Goal: Task Accomplishment & Management: Manage account settings

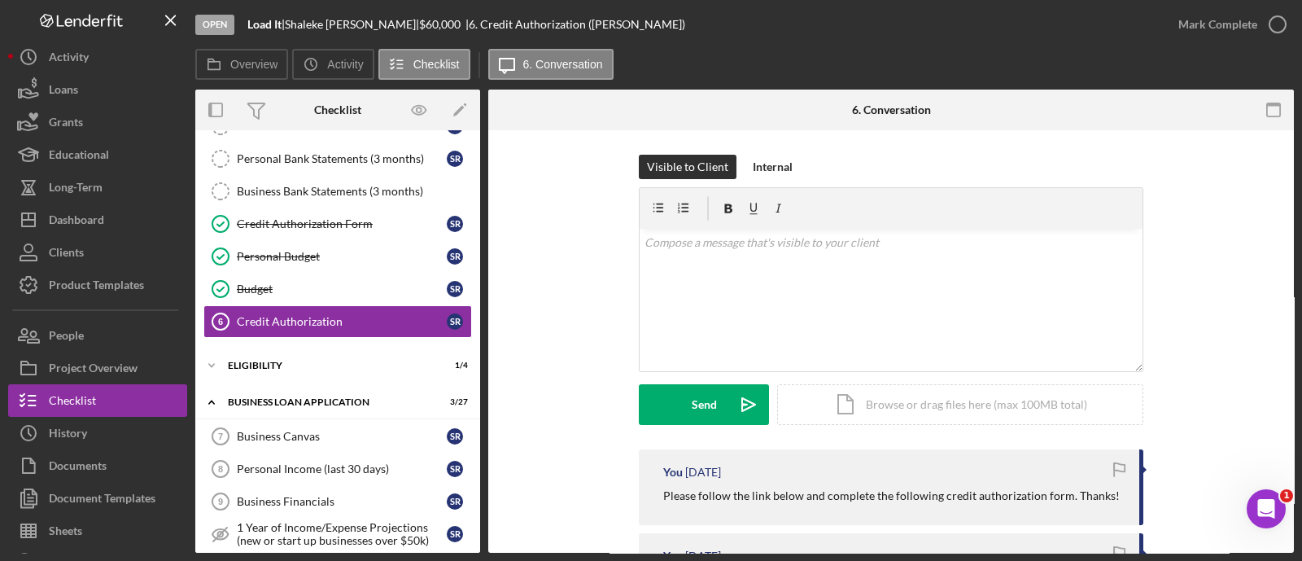
scroll to position [190, 0]
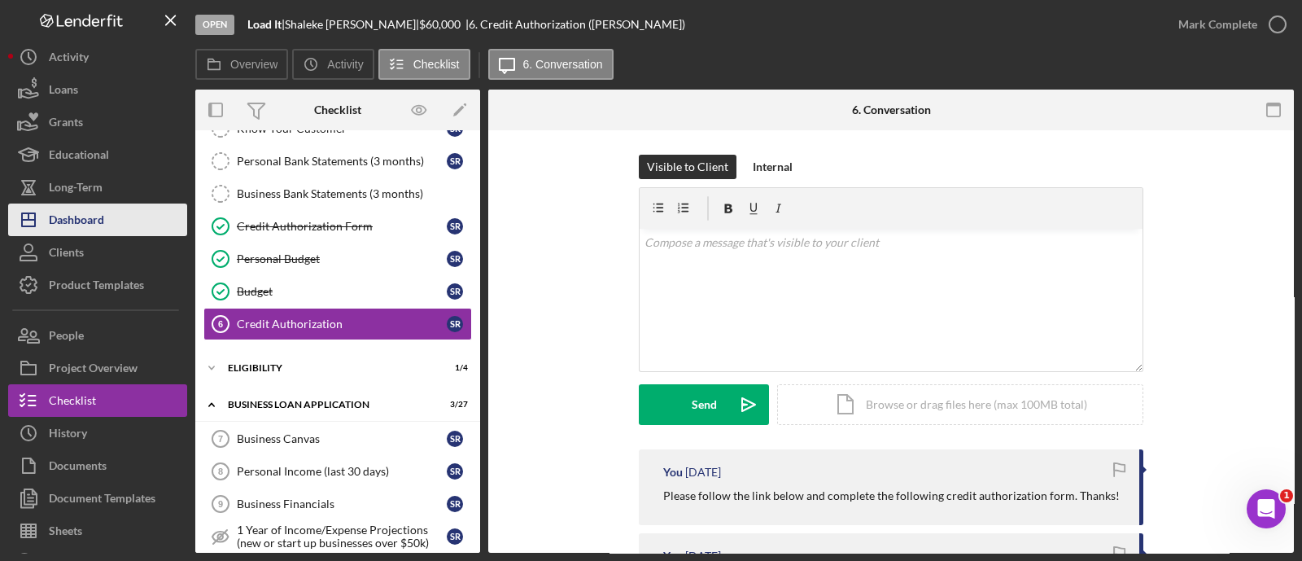
click at [69, 221] on div "Dashboard" at bounding box center [76, 221] width 55 height 37
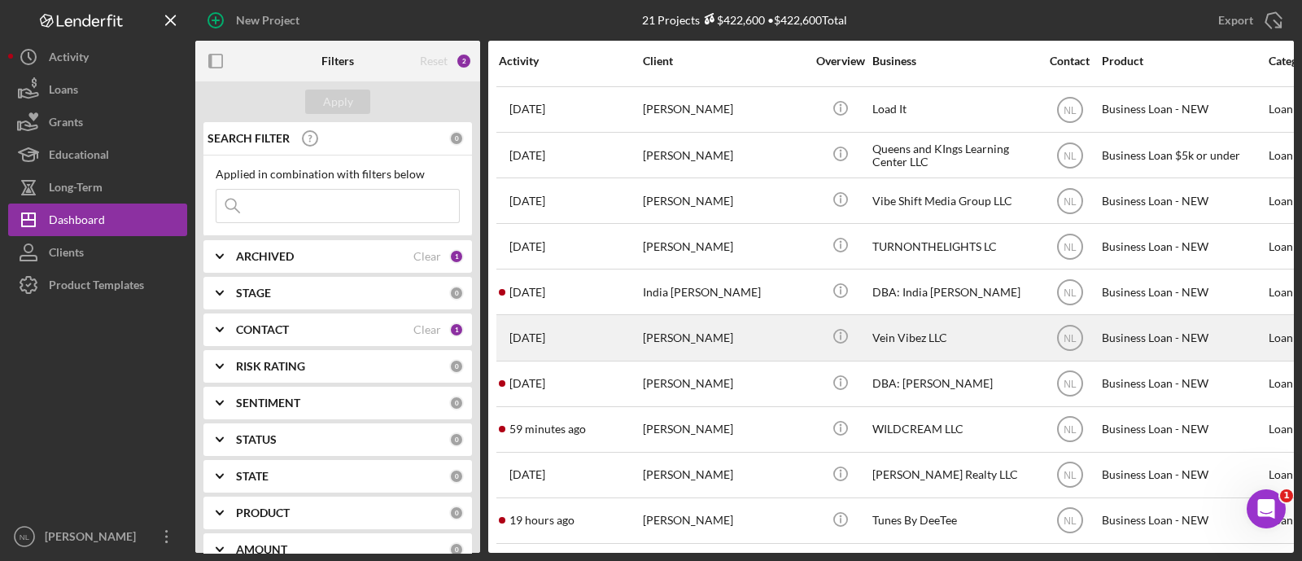
scroll to position [274, 0]
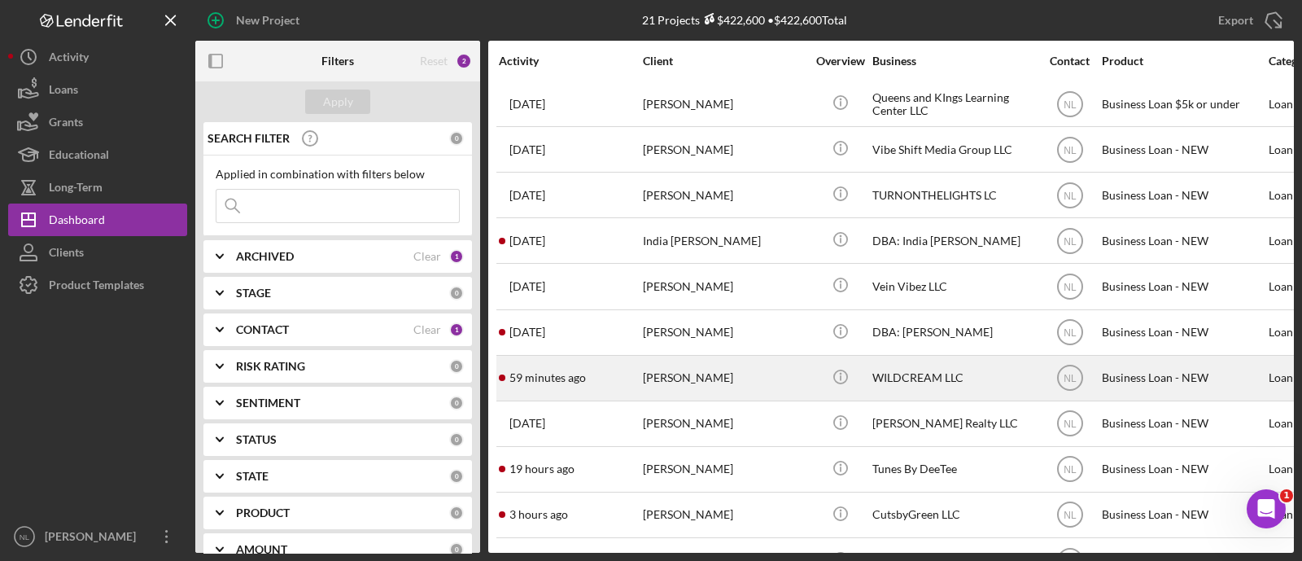
click at [777, 363] on div "[PERSON_NAME]" at bounding box center [724, 378] width 163 height 43
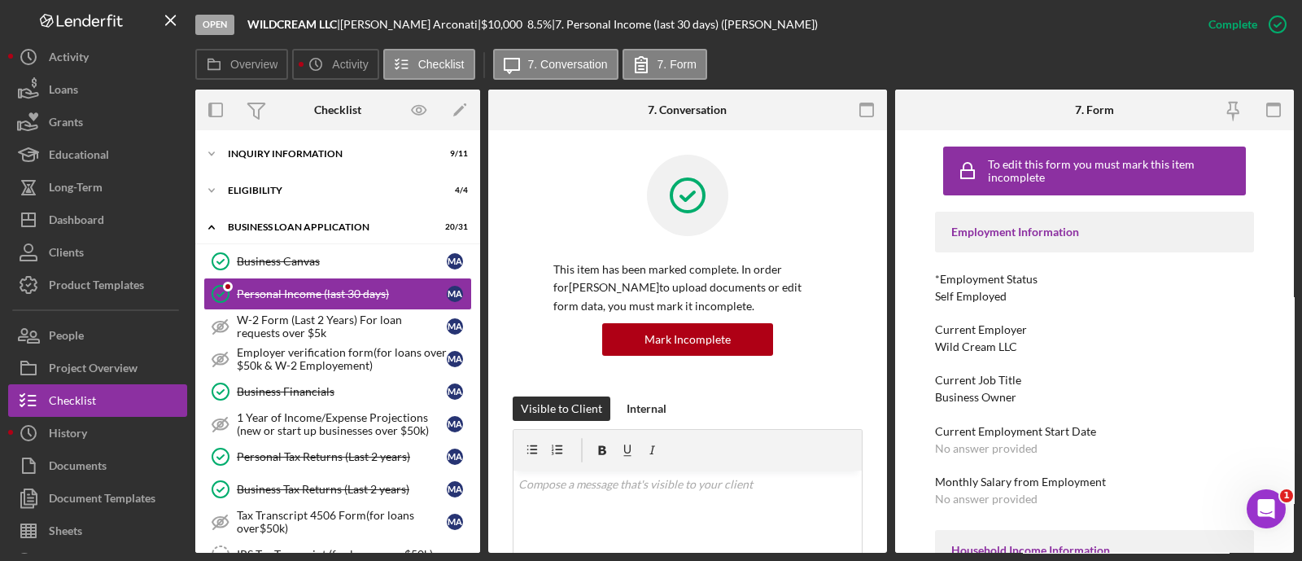
scroll to position [531, 0]
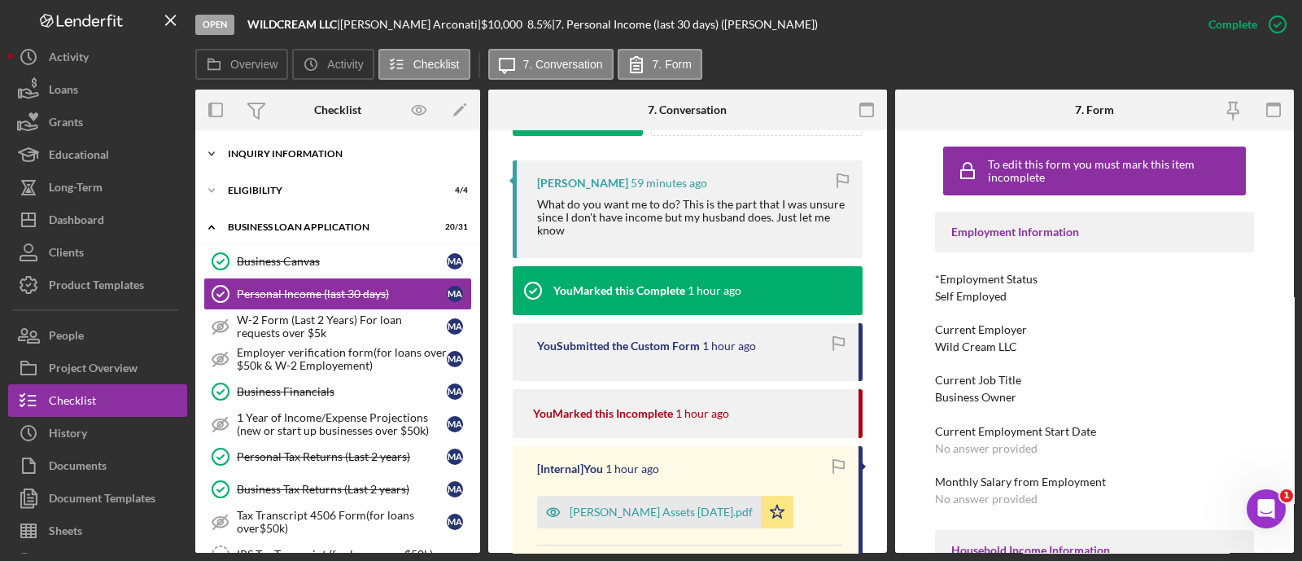
click at [320, 165] on div "Icon/Expander INQUIRY INFORMATION 9 / 11" at bounding box center [337, 154] width 285 height 33
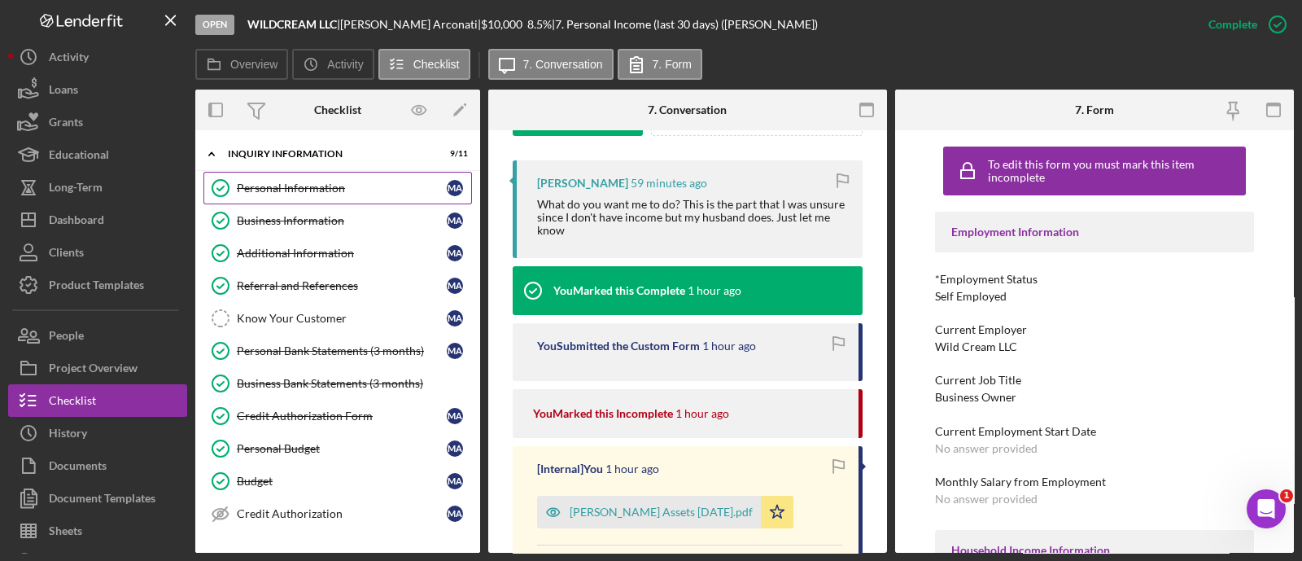
click at [324, 182] on div "Personal Information" at bounding box center [342, 188] width 210 height 13
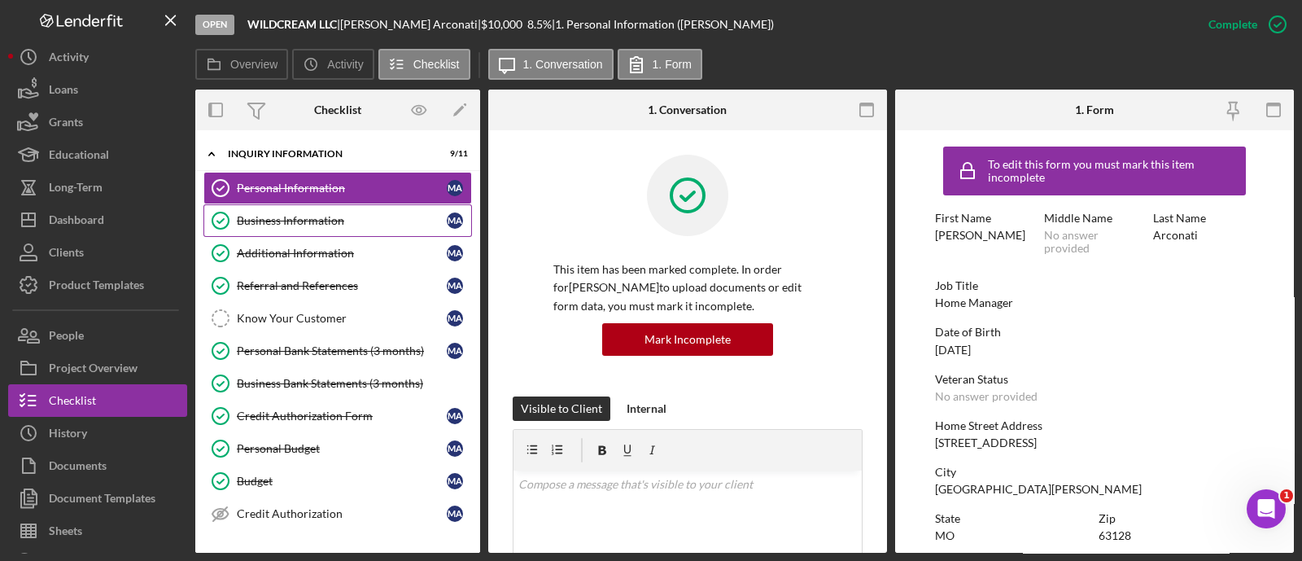
click at [333, 208] on link "Business Information Business Information M A" at bounding box center [337, 220] width 269 height 33
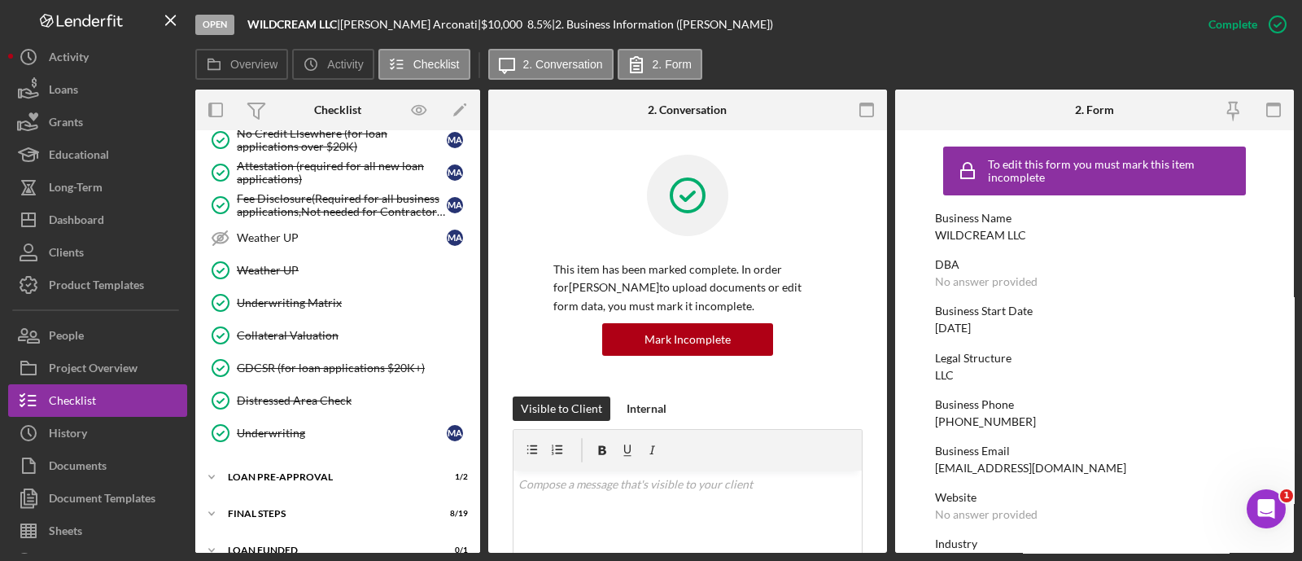
scroll to position [1183, 0]
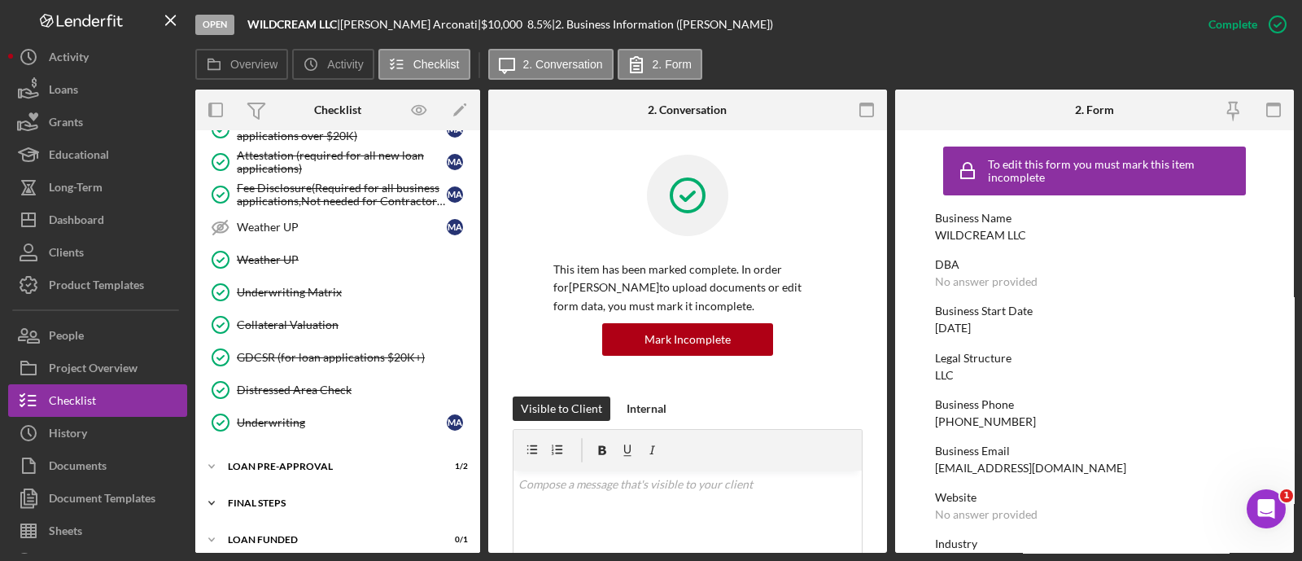
click at [354, 487] on div "Icon/Expander FINAL STEPS 8 / 19" at bounding box center [337, 503] width 285 height 33
click at [348, 466] on div "Icon/Expander LOAN PRE-APPROVAL 1 / 2" at bounding box center [337, 466] width 285 height 33
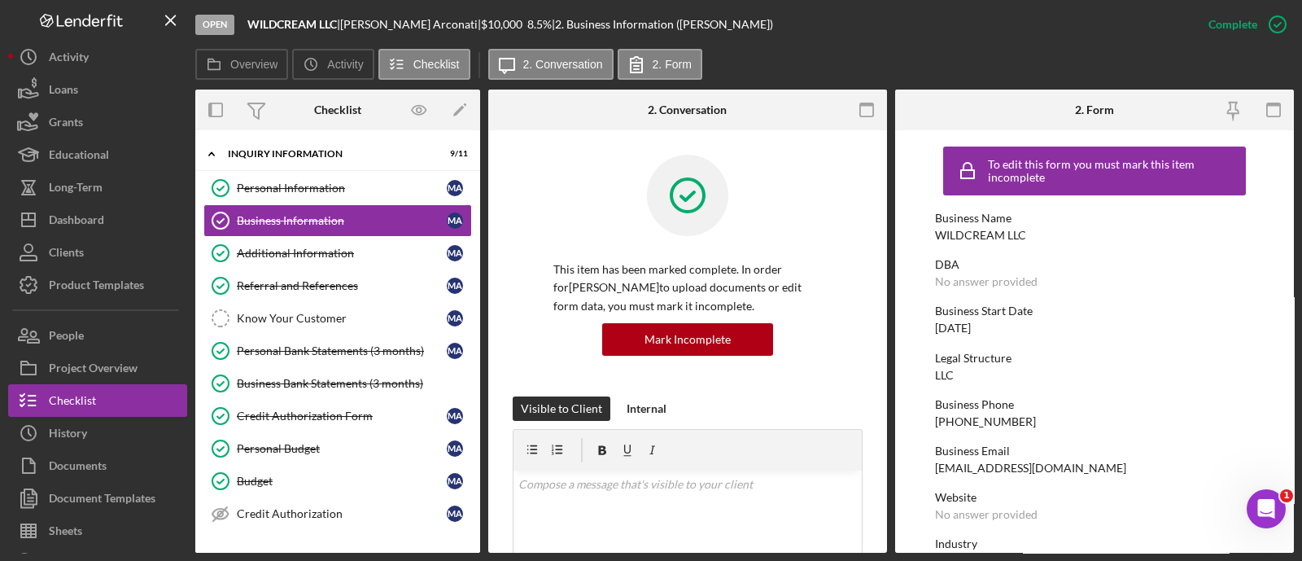
scroll to position [156, 0]
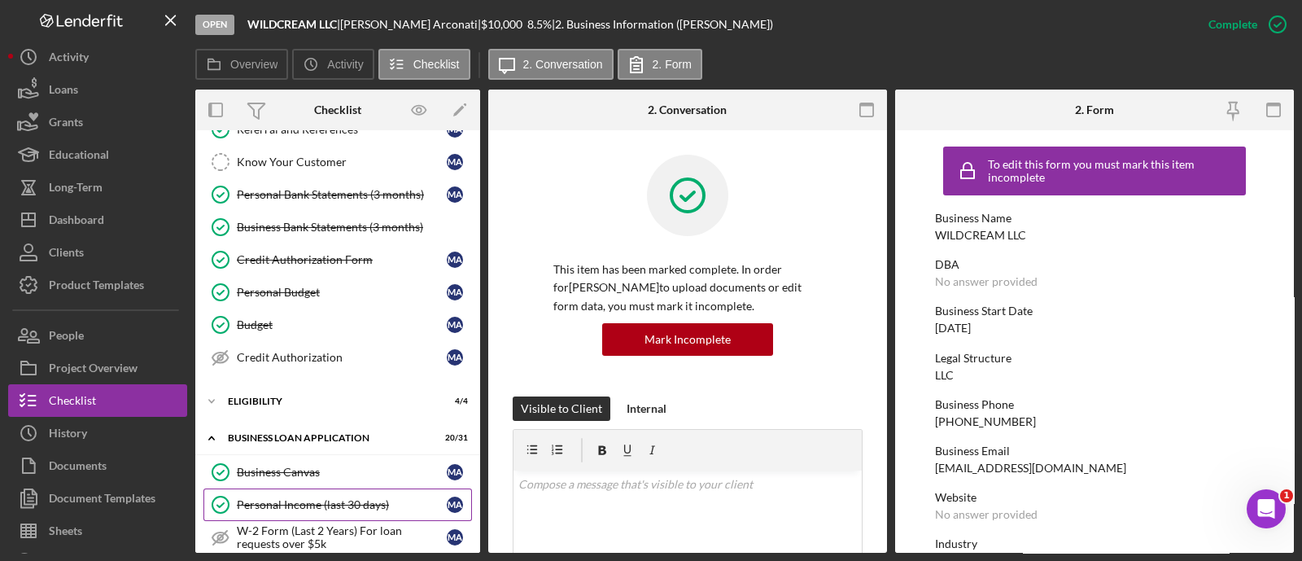
click at [359, 498] on div "Personal Income (last 30 days)" at bounding box center [342, 504] width 210 height 13
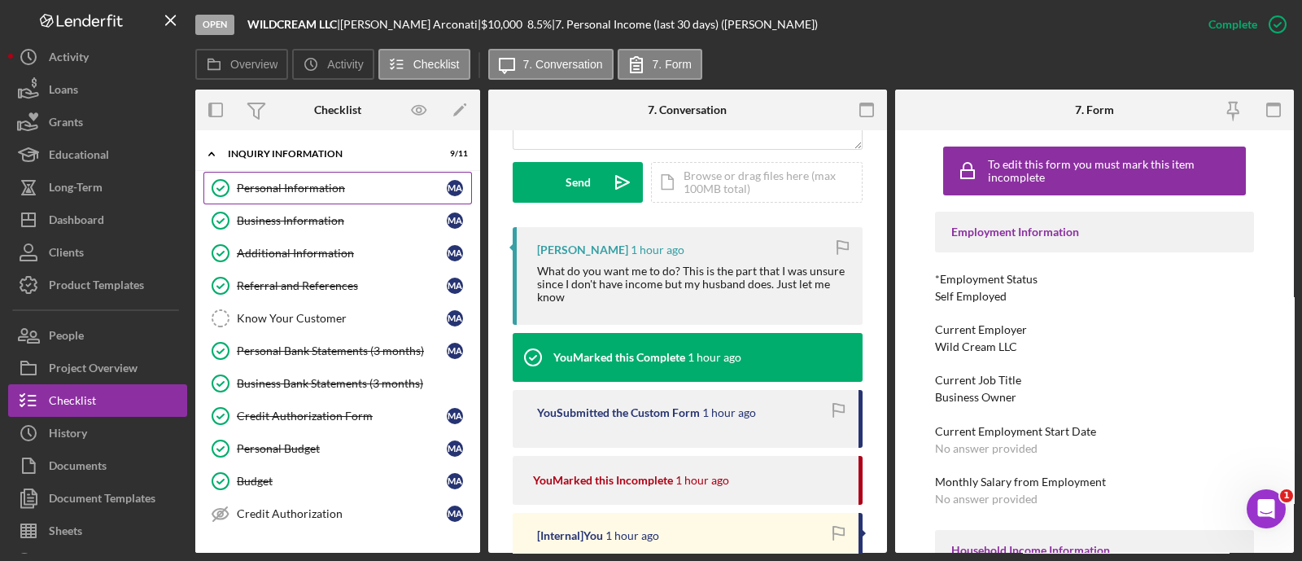
click at [287, 193] on div "Personal Information" at bounding box center [342, 188] width 210 height 13
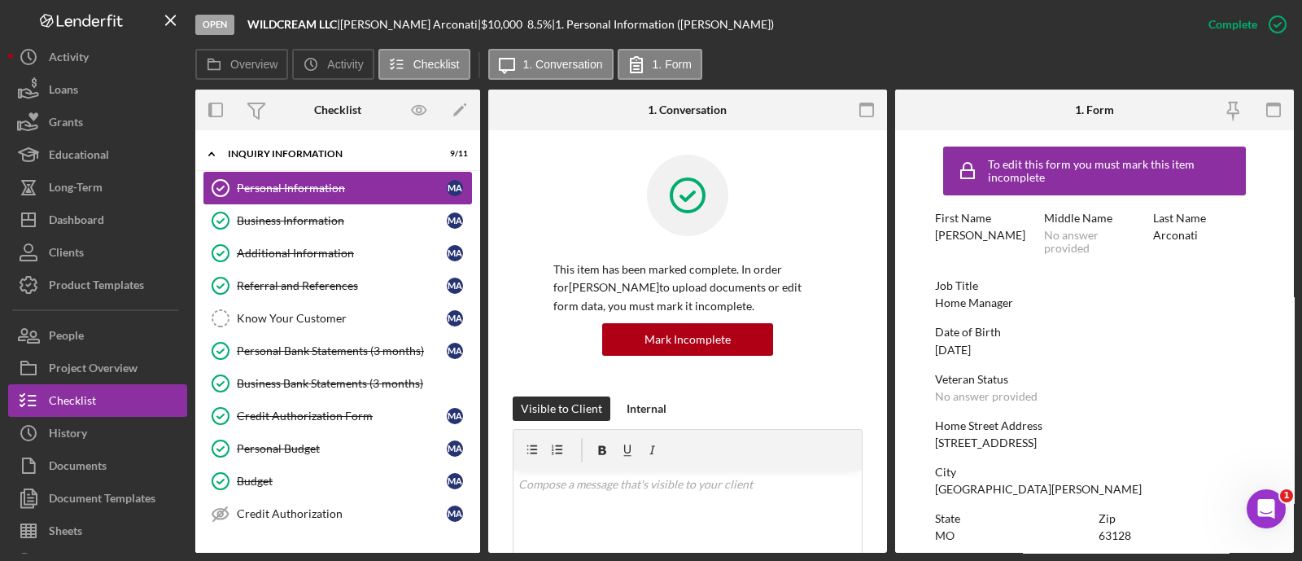
click at [287, 193] on div "Personal Information" at bounding box center [342, 188] width 210 height 13
click at [293, 204] on link "Business Information Business Information M A" at bounding box center [337, 220] width 269 height 33
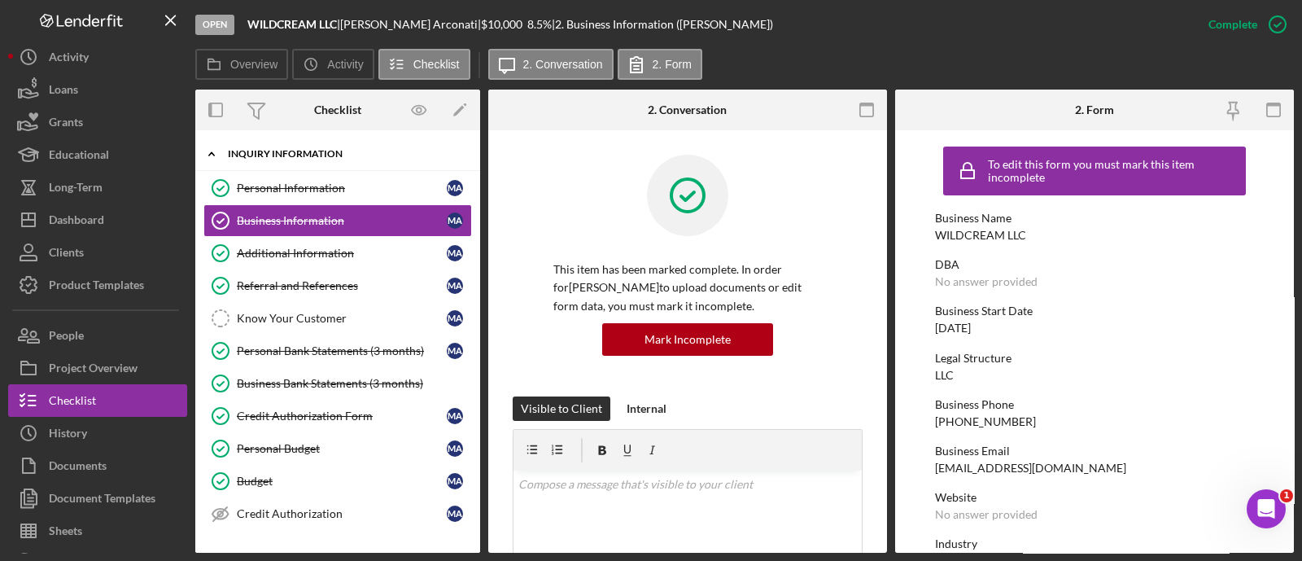
click at [283, 167] on div "Icon/Expander INQUIRY INFORMATION 9 / 11" at bounding box center [337, 154] width 285 height 33
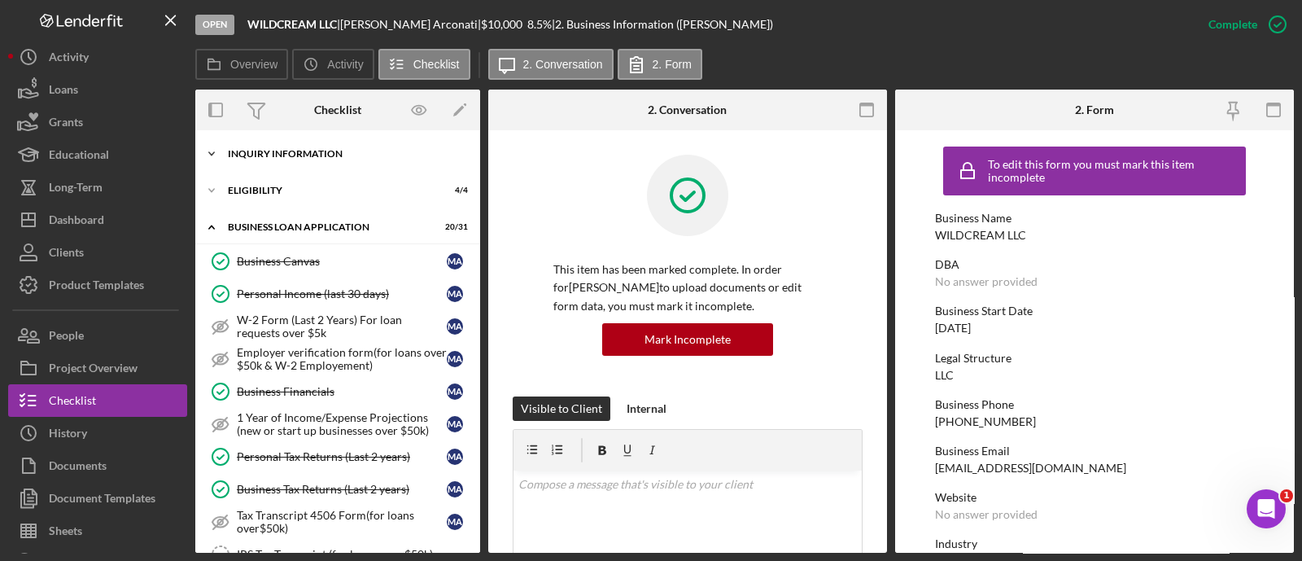
click at [283, 167] on div "Icon/Expander INQUIRY INFORMATION 9 / 11" at bounding box center [337, 154] width 285 height 33
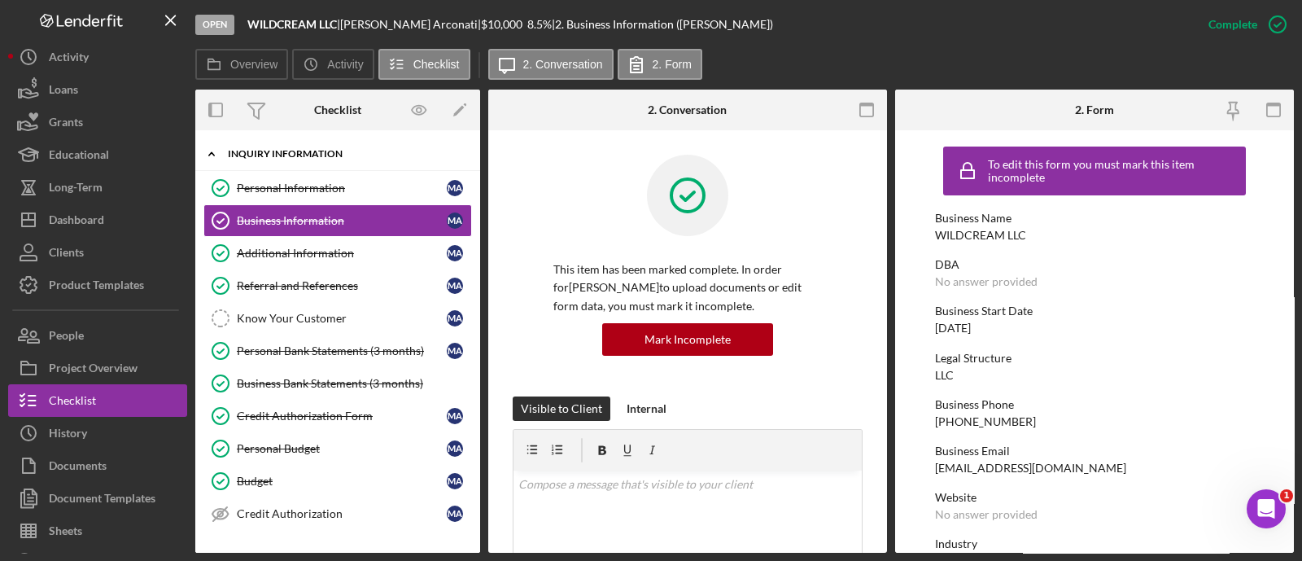
click at [290, 168] on div "Icon/Expander INQUIRY INFORMATION 9 / 11" at bounding box center [337, 154] width 285 height 33
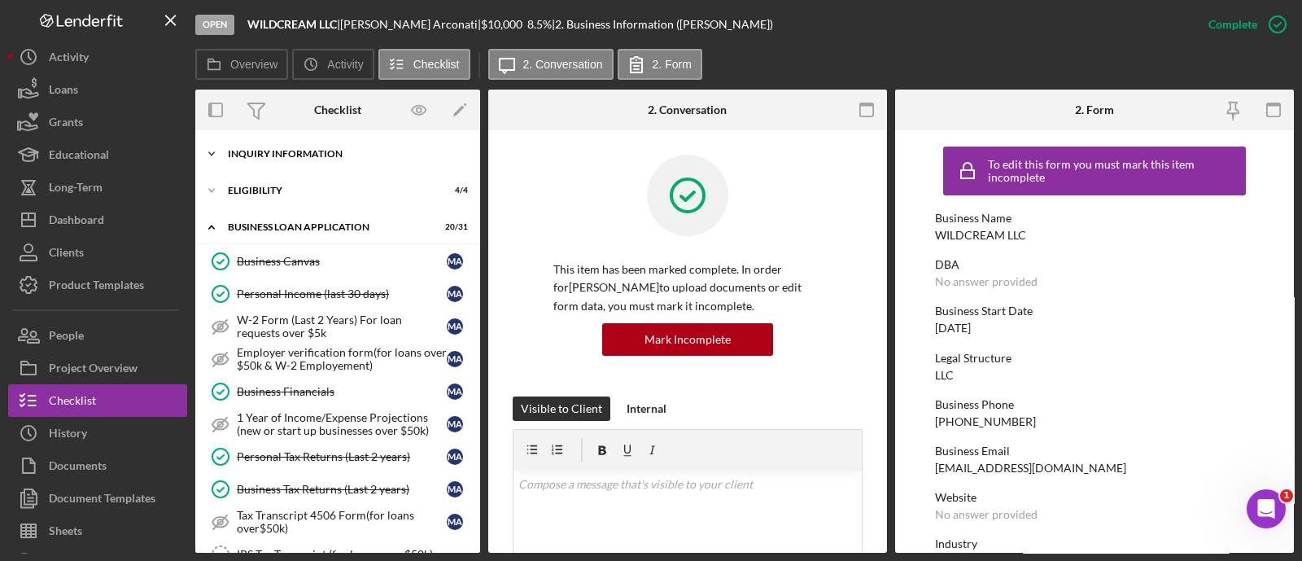
click at [289, 155] on div "INQUIRY INFORMATION" at bounding box center [344, 154] width 232 height 10
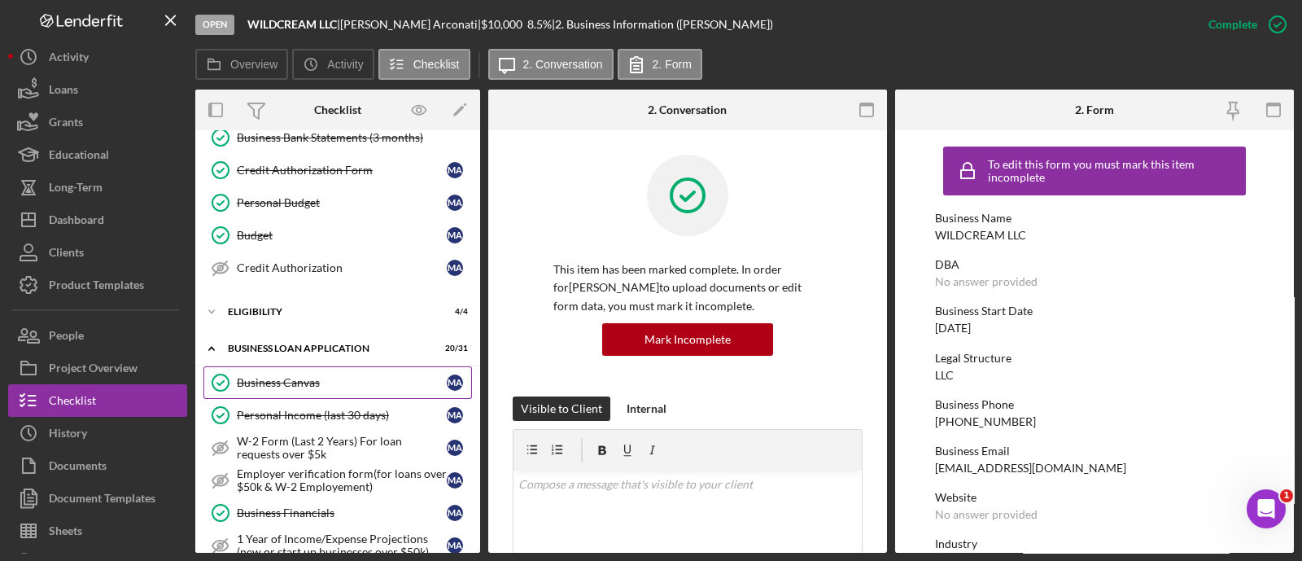
scroll to position [254, 0]
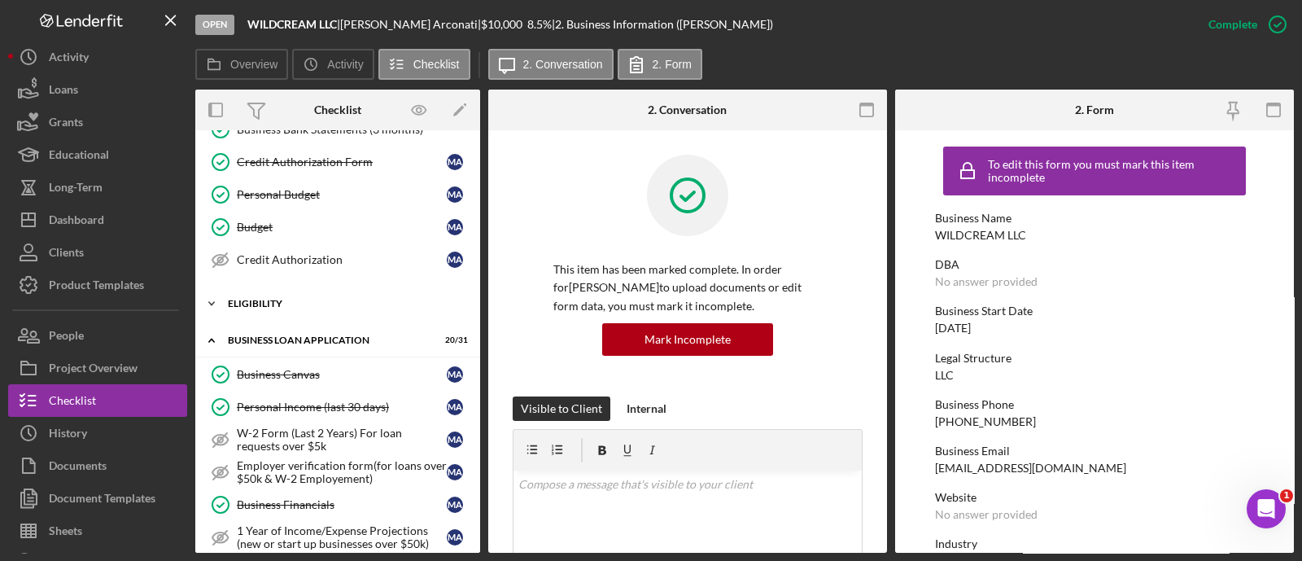
click at [331, 303] on div "ELIGIBILITY" at bounding box center [344, 304] width 232 height 10
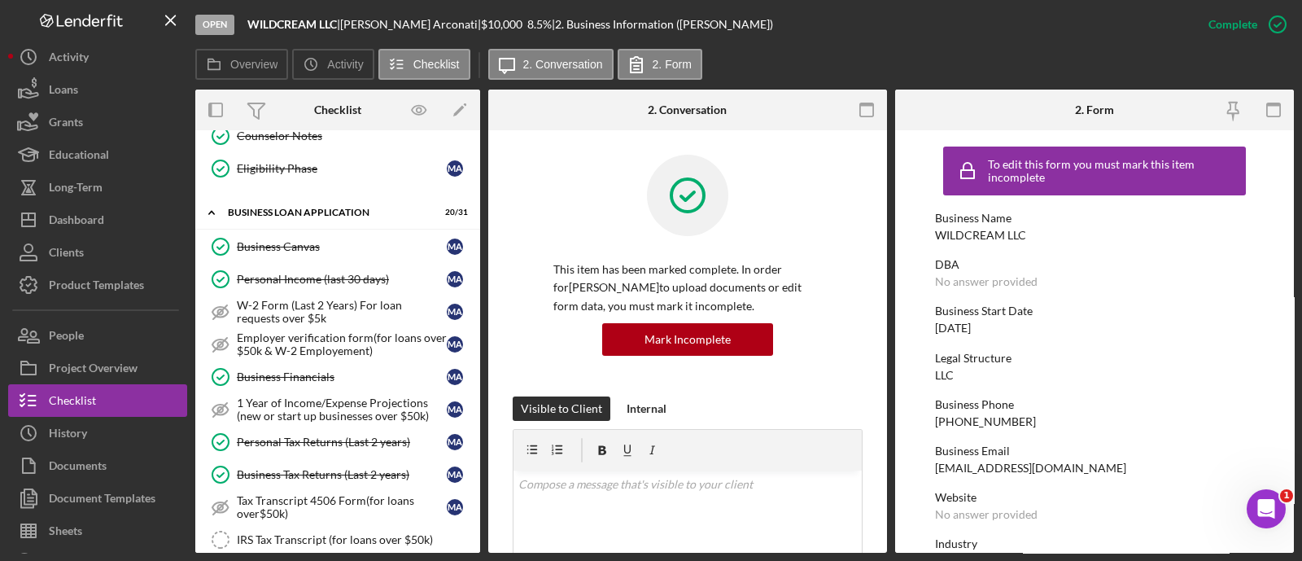
scroll to position [509, 0]
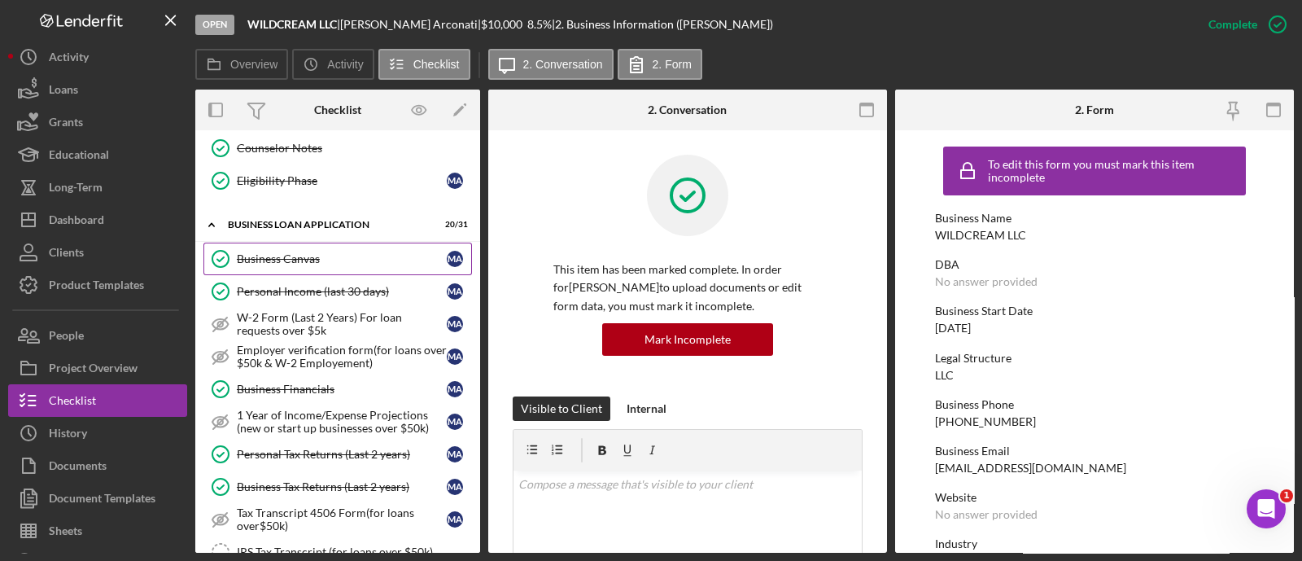
click at [346, 252] on div "Business Canvas" at bounding box center [342, 258] width 210 height 13
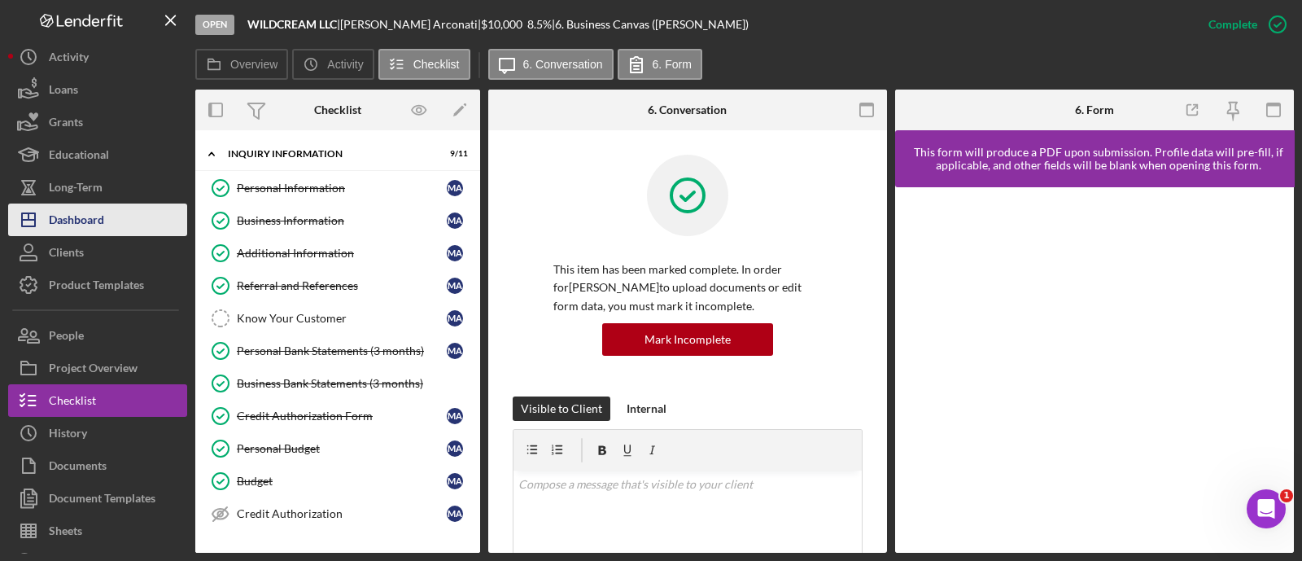
click at [116, 230] on button "Icon/Dashboard Dashboard" at bounding box center [97, 219] width 179 height 33
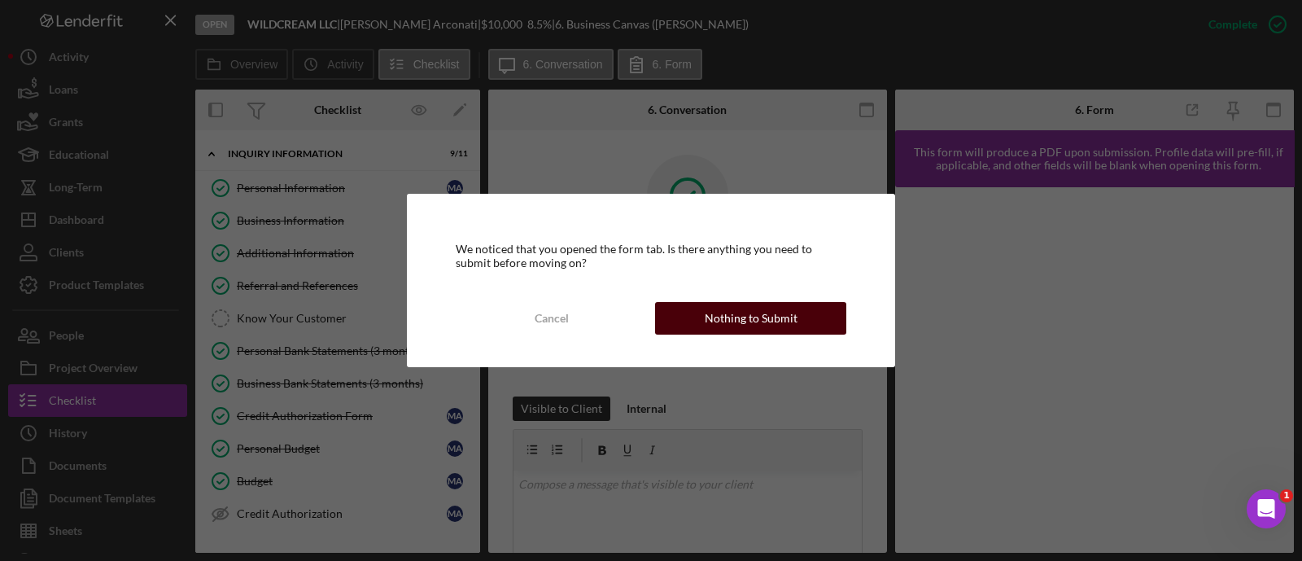
click at [729, 334] on div "Cancel Nothing to Submit" at bounding box center [651, 318] width 391 height 33
click at [731, 320] on div "Nothing to Submit" at bounding box center [751, 318] width 93 height 33
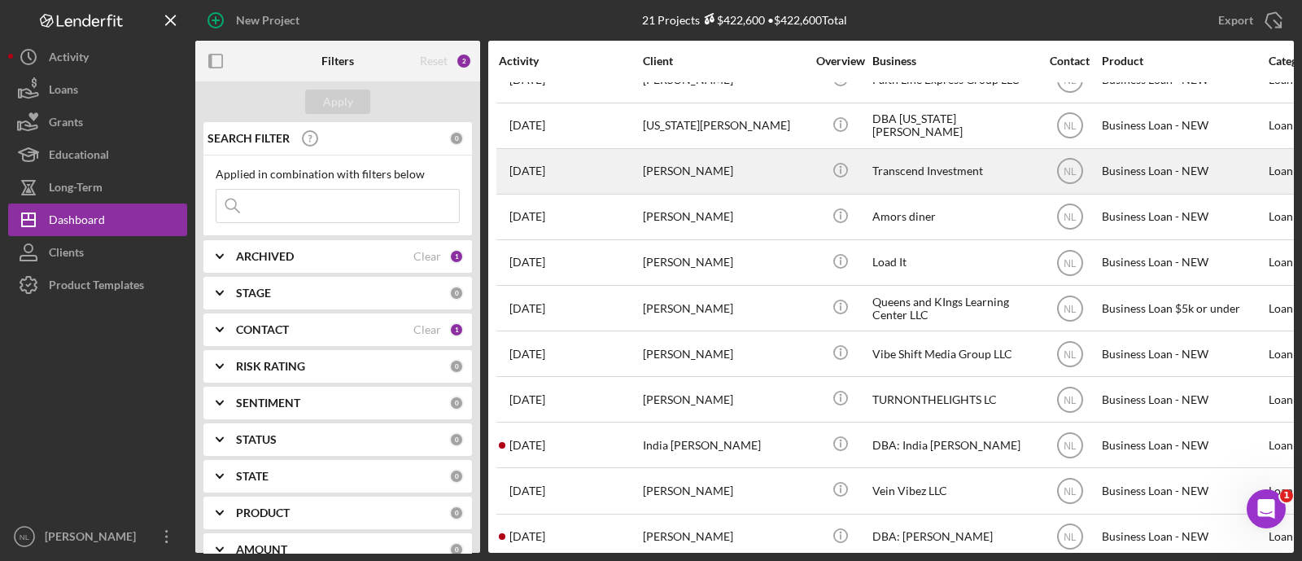
scroll to position [71, 0]
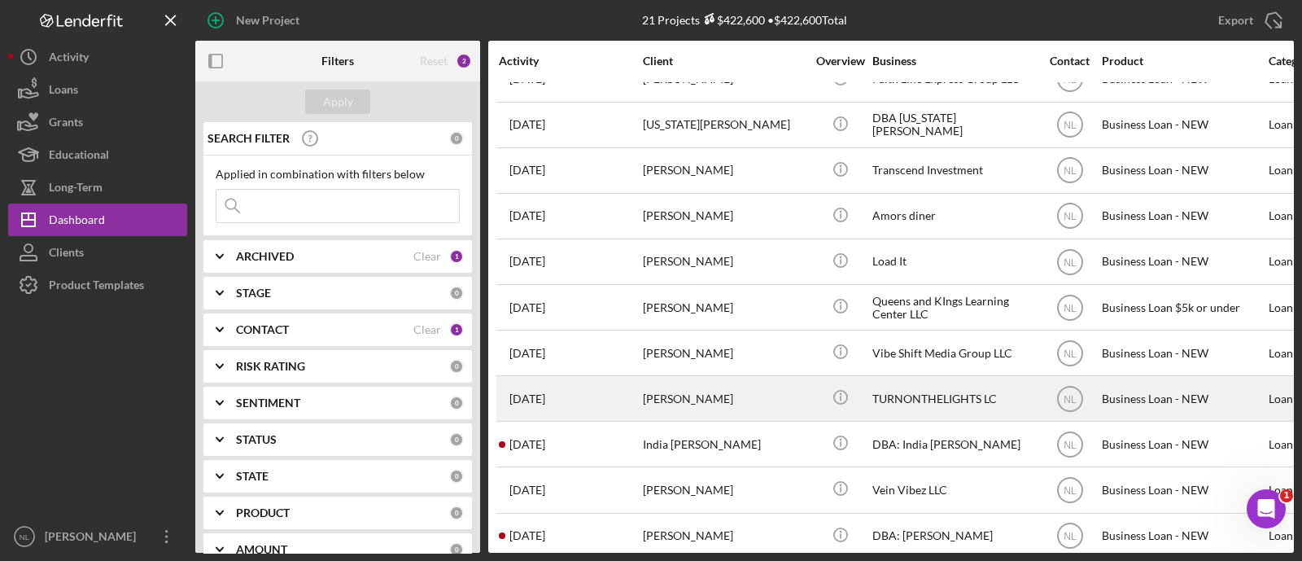
click at [753, 383] on div "[PERSON_NAME]" at bounding box center [724, 398] width 163 height 43
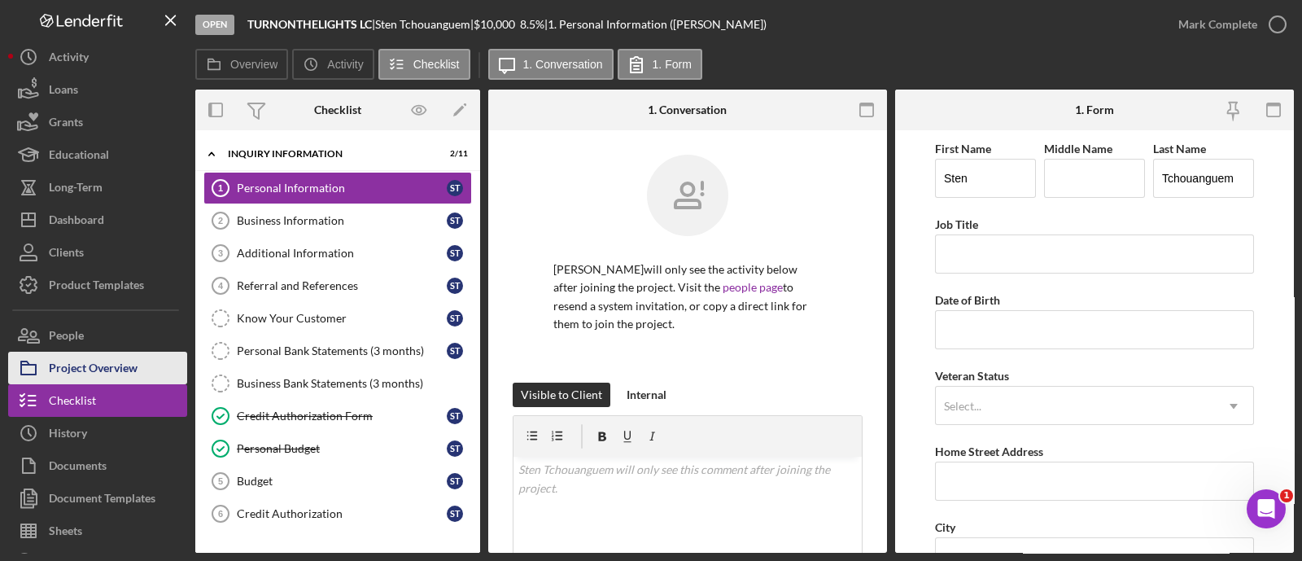
click at [131, 359] on div "Project Overview" at bounding box center [93, 370] width 89 height 37
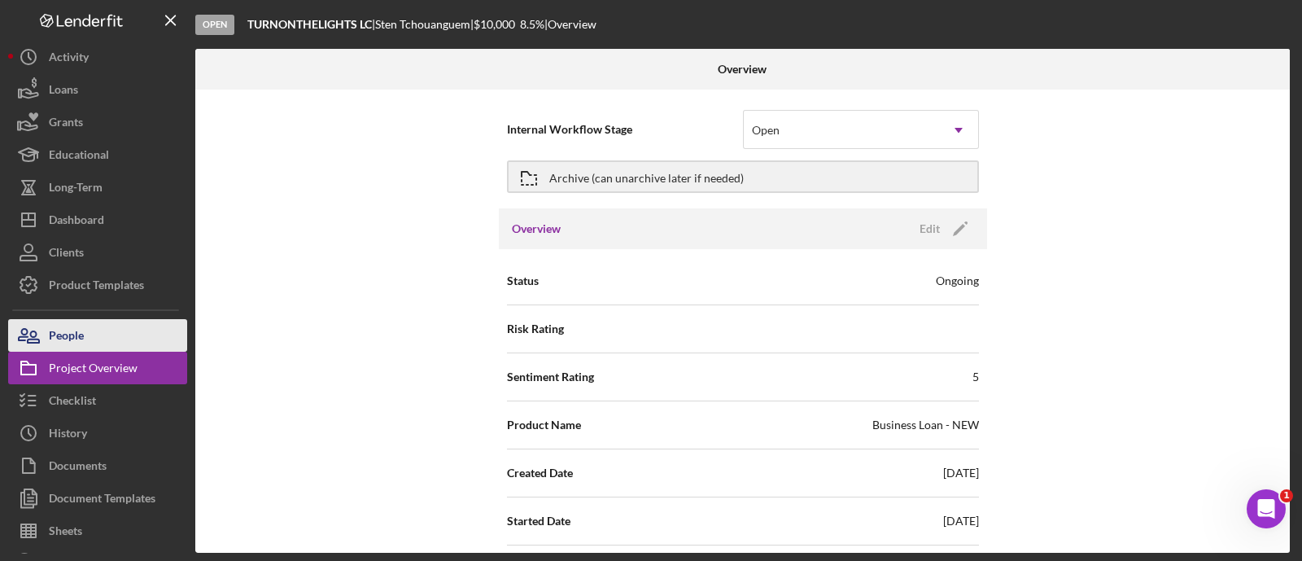
click at [113, 330] on button "People" at bounding box center [97, 335] width 179 height 33
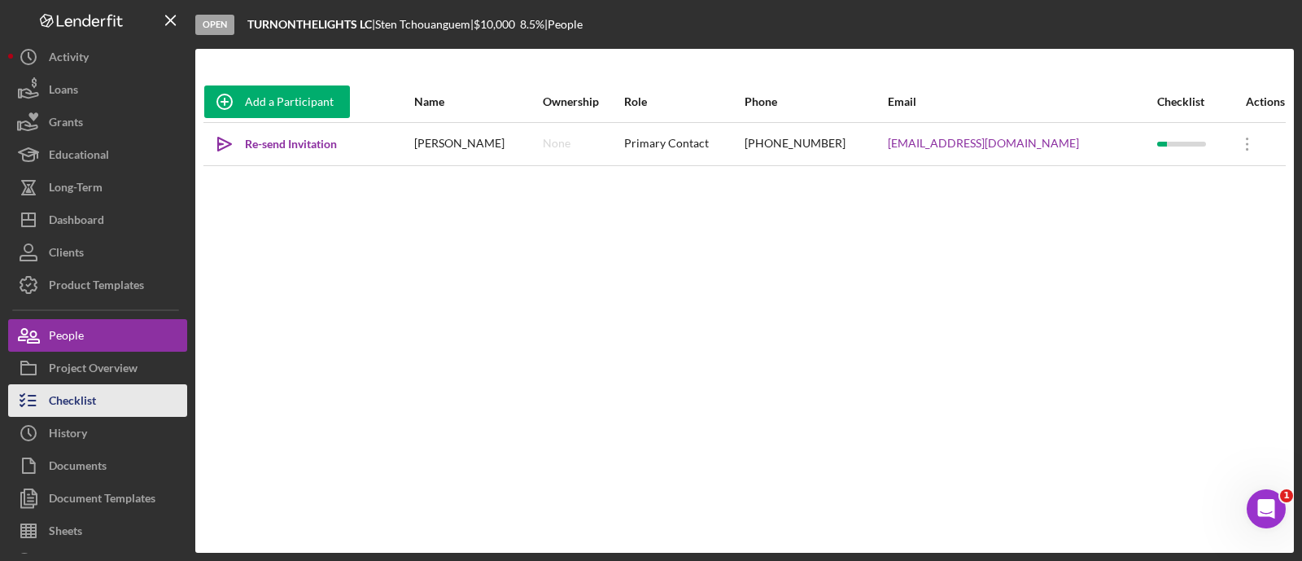
click at [140, 413] on button "Checklist" at bounding box center [97, 400] width 179 height 33
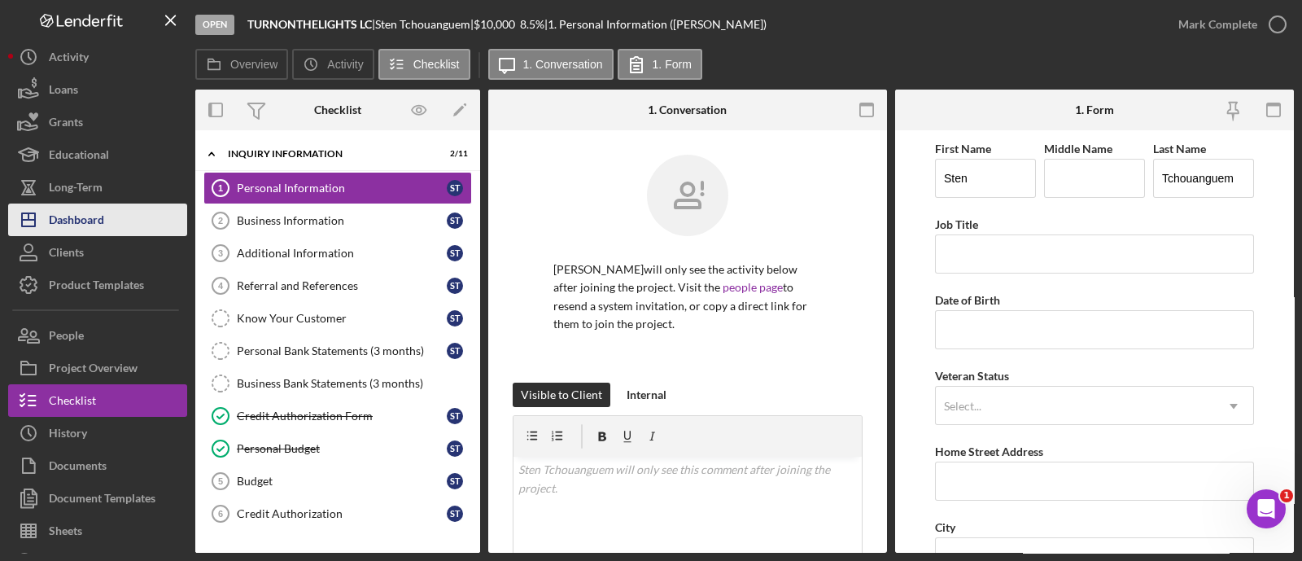
click at [55, 218] on div "Dashboard" at bounding box center [76, 221] width 55 height 37
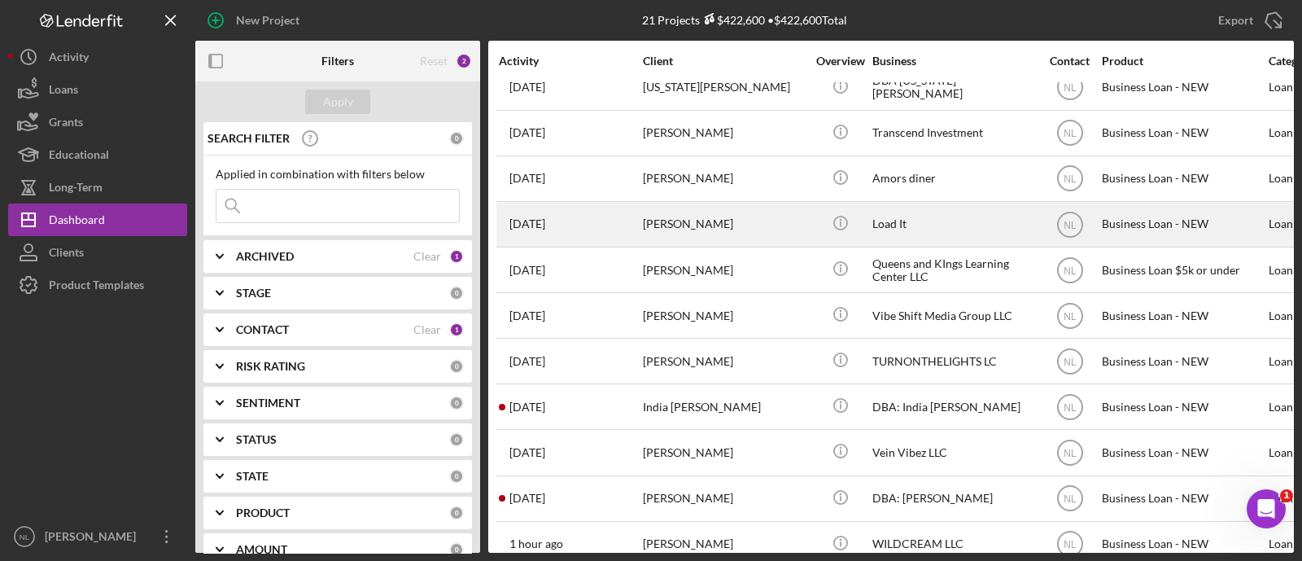
scroll to position [110, 0]
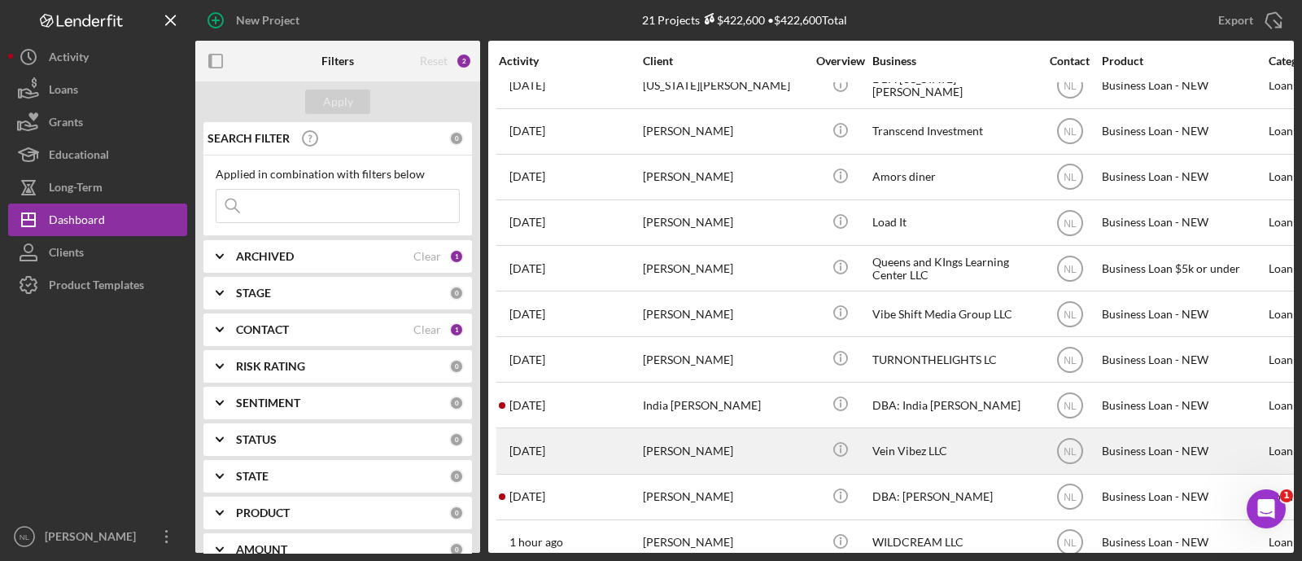
click at [692, 457] on div "[PERSON_NAME]" at bounding box center [724, 450] width 163 height 43
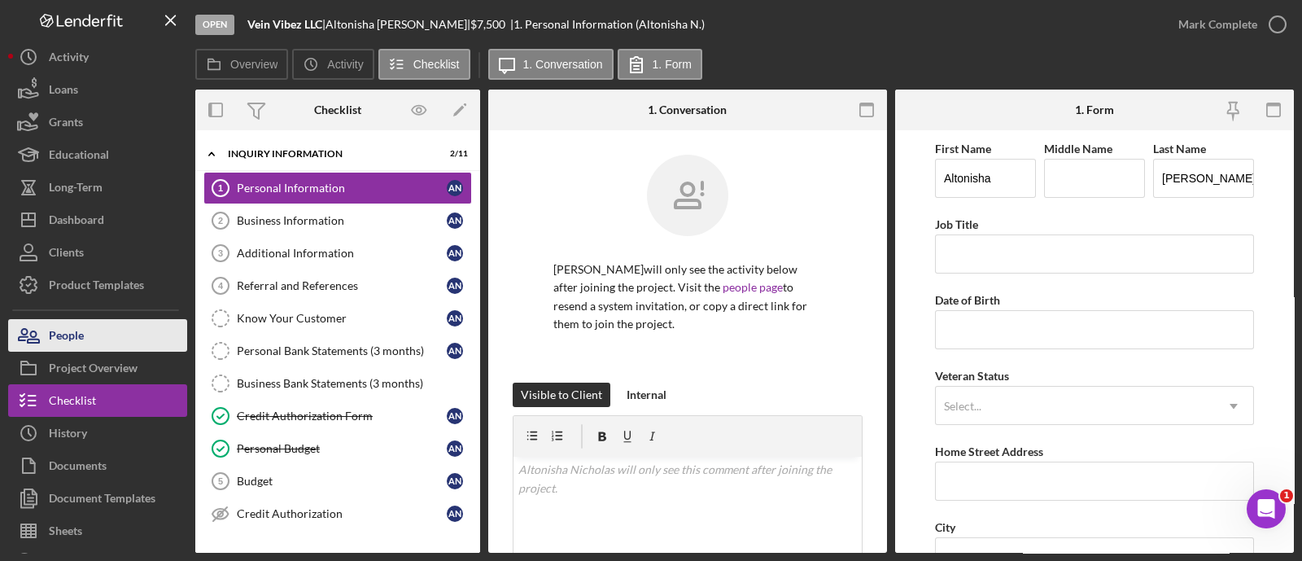
click at [155, 344] on button "People" at bounding box center [97, 335] width 179 height 33
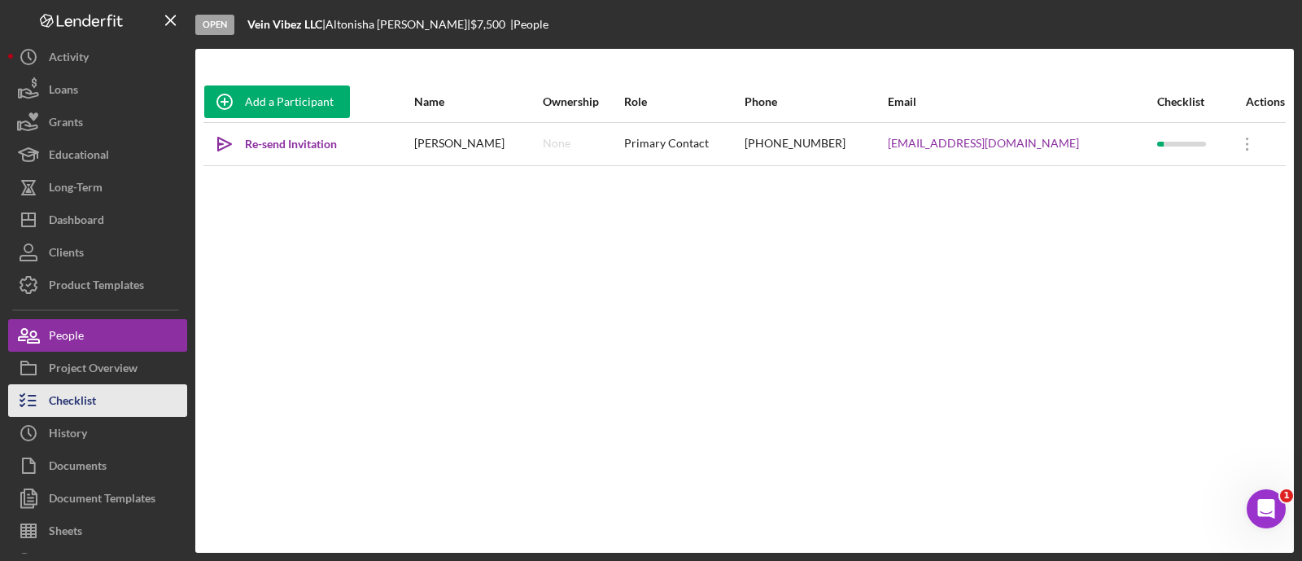
click at [130, 405] on button "Checklist" at bounding box center [97, 400] width 179 height 33
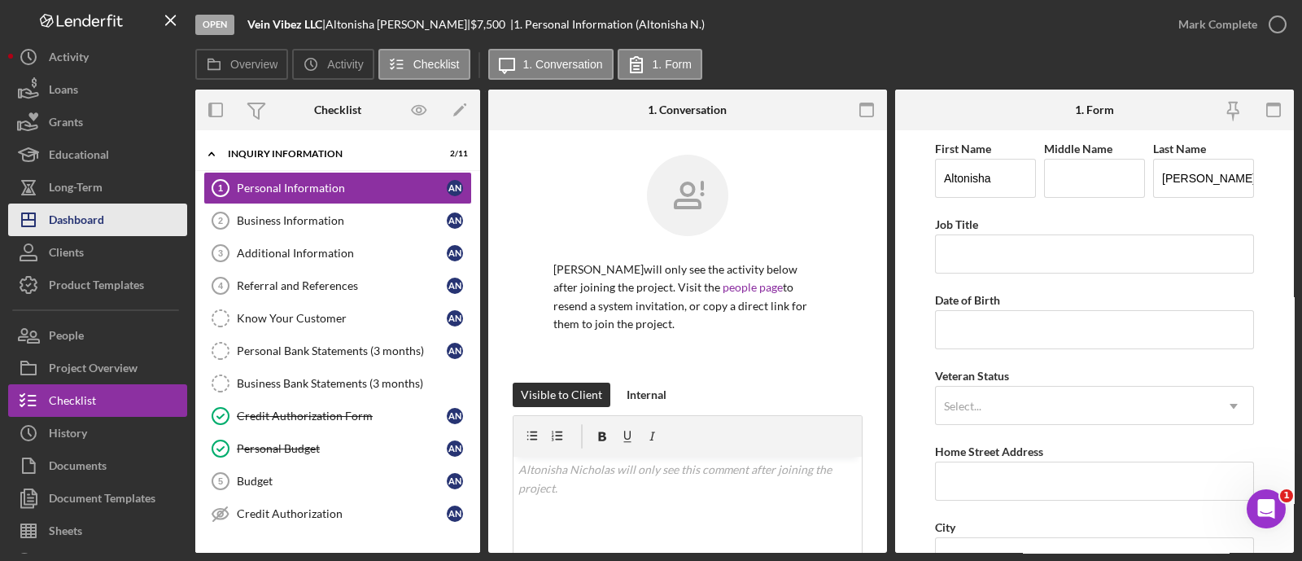
click at [122, 225] on button "Icon/Dashboard Dashboard" at bounding box center [97, 219] width 179 height 33
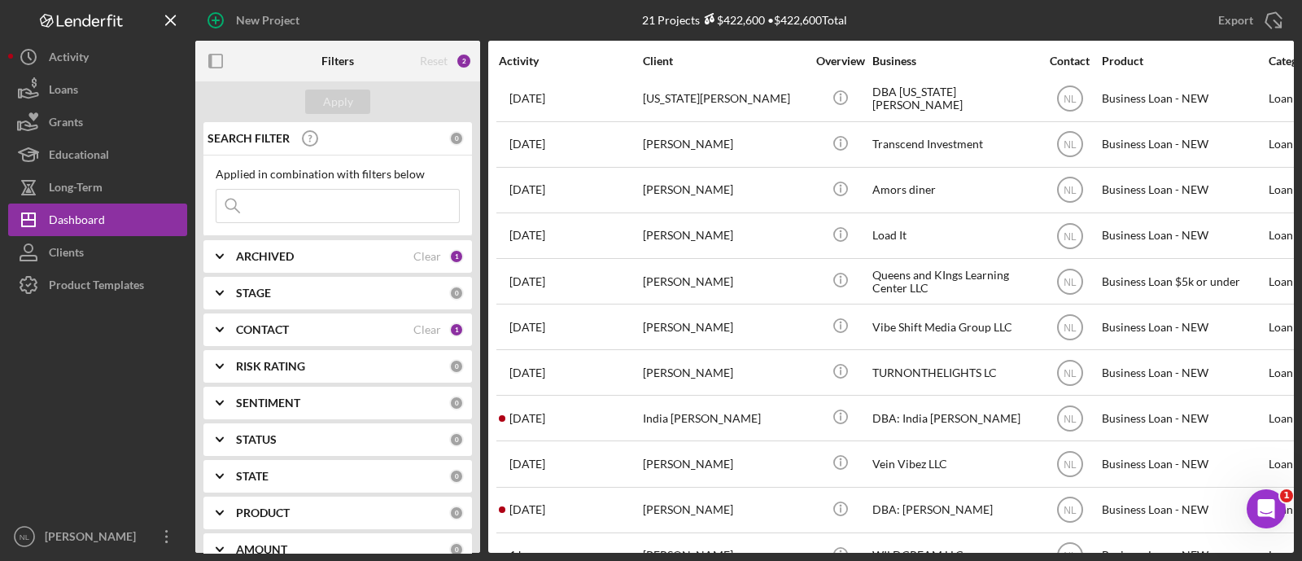
scroll to position [97, 0]
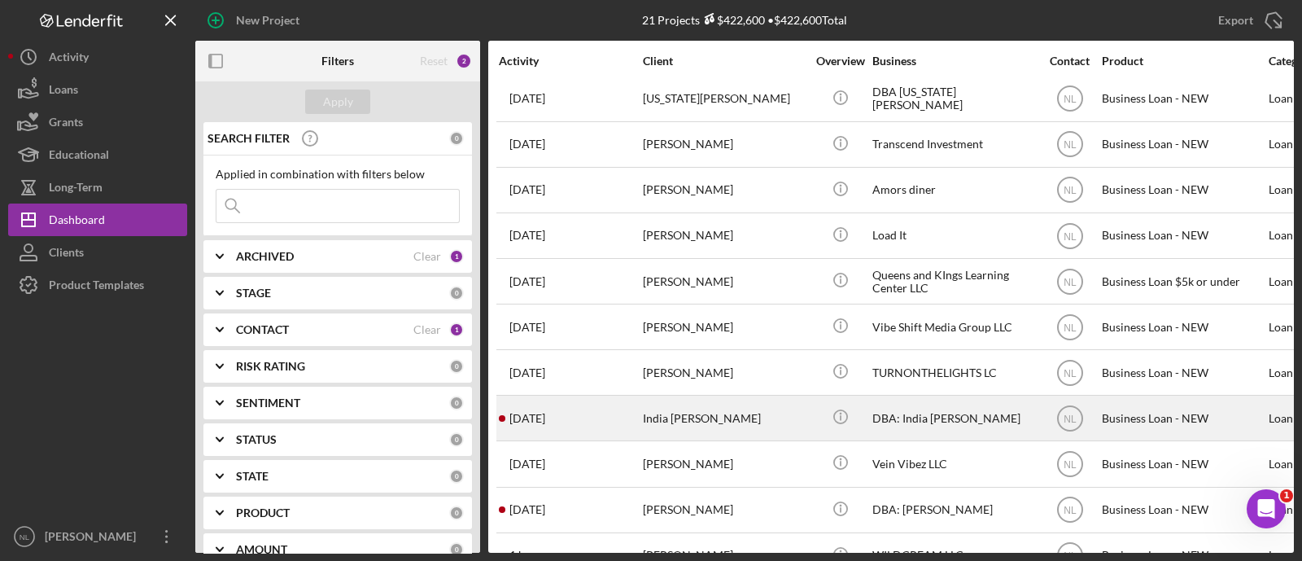
click at [646, 409] on div "India [PERSON_NAME]" at bounding box center [724, 417] width 163 height 43
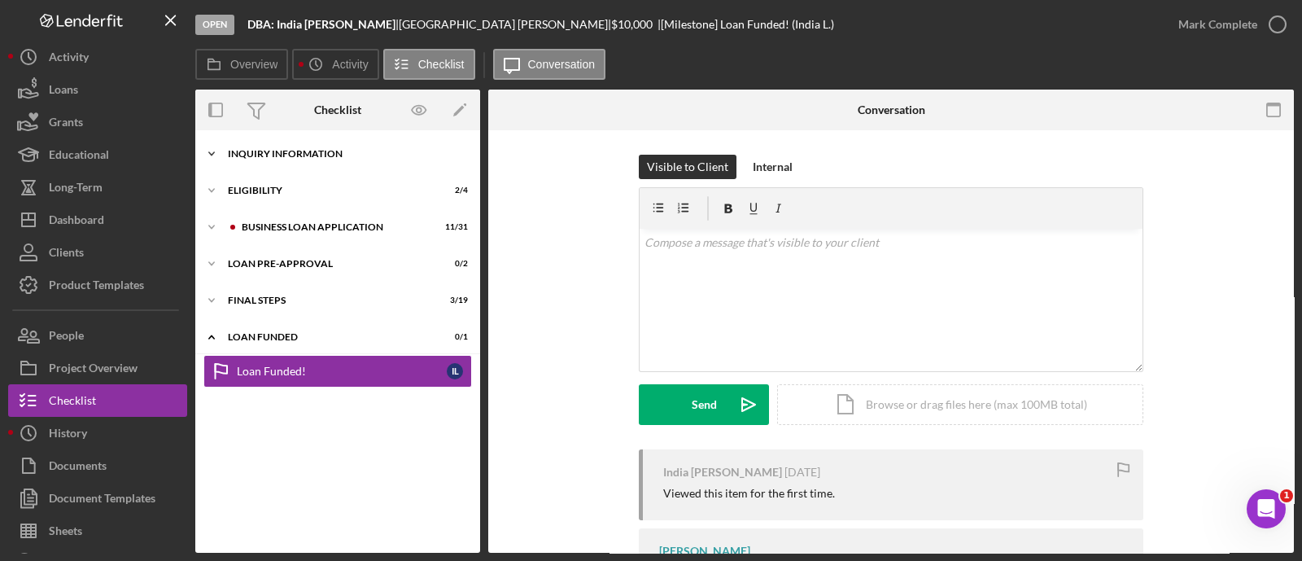
click at [326, 138] on div "Icon/Expander INQUIRY INFORMATION 7 / 11" at bounding box center [337, 154] width 285 height 33
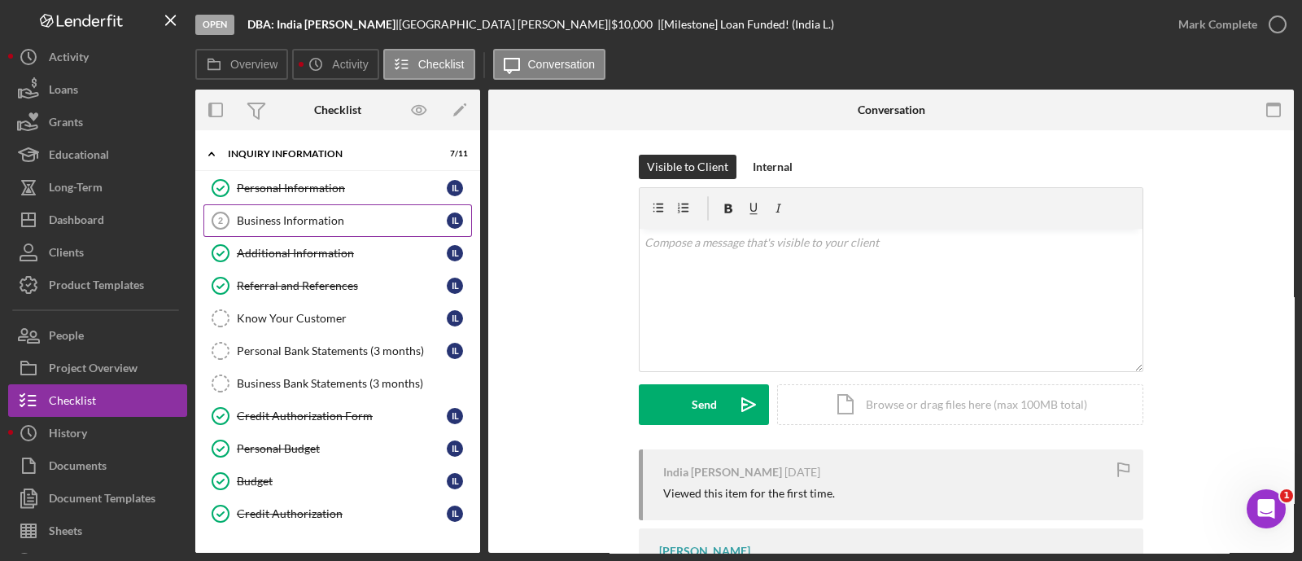
click at [313, 222] on div "Business Information" at bounding box center [342, 220] width 210 height 13
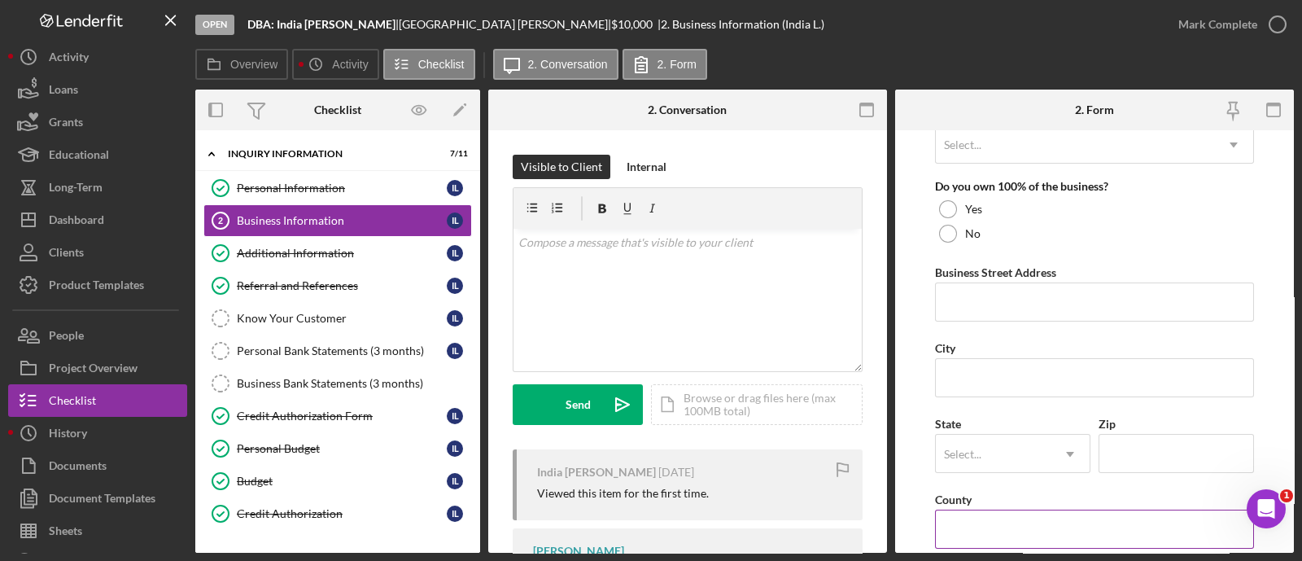
scroll to position [1379, 0]
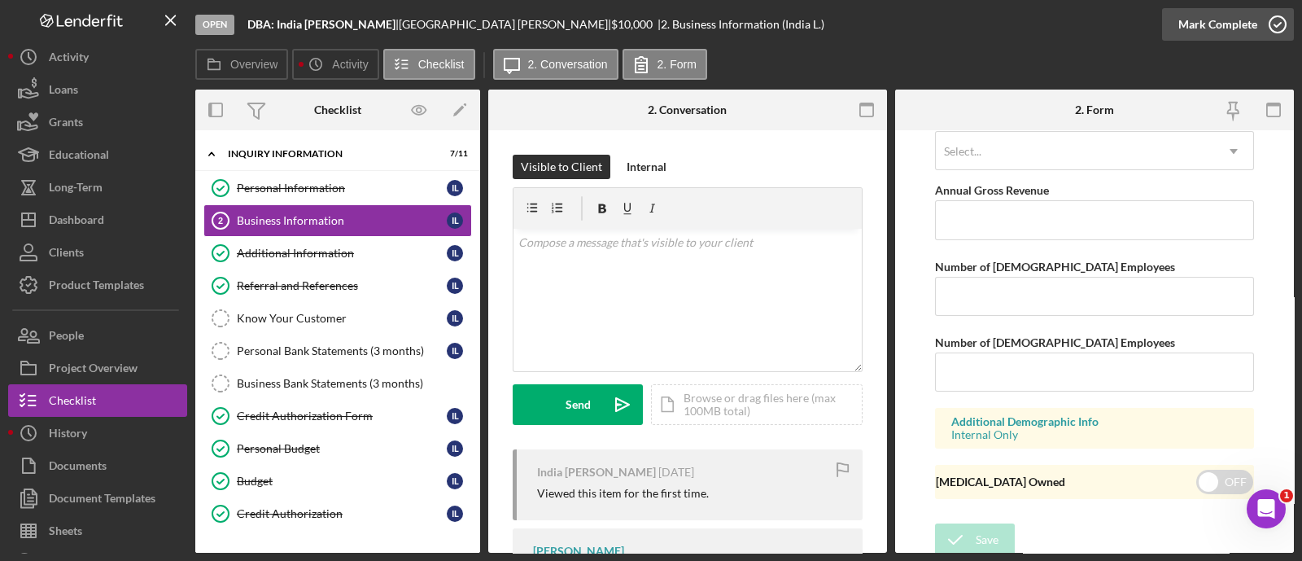
click at [1202, 17] on div "Mark Complete" at bounding box center [1218, 24] width 79 height 33
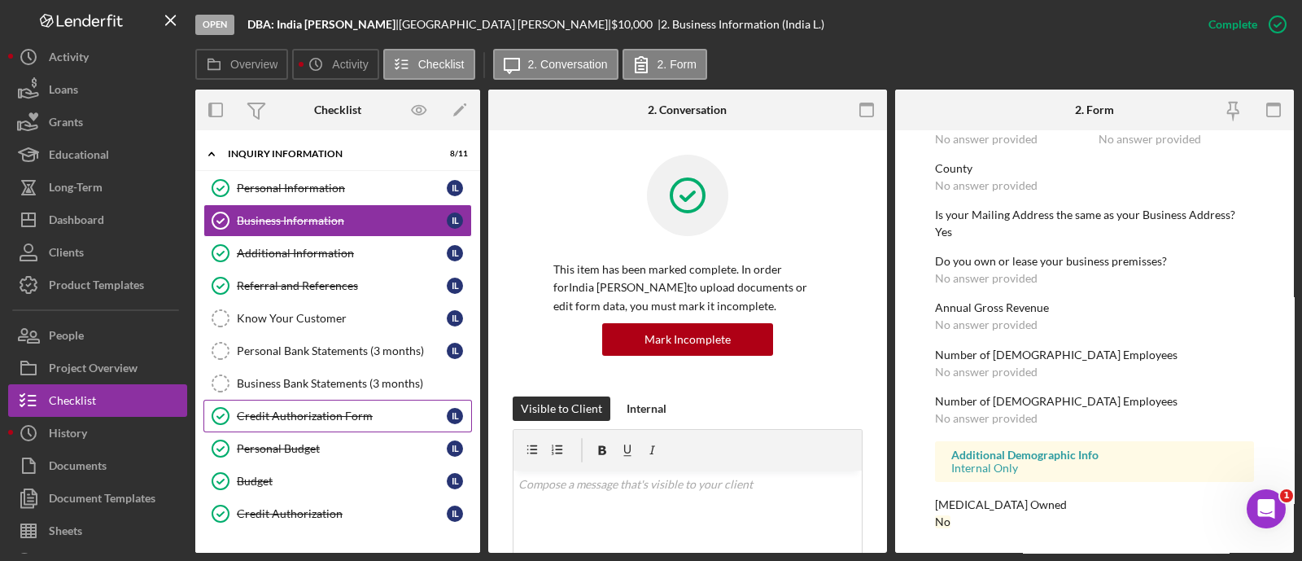
scroll to position [214, 0]
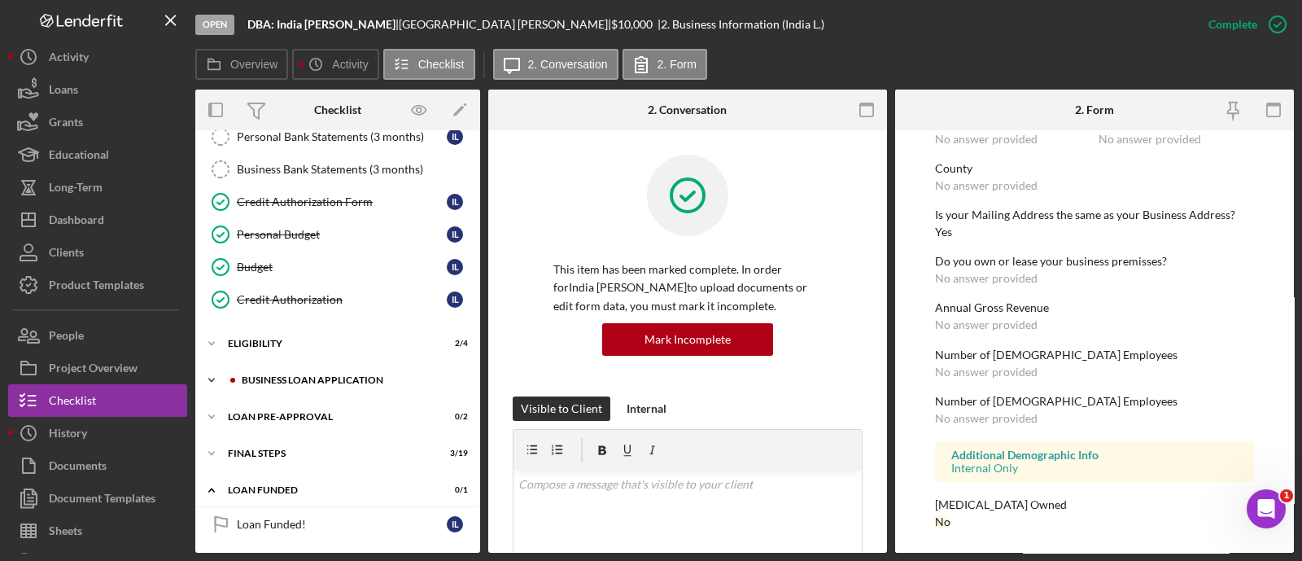
click at [301, 375] on div "BUSINESS LOAN APPLICATION" at bounding box center [351, 380] width 218 height 10
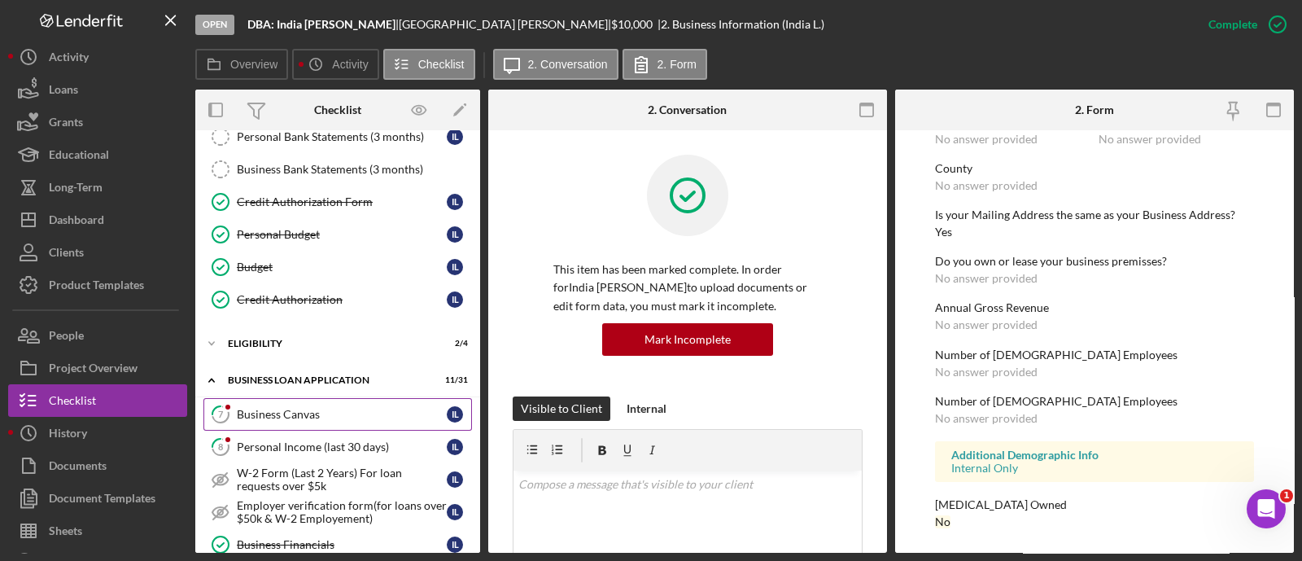
click at [300, 408] on div "Business Canvas" at bounding box center [342, 414] width 210 height 13
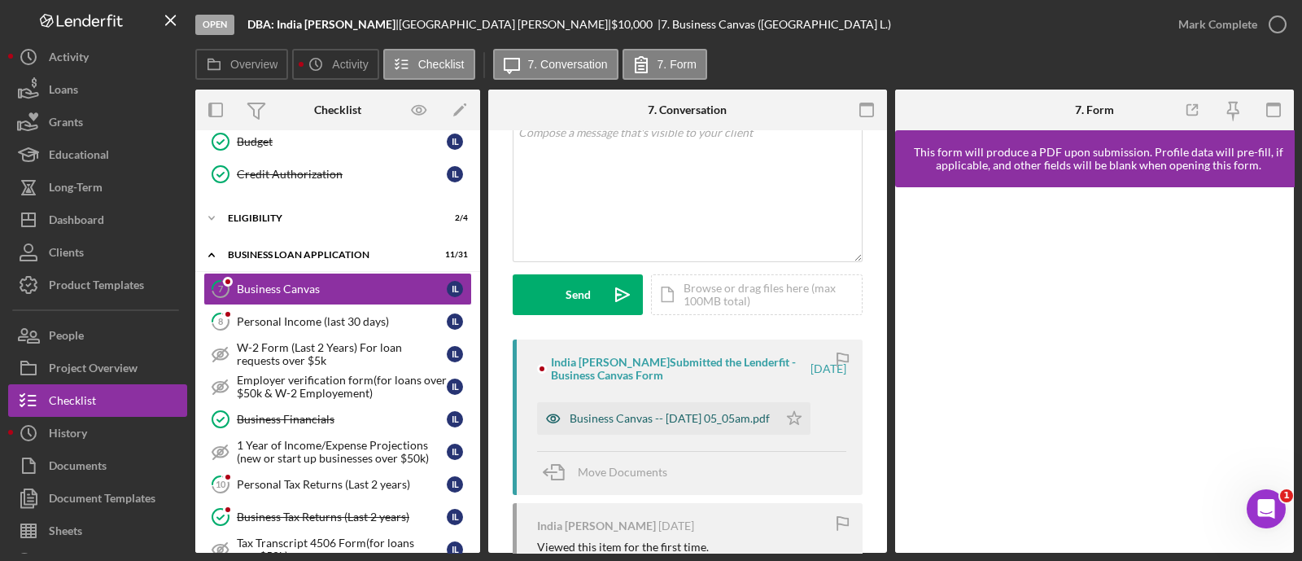
scroll to position [112, 0]
click at [730, 425] on div "Business Canvas -- [DATE] 05_05am.pdf" at bounding box center [657, 416] width 241 height 33
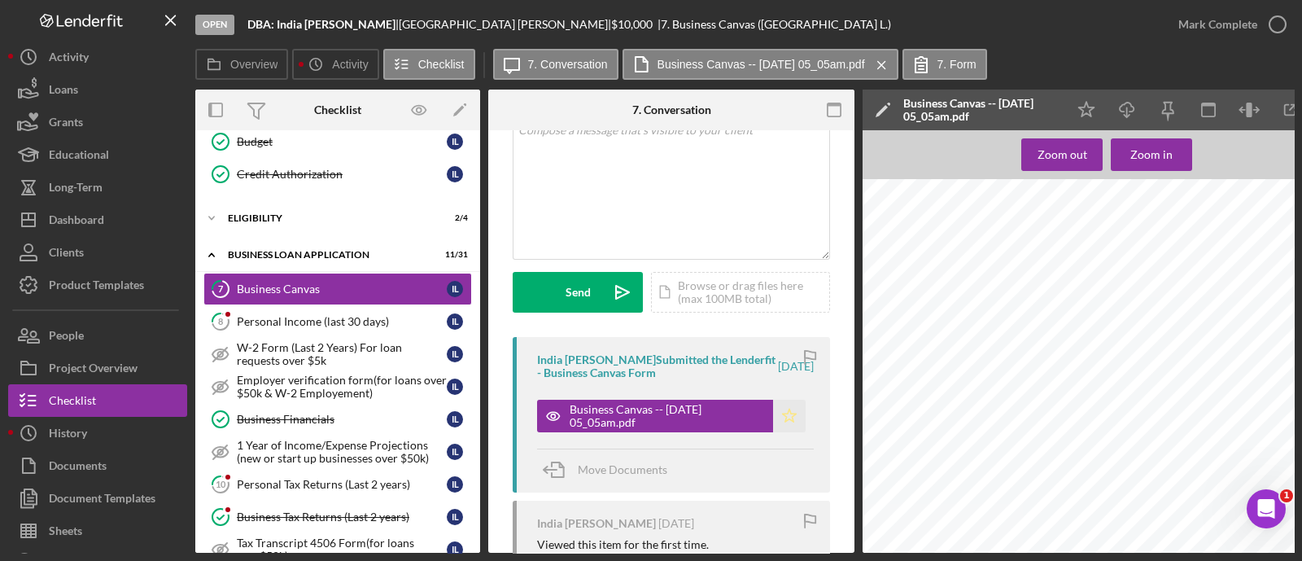
click at [791, 421] on icon "Icon/Star" at bounding box center [789, 416] width 33 height 33
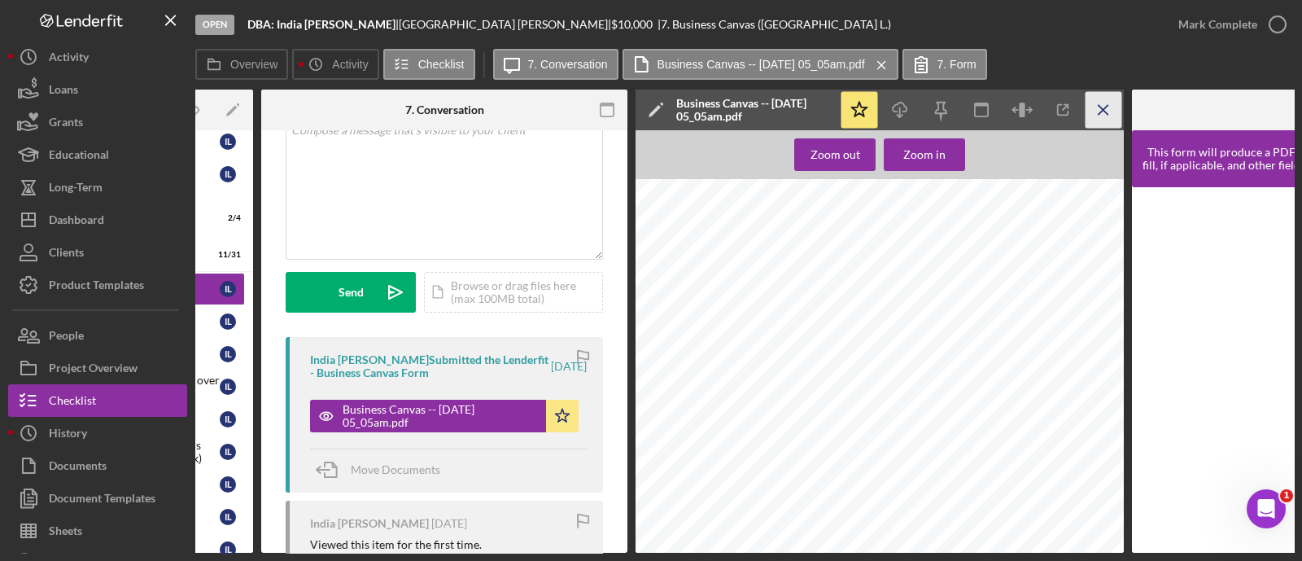
click at [1118, 112] on icon "Icon/Menu Close" at bounding box center [1104, 110] width 37 height 37
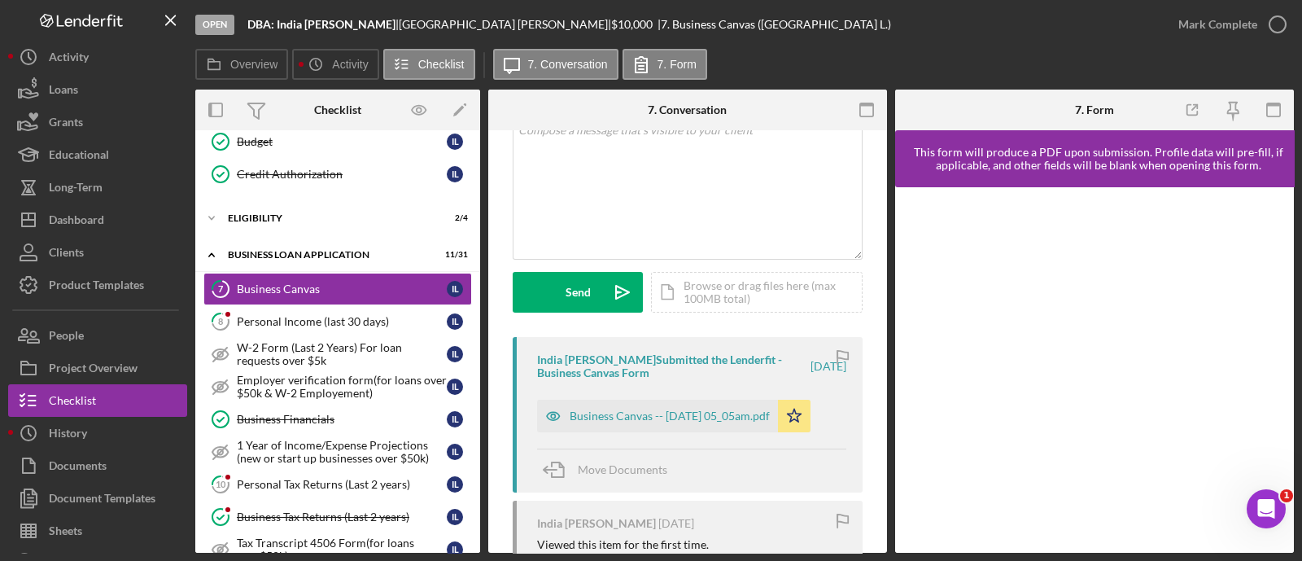
scroll to position [0, 0]
click at [1250, 14] on div "Mark Complete" at bounding box center [1218, 24] width 79 height 33
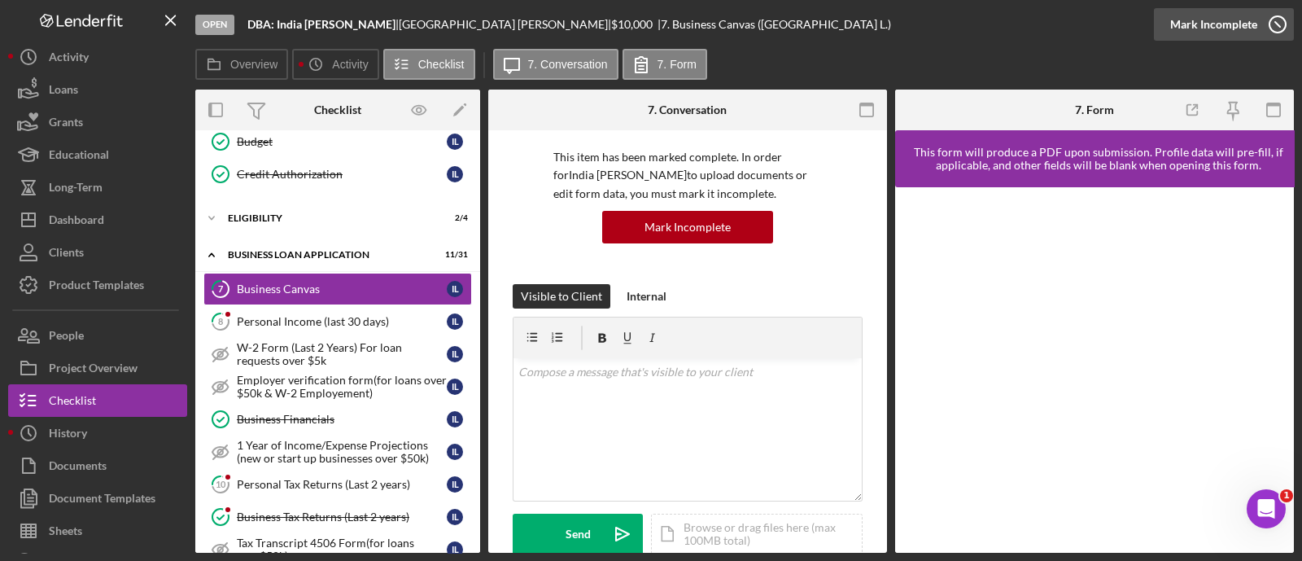
scroll to position [353, 0]
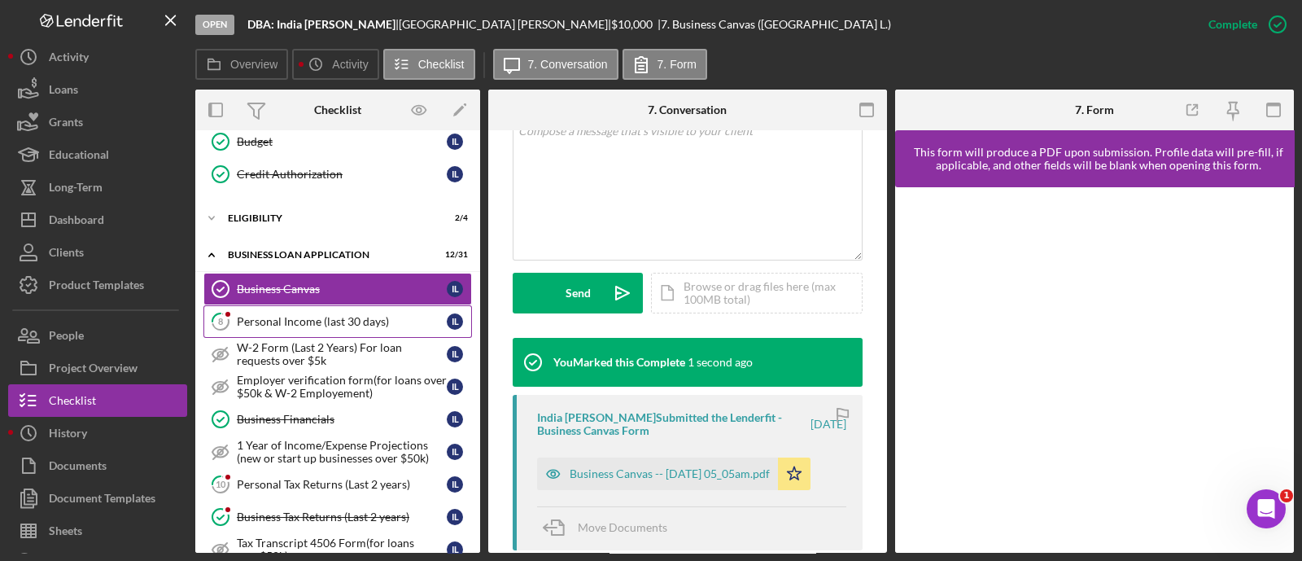
click at [330, 315] on div "Personal Income (last 30 days)" at bounding box center [342, 321] width 210 height 13
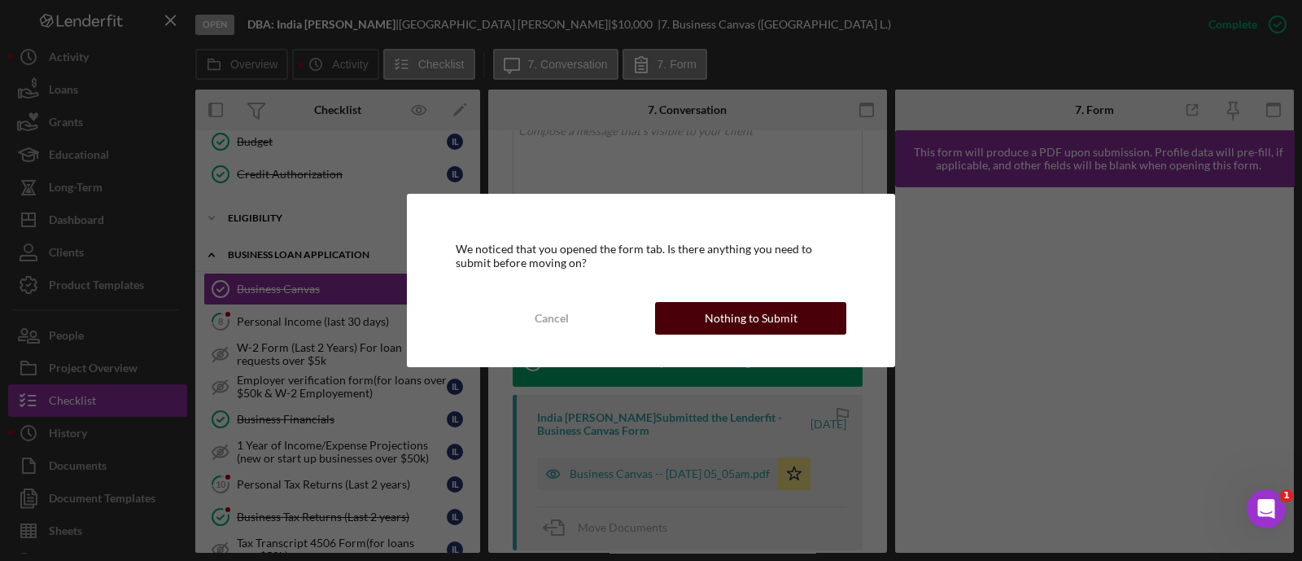
click at [674, 321] on button "Nothing to Submit" at bounding box center [750, 318] width 191 height 33
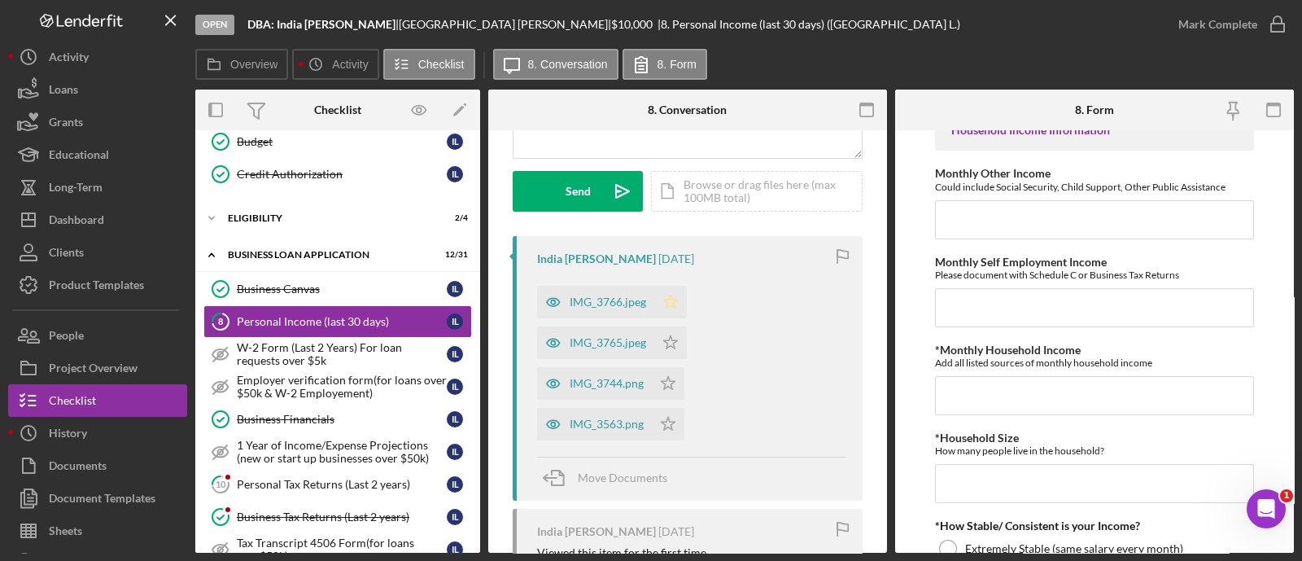
scroll to position [602, 0]
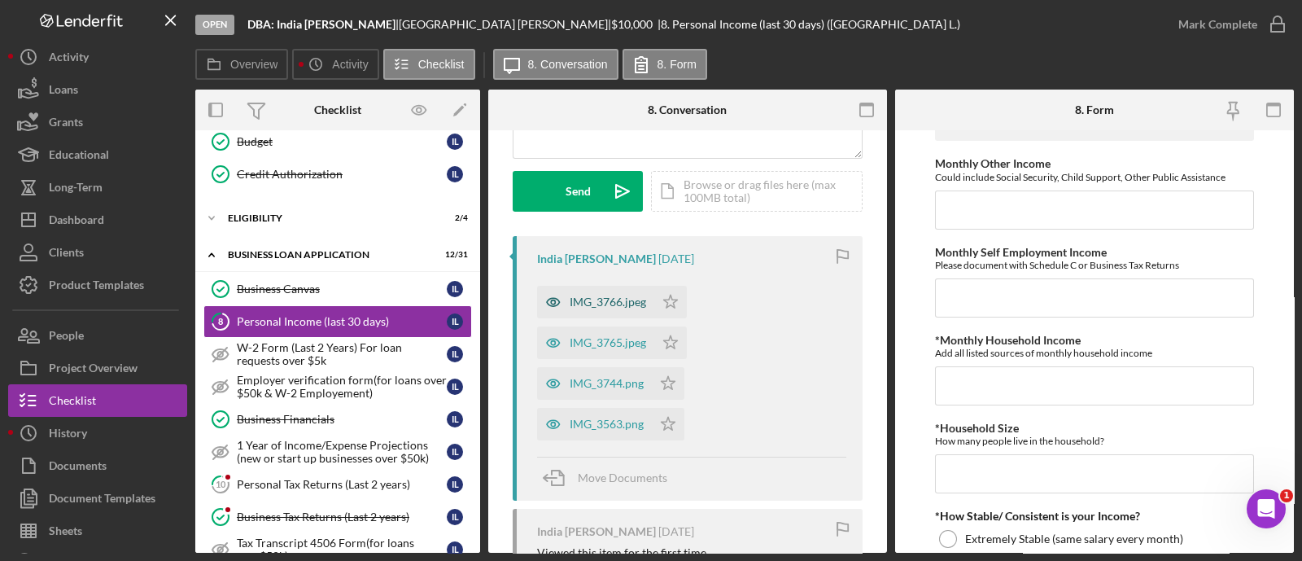
click at [619, 299] on div "IMG_3766.jpeg" at bounding box center [608, 301] width 77 height 13
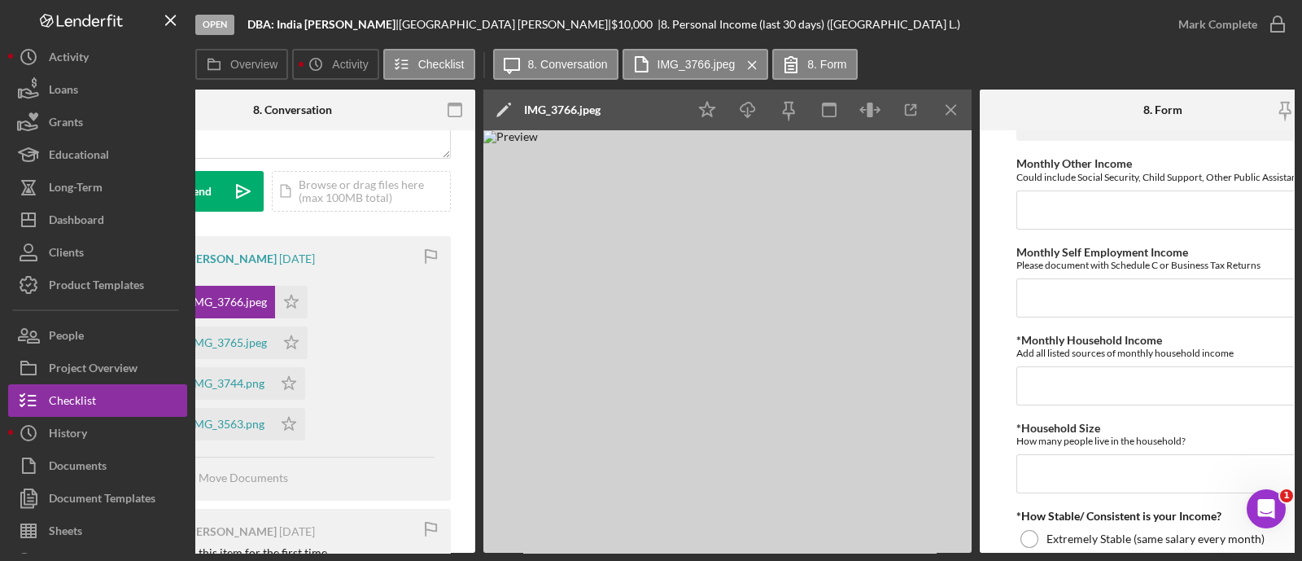
scroll to position [0, 383]
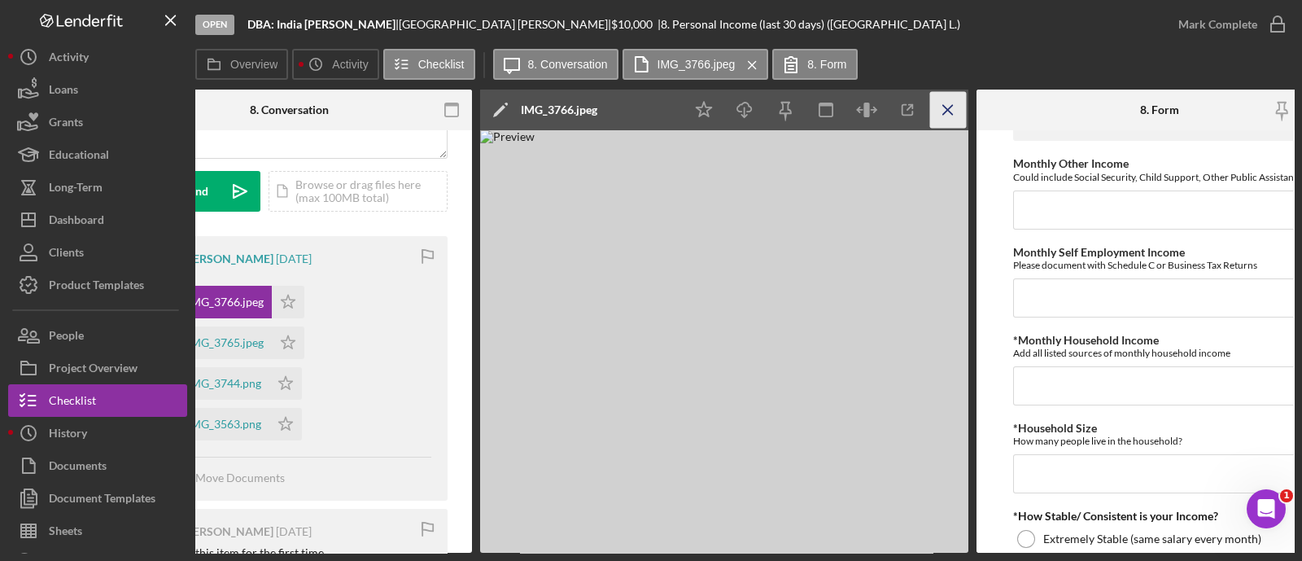
click at [948, 112] on line "button" at bounding box center [947, 109] width 9 height 9
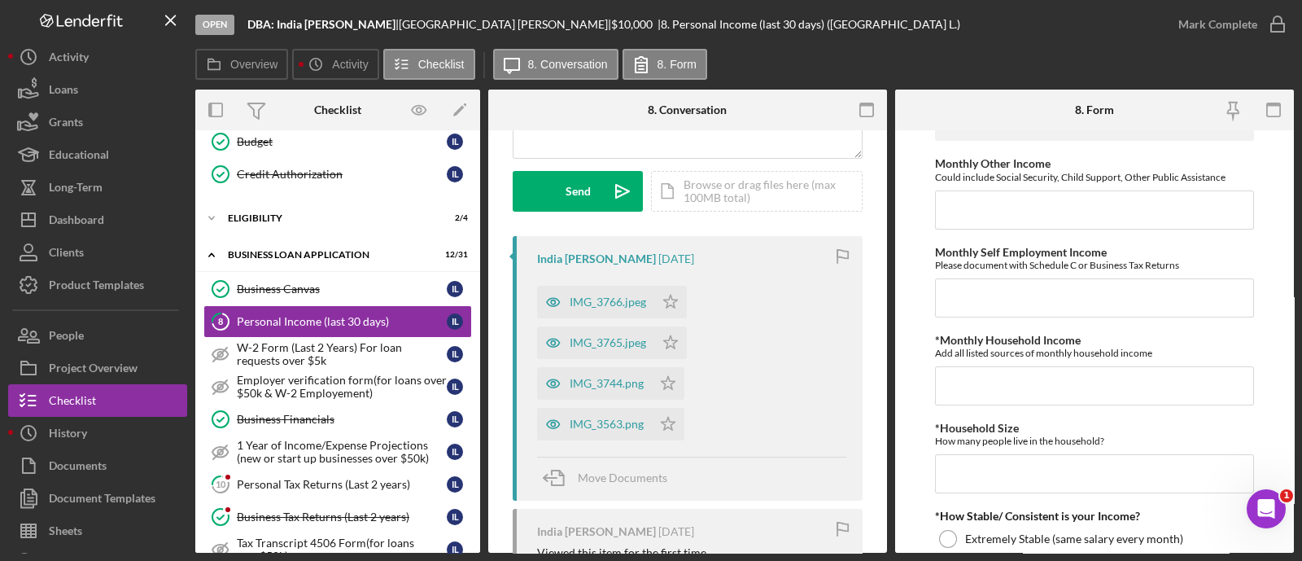
scroll to position [548, 0]
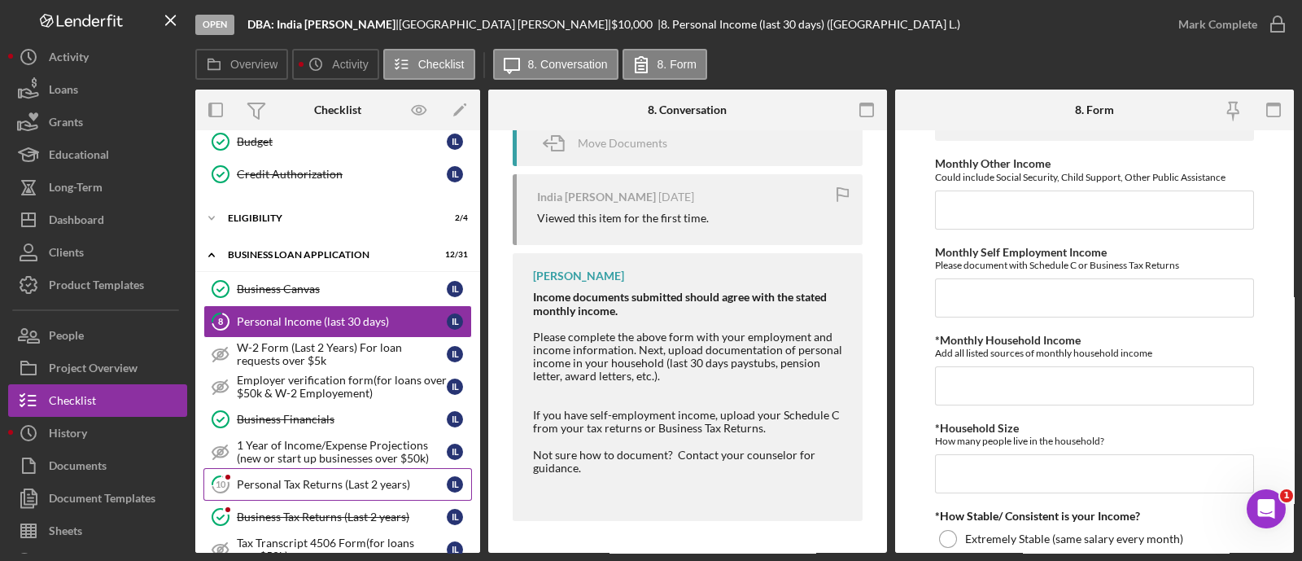
click at [355, 493] on link "10 Personal Tax Returns (Last 2 years) I L" at bounding box center [337, 484] width 269 height 33
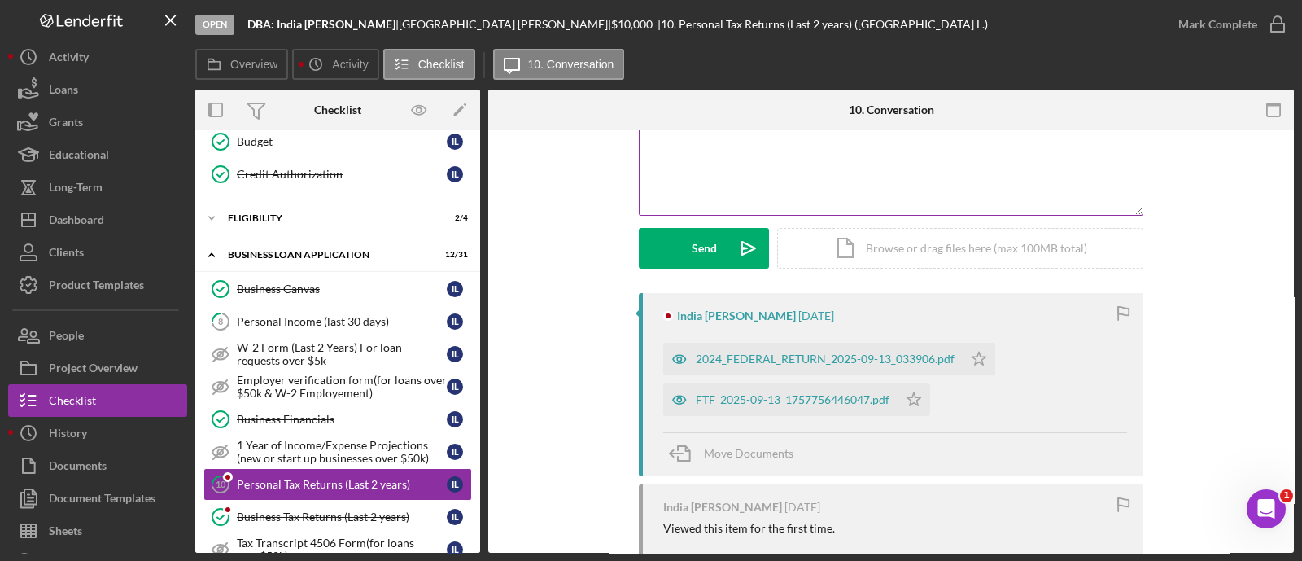
scroll to position [280, 0]
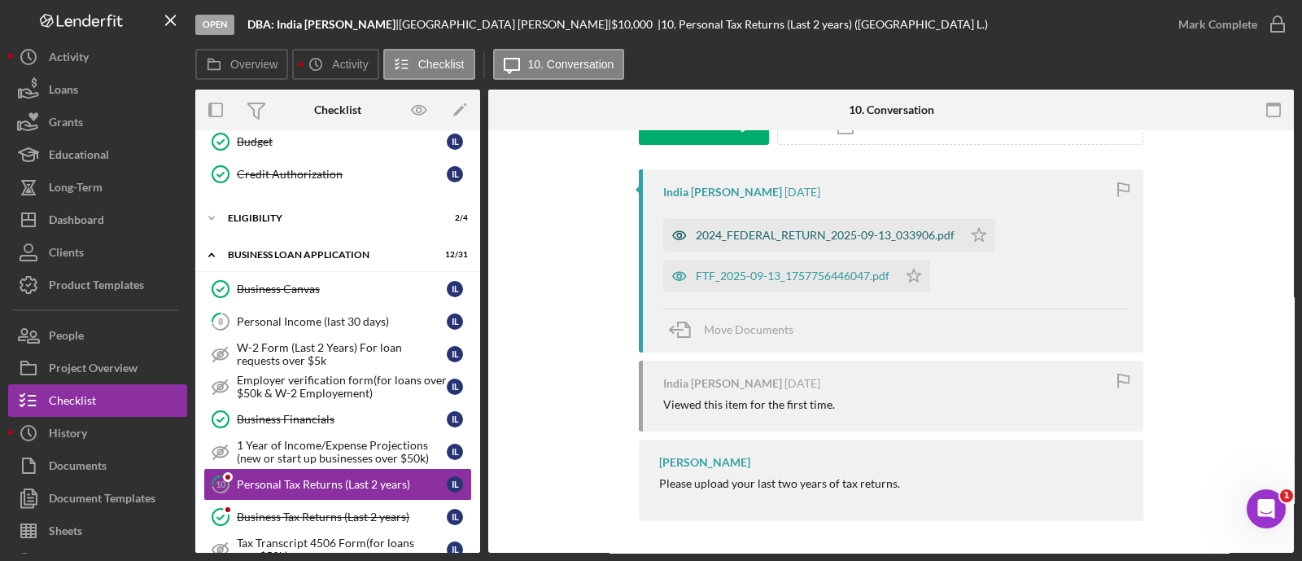
click at [786, 235] on div "2024_FEDERAL_RETURN_2025-09-13_033906.pdf" at bounding box center [825, 235] width 259 height 13
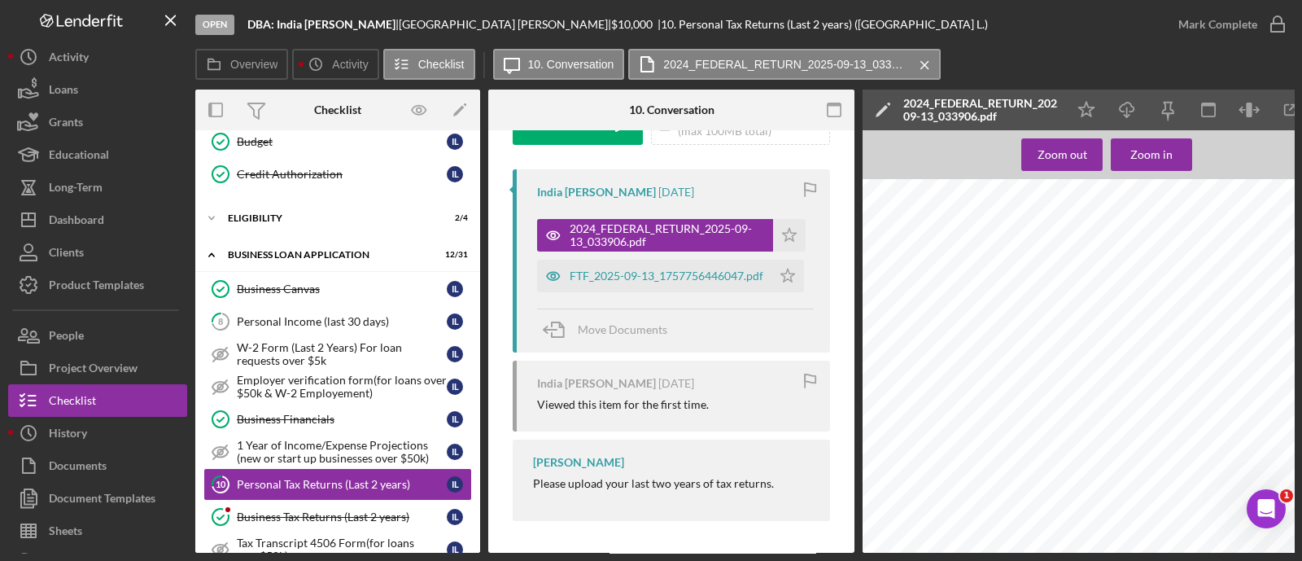
scroll to position [705, 0]
click at [993, 253] on div "Form 1040 20 24 U.S. Individual Income Tax Return Department of the Treasury—In…" at bounding box center [1112, 441] width 498 height 645
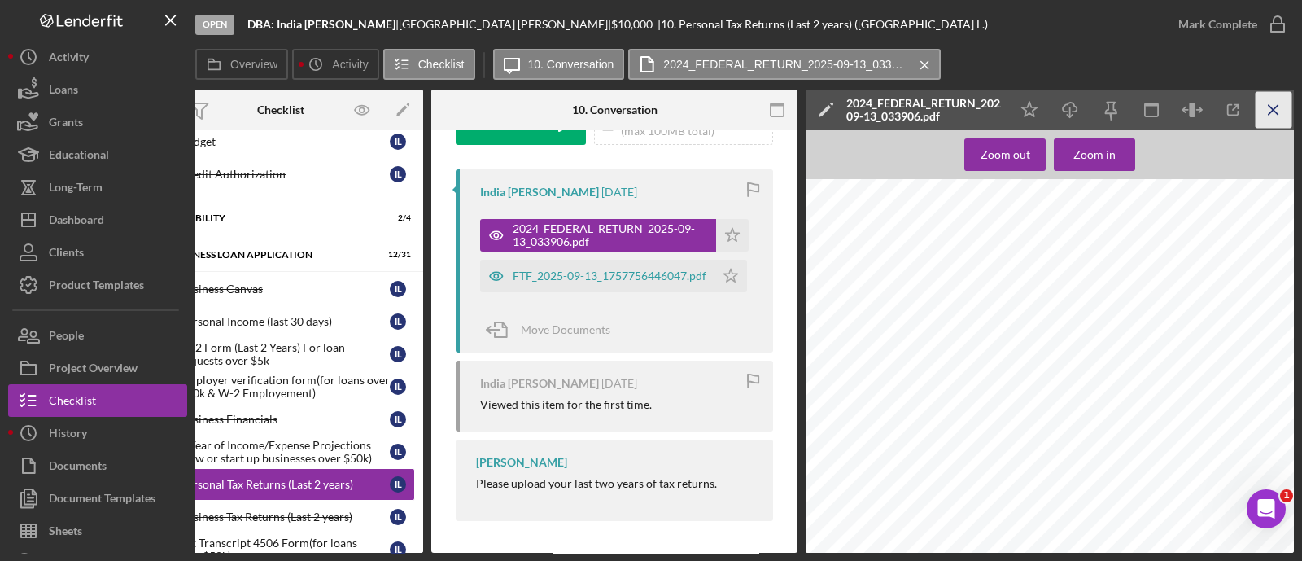
click at [1282, 114] on icon "Icon/Menu Close" at bounding box center [1274, 110] width 37 height 37
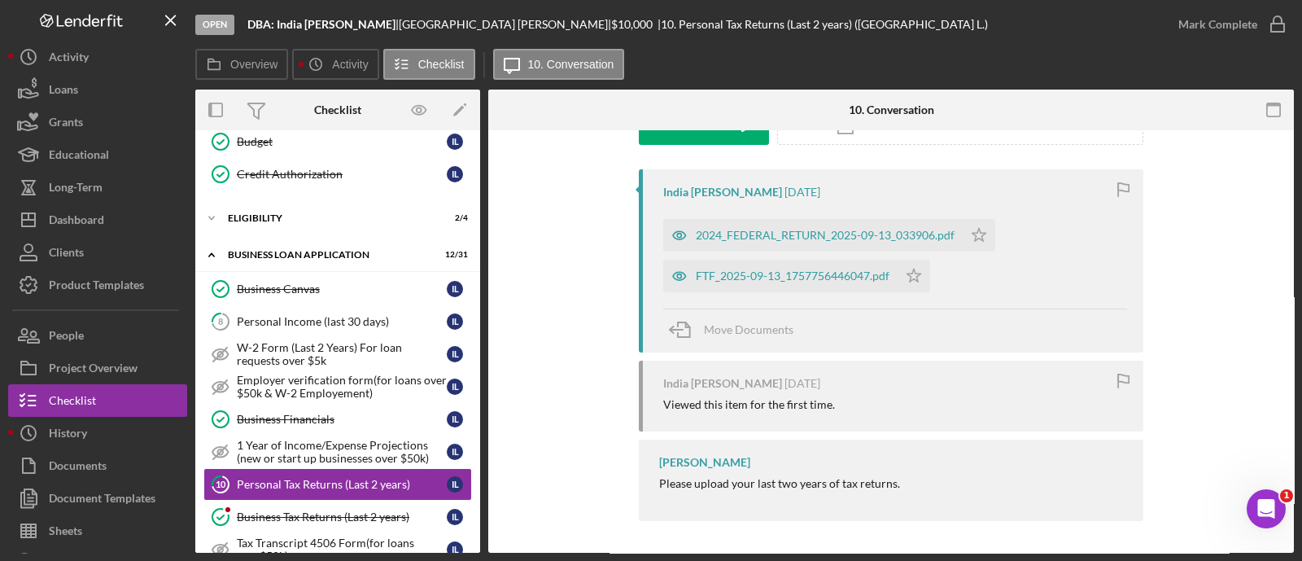
scroll to position [0, 0]
click at [804, 272] on div "FTF_2025-09-13_1757756446047.pdf" at bounding box center [793, 275] width 194 height 13
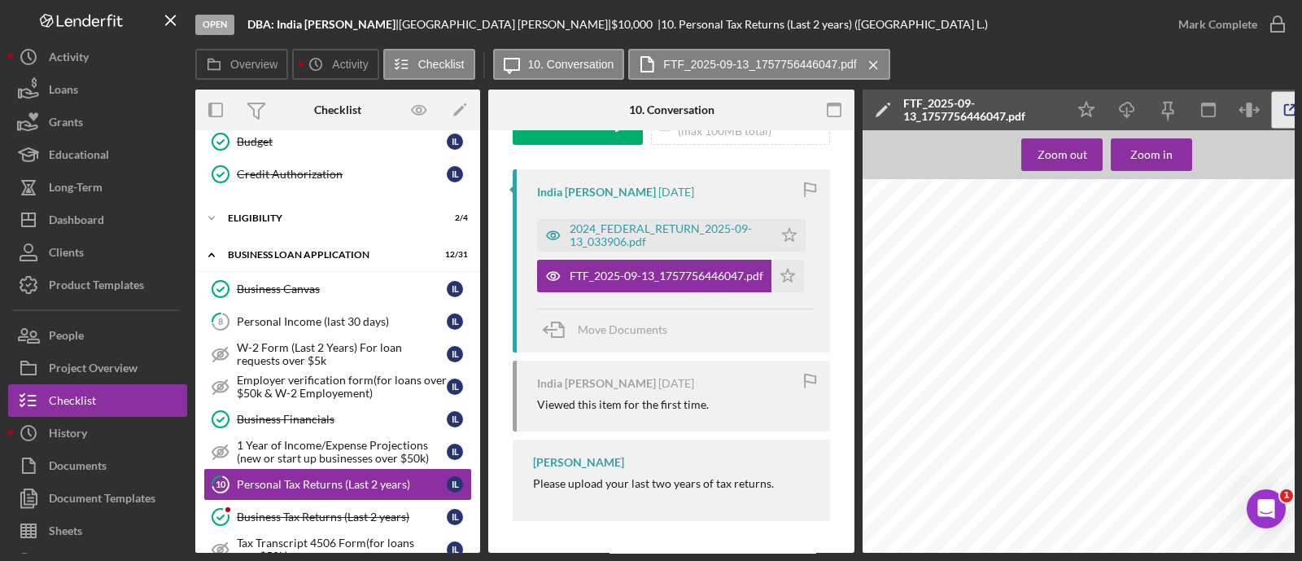
scroll to position [0, 57]
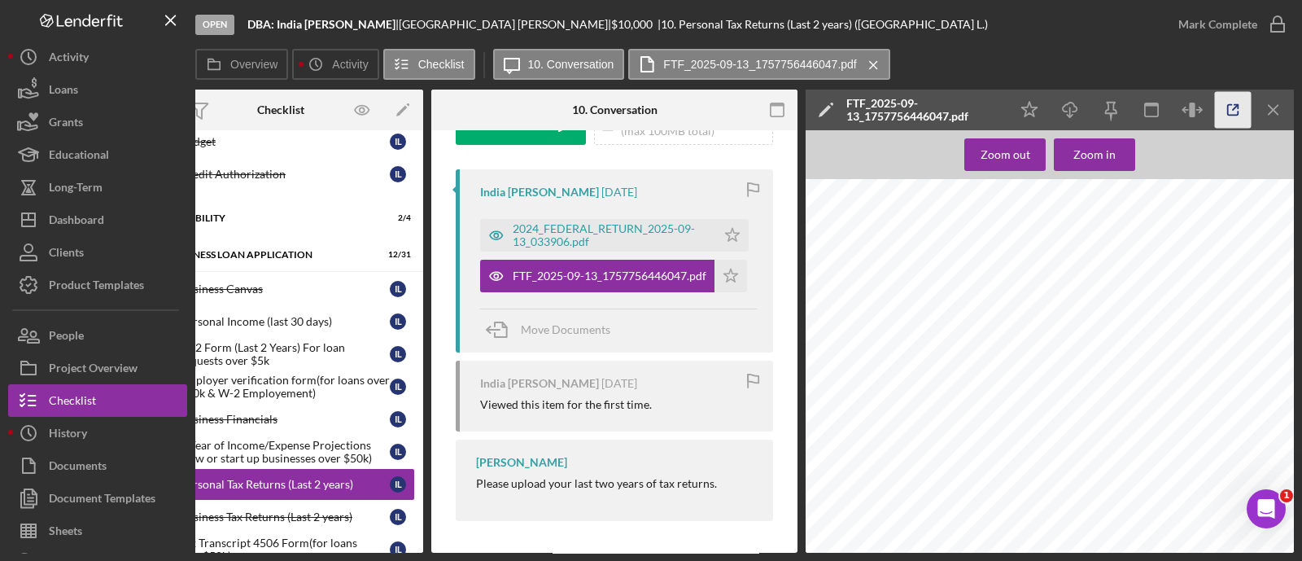
click at [1280, 120] on icon "Icon/Menu Close" at bounding box center [1274, 110] width 37 height 37
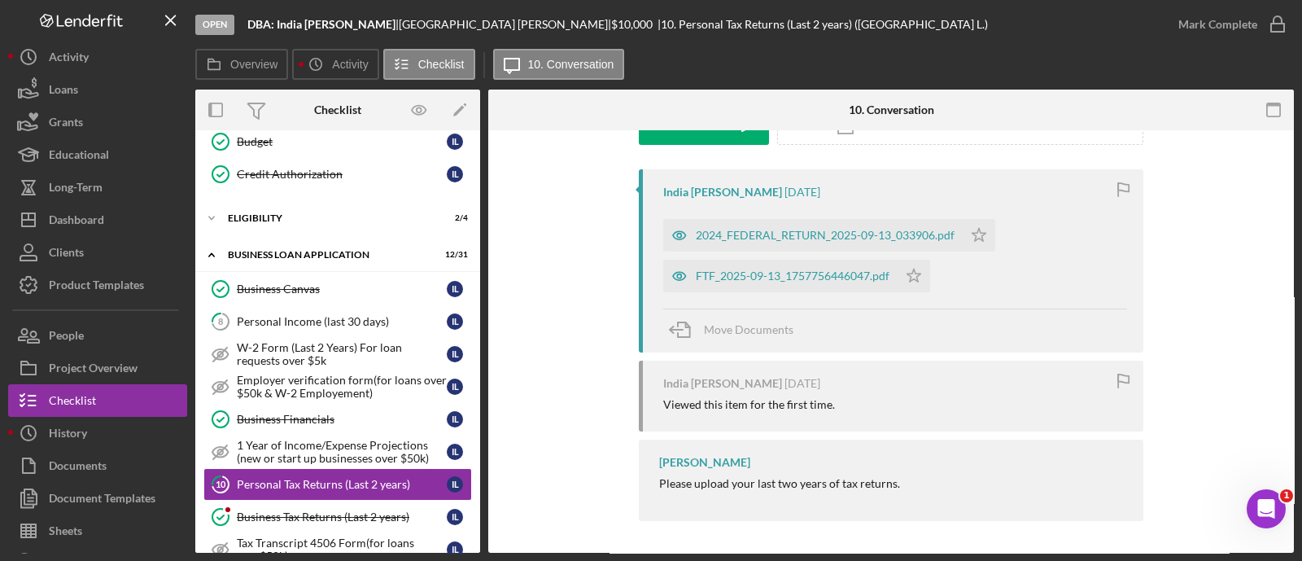
scroll to position [0, 0]
click at [967, 225] on icon "Icon/Star" at bounding box center [979, 235] width 33 height 33
click at [920, 271] on icon "Icon/Star" at bounding box center [914, 276] width 33 height 33
click at [1201, 20] on div "Mark Complete" at bounding box center [1218, 24] width 79 height 33
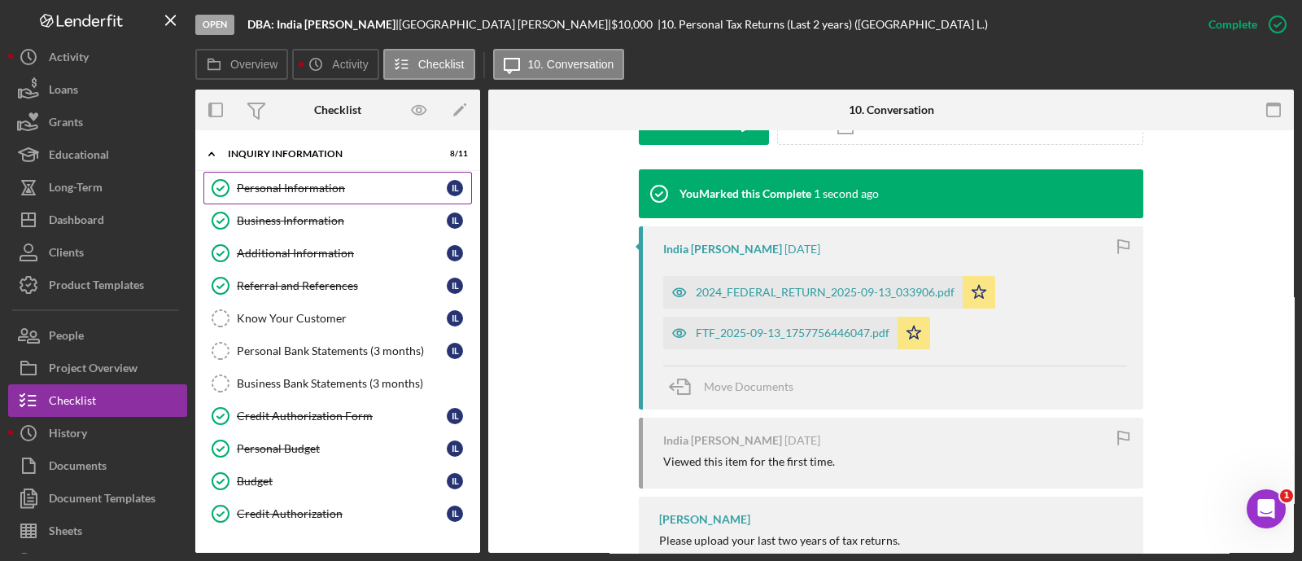
click at [317, 198] on link "Personal Information Personal Information I L" at bounding box center [337, 188] width 269 height 33
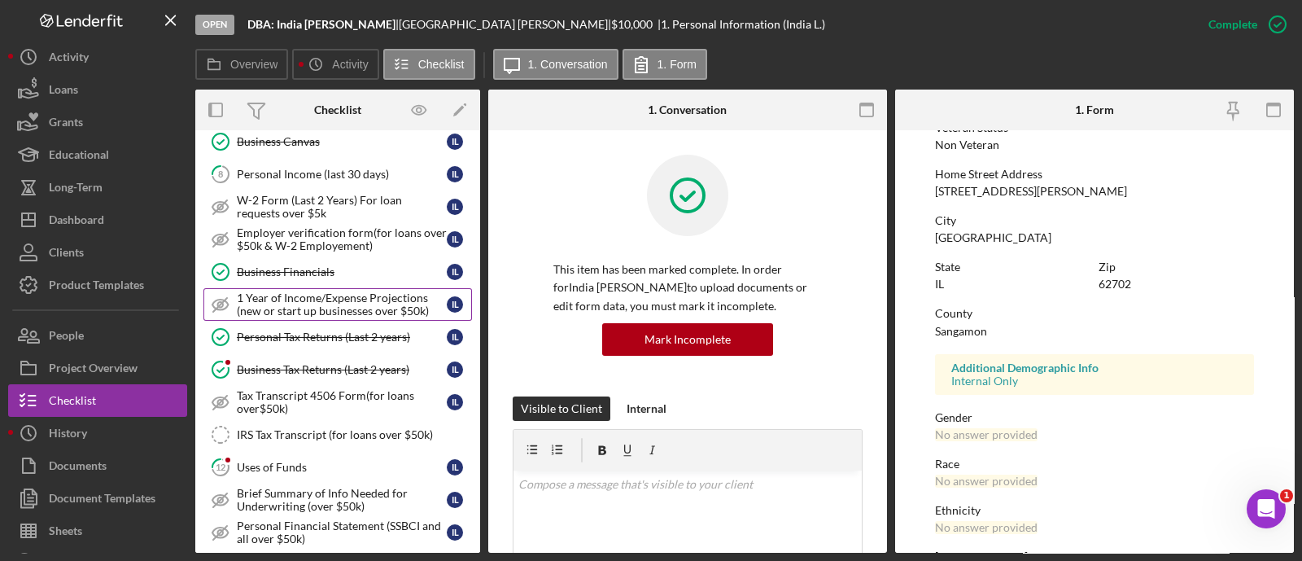
scroll to position [488, 0]
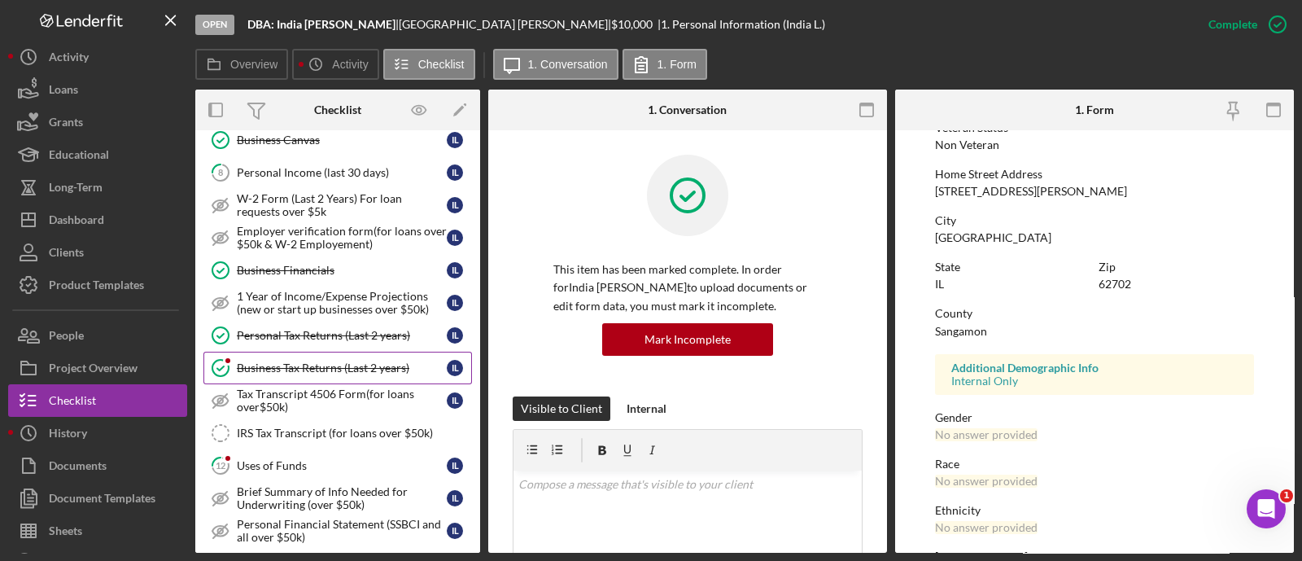
click at [349, 352] on link "Business Tax Returns (Last 2 years) Business Tax Returns (Last 2 years) I L" at bounding box center [337, 368] width 269 height 33
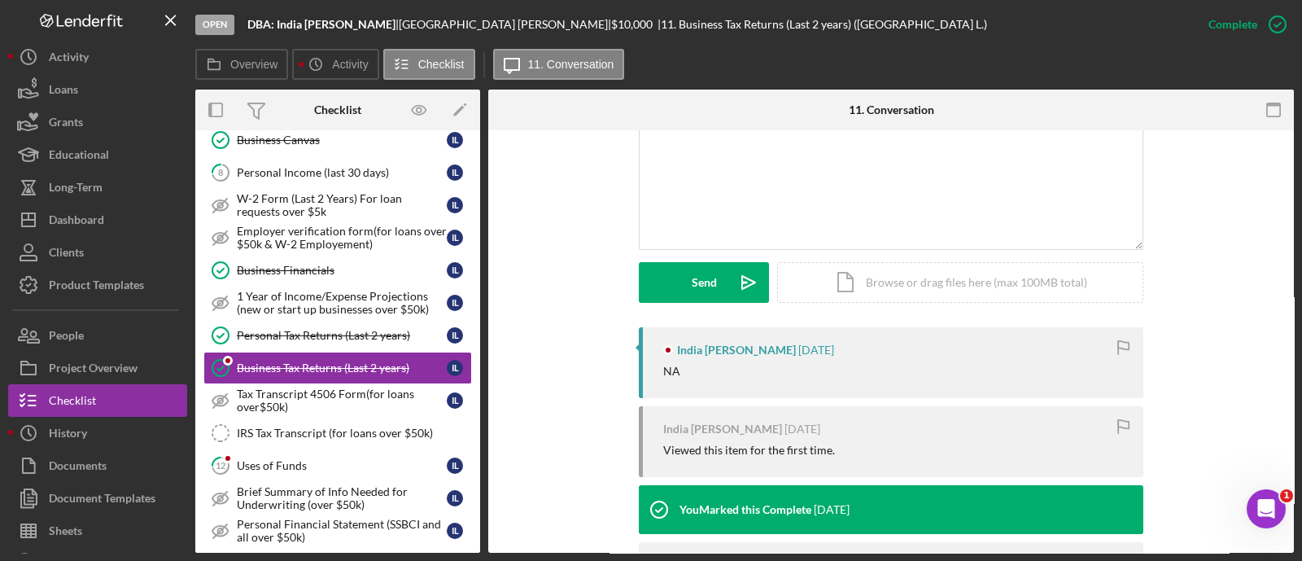
scroll to position [360, 0]
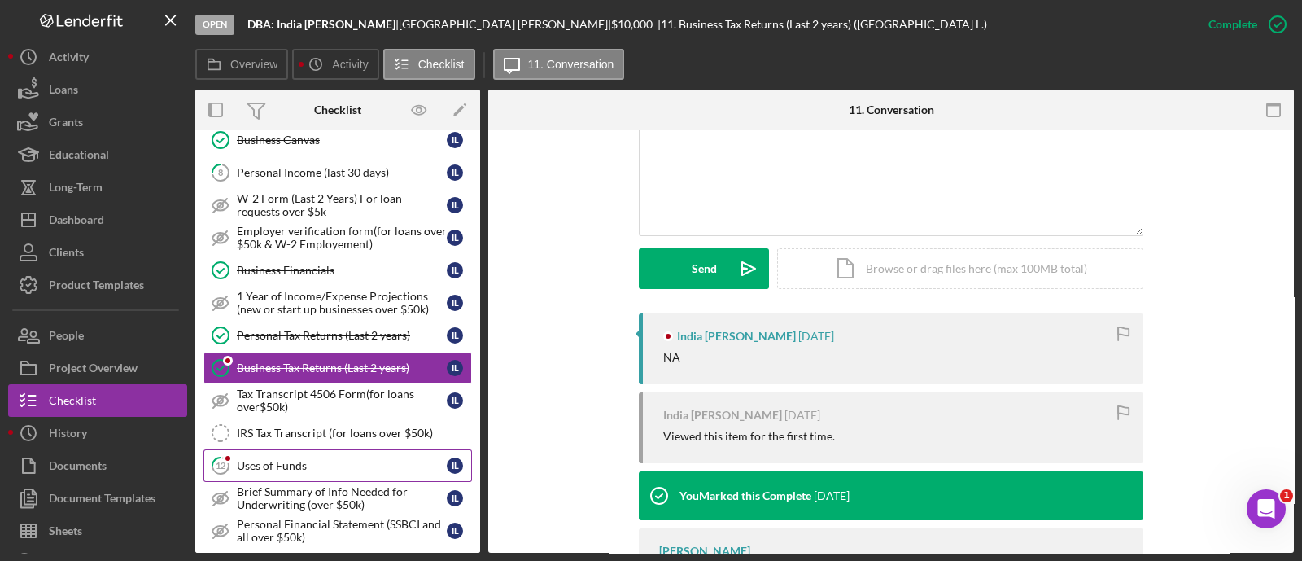
click at [287, 472] on link "12 Uses of Funds I L" at bounding box center [337, 465] width 269 height 33
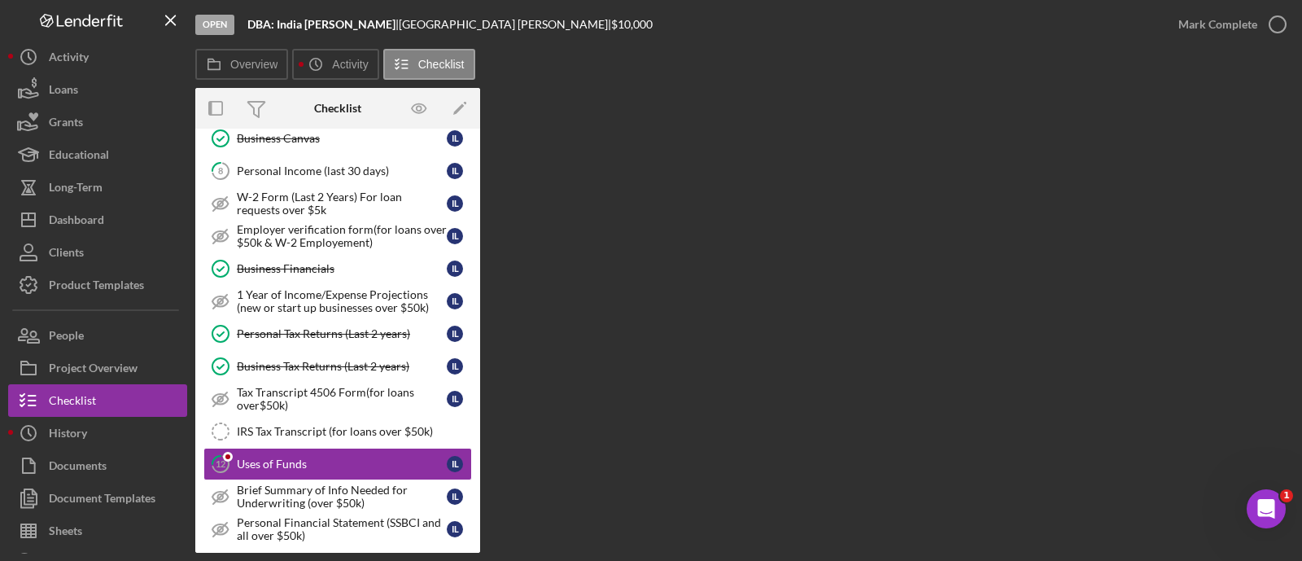
click at [635, 212] on div "Overview Internal Workflow Stage Open Icon/Dropdown Arrow Archive (can unarchiv…" at bounding box center [744, 320] width 1099 height 465
click at [326, 484] on div "Brief Summary of Info Needed for Underwriting (over $50k)" at bounding box center [342, 497] width 210 height 26
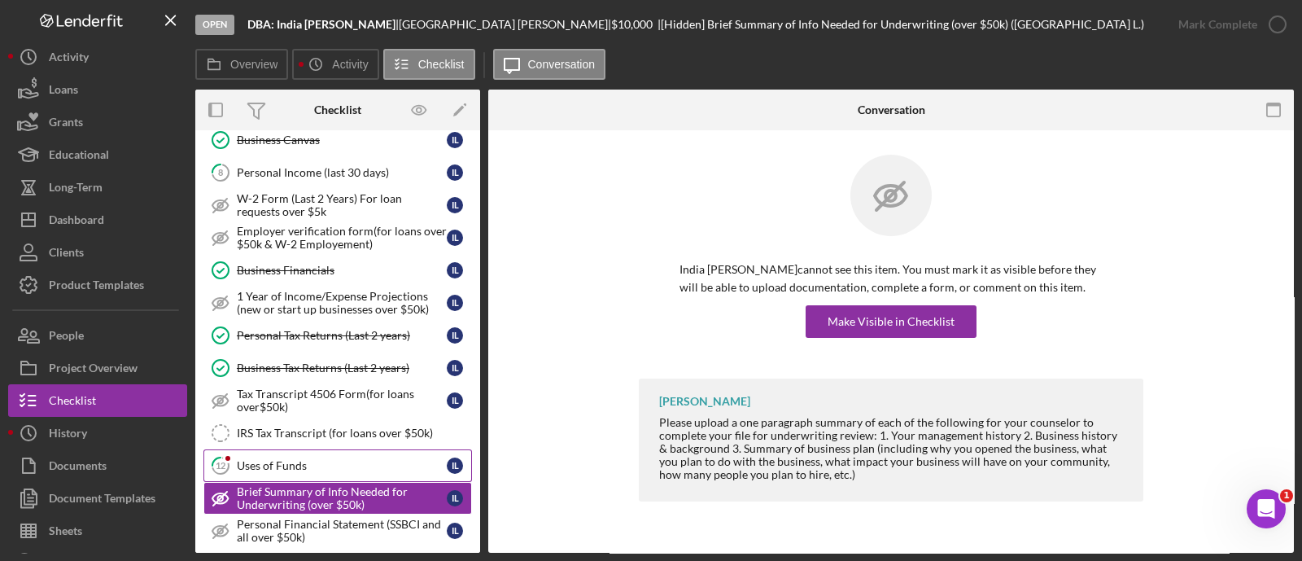
click at [291, 459] on div "Uses of Funds" at bounding box center [342, 465] width 210 height 13
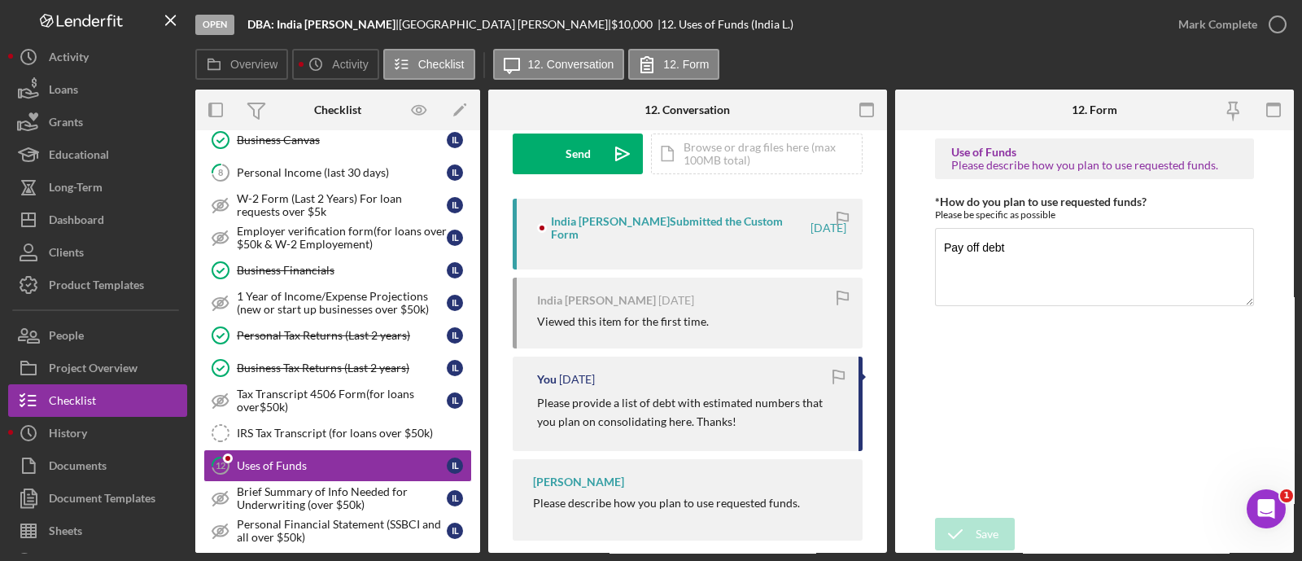
scroll to position [254, 0]
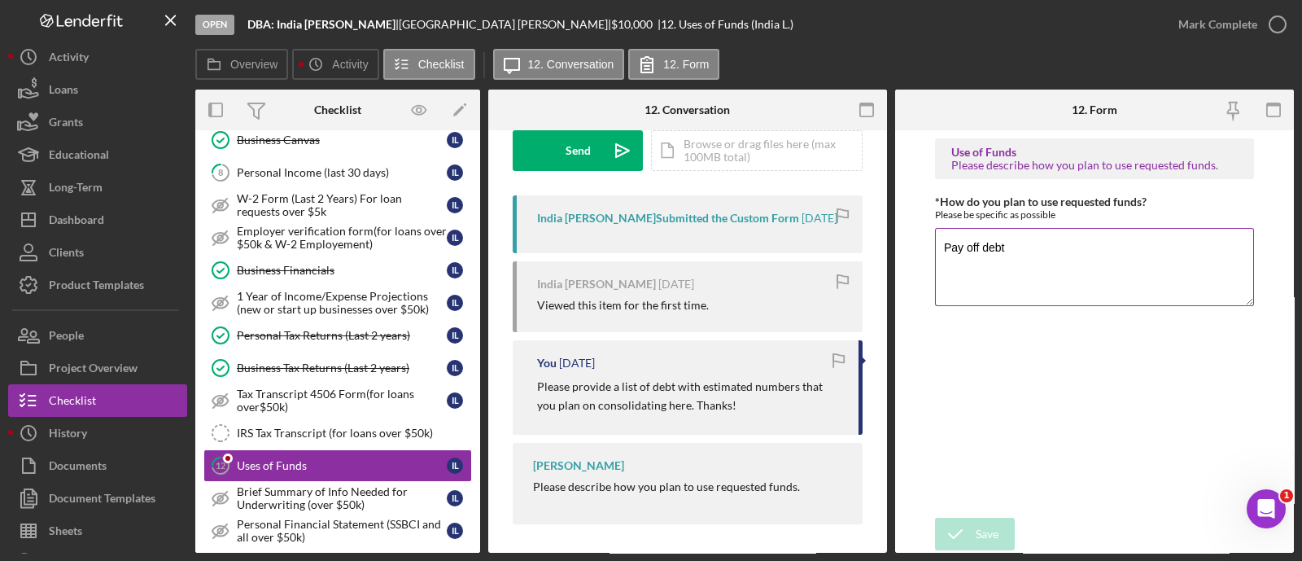
click at [1066, 254] on textarea "Pay off debt" at bounding box center [1094, 267] width 319 height 78
click at [676, 400] on p "Please provide a list of debt with estimated numbers that you plan on consolida…" at bounding box center [689, 396] width 305 height 37
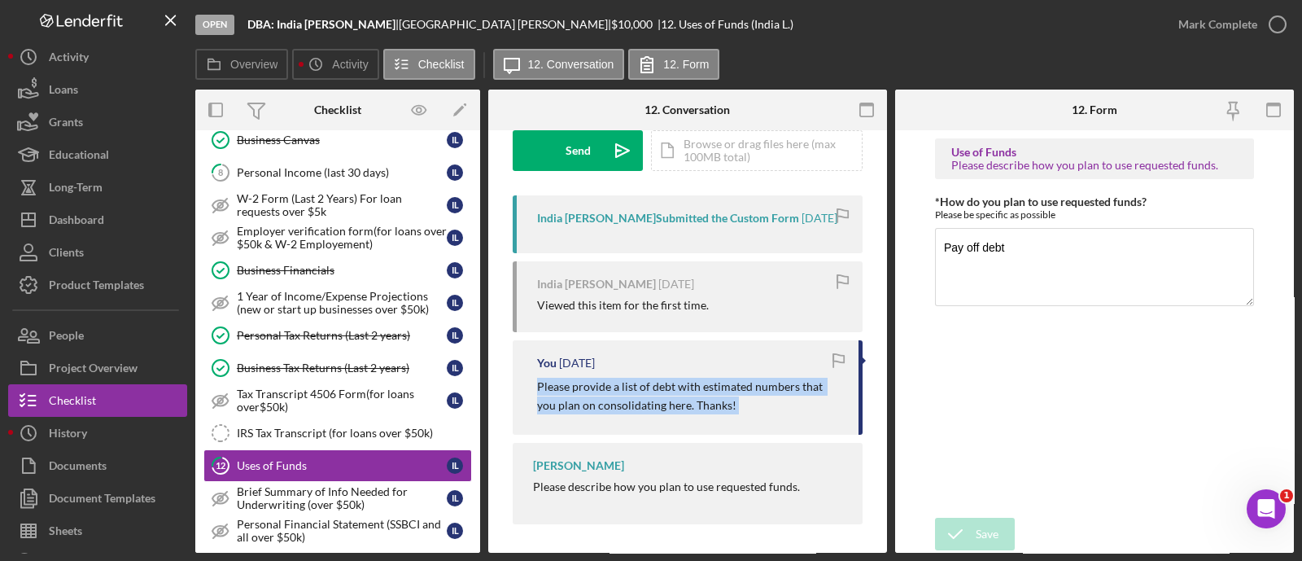
click at [676, 400] on p "Please provide a list of debt with estimated numbers that you plan on consolida…" at bounding box center [689, 396] width 305 height 37
copy div "Please provide a list of debt with estimated numbers that you plan on consolida…"
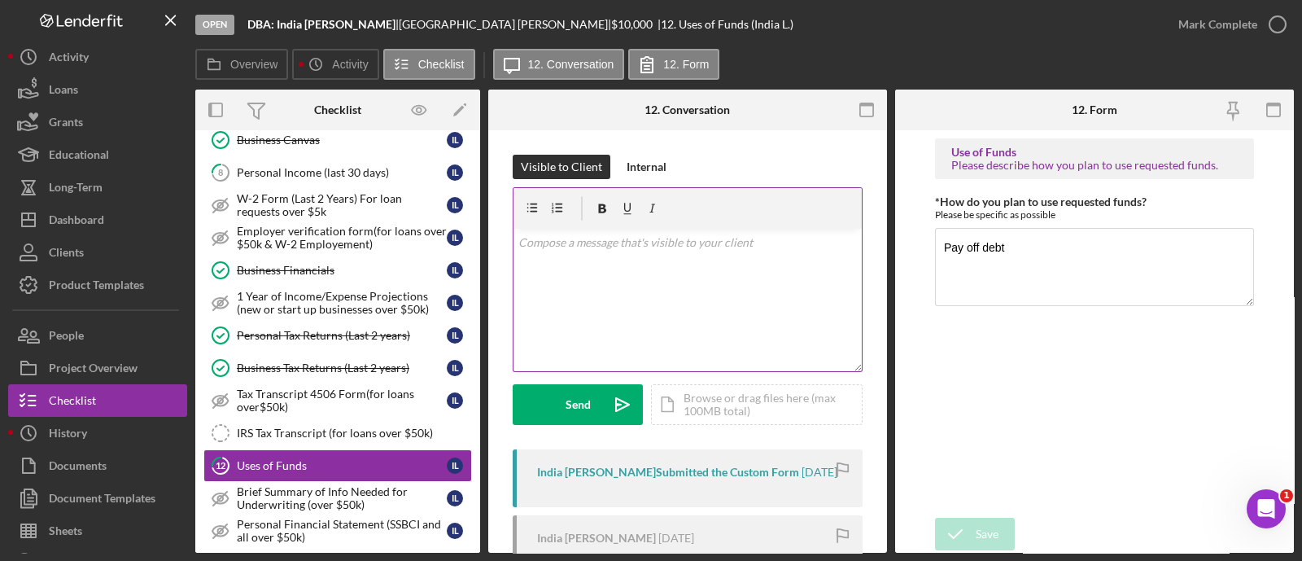
click at [584, 294] on div "v Color teal Color pink Remove color Add row above Add row below Add column bef…" at bounding box center [688, 300] width 348 height 142
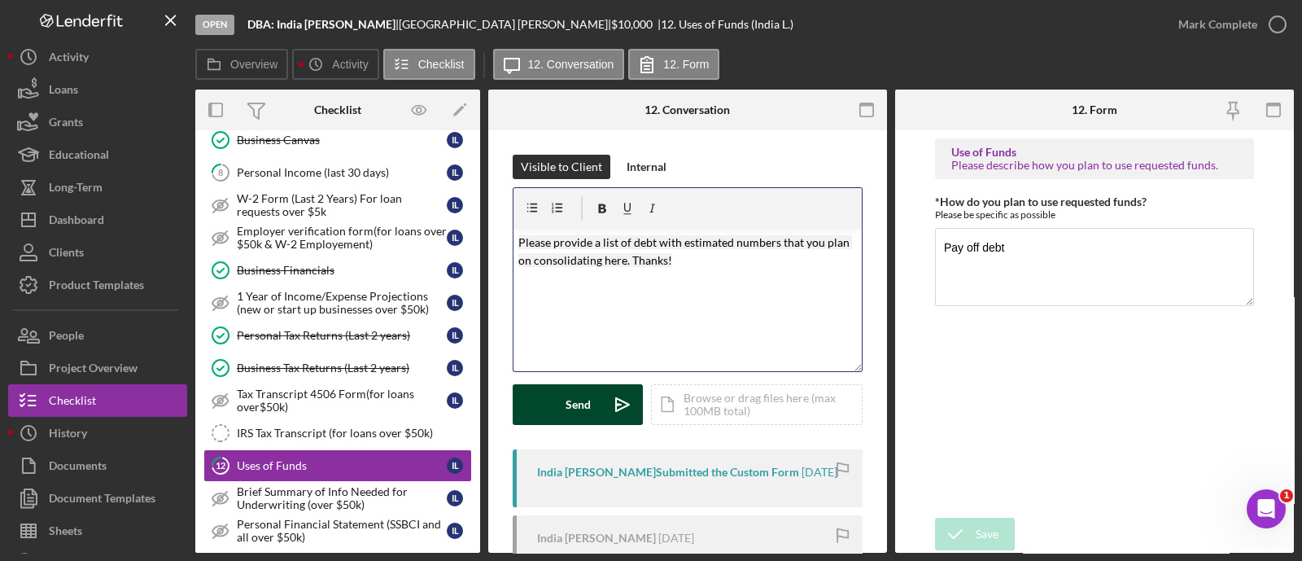
click at [588, 398] on div "Send" at bounding box center [578, 404] width 25 height 41
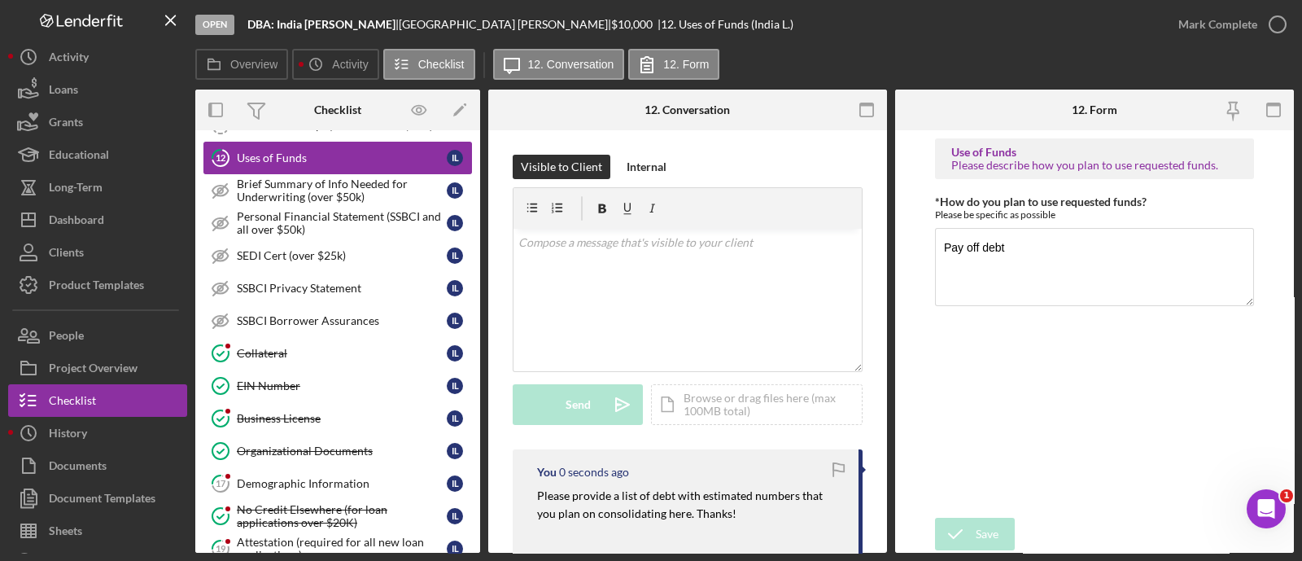
scroll to position [809, 0]
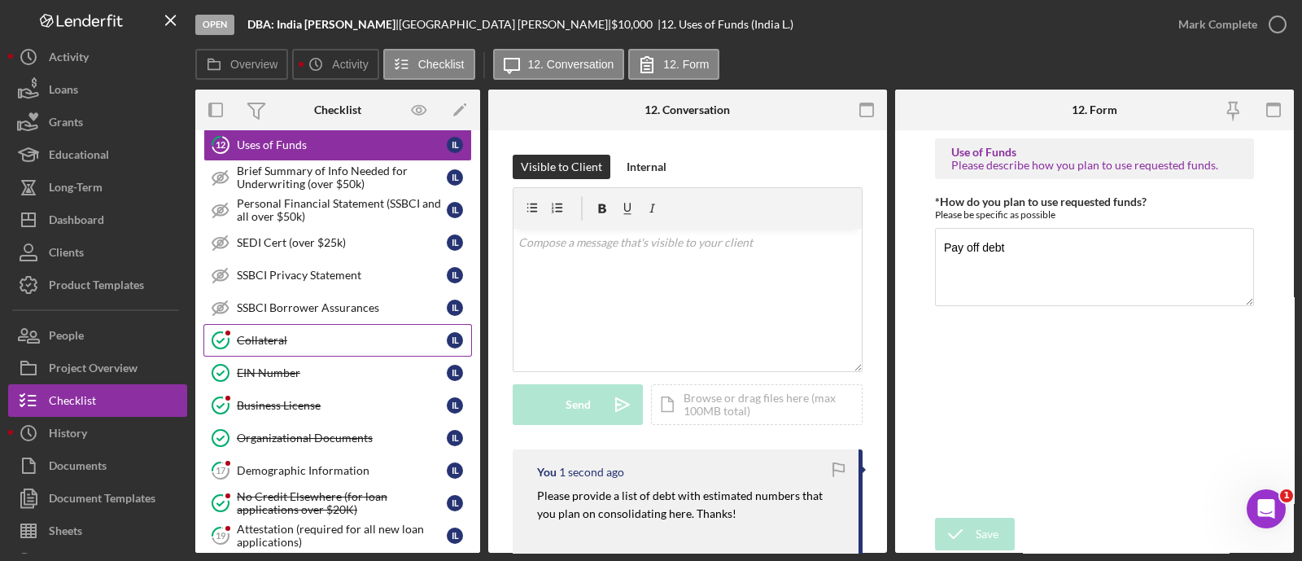
click at [276, 334] on div "Collateral" at bounding box center [342, 340] width 210 height 13
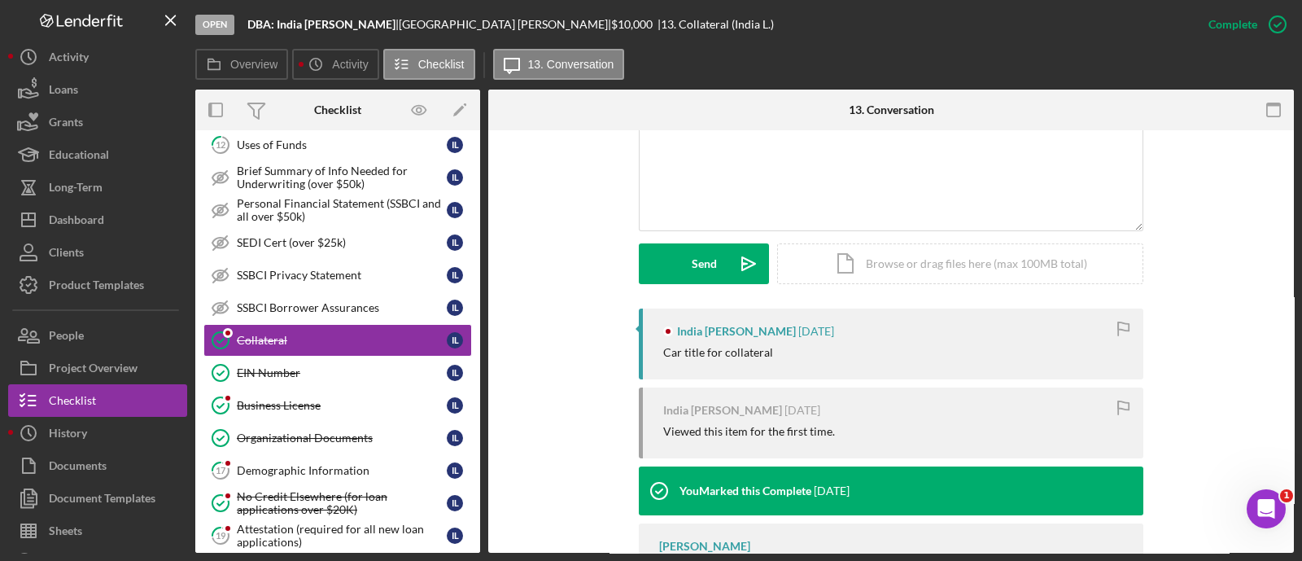
scroll to position [373, 0]
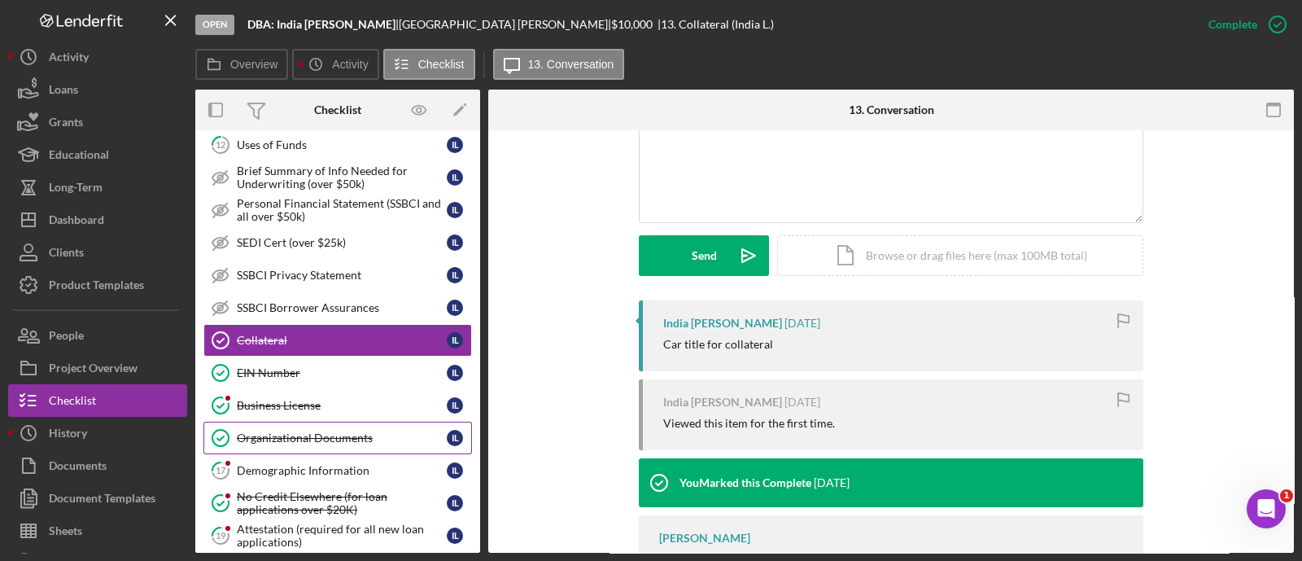
click at [293, 412] on link "Business License Business License I L" at bounding box center [337, 405] width 269 height 33
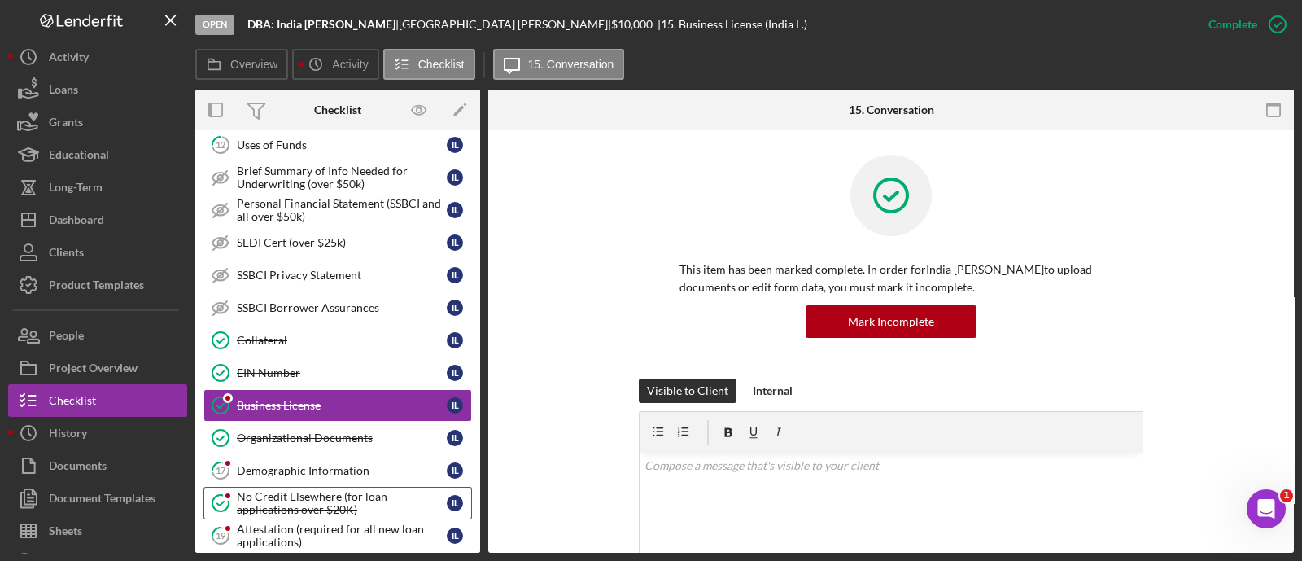
click at [311, 487] on link "No Credit Elsewhere (for loan applications over $20K) No Credit Elsewhere (for …" at bounding box center [337, 503] width 269 height 33
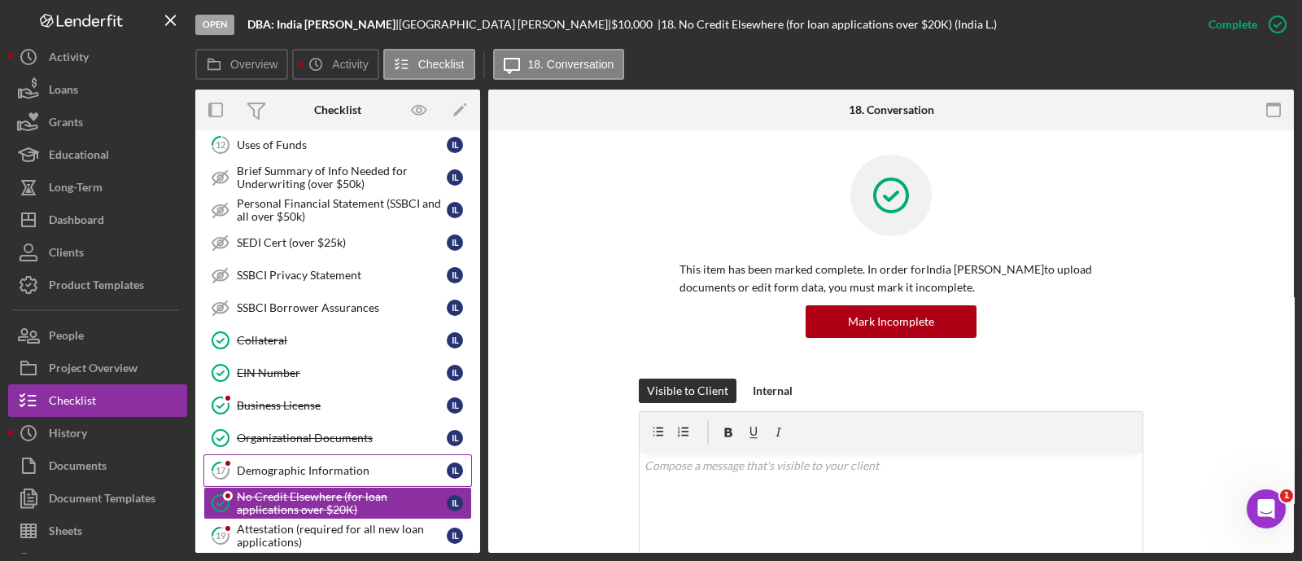
click at [312, 464] on div "Demographic Information" at bounding box center [342, 470] width 210 height 13
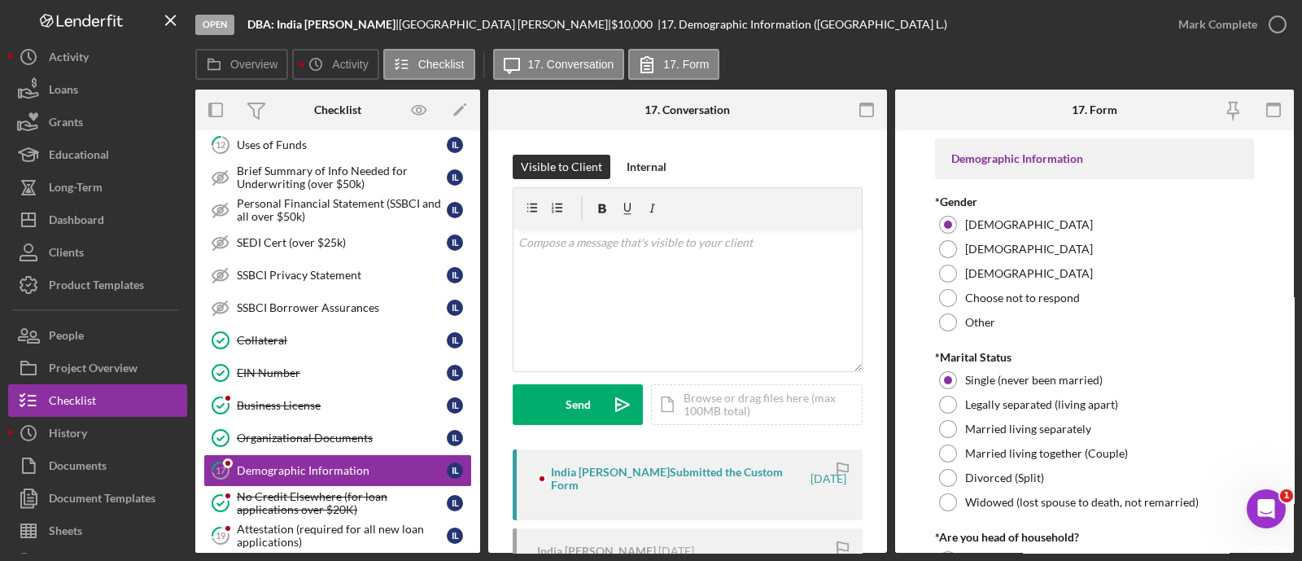
scroll to position [269, 0]
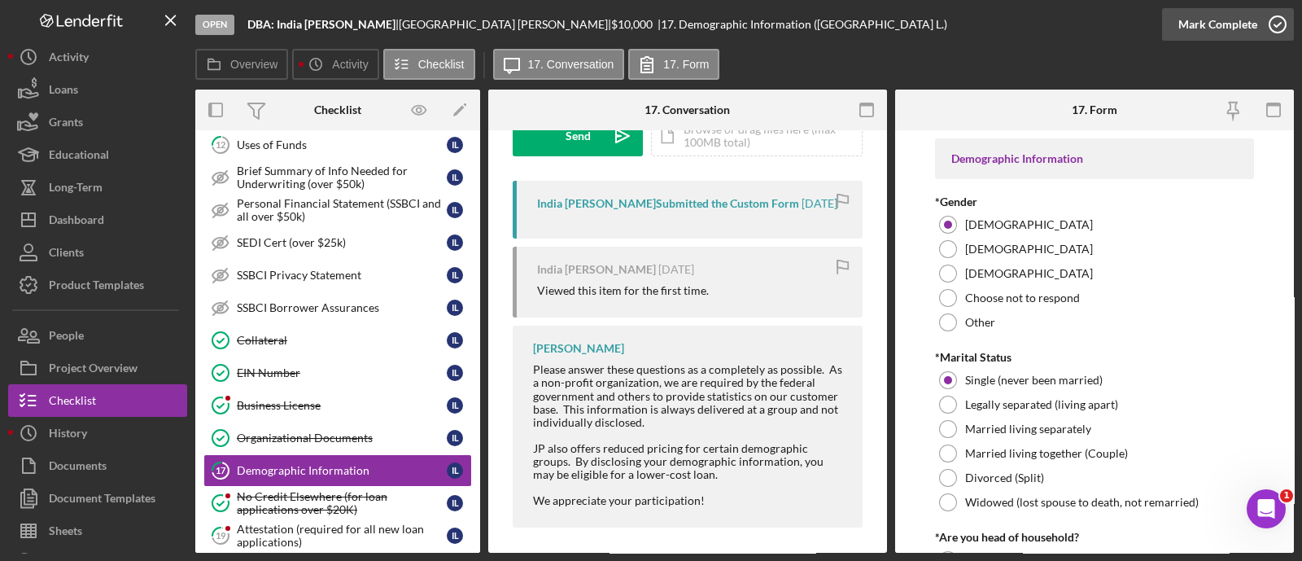
click at [1233, 24] on div "Mark Complete" at bounding box center [1218, 24] width 79 height 33
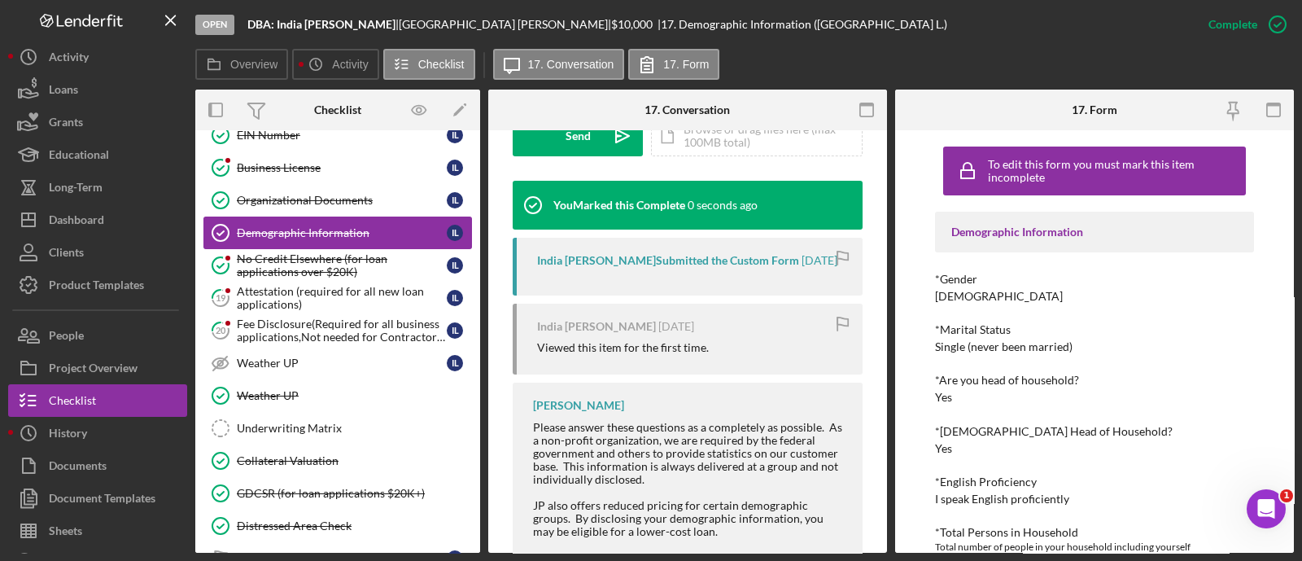
scroll to position [1054, 0]
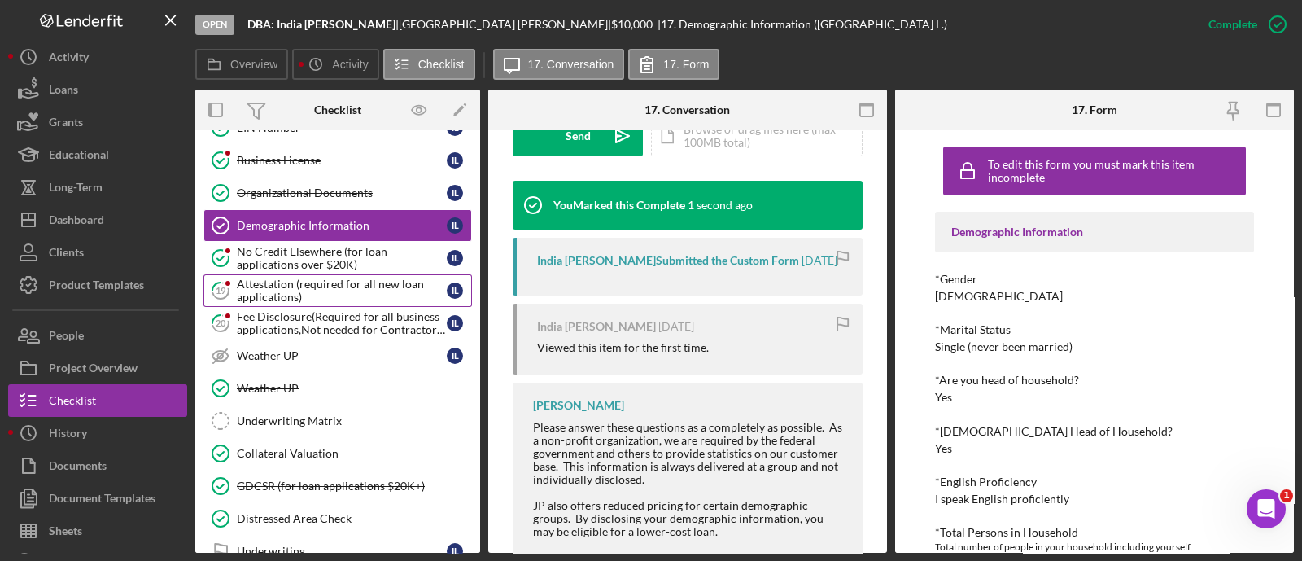
click at [267, 278] on div "Attestation (required for all new loan applications)" at bounding box center [342, 291] width 210 height 26
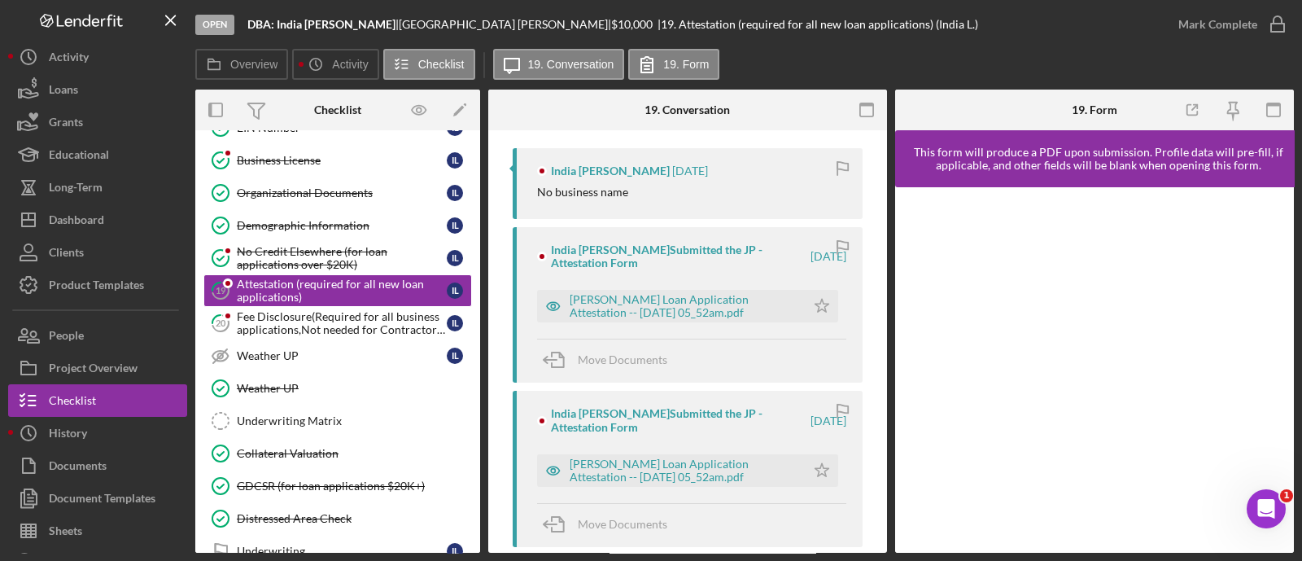
scroll to position [309, 0]
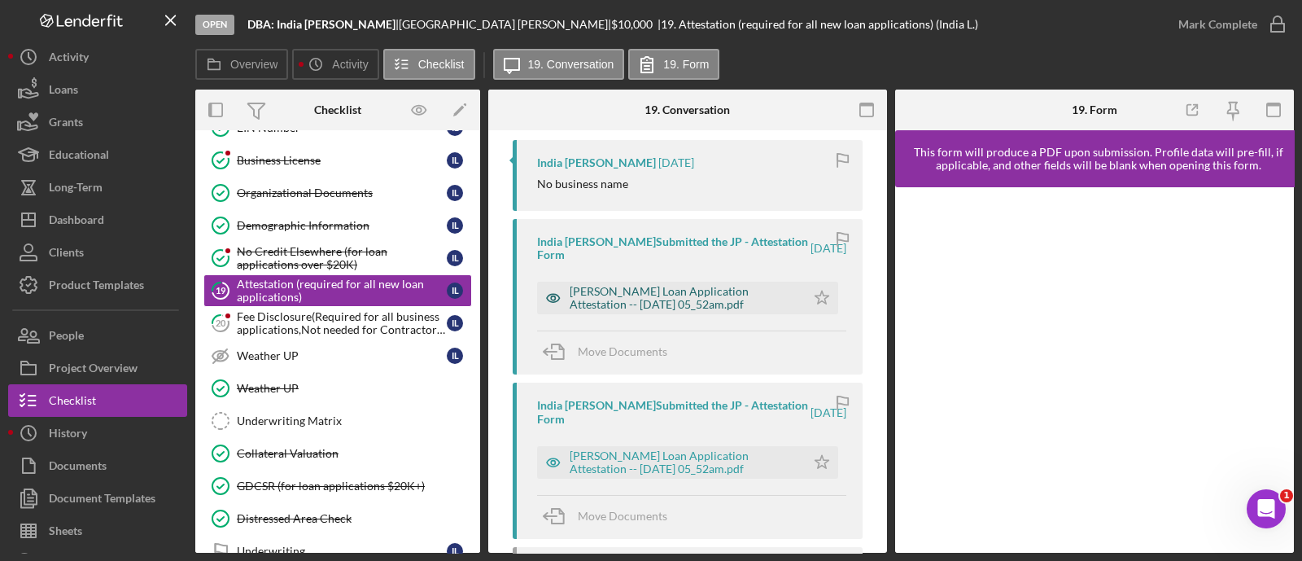
click at [692, 287] on div "[PERSON_NAME] Loan Application Attestation -- [DATE] 05_52am.pdf" at bounding box center [684, 298] width 228 height 26
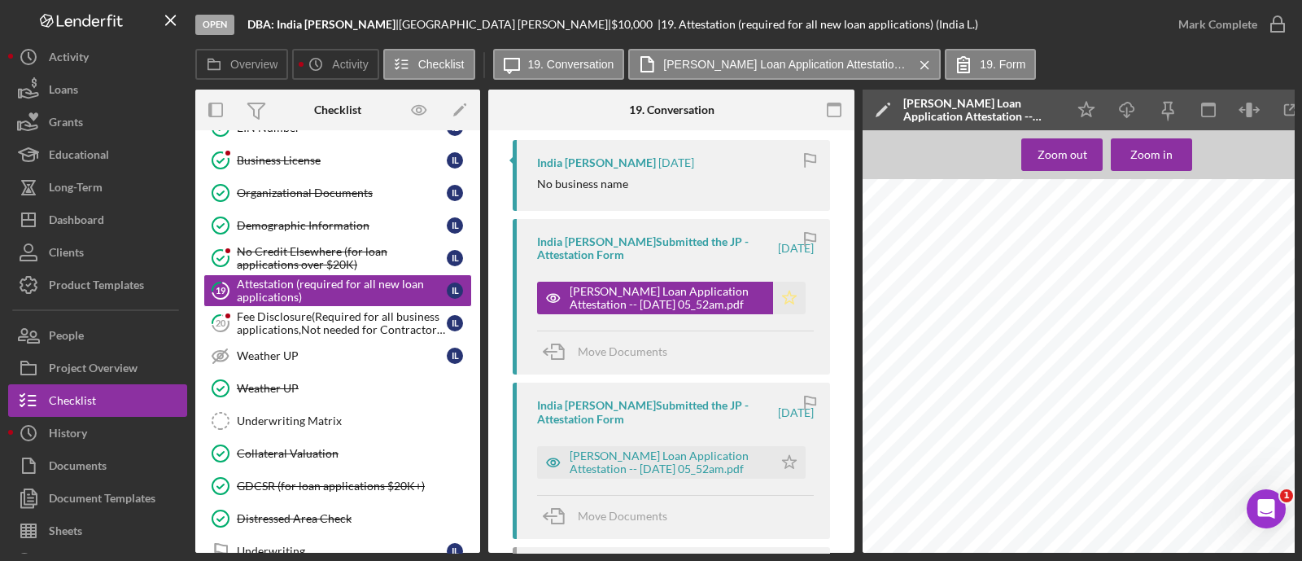
click at [784, 291] on polygon "button" at bounding box center [790, 297] width 14 height 13
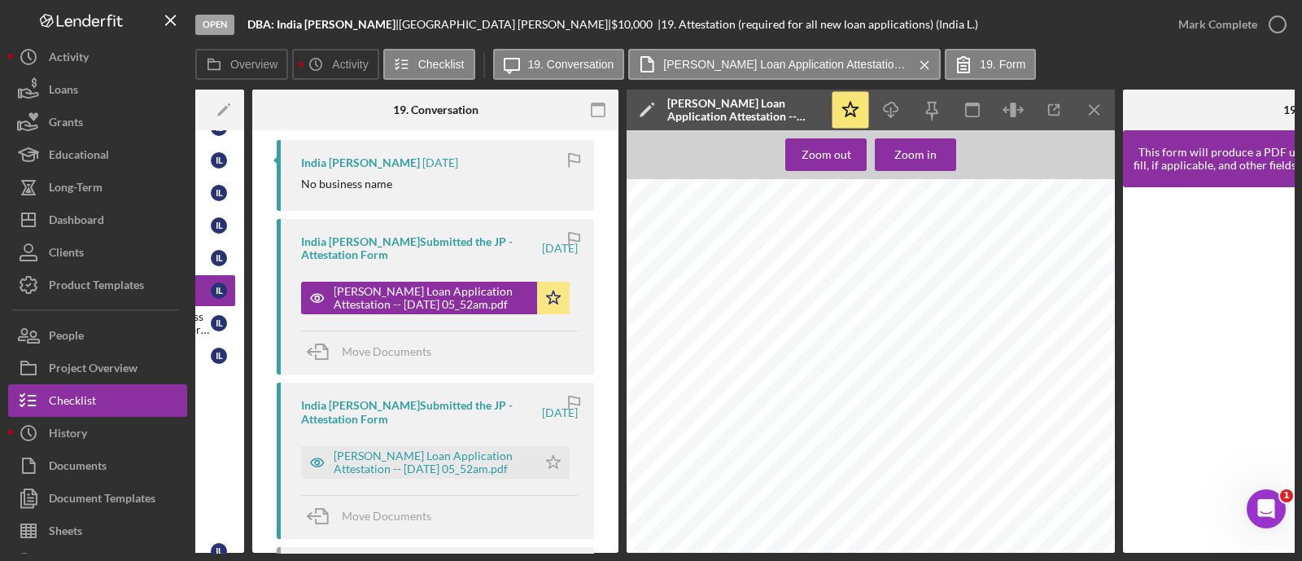
scroll to position [0, 240]
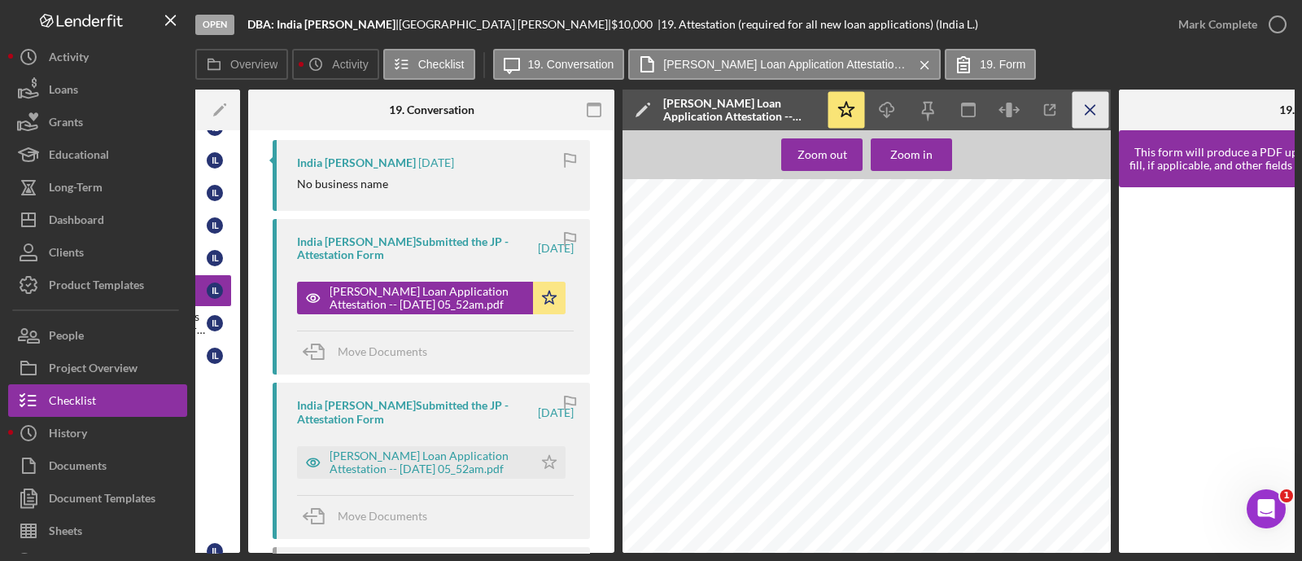
click at [1088, 117] on icon "Icon/Menu Close" at bounding box center [1091, 110] width 37 height 37
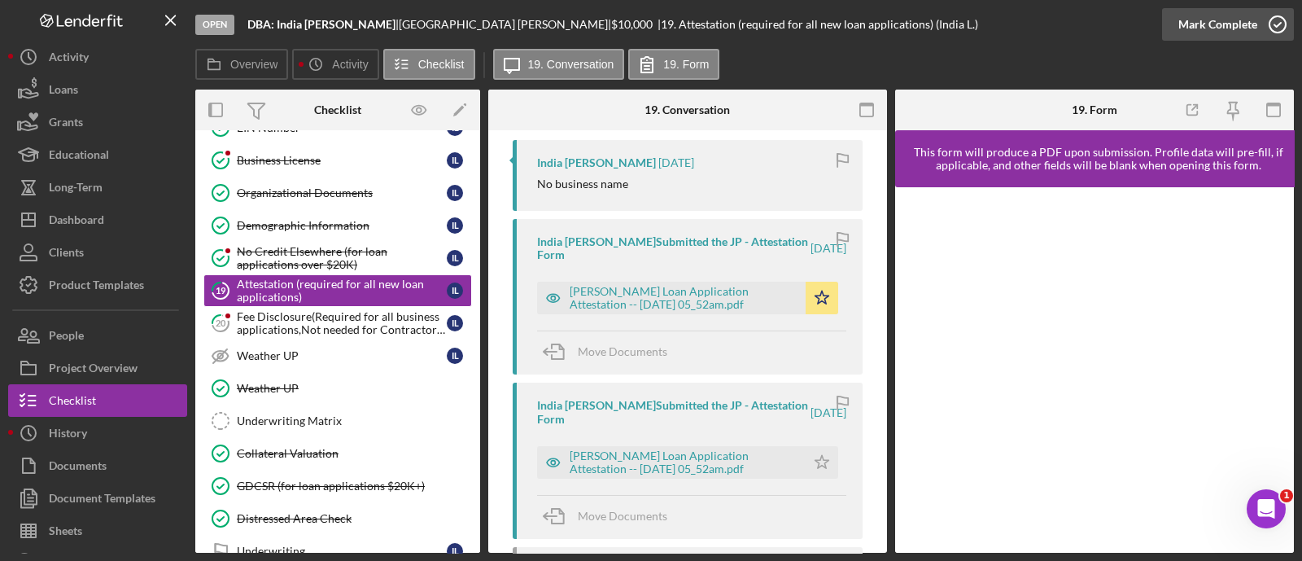
click at [1184, 26] on div "Mark Complete" at bounding box center [1218, 24] width 79 height 33
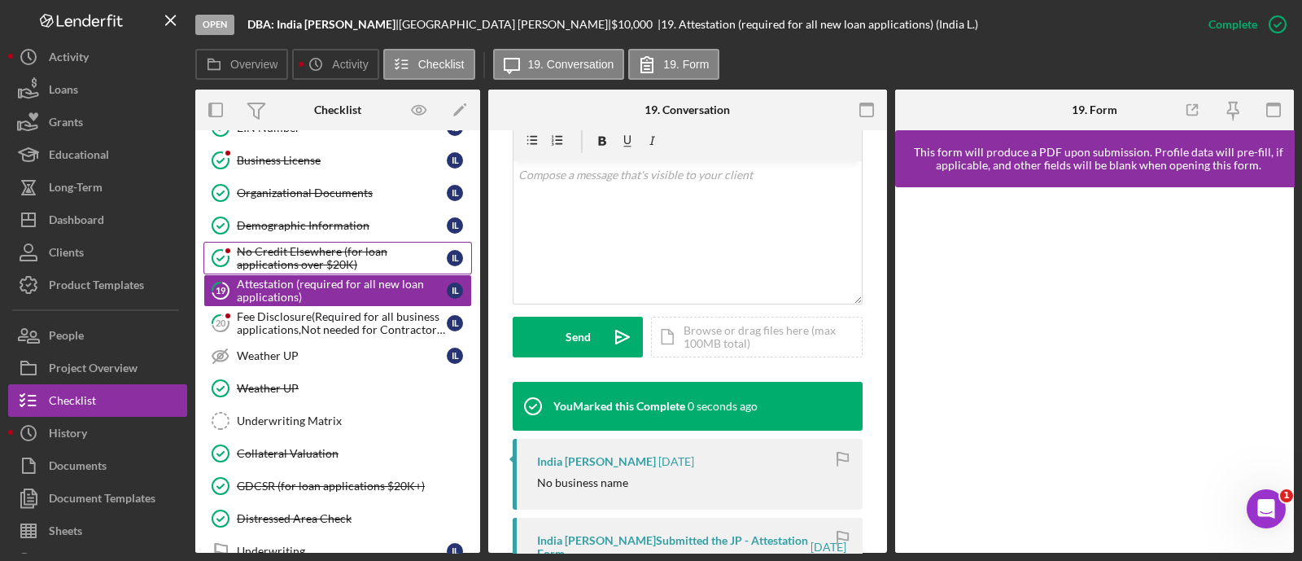
scroll to position [553, 0]
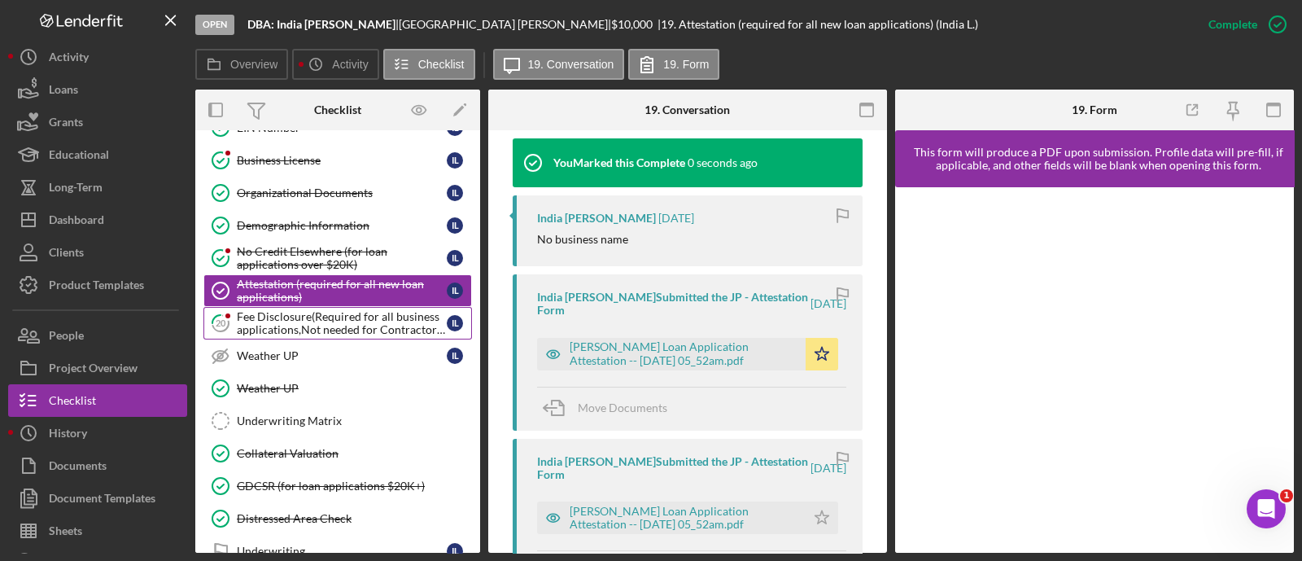
click at [326, 323] on div "Fee Disclosure(Required for all business applications,Not needed for Contractor…" at bounding box center [342, 323] width 210 height 26
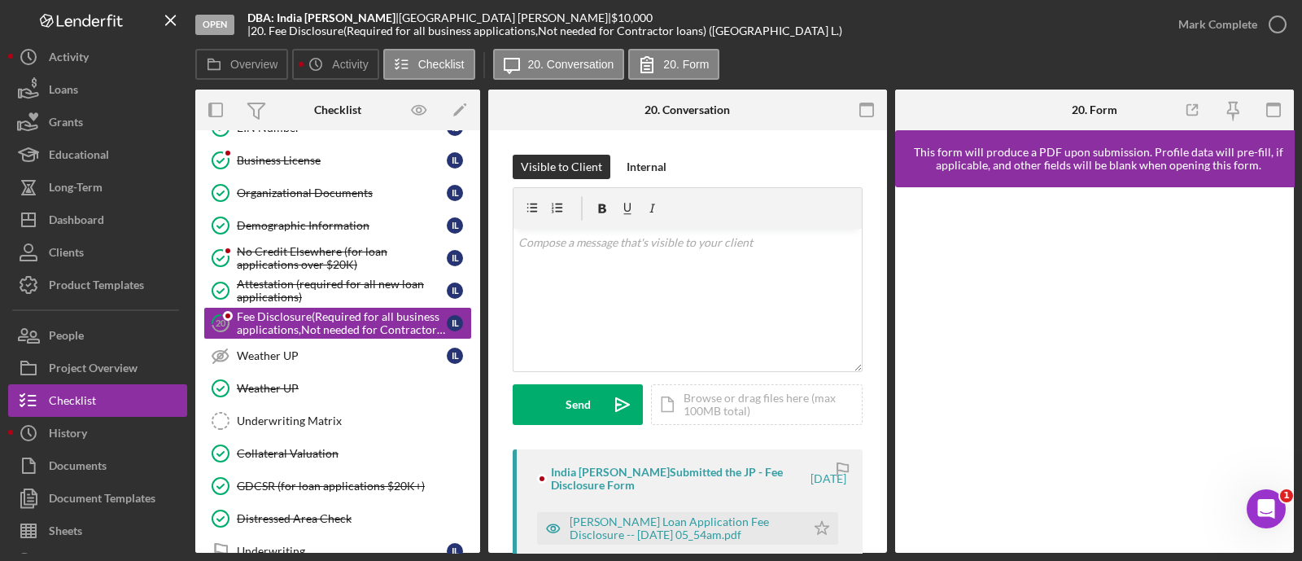
scroll to position [190, 0]
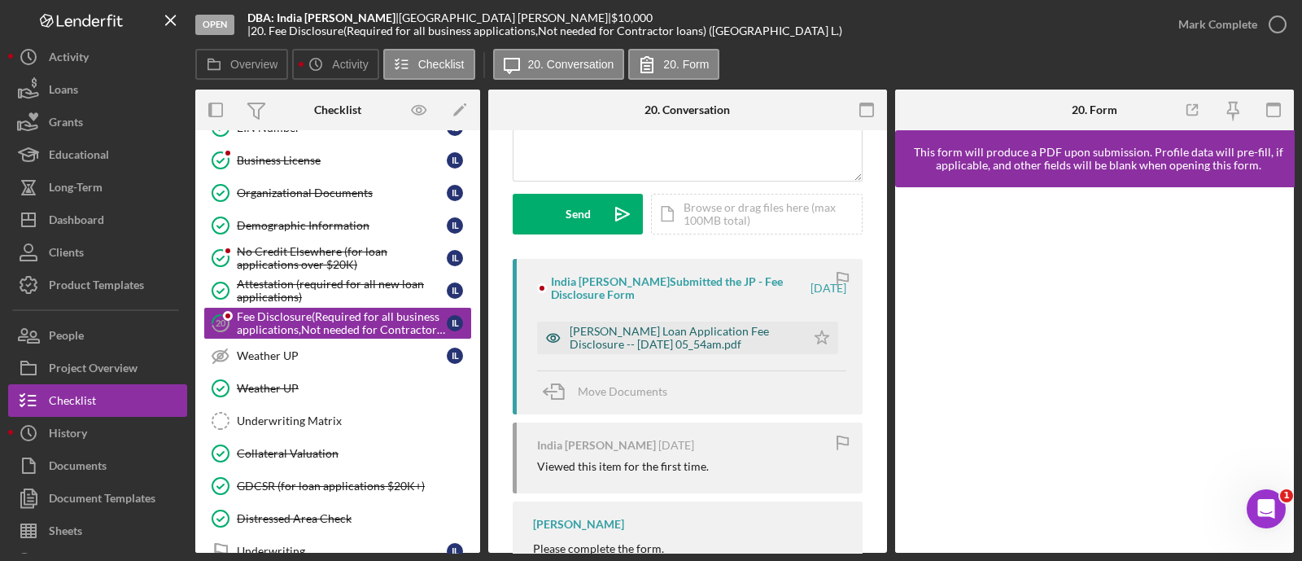
click at [708, 325] on div "[PERSON_NAME] Loan Application Fee Disclosure -- [DATE] 05_54am.pdf" at bounding box center [684, 338] width 228 height 26
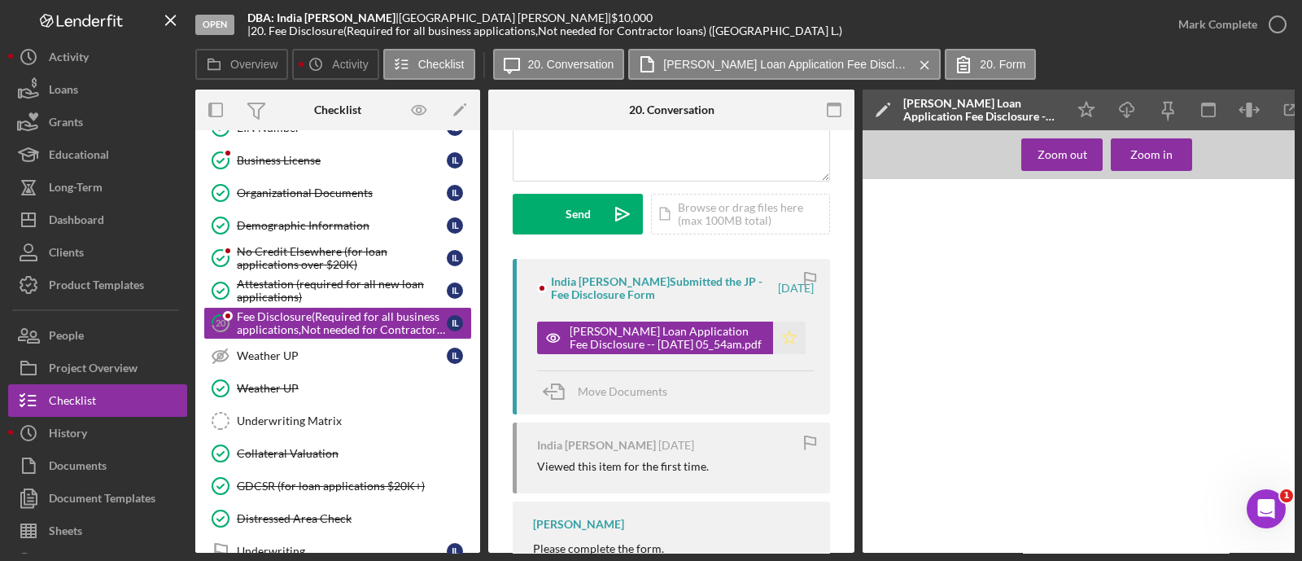
click at [795, 336] on icon "Icon/Star" at bounding box center [789, 338] width 33 height 33
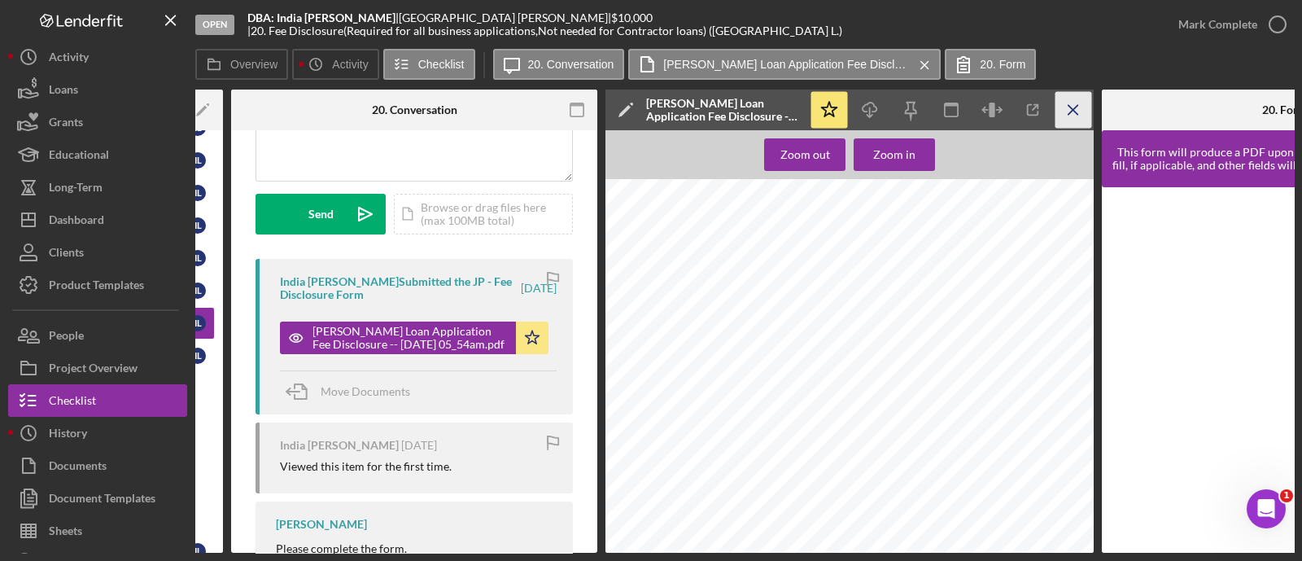
scroll to position [0, 258]
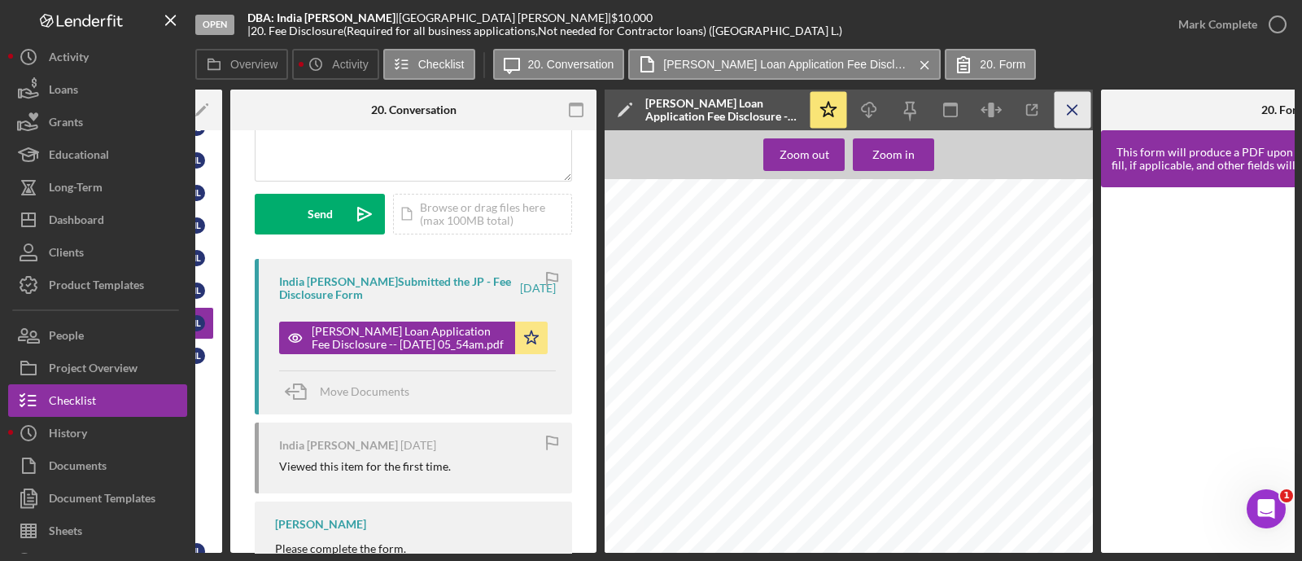
click at [1055, 111] on icon "Icon/Menu Close" at bounding box center [1073, 110] width 37 height 37
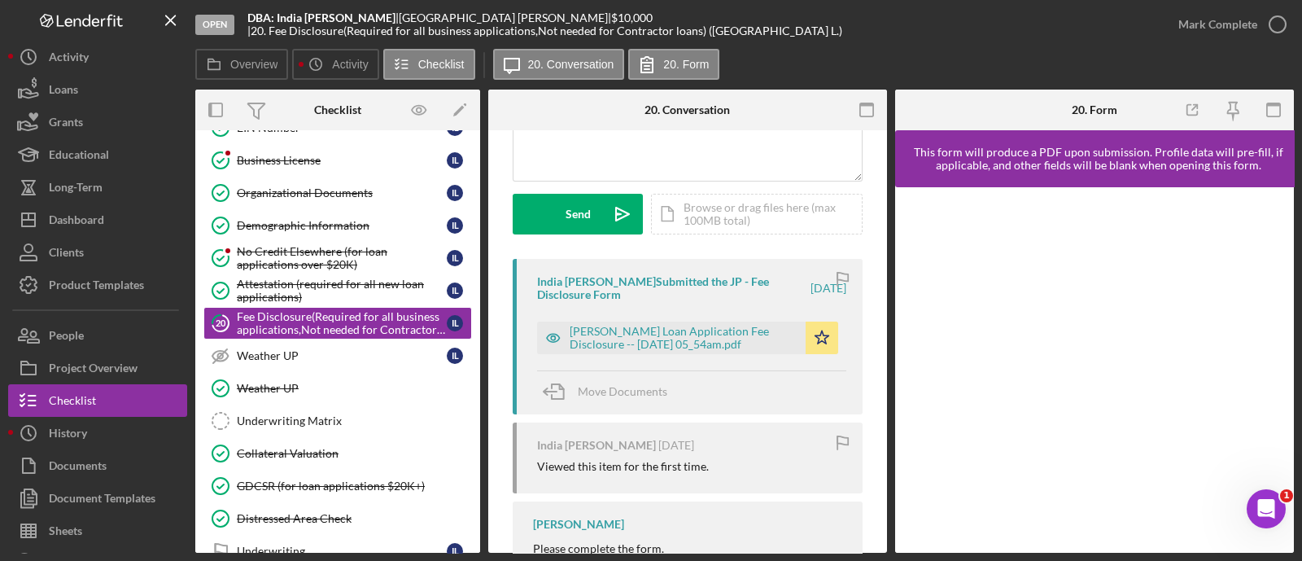
scroll to position [0, 0]
click at [1199, 28] on div "Mark Complete" at bounding box center [1218, 24] width 79 height 33
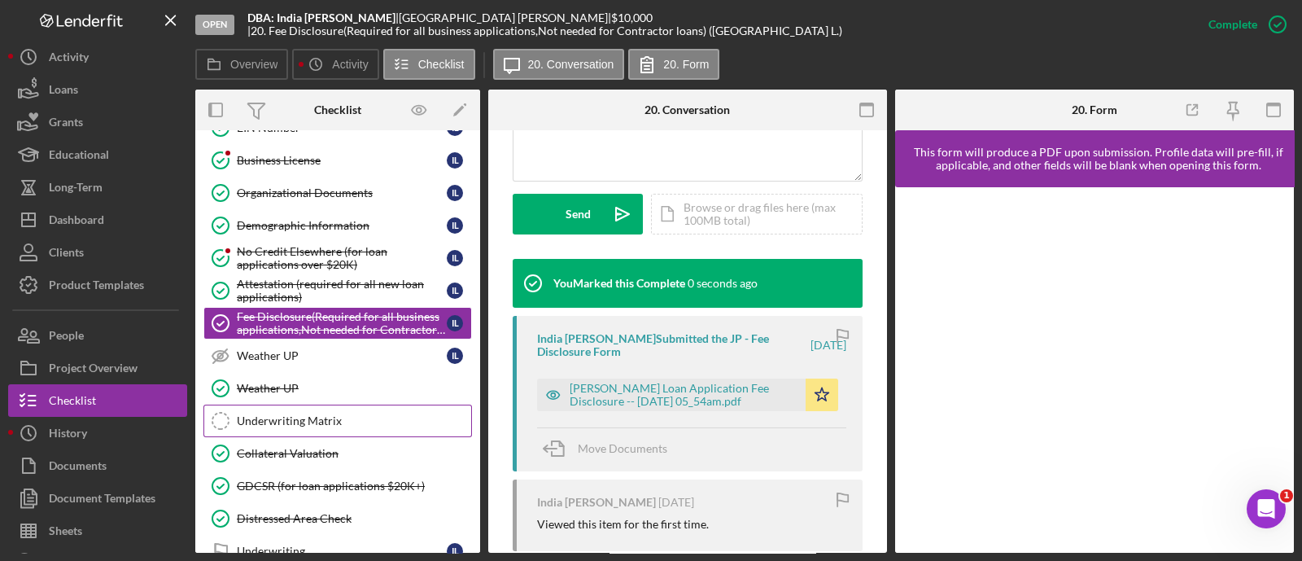
click at [342, 417] on link "Underwriting Matrix Underwriting Matrix" at bounding box center [337, 421] width 269 height 33
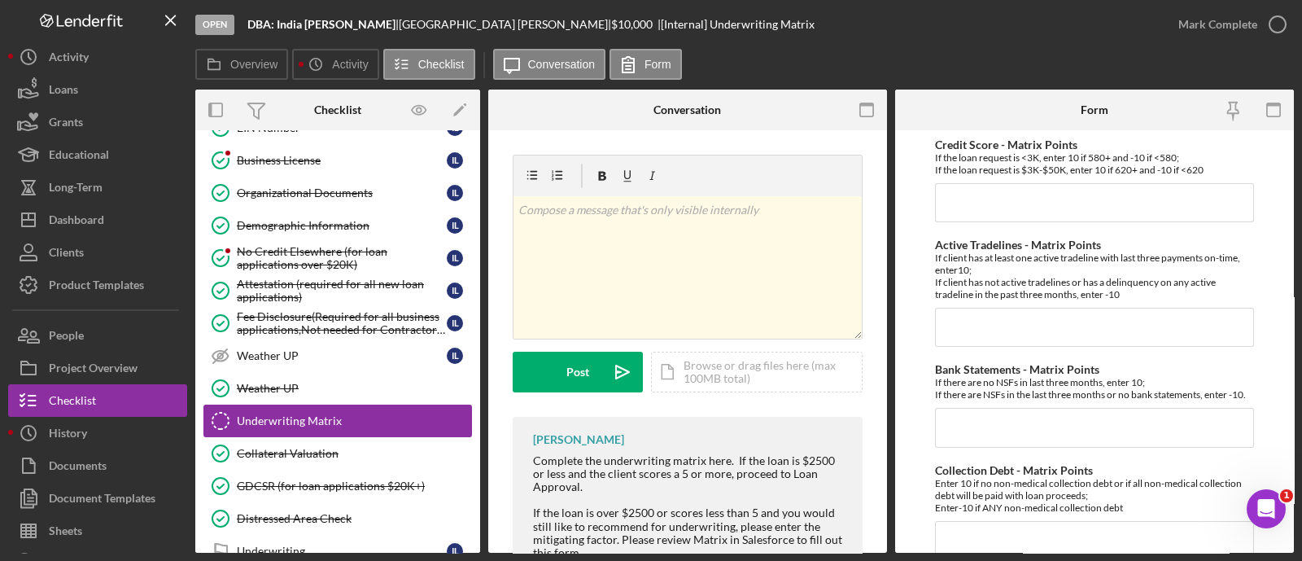
scroll to position [1224, 0]
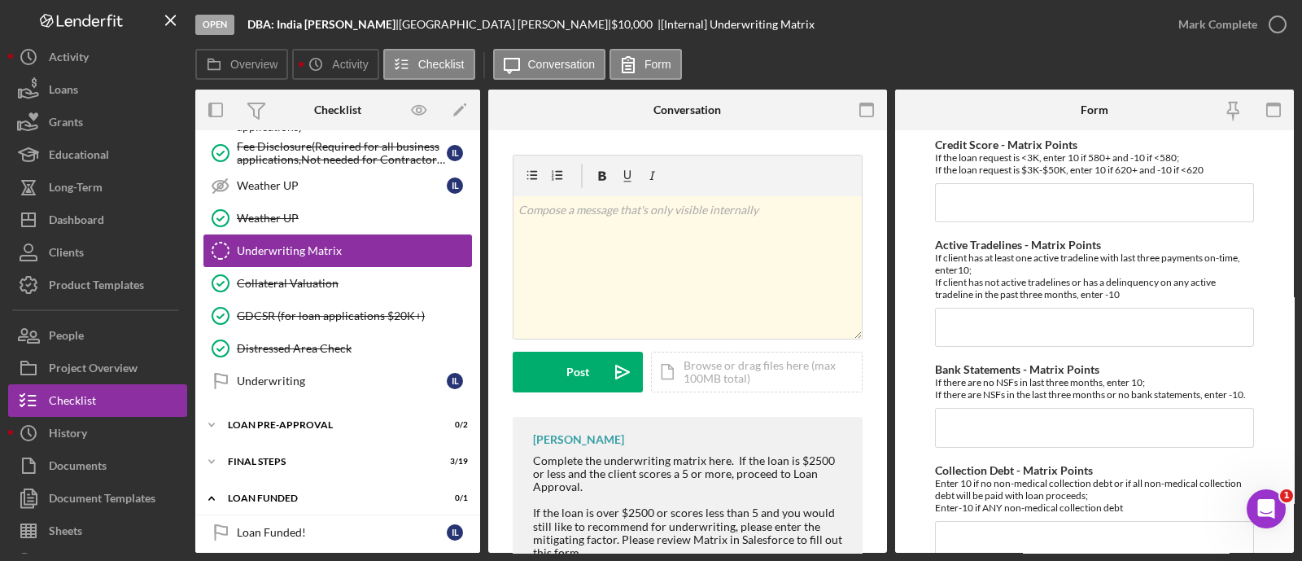
click at [342, 420] on div "LOAN PRE-APPROVAL" at bounding box center [327, 425] width 199 height 10
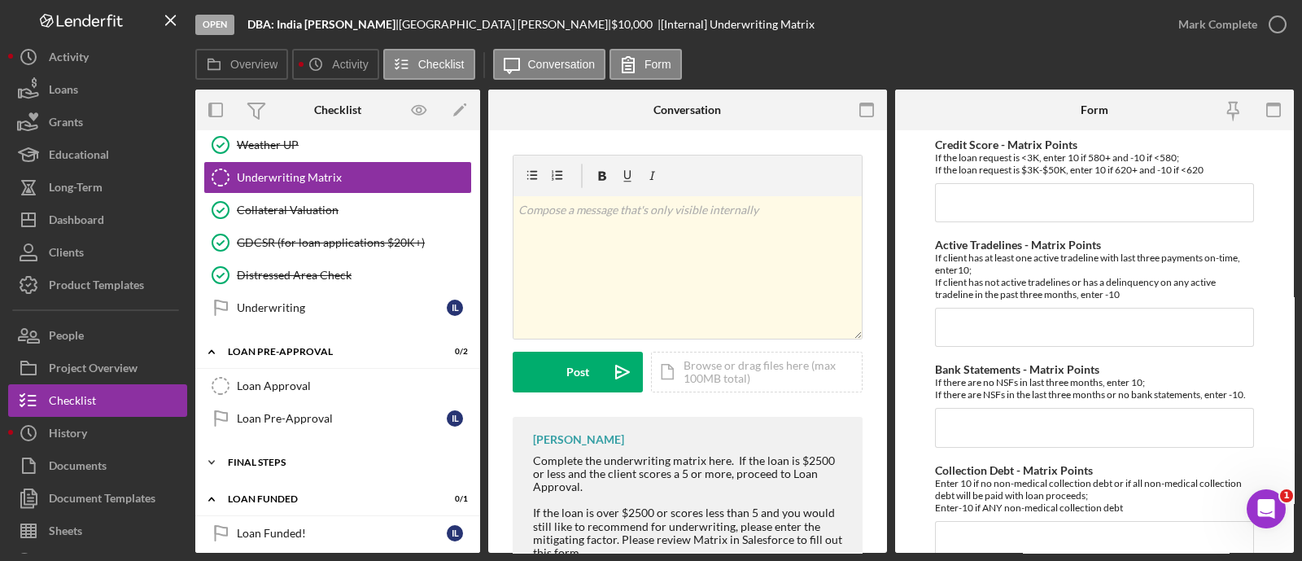
click at [309, 457] on div "FINAL STEPS" at bounding box center [344, 462] width 232 height 10
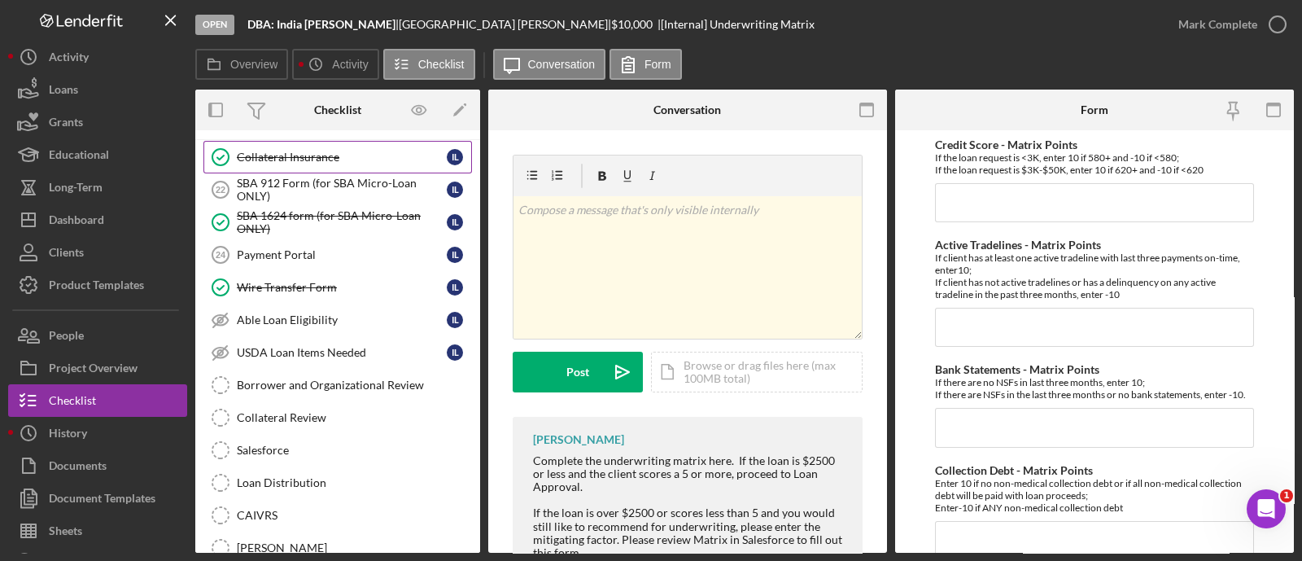
scroll to position [1639, 0]
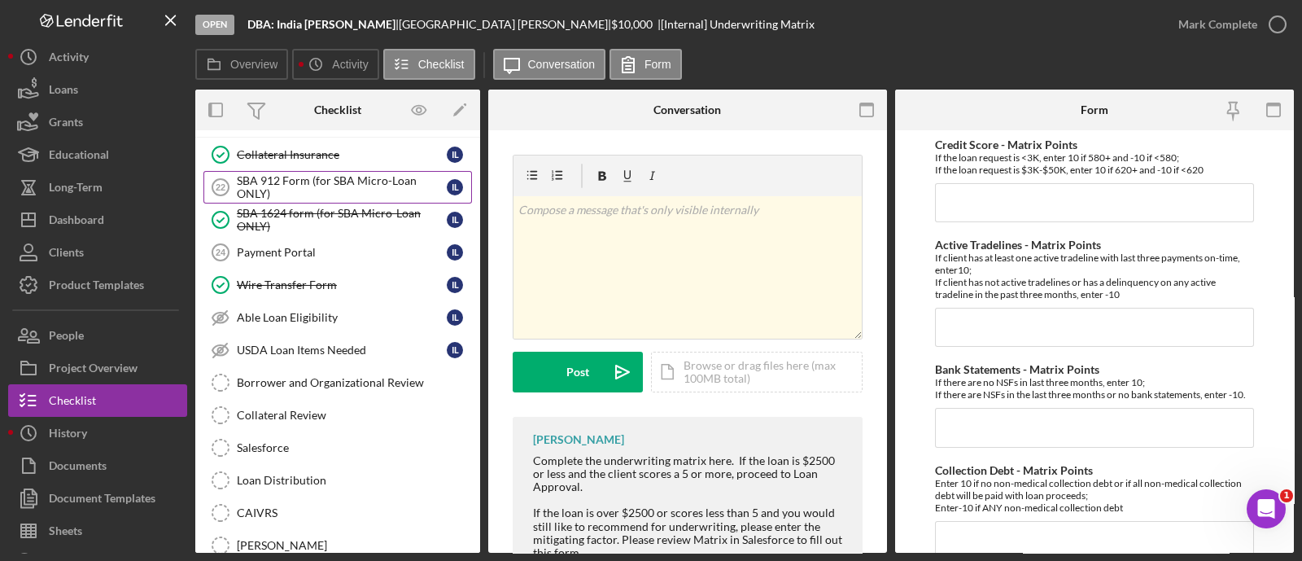
click at [292, 174] on div "SBA 912 Form (for SBA Micro-Loan ONLY)" at bounding box center [342, 187] width 210 height 26
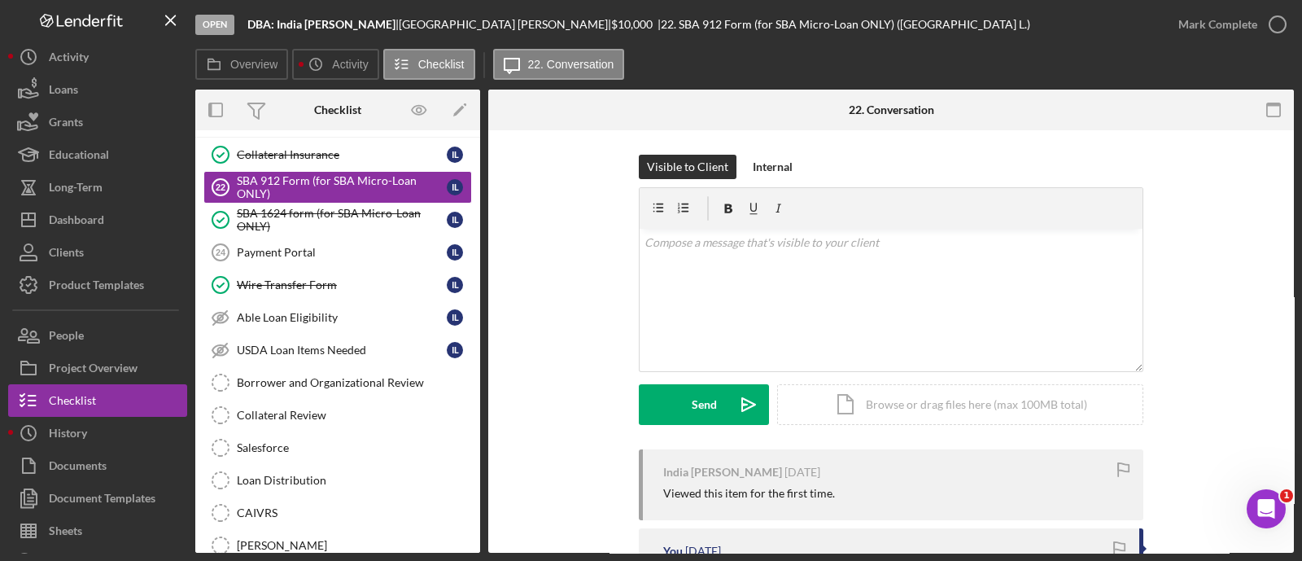
scroll to position [203, 0]
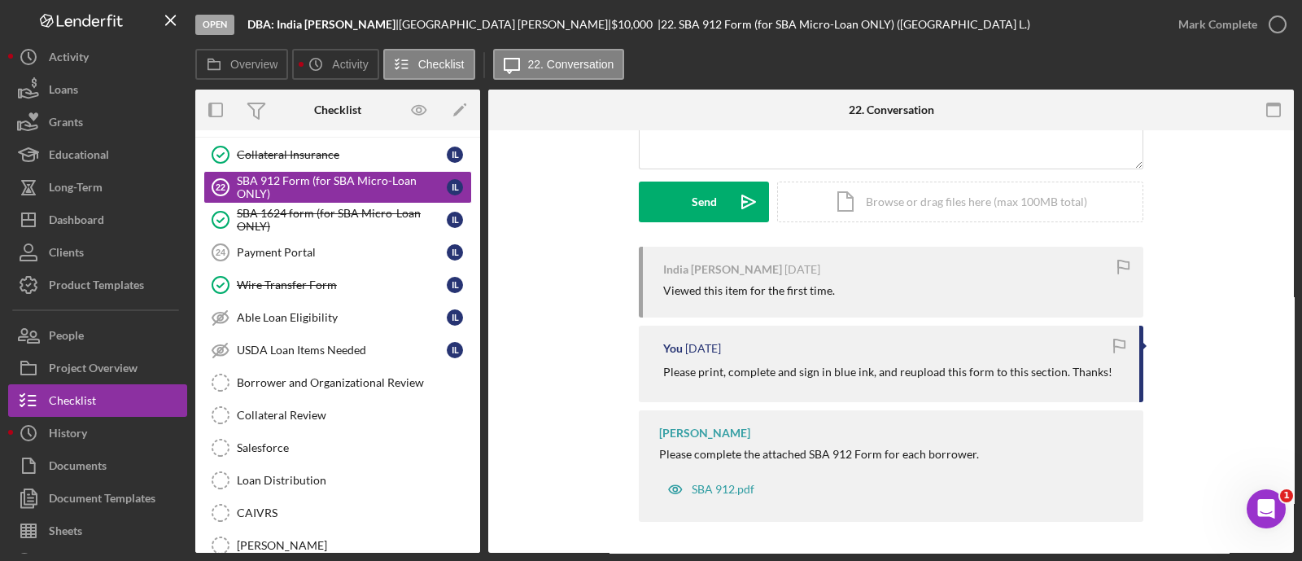
click at [751, 365] on p "Please print, complete and sign in blue ink, and reupload this form to this sec…" at bounding box center [887, 372] width 449 height 18
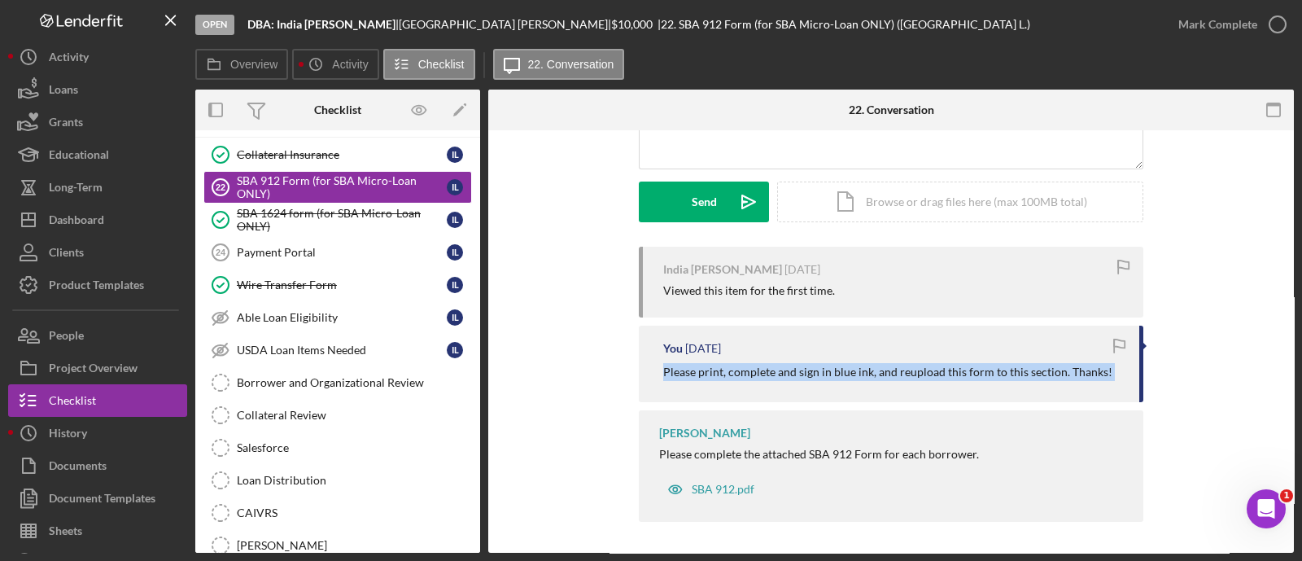
click at [751, 365] on p "Please print, complete and sign in blue ink, and reupload this form to this sec…" at bounding box center [887, 372] width 449 height 18
copy div "Please print, complete and sign in blue ink, and reupload this form to this sec…"
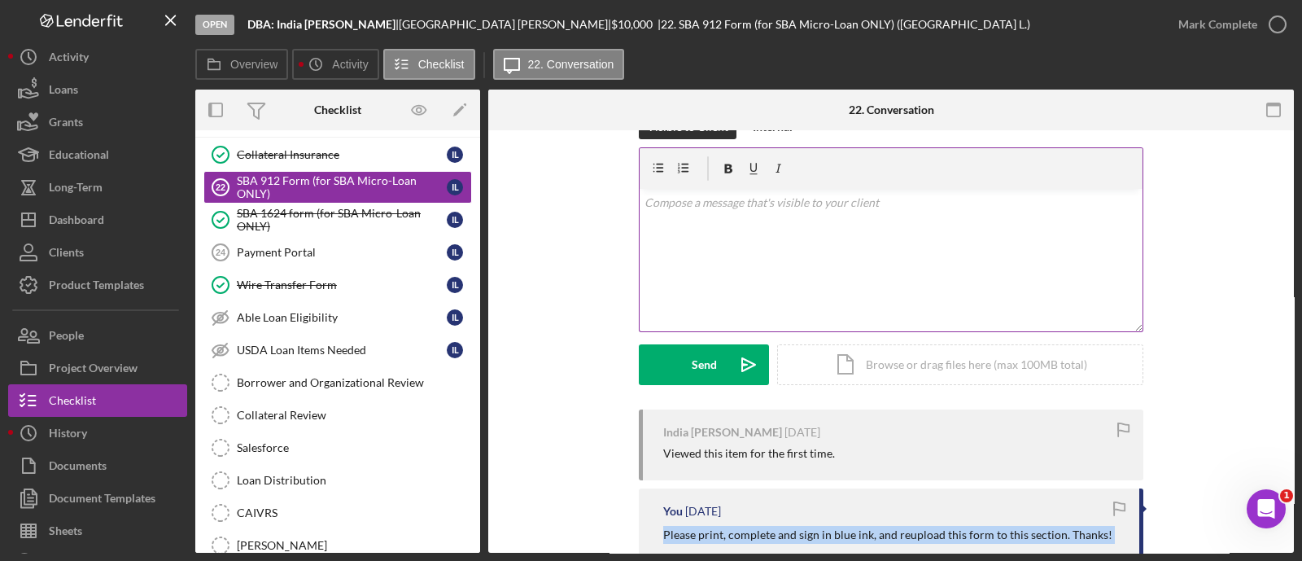
click at [704, 219] on div "v Color teal Color pink Remove color Add row above Add row below Add column bef…" at bounding box center [891, 260] width 503 height 142
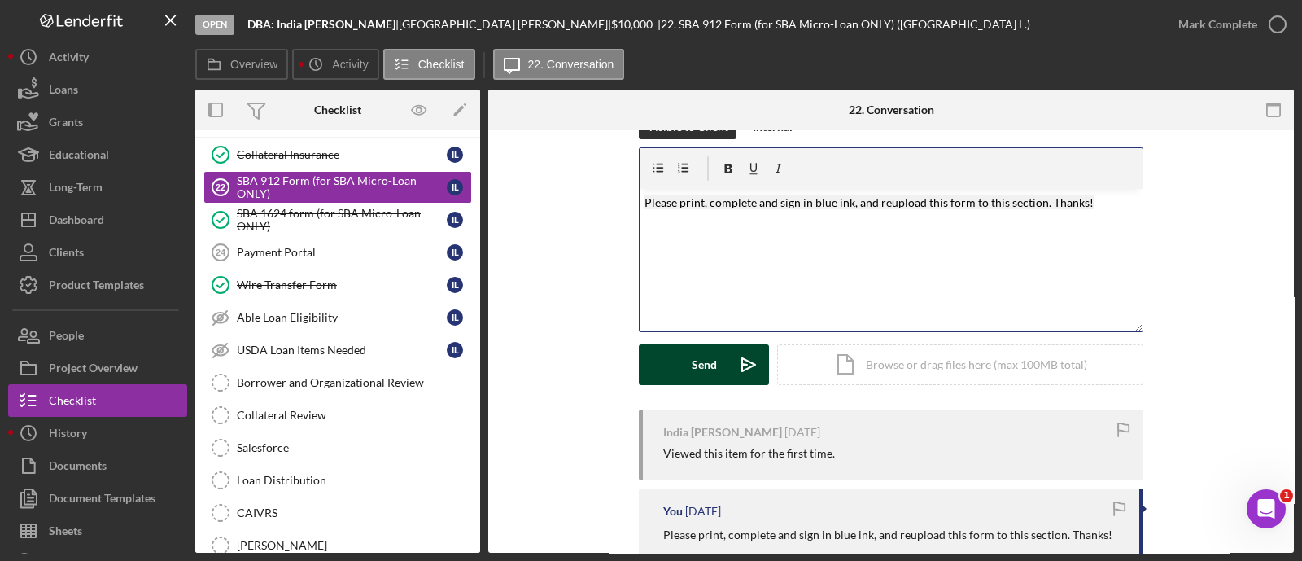
click at [729, 348] on icon "Icon/icon-invite-send" at bounding box center [749, 364] width 41 height 41
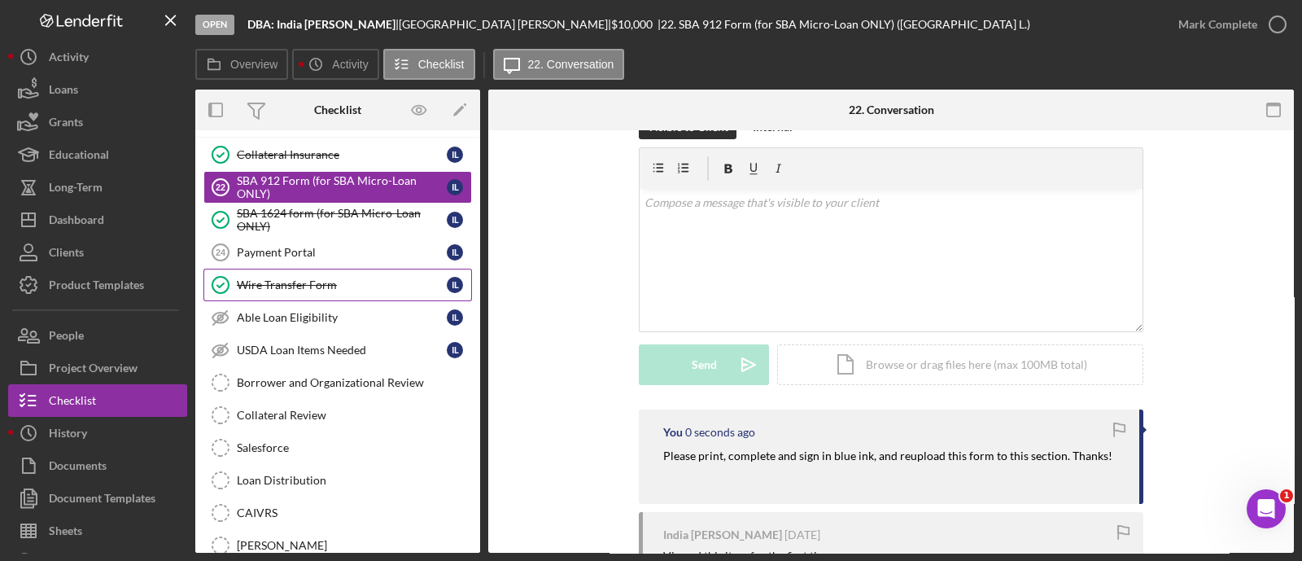
click at [326, 269] on link "Wire Transfer Form Wire Transfer Form I L" at bounding box center [337, 285] width 269 height 33
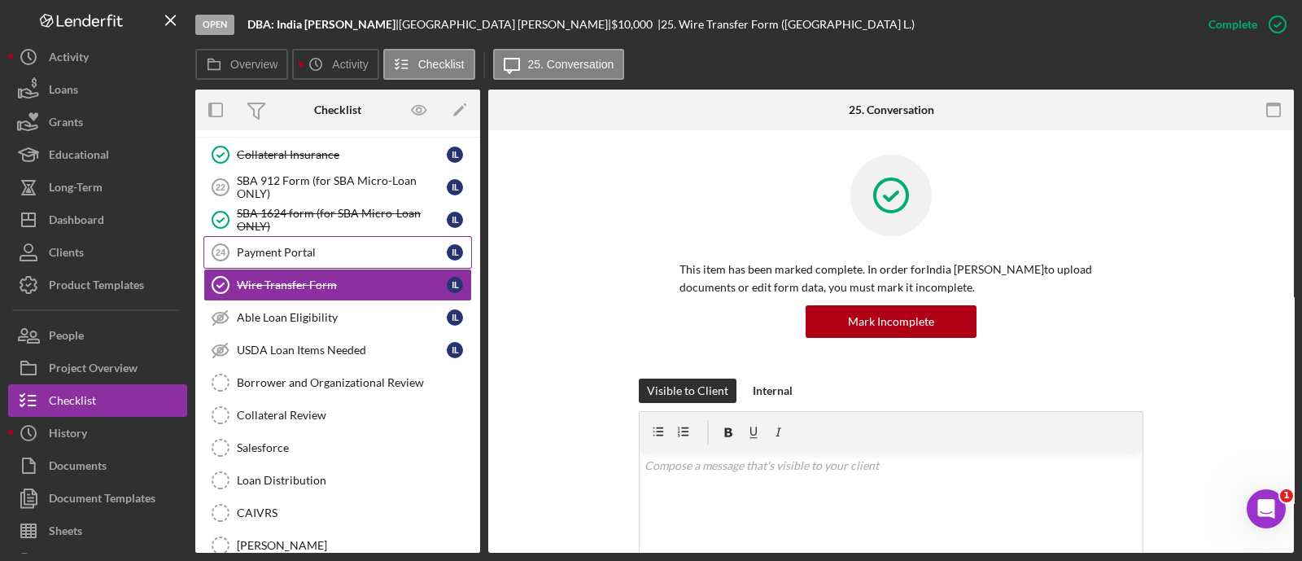
click at [322, 250] on link "Payment Portal 24 Payment Portal I L" at bounding box center [337, 252] width 269 height 33
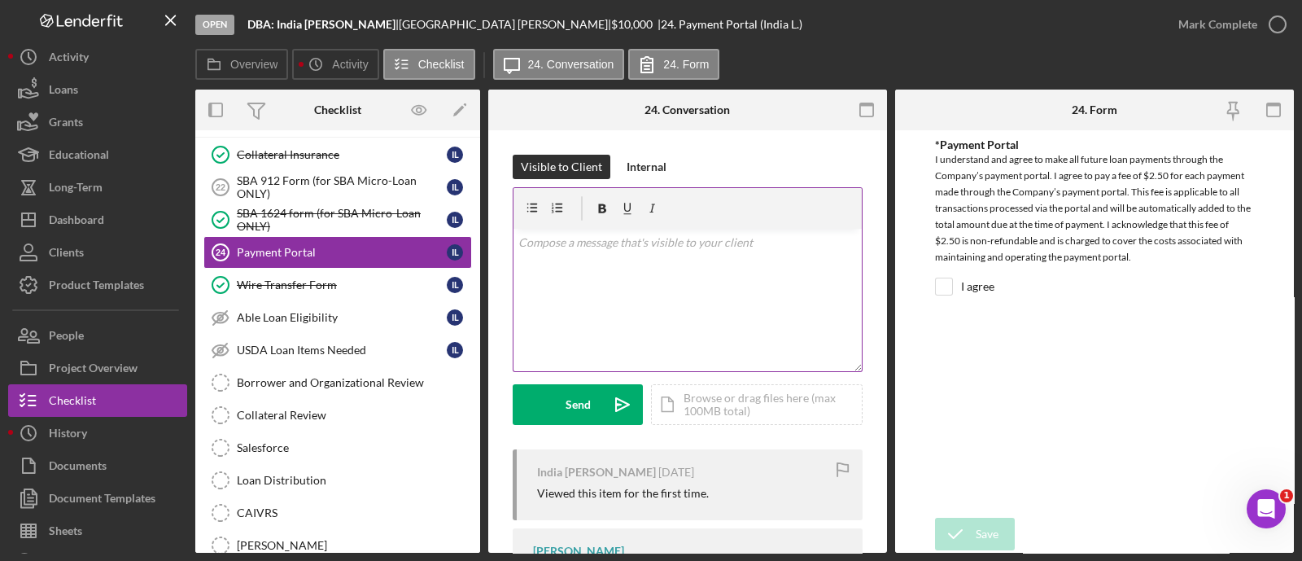
click at [606, 258] on div "v Color teal Color pink Remove color Add row above Add row below Add column bef…" at bounding box center [688, 300] width 348 height 142
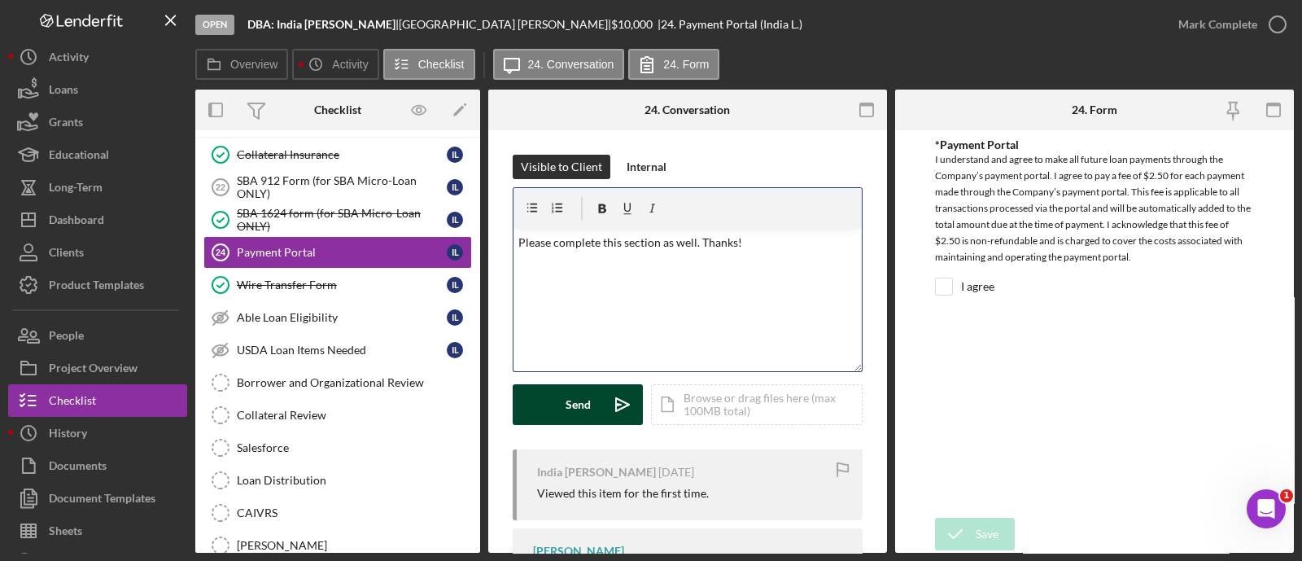
click at [575, 407] on div "Send" at bounding box center [578, 404] width 25 height 41
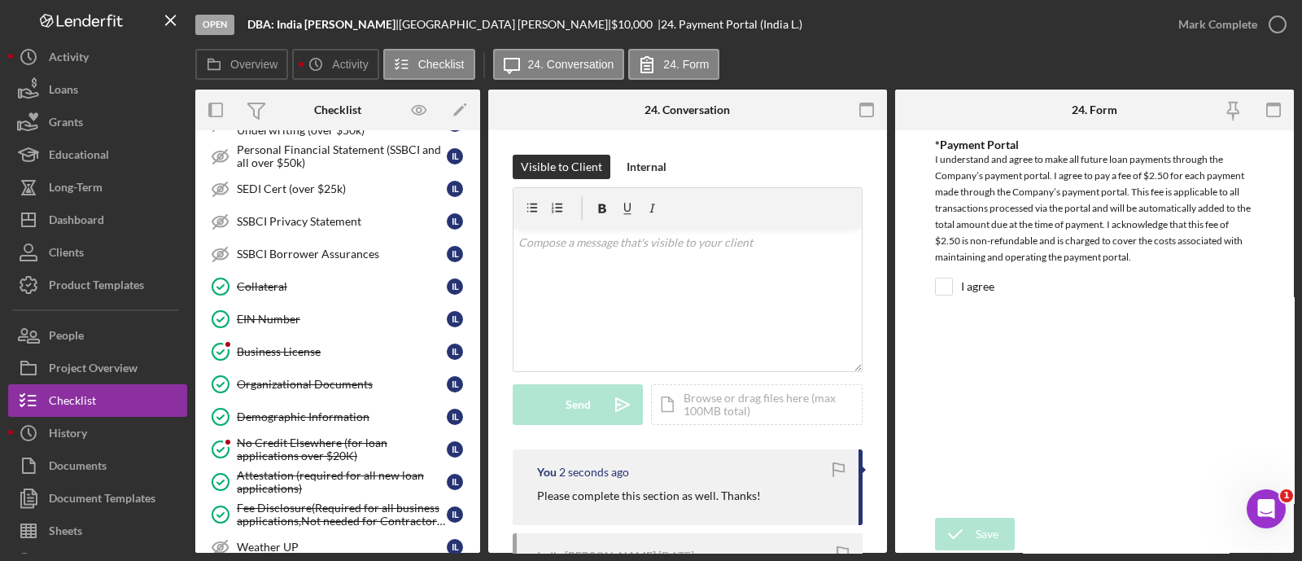
scroll to position [809, 0]
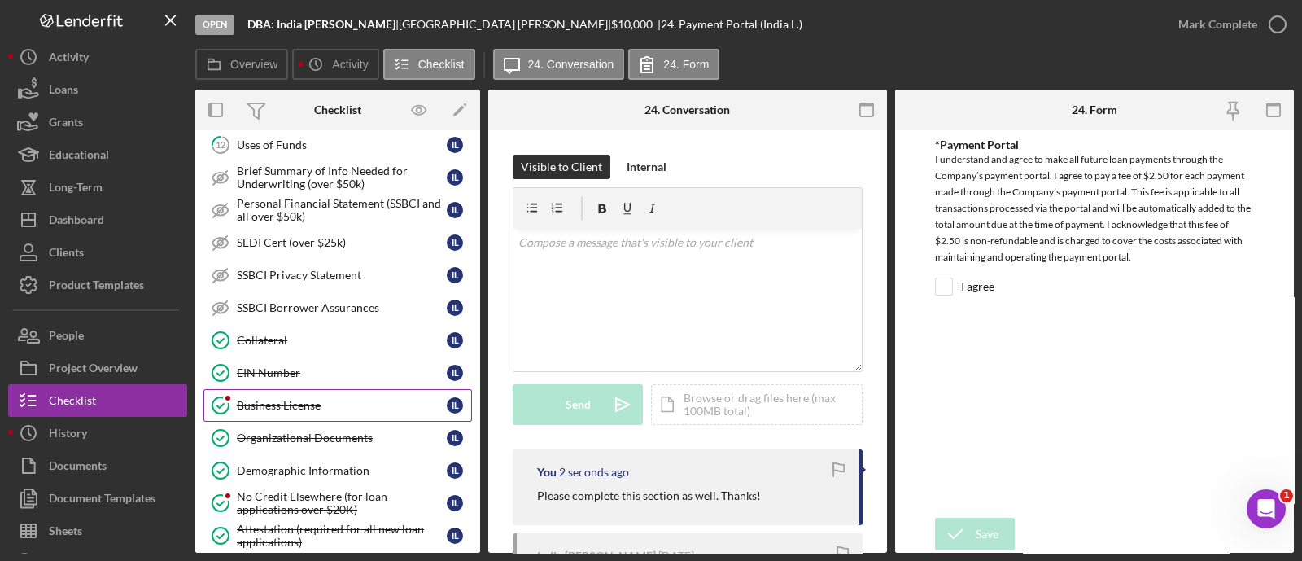
click at [326, 389] on link "Business License Business License I L" at bounding box center [337, 405] width 269 height 33
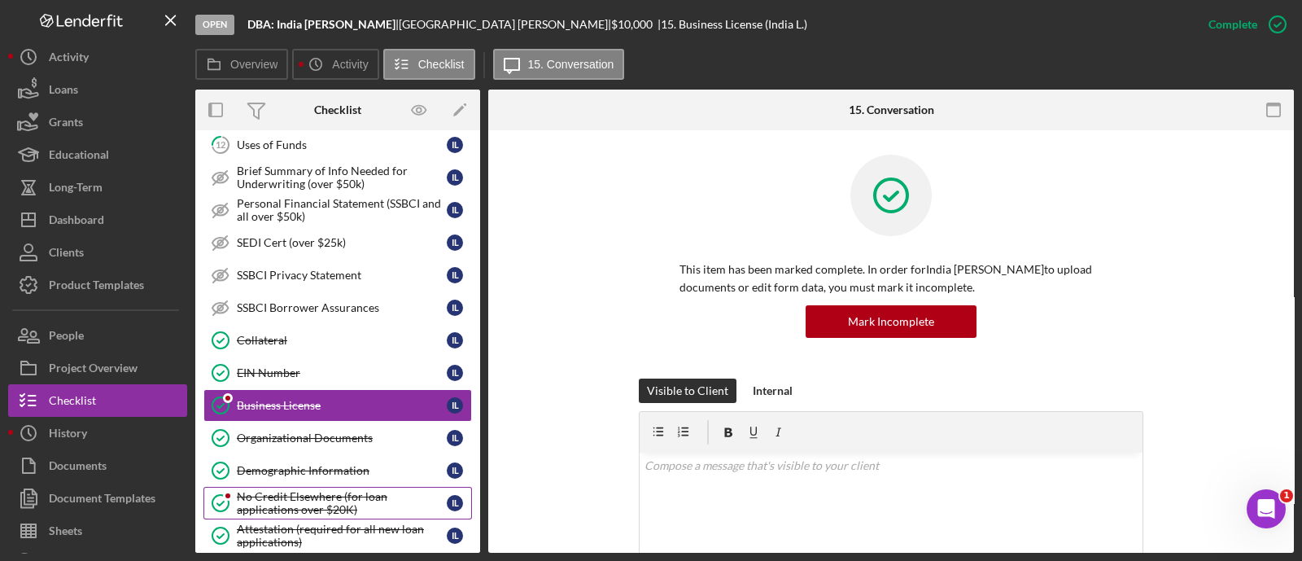
click at [323, 498] on div "No Credit Elsewhere (for loan applications over $20K)" at bounding box center [342, 503] width 210 height 26
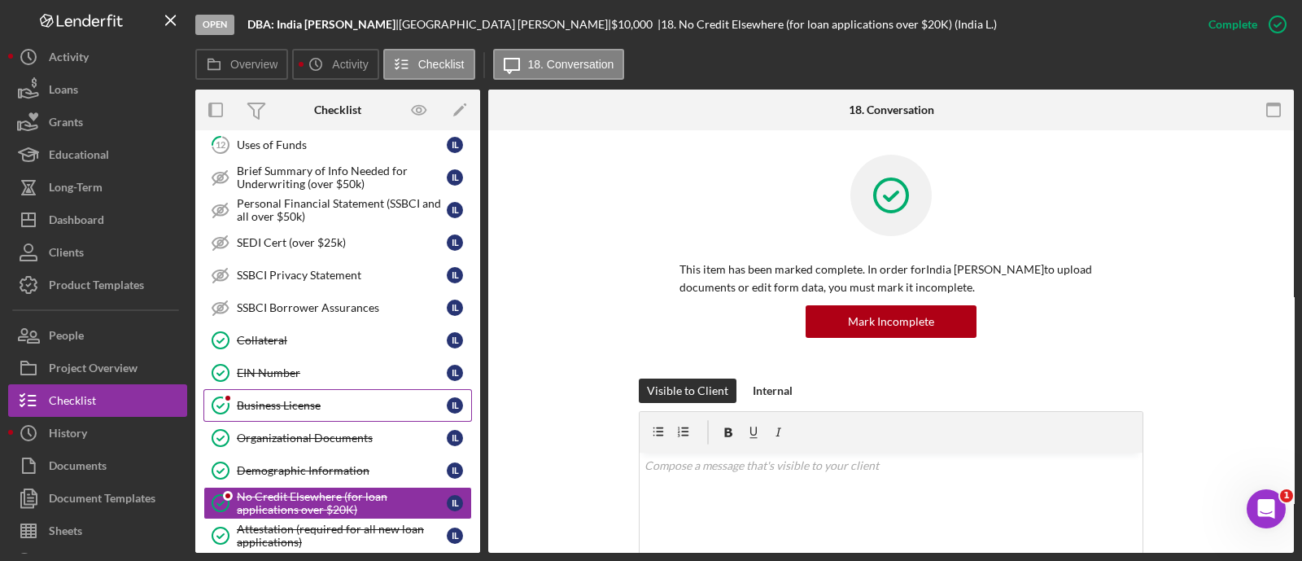
click at [302, 389] on link "Business License Business License I L" at bounding box center [337, 405] width 269 height 33
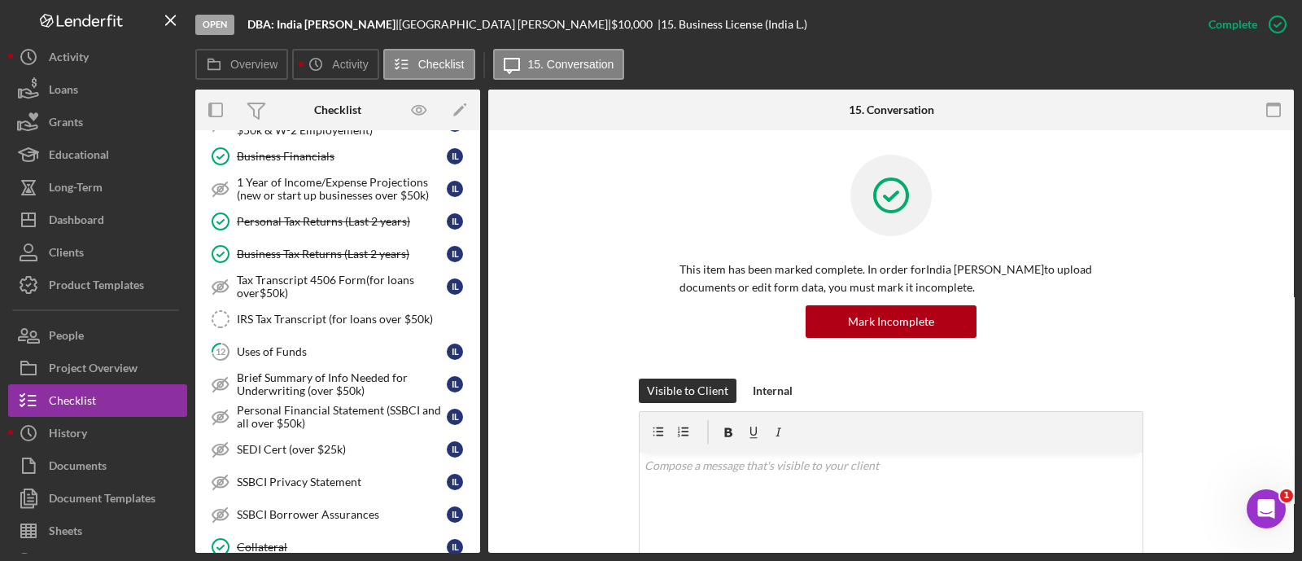
scroll to position [476, 0]
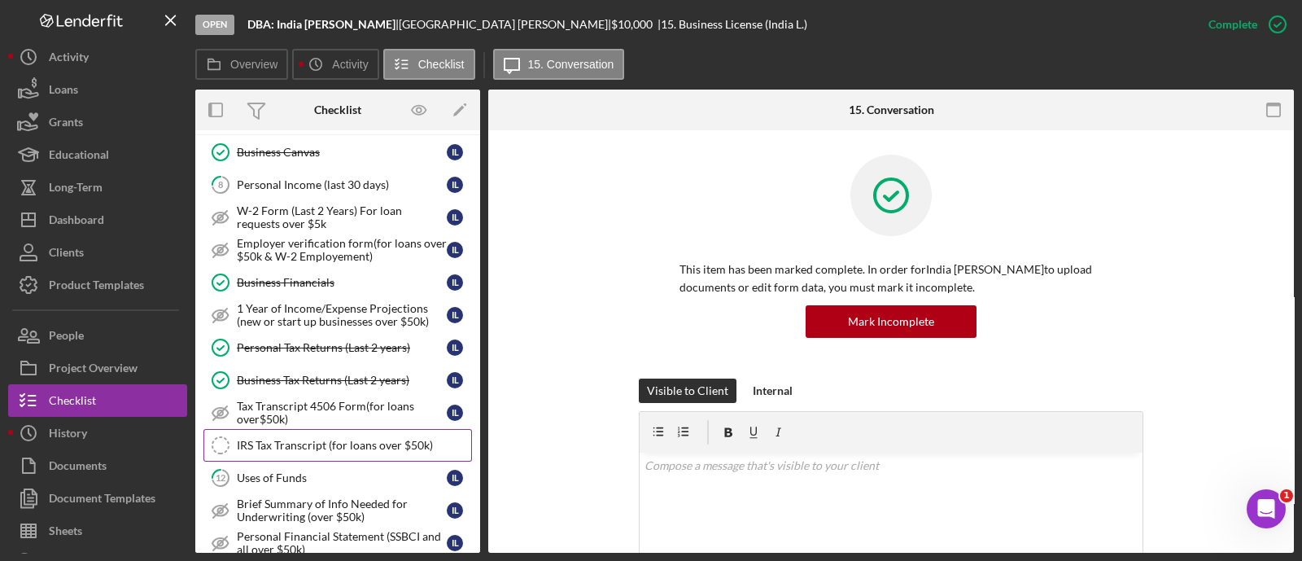
click at [321, 453] on link "IRS Tax Transcript (for loans over $50k) IRS Tax Transcript (for loans over $50…" at bounding box center [337, 445] width 269 height 33
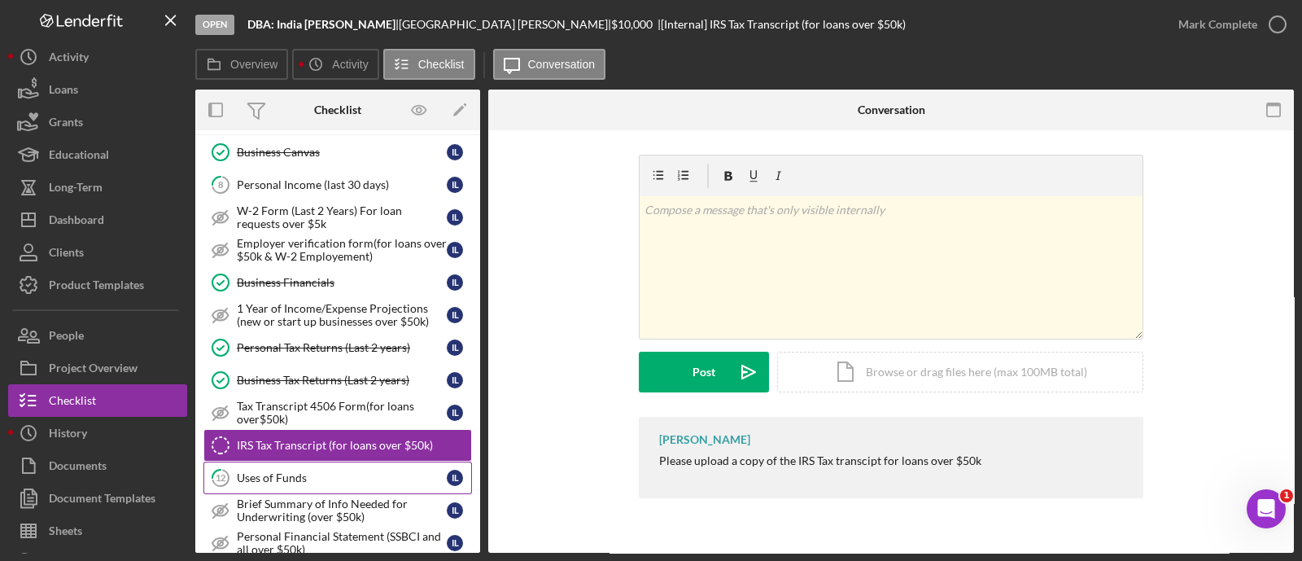
click at [309, 462] on link "12 Uses of Funds I L" at bounding box center [337, 478] width 269 height 33
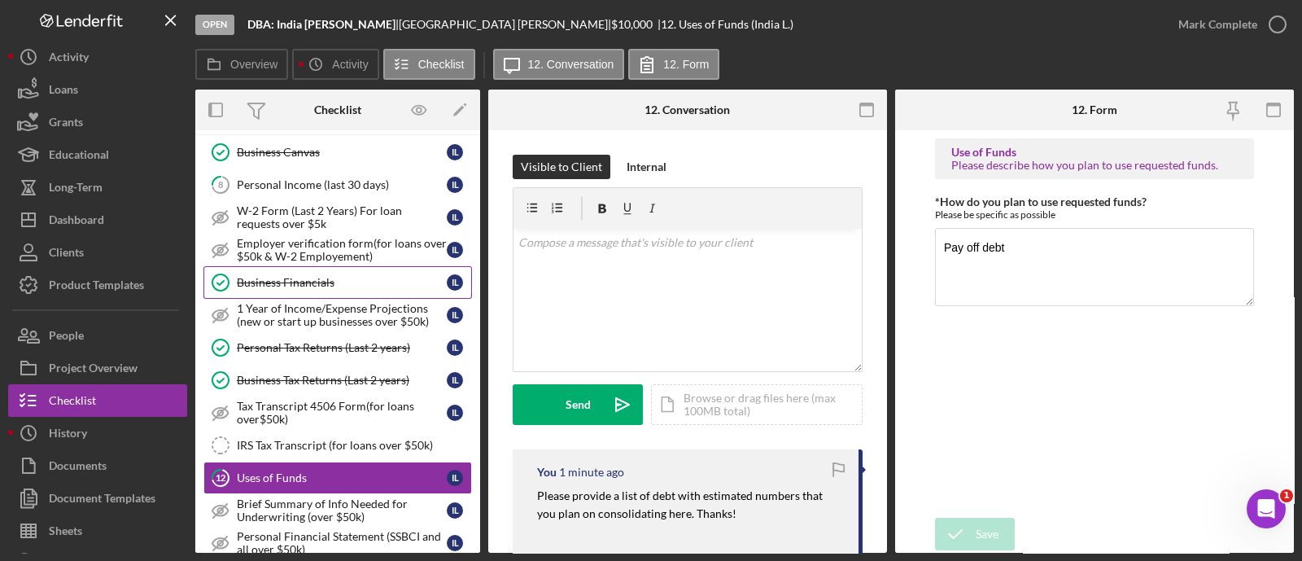
scroll to position [338, 0]
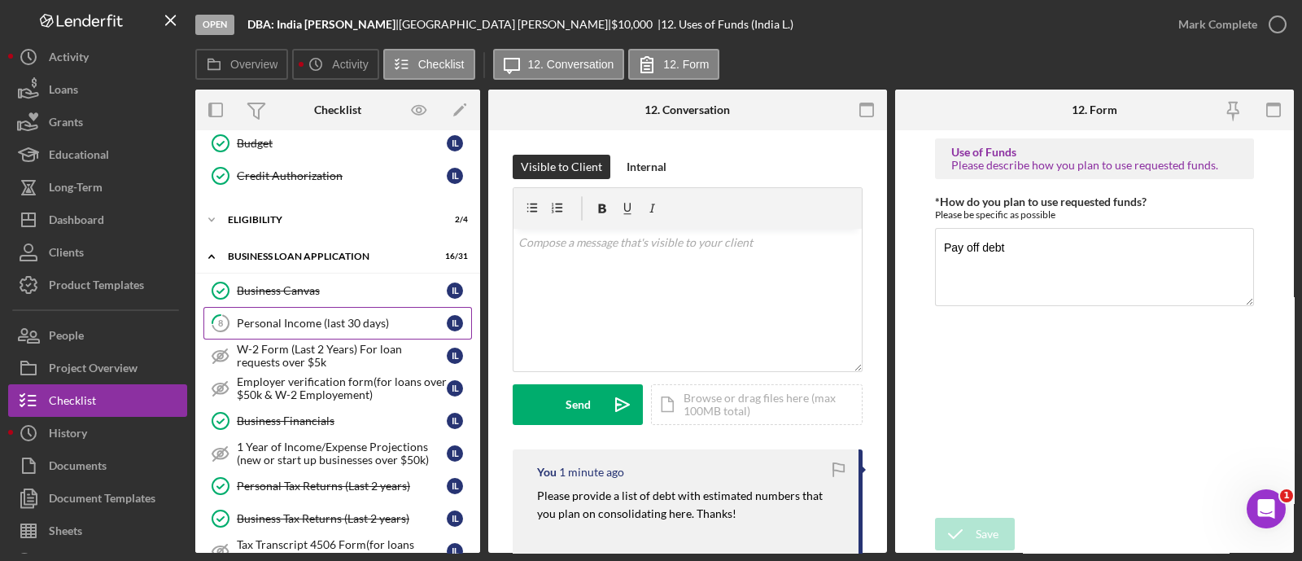
click at [343, 307] on link "8 Personal Income (last 30 days) I L" at bounding box center [337, 323] width 269 height 33
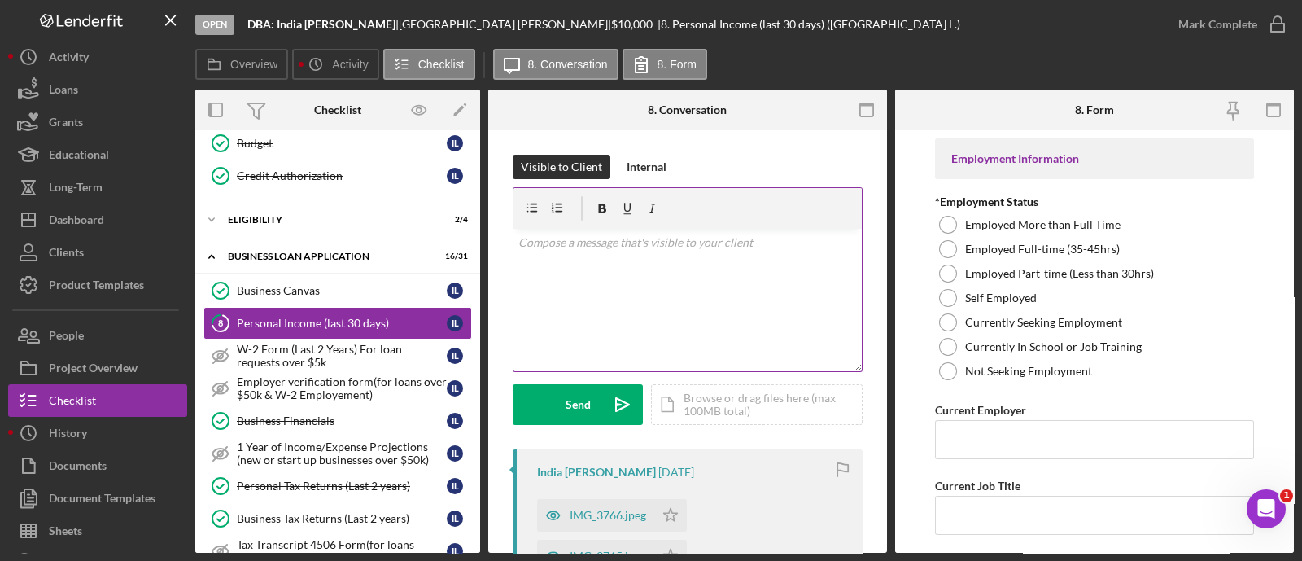
click at [593, 300] on div "v Color teal Color pink Remove color Add row above Add row below Add column bef…" at bounding box center [688, 300] width 348 height 142
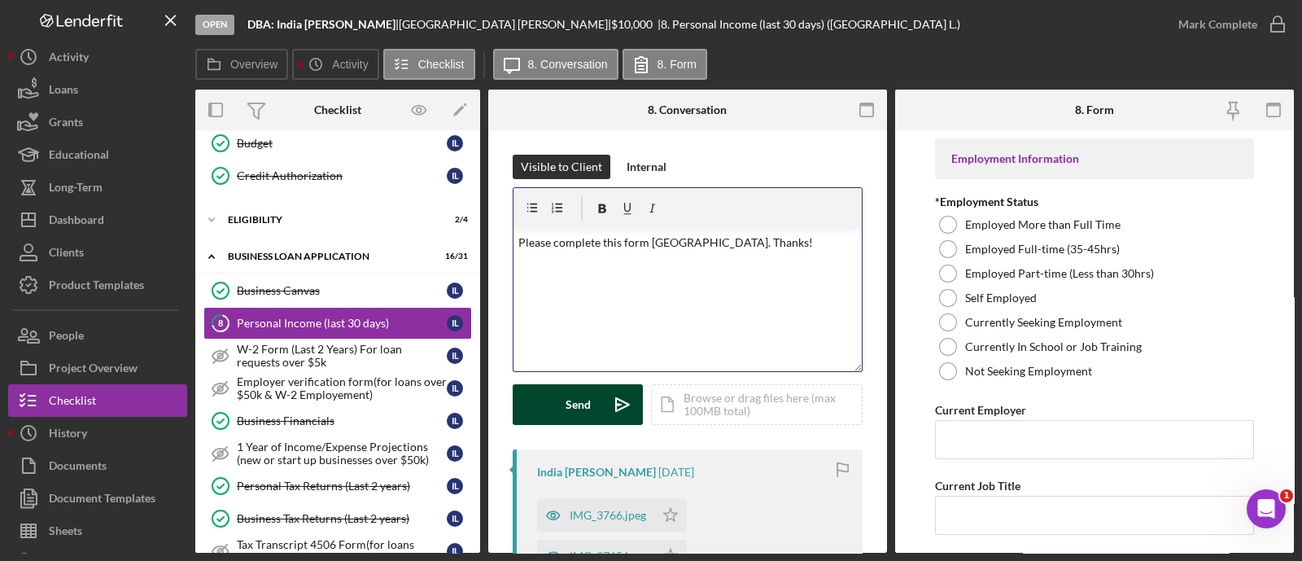
click at [593, 400] on button "Send Icon/icon-invite-send" at bounding box center [578, 404] width 130 height 41
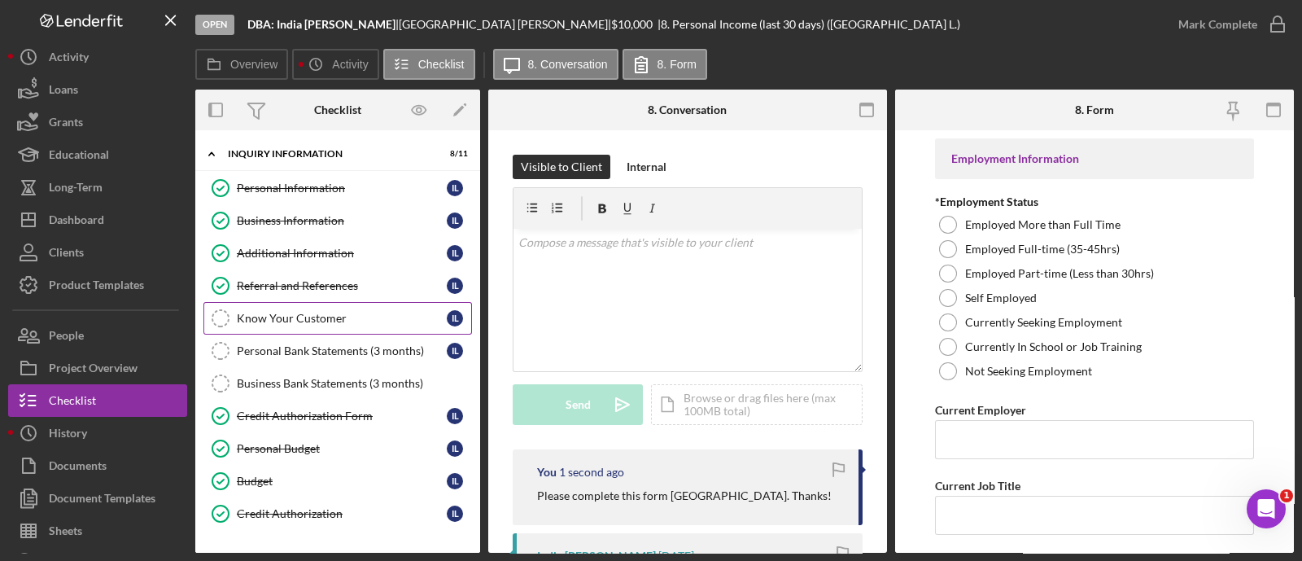
click at [355, 309] on link "Know Your Customer Know Your Customer I L" at bounding box center [337, 318] width 269 height 33
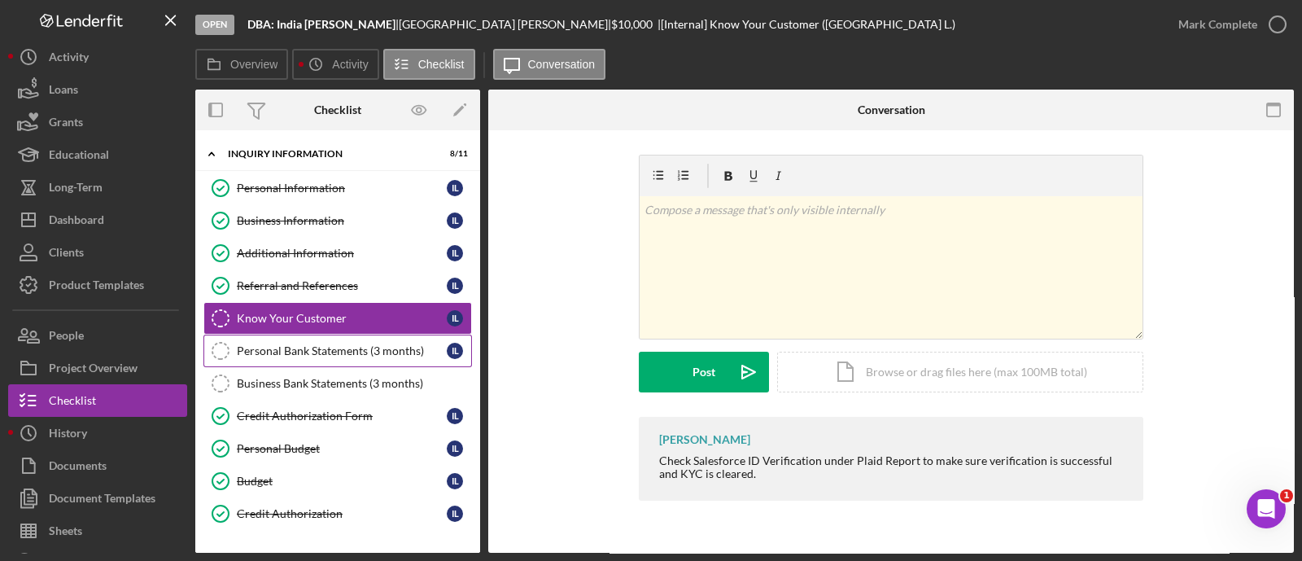
click at [316, 344] on div "Personal Bank Statements (3 months)" at bounding box center [342, 350] width 210 height 13
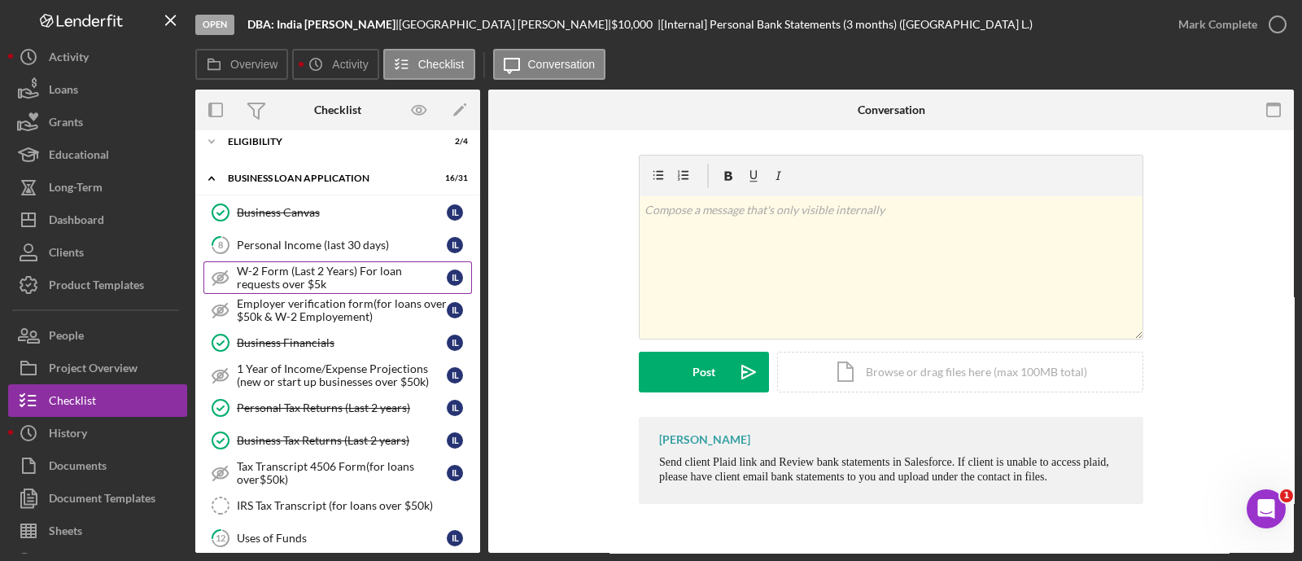
scroll to position [285, 0]
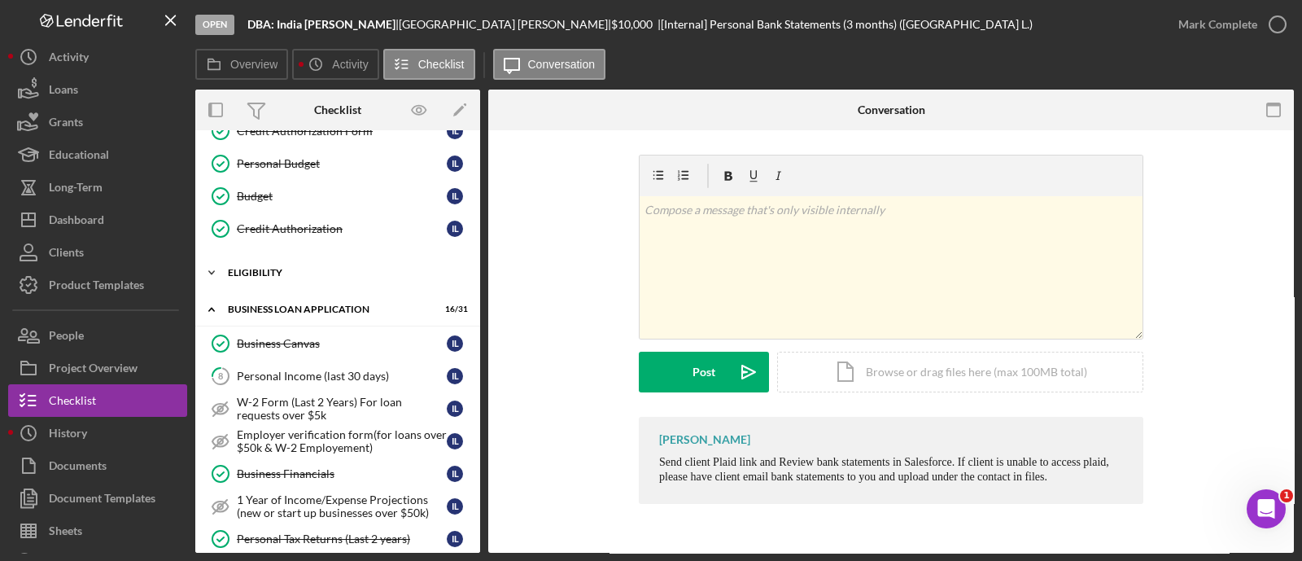
click at [293, 270] on div "ELIGIBILITY" at bounding box center [344, 273] width 232 height 10
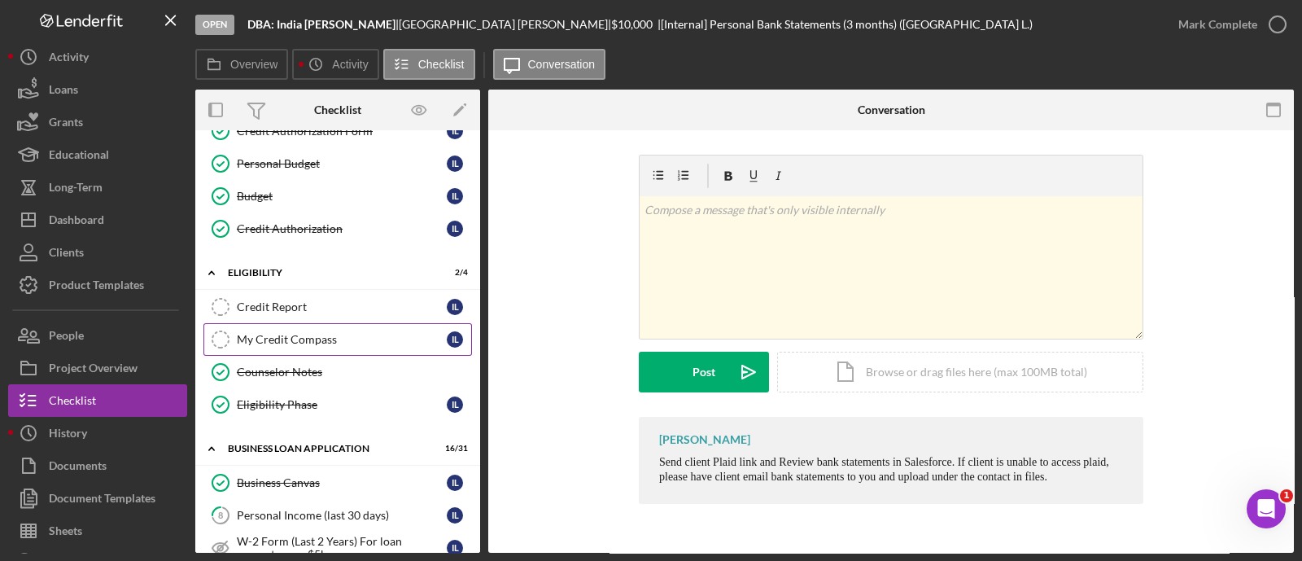
click at [309, 335] on div "My Credit Compass" at bounding box center [342, 339] width 210 height 13
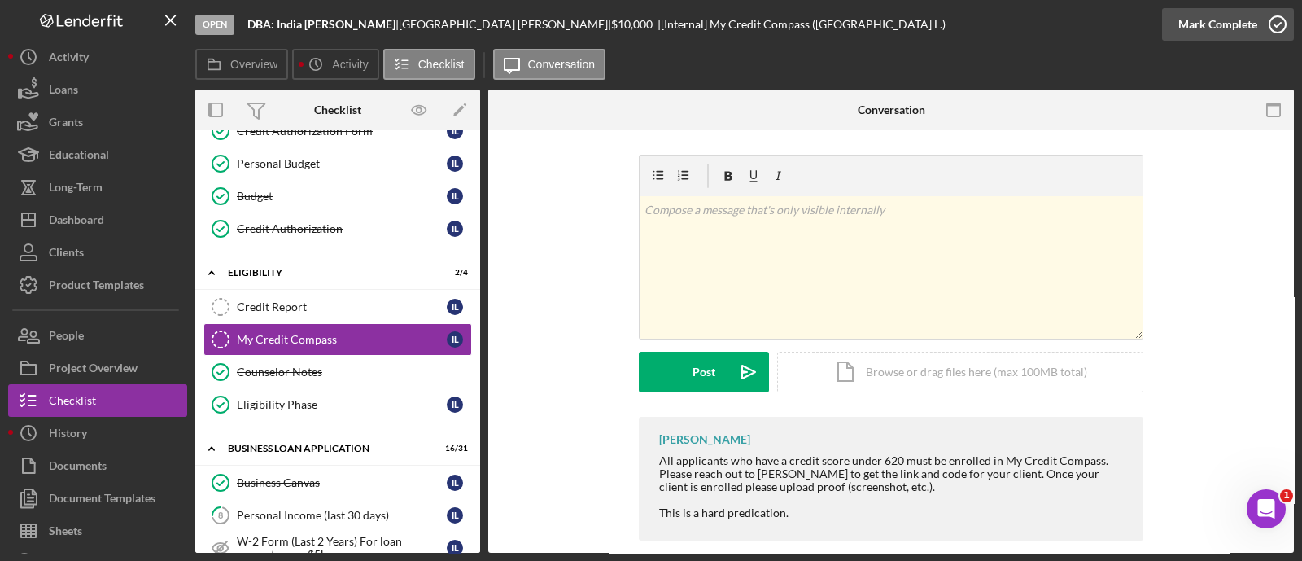
click at [1221, 14] on div "Mark Complete" at bounding box center [1218, 24] width 79 height 33
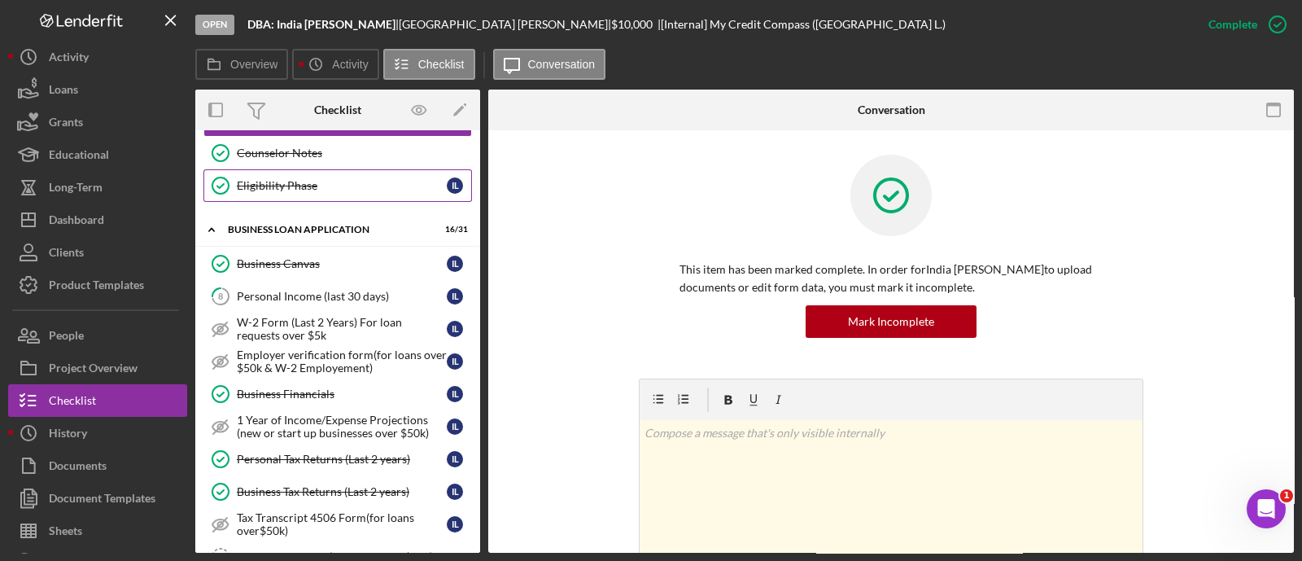
scroll to position [505, 0]
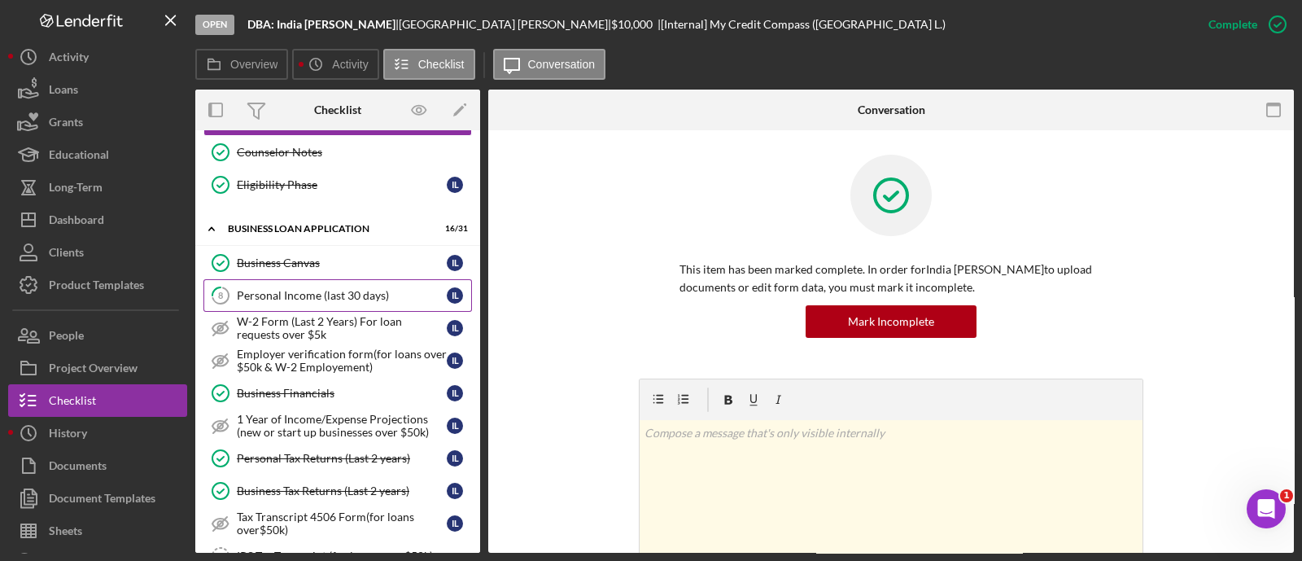
click at [271, 289] on div "Personal Income (last 30 days)" at bounding box center [342, 295] width 210 height 13
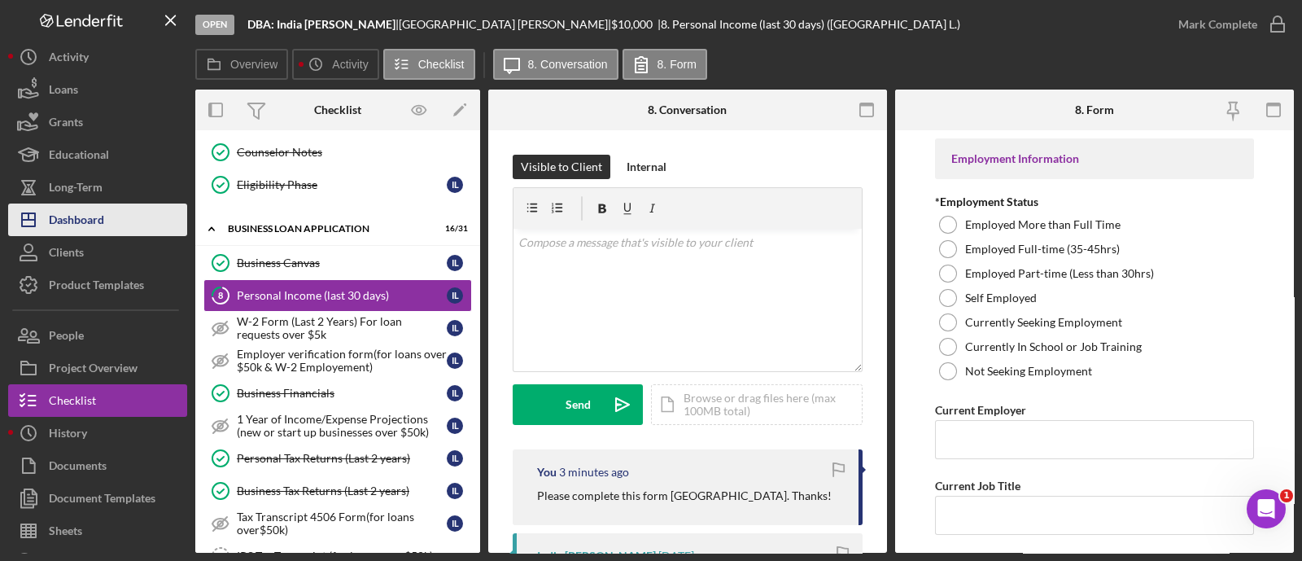
click at [108, 209] on button "Icon/Dashboard Dashboard" at bounding box center [97, 219] width 179 height 33
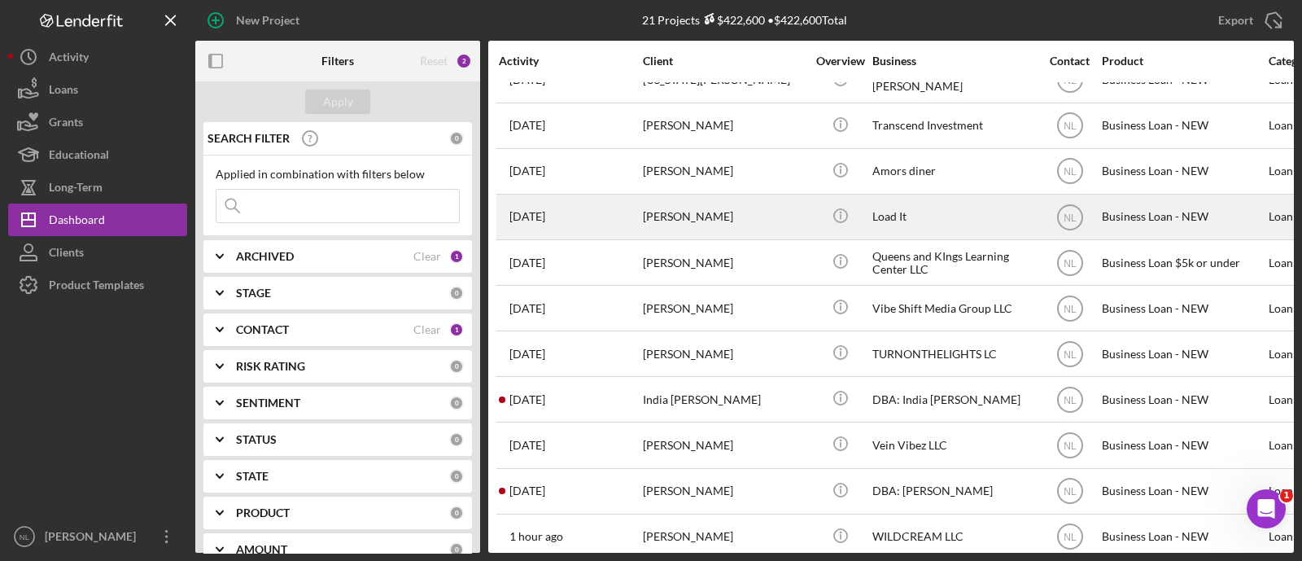
scroll to position [126, 0]
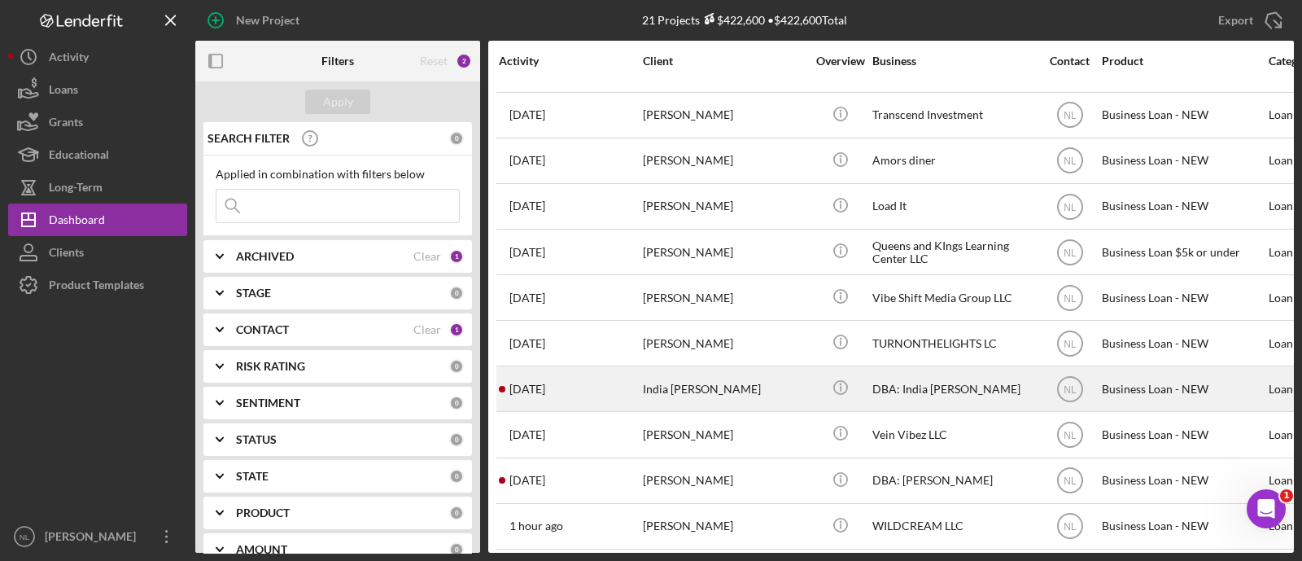
click at [680, 396] on div "India [PERSON_NAME]" at bounding box center [724, 388] width 163 height 43
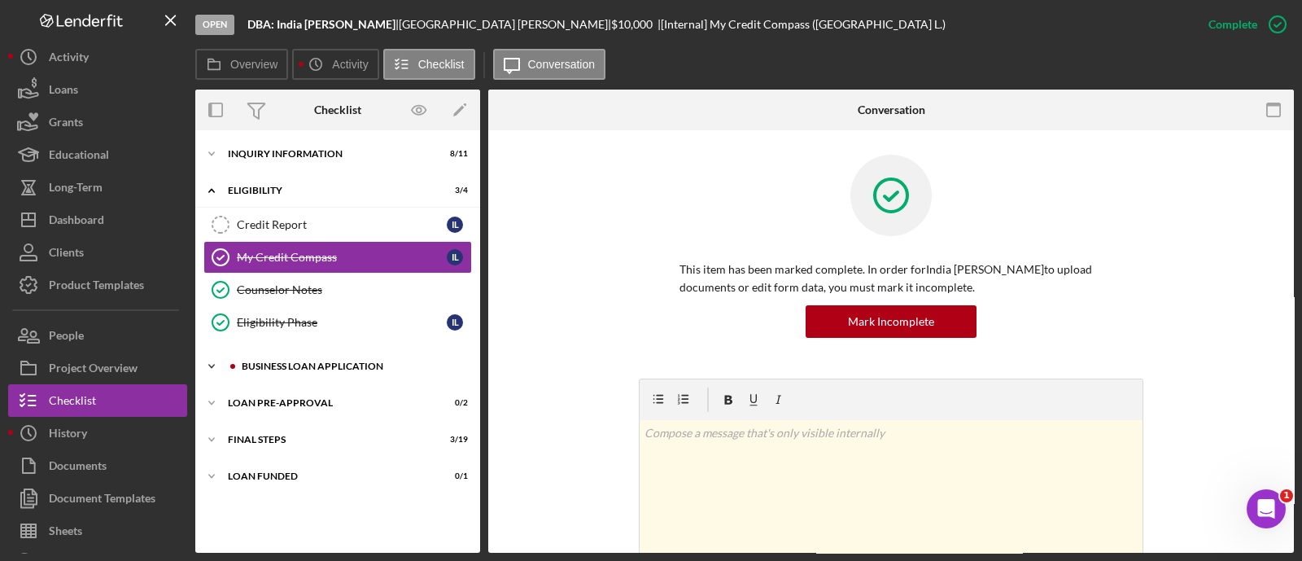
click at [396, 356] on div "Icon/Expander BUSINESS LOAN APPLICATION 16 / 31" at bounding box center [337, 366] width 285 height 33
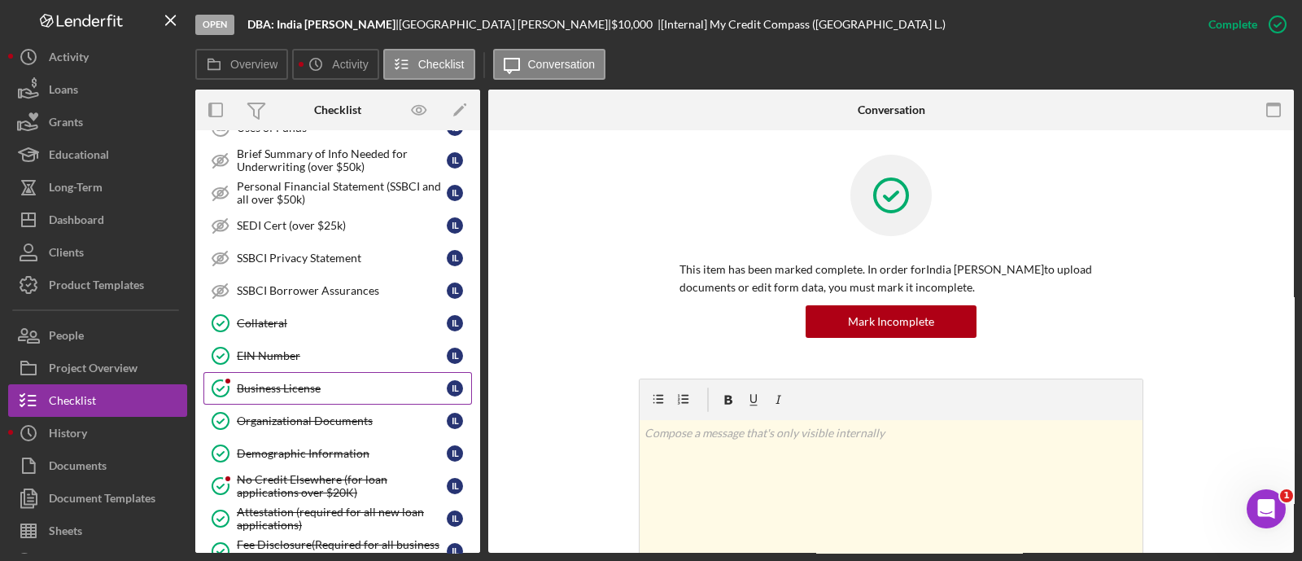
scroll to position [599, 0]
click at [323, 371] on link "Business License Business License I L" at bounding box center [337, 387] width 269 height 33
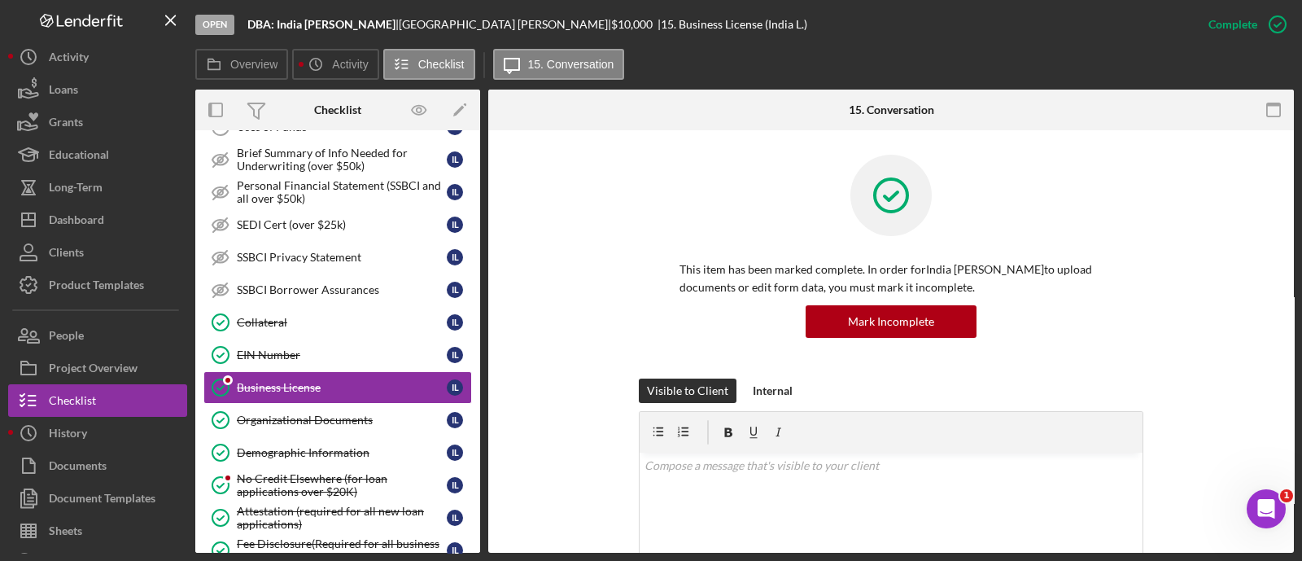
scroll to position [230, 0]
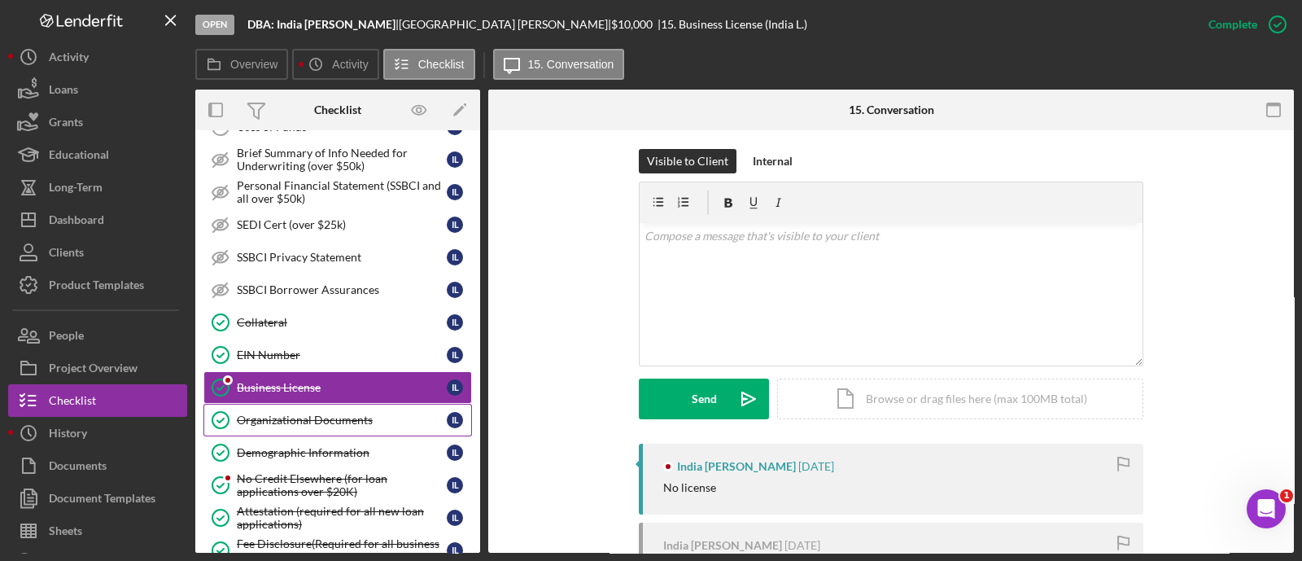
click at [347, 414] on div "Organizational Documents" at bounding box center [342, 420] width 210 height 13
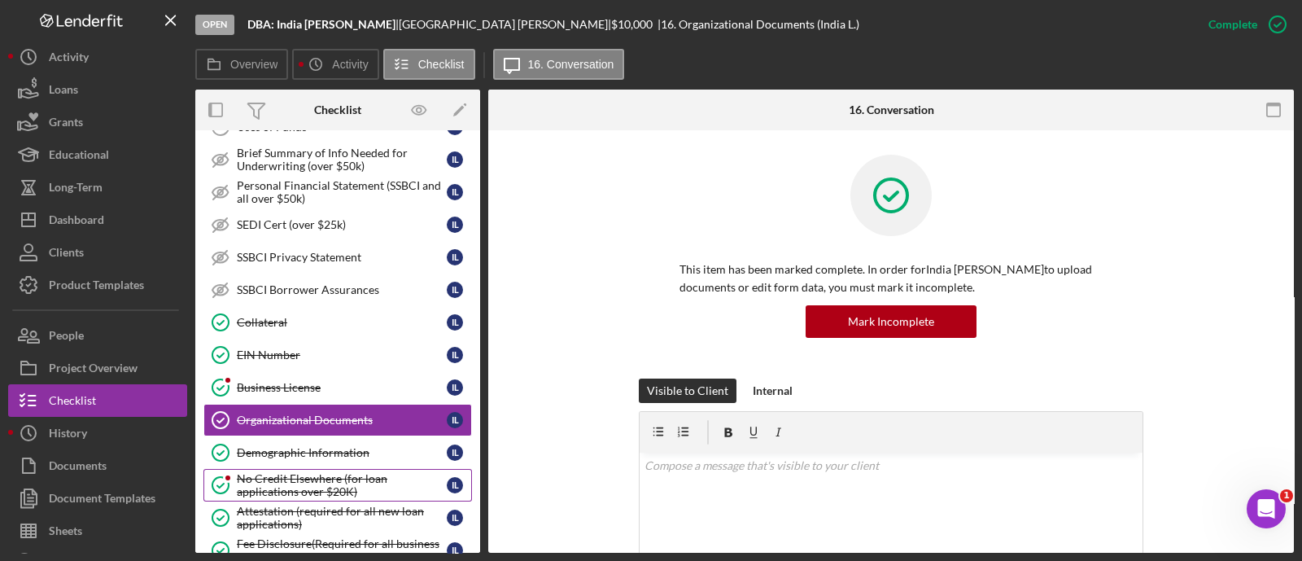
click at [322, 472] on div "No Credit Elsewhere (for loan applications over $20K)" at bounding box center [342, 485] width 210 height 26
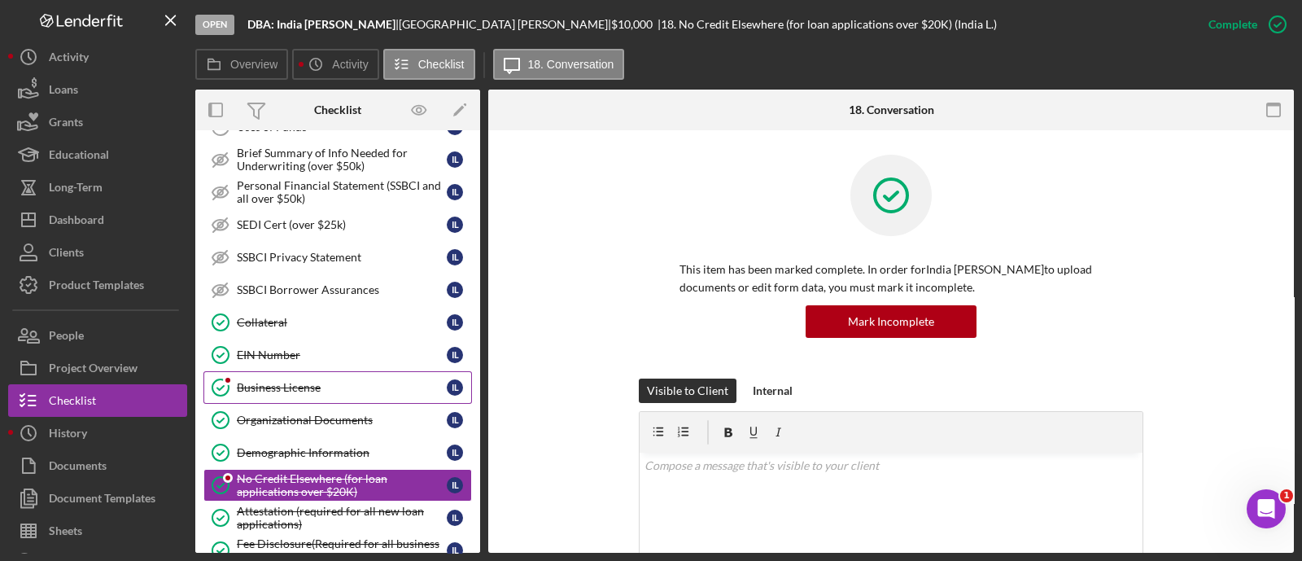
click at [283, 371] on link "Business License Business License I L" at bounding box center [337, 387] width 269 height 33
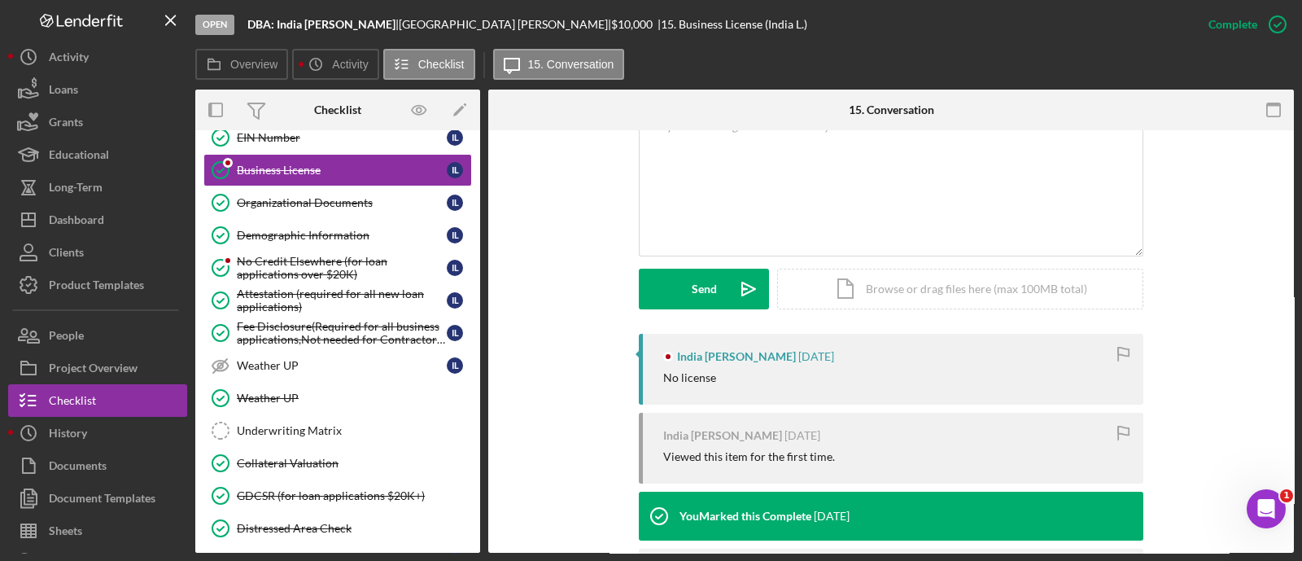
scroll to position [361, 0]
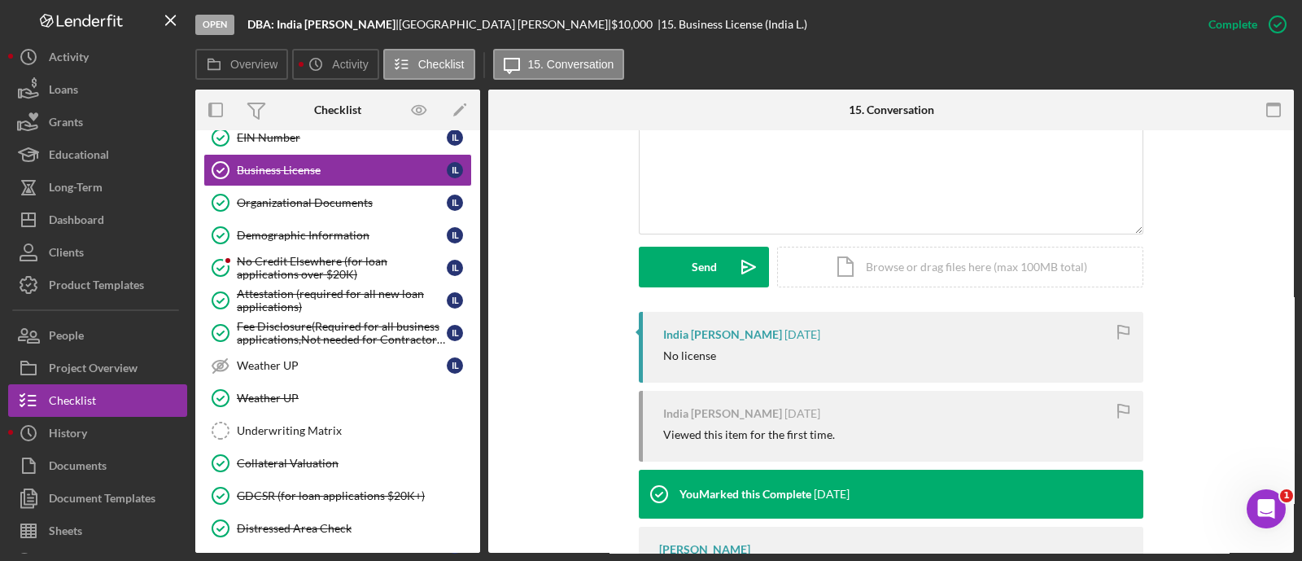
click at [673, 351] on div "No license" at bounding box center [689, 355] width 53 height 13
click at [337, 271] on div "No Credit Elsewhere (for loan applications over $20K)" at bounding box center [342, 268] width 210 height 26
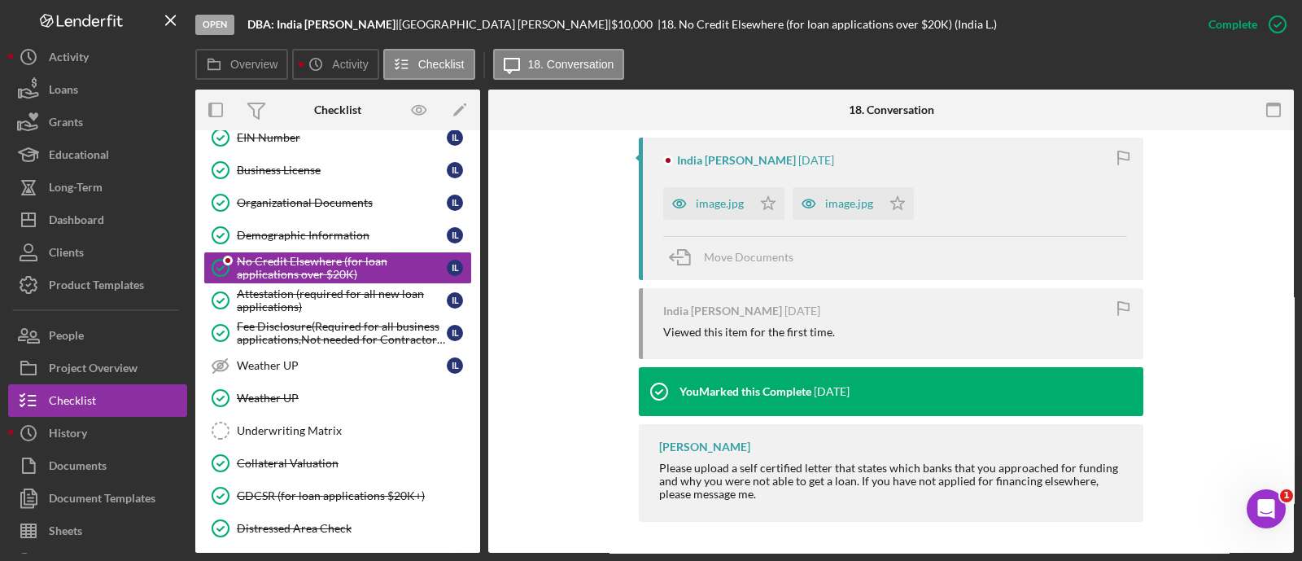
scroll to position [392, 0]
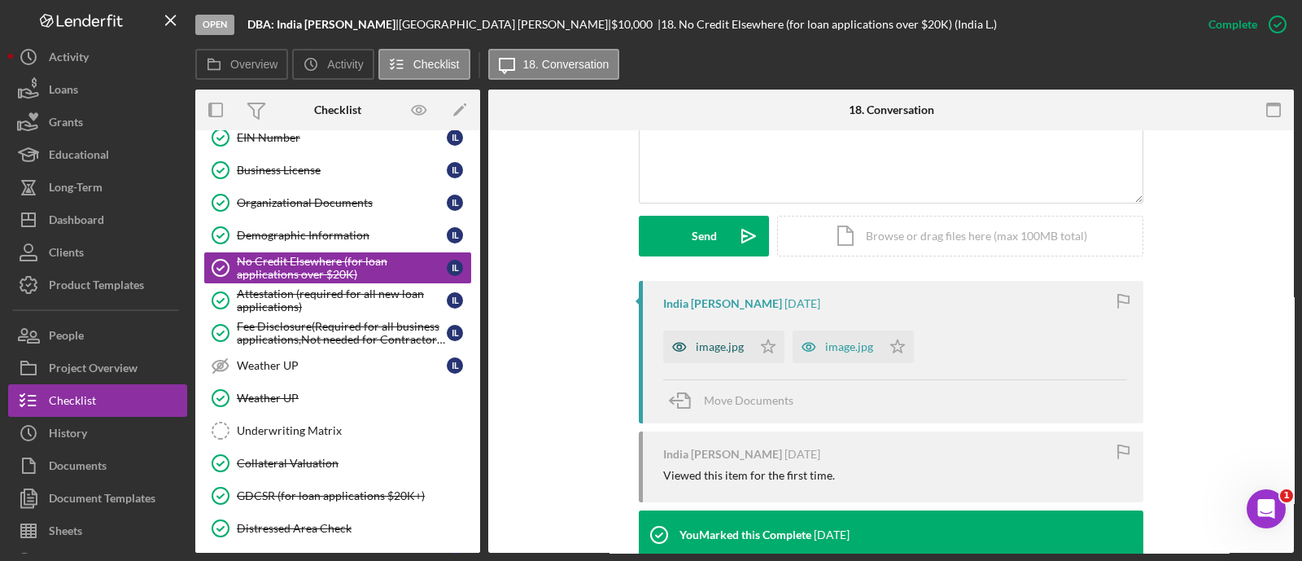
click at [733, 348] on div "image.jpg" at bounding box center [720, 346] width 48 height 13
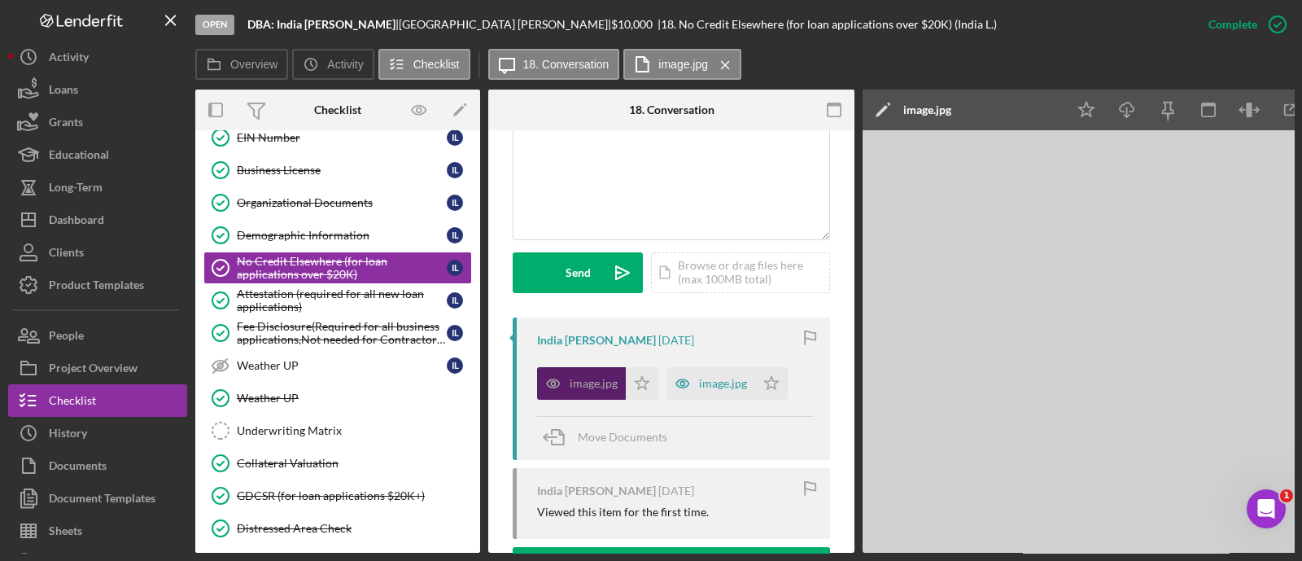
scroll to position [410, 0]
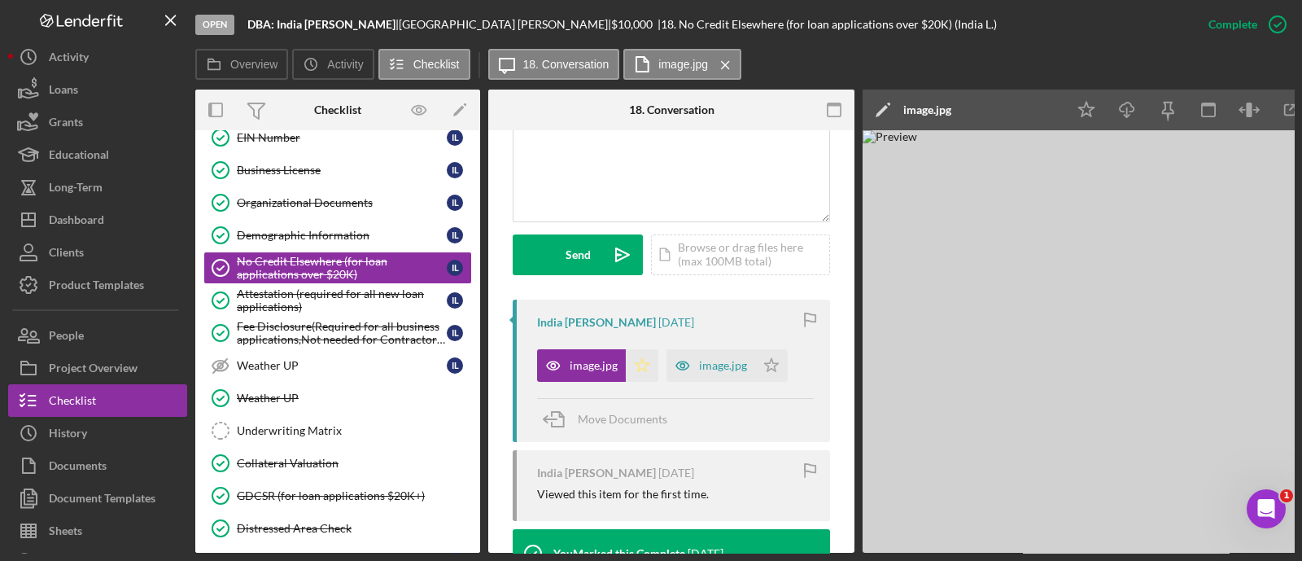
click at [651, 349] on icon "Icon/Star" at bounding box center [642, 365] width 33 height 33
click at [709, 359] on div "image.jpg" at bounding box center [723, 365] width 48 height 13
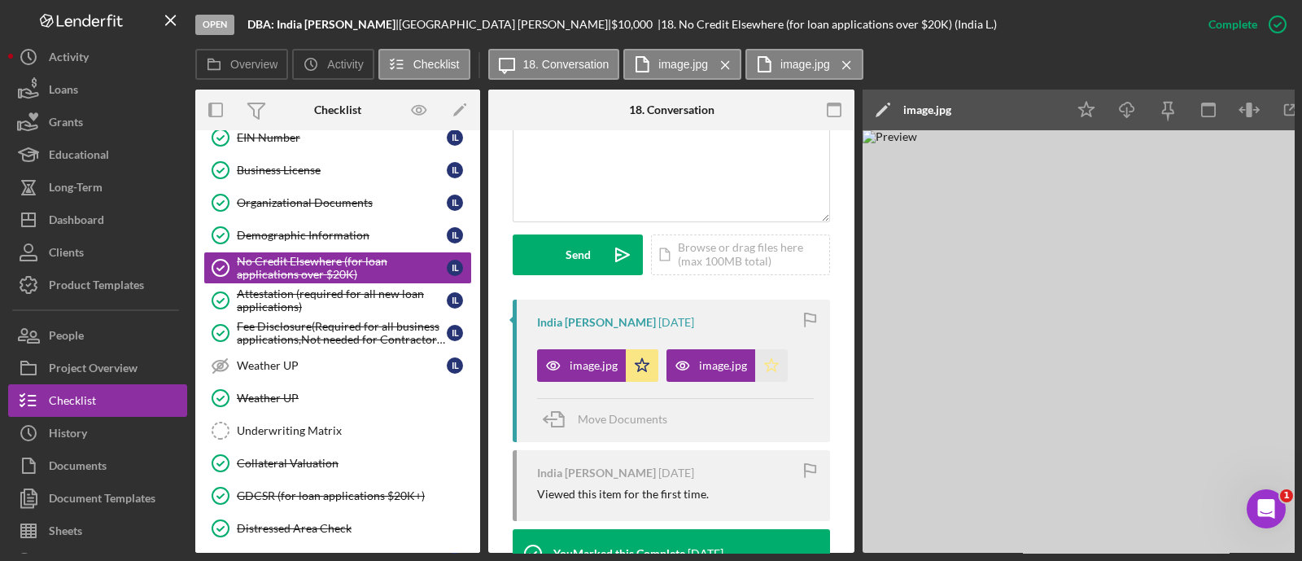
click at [781, 349] on icon "Icon/Star" at bounding box center [771, 365] width 33 height 33
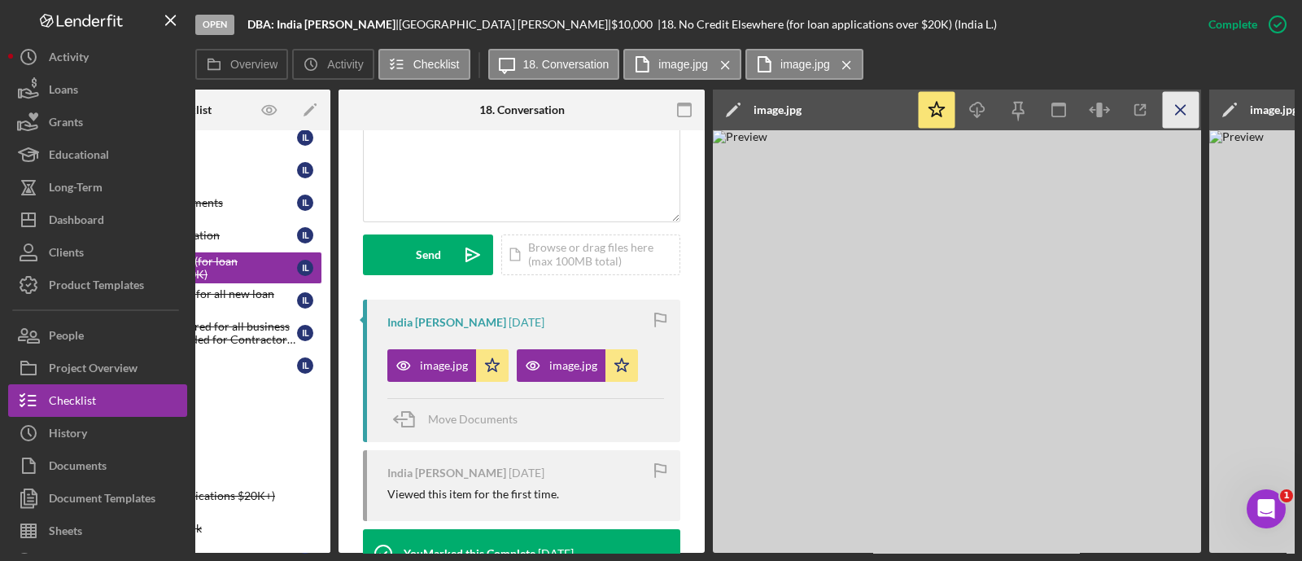
click at [1188, 120] on icon "Icon/Menu Close" at bounding box center [1181, 110] width 37 height 37
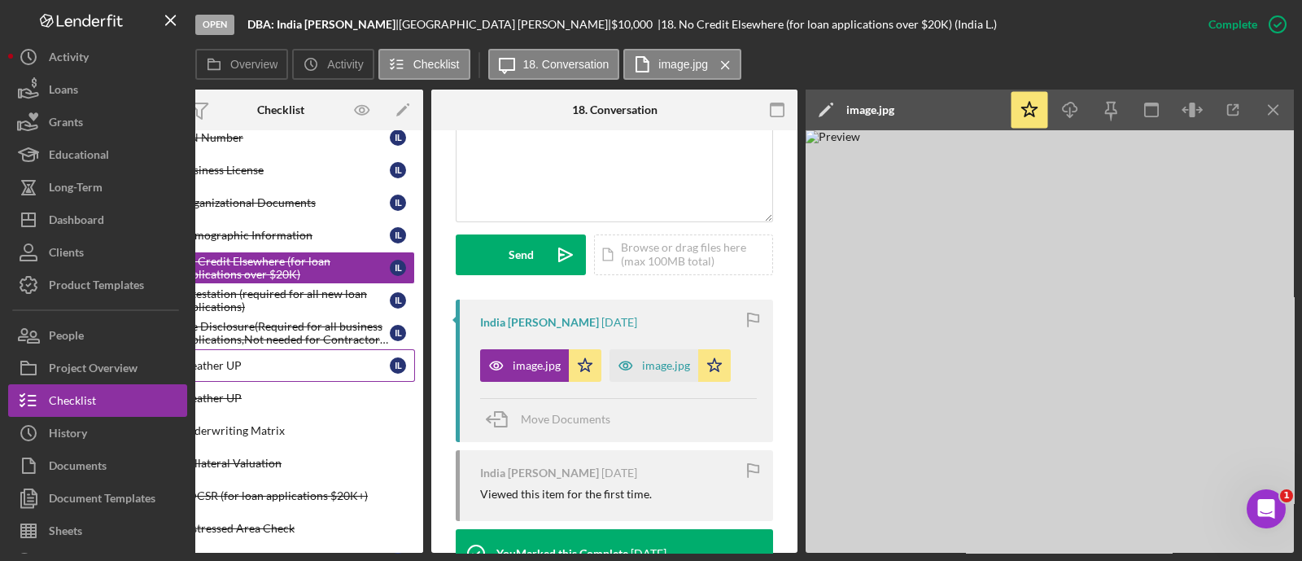
scroll to position [0, 0]
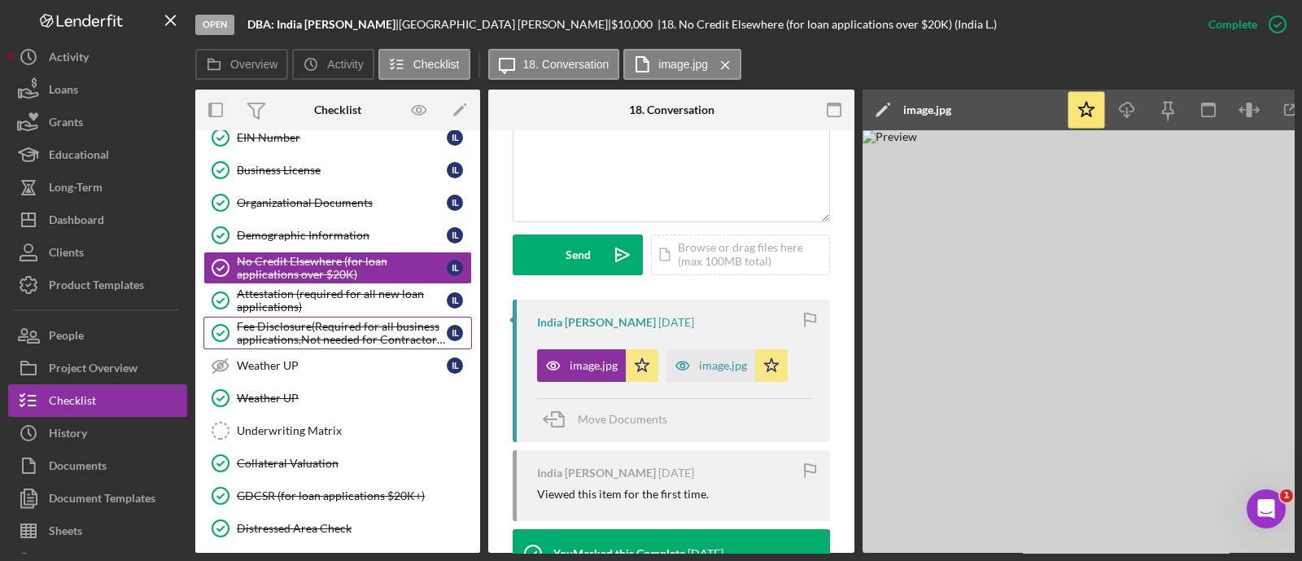
click at [326, 330] on div "Fee Disclosure(Required for all business applications,Not needed for Contractor…" at bounding box center [342, 333] width 210 height 26
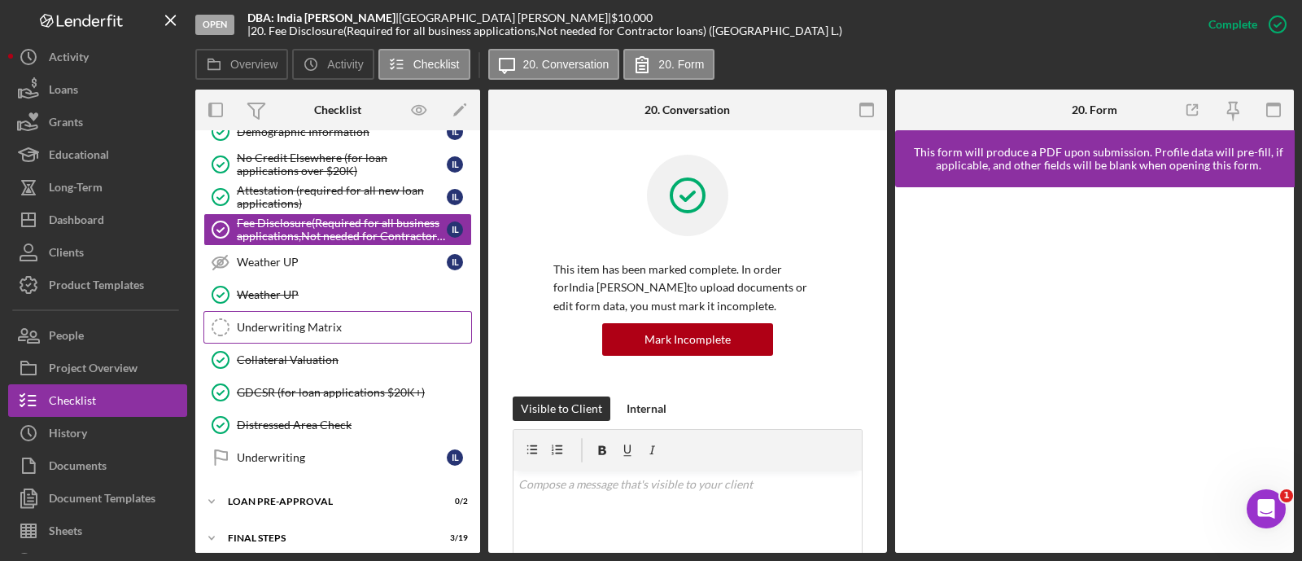
scroll to position [921, 0]
click at [326, 375] on link "GDCSR (for loan applications $20K+) GDCSR (for loan applications $20K+)" at bounding box center [337, 391] width 269 height 33
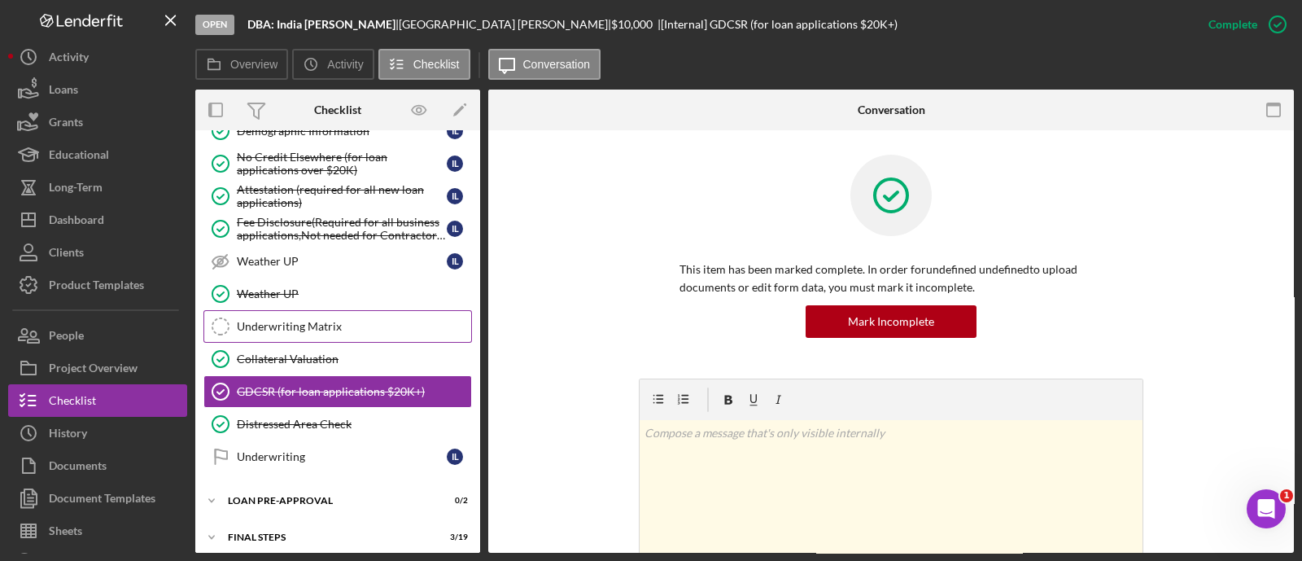
click at [282, 310] on link "Underwriting Matrix Underwriting Matrix" at bounding box center [337, 326] width 269 height 33
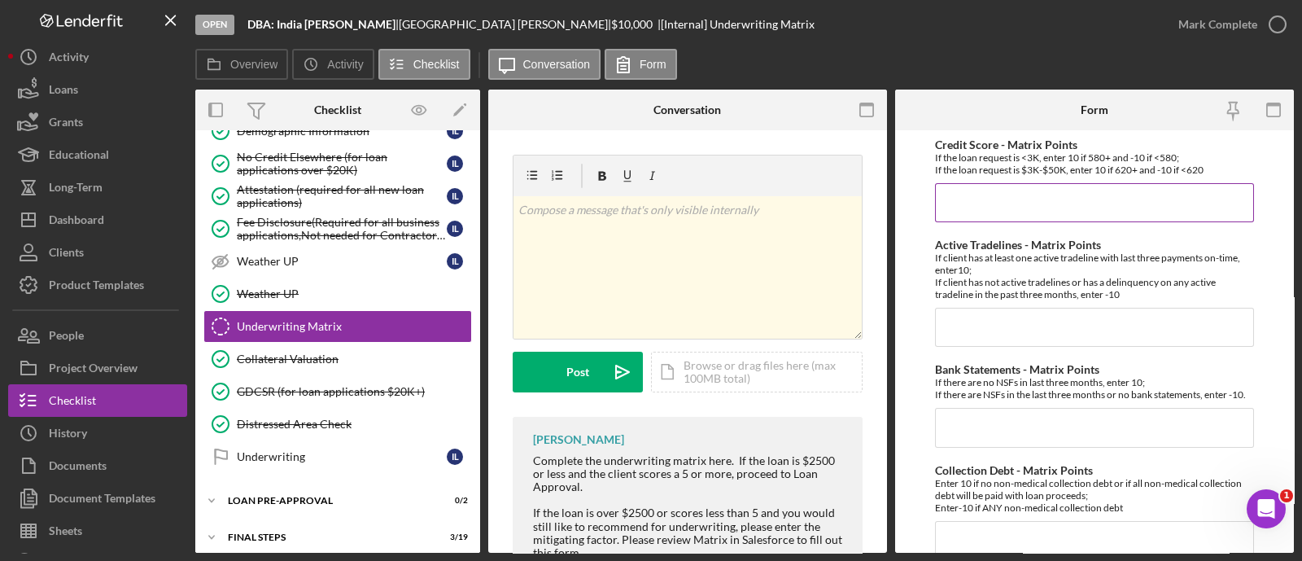
click at [972, 207] on input "Credit Score - Matrix Points" at bounding box center [1094, 202] width 319 height 39
type input "10"
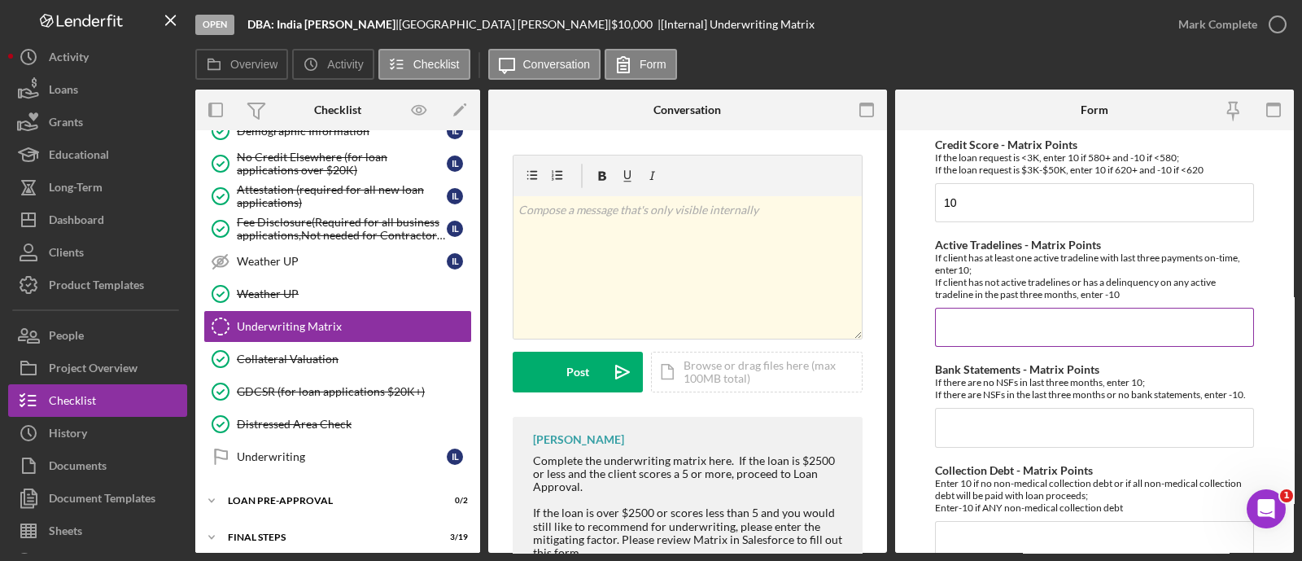
click at [972, 344] on input "Active Tradelines - Matrix Points" at bounding box center [1094, 327] width 319 height 39
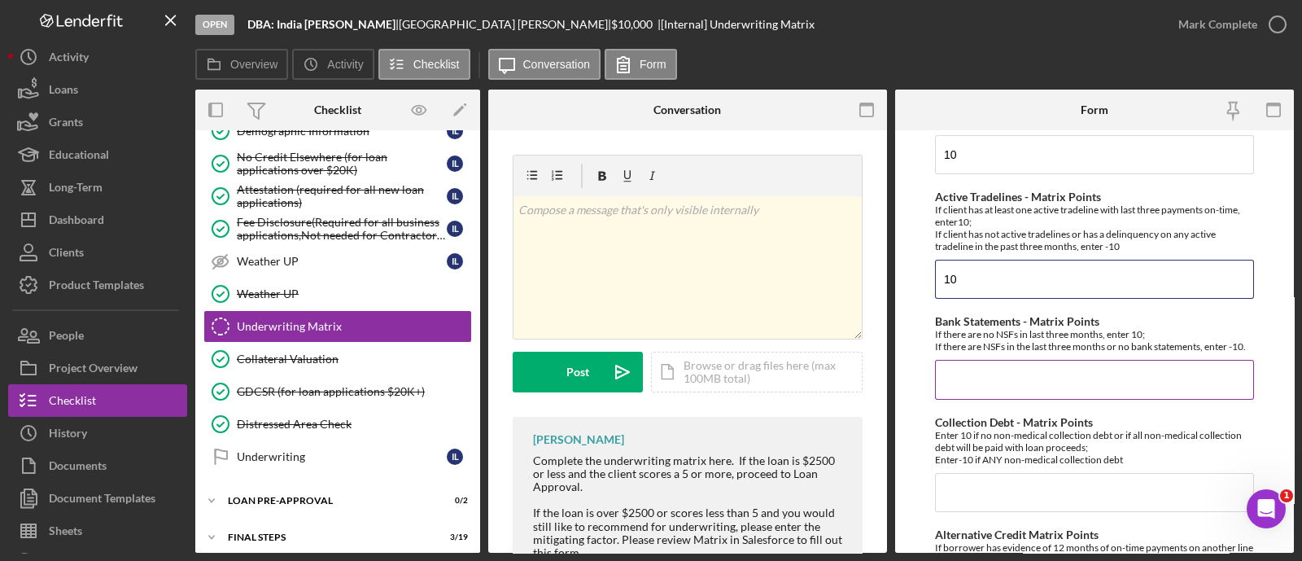
scroll to position [50, 0]
type input "10"
click at [981, 376] on input "Bank Statements - Matrix Points" at bounding box center [1094, 377] width 319 height 39
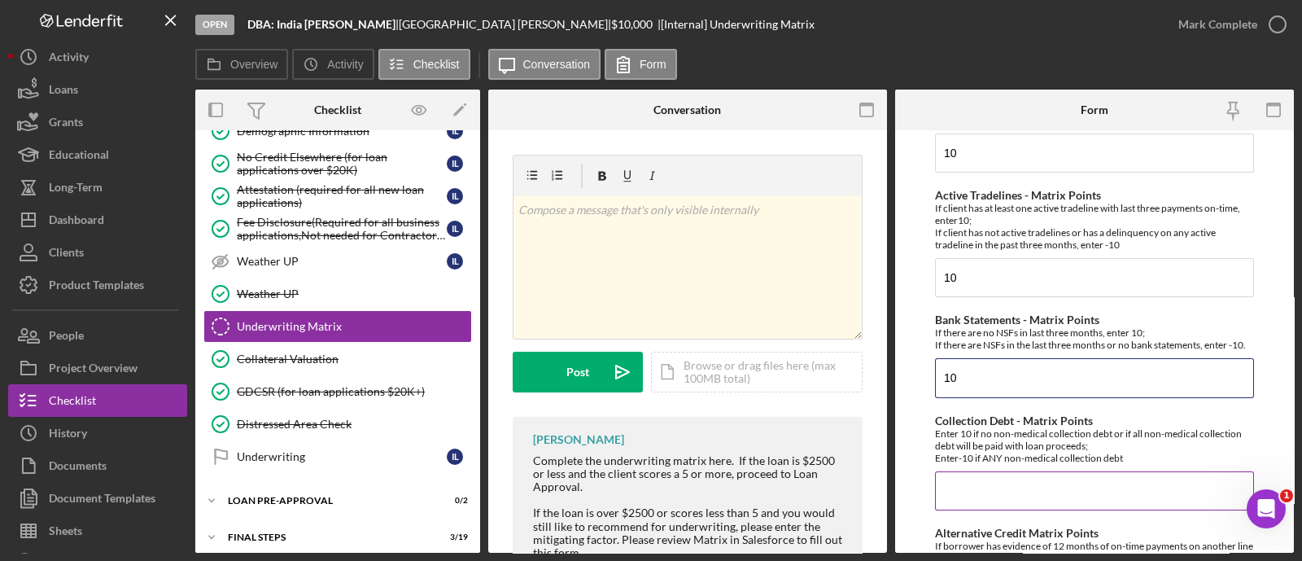
type input "10"
click at [967, 510] on input "Collection Debt - Matrix Points" at bounding box center [1094, 490] width 319 height 39
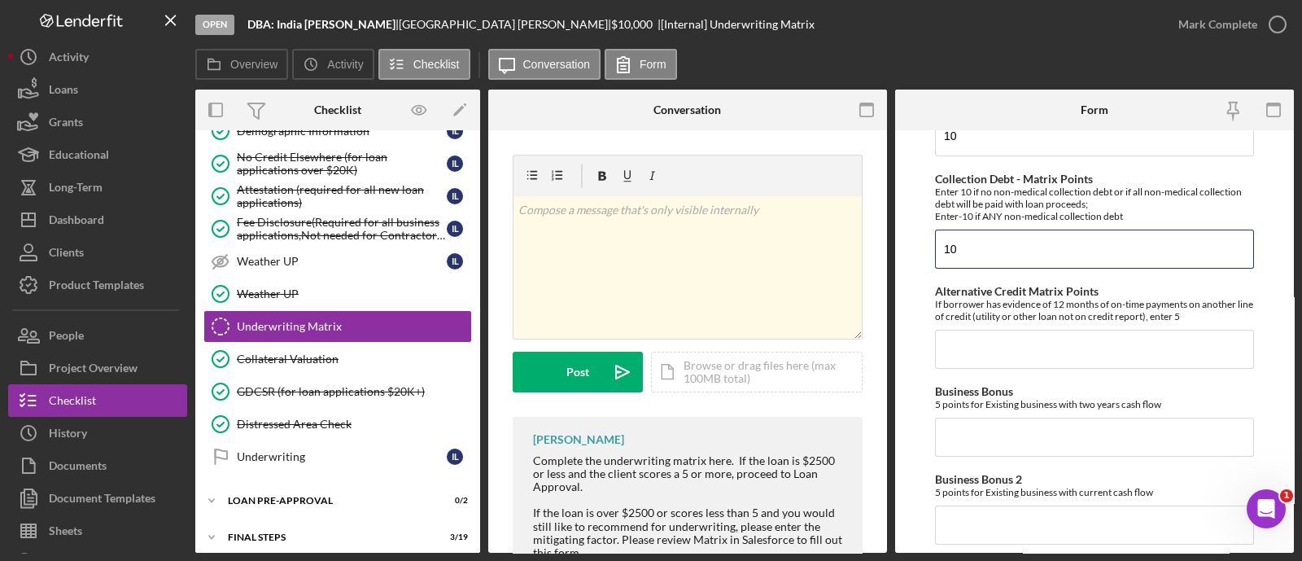
scroll to position [277, 0]
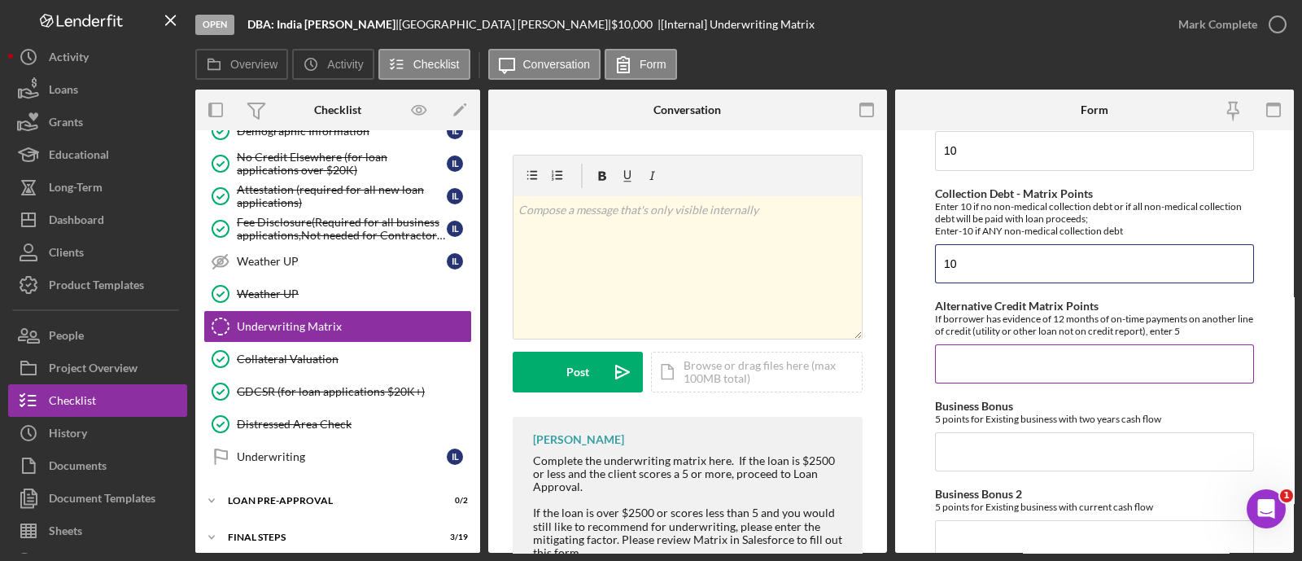
type input "10"
click at [1000, 376] on input "Alternative Credit Matrix Points" at bounding box center [1094, 363] width 319 height 39
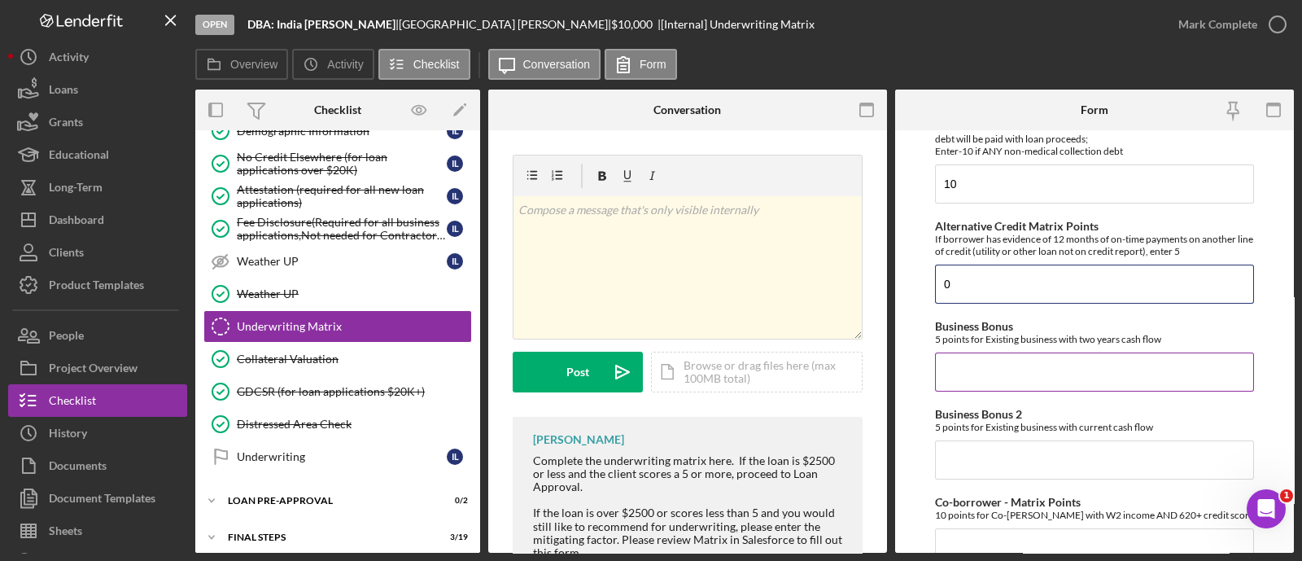
scroll to position [358, 0]
type input "0"
click at [990, 386] on input "Business Bonus" at bounding box center [1094, 370] width 319 height 39
type input "-"
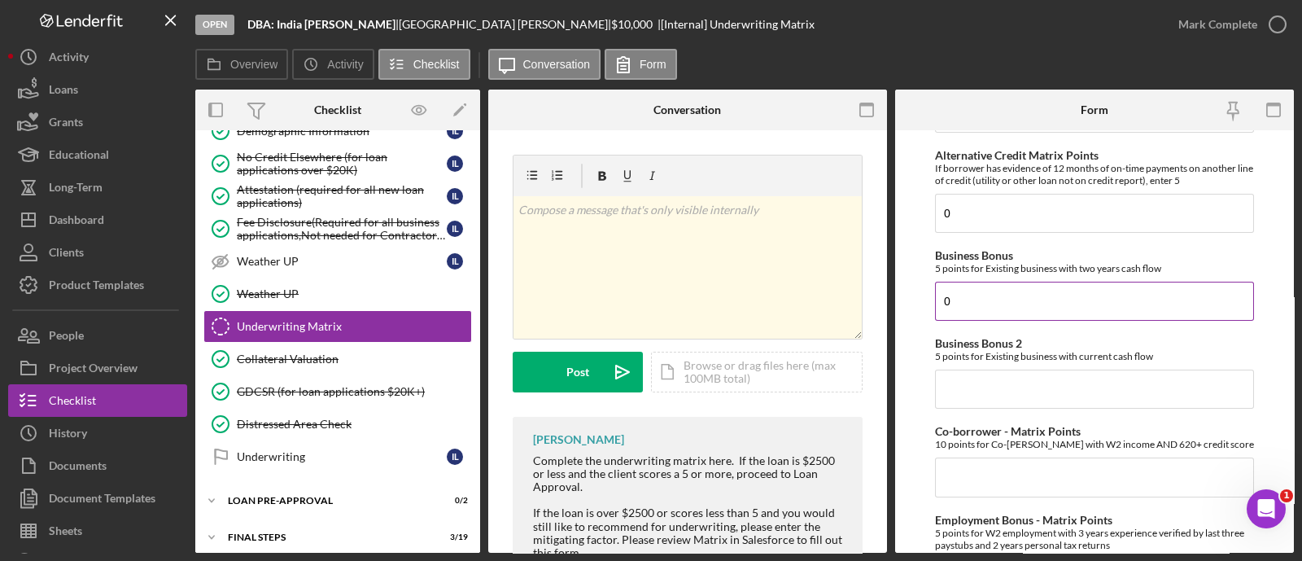
type input "0"
click at [990, 386] on input "Business Bonus 2" at bounding box center [1094, 389] width 319 height 39
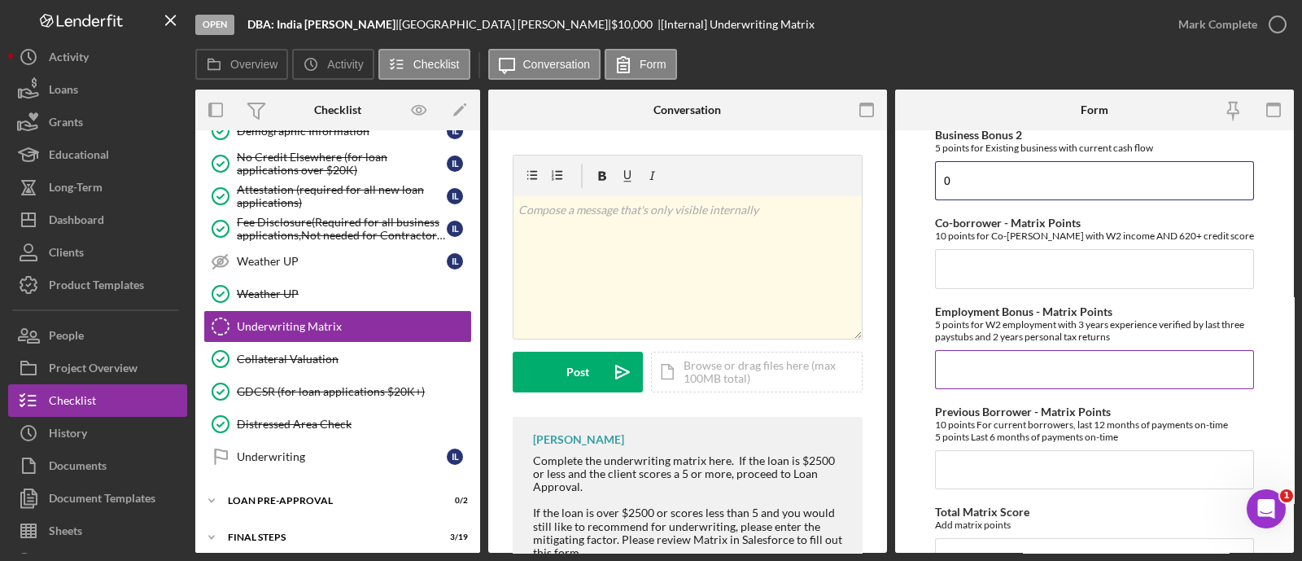
scroll to position [634, 0]
type input "0"
click at [983, 290] on input "Co-borrower - Matrix Points" at bounding box center [1094, 270] width 319 height 39
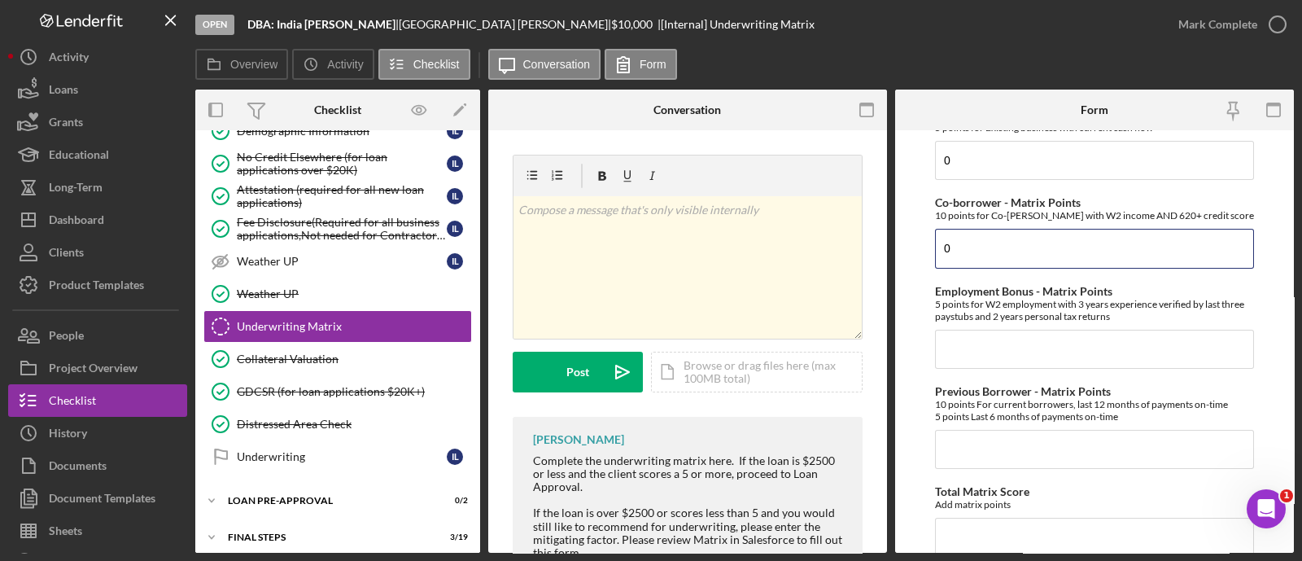
scroll to position [657, 0]
type input "0"
click at [991, 364] on input "Employment Bonus - Matrix Points" at bounding box center [1094, 348] width 319 height 39
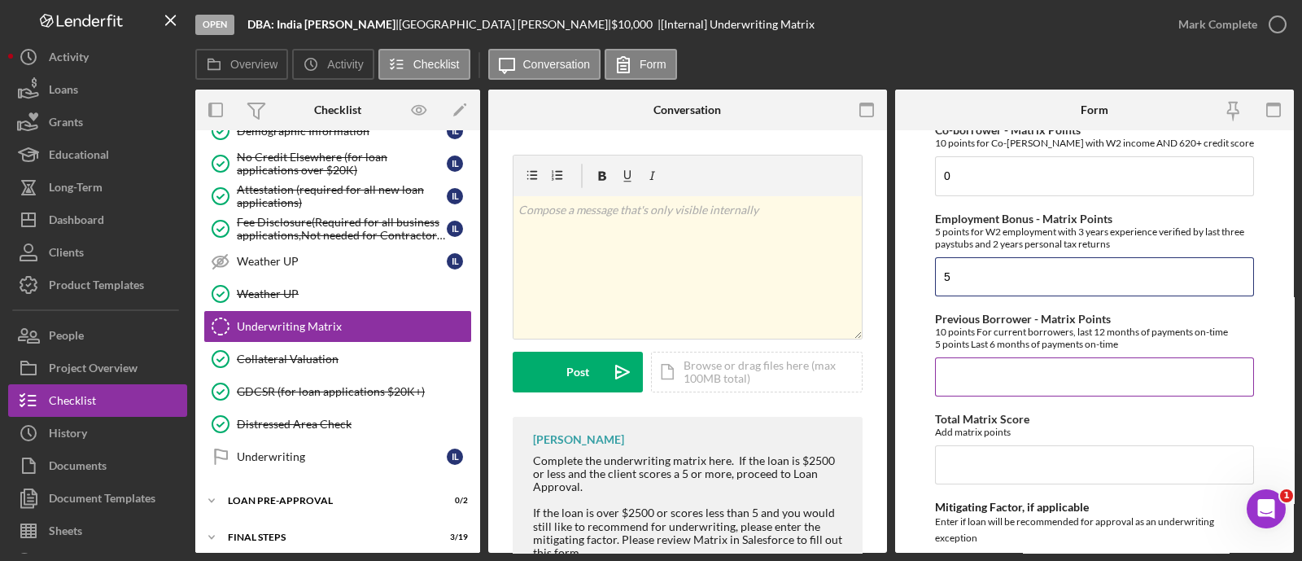
type input "5"
click at [987, 383] on input "Previous Borrower - Matrix Points" at bounding box center [1094, 376] width 319 height 39
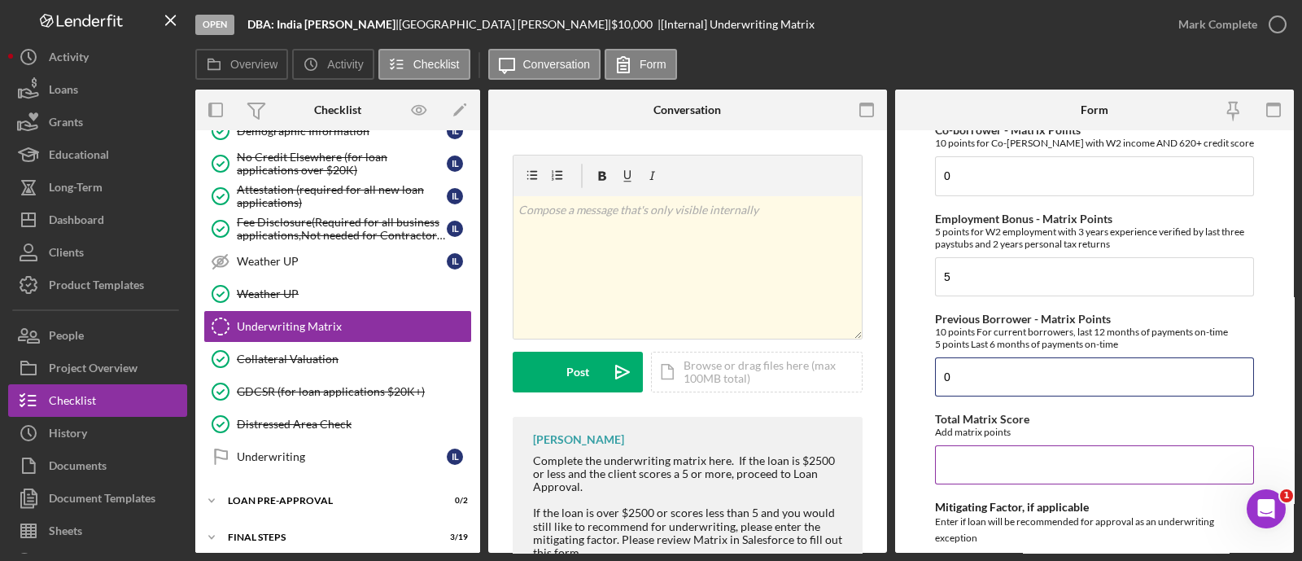
type input "0"
click at [988, 482] on input "Total Matrix Score" at bounding box center [1094, 464] width 319 height 39
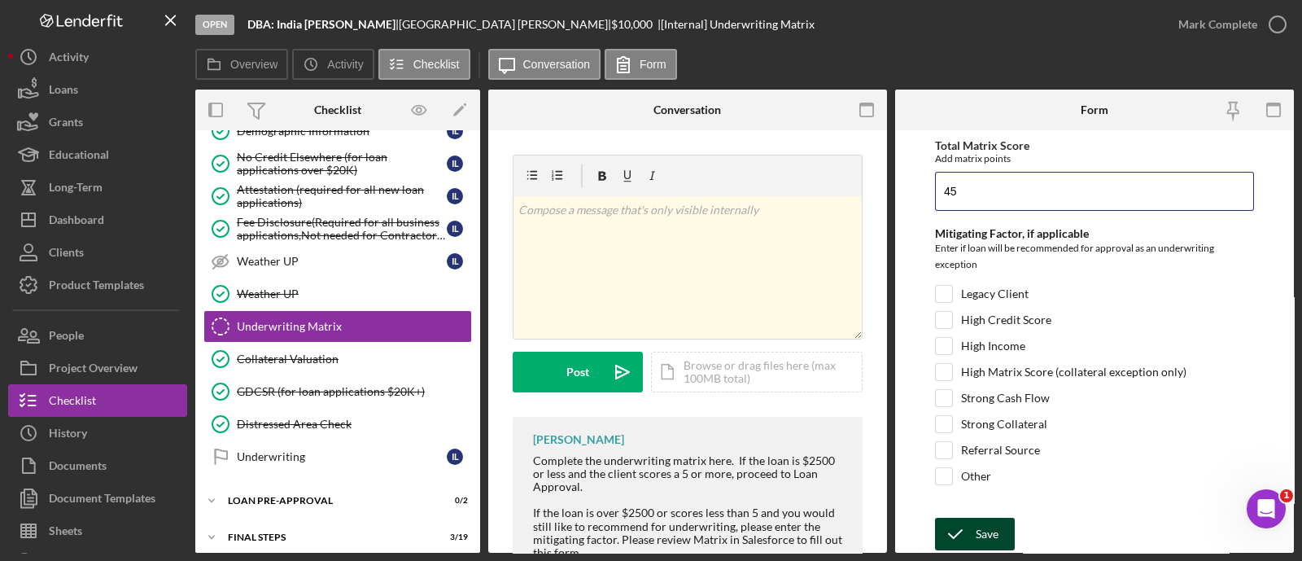
type input "45"
click at [978, 531] on div "Save" at bounding box center [987, 534] width 23 height 33
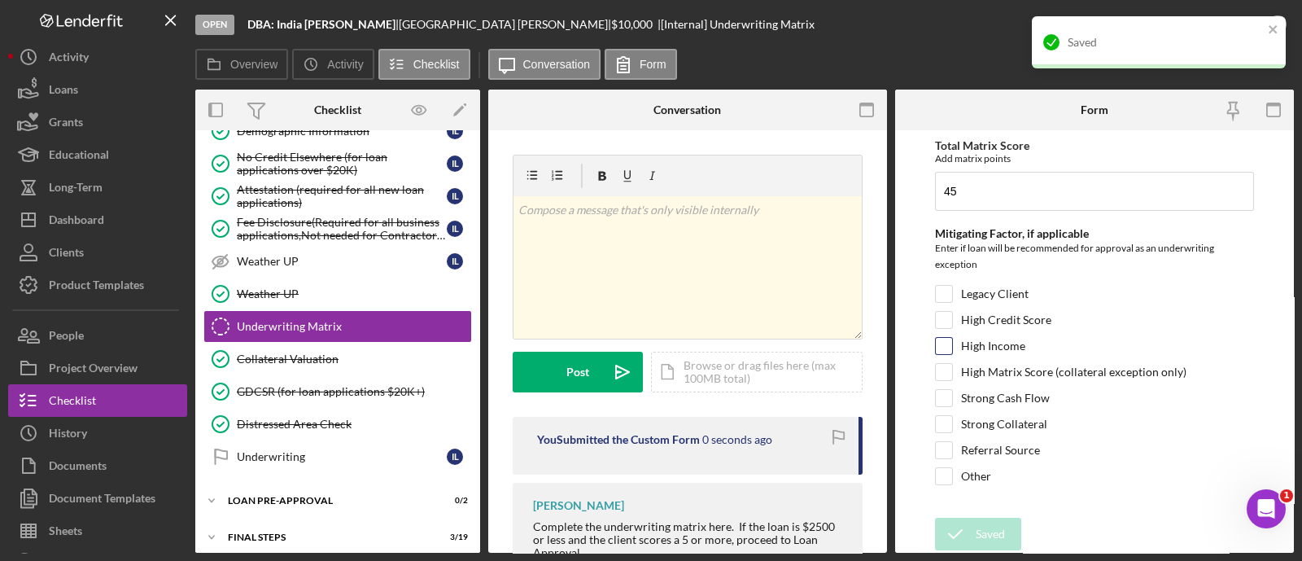
click at [947, 342] on input "High Income" at bounding box center [944, 346] width 16 height 16
checkbox input "true"
click at [988, 525] on div "Save" at bounding box center [987, 534] width 23 height 33
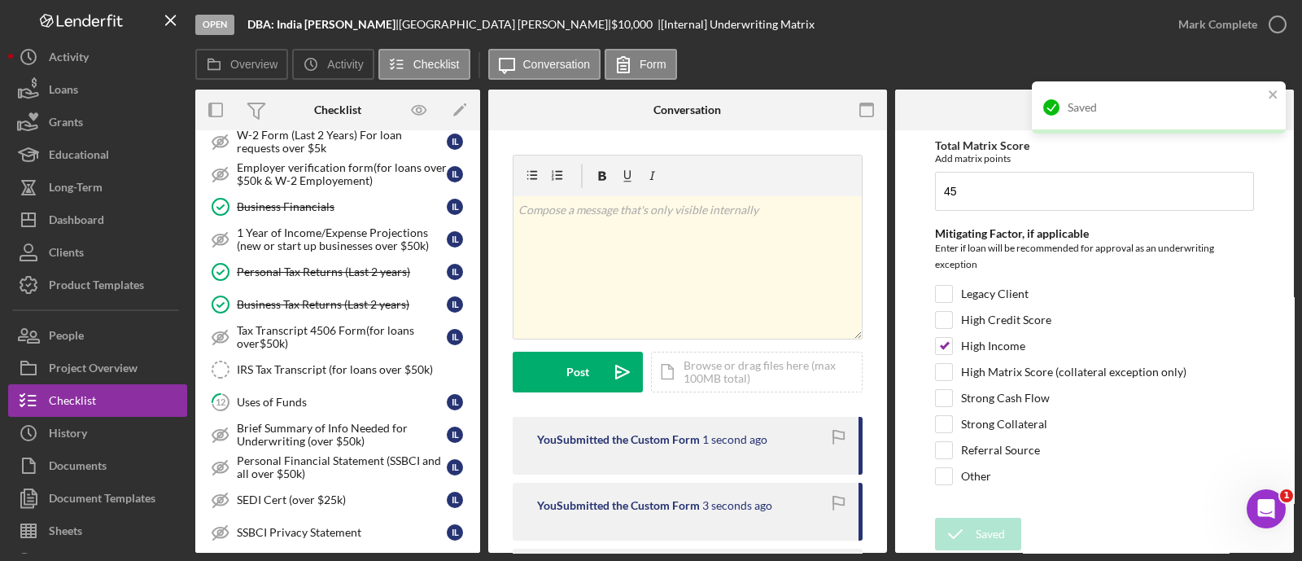
scroll to position [0, 0]
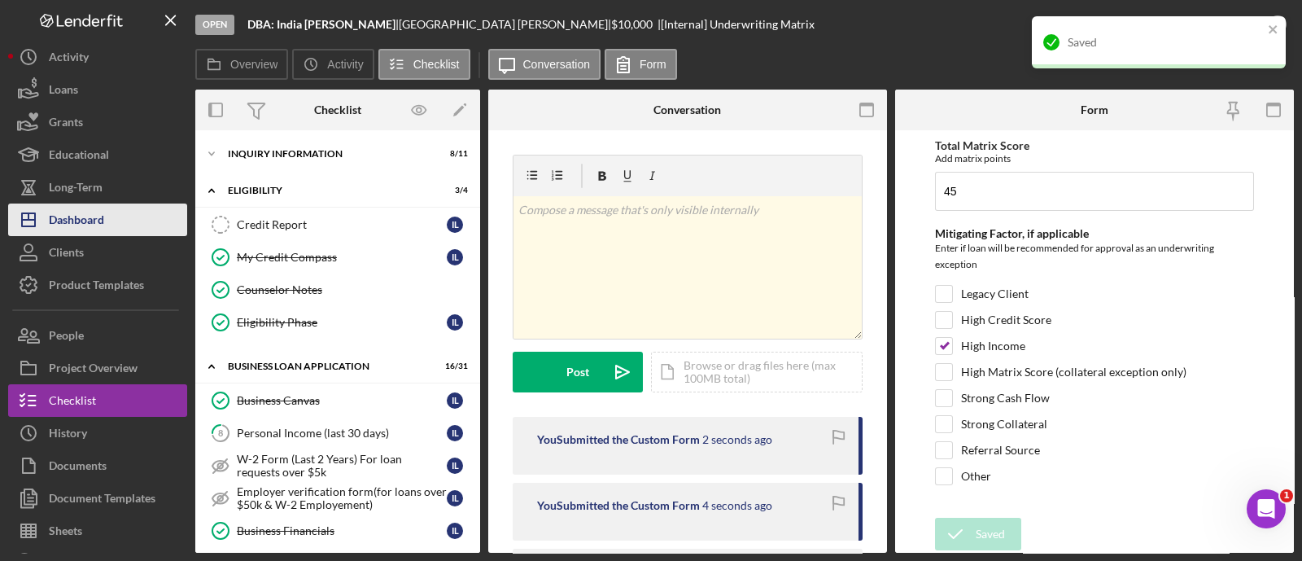
click at [81, 217] on div "Dashboard" at bounding box center [76, 221] width 55 height 37
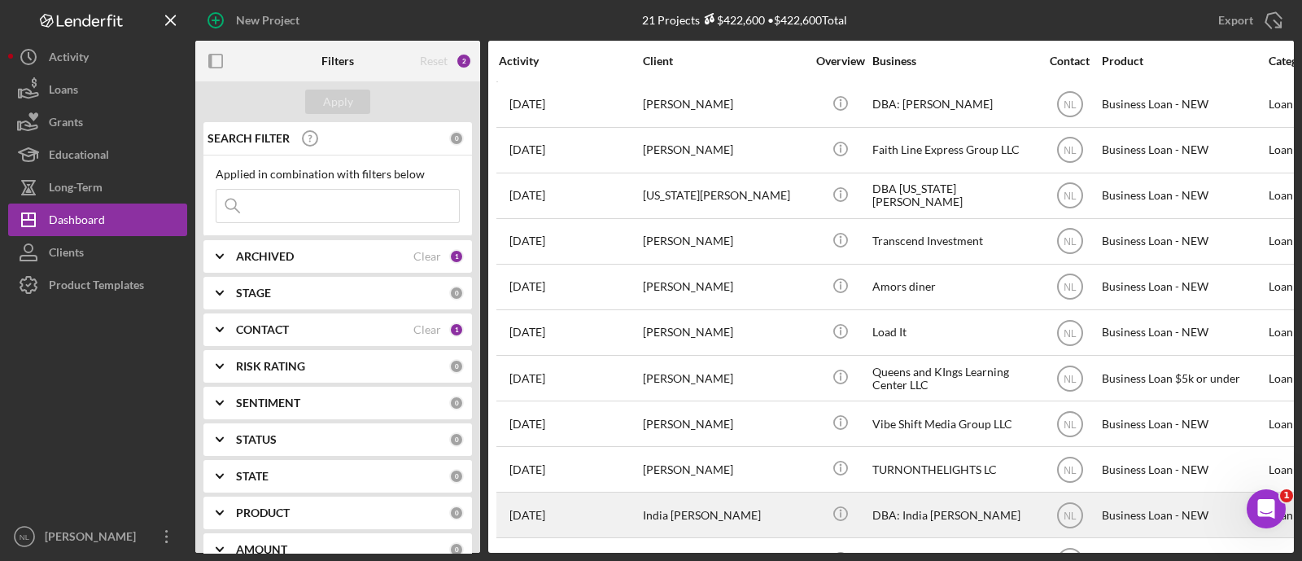
click at [685, 510] on div "India [PERSON_NAME]" at bounding box center [724, 514] width 163 height 43
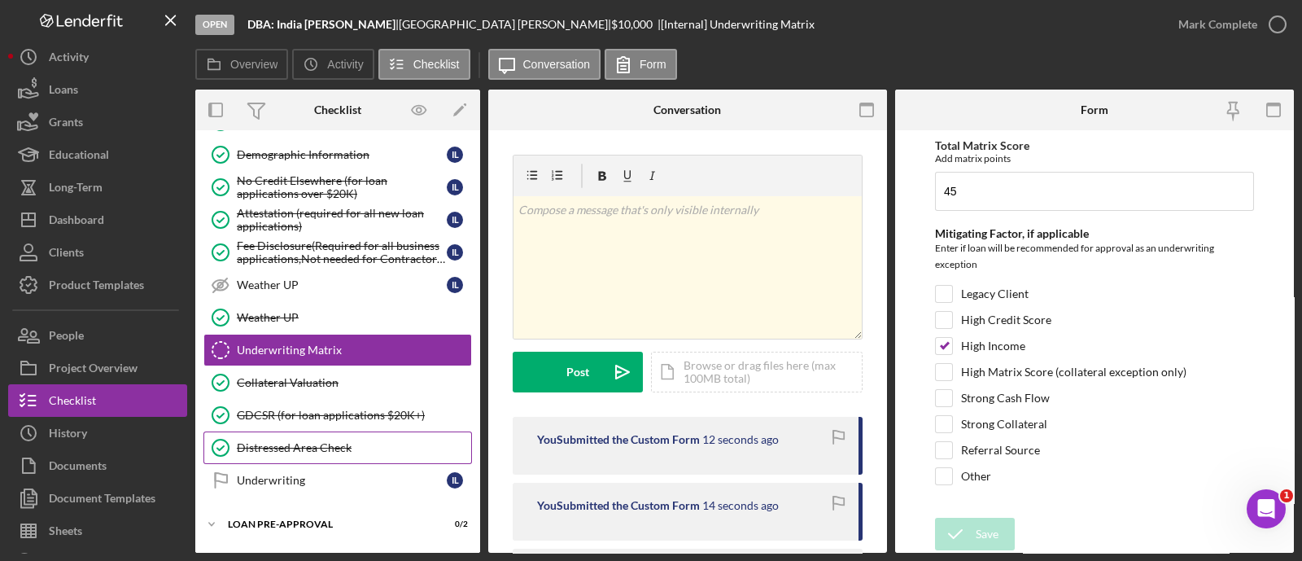
scroll to position [818, 0]
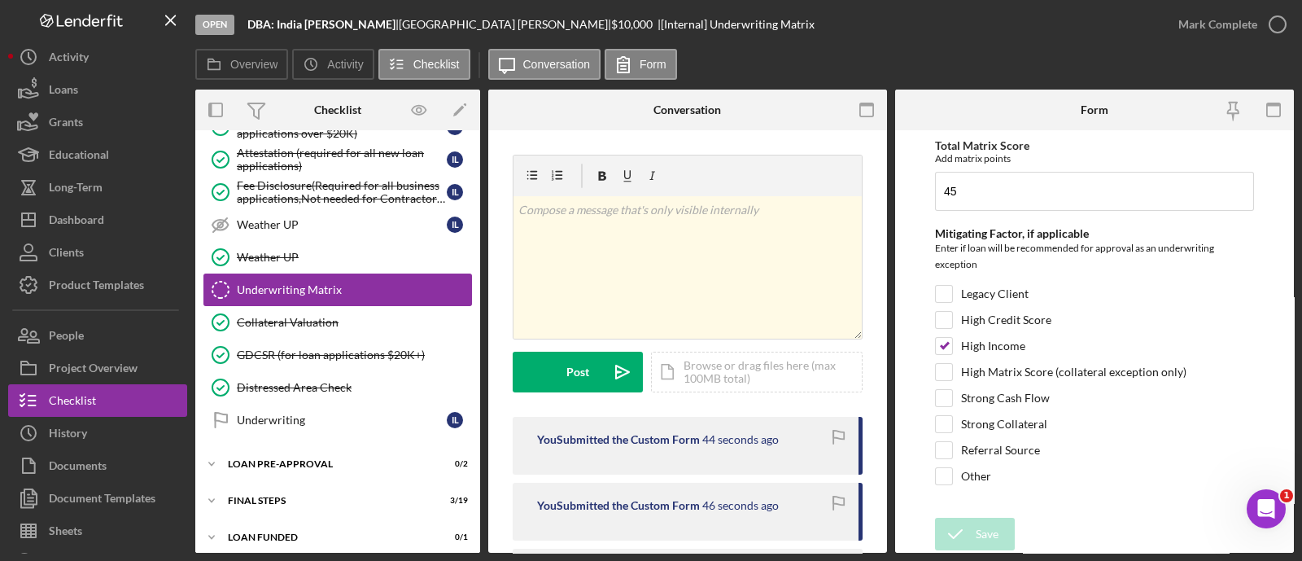
drag, startPoint x: 359, startPoint y: 299, endPoint x: 337, endPoint y: 282, distance: 27.4
click at [359, 306] on link "Collateral Valuation Collateral Valuation" at bounding box center [337, 322] width 269 height 33
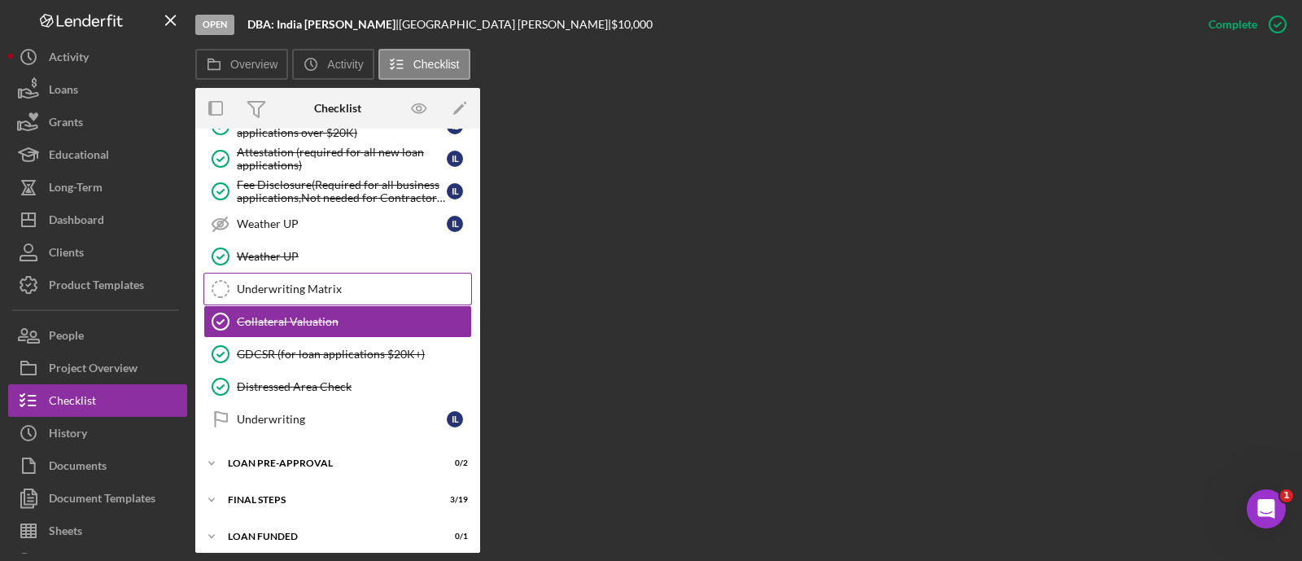
scroll to position [818, 0]
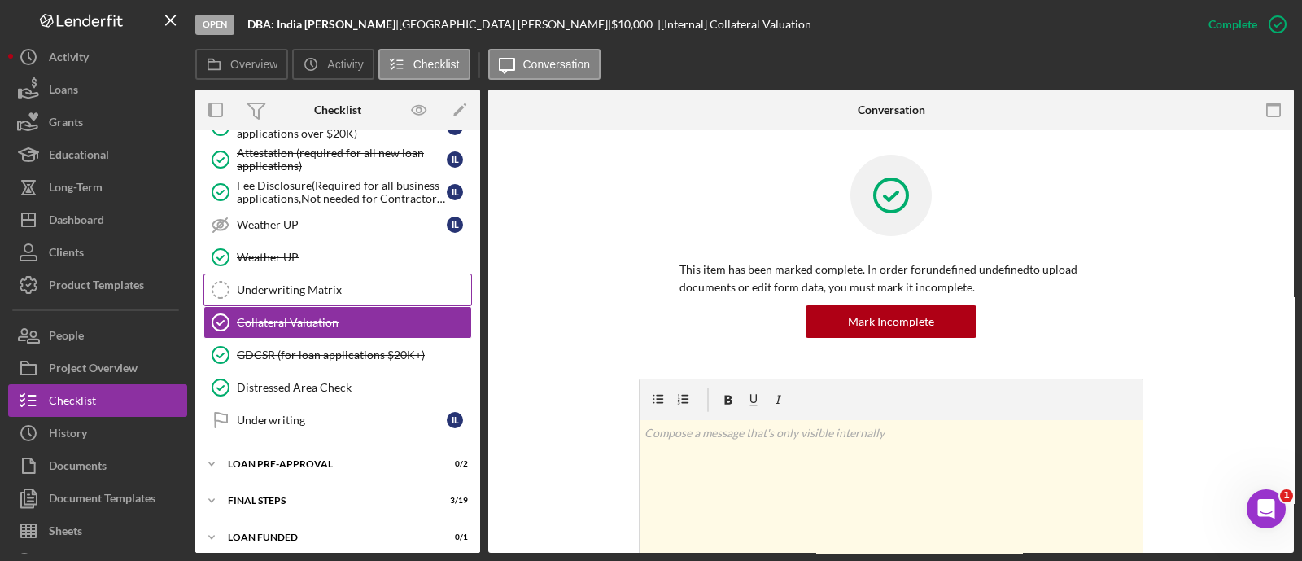
click at [304, 274] on link "Underwriting Matrix Underwriting Matrix" at bounding box center [337, 290] width 269 height 33
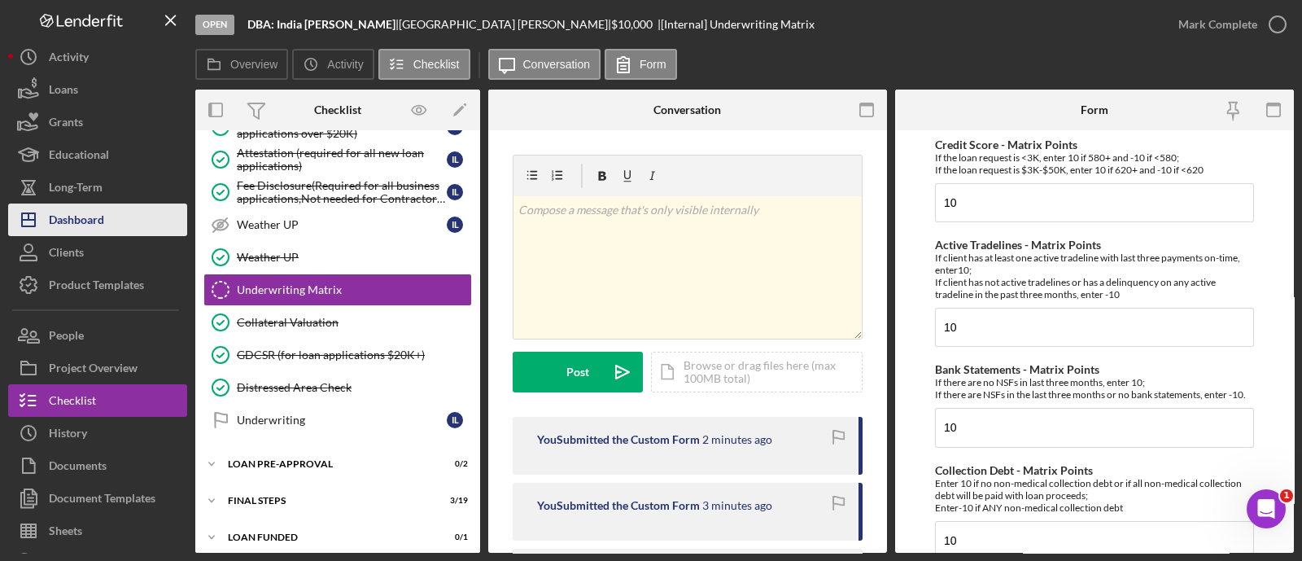
click at [119, 230] on button "Icon/Dashboard Dashboard" at bounding box center [97, 219] width 179 height 33
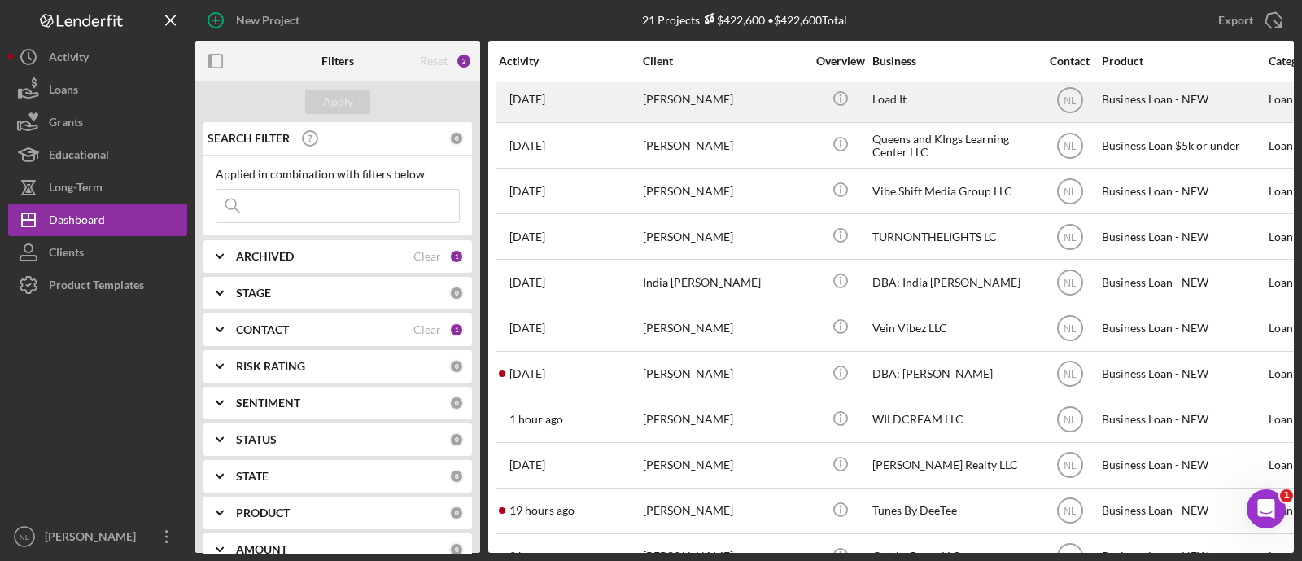
scroll to position [263, 0]
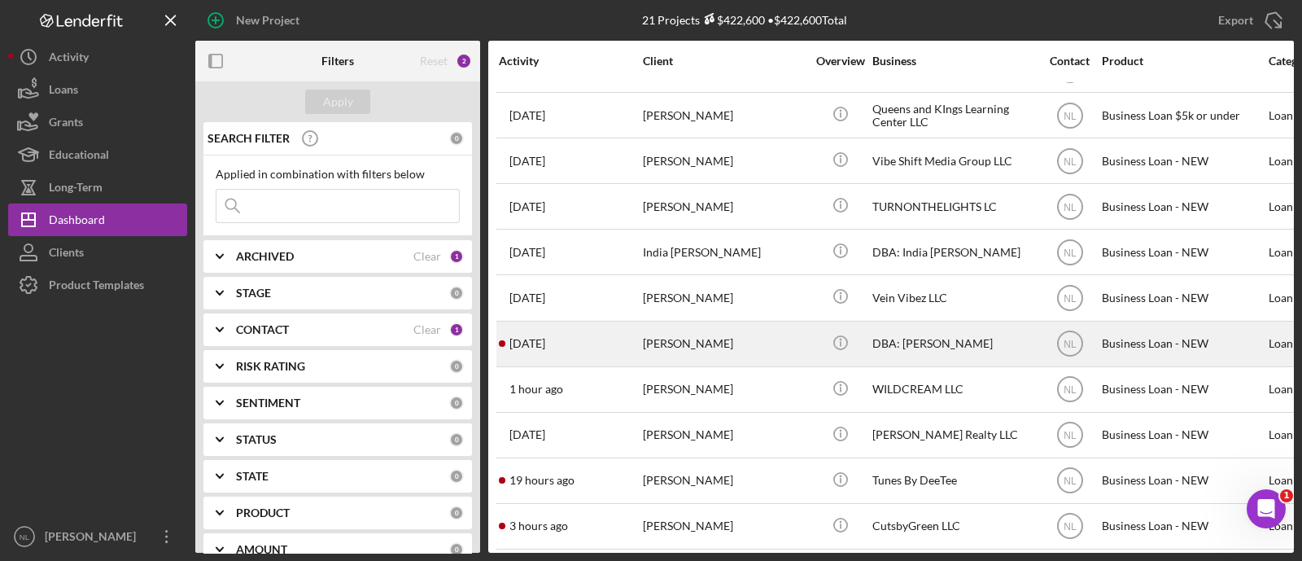
click at [668, 329] on div "[PERSON_NAME]" at bounding box center [724, 343] width 163 height 43
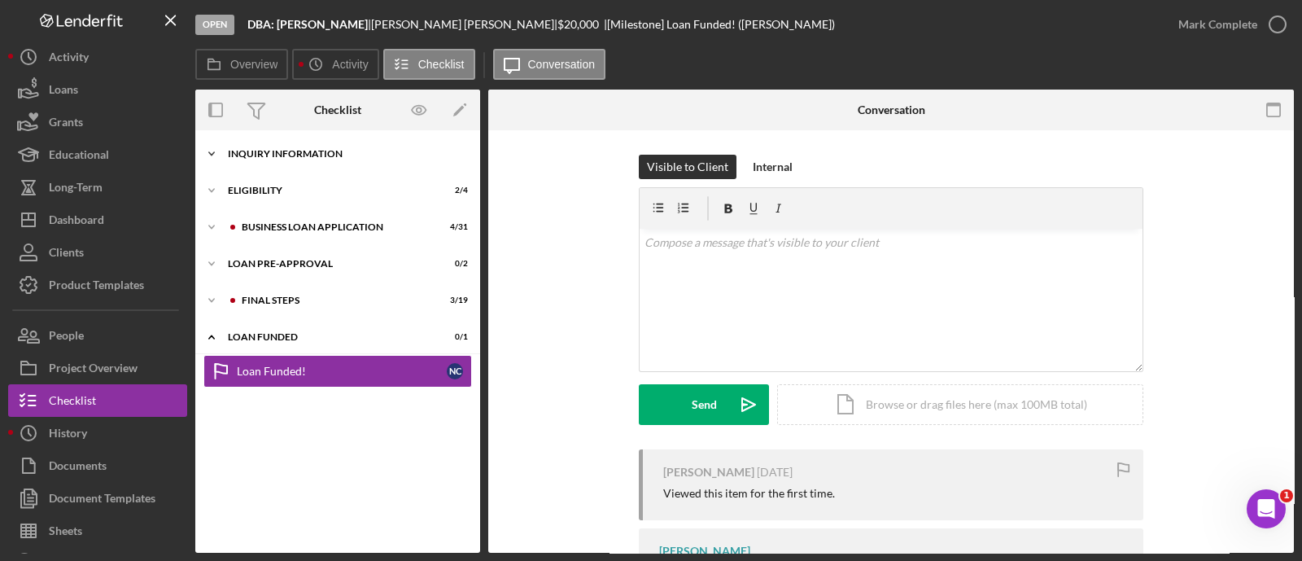
click at [256, 154] on div "INQUIRY INFORMATION" at bounding box center [344, 154] width 232 height 10
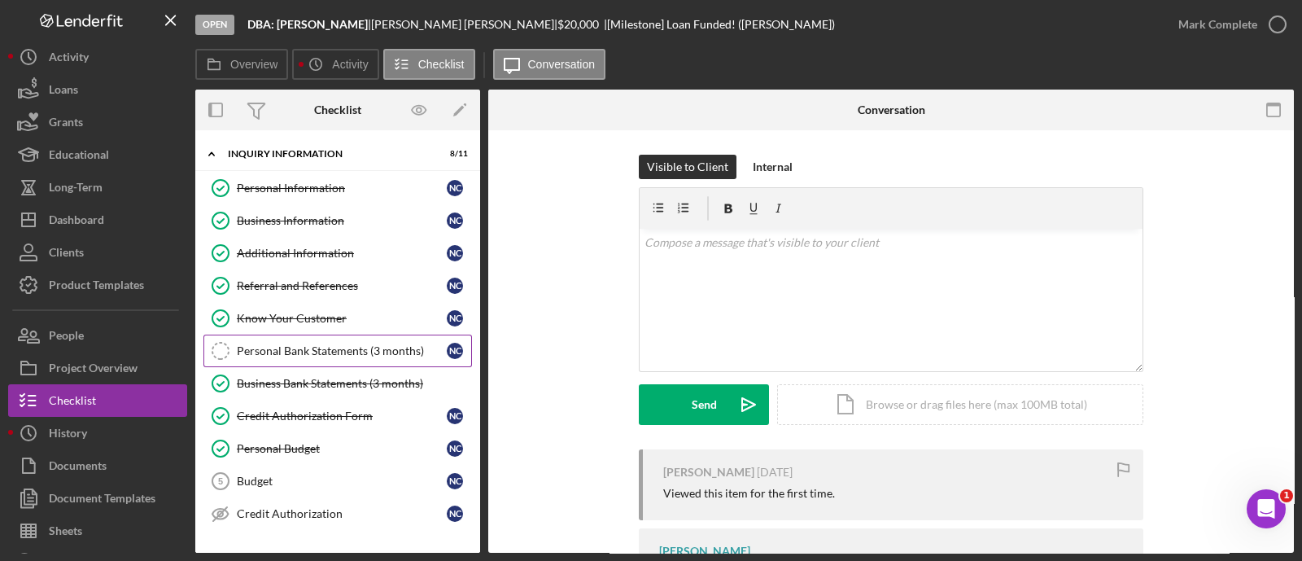
click at [300, 344] on div "Personal Bank Statements (3 months)" at bounding box center [342, 350] width 210 height 13
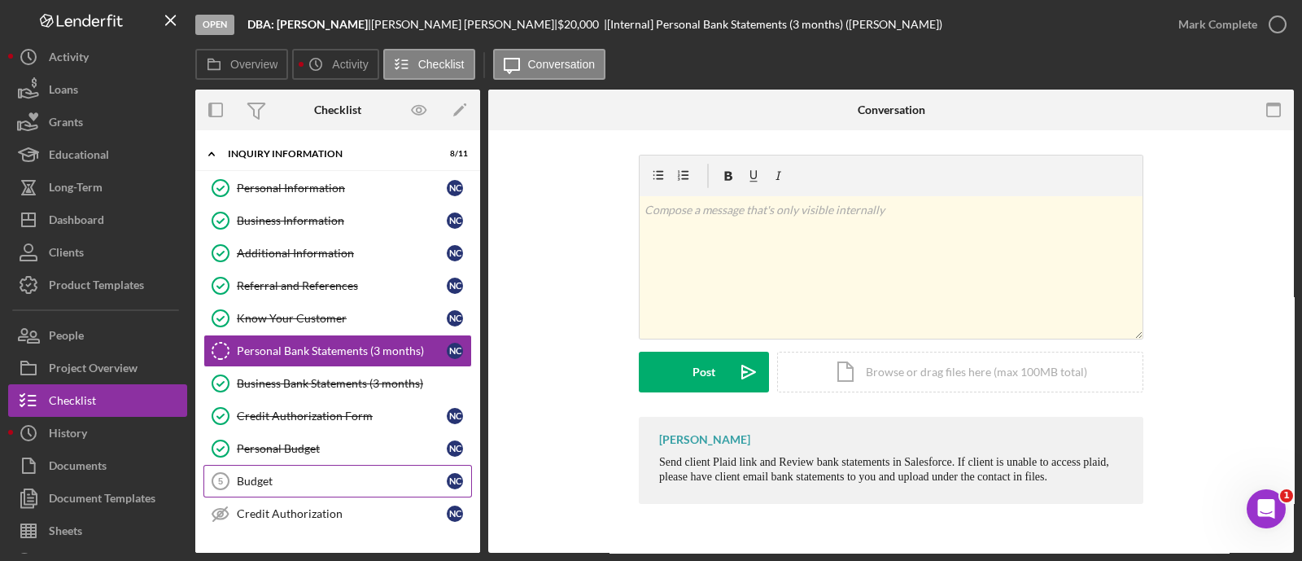
click at [342, 480] on div "Budget" at bounding box center [342, 481] width 210 height 13
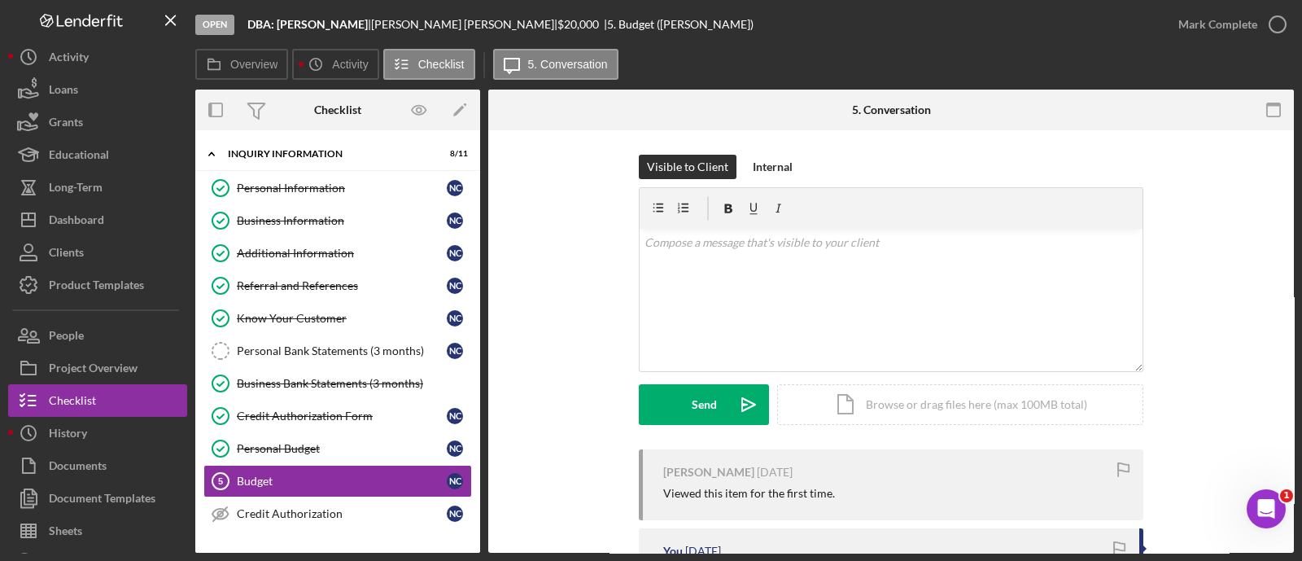
drag, startPoint x: 342, startPoint y: 480, endPoint x: 312, endPoint y: -14, distance: 495.0
click at [312, 0] on html "Open DBA: [PERSON_NAME] | [PERSON_NAME] | $20,000 $20,000 | 5. Budget ([PERSON_…" at bounding box center [651, 280] width 1302 height 561
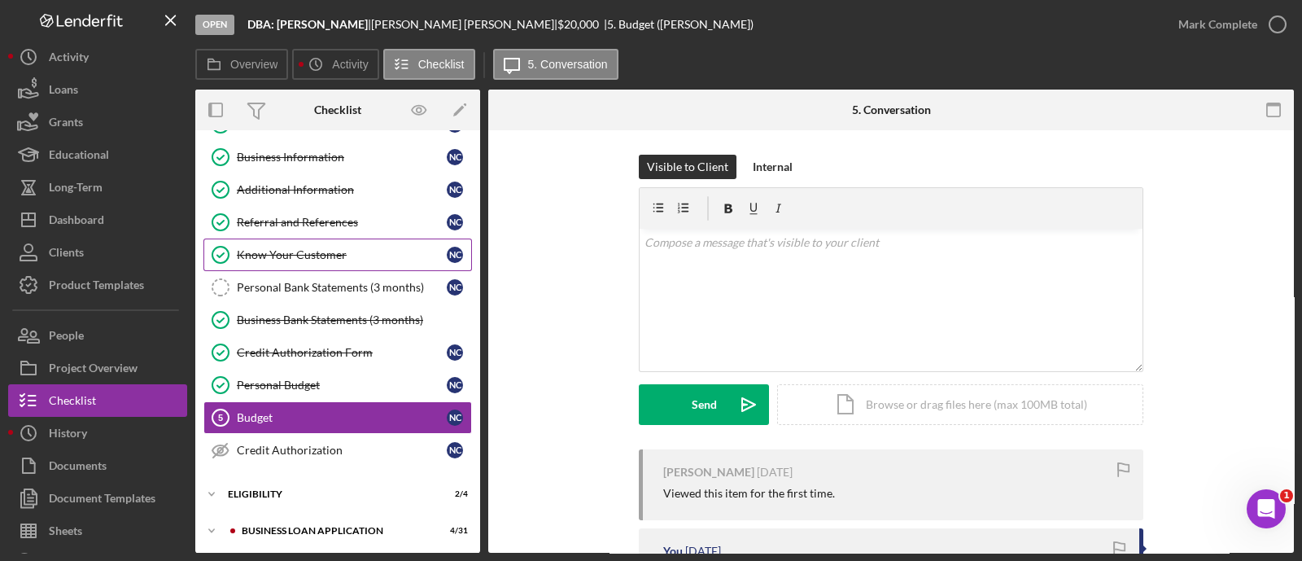
scroll to position [88, 0]
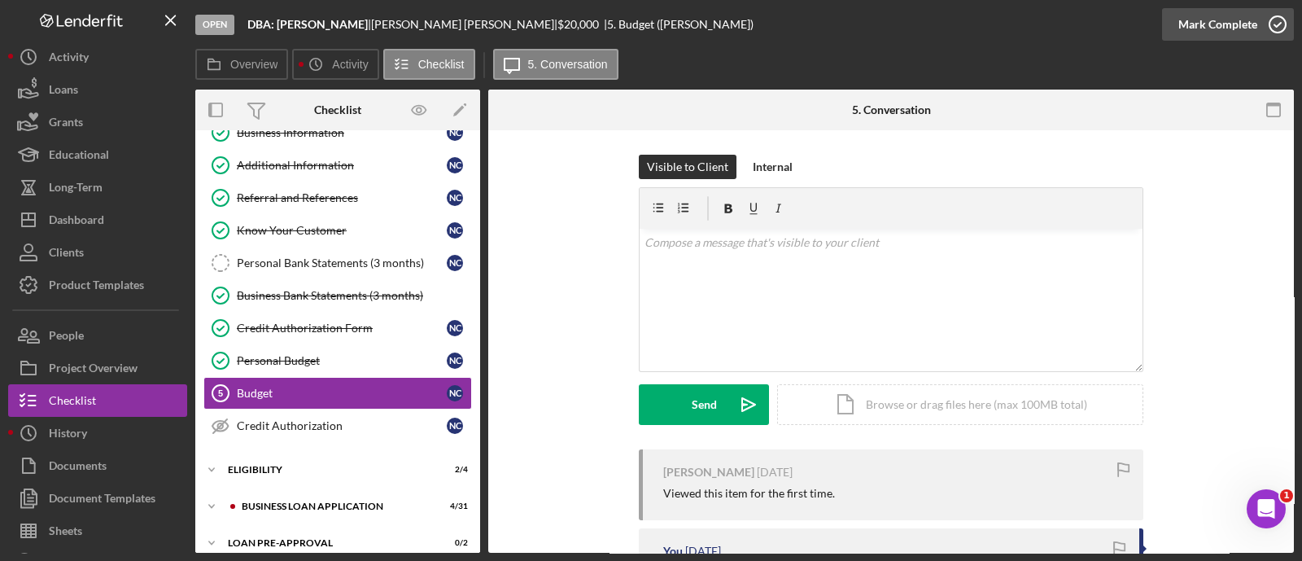
click at [1205, 34] on div "Mark Complete" at bounding box center [1218, 24] width 79 height 33
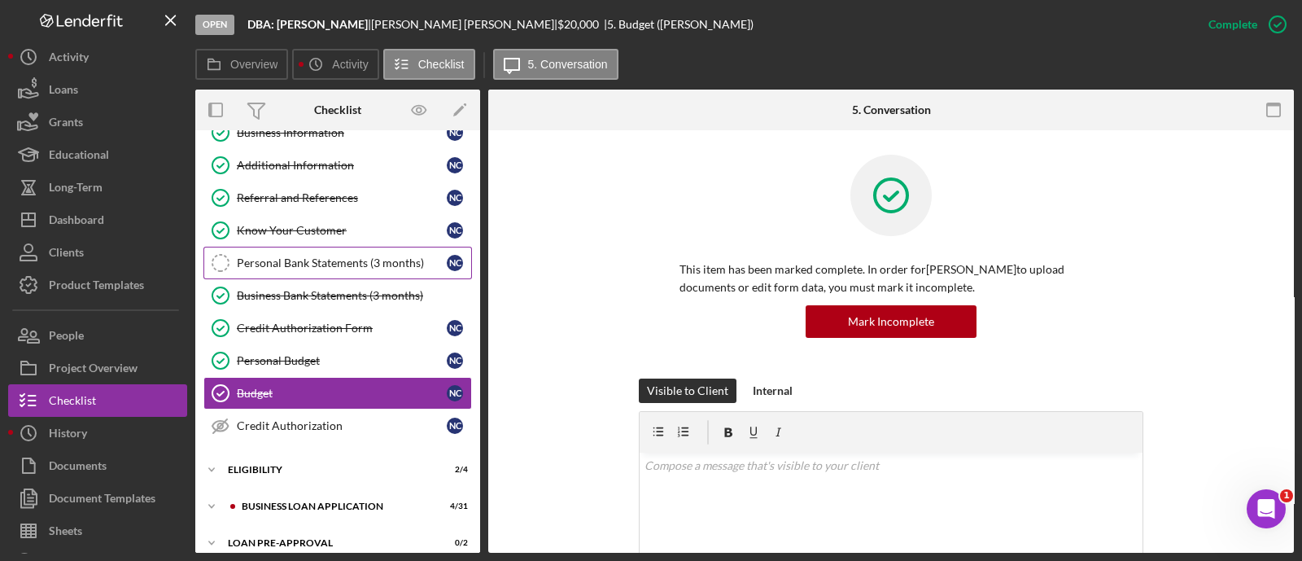
click at [374, 274] on link "Personal Bank Statements (3 months) Personal Bank Statements (3 months) N C" at bounding box center [337, 263] width 269 height 33
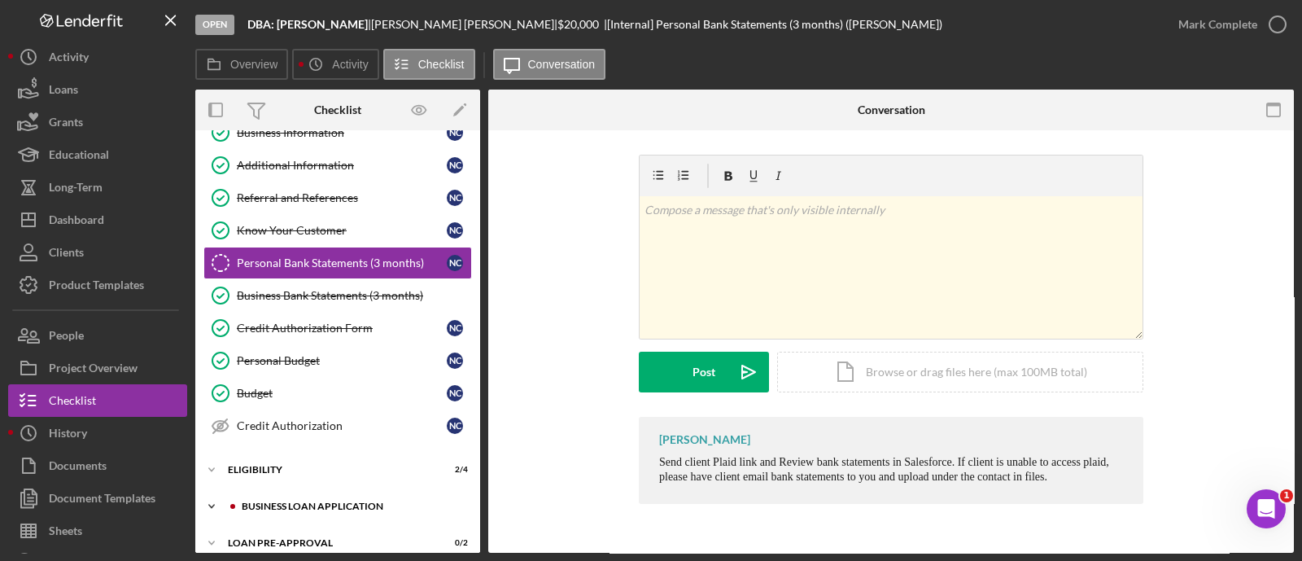
click at [350, 501] on div "BUSINESS LOAN APPLICATION" at bounding box center [351, 506] width 218 height 10
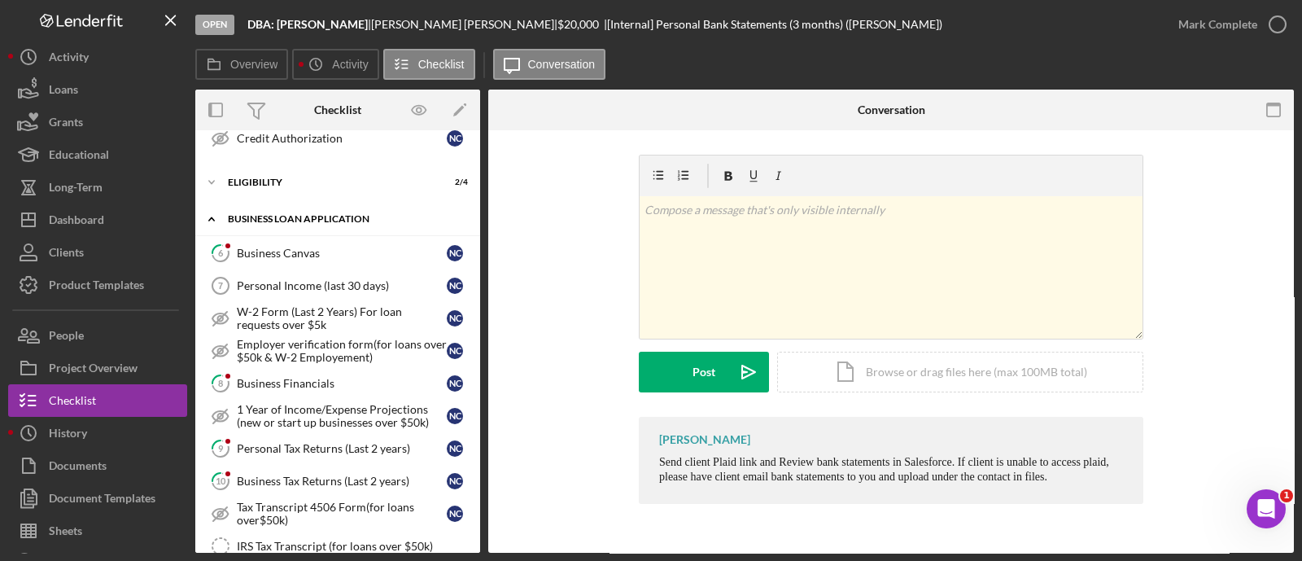
scroll to position [376, 0]
click at [272, 241] on link "6 Business Canvas N C" at bounding box center [337, 252] width 269 height 33
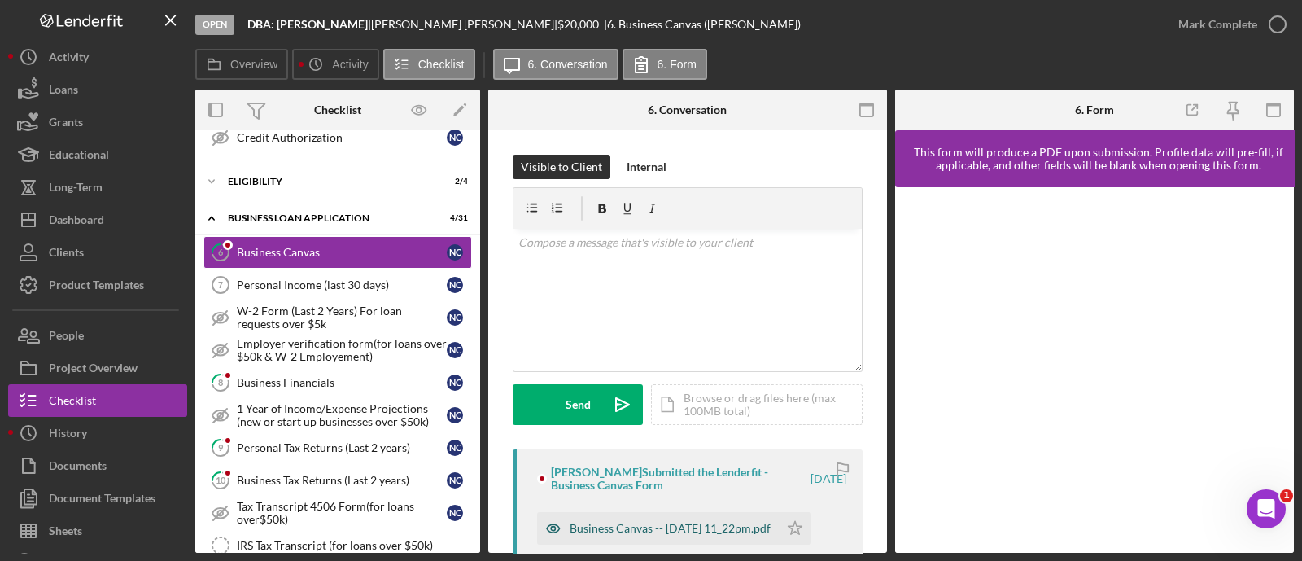
scroll to position [264, 0]
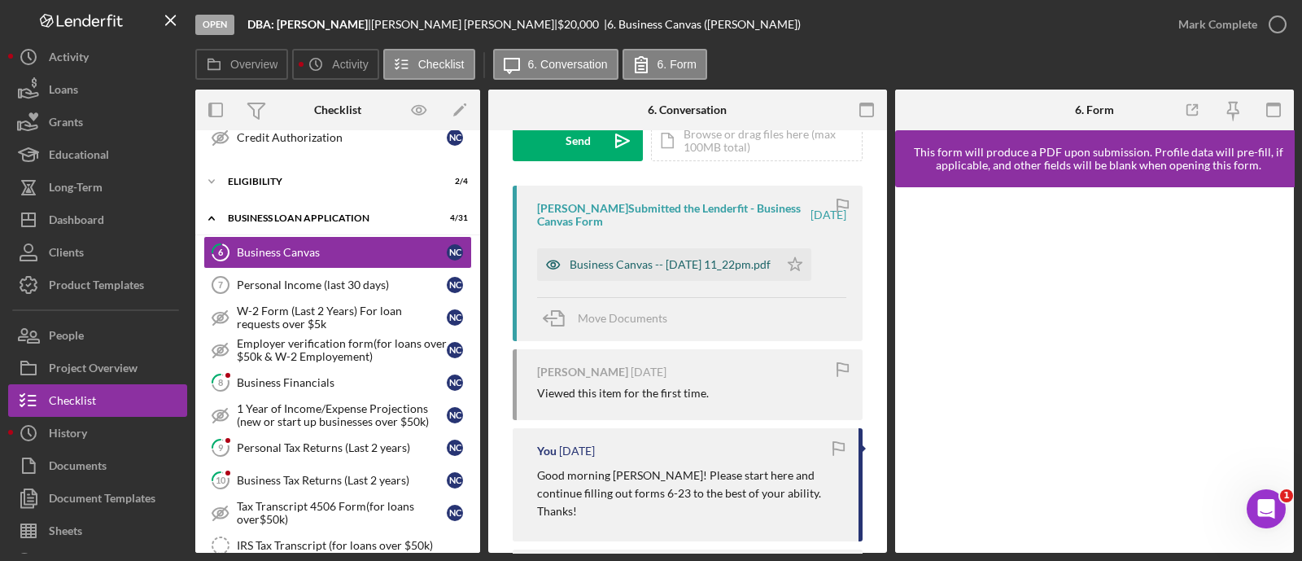
click at [682, 256] on div "Business Canvas -- [DATE] 11_22pm.pdf" at bounding box center [658, 264] width 242 height 33
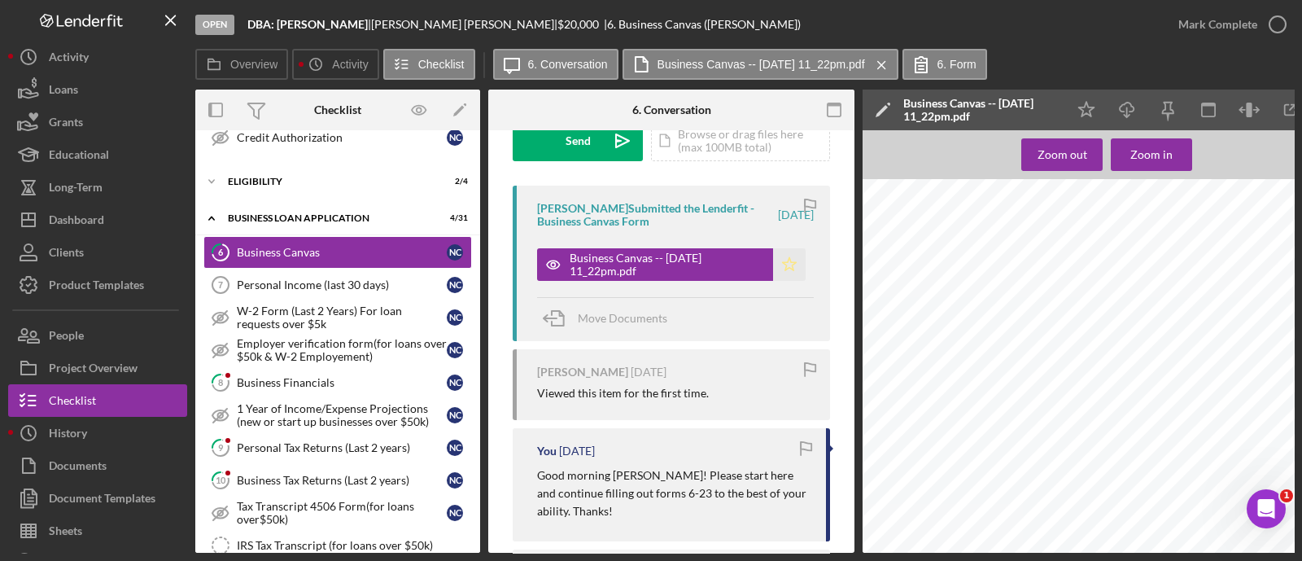
click at [791, 273] on icon "Icon/Star" at bounding box center [789, 264] width 33 height 33
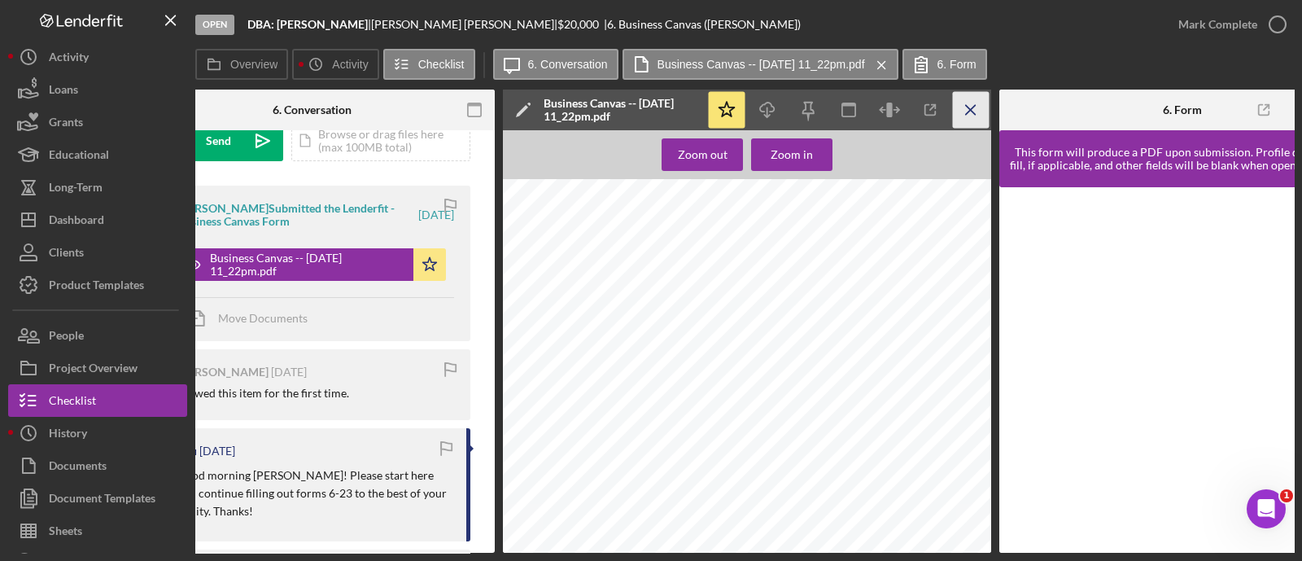
click at [970, 112] on icon "Icon/Menu Close" at bounding box center [971, 110] width 37 height 37
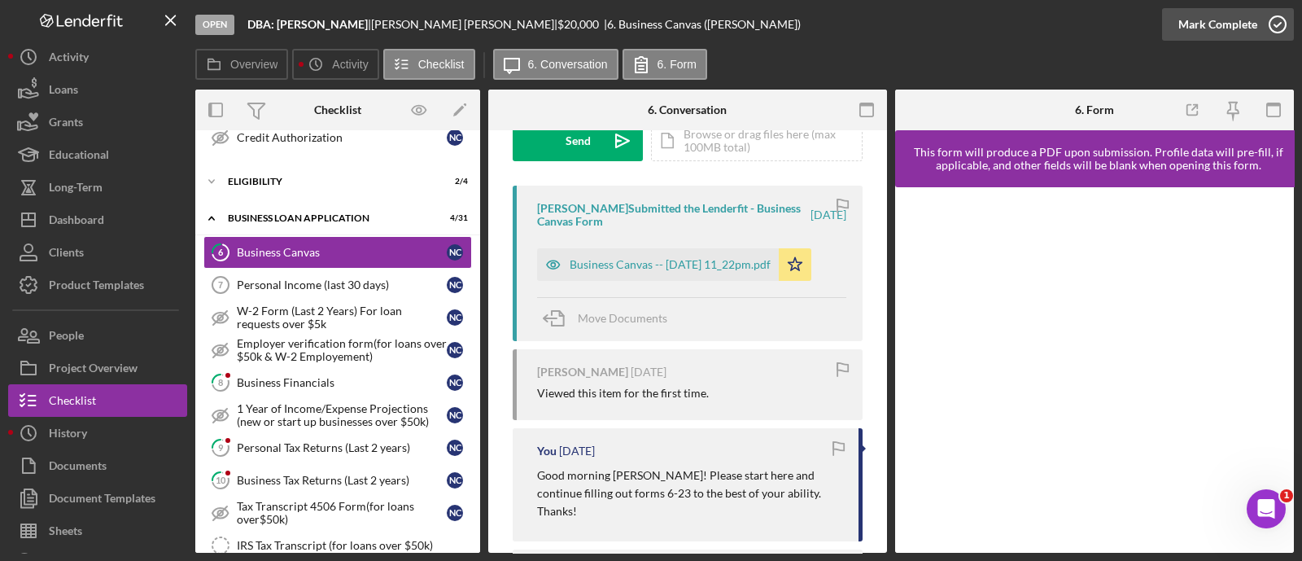
click at [1222, 18] on div "Mark Complete" at bounding box center [1218, 24] width 79 height 33
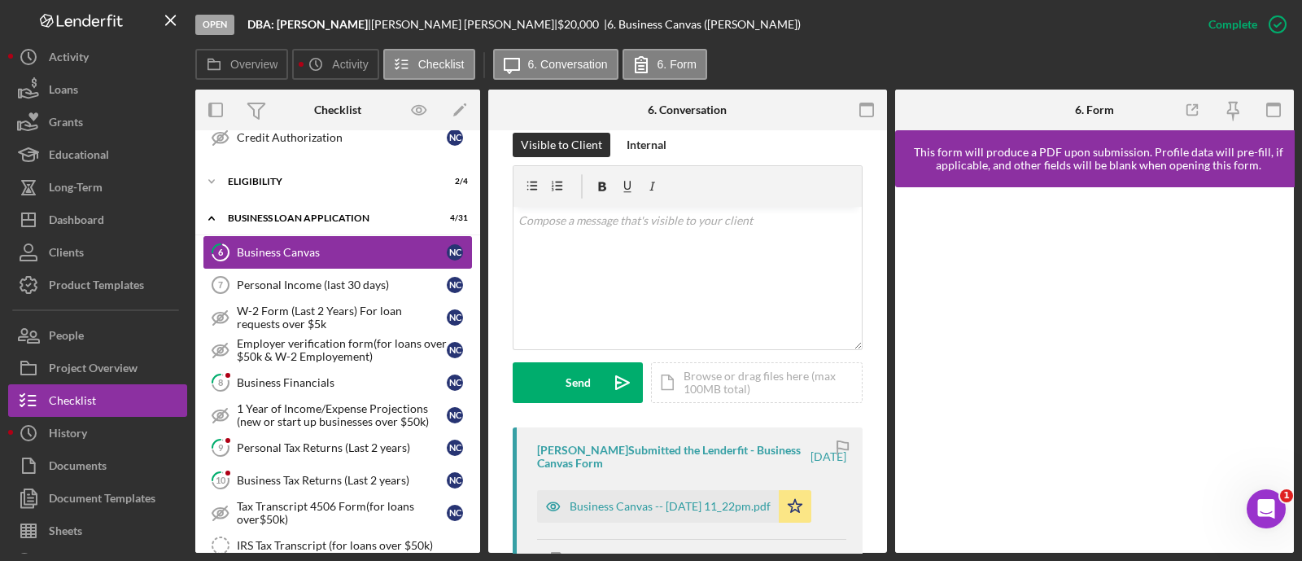
scroll to position [505, 0]
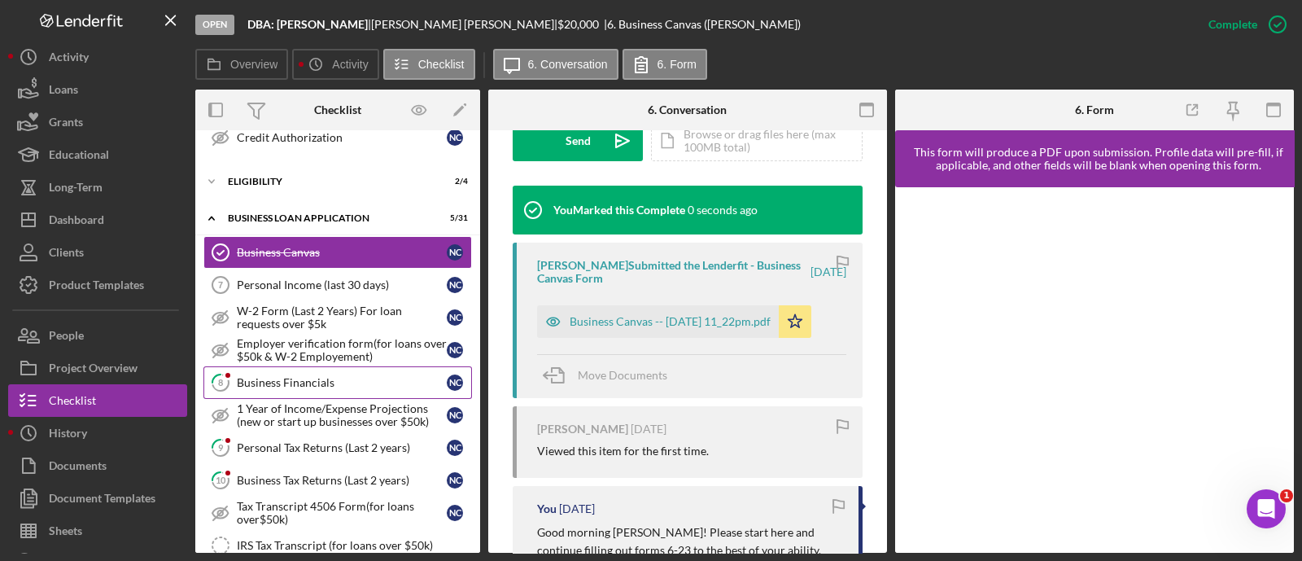
click at [362, 379] on div "Business Financials" at bounding box center [342, 382] width 210 height 13
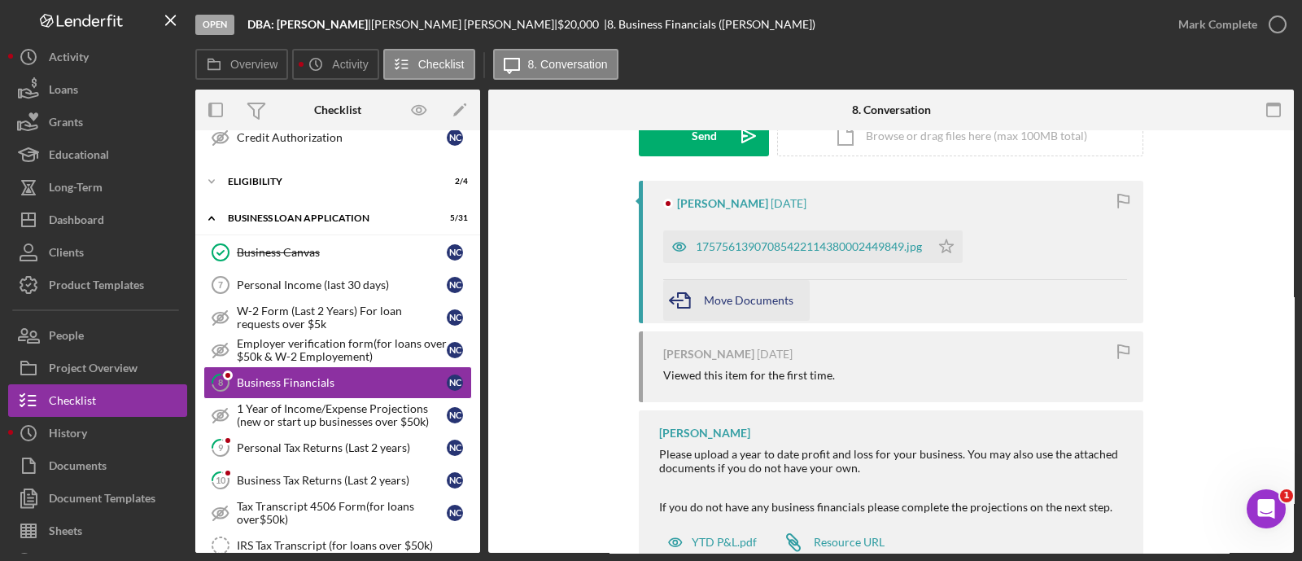
scroll to position [269, 0]
click at [776, 255] on div "17575613907085422114380002449849.jpg" at bounding box center [796, 246] width 267 height 33
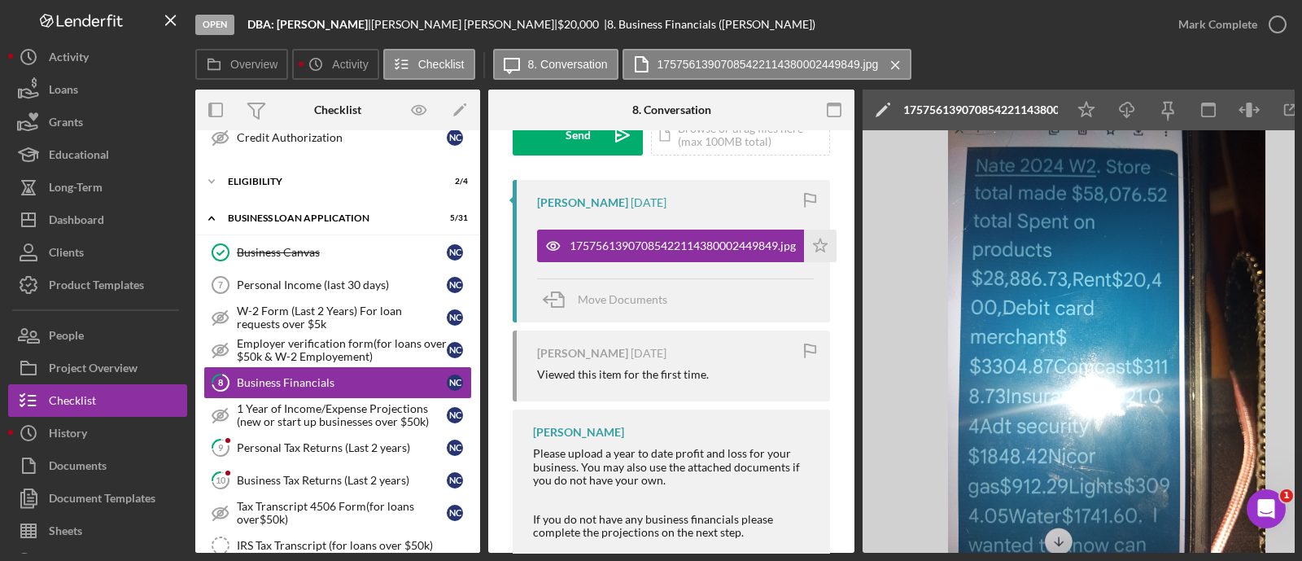
scroll to position [0, 57]
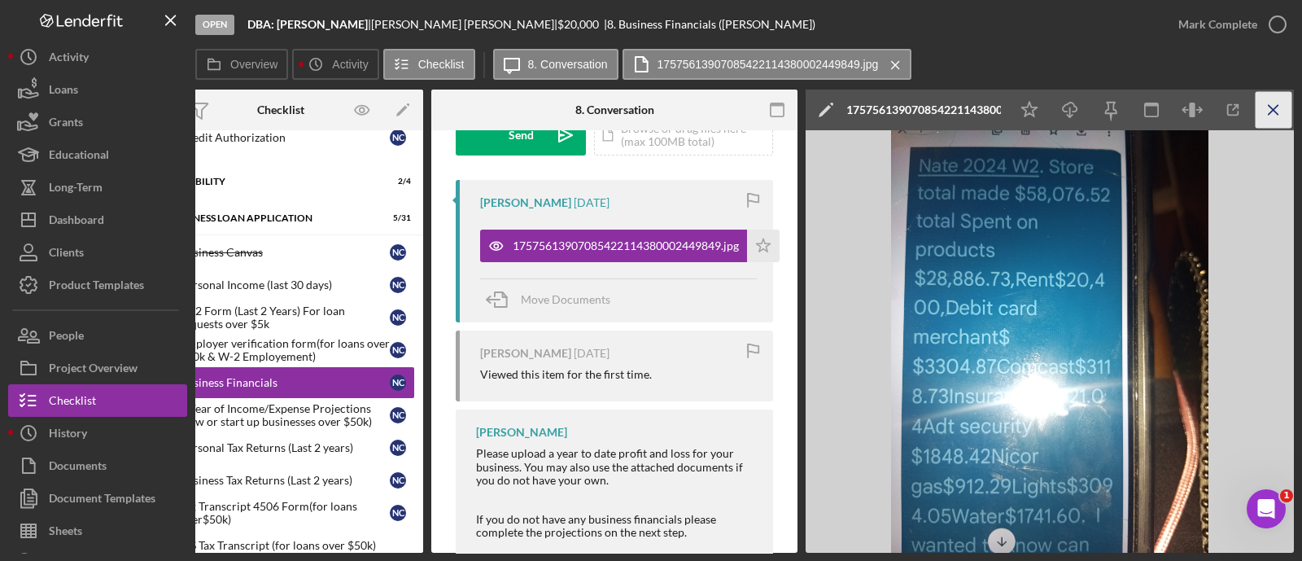
click at [1280, 116] on icon "Icon/Menu Close" at bounding box center [1274, 110] width 37 height 37
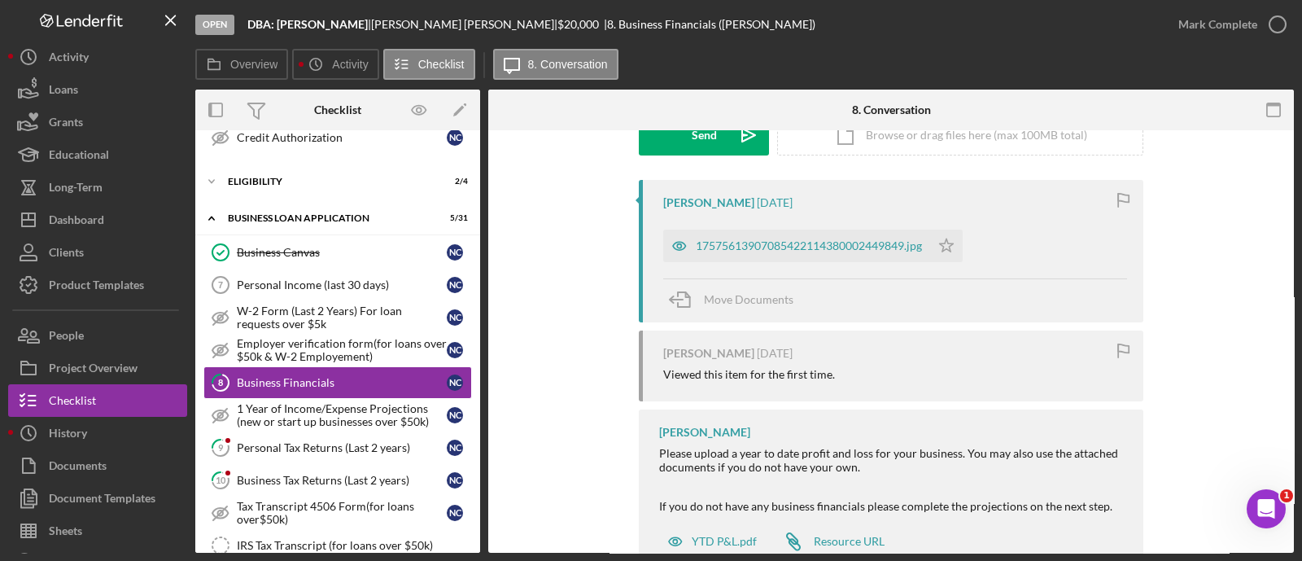
scroll to position [0, 0]
click at [953, 237] on icon "Icon/Star" at bounding box center [946, 246] width 33 height 33
click at [1221, 22] on div "Mark Complete" at bounding box center [1218, 24] width 79 height 33
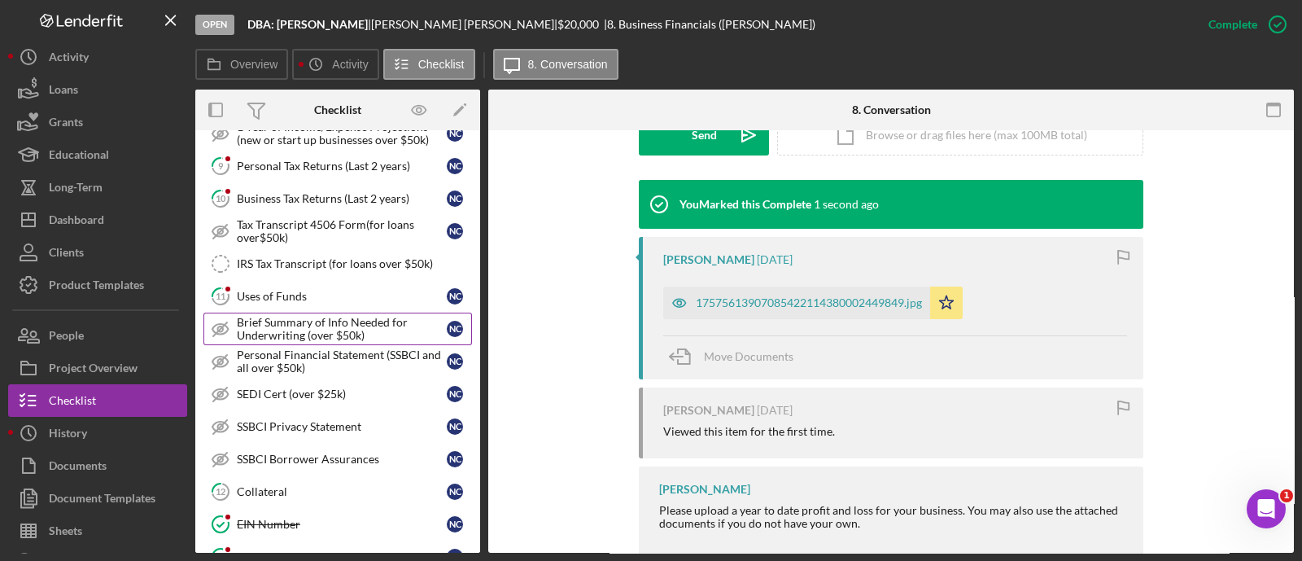
scroll to position [659, 0]
click at [289, 291] on div "Uses of Funds" at bounding box center [342, 294] width 210 height 13
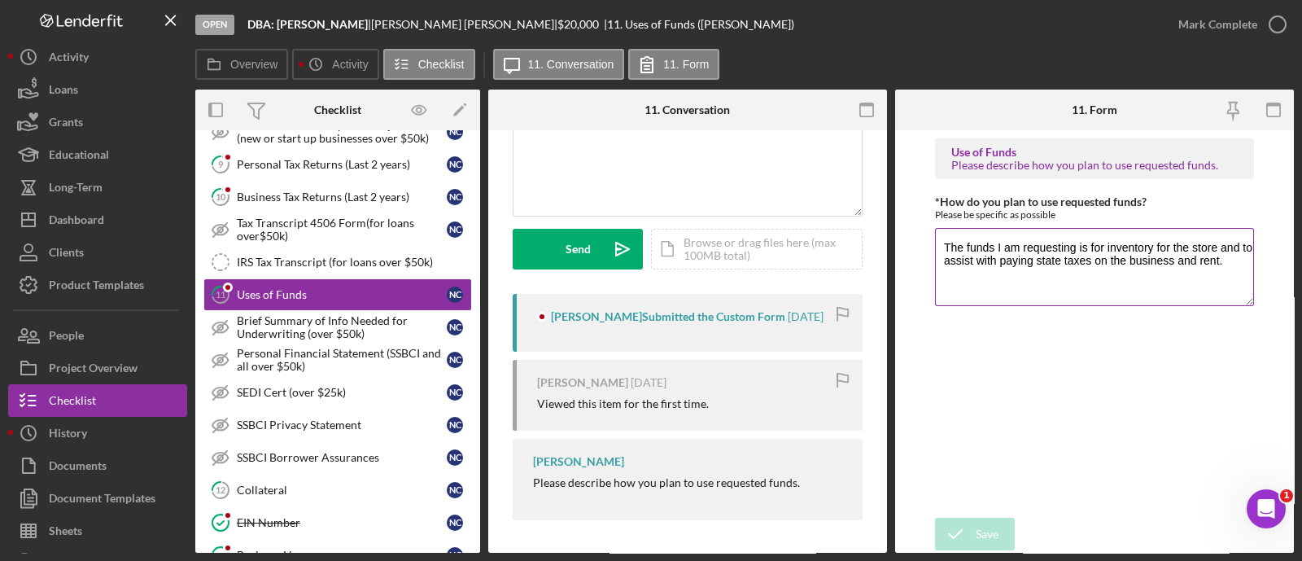
scroll to position [155, 0]
click at [1186, 27] on div "Mark Complete" at bounding box center [1218, 24] width 79 height 33
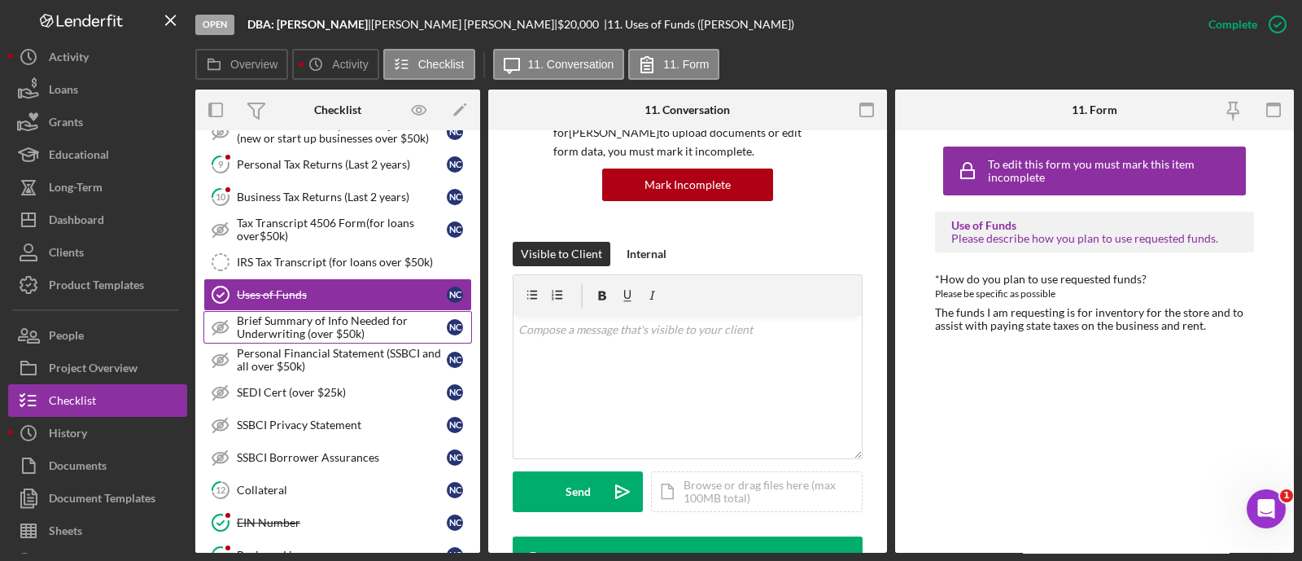
scroll to position [409, 0]
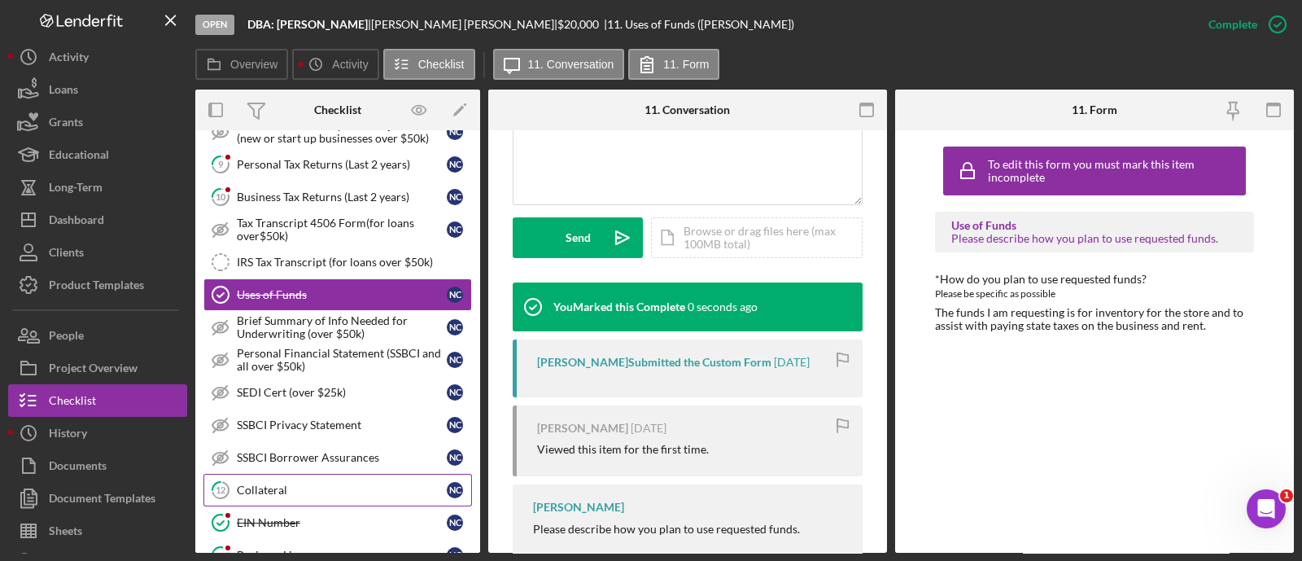
click at [294, 484] on div "Collateral" at bounding box center [342, 490] width 210 height 13
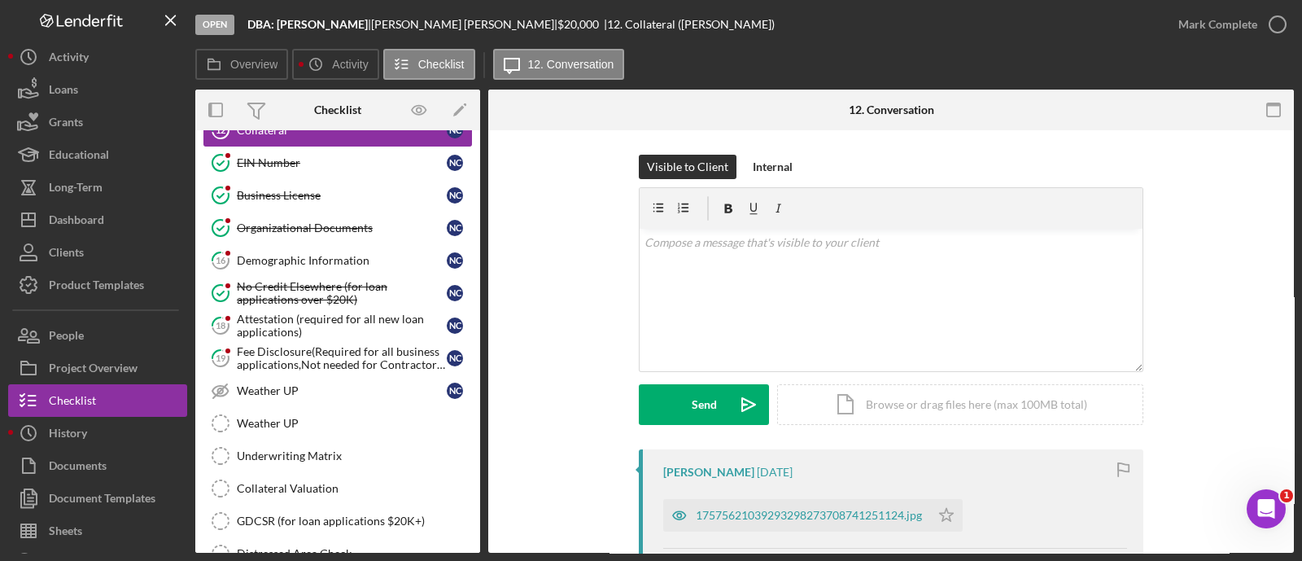
scroll to position [1023, 0]
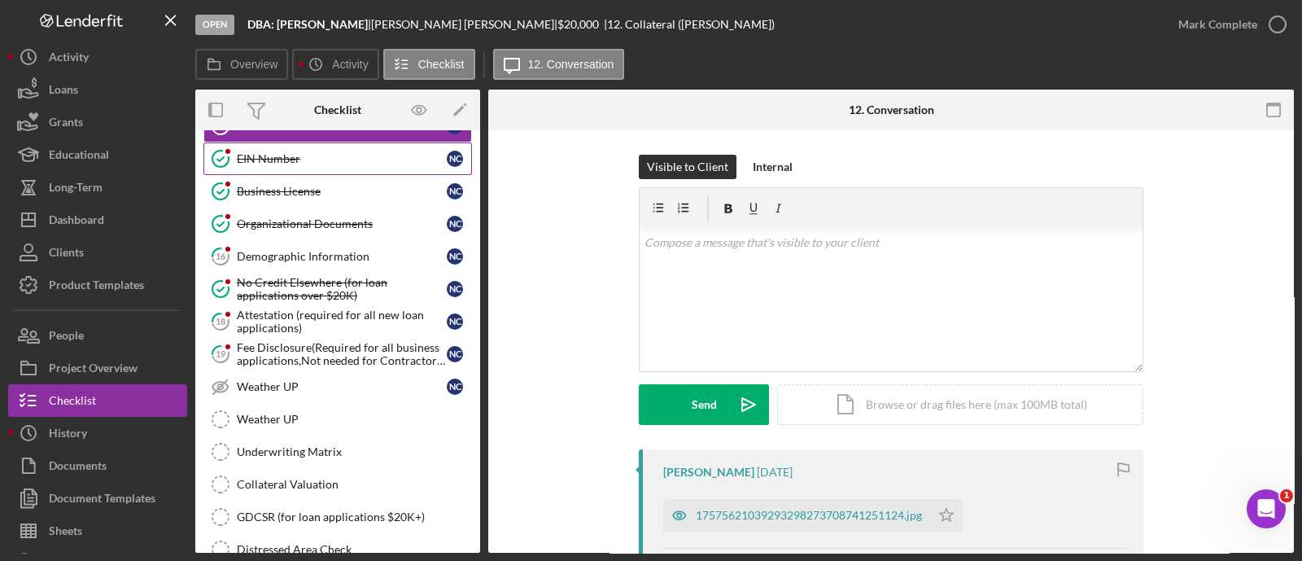
click at [265, 152] on div "EIN Number" at bounding box center [342, 158] width 210 height 13
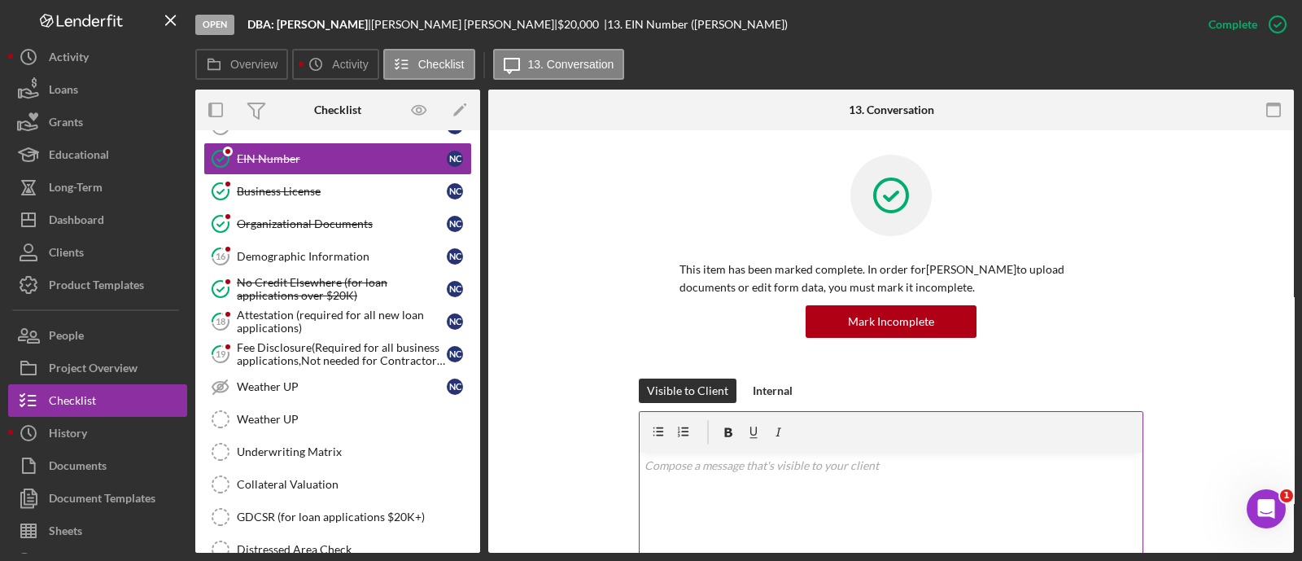
scroll to position [292, 0]
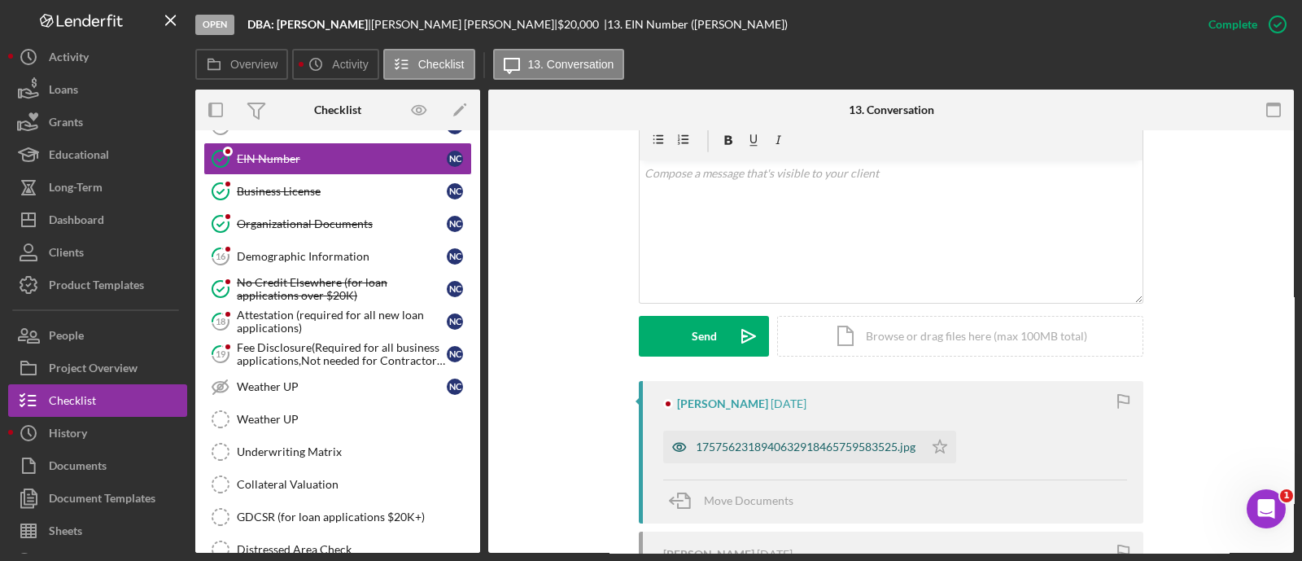
click at [828, 449] on div "1757562318940632918465759583525.jpg" at bounding box center [806, 446] width 220 height 13
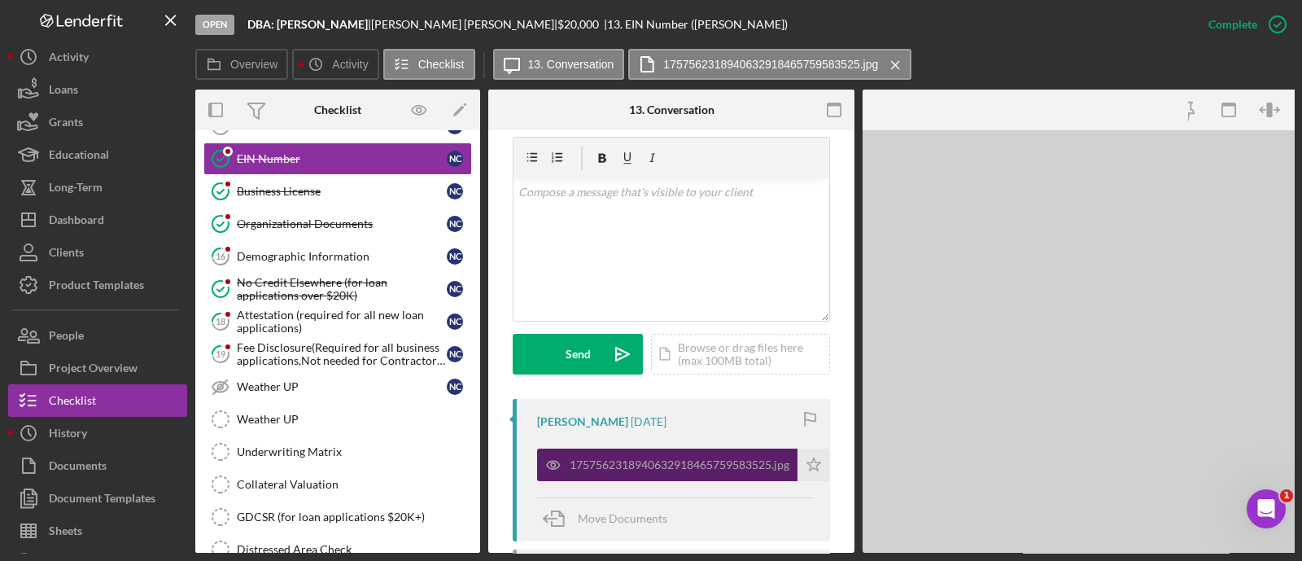
scroll to position [310, 0]
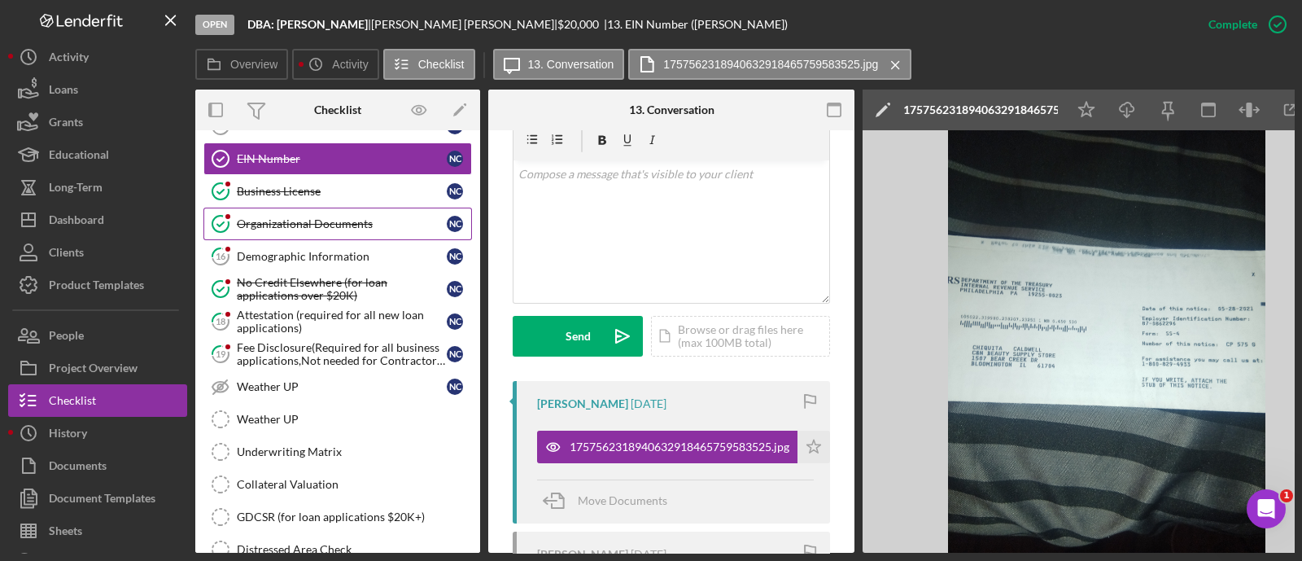
click at [325, 208] on link "Organizational Documents Organizational Documents N C" at bounding box center [337, 224] width 269 height 33
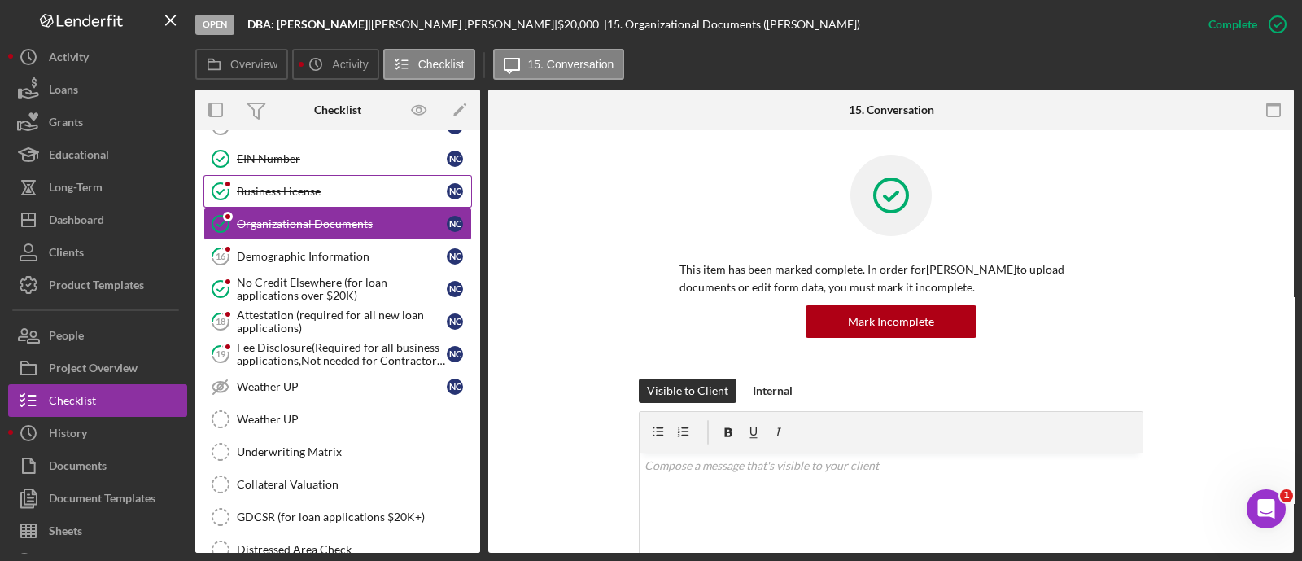
click at [315, 189] on div "Business License" at bounding box center [342, 191] width 210 height 13
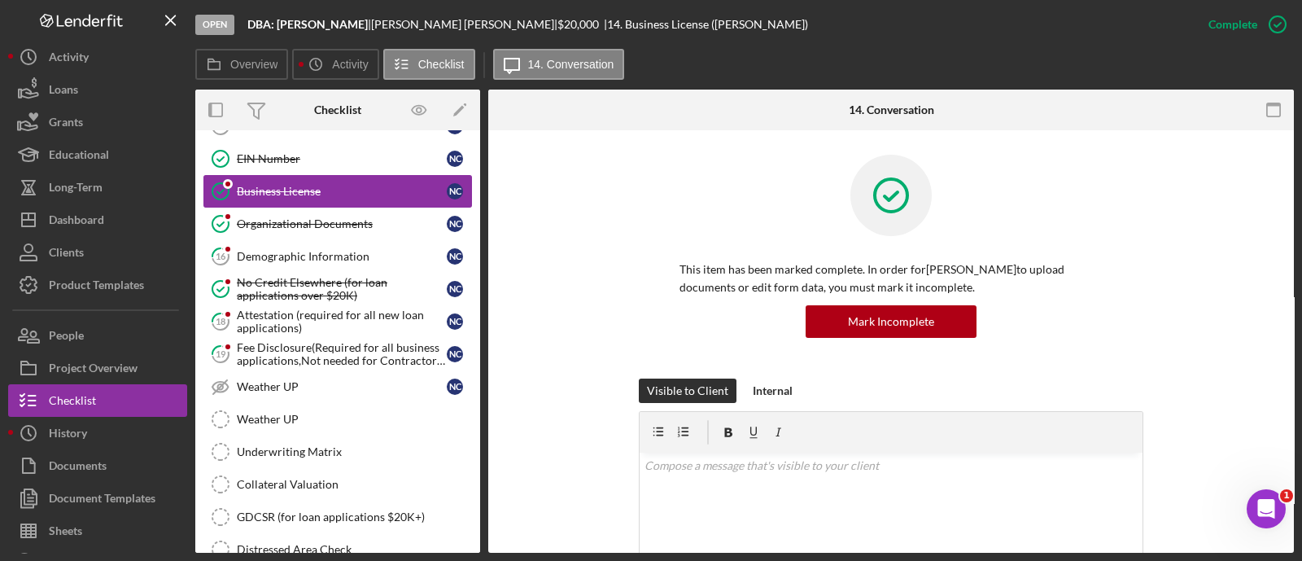
click at [299, 175] on link "Business License Business License N C" at bounding box center [337, 191] width 269 height 33
click at [295, 160] on link "EIN Number EIN Number N C" at bounding box center [337, 158] width 269 height 33
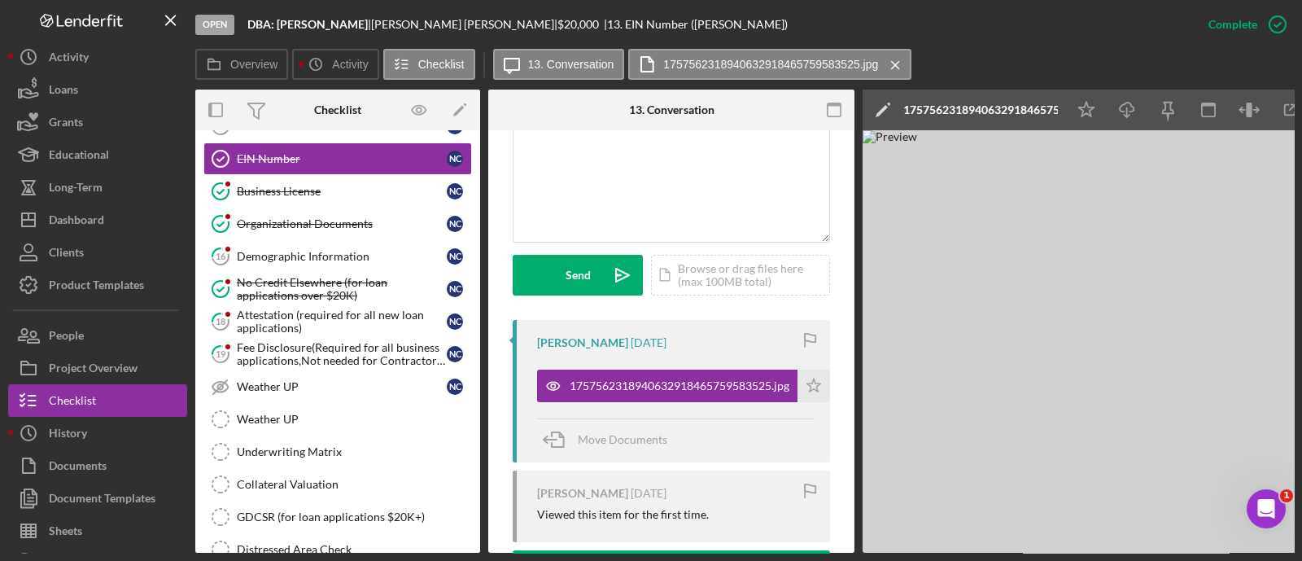
scroll to position [558, 0]
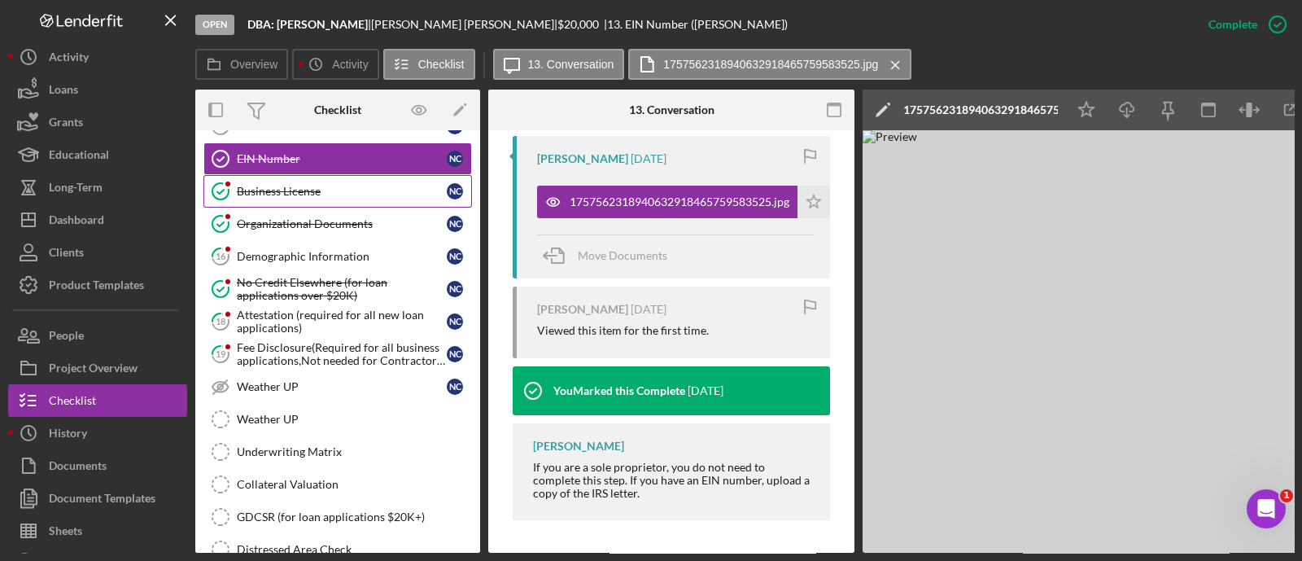
click at [244, 175] on link "Business License Business License N C" at bounding box center [337, 191] width 269 height 33
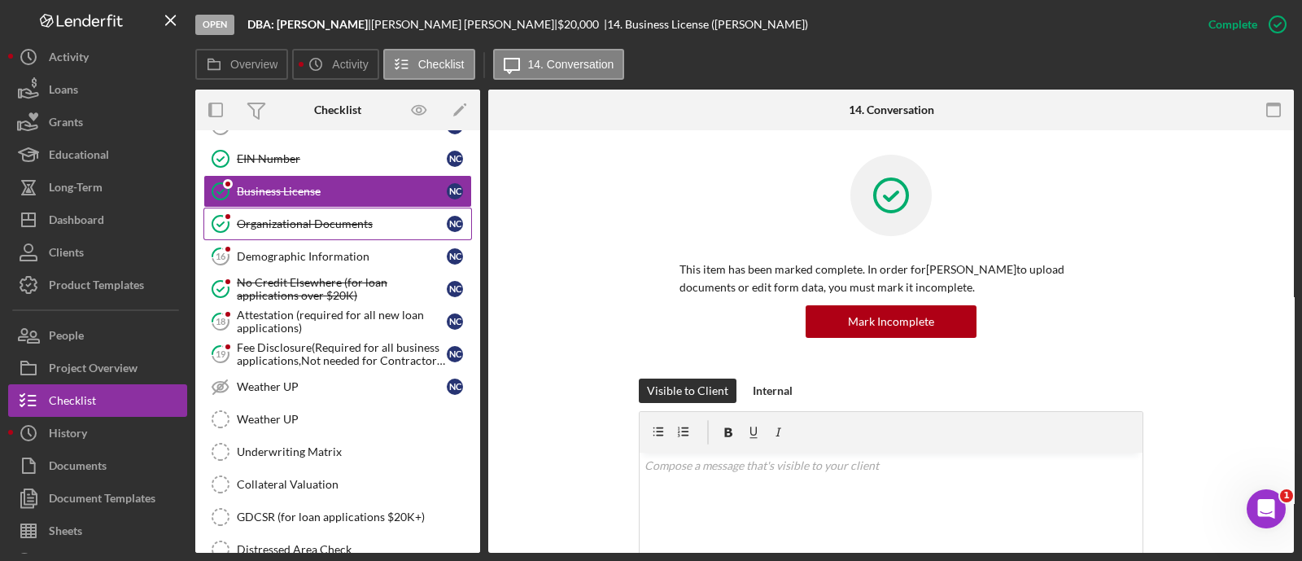
click at [281, 217] on div "Organizational Documents" at bounding box center [342, 223] width 210 height 13
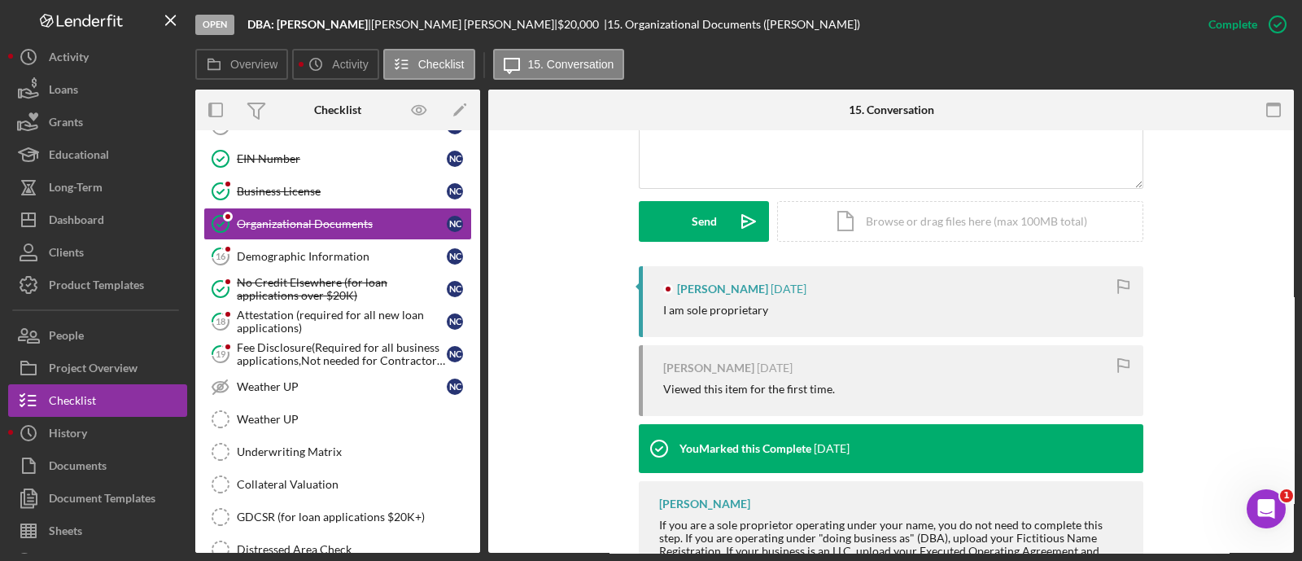
scroll to position [448, 0]
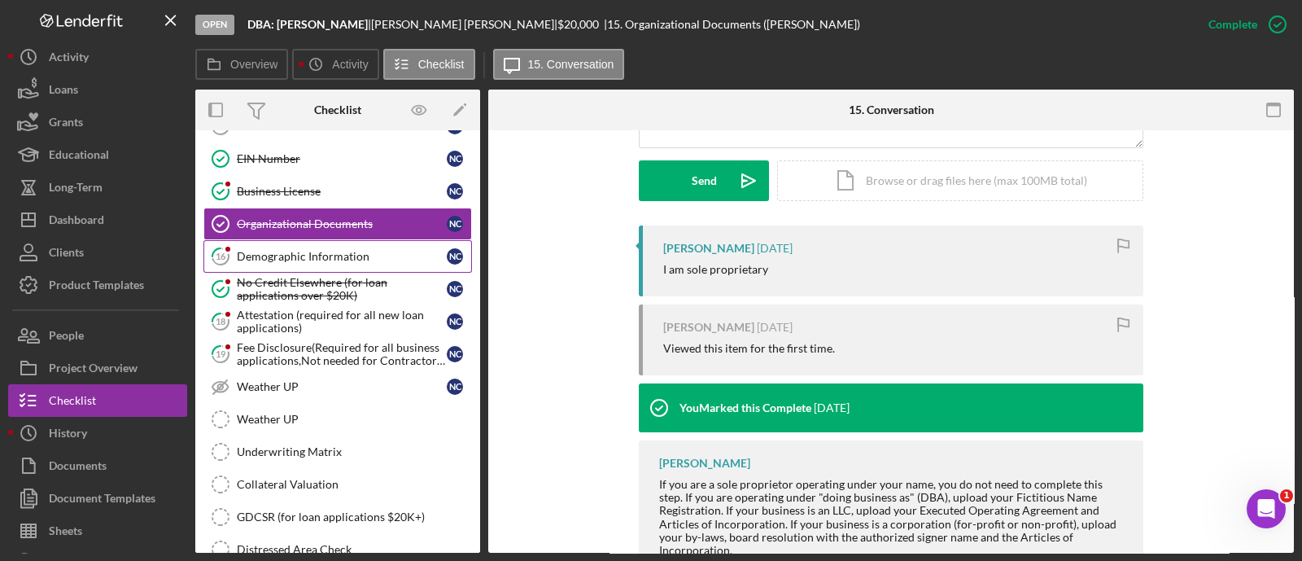
click at [339, 240] on link "16 Demographic Information N C" at bounding box center [337, 256] width 269 height 33
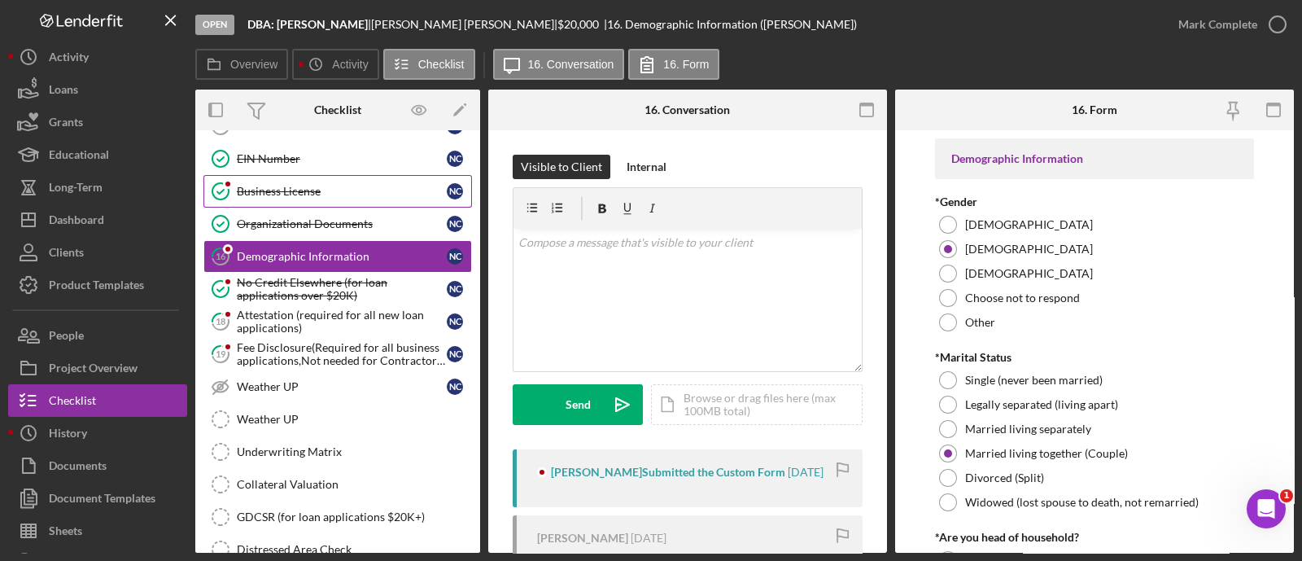
click at [277, 185] on div "Business License" at bounding box center [342, 191] width 210 height 13
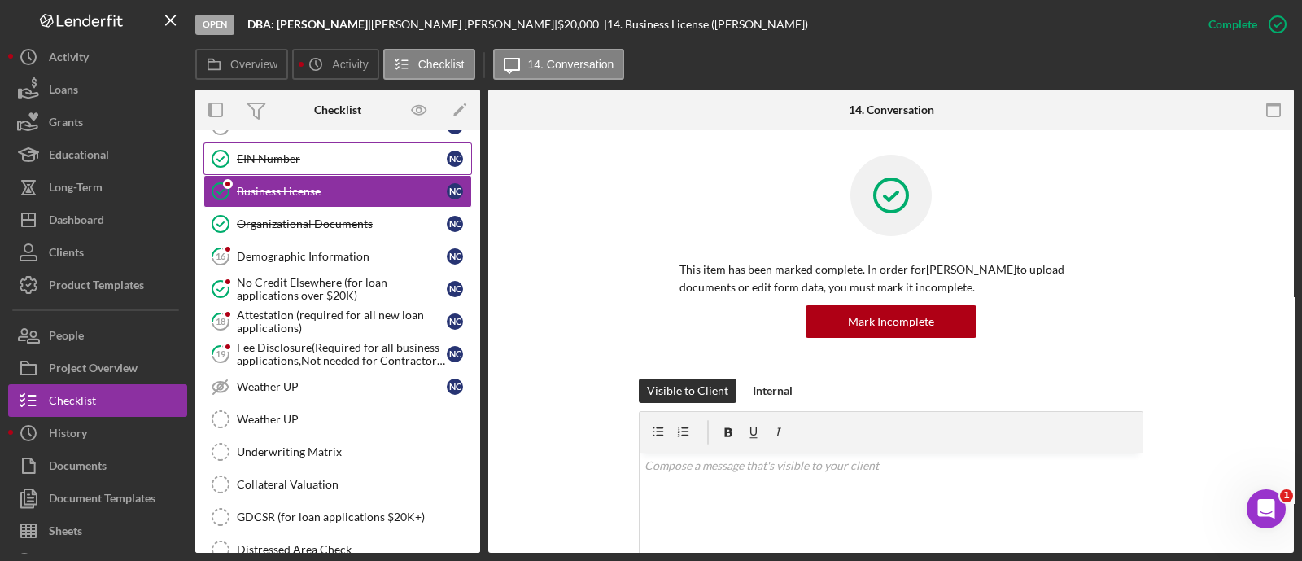
click at [275, 160] on link "EIN Number EIN Number N C" at bounding box center [337, 158] width 269 height 33
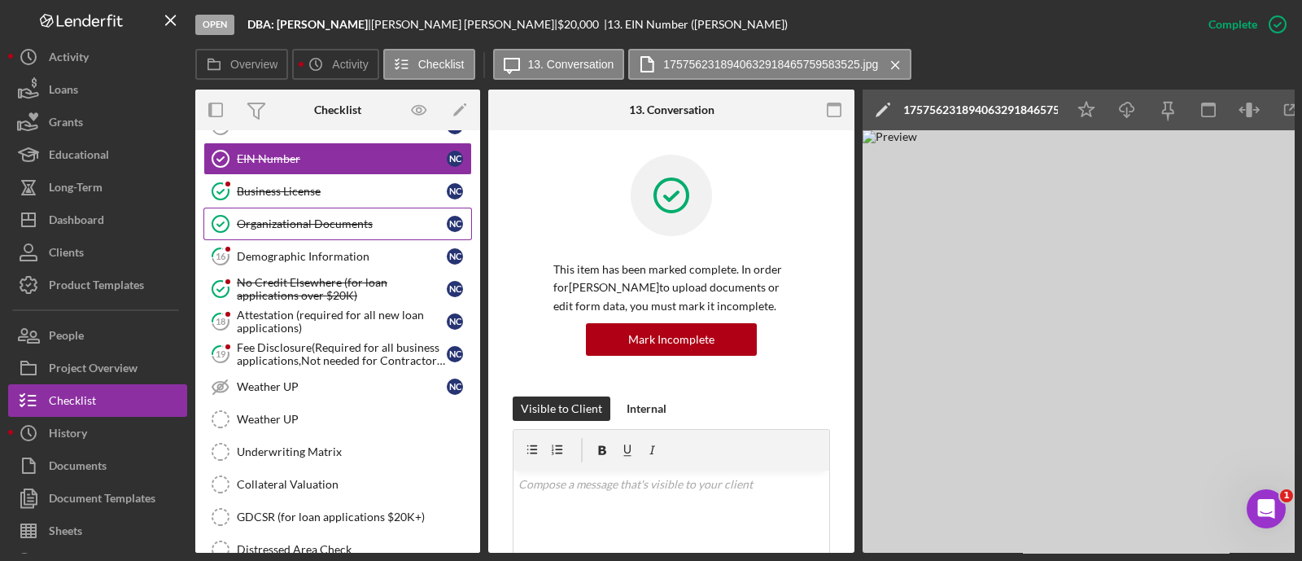
click at [320, 224] on link "Organizational Documents Organizational Documents N C" at bounding box center [337, 224] width 269 height 33
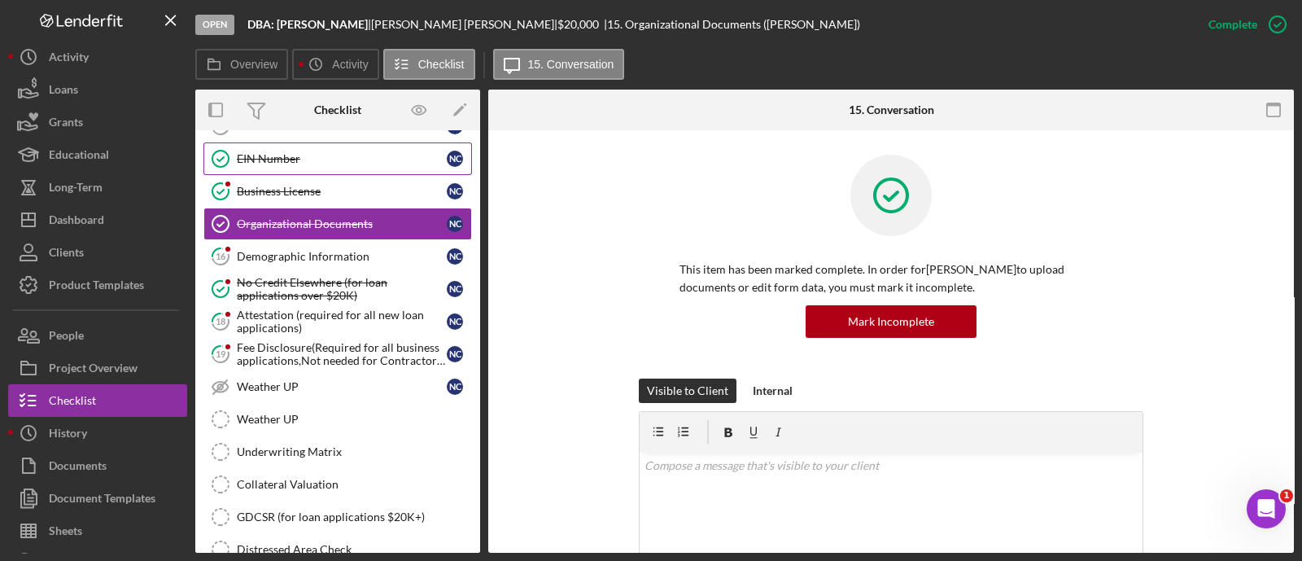
click at [291, 164] on link "EIN Number EIN Number N C" at bounding box center [337, 158] width 269 height 33
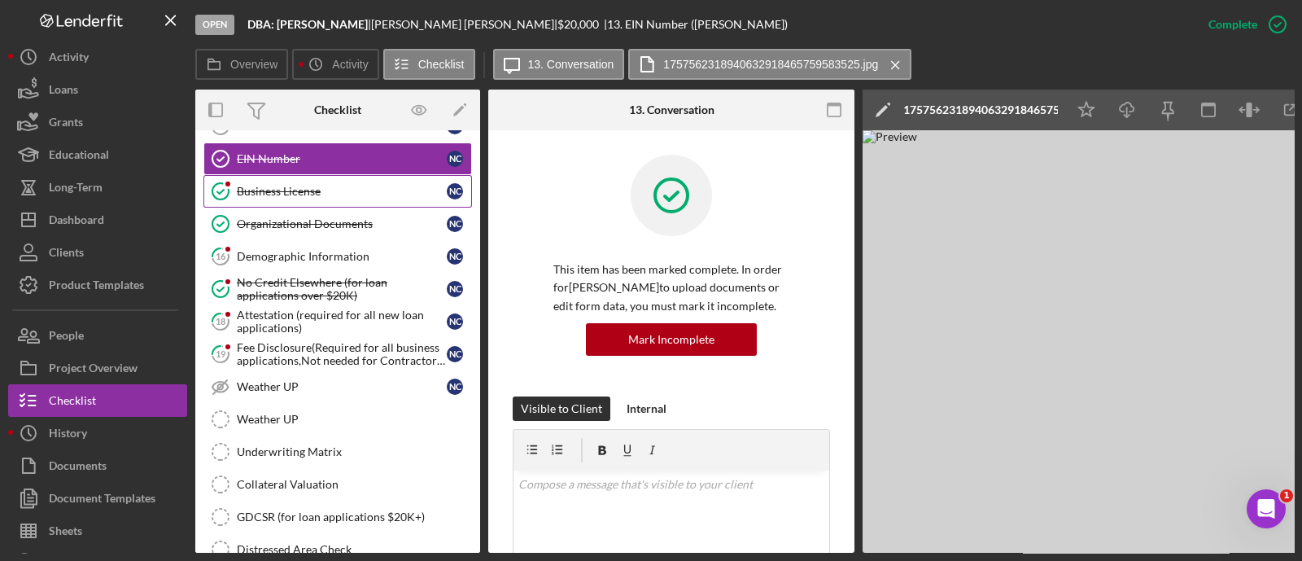
click at [292, 185] on div "Business License" at bounding box center [342, 191] width 210 height 13
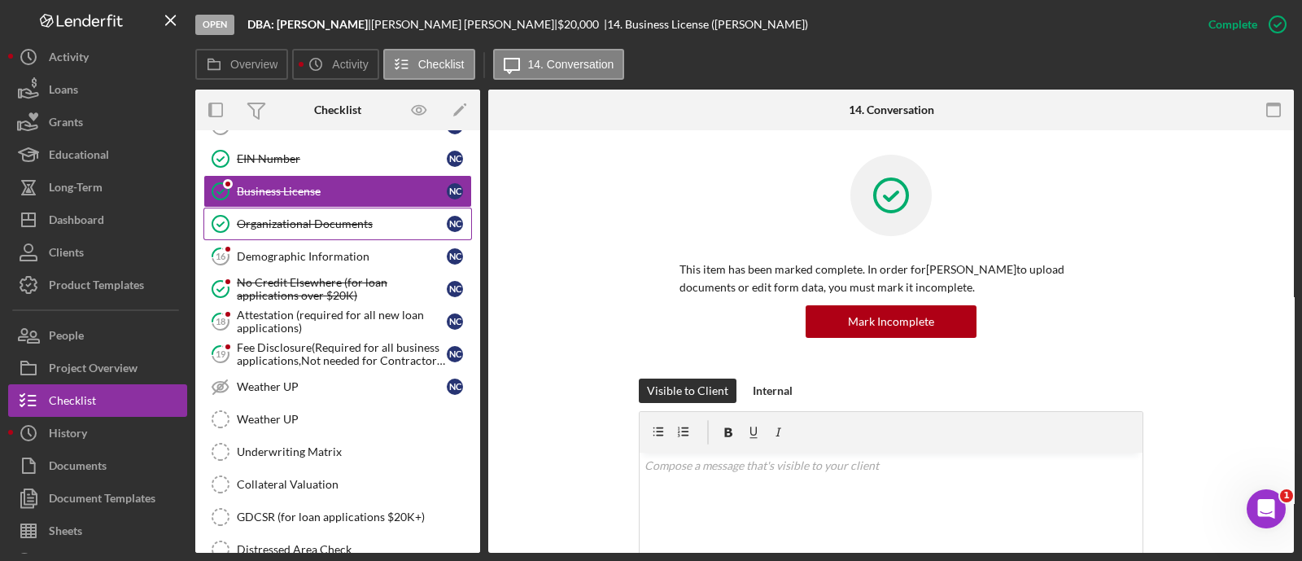
click at [316, 208] on link "Organizational Documents Organizational Documents N C" at bounding box center [337, 224] width 269 height 33
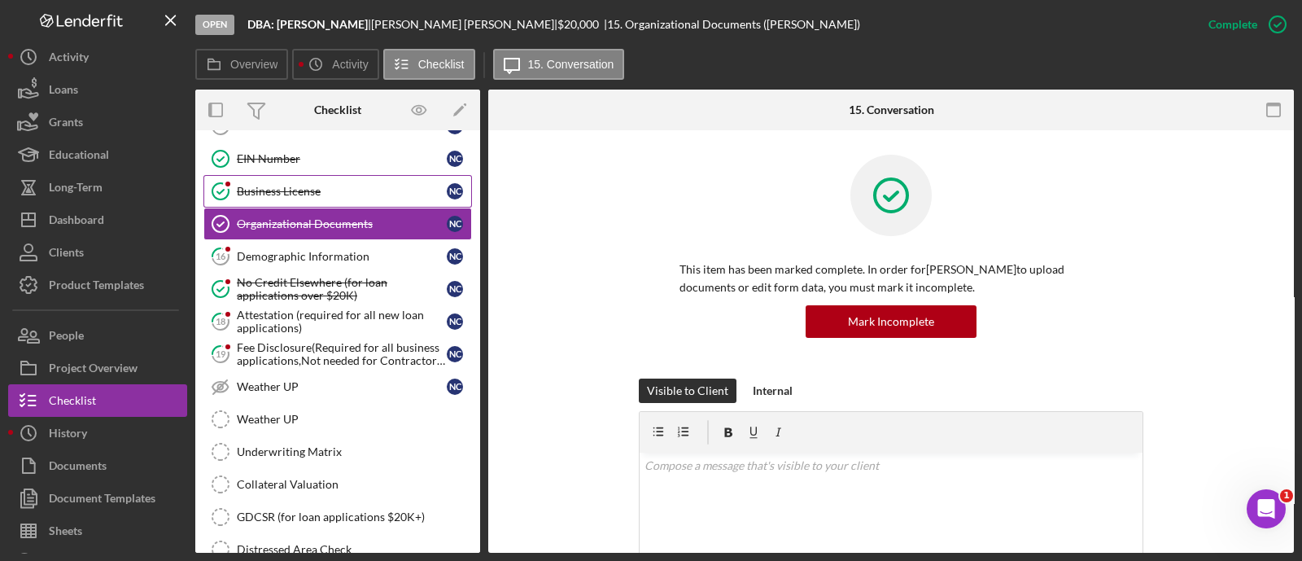
click at [317, 195] on link "Business License Business License N C" at bounding box center [337, 191] width 269 height 33
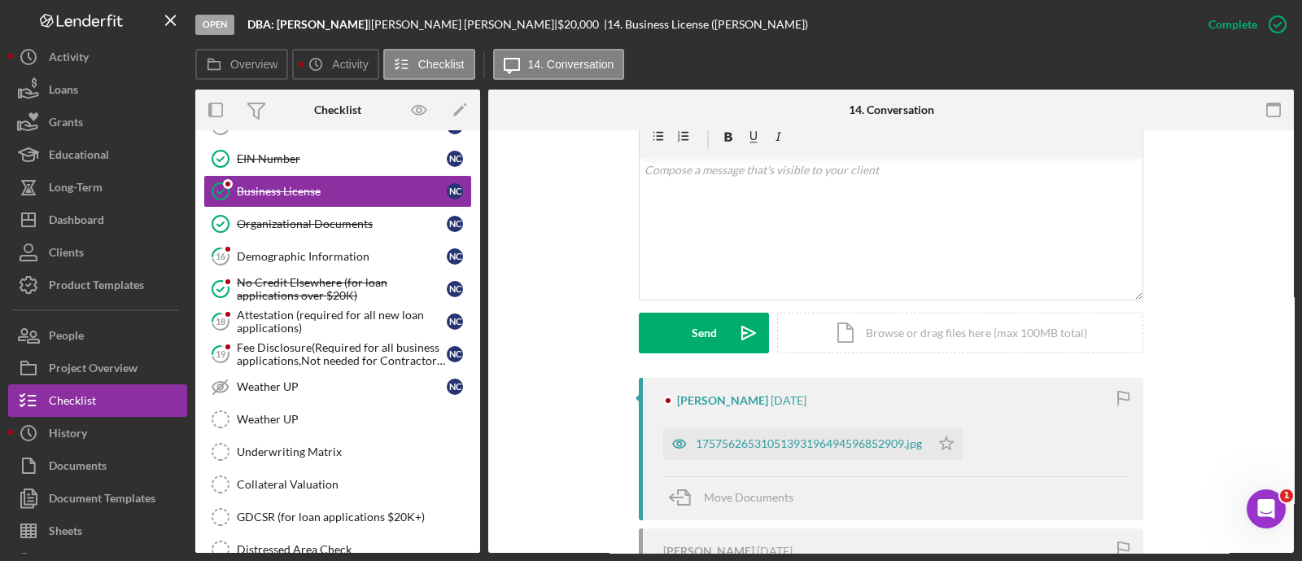
scroll to position [395, 0]
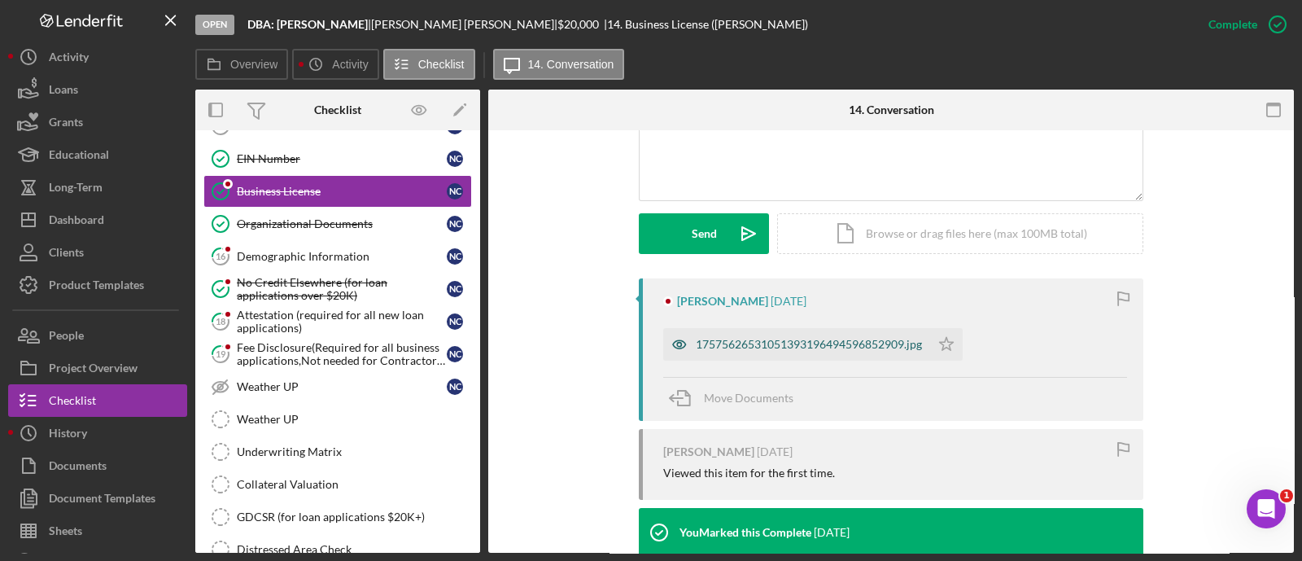
click at [761, 338] on div "17575626531051393196494596852909.jpg" at bounding box center [809, 344] width 226 height 13
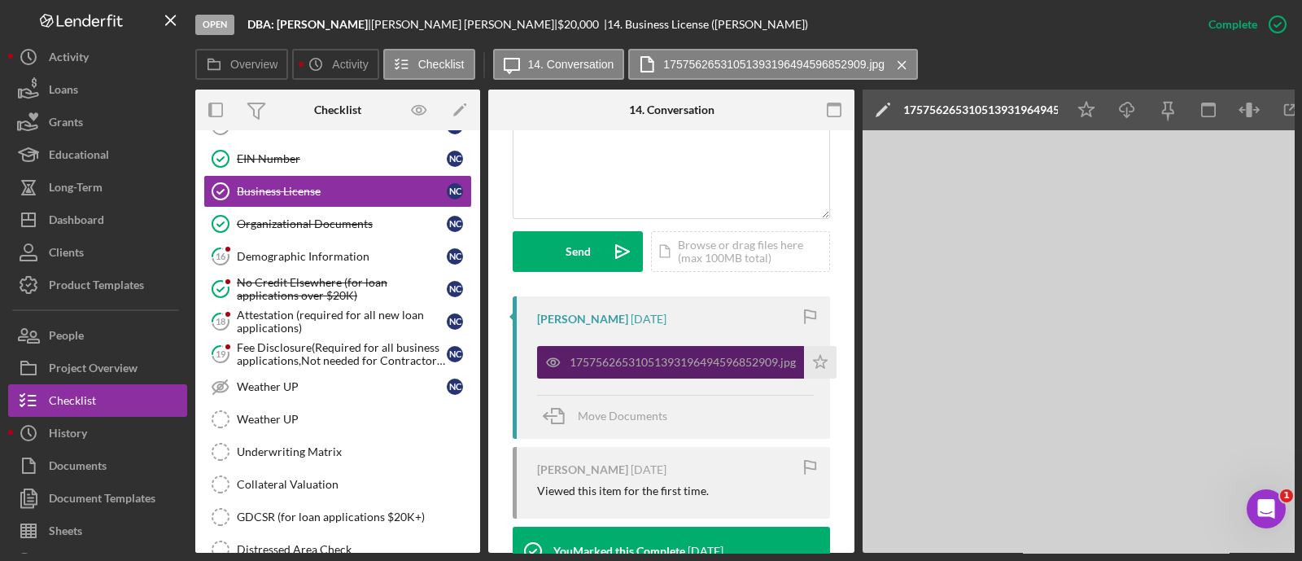
scroll to position [414, 0]
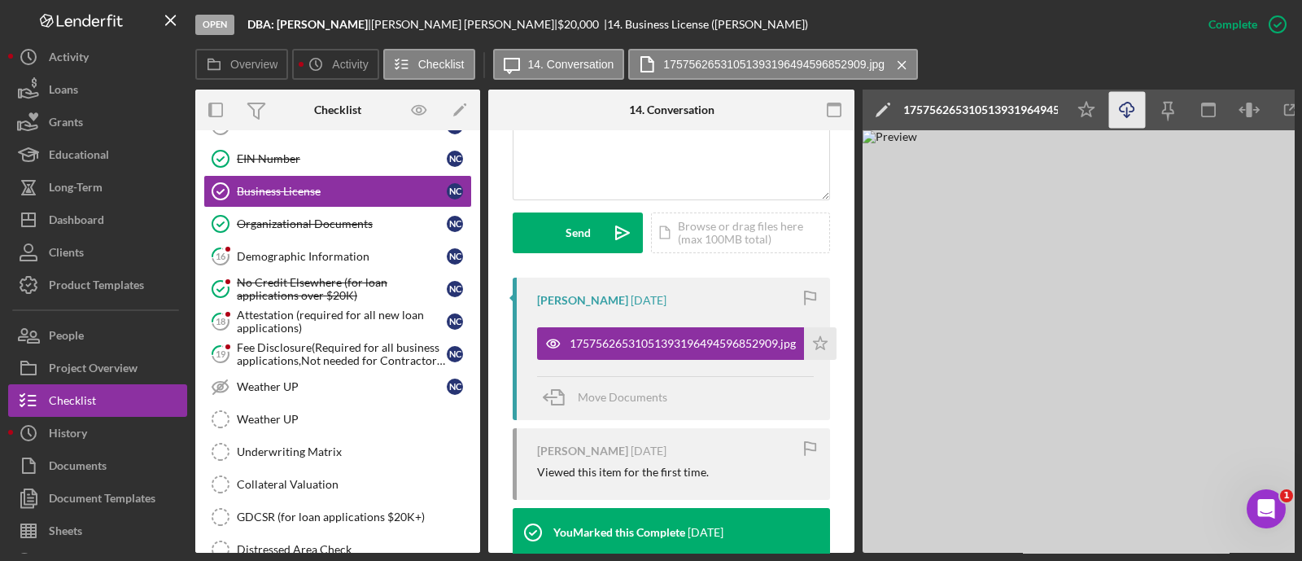
click at [1127, 109] on line "button" at bounding box center [1127, 111] width 0 height 9
click at [333, 217] on div "Organizational Documents" at bounding box center [342, 223] width 210 height 13
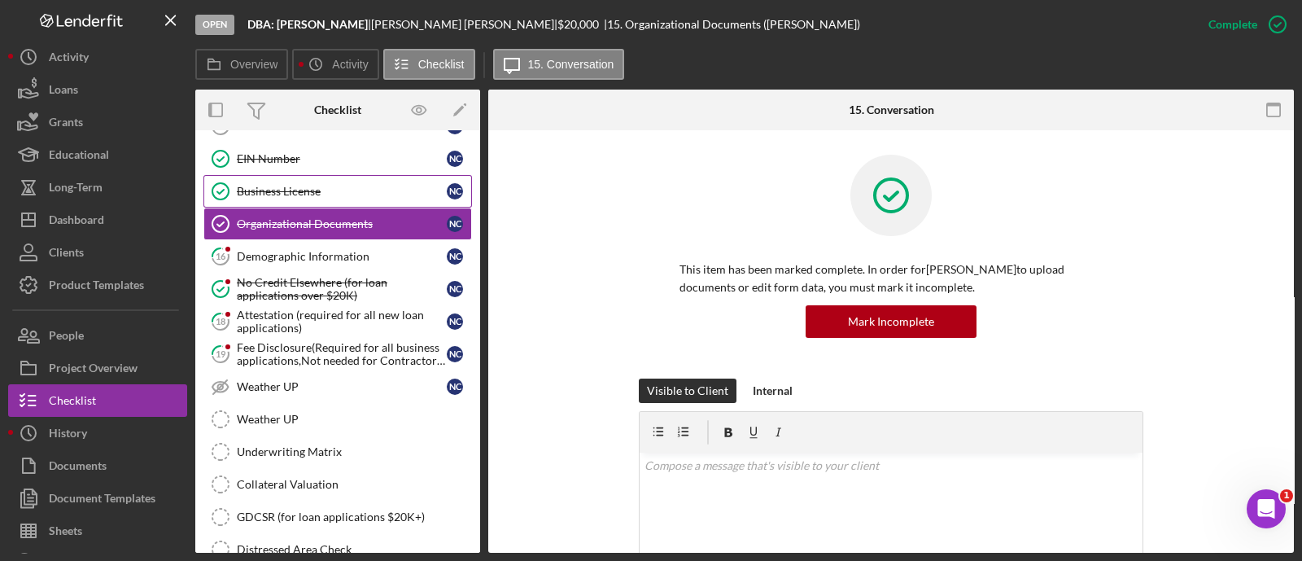
click at [366, 185] on div "Business License" at bounding box center [342, 191] width 210 height 13
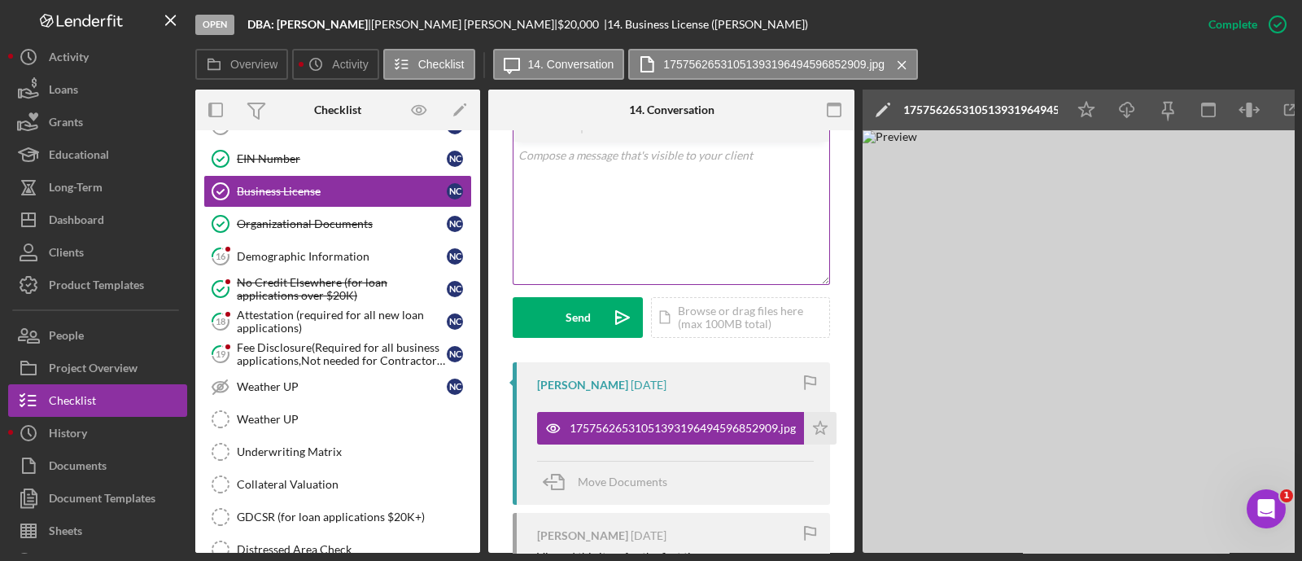
scroll to position [352, 0]
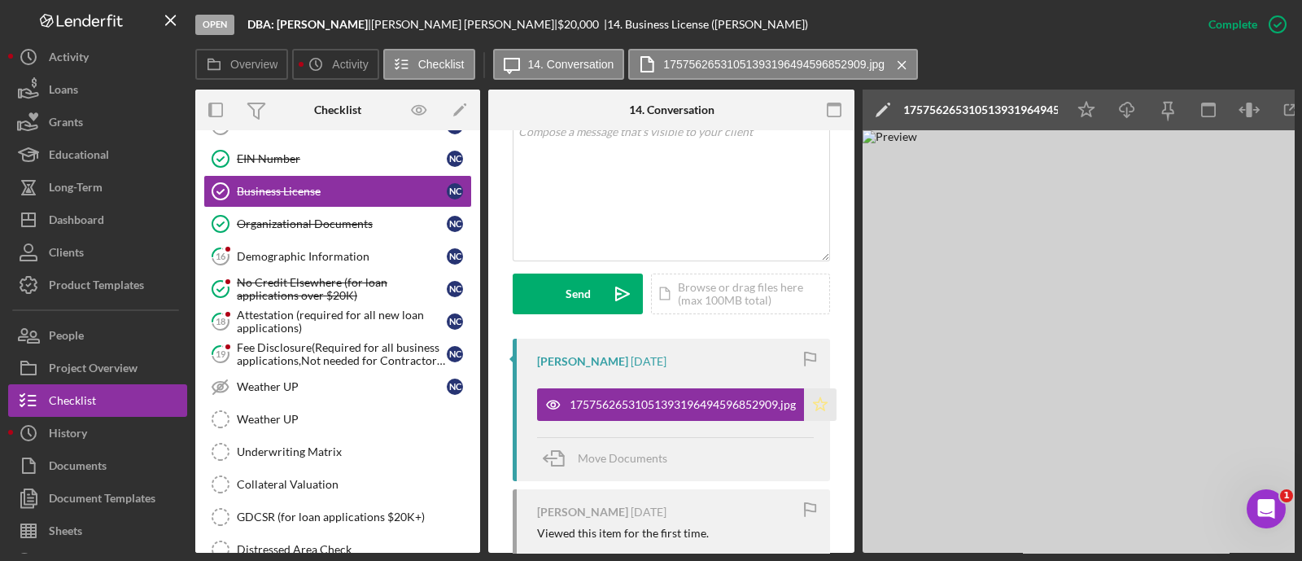
click at [827, 409] on polygon "button" at bounding box center [821, 403] width 14 height 13
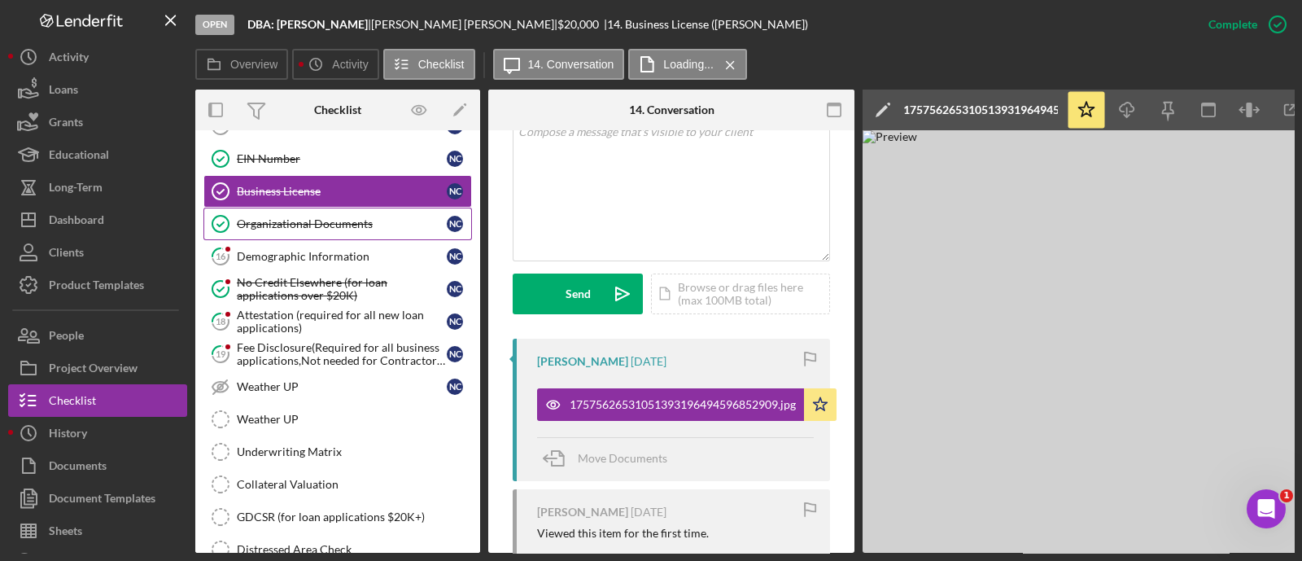
click at [330, 220] on div "Organizational Documents" at bounding box center [342, 223] width 210 height 13
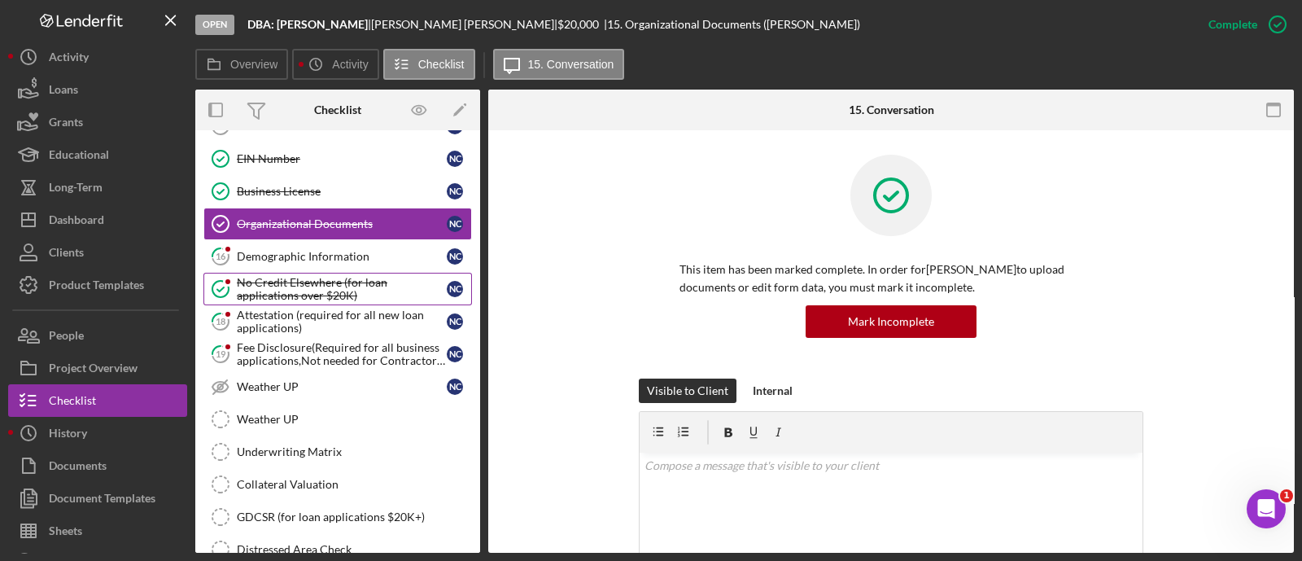
click at [320, 273] on link "No Credit Elsewhere (for loan applications over $20K) No Credit Elsewhere (for …" at bounding box center [337, 289] width 269 height 33
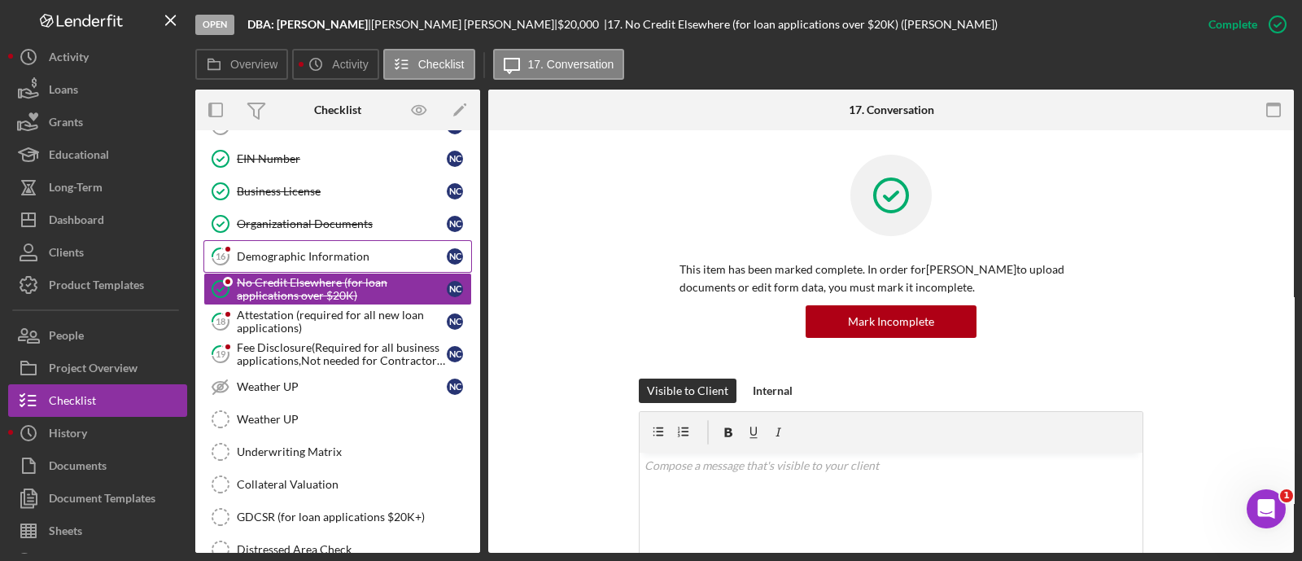
click at [334, 250] on div "Demographic Information" at bounding box center [342, 256] width 210 height 13
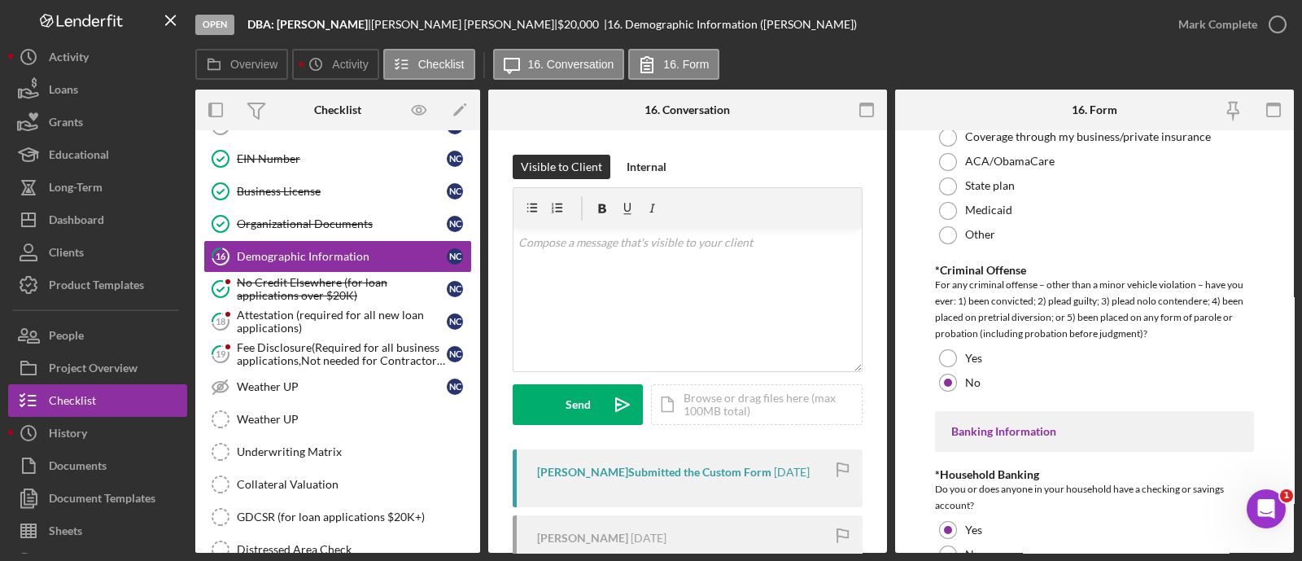
scroll to position [3473, 0]
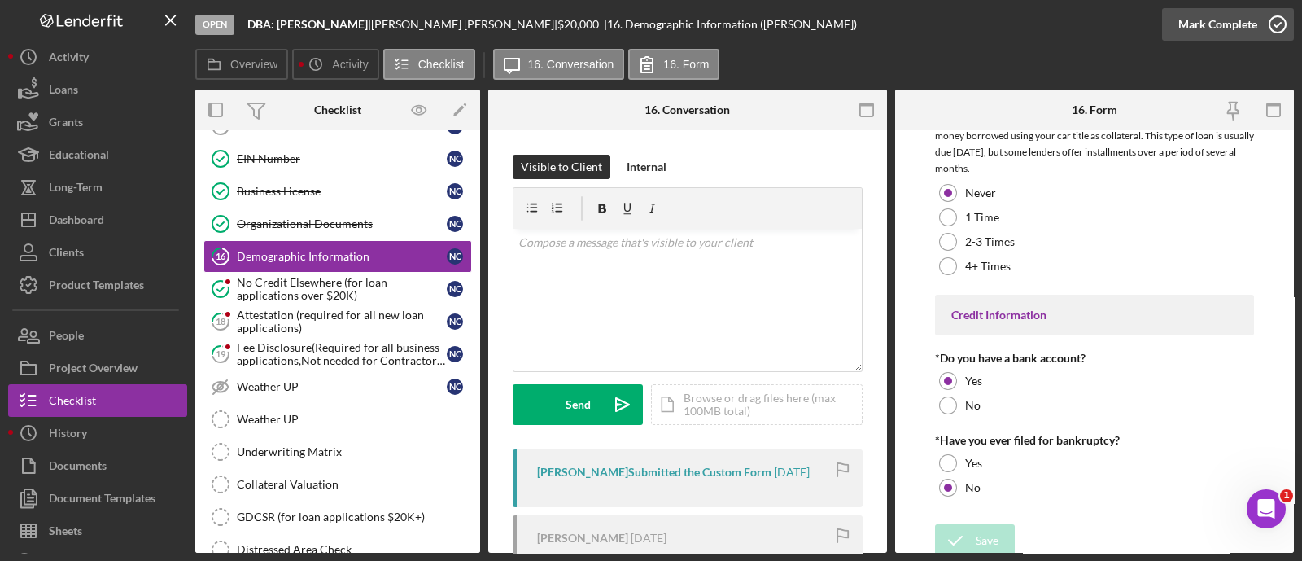
click at [1199, 27] on div "Mark Complete" at bounding box center [1218, 24] width 79 height 33
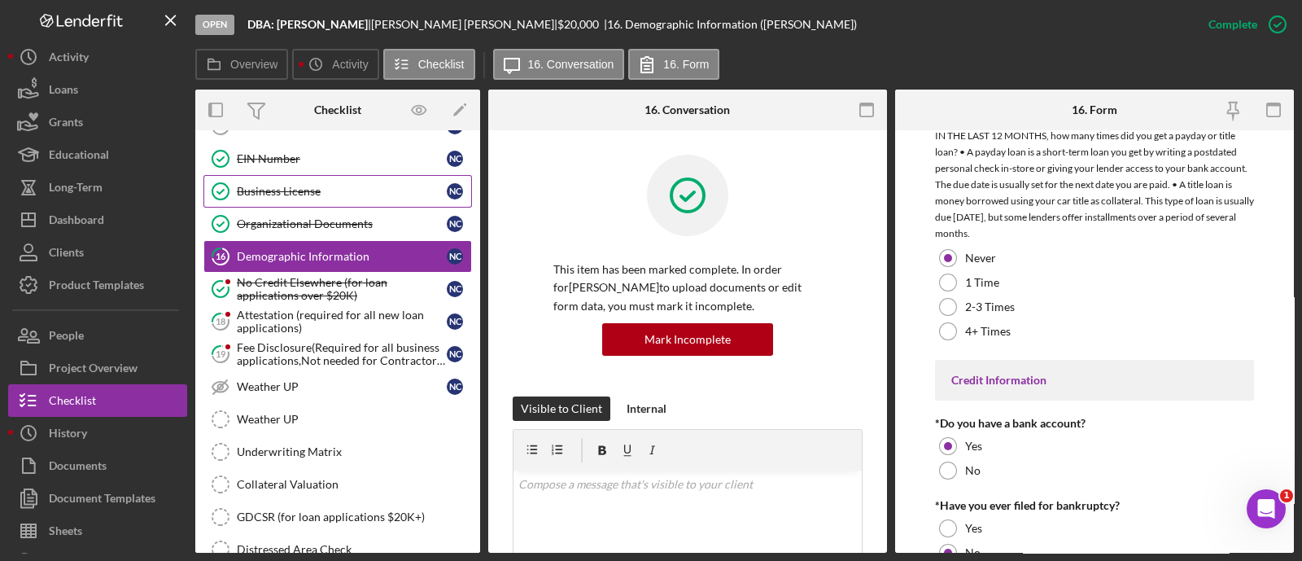
scroll to position [3538, 0]
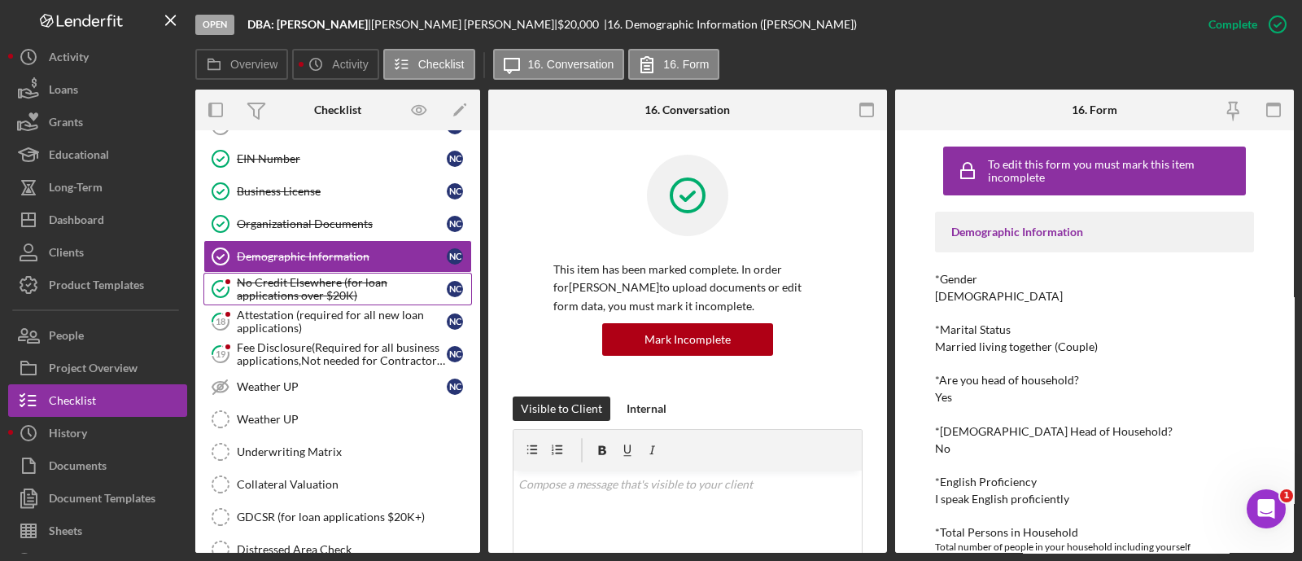
click at [324, 280] on div "No Credit Elsewhere (for loan applications over $20K)" at bounding box center [342, 289] width 210 height 26
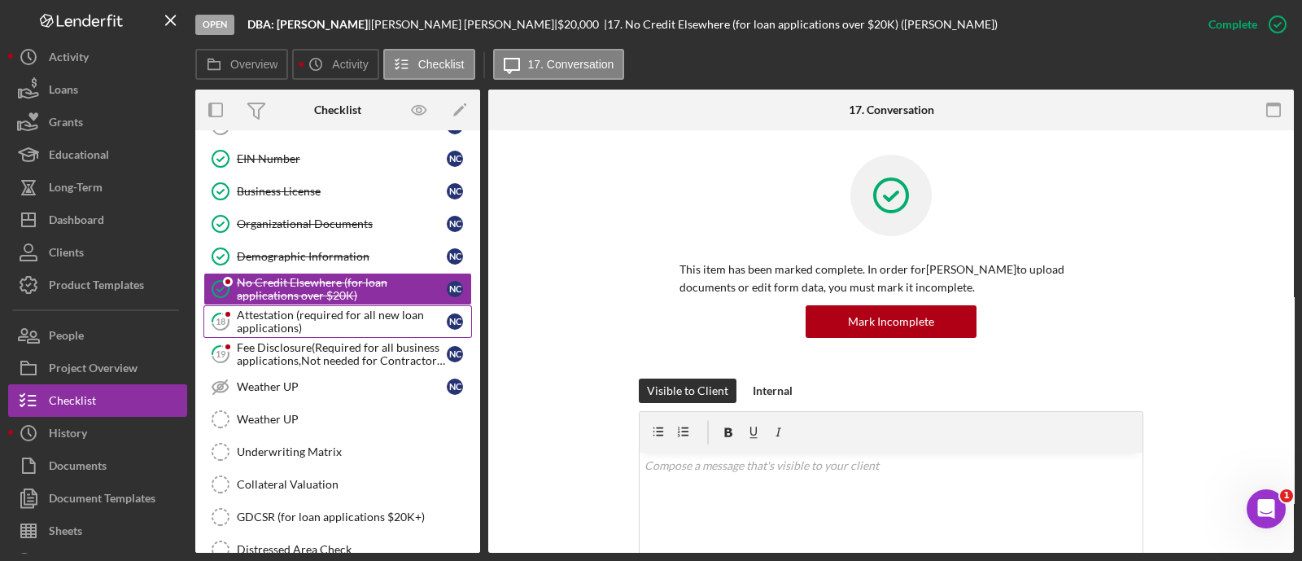
click at [326, 310] on div "Attestation (required for all new loan applications)" at bounding box center [342, 322] width 210 height 26
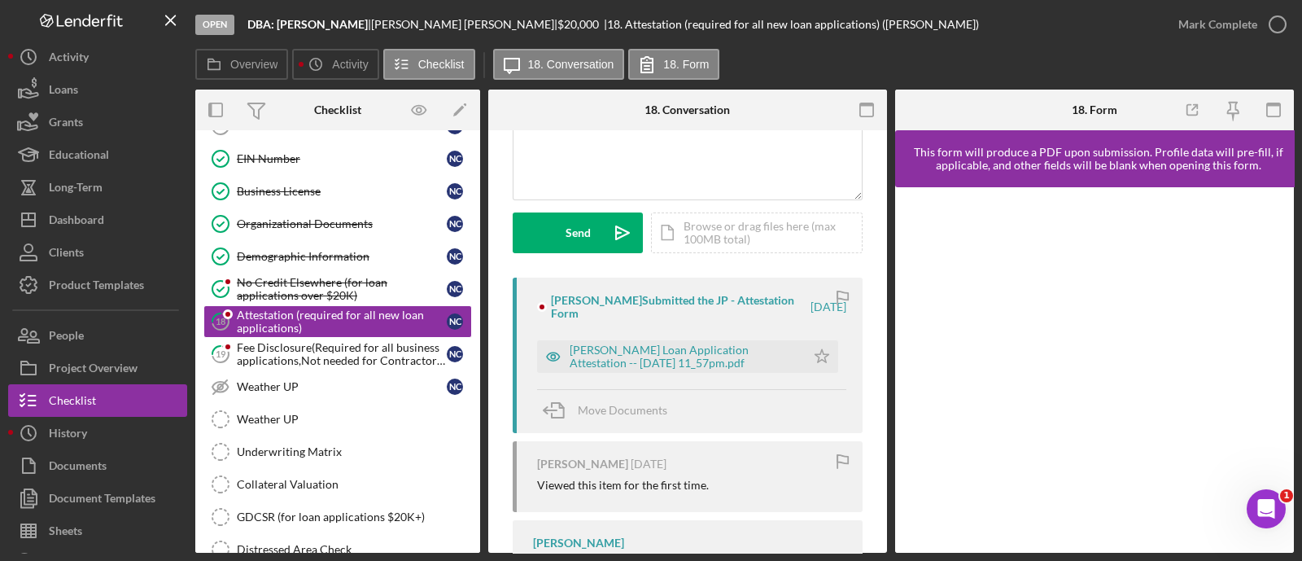
scroll to position [175, 0]
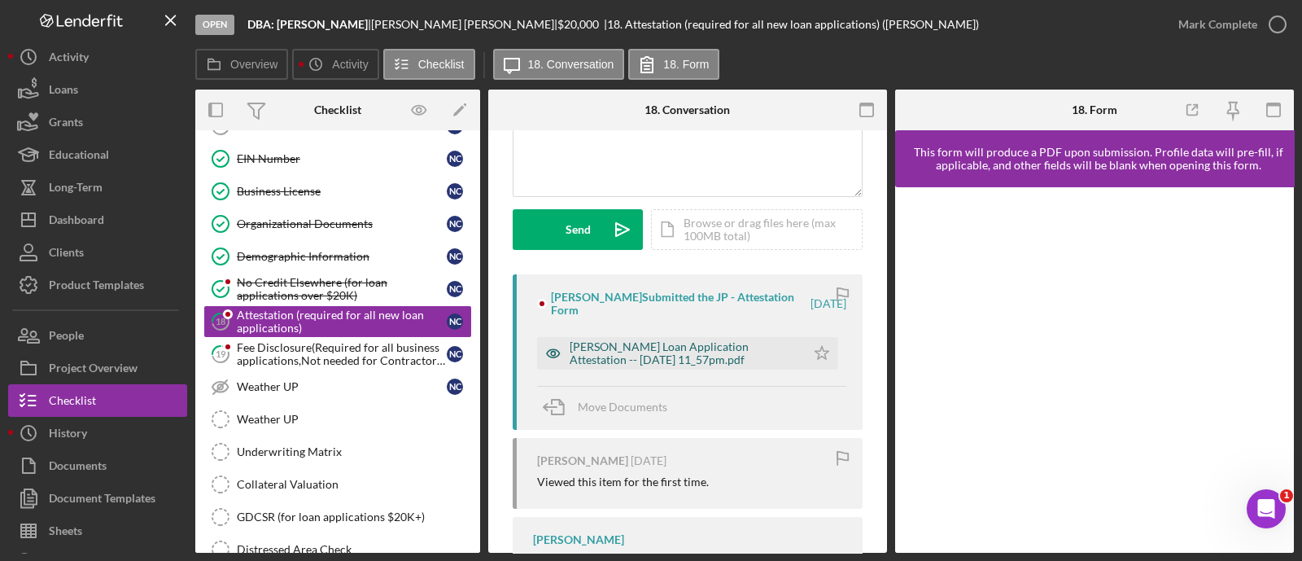
click at [764, 355] on div "[PERSON_NAME] Loan Application Attestation -- [DATE] 11_57pm.pdf" at bounding box center [684, 353] width 228 height 26
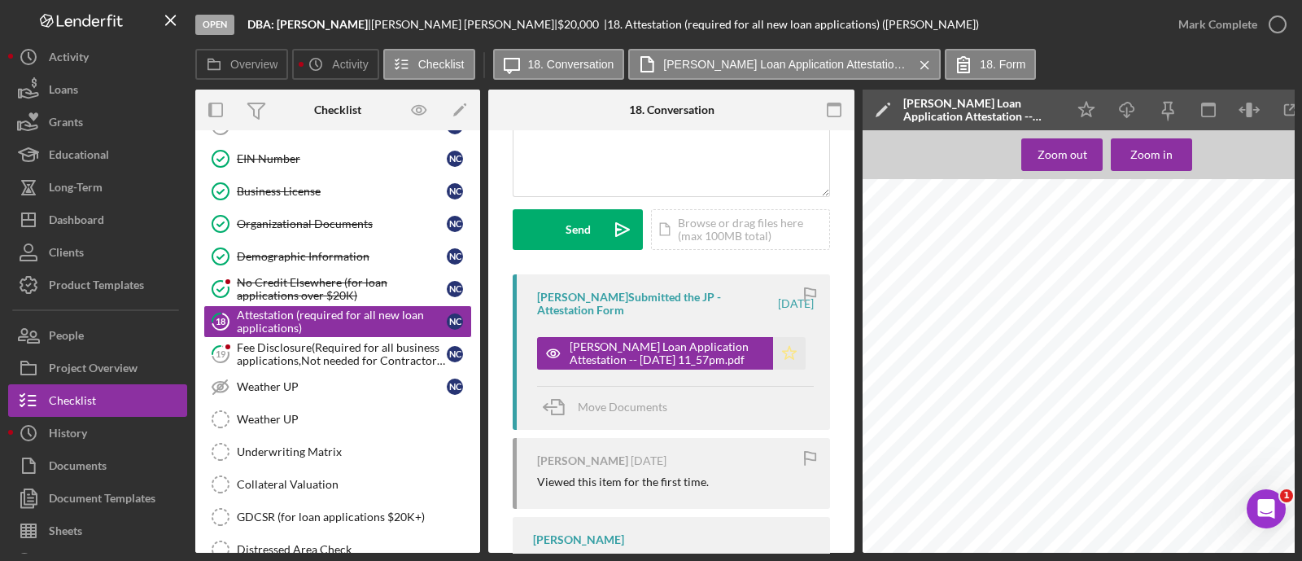
click at [794, 368] on icon "Icon/Star" at bounding box center [789, 353] width 33 height 33
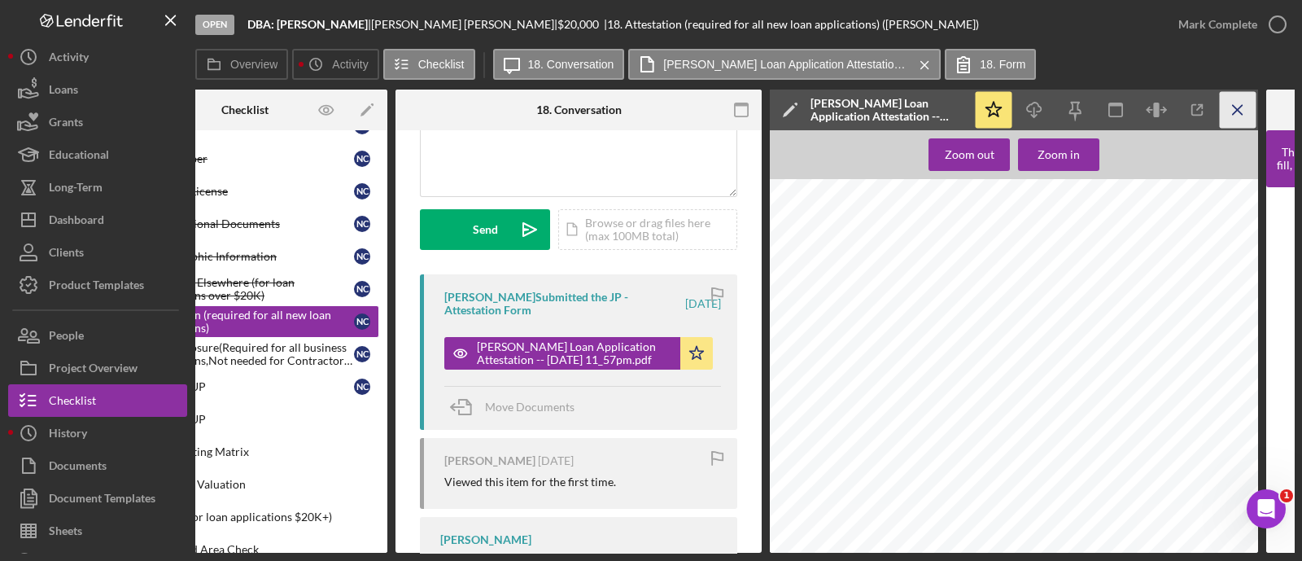
scroll to position [0, 97]
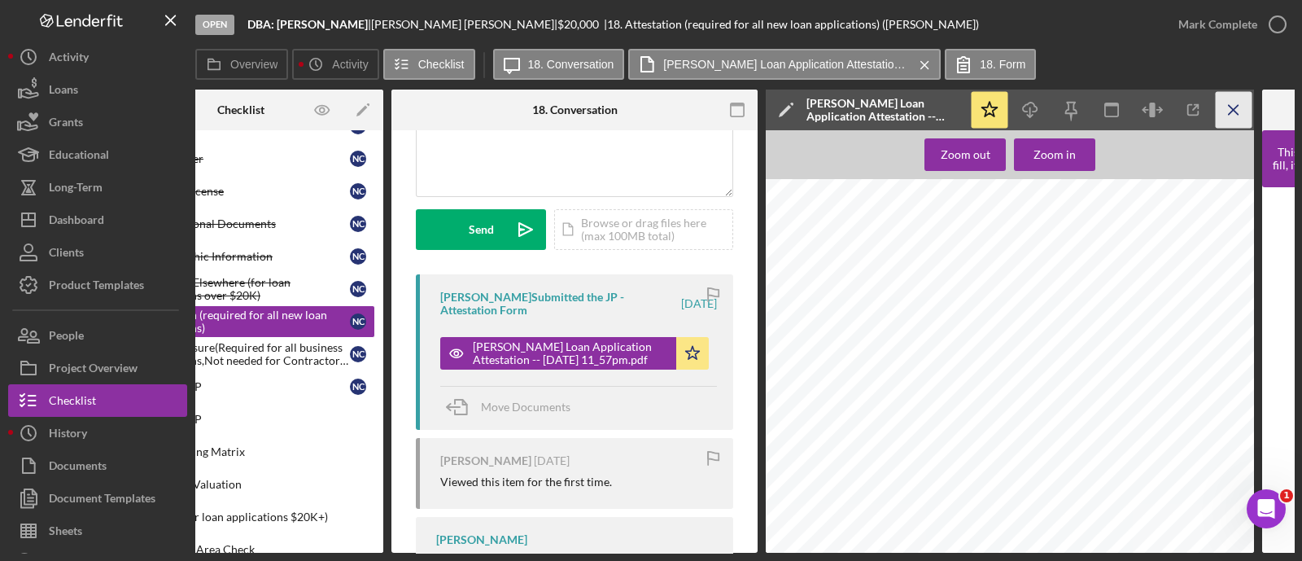
click at [1241, 103] on icon "Icon/Menu Close" at bounding box center [1234, 110] width 37 height 37
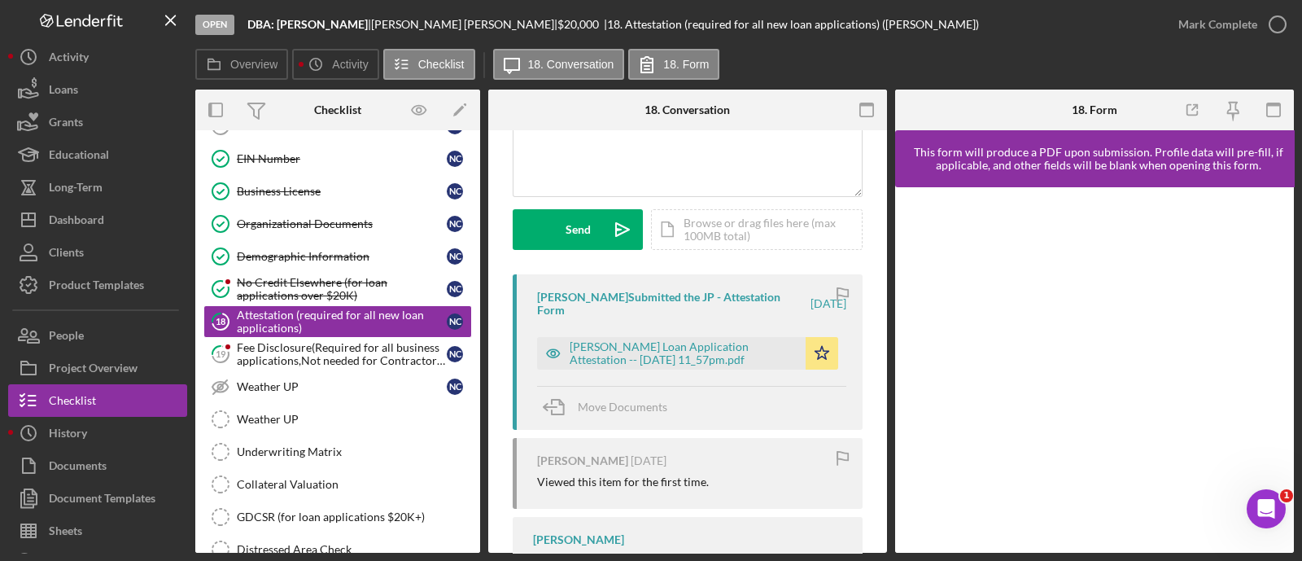
scroll to position [0, 0]
click at [1219, 30] on div "Mark Complete" at bounding box center [1218, 24] width 79 height 33
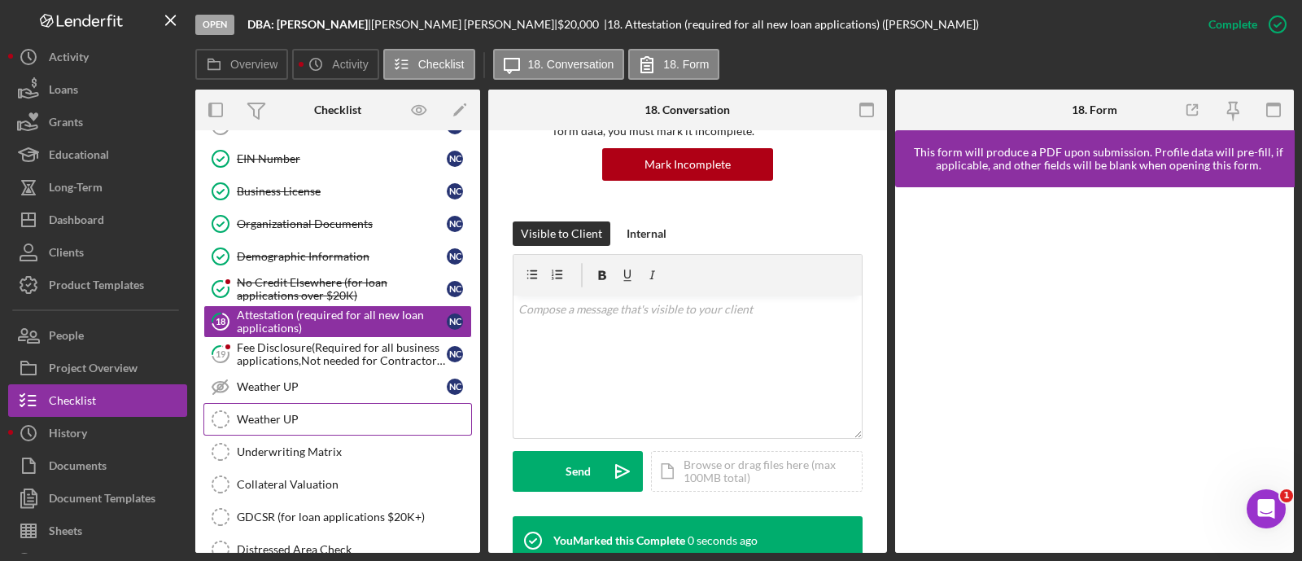
scroll to position [418, 0]
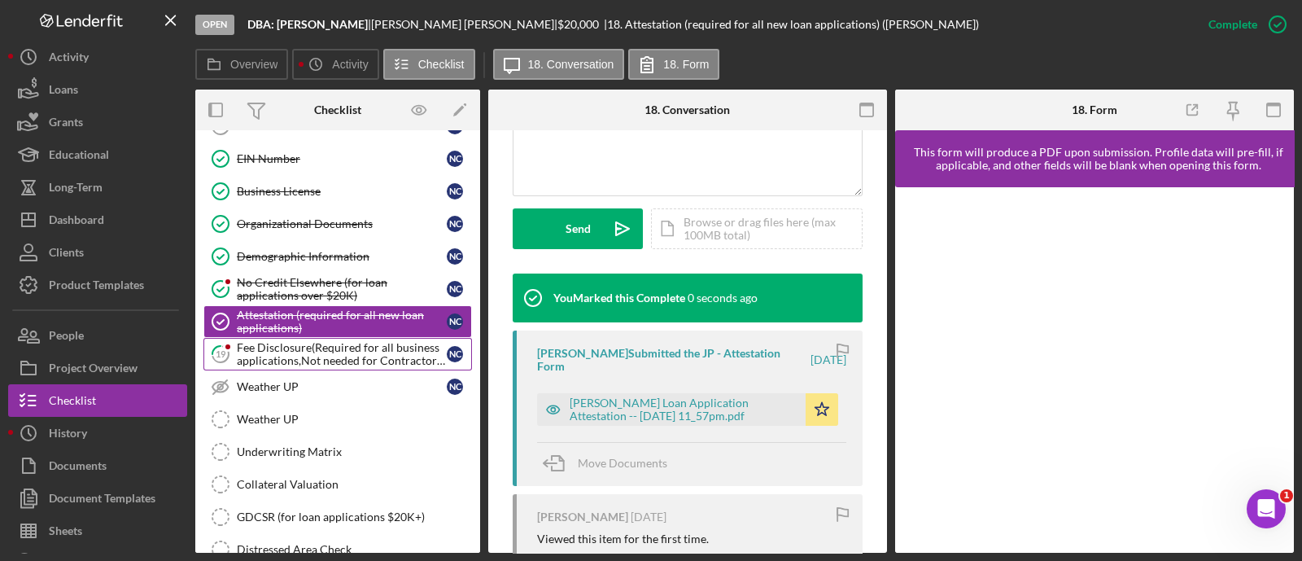
click at [333, 341] on div "Fee Disclosure(Required for all business applications,Not needed for Contractor…" at bounding box center [342, 354] width 210 height 26
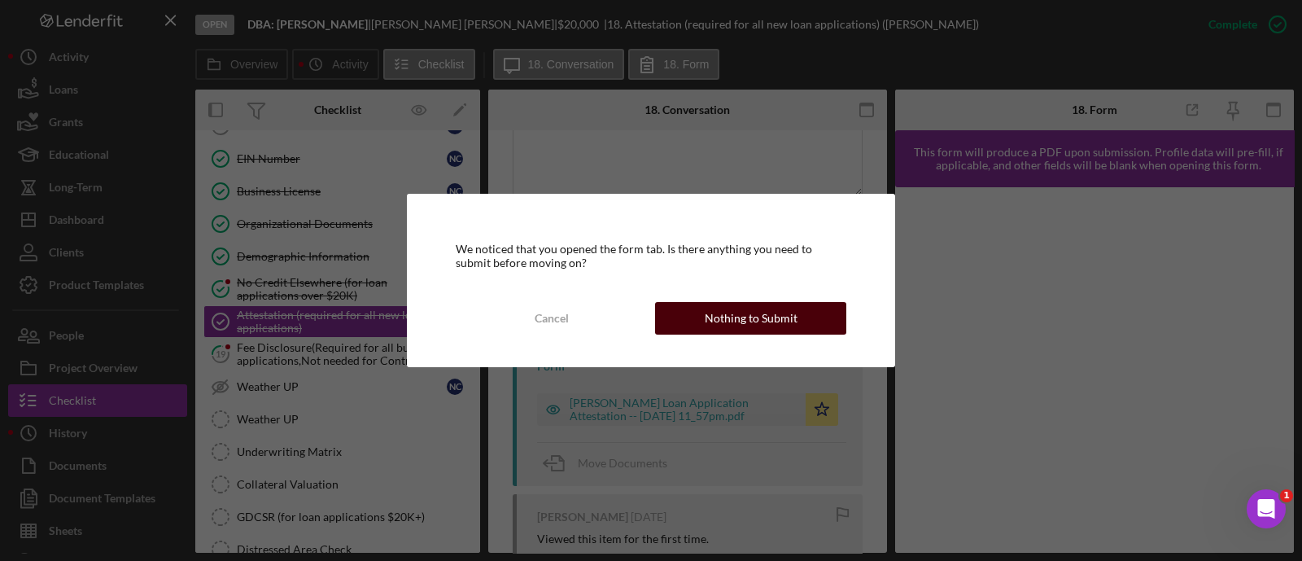
click at [688, 311] on button "Nothing to Submit" at bounding box center [750, 318] width 191 height 33
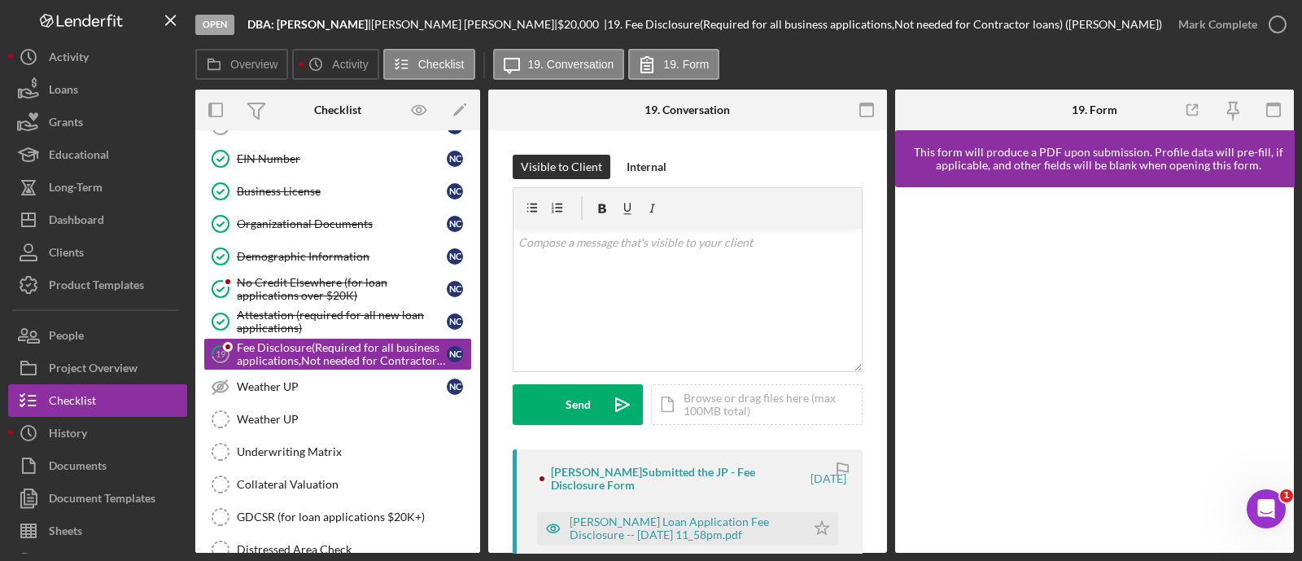
scroll to position [301, 0]
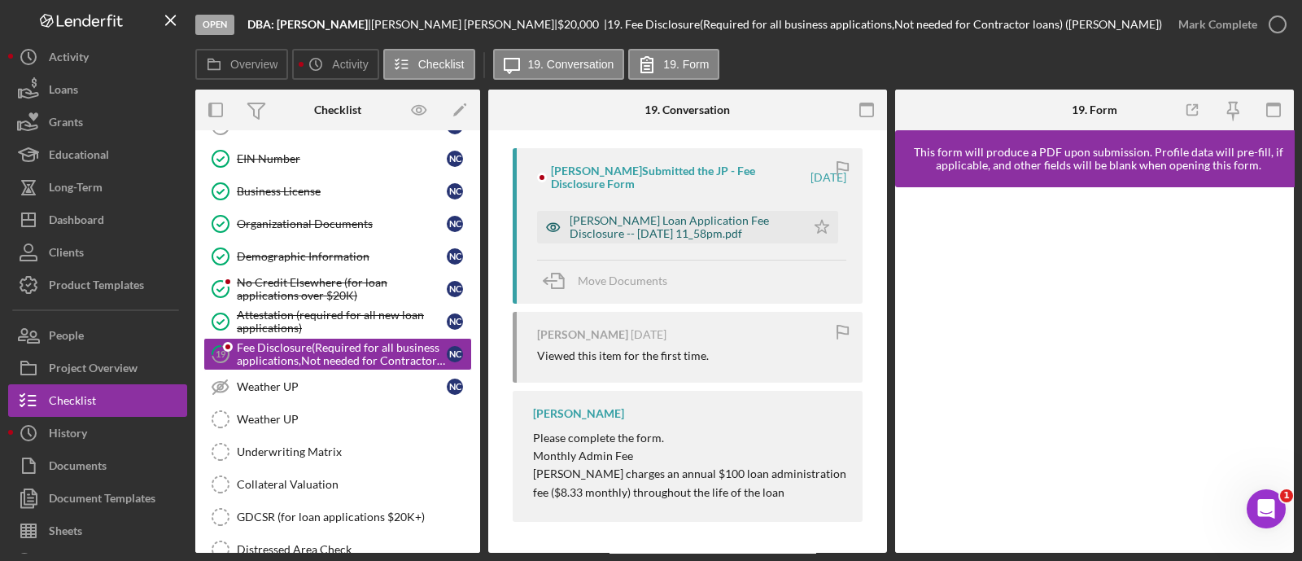
click at [655, 217] on div "[PERSON_NAME] Loan Application Fee Disclosure -- [DATE] 11_58pm.pdf" at bounding box center [684, 227] width 228 height 26
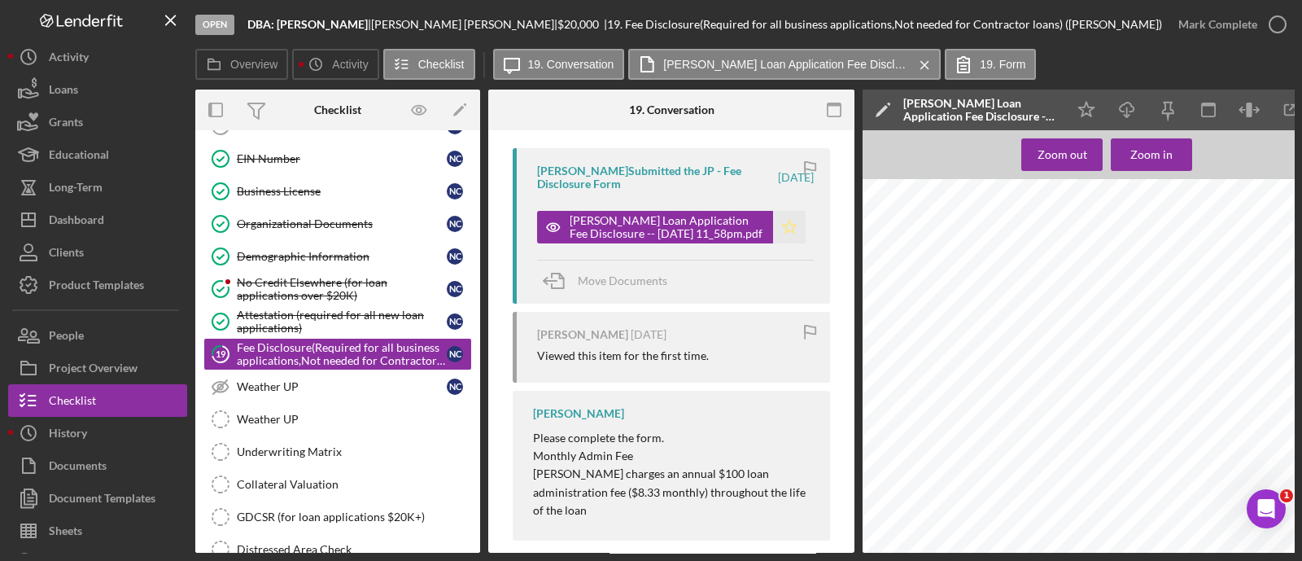
click at [783, 227] on polygon "button" at bounding box center [790, 226] width 14 height 13
click at [1278, 23] on icon "button" at bounding box center [1278, 24] width 41 height 41
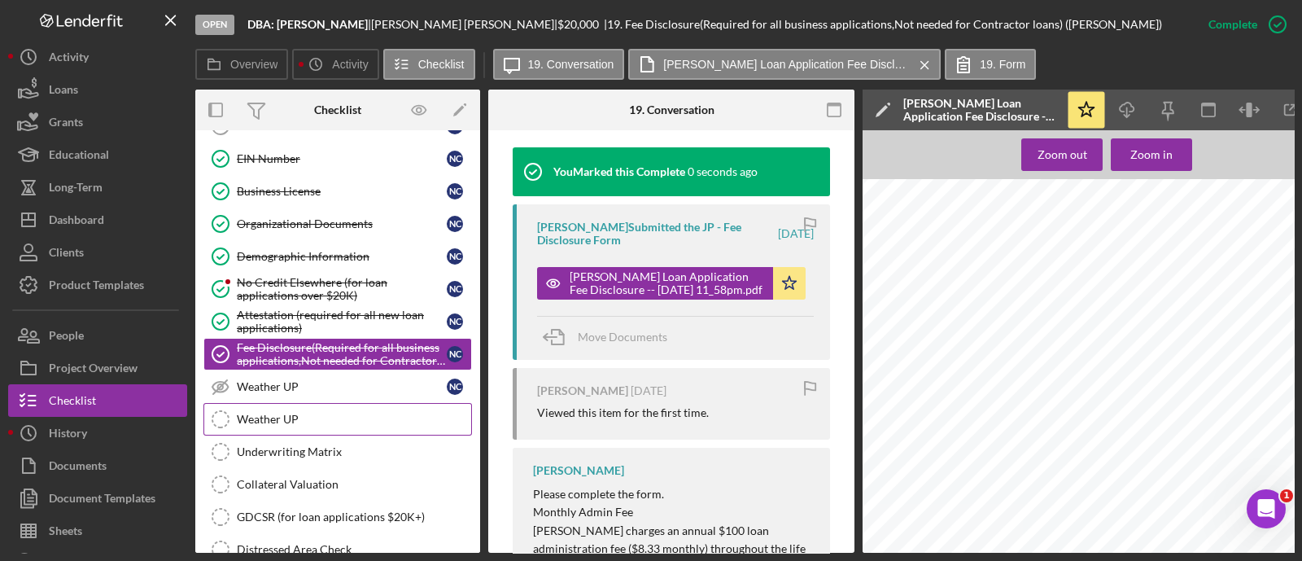
click at [328, 418] on link "Weather UP Weather UP" at bounding box center [337, 419] width 269 height 33
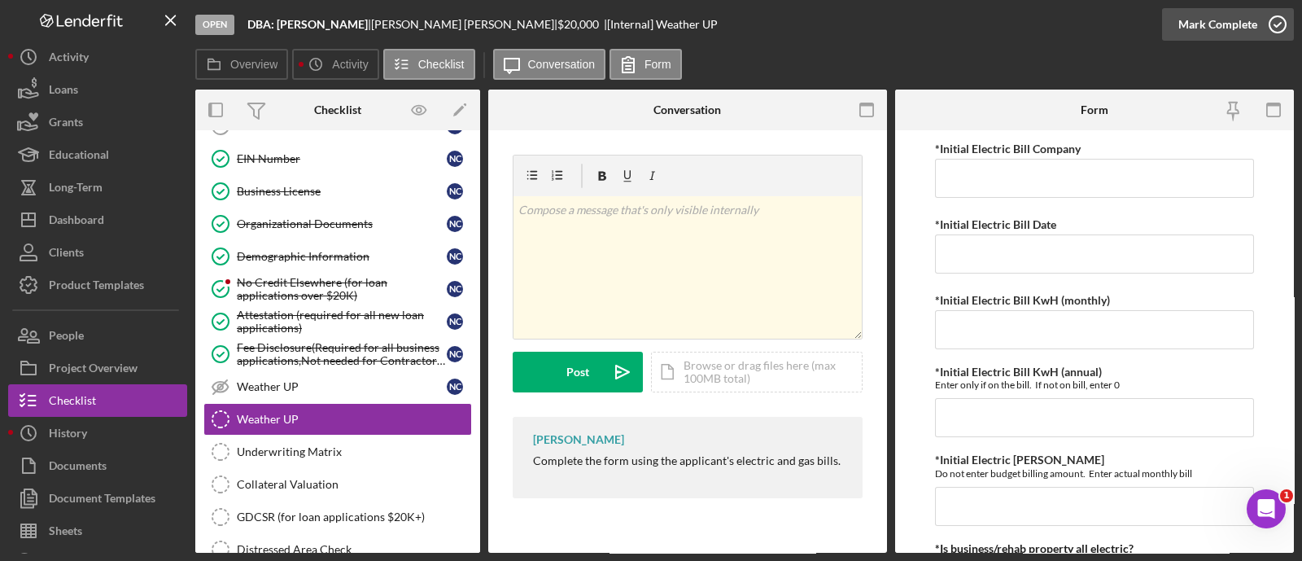
click at [1195, 26] on div "Mark Complete" at bounding box center [1218, 24] width 79 height 33
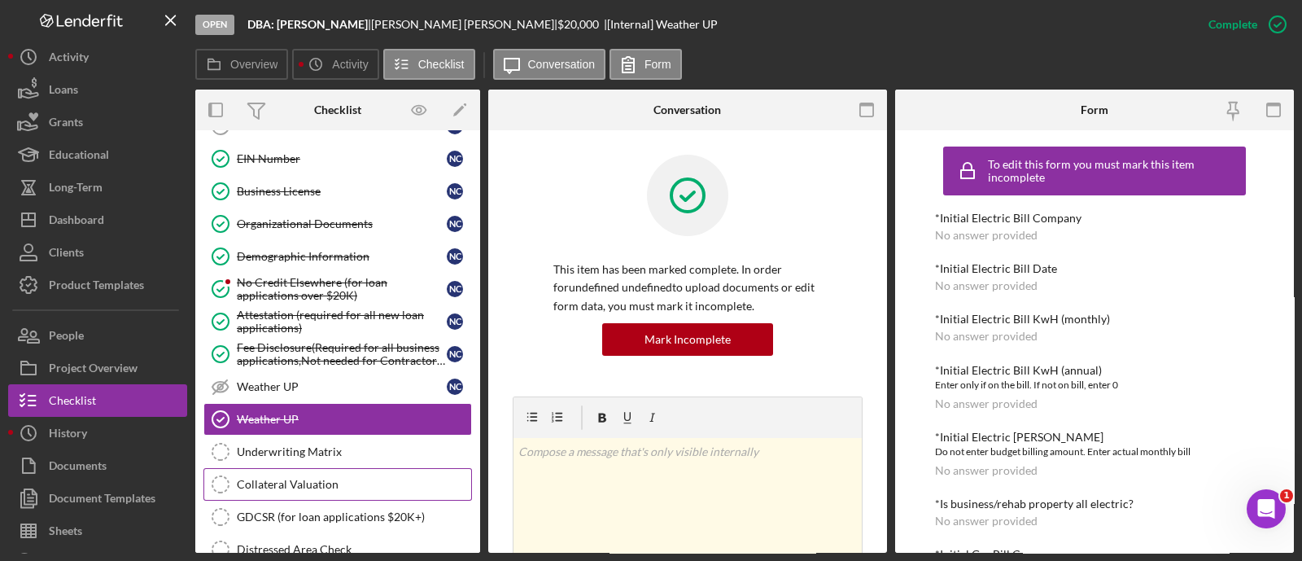
click at [335, 484] on link "Collateral Valuation Collateral Valuation" at bounding box center [337, 484] width 269 height 33
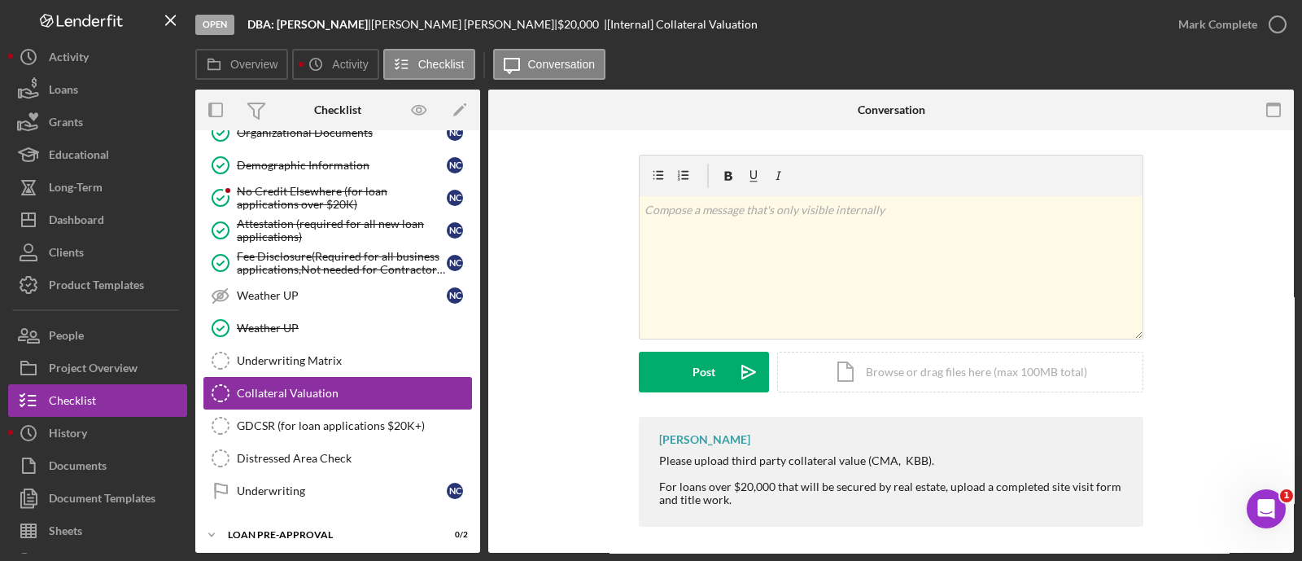
scroll to position [1119, 0]
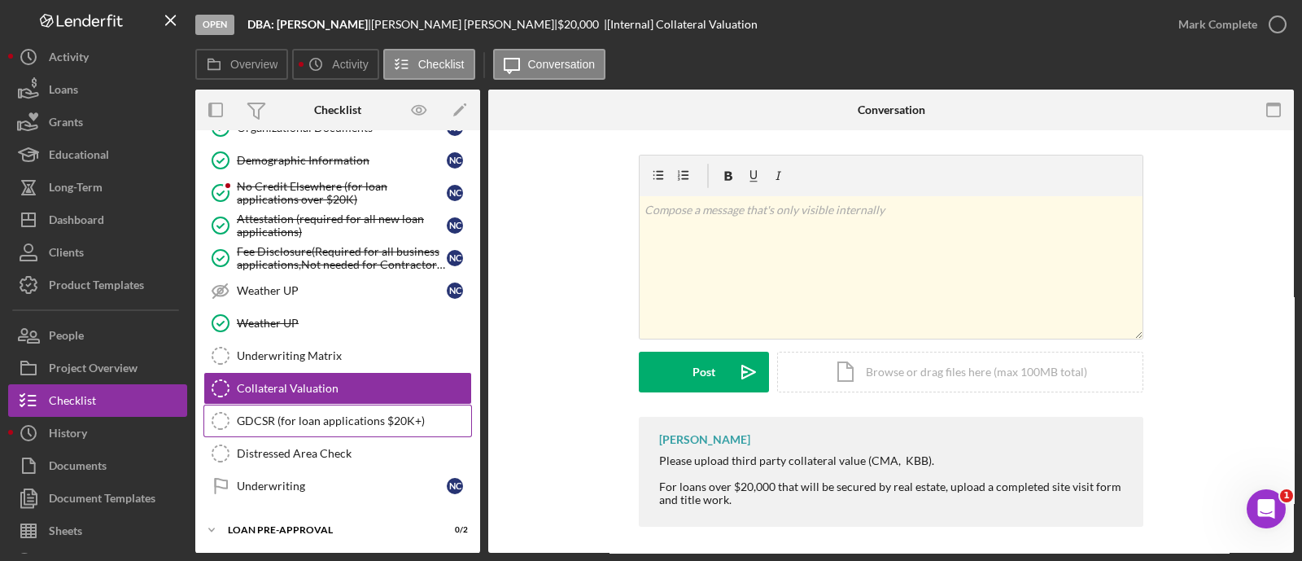
click at [304, 414] on div "GDCSR (for loan applications $20K+)" at bounding box center [354, 420] width 234 height 13
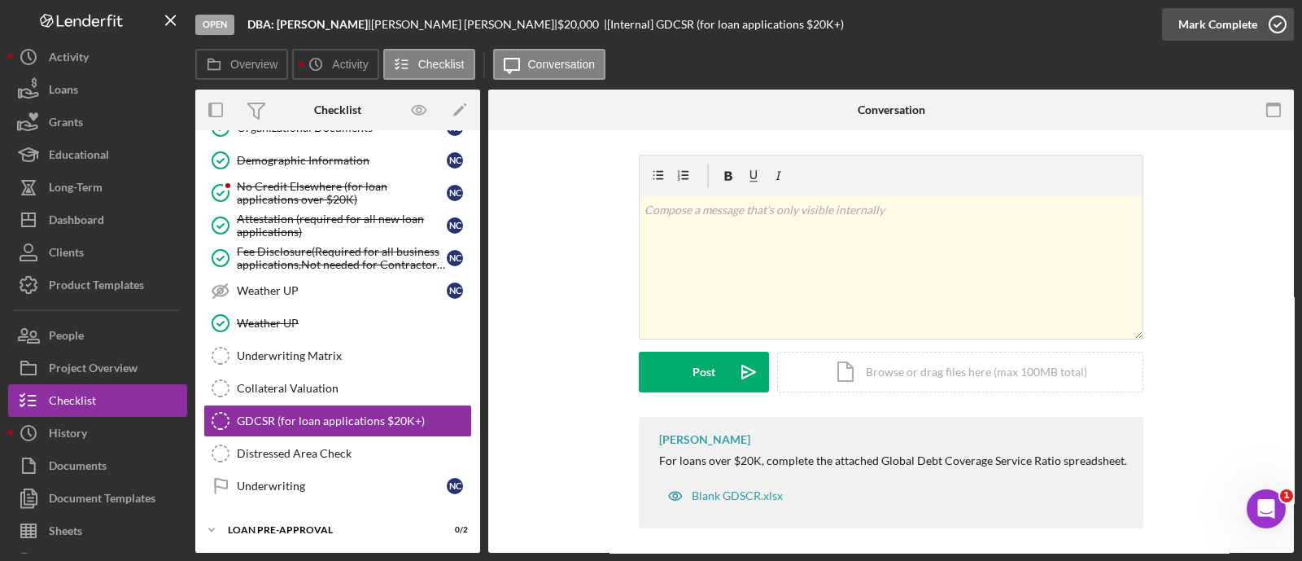
click at [1176, 31] on button "Mark Complete" at bounding box center [1228, 24] width 132 height 33
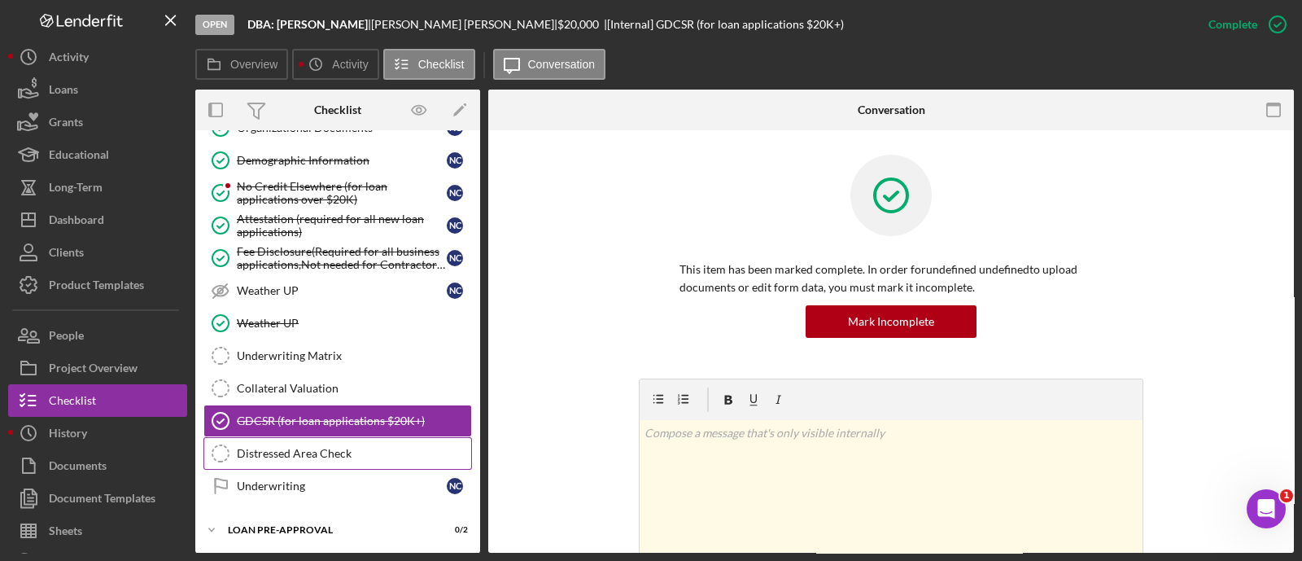
click at [365, 449] on link "Distressed Area Check Distressed Area Check" at bounding box center [337, 453] width 269 height 33
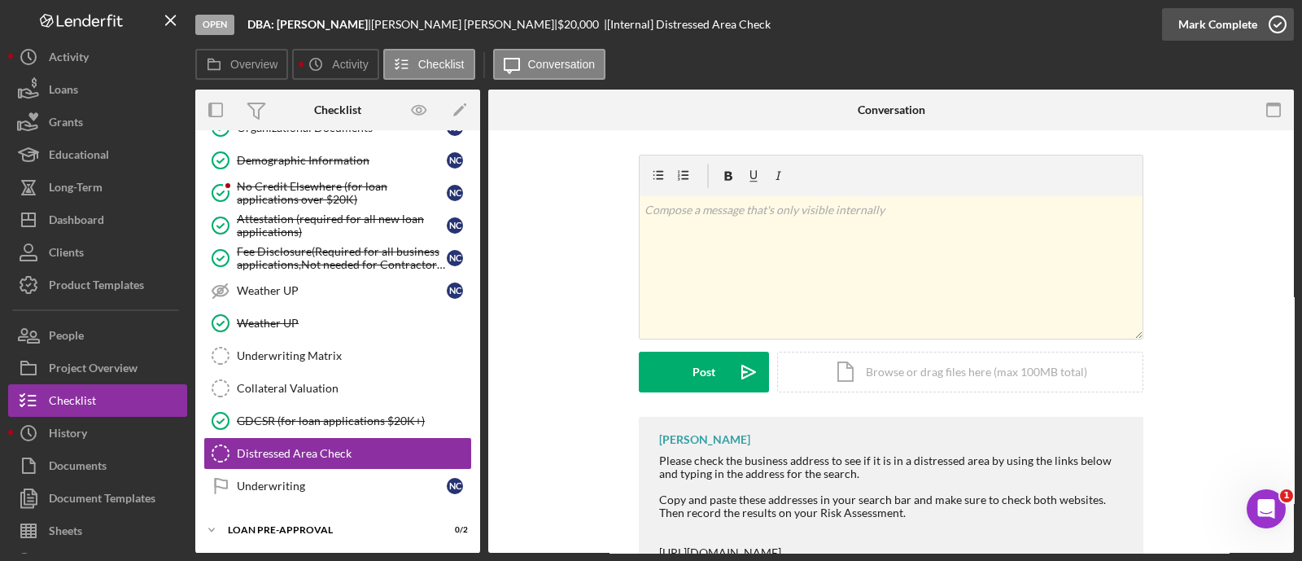
click at [1188, 22] on div "Mark Complete" at bounding box center [1218, 24] width 79 height 33
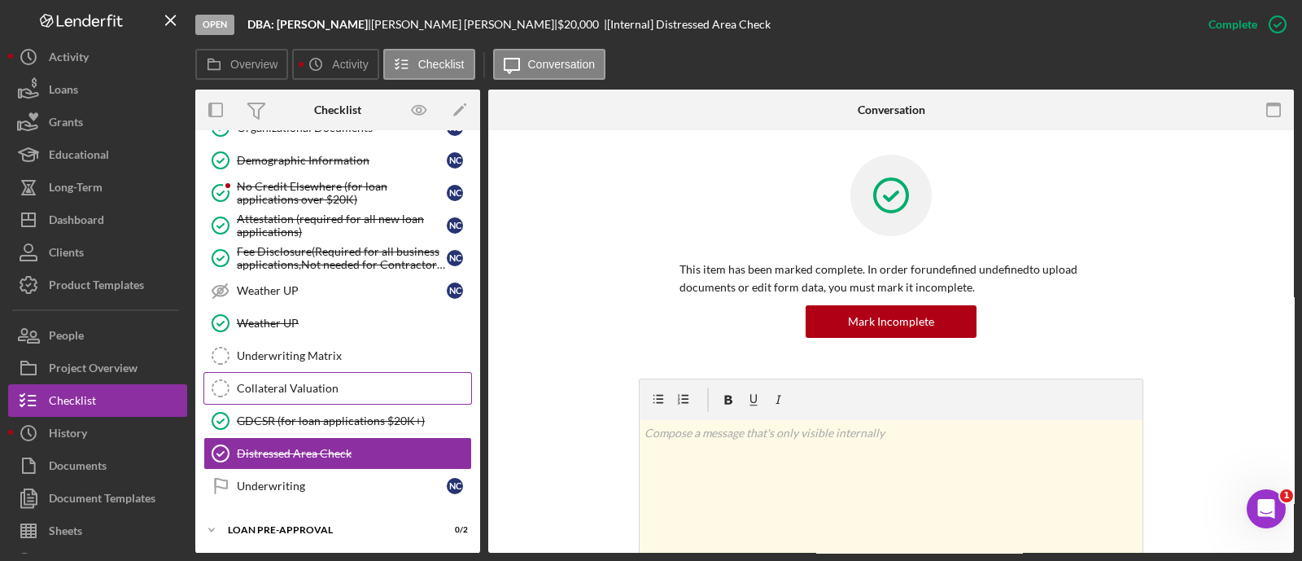
scroll to position [1224, 0]
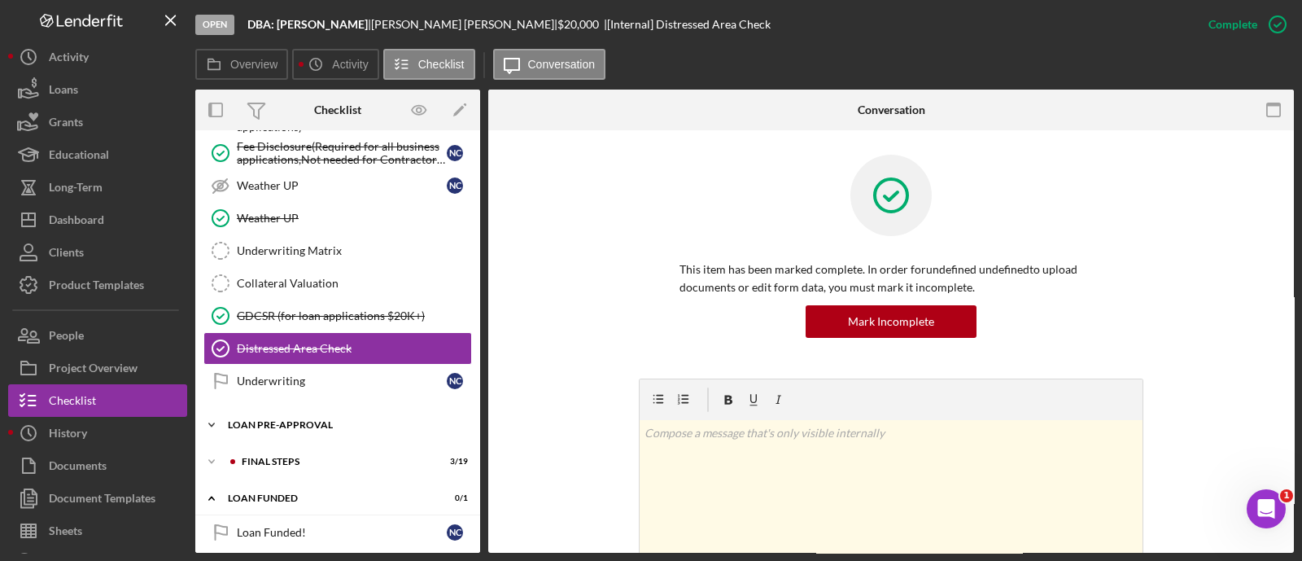
click at [329, 421] on div "Icon/Expander LOAN PRE-APPROVAL 0 / 2" at bounding box center [337, 425] width 285 height 33
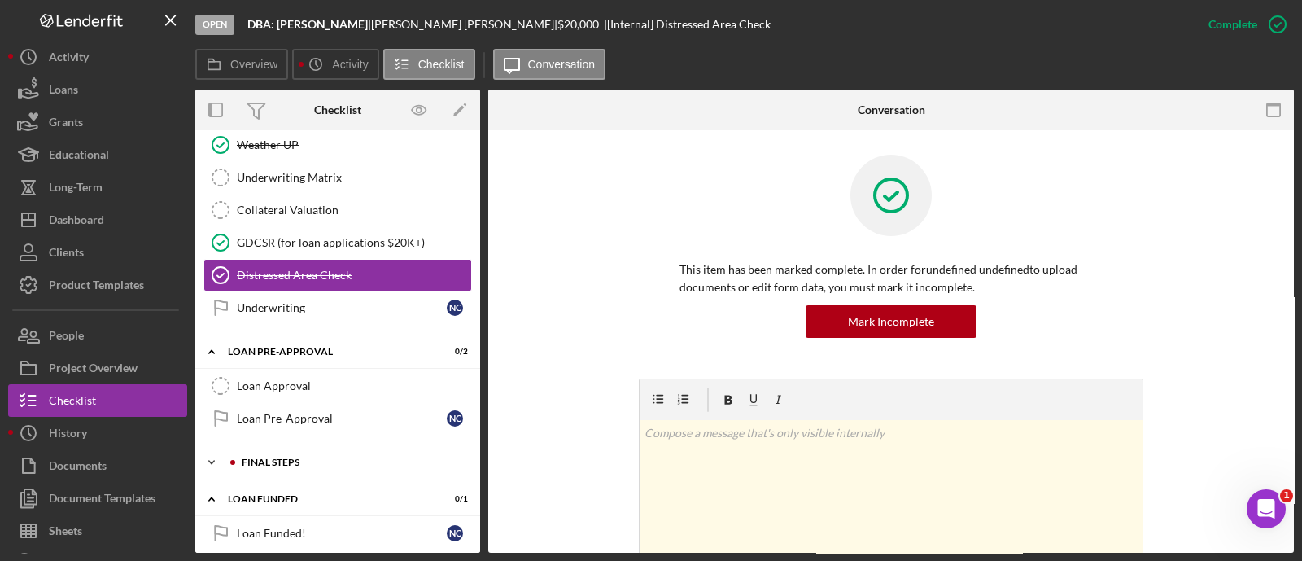
click at [315, 457] on div "FINAL STEPS" at bounding box center [351, 462] width 218 height 10
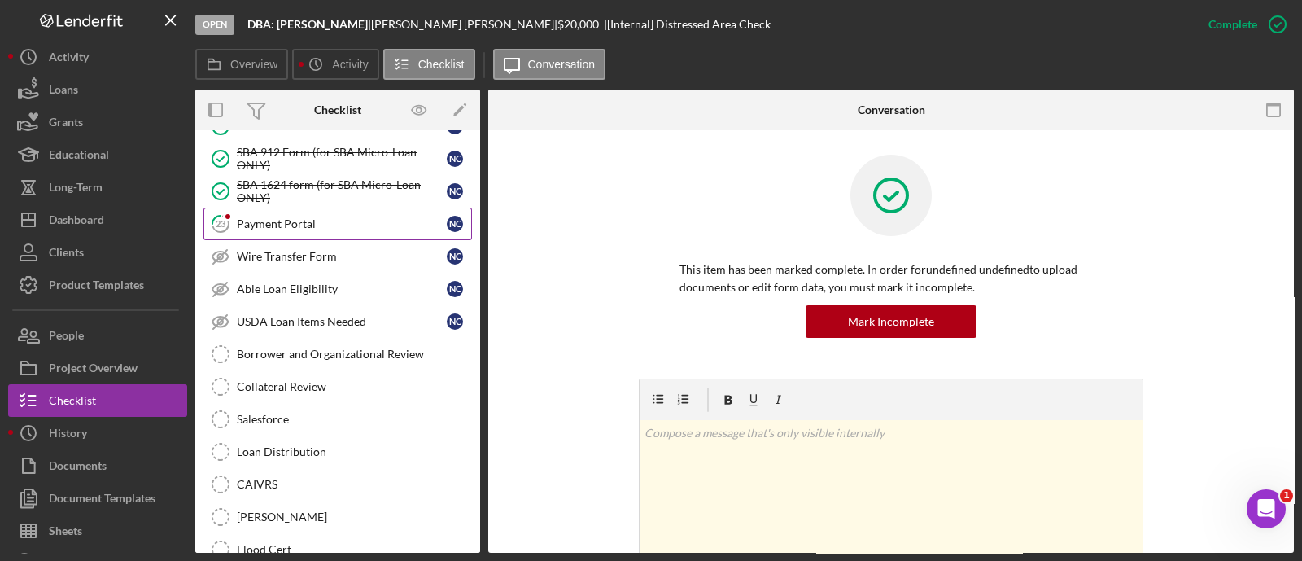
click at [267, 217] on link "23 Payment Portal N C" at bounding box center [337, 224] width 269 height 33
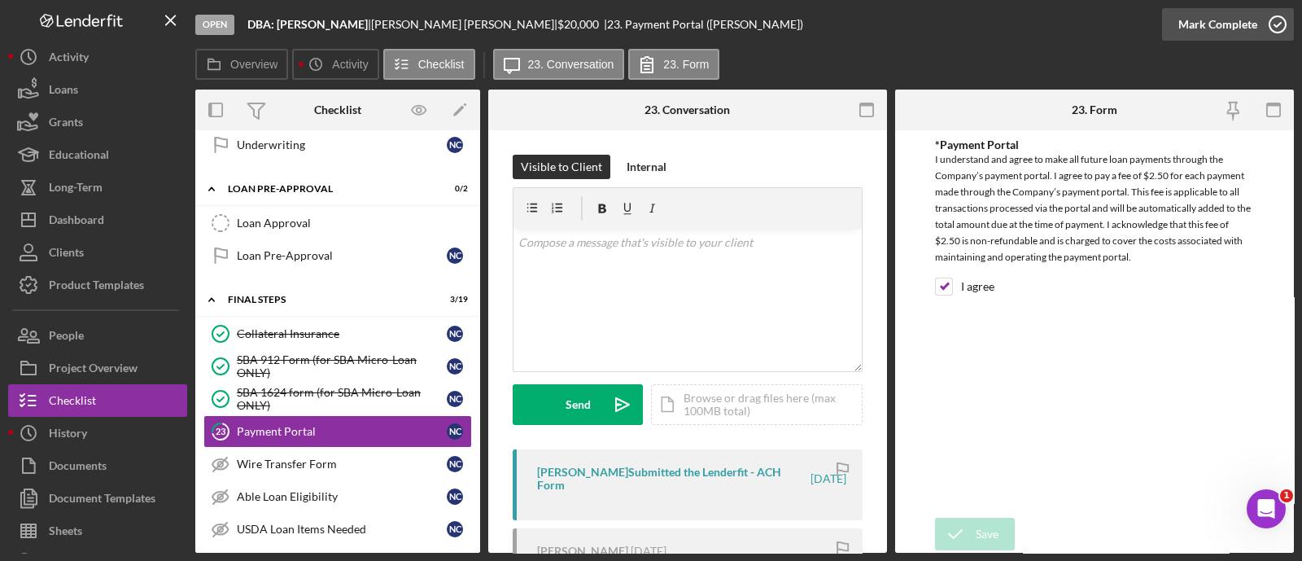
click at [1228, 15] on div "Mark Complete" at bounding box center [1218, 24] width 79 height 33
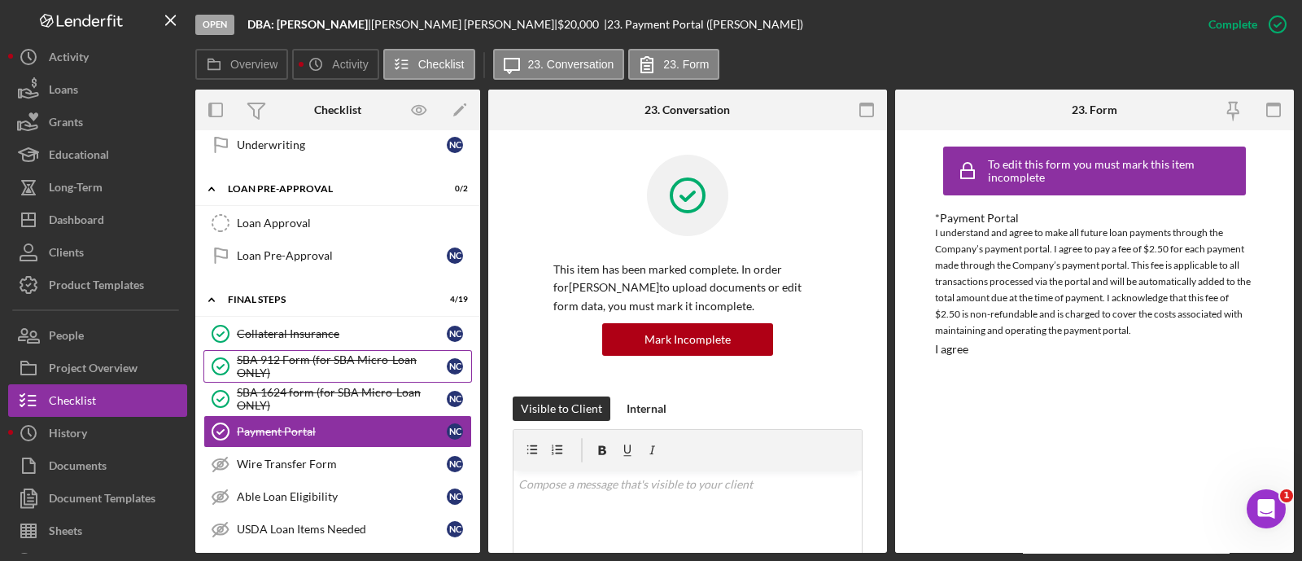
click at [330, 357] on div "SBA 912 Form (for SBA Micro-Loan ONLY)" at bounding box center [342, 366] width 210 height 26
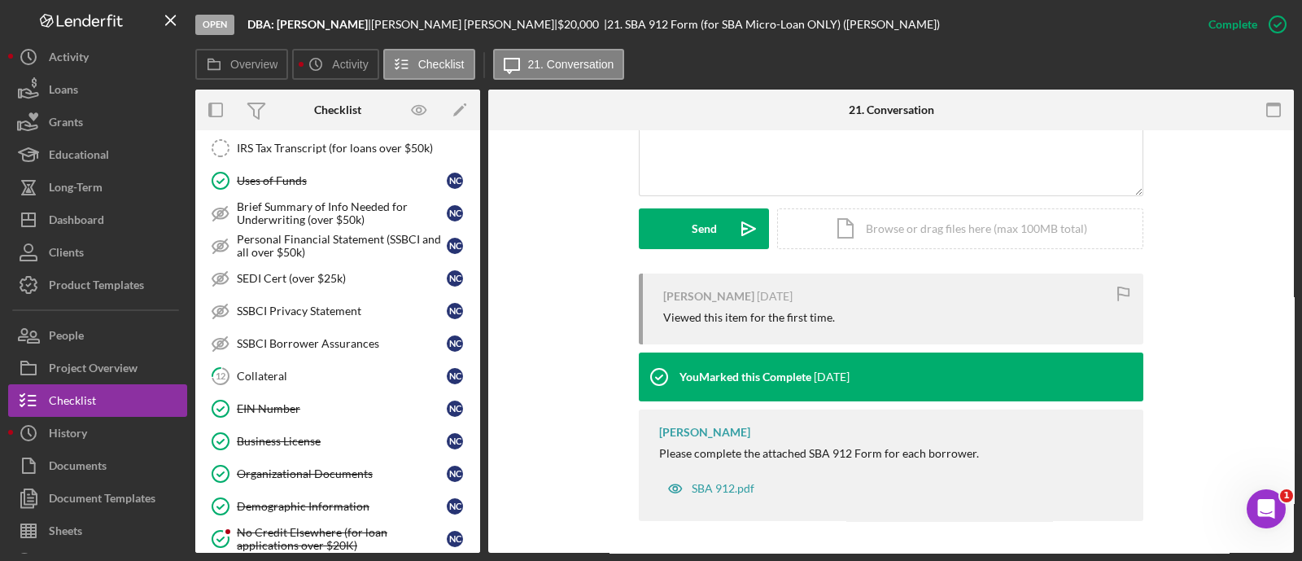
scroll to position [729, 0]
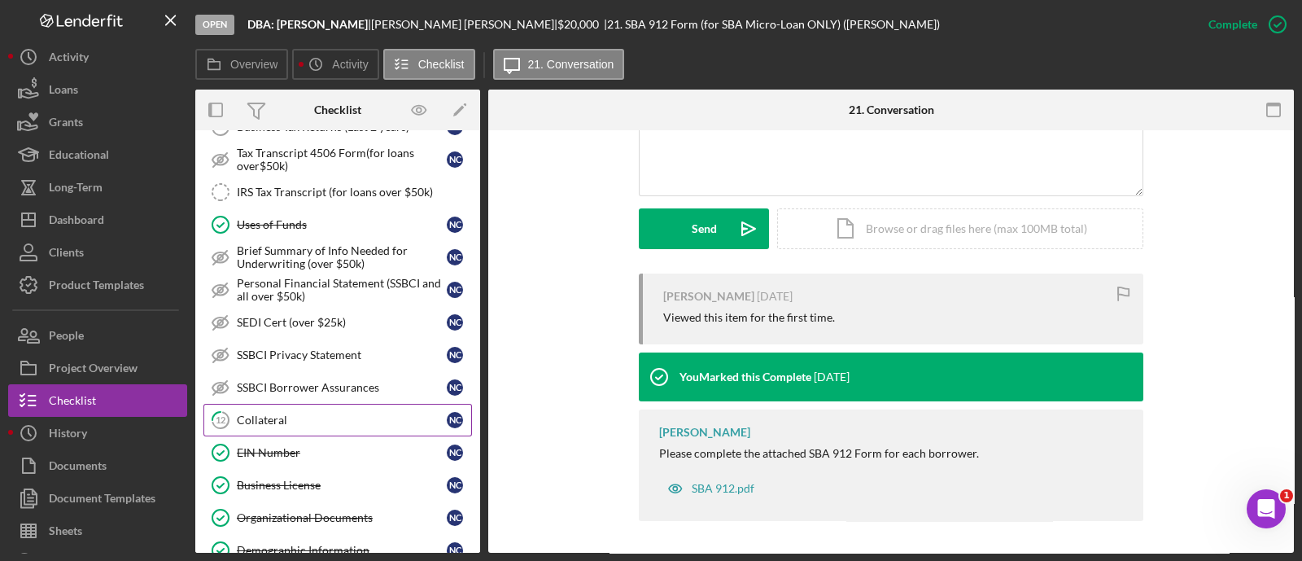
click at [350, 414] on div "Collateral" at bounding box center [342, 420] width 210 height 13
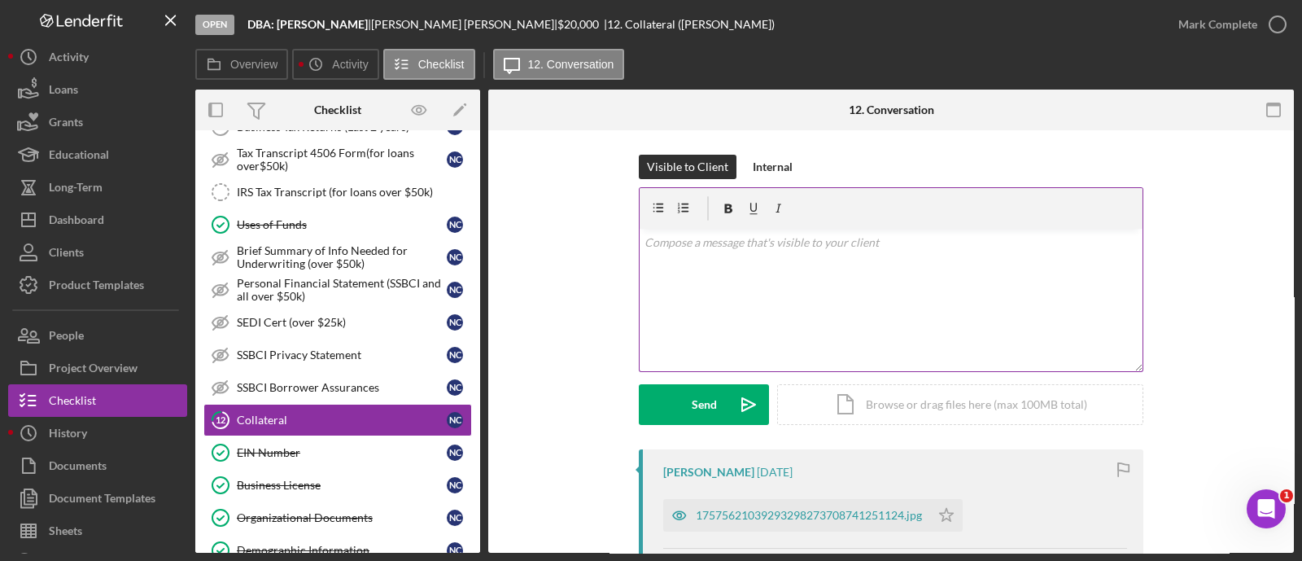
scroll to position [290, 0]
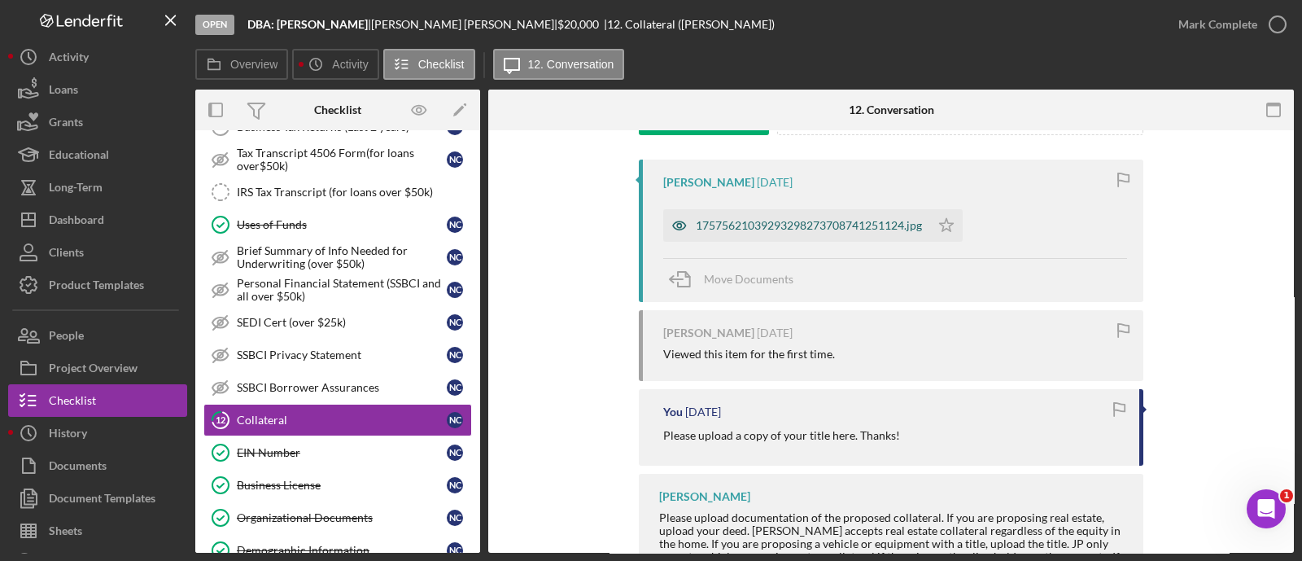
click at [794, 221] on div "17575621039293298273708741251124.jpg" at bounding box center [809, 225] width 226 height 13
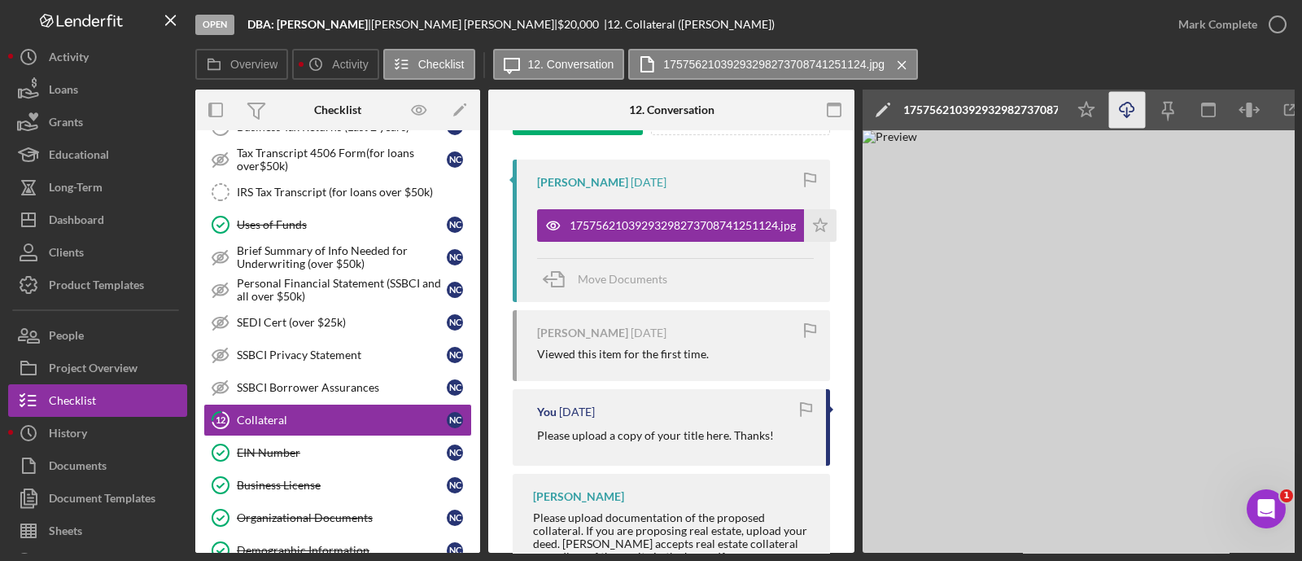
click at [1124, 107] on icon "Icon/Download" at bounding box center [1127, 110] width 37 height 37
click at [1131, 112] on icon "Icon/Download" at bounding box center [1127, 110] width 37 height 37
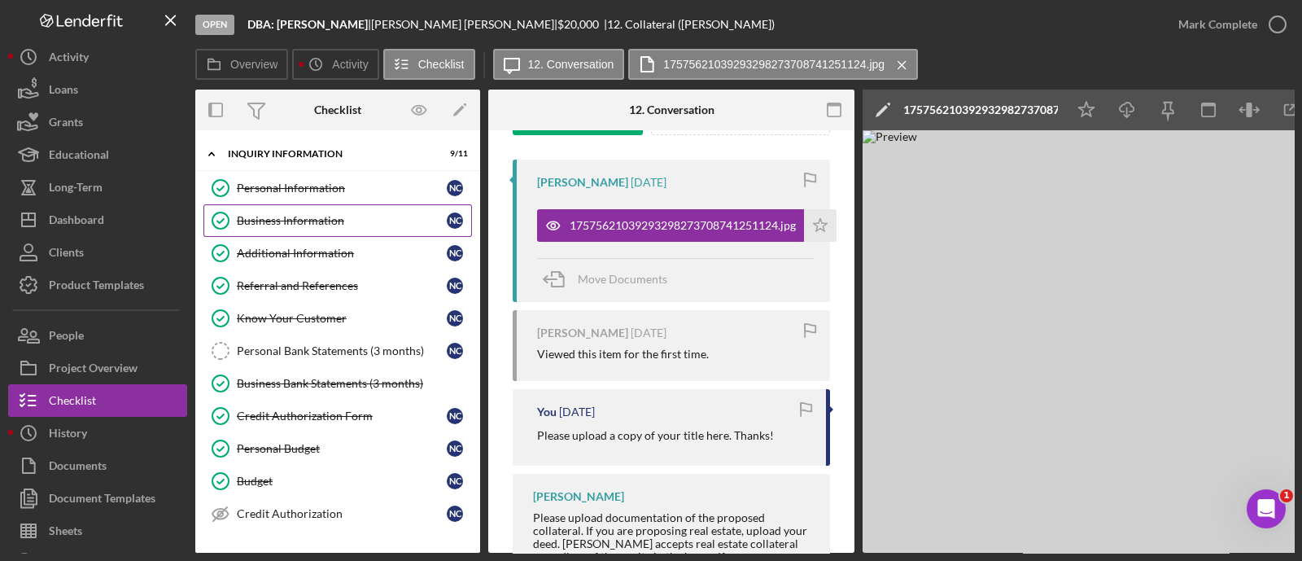
click at [341, 217] on div "Business Information" at bounding box center [342, 220] width 210 height 13
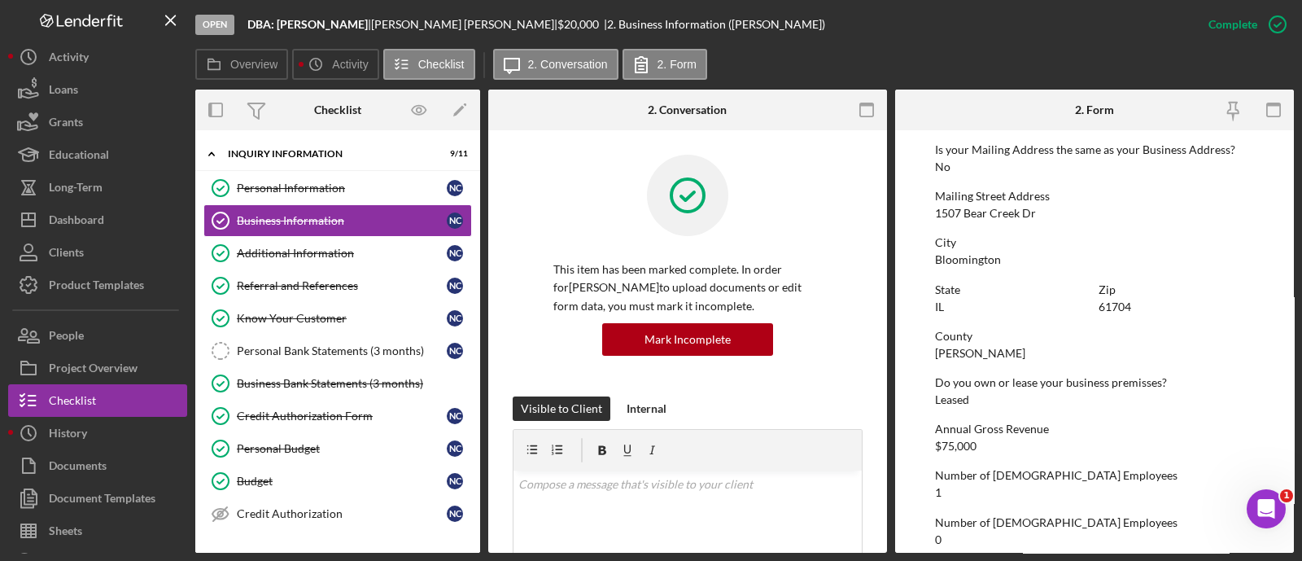
scroll to position [991, 0]
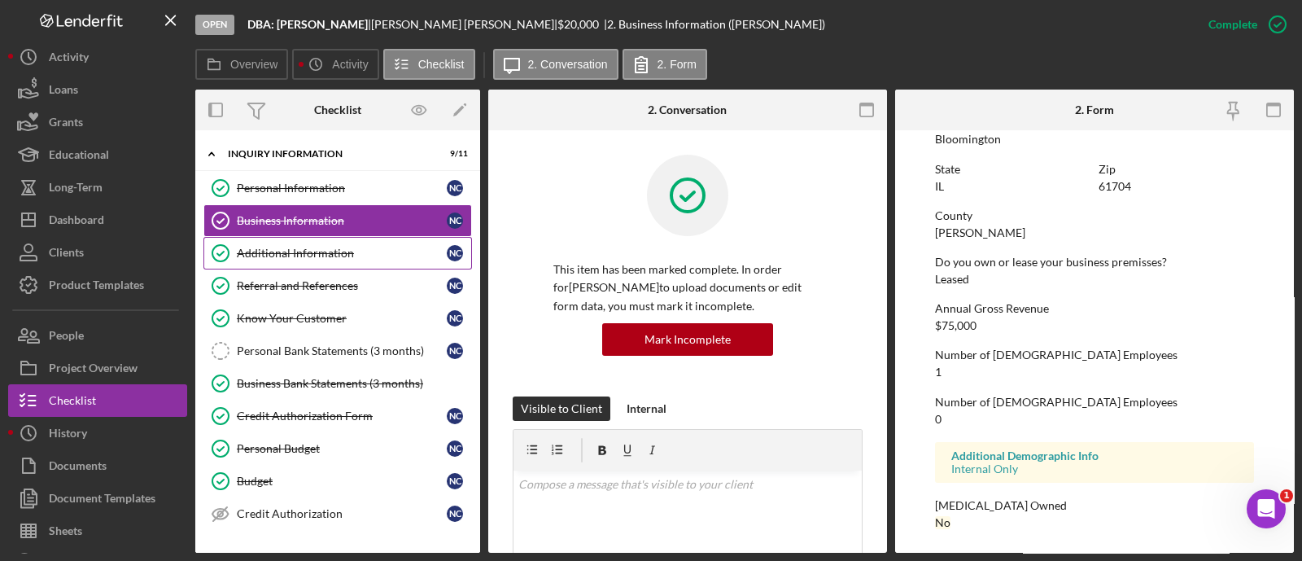
click at [313, 248] on div "Additional Information" at bounding box center [342, 253] width 210 height 13
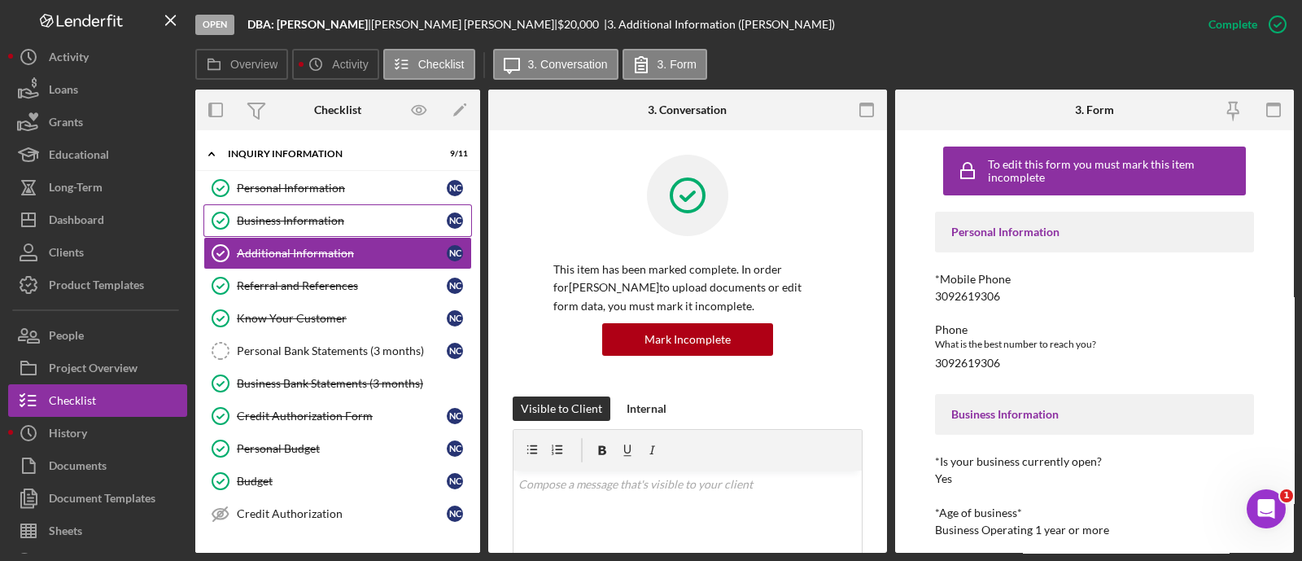
click at [287, 219] on div "Business Information" at bounding box center [342, 220] width 210 height 13
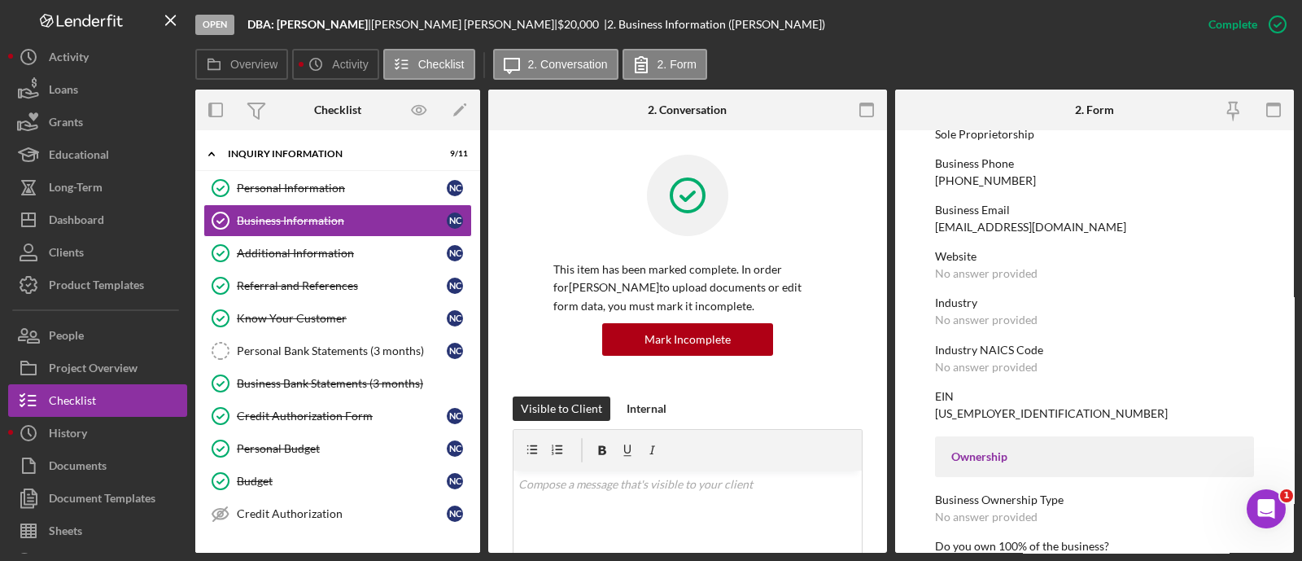
scroll to position [179, 0]
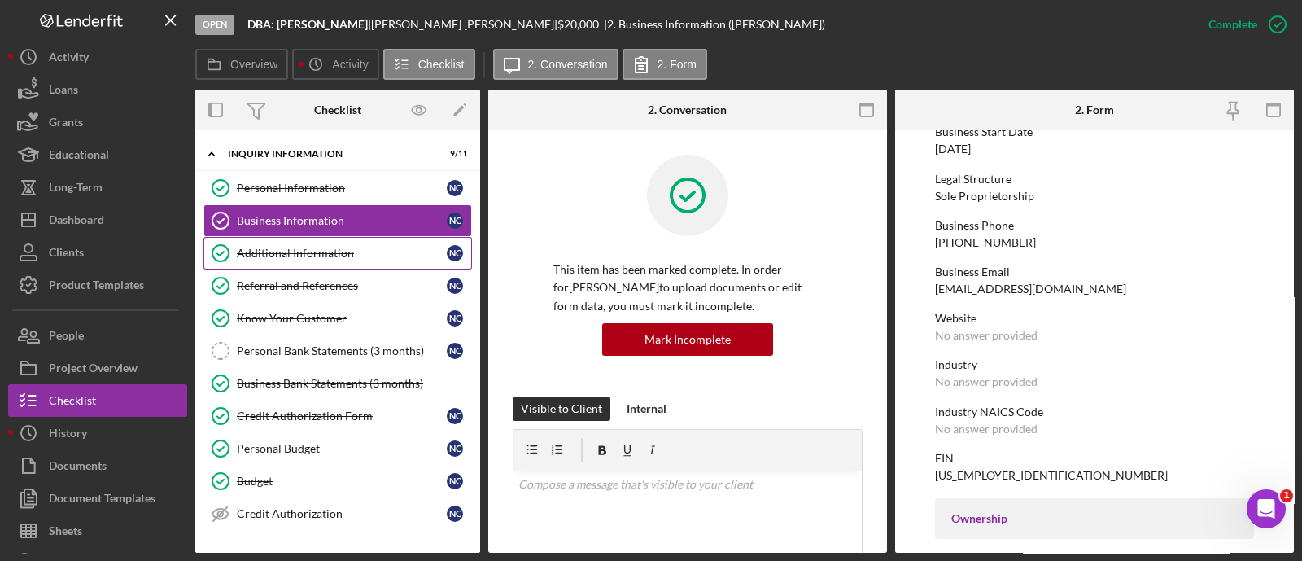
click at [293, 260] on link "Additional Information Additional Information N C" at bounding box center [337, 253] width 269 height 33
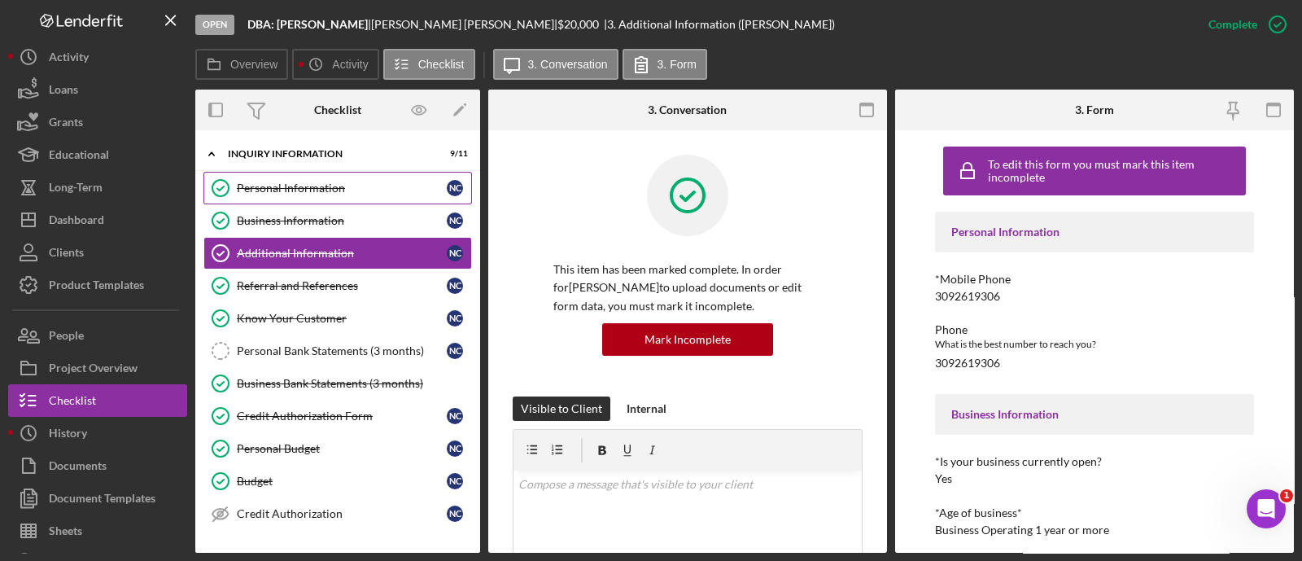
click at [246, 197] on link "Personal Information Personal Information N C" at bounding box center [337, 188] width 269 height 33
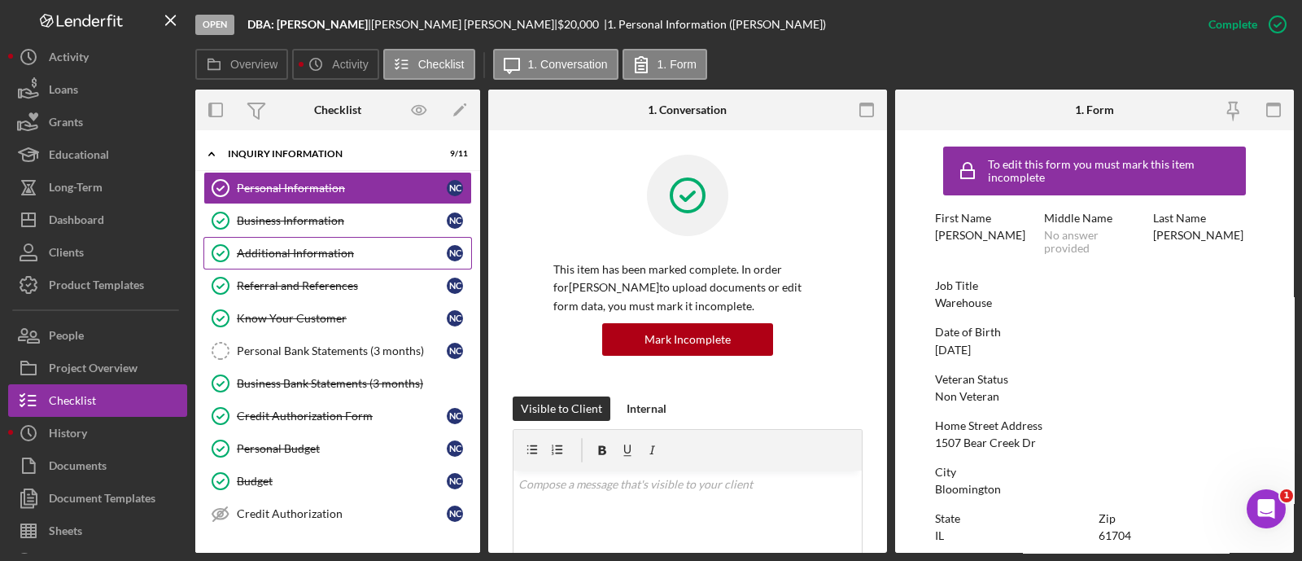
click at [245, 238] on link "Additional Information Additional Information N C" at bounding box center [337, 253] width 269 height 33
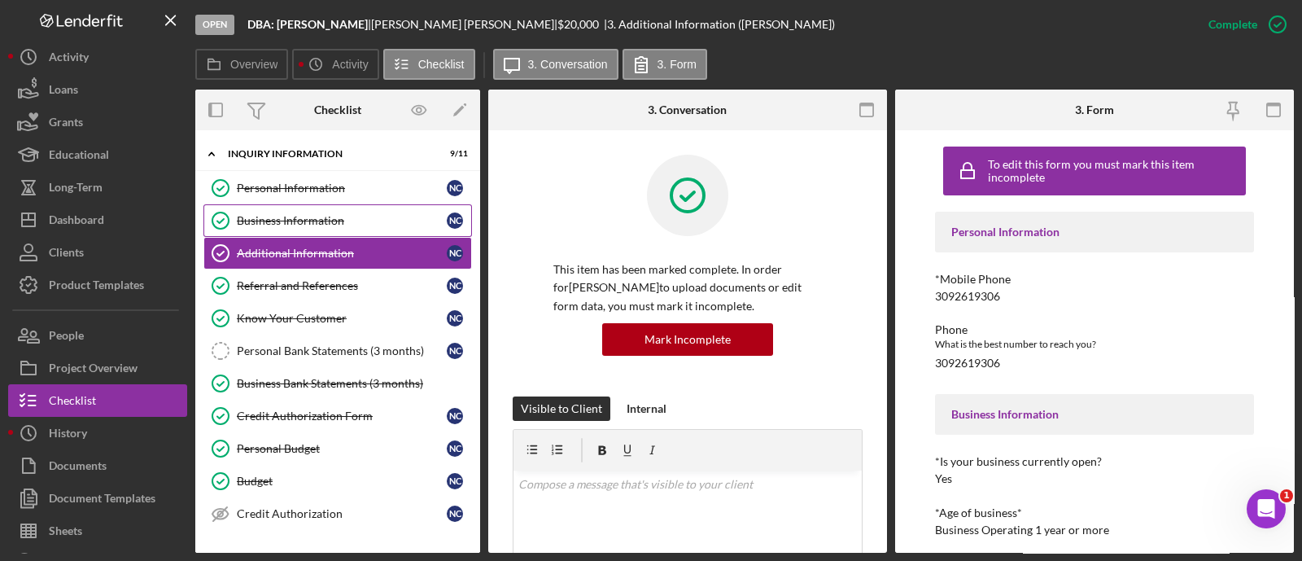
click at [240, 224] on div "Business Information" at bounding box center [342, 220] width 210 height 13
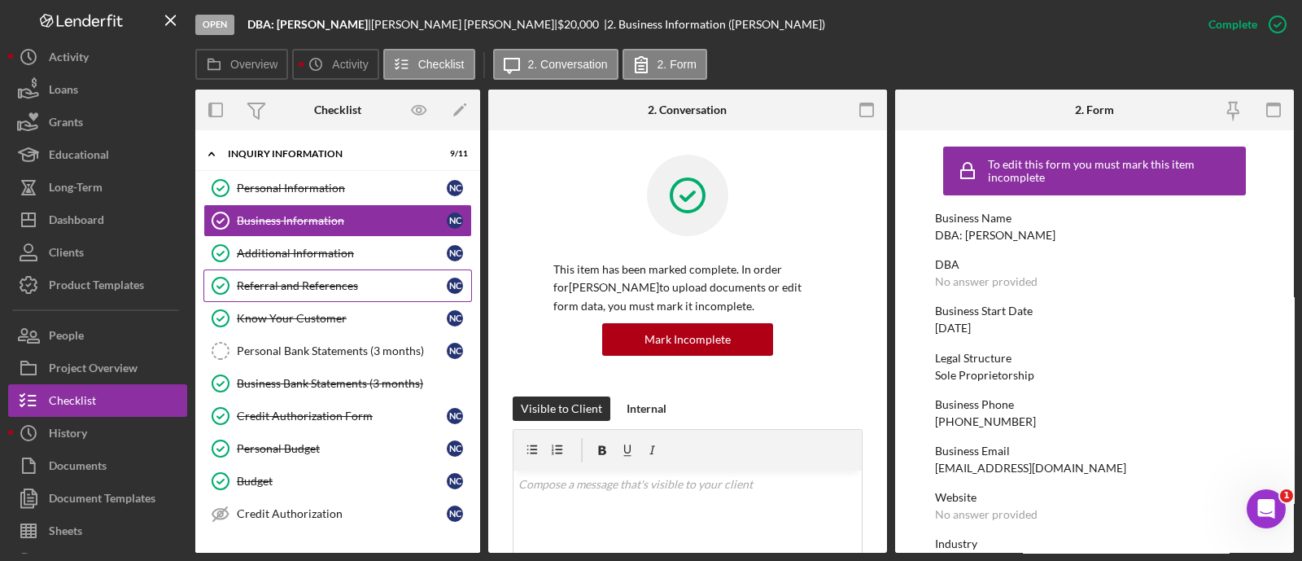
click at [288, 279] on div "Referral and References" at bounding box center [342, 285] width 210 height 13
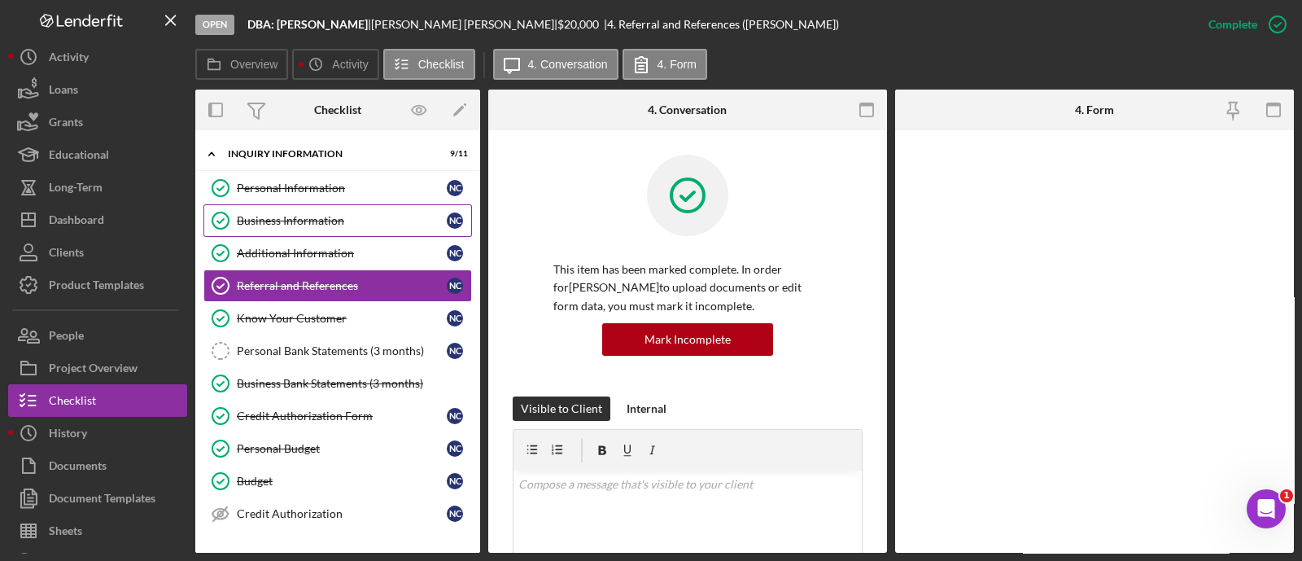
click at [254, 212] on link "Business Information Business Information N C" at bounding box center [337, 220] width 269 height 33
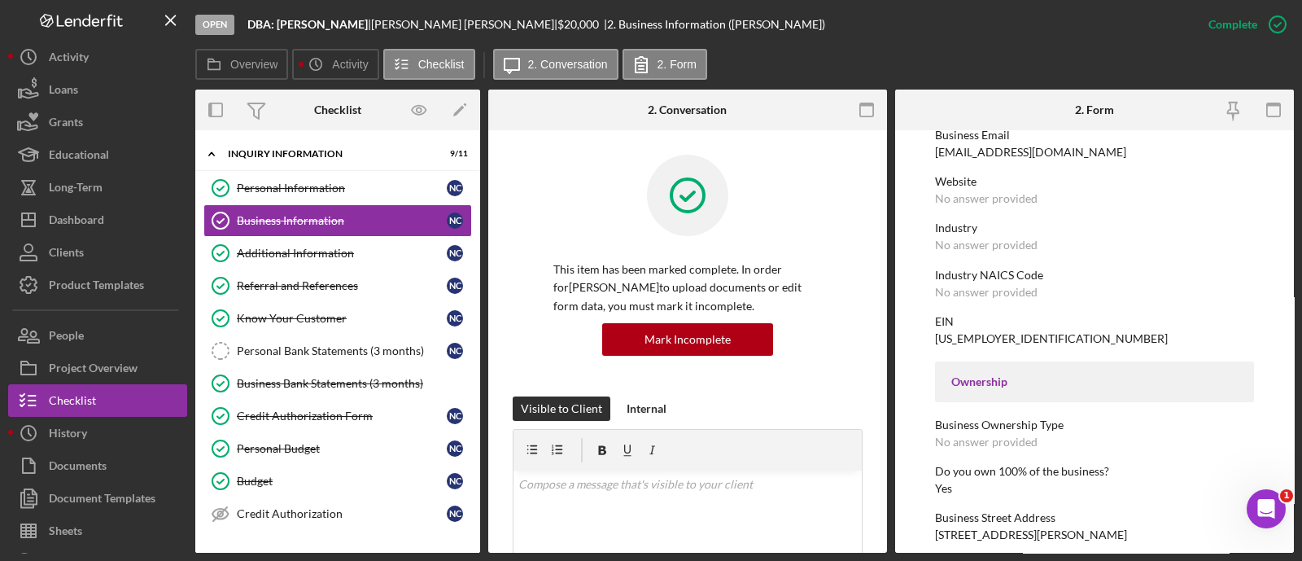
scroll to position [492, 0]
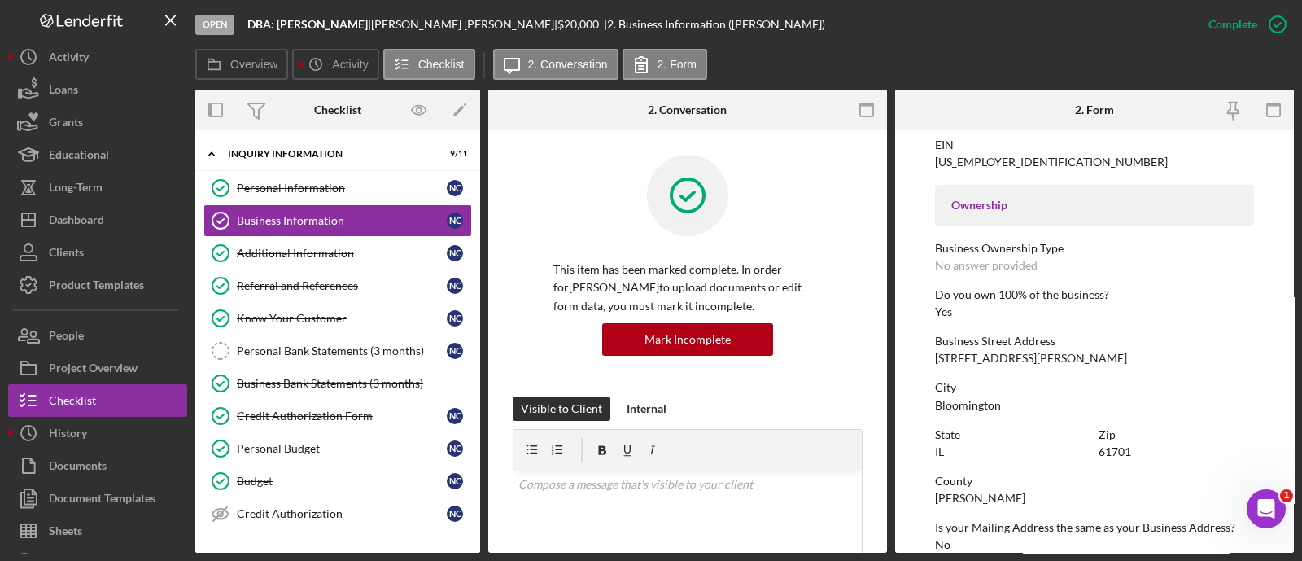
click at [1111, 449] on div "61701" at bounding box center [1115, 451] width 33 height 13
copy div "61701"
click at [269, 151] on div "INQUIRY INFORMATION" at bounding box center [344, 154] width 232 height 10
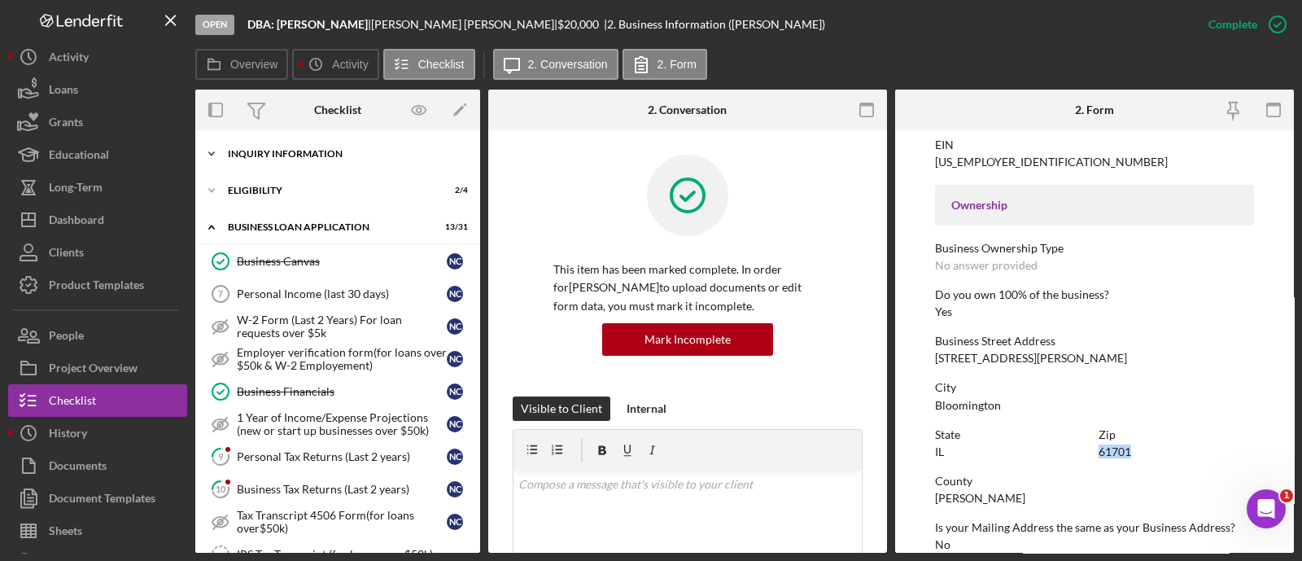
click at [269, 151] on div "INQUIRY INFORMATION" at bounding box center [344, 154] width 232 height 10
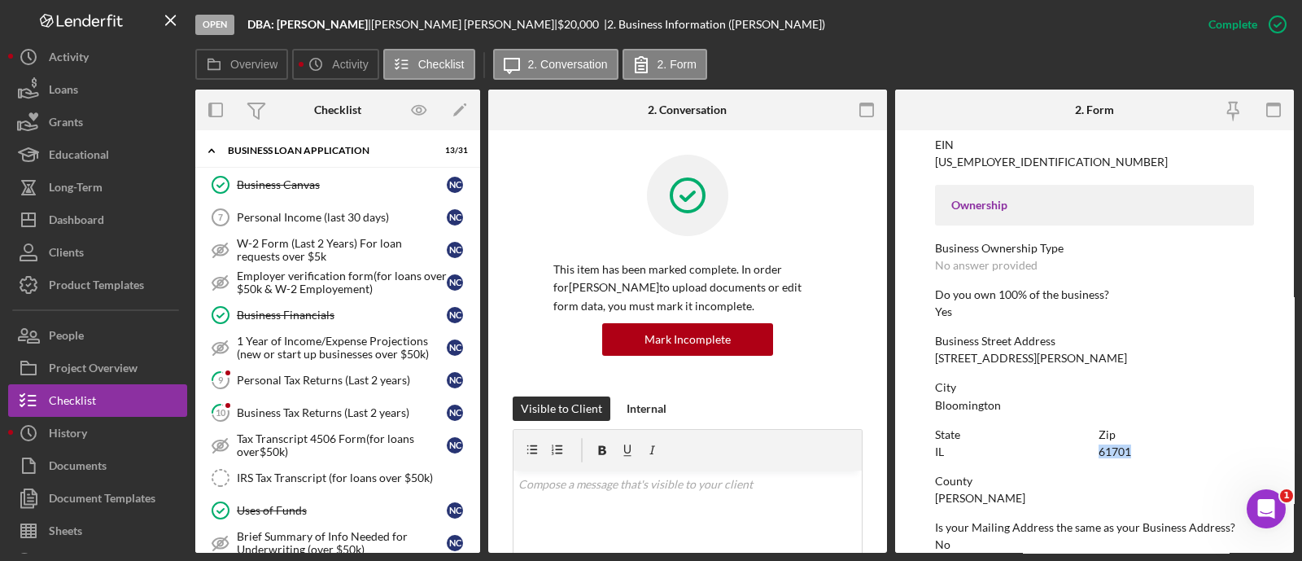
scroll to position [484, 0]
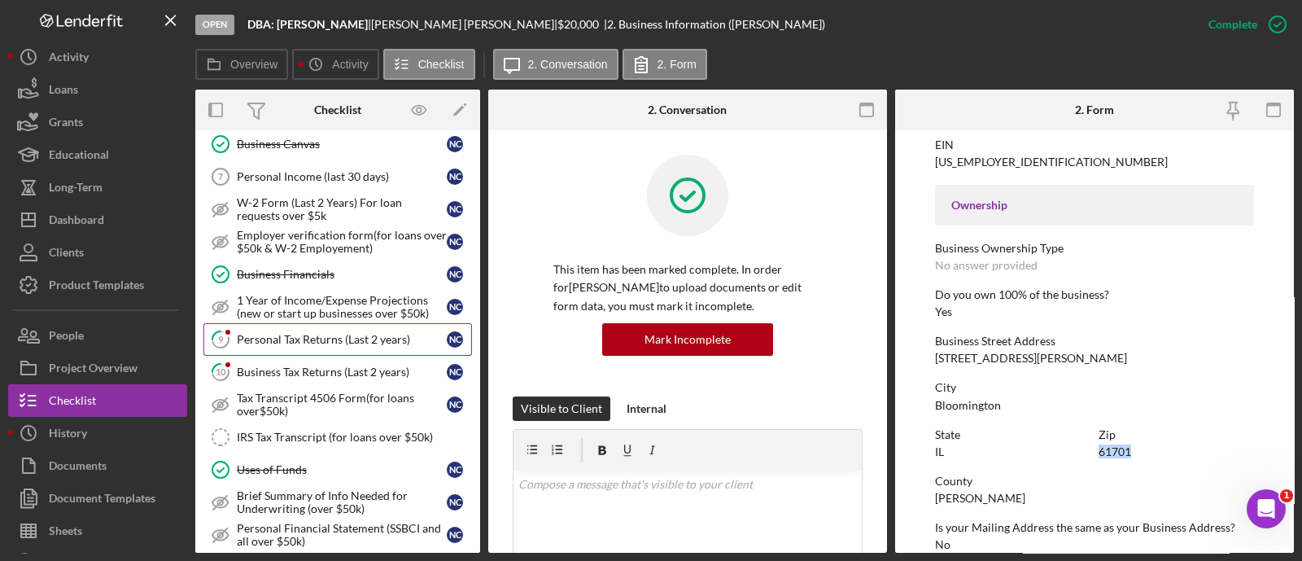
click at [329, 344] on link "9 Personal Tax Returns (Last 2 years) N C" at bounding box center [337, 339] width 269 height 33
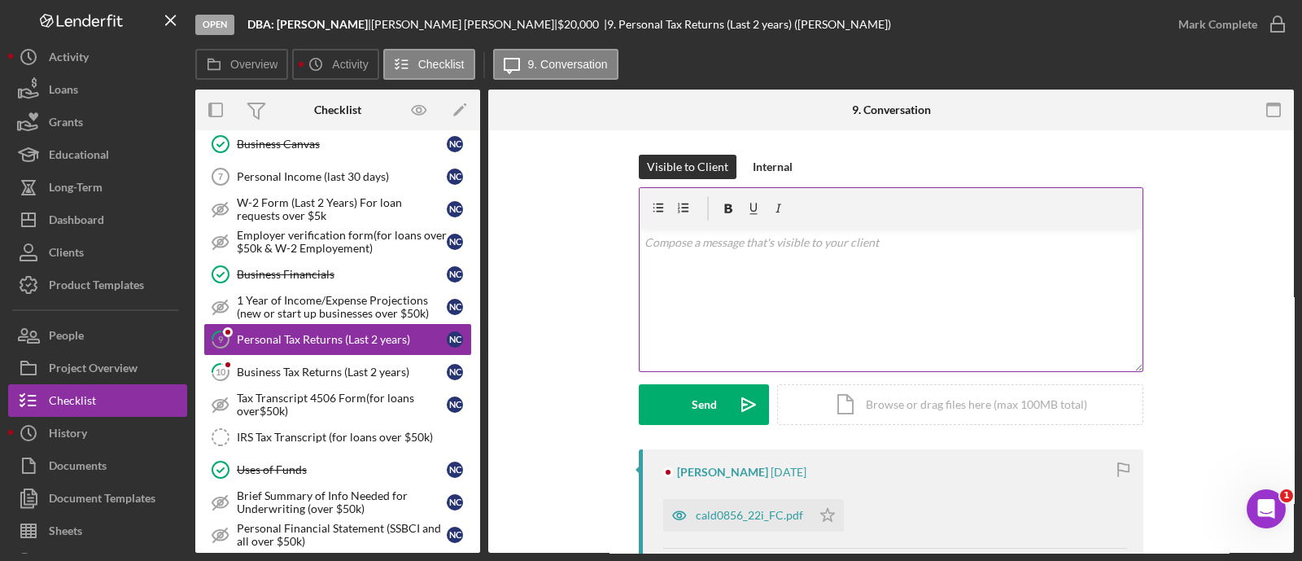
scroll to position [289, 0]
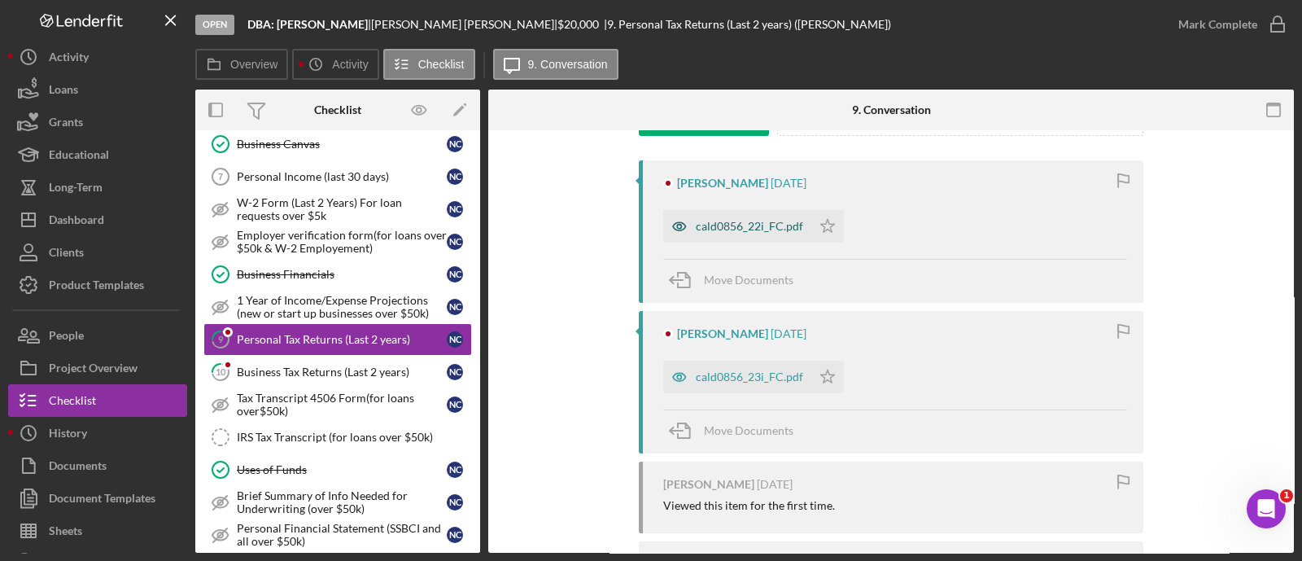
click at [750, 225] on div "cald0856_22i_FC.pdf" at bounding box center [749, 226] width 107 height 13
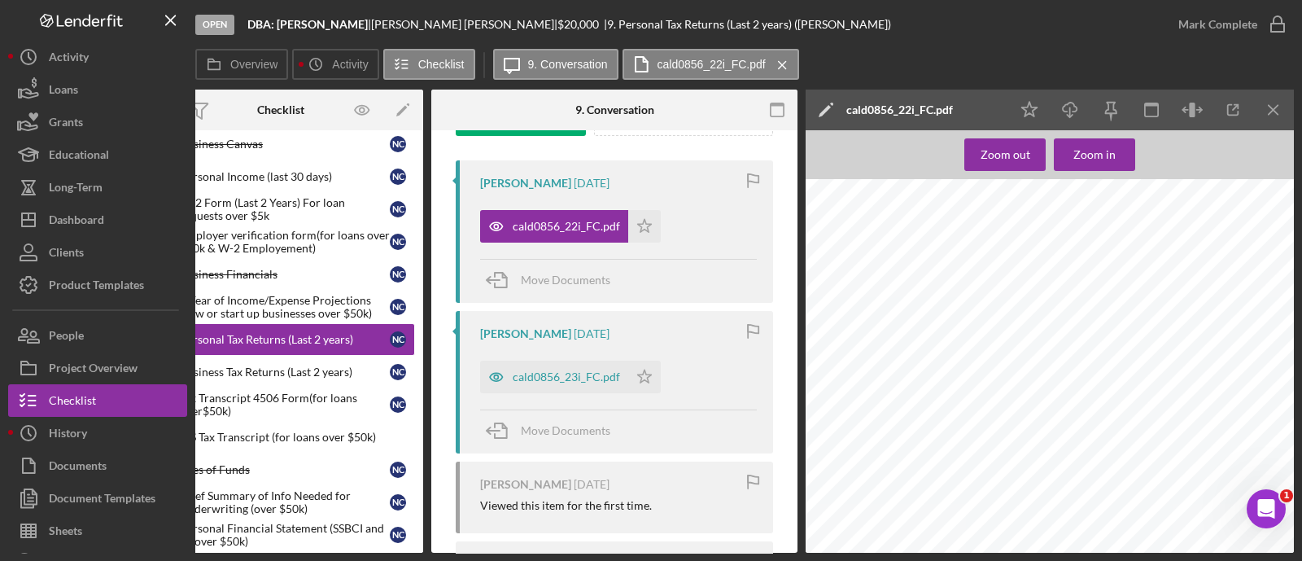
scroll to position [8006, 24]
click at [1278, 117] on icon "Icon/Menu Close" at bounding box center [1274, 110] width 37 height 37
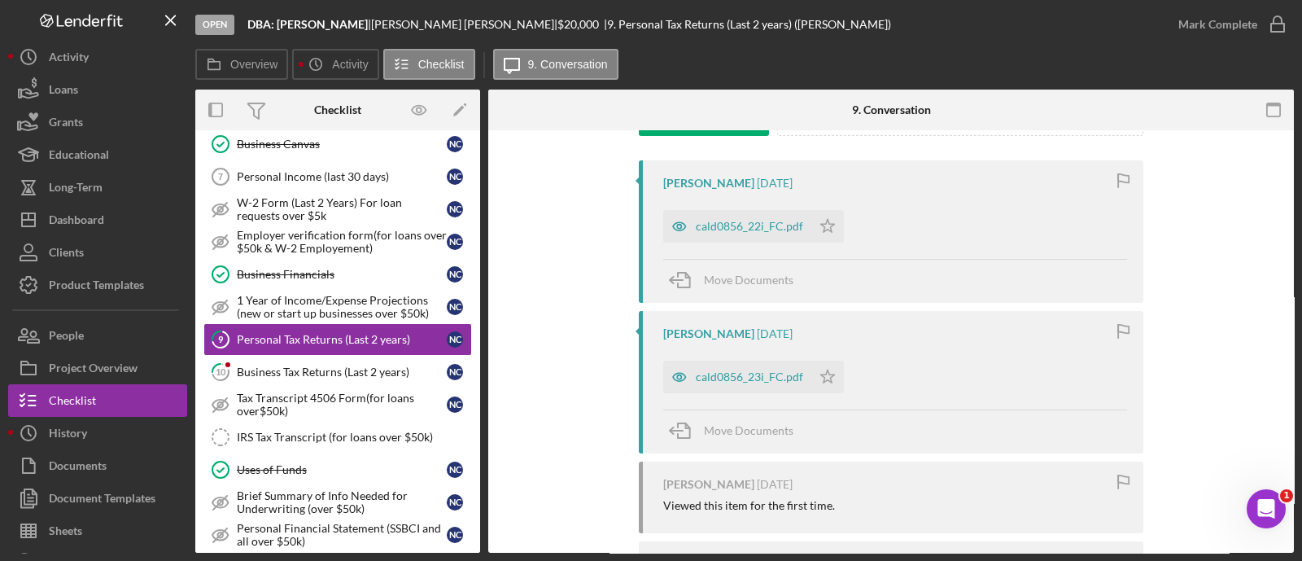
scroll to position [0, 0]
click at [743, 371] on div "cald0856_23i_FC.pdf" at bounding box center [749, 376] width 107 height 13
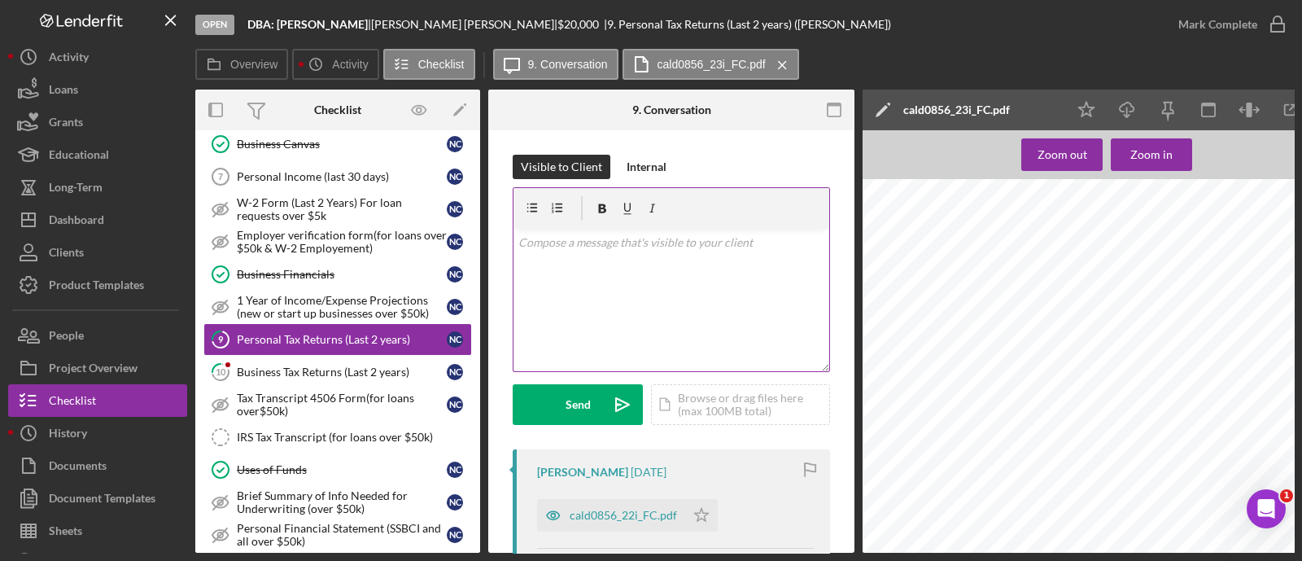
click at [637, 285] on div "v Color teal Color pink Remove color Add row above Add row below Add column bef…" at bounding box center [672, 300] width 316 height 142
click at [281, 371] on div "Business Tax Returns (Last 2 years)" at bounding box center [342, 371] width 210 height 13
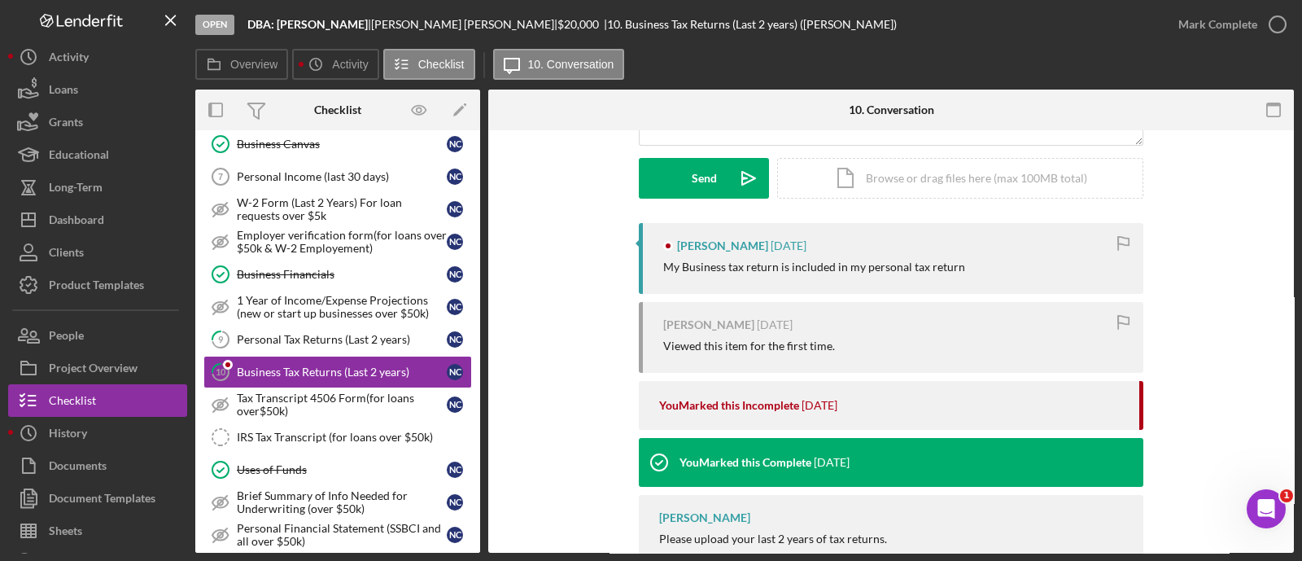
scroll to position [227, 0]
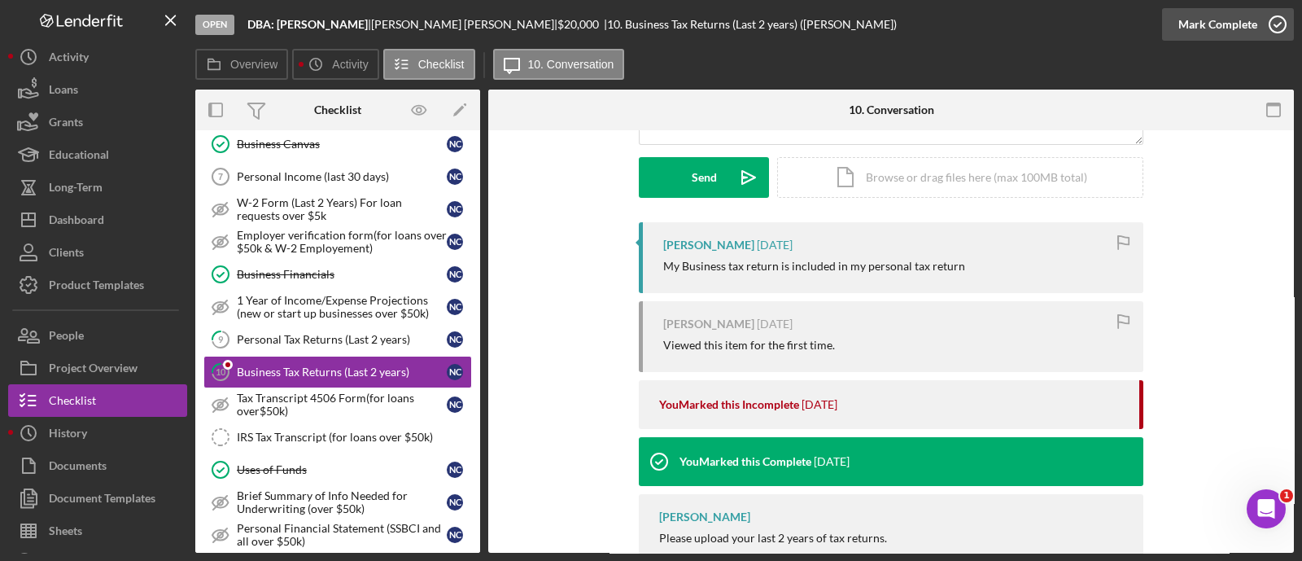
click at [1206, 10] on div "Mark Complete" at bounding box center [1218, 24] width 79 height 33
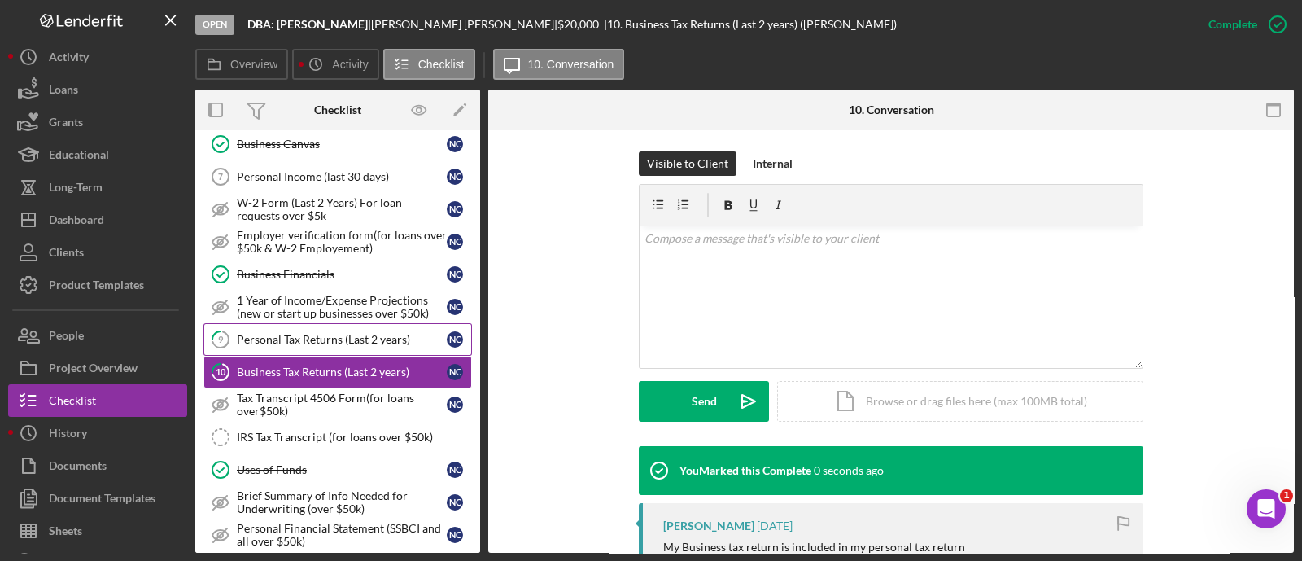
scroll to position [451, 0]
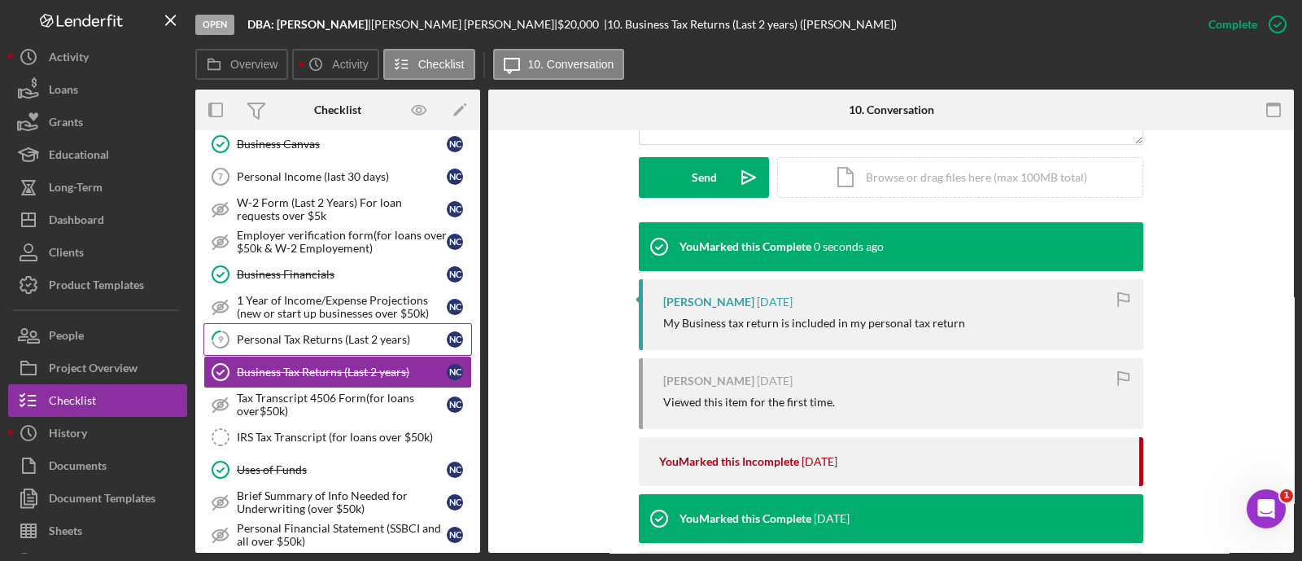
click at [339, 323] on link "9 Personal Tax Returns (Last 2 years) N C" at bounding box center [337, 339] width 269 height 33
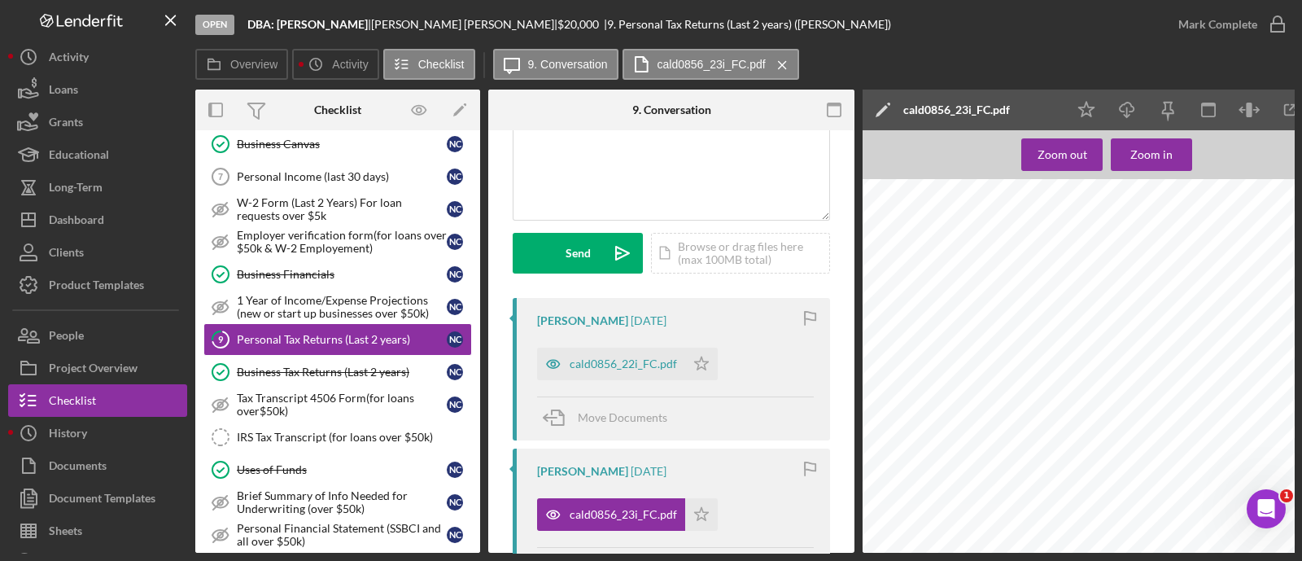
scroll to position [265, 0]
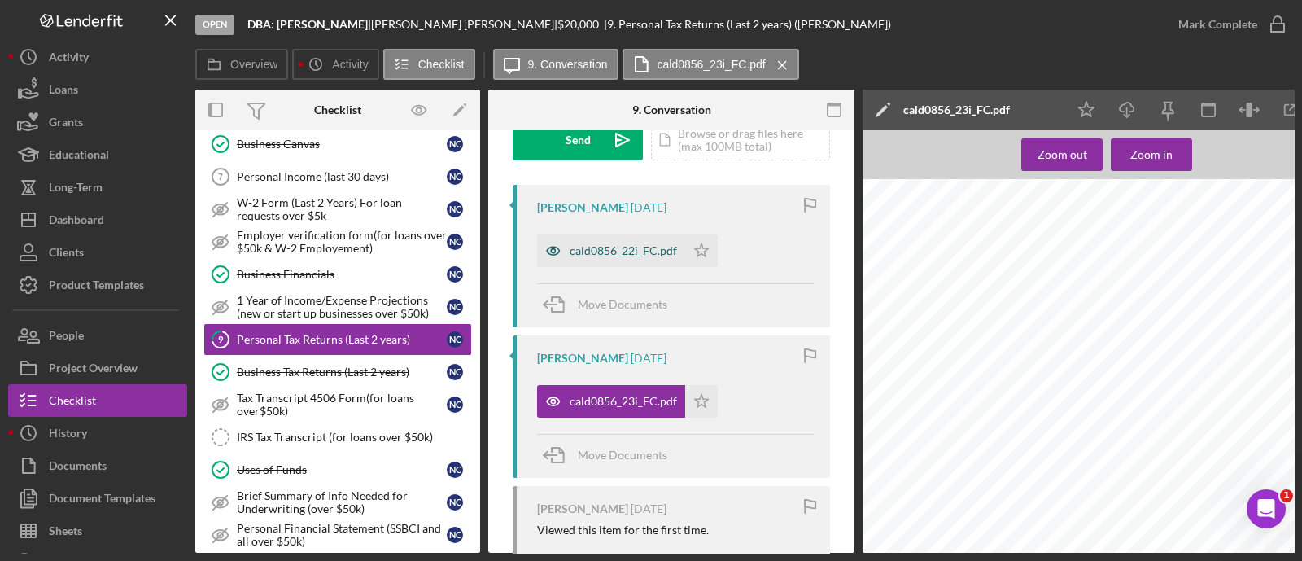
click at [602, 259] on div "cald0856_22i_FC.pdf" at bounding box center [611, 250] width 148 height 33
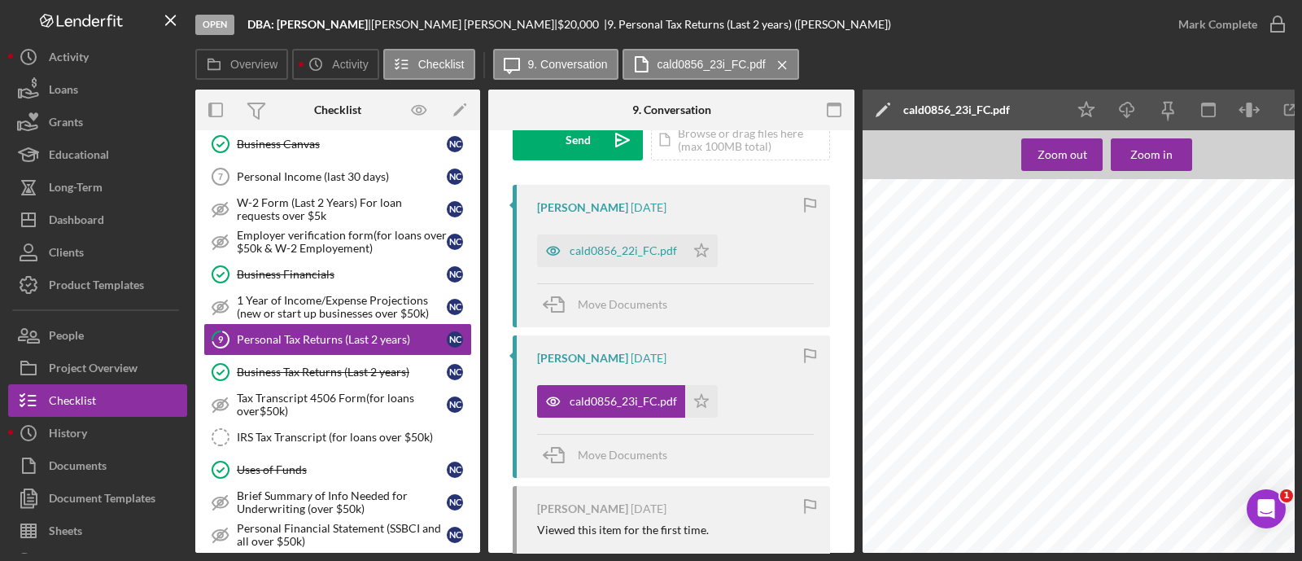
scroll to position [0, 57]
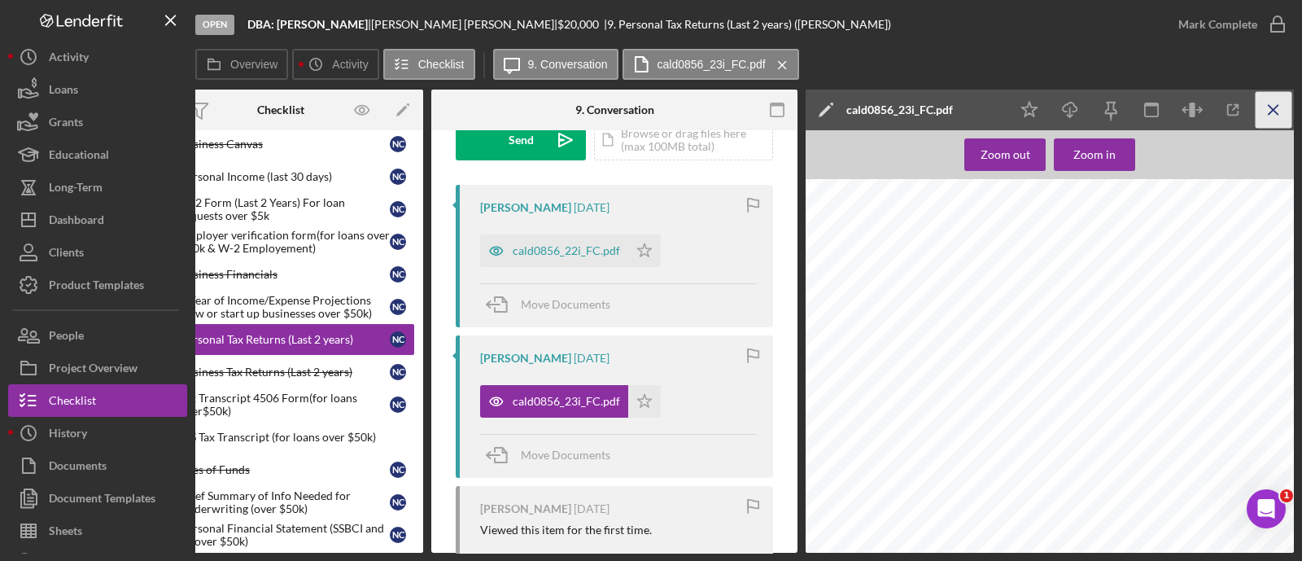
click at [1282, 112] on icon "Icon/Menu Close" at bounding box center [1274, 110] width 37 height 37
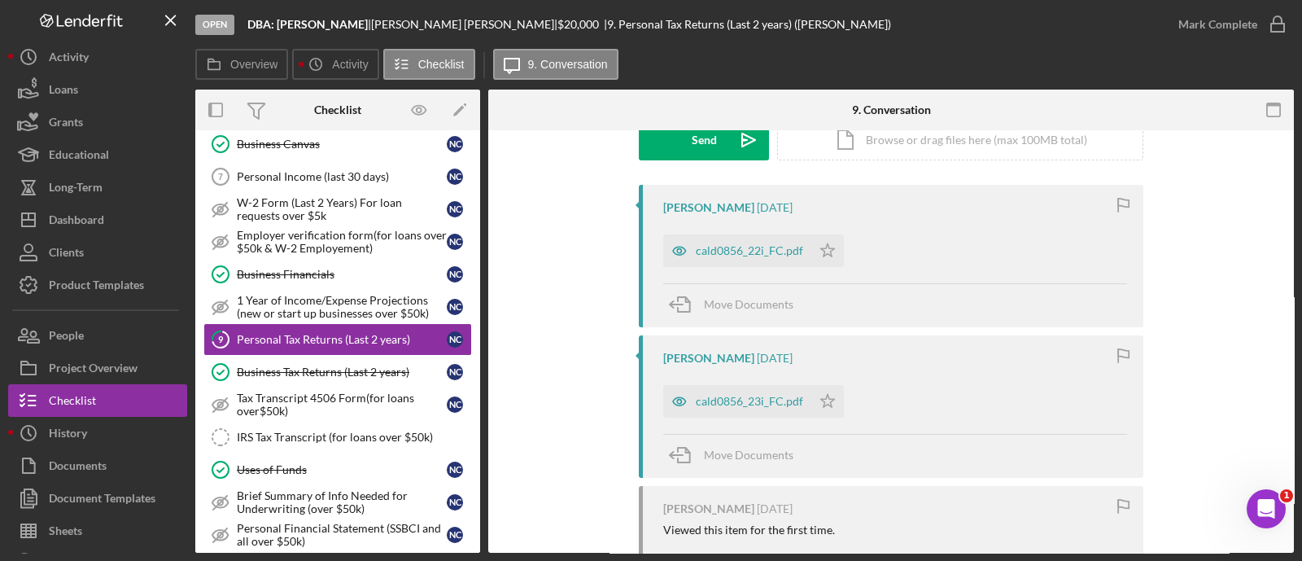
scroll to position [0, 0]
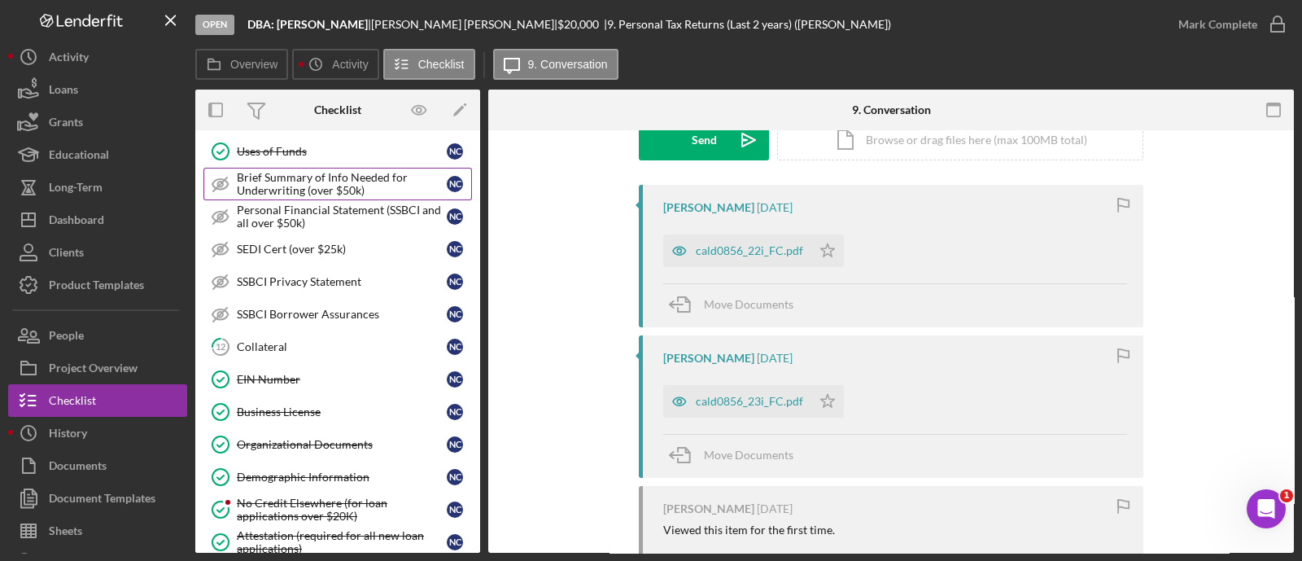
scroll to position [944, 0]
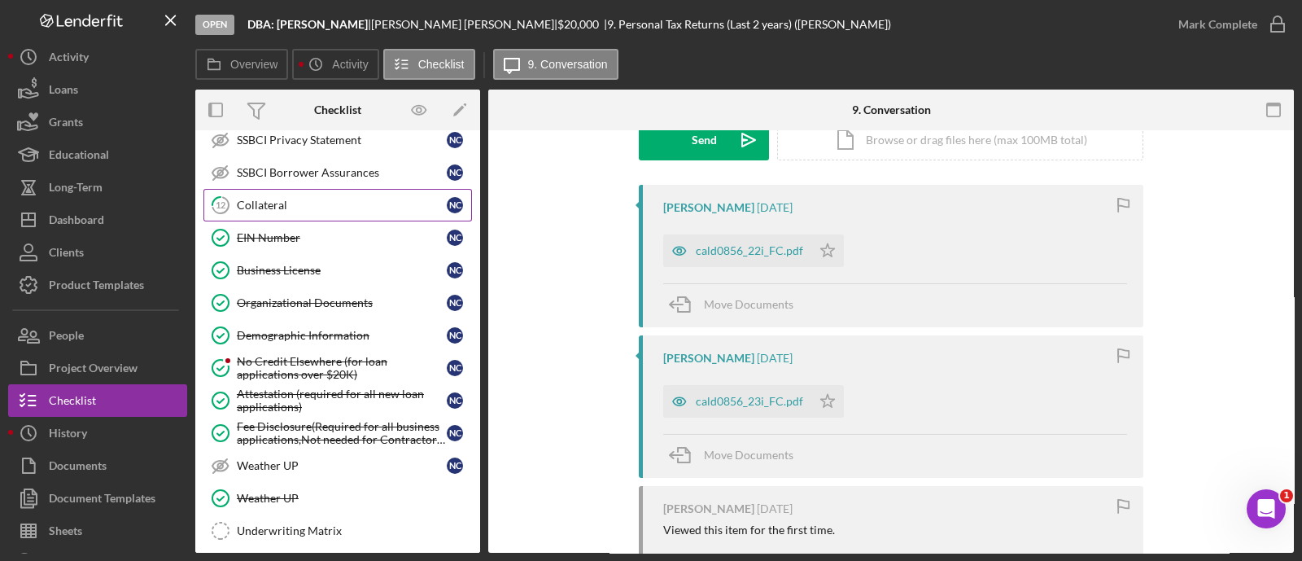
click at [273, 199] on div "Collateral" at bounding box center [342, 205] width 210 height 13
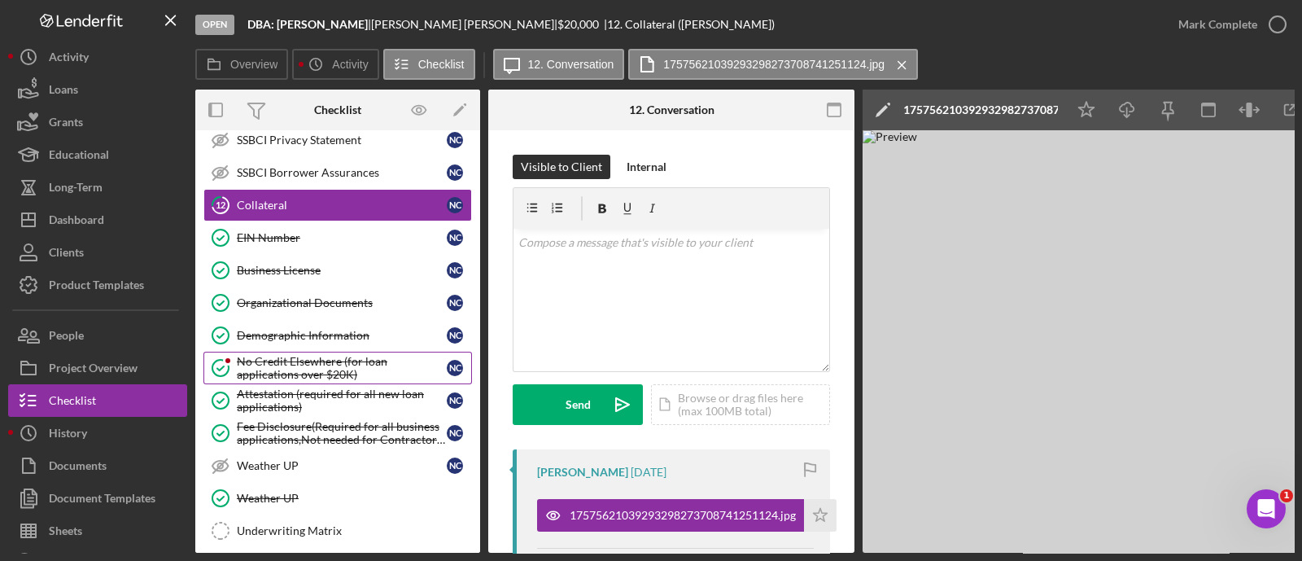
click at [302, 355] on div "No Credit Elsewhere (for loan applications over $20K)" at bounding box center [342, 368] width 210 height 26
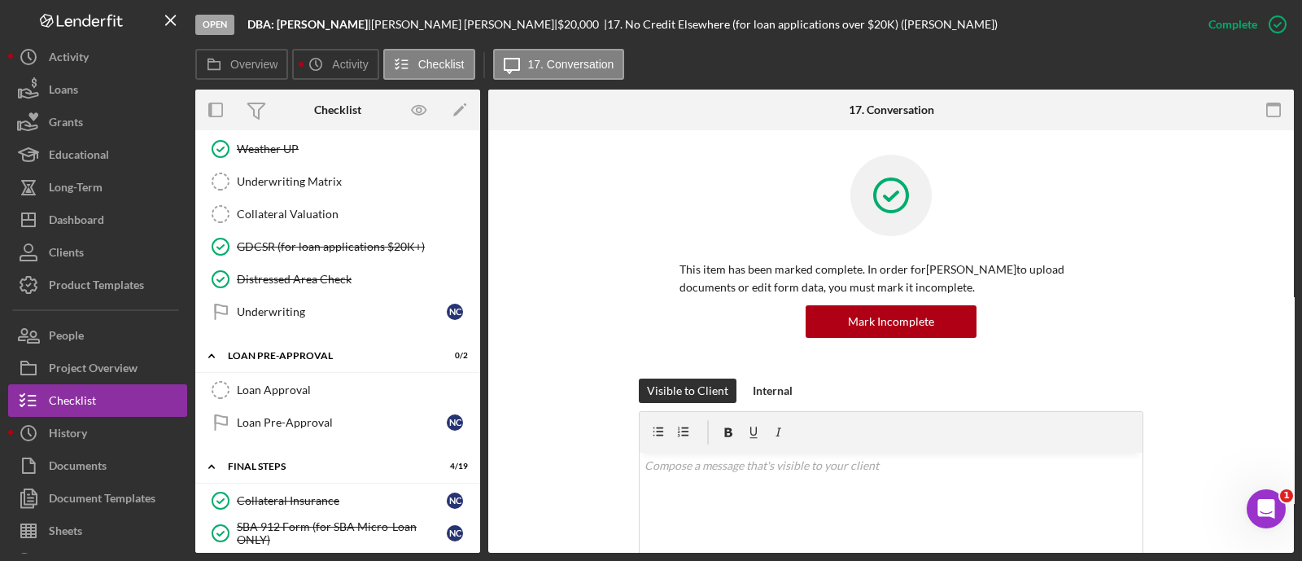
scroll to position [1294, 0]
click at [281, 217] on link "Collateral Valuation Collateral Valuation" at bounding box center [337, 213] width 269 height 33
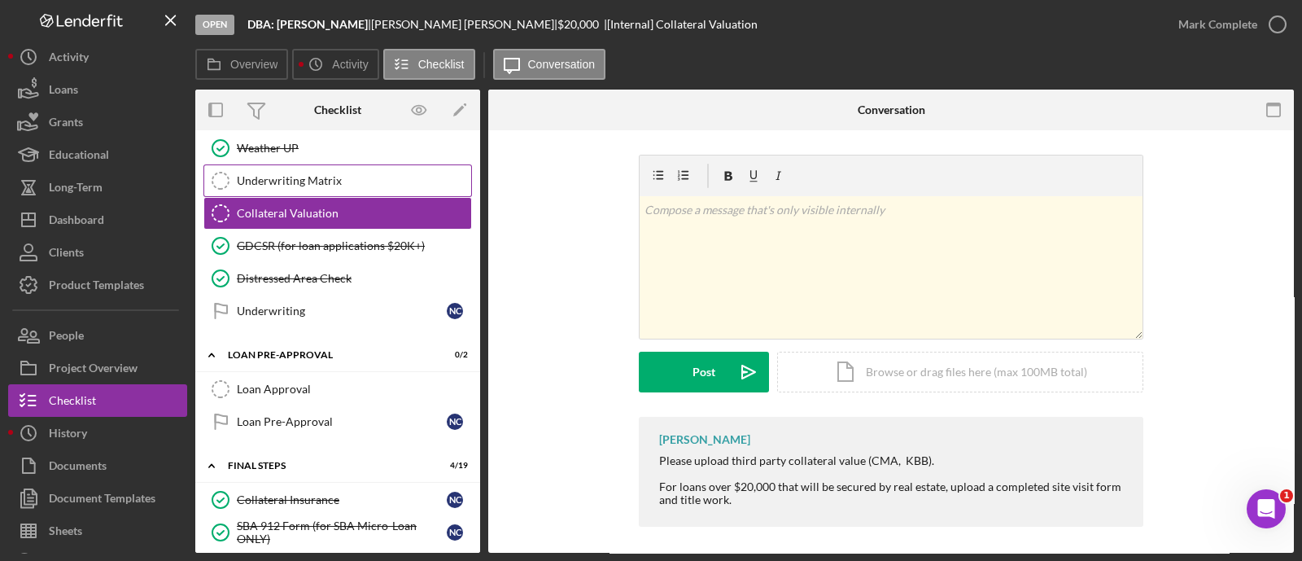
click at [273, 174] on div "Underwriting Matrix" at bounding box center [354, 180] width 234 height 13
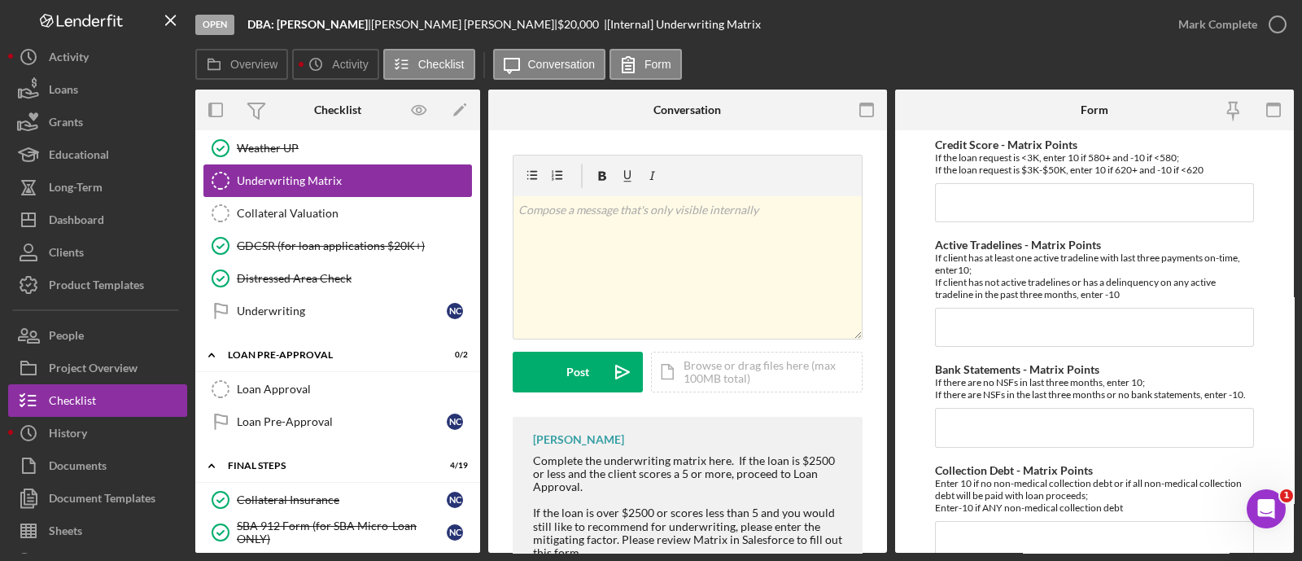
scroll to position [908, 0]
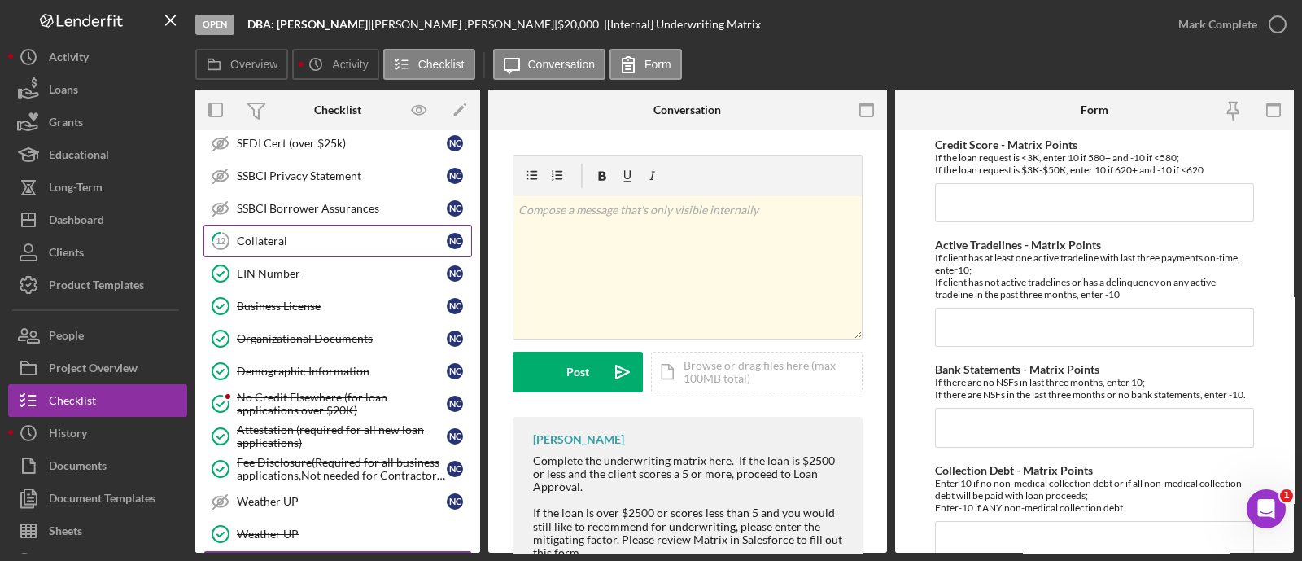
click at [289, 235] on div "Collateral" at bounding box center [342, 240] width 210 height 13
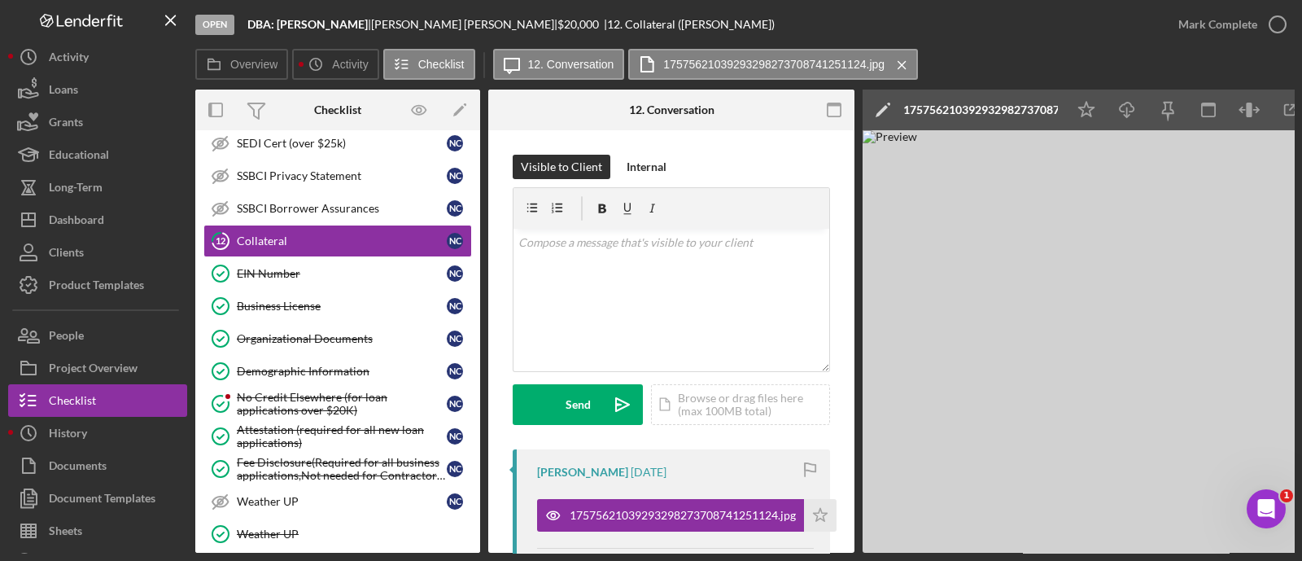
scroll to position [0, 57]
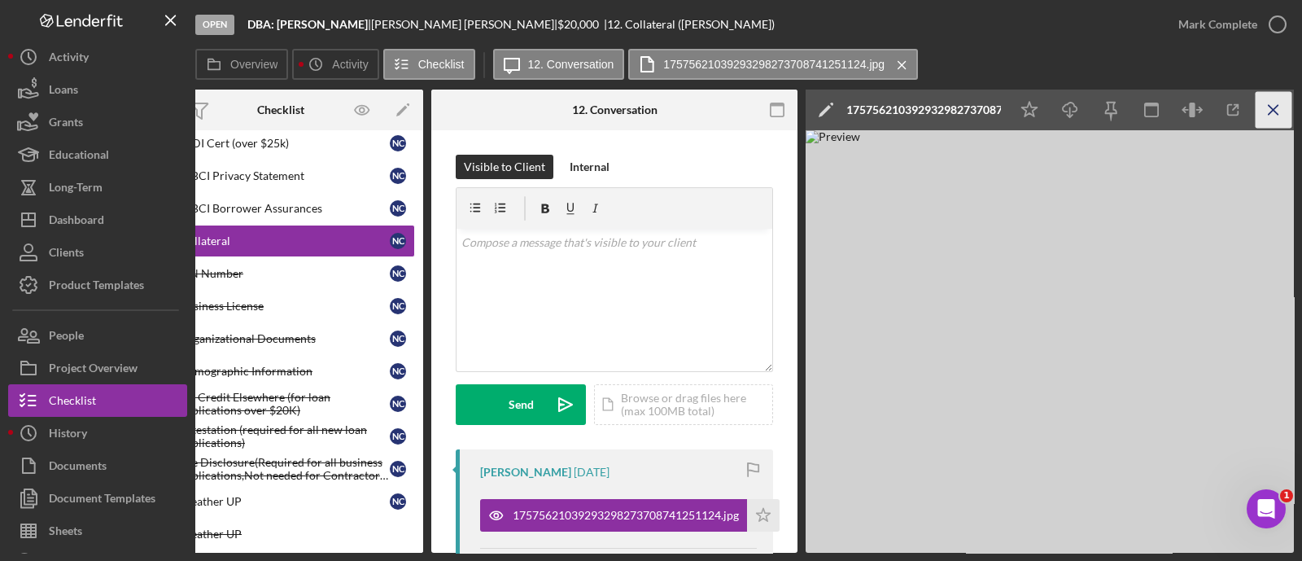
click at [1267, 112] on icon "Icon/Menu Close" at bounding box center [1274, 110] width 37 height 37
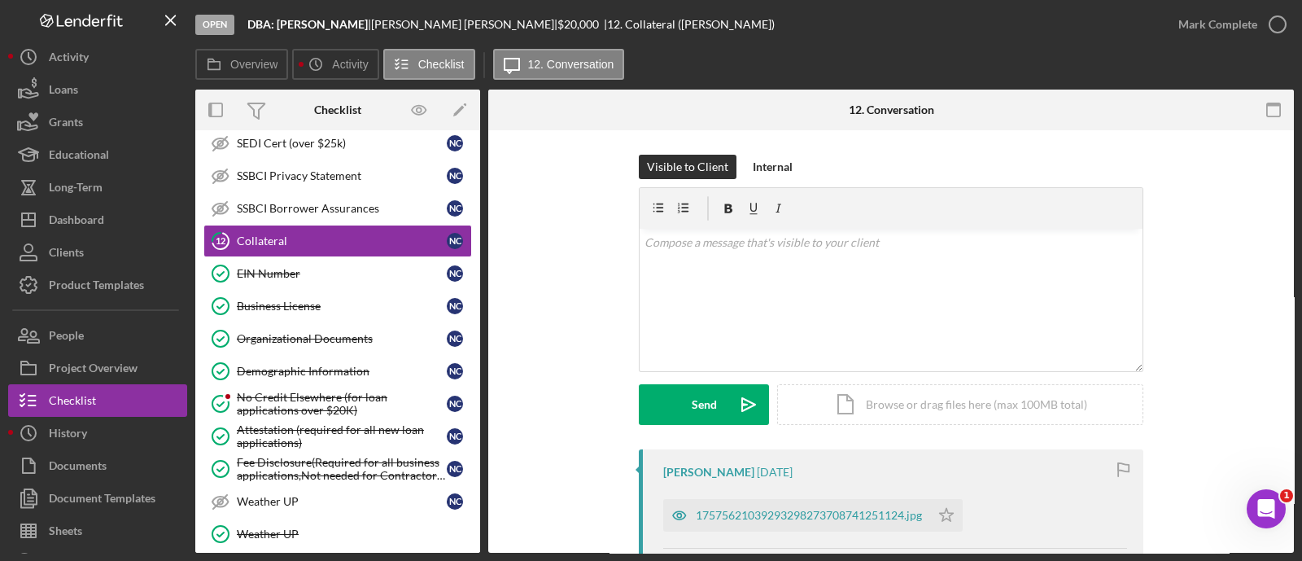
scroll to position [0, 0]
click at [339, 365] on div "Demographic Information" at bounding box center [342, 371] width 210 height 13
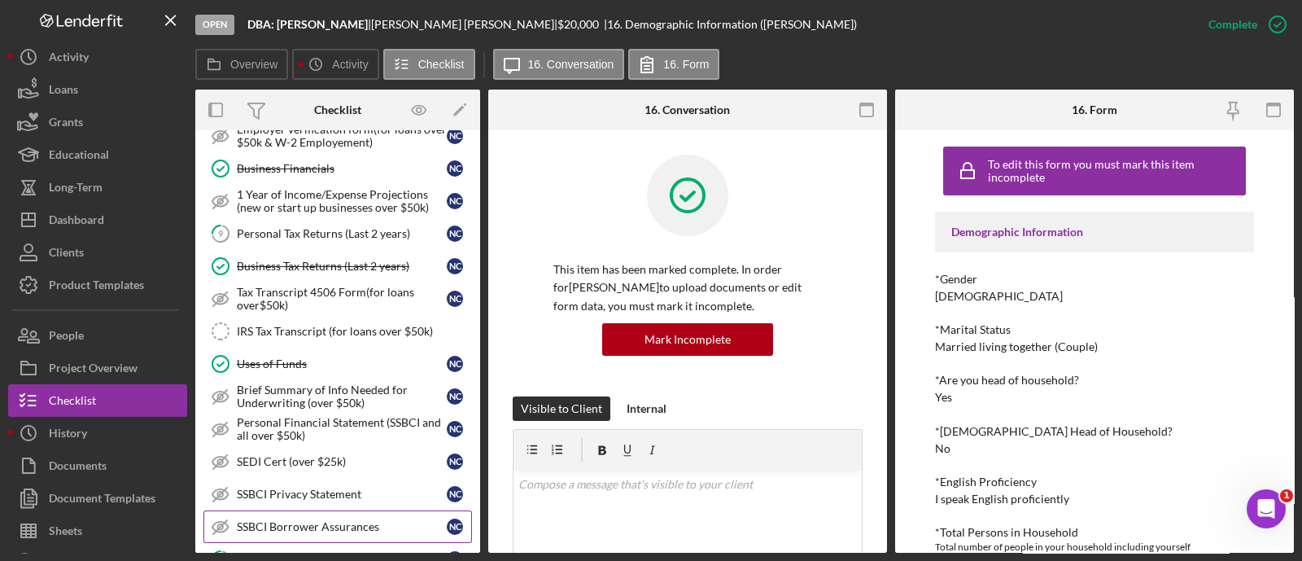
scroll to position [532, 0]
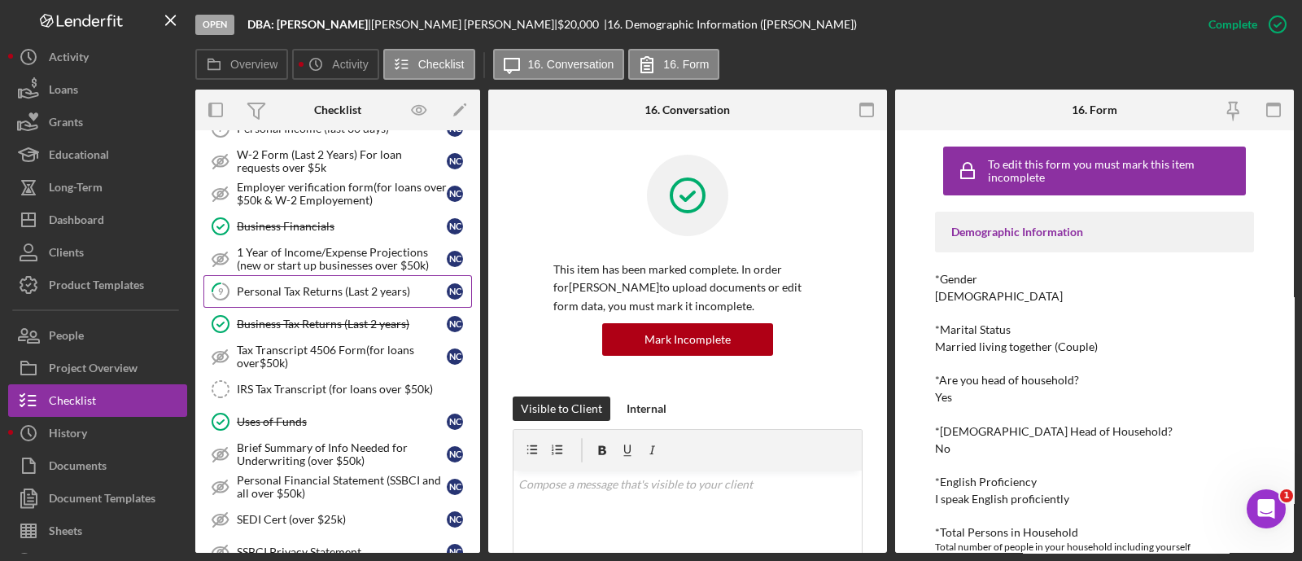
click at [330, 287] on div "Personal Tax Returns (Last 2 years)" at bounding box center [342, 291] width 210 height 13
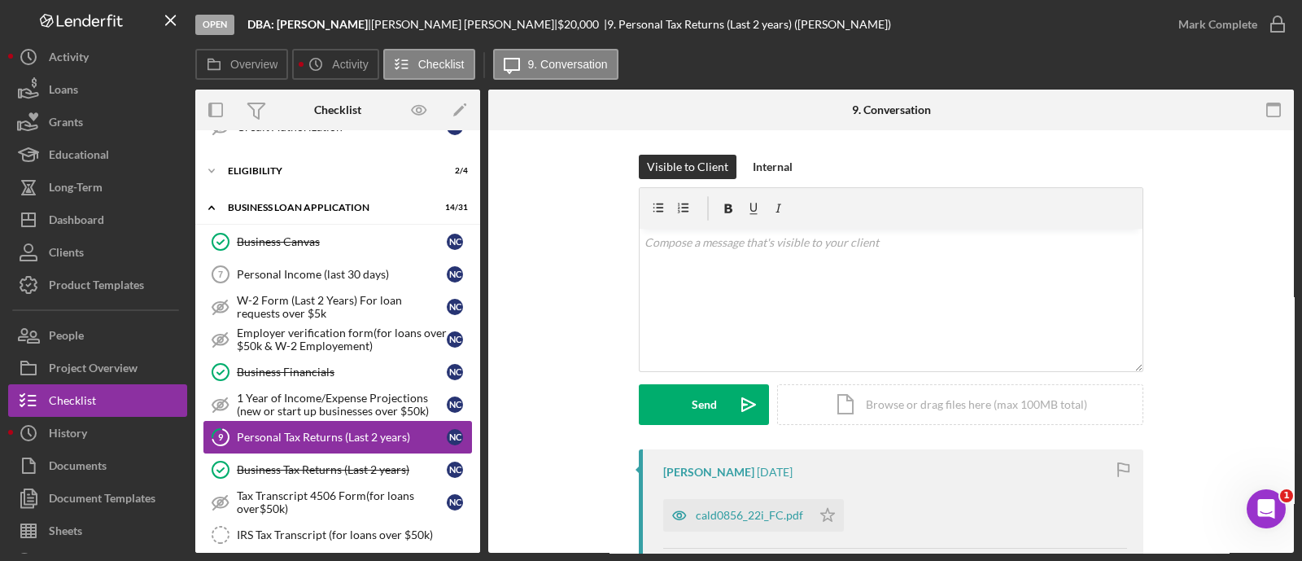
scroll to position [382, 0]
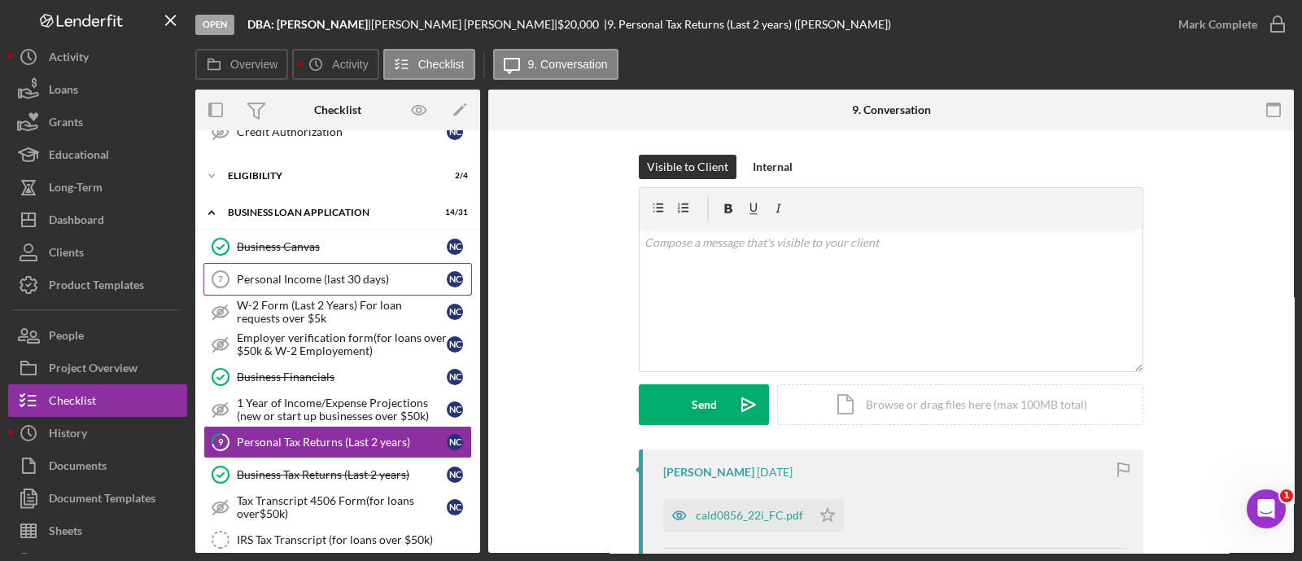
click at [366, 263] on link "Personal Income (last 30 days) 7 Personal Income (last 30 days) N C" at bounding box center [337, 279] width 269 height 33
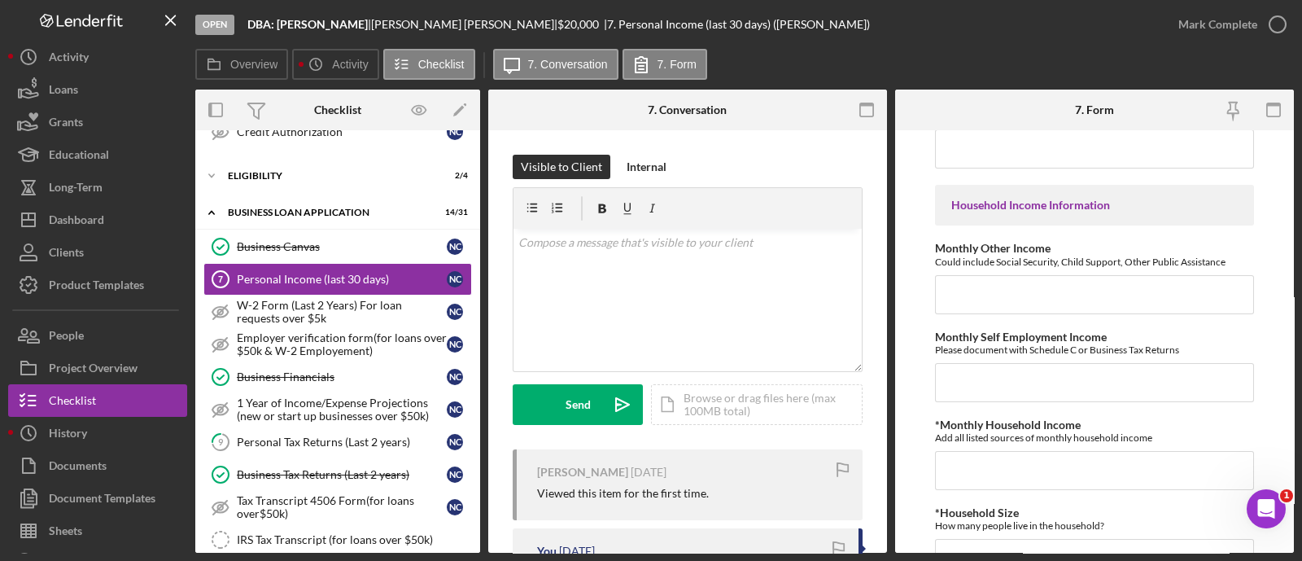
scroll to position [501, 0]
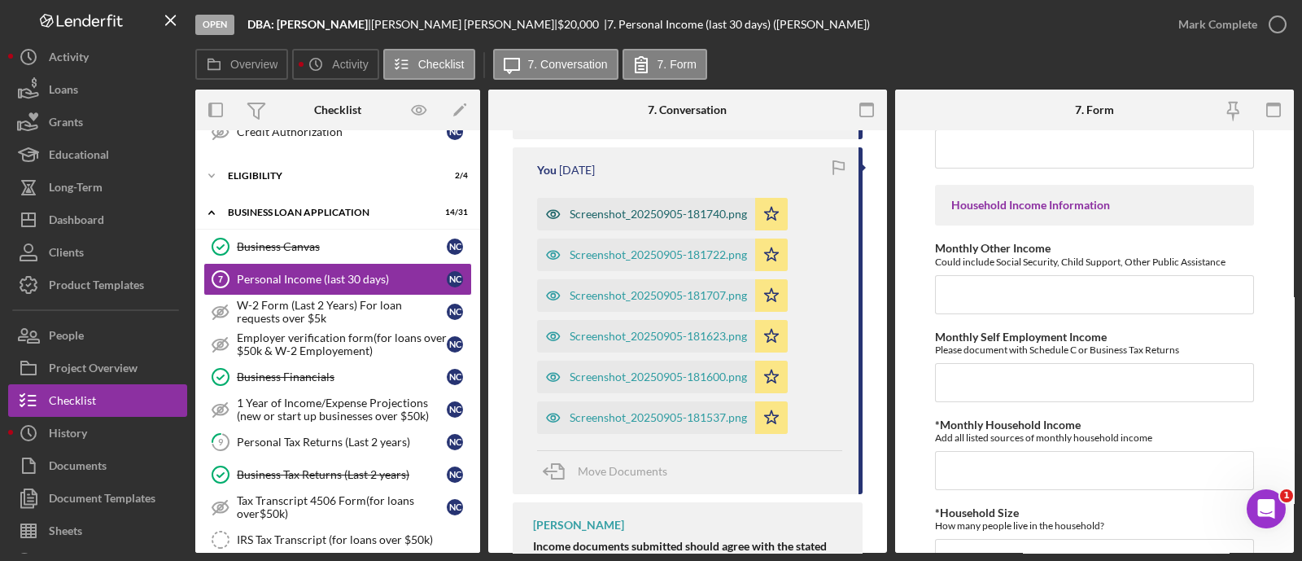
click at [628, 212] on div "Screenshot_20250905-181740.png" at bounding box center [658, 214] width 177 height 13
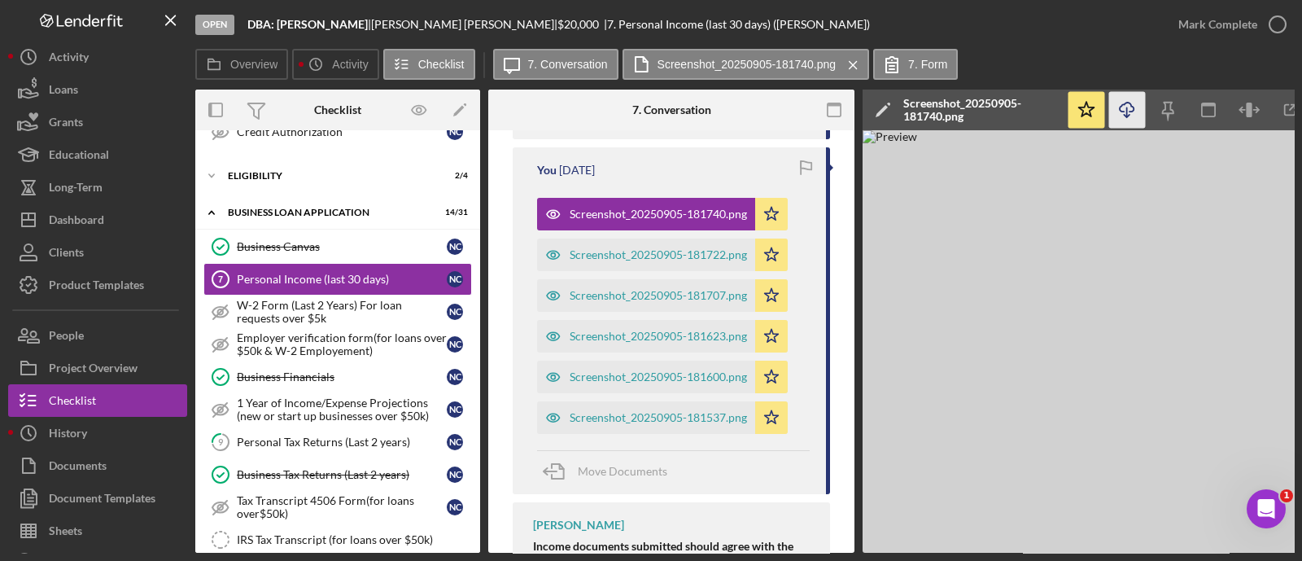
click at [1122, 109] on icon "Icon/Download" at bounding box center [1127, 110] width 37 height 37
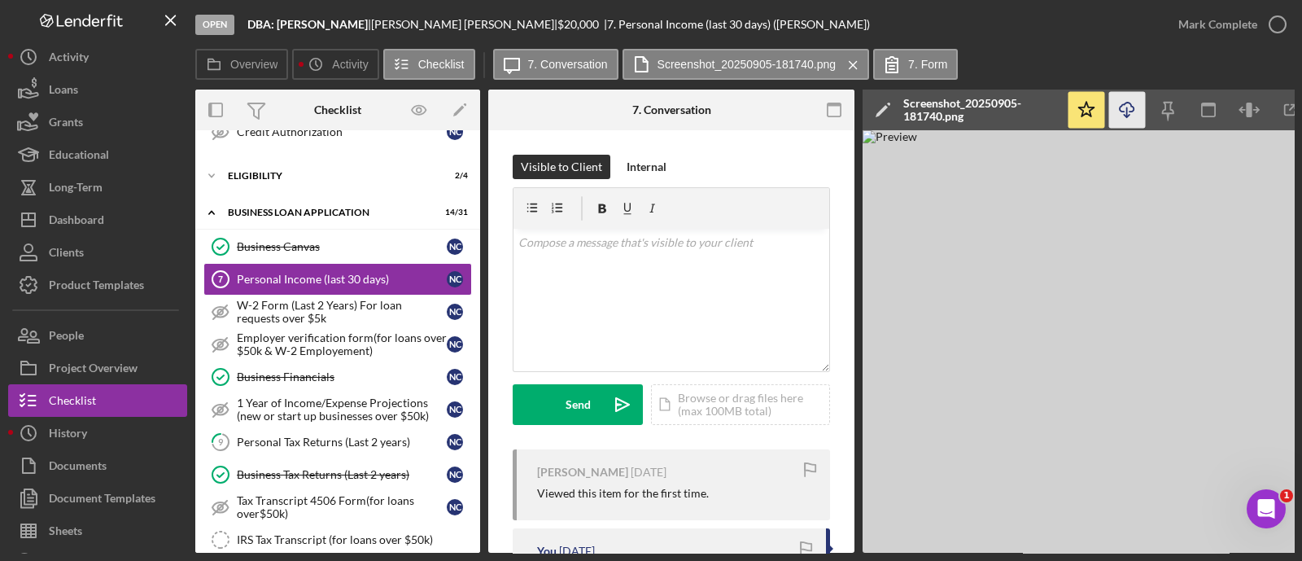
scroll to position [0, 256]
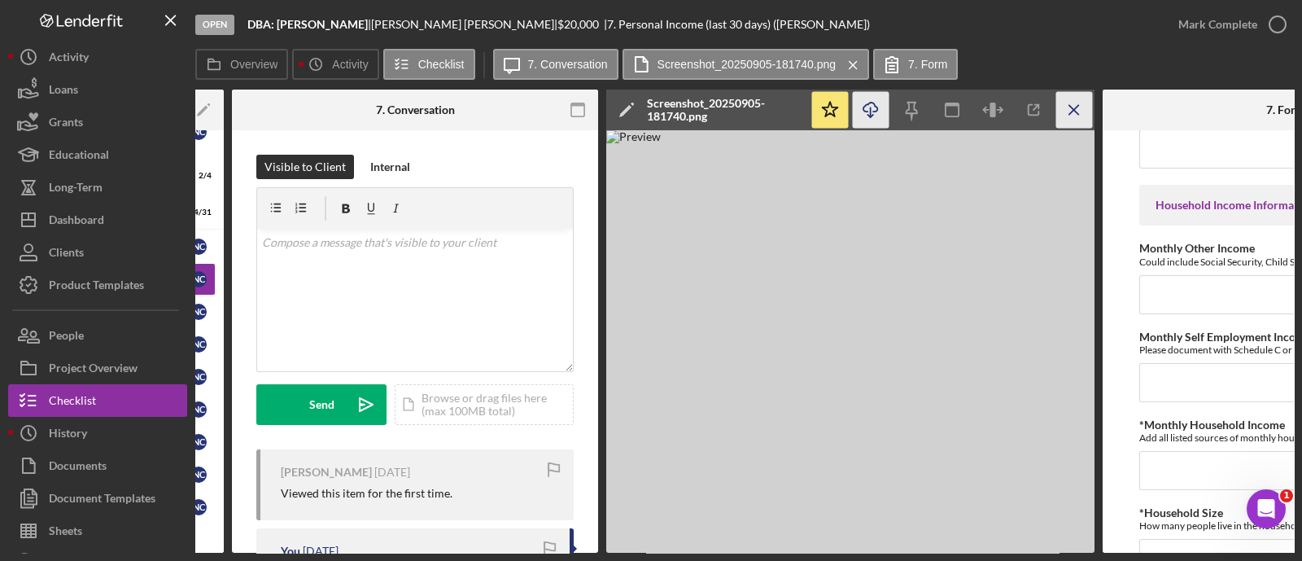
click at [1090, 121] on icon "Icon/Menu Close" at bounding box center [1075, 110] width 37 height 37
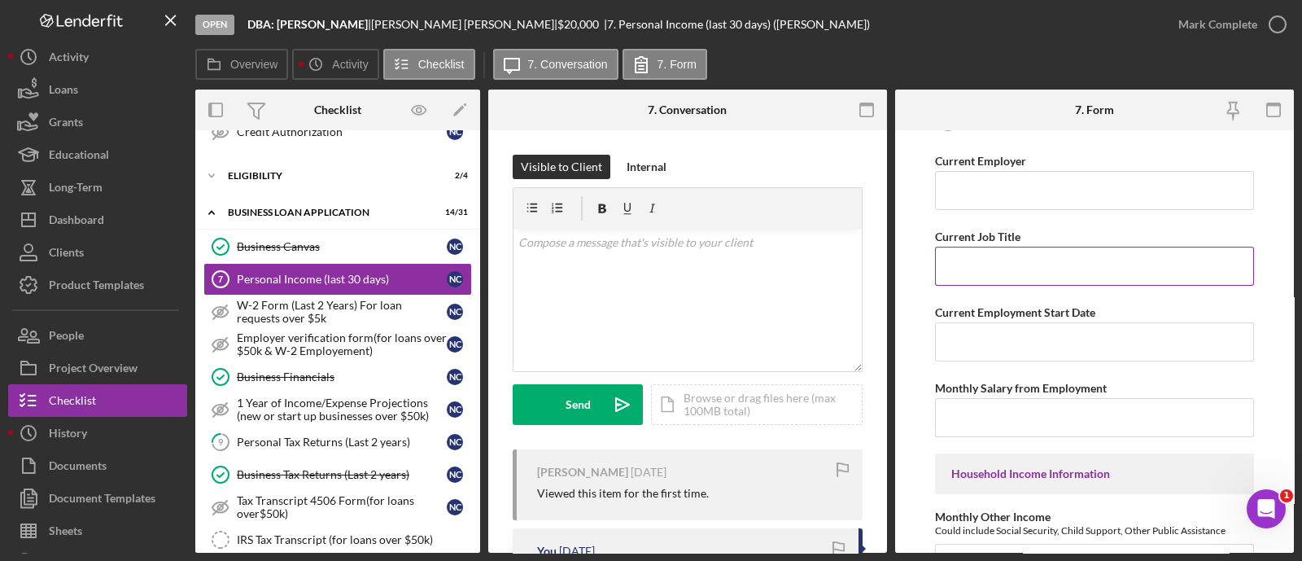
scroll to position [236, 0]
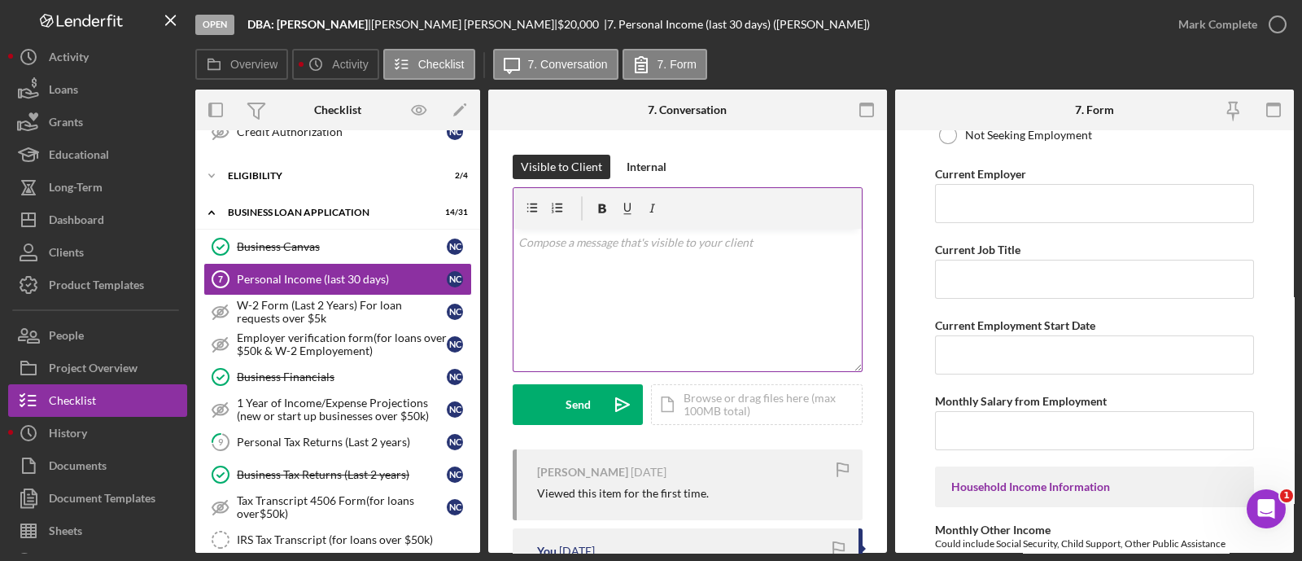
click at [672, 278] on div "v Color teal Color pink Remove color Add row above Add row below Add column bef…" at bounding box center [688, 300] width 348 height 142
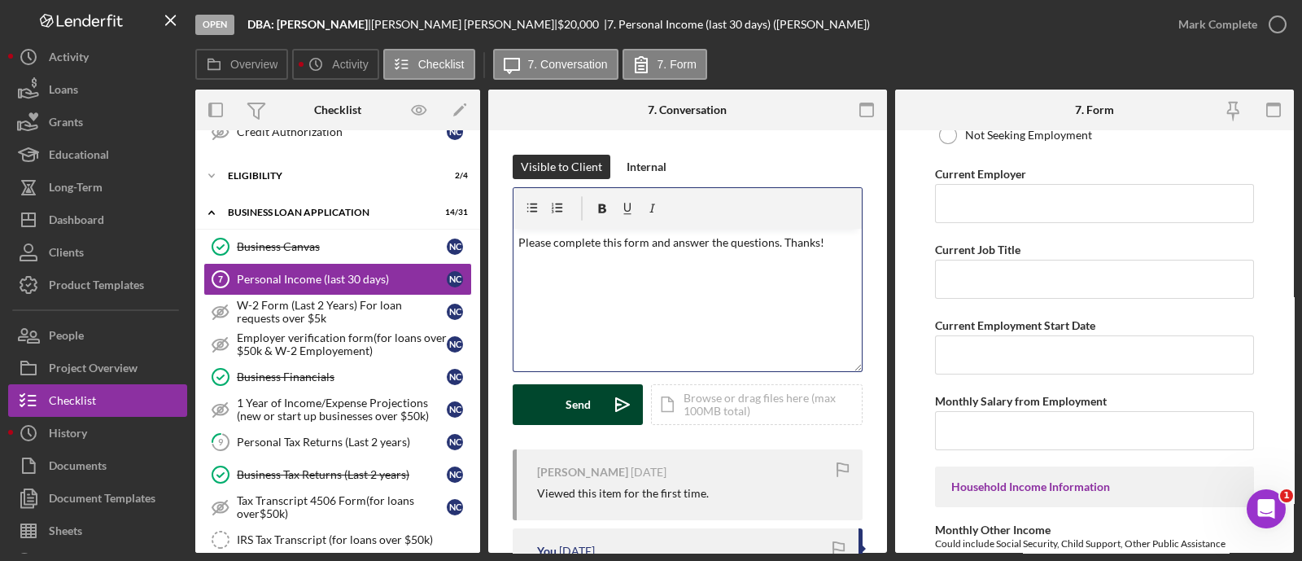
click at [609, 413] on icon "Icon/icon-invite-send" at bounding box center [622, 404] width 41 height 41
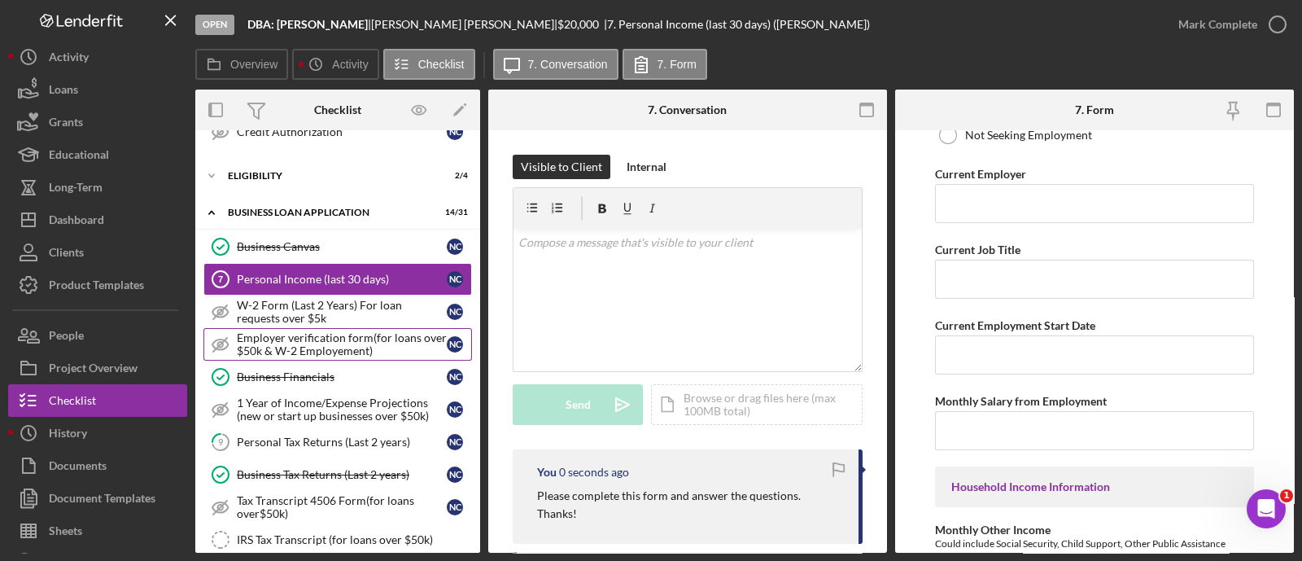
scroll to position [0, 0]
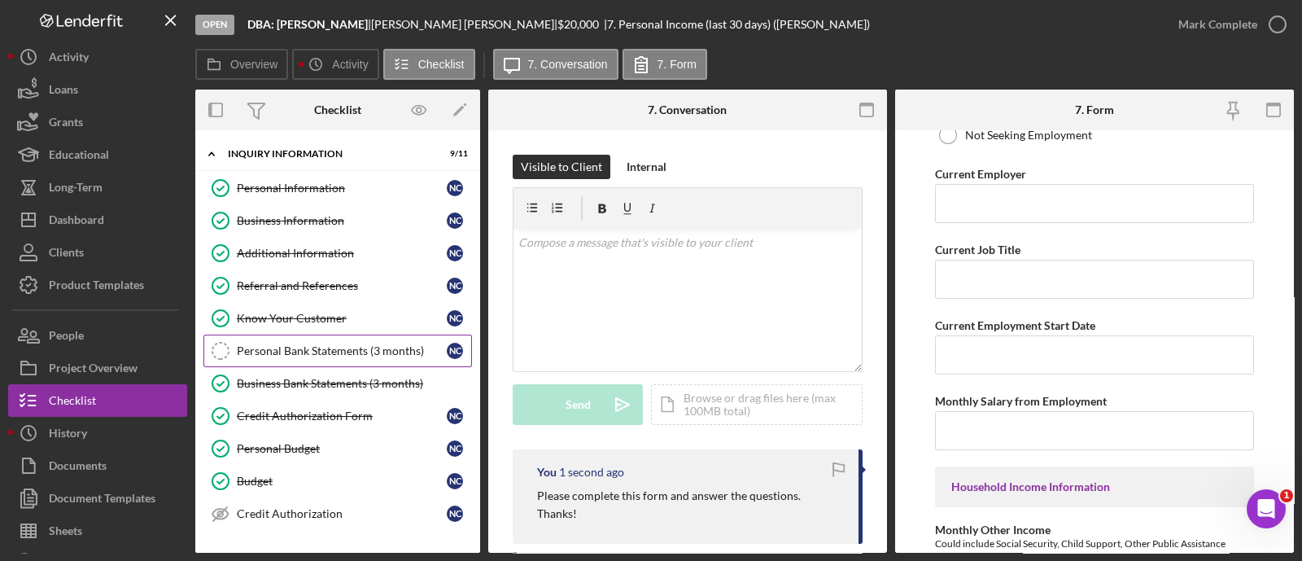
click at [303, 339] on link "Personal Bank Statements (3 months) Personal Bank Statements (3 months) N C" at bounding box center [337, 351] width 269 height 33
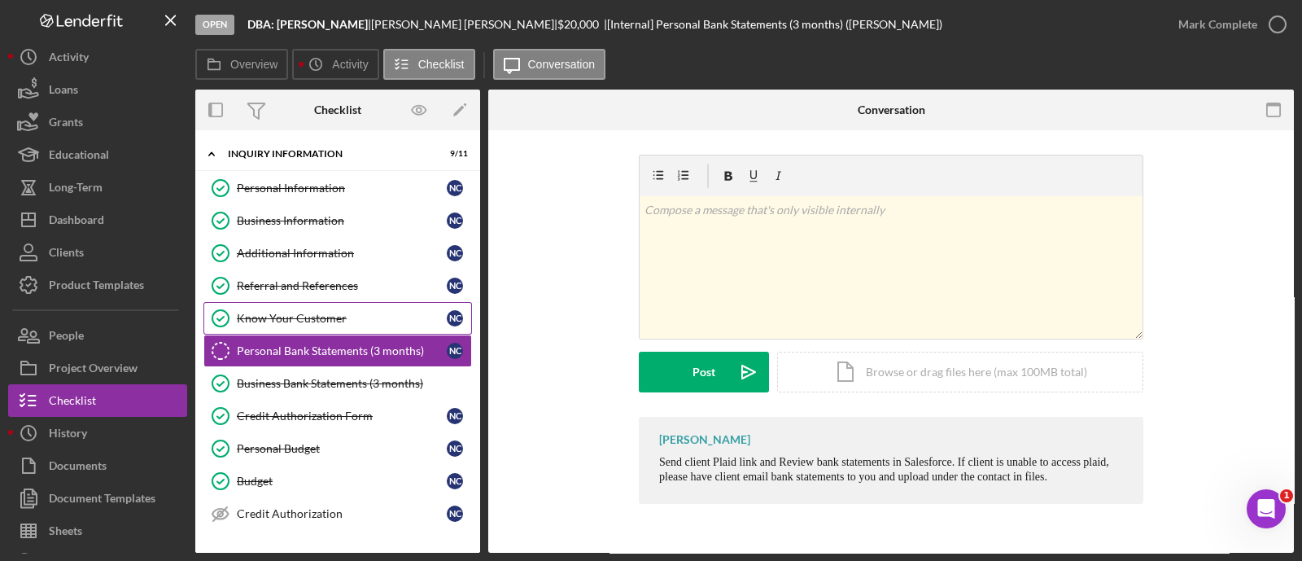
click at [289, 309] on link "Know Your Customer Know Your Customer N C" at bounding box center [337, 318] width 269 height 33
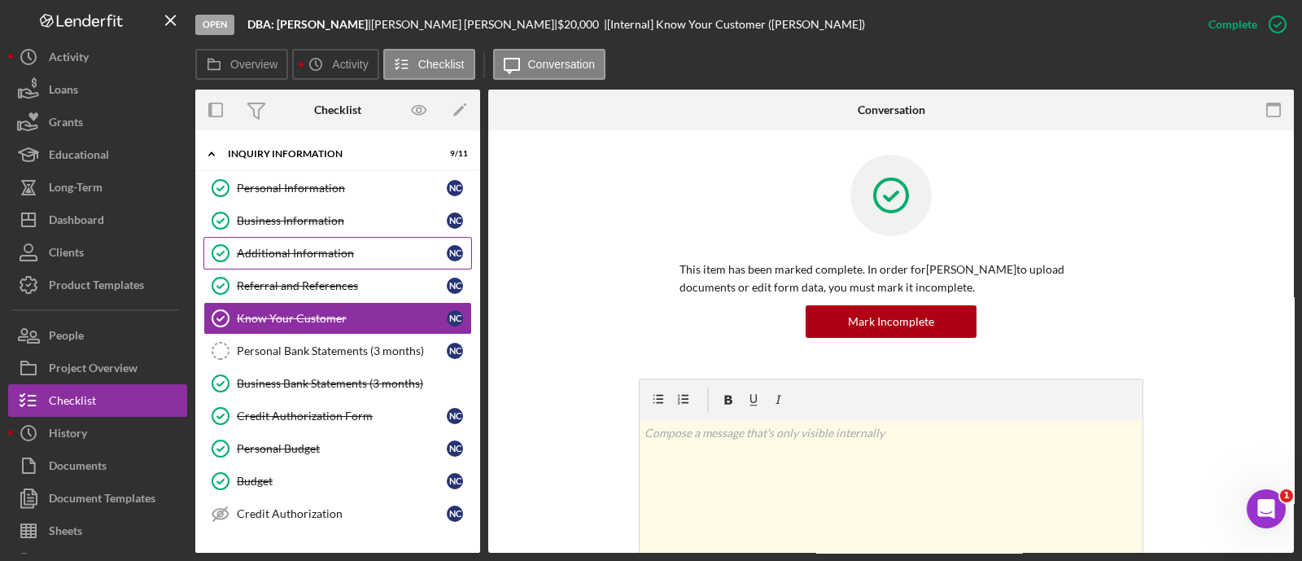
click at [283, 238] on link "Additional Information Additional Information N C" at bounding box center [337, 253] width 269 height 33
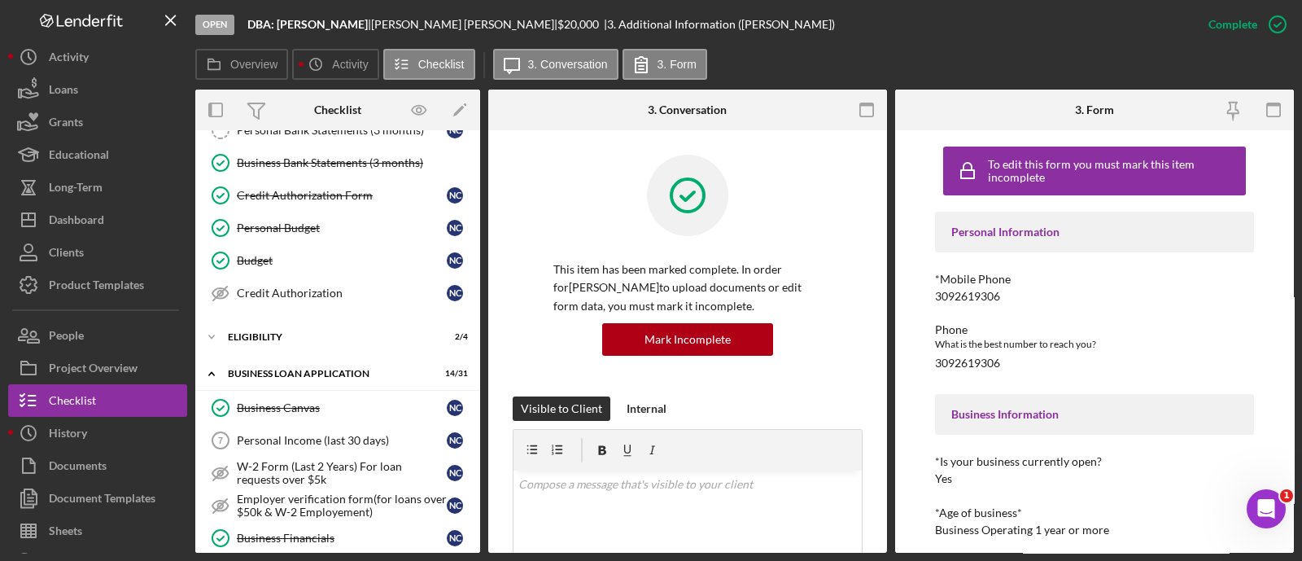
scroll to position [228, 0]
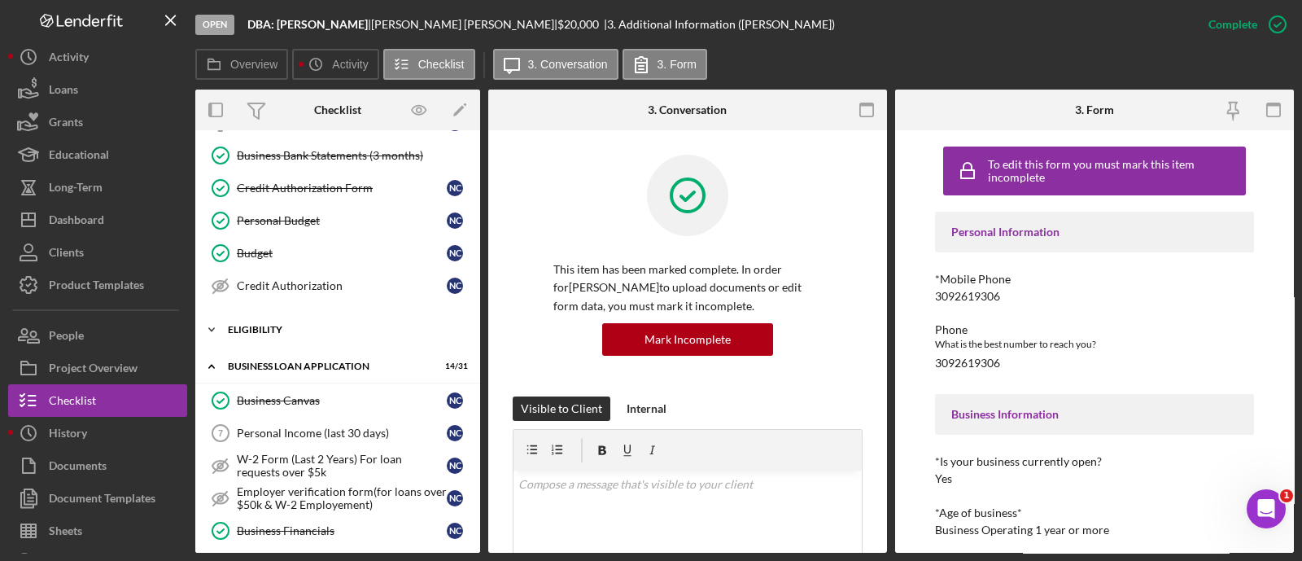
click at [302, 330] on div "ELIGIBILITY" at bounding box center [344, 330] width 232 height 10
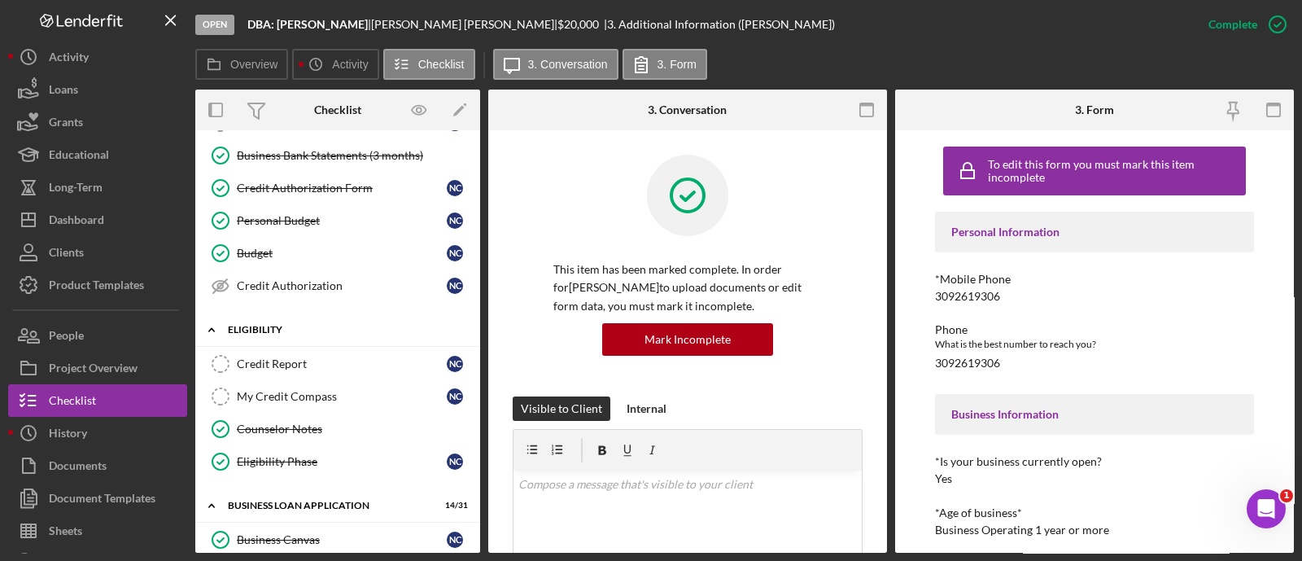
scroll to position [413, 0]
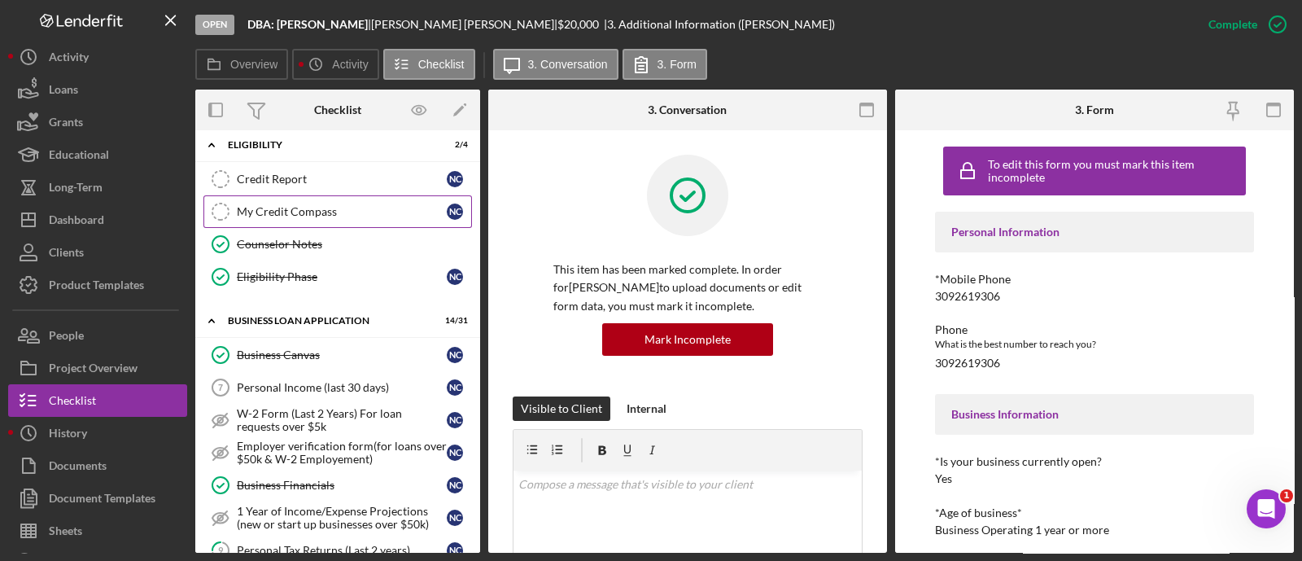
click at [295, 212] on div "My Credit Compass" at bounding box center [342, 211] width 210 height 13
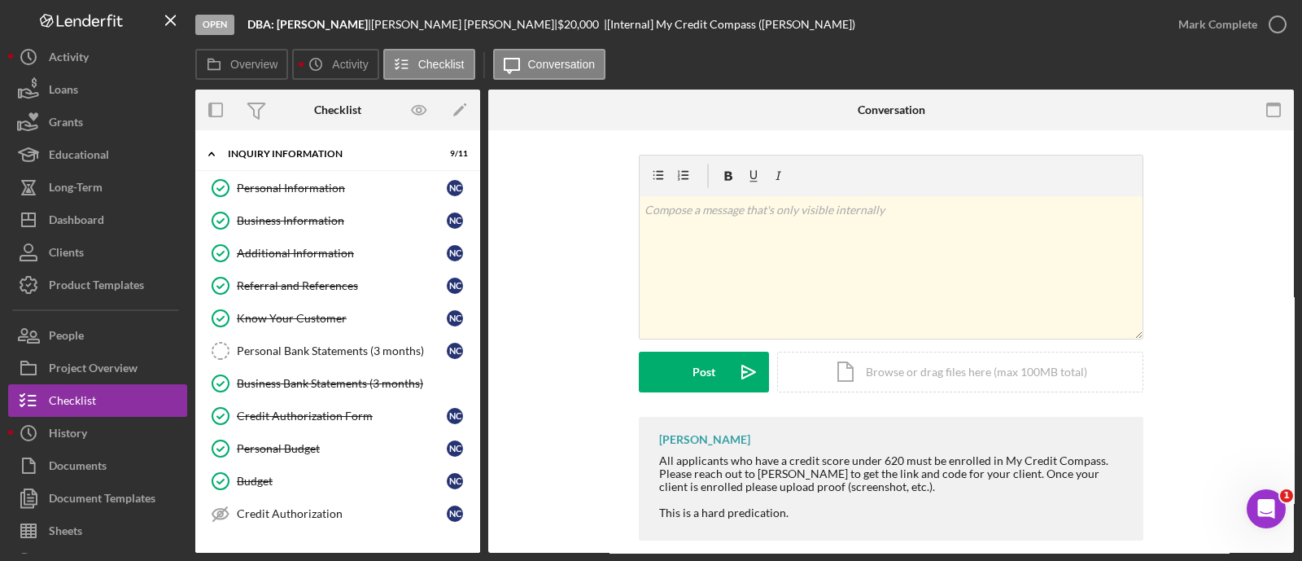
click at [256, 279] on div "Referral and References" at bounding box center [342, 285] width 210 height 13
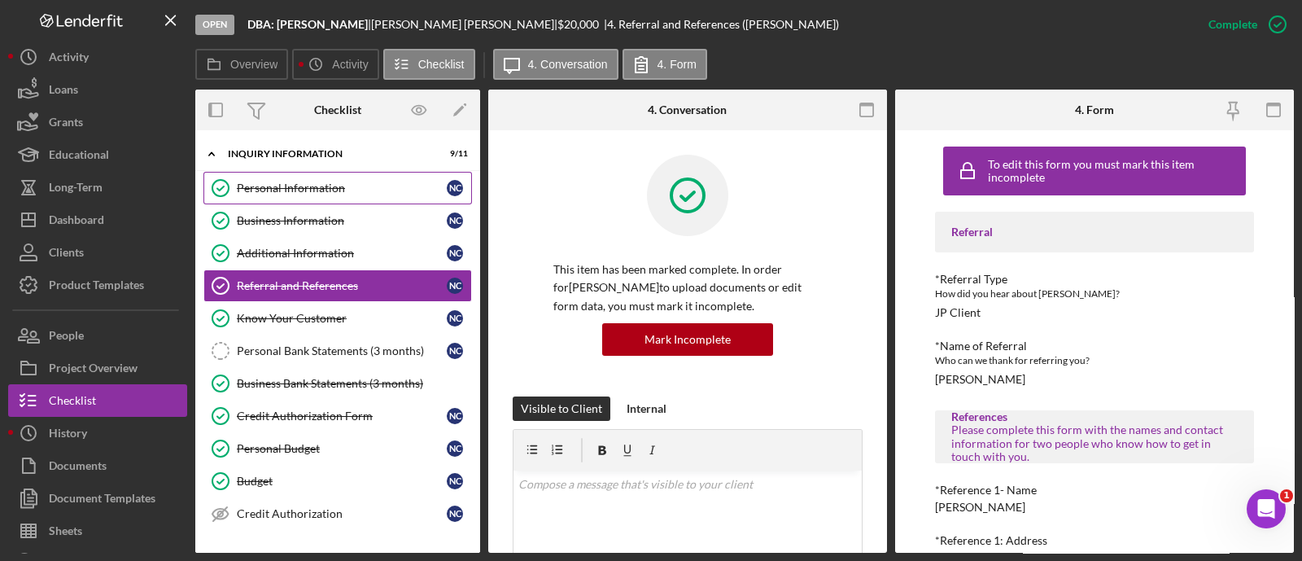
click at [241, 188] on div "Personal Information" at bounding box center [342, 188] width 210 height 13
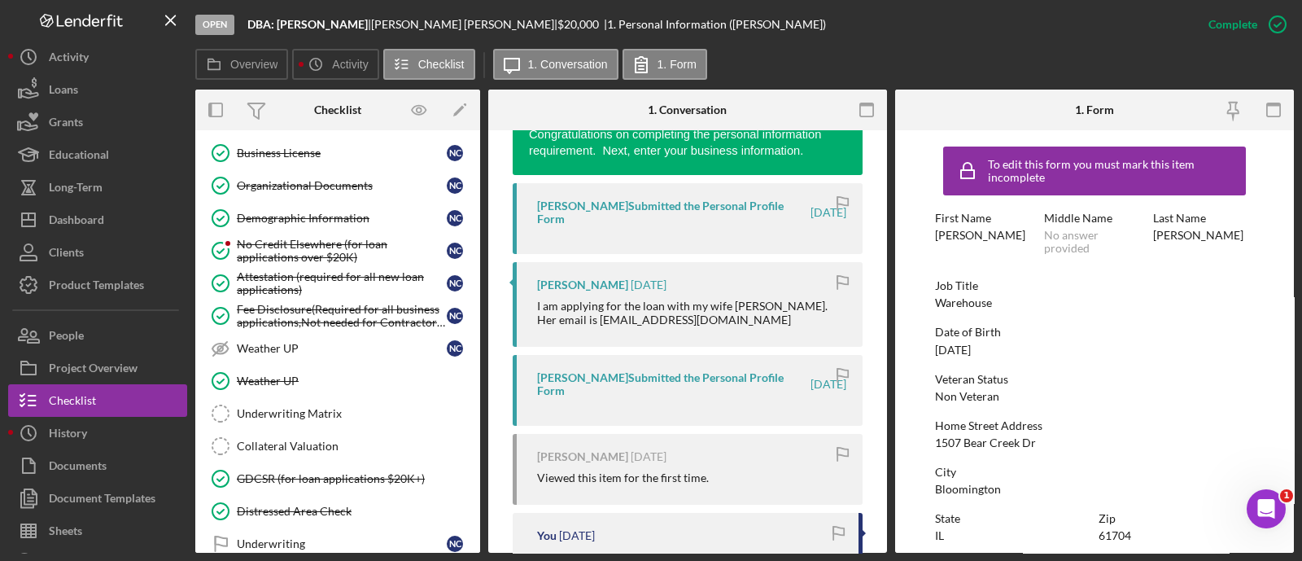
scroll to position [1209, 0]
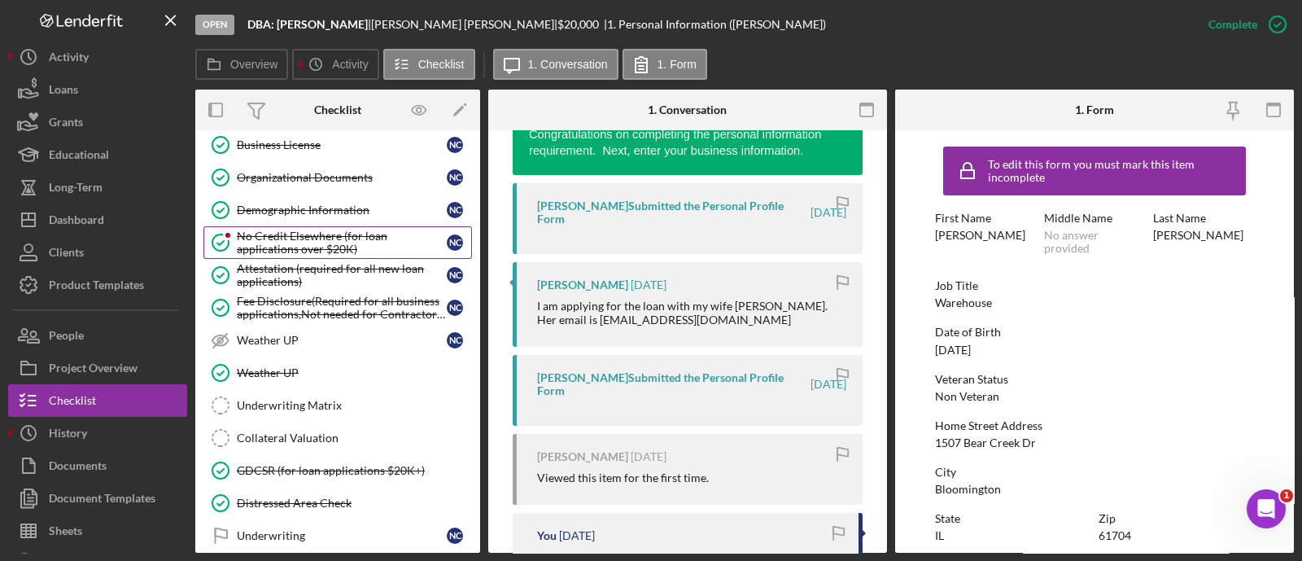
click at [243, 230] on div "No Credit Elsewhere (for loan applications over $20K)" at bounding box center [342, 243] width 210 height 26
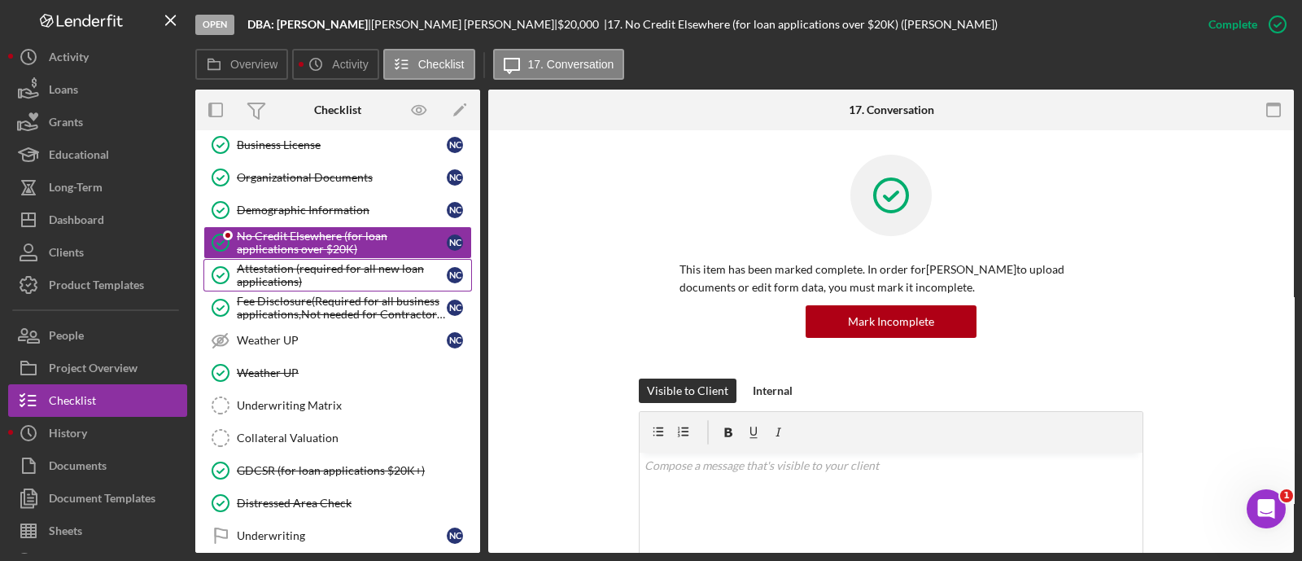
click at [253, 262] on div "Attestation (required for all new loan applications)" at bounding box center [342, 275] width 210 height 26
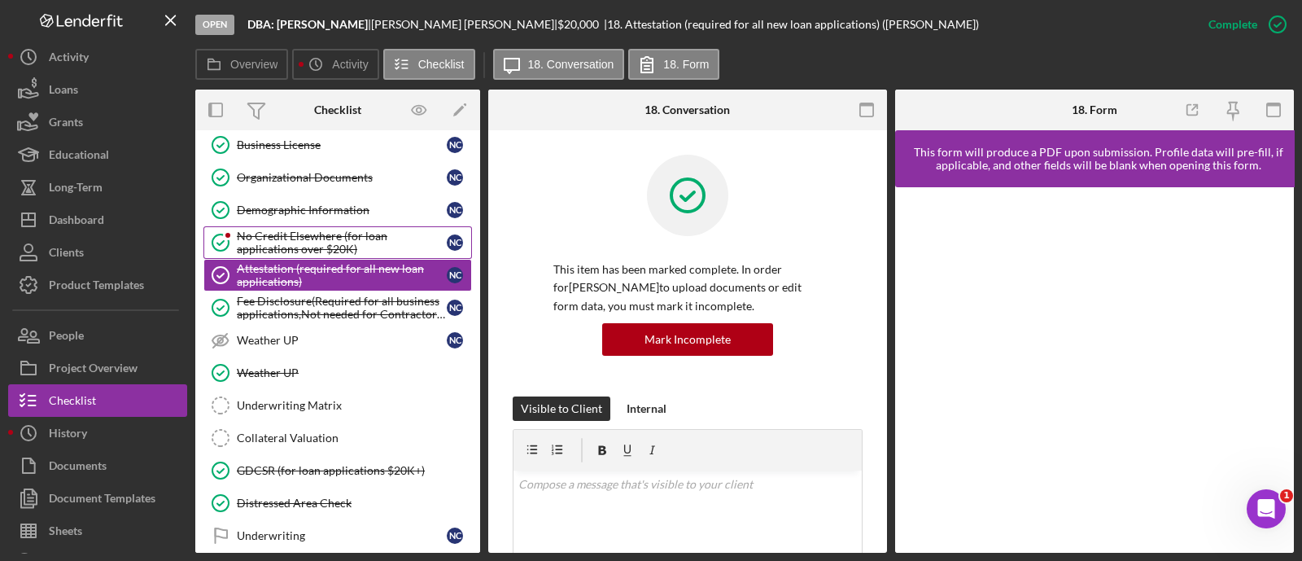
click at [248, 230] on div "No Credit Elsewhere (for loan applications over $20K)" at bounding box center [342, 243] width 210 height 26
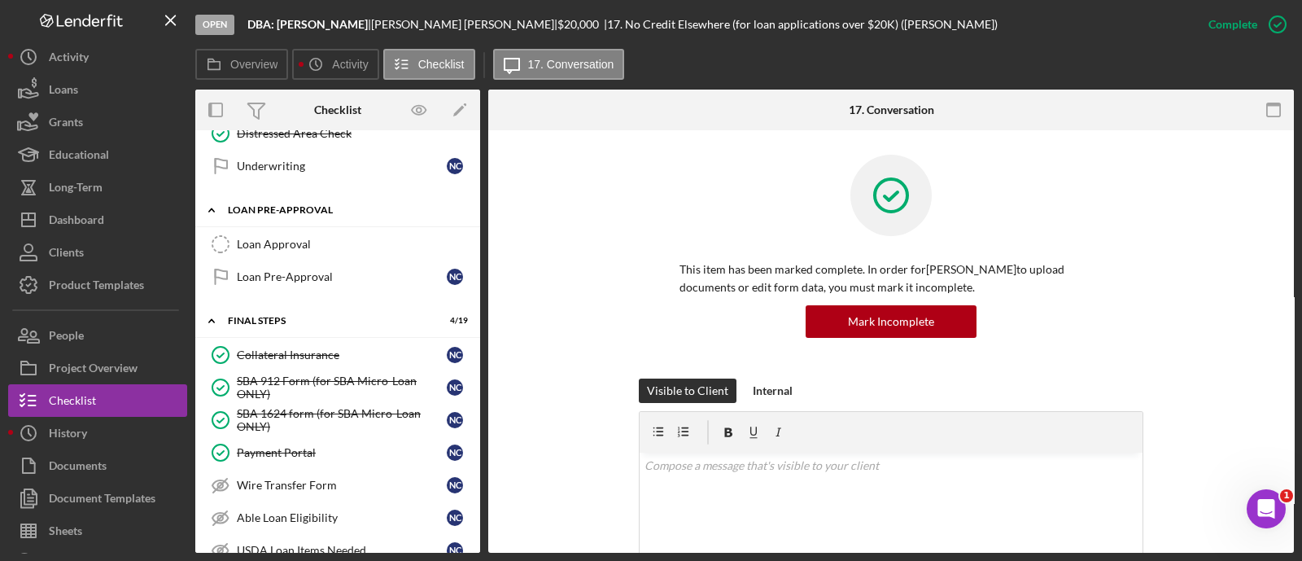
scroll to position [1593, 0]
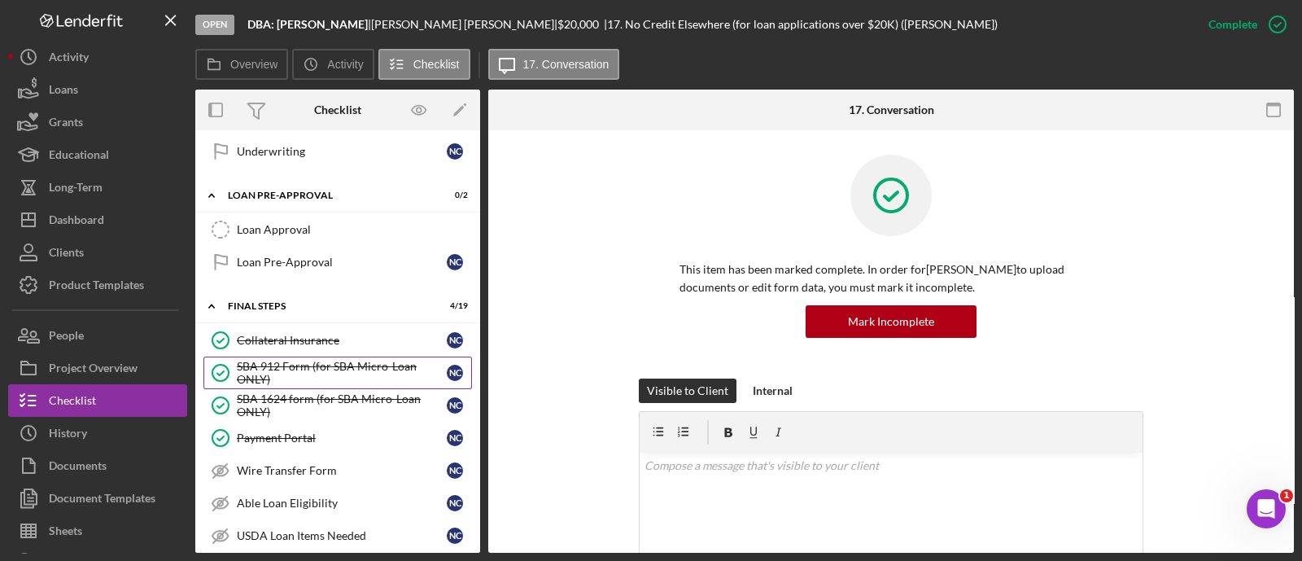
click at [305, 360] on div "SBA 912 Form (for SBA Micro-Loan ONLY)" at bounding box center [342, 373] width 210 height 26
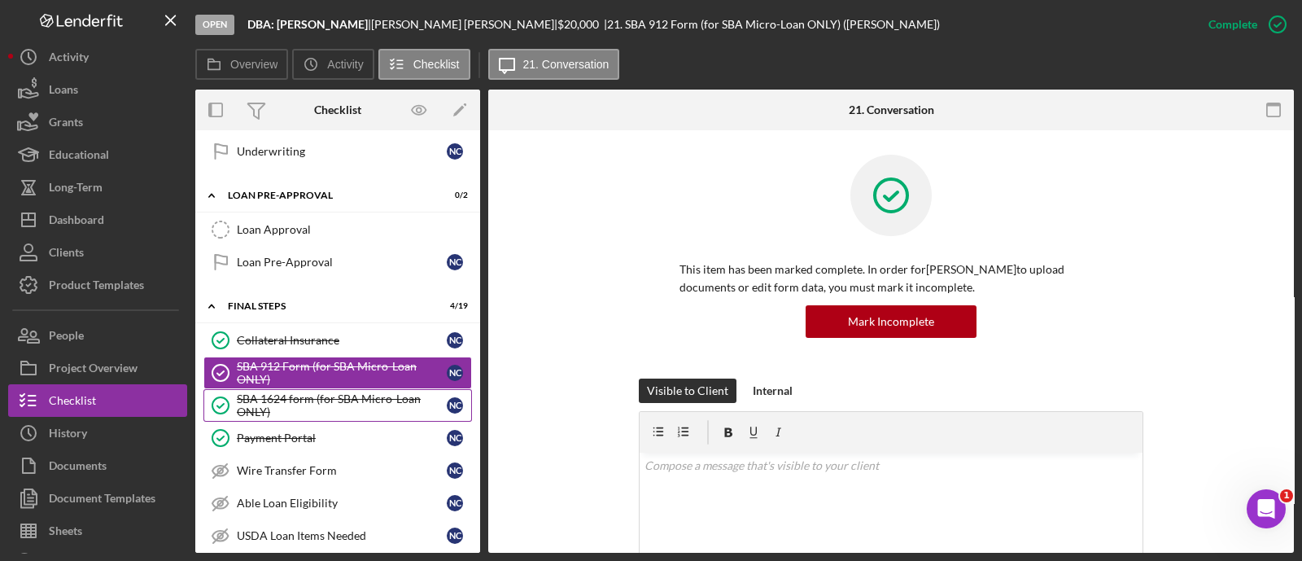
click at [309, 392] on div "SBA 1624 form (for SBA Micro-Loan ONLY)" at bounding box center [342, 405] width 210 height 26
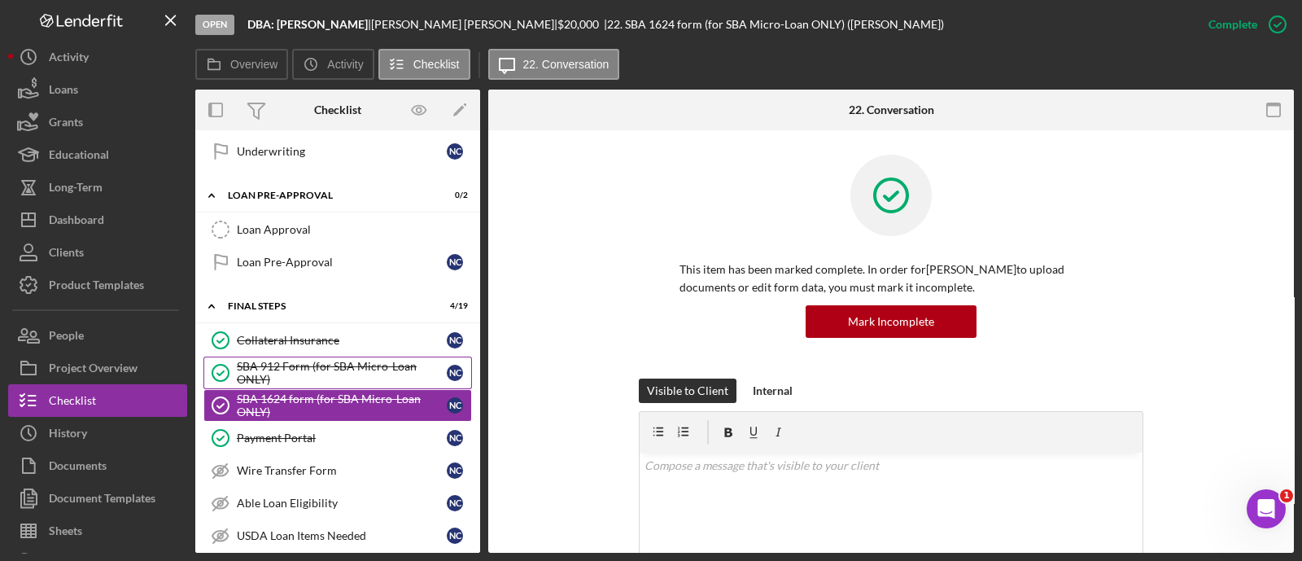
click at [293, 360] on div "SBA 912 Form (for SBA Micro-Loan ONLY)" at bounding box center [342, 373] width 210 height 26
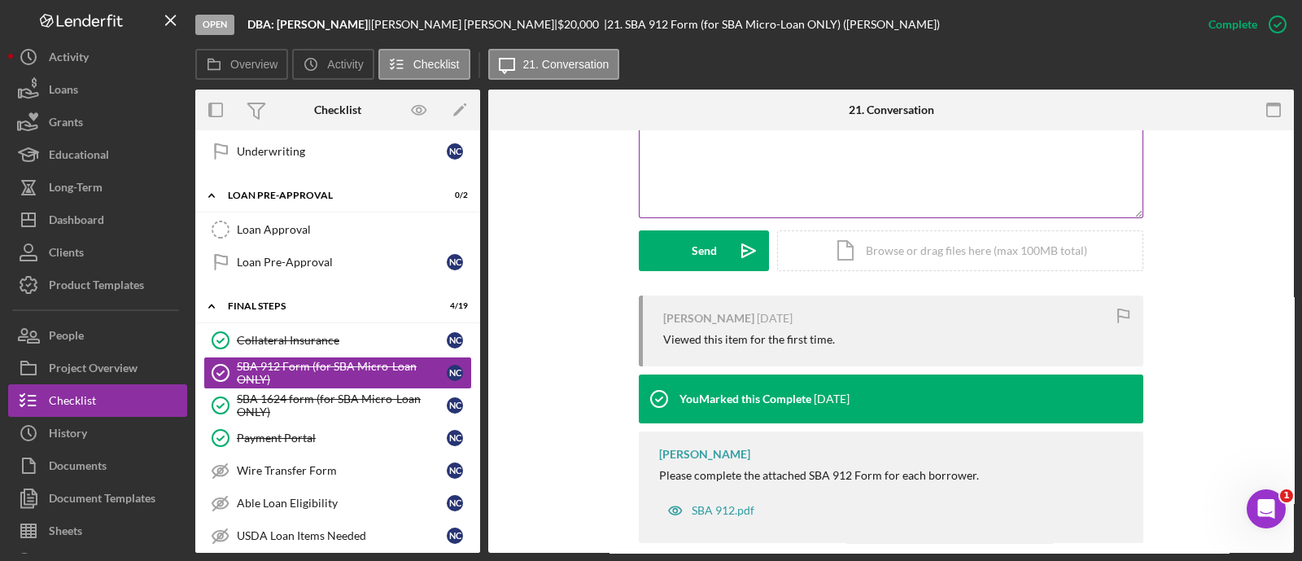
scroll to position [287, 0]
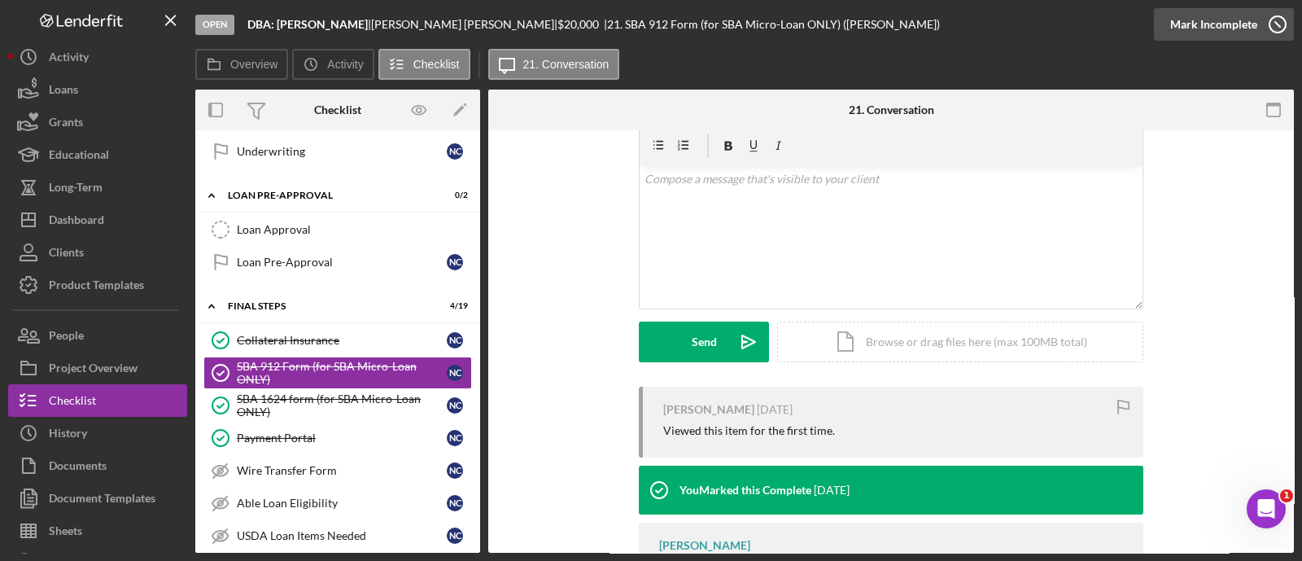
click at [1232, 34] on div "Mark Incomplete" at bounding box center [1214, 24] width 87 height 33
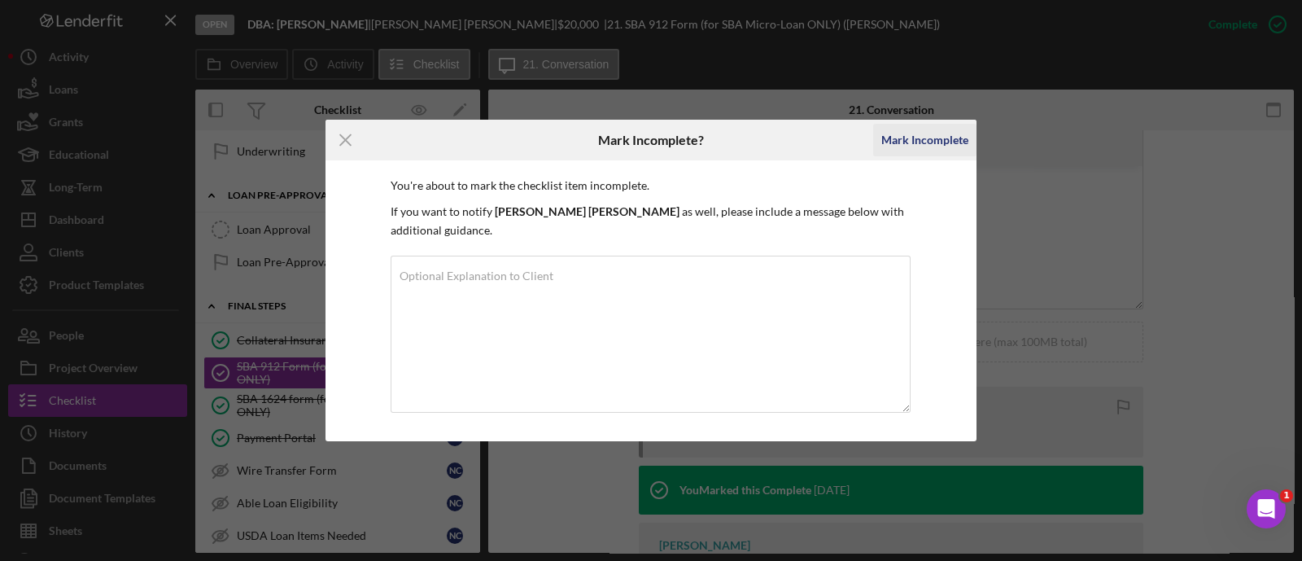
click at [942, 145] on div "Mark Incomplete" at bounding box center [925, 140] width 87 height 33
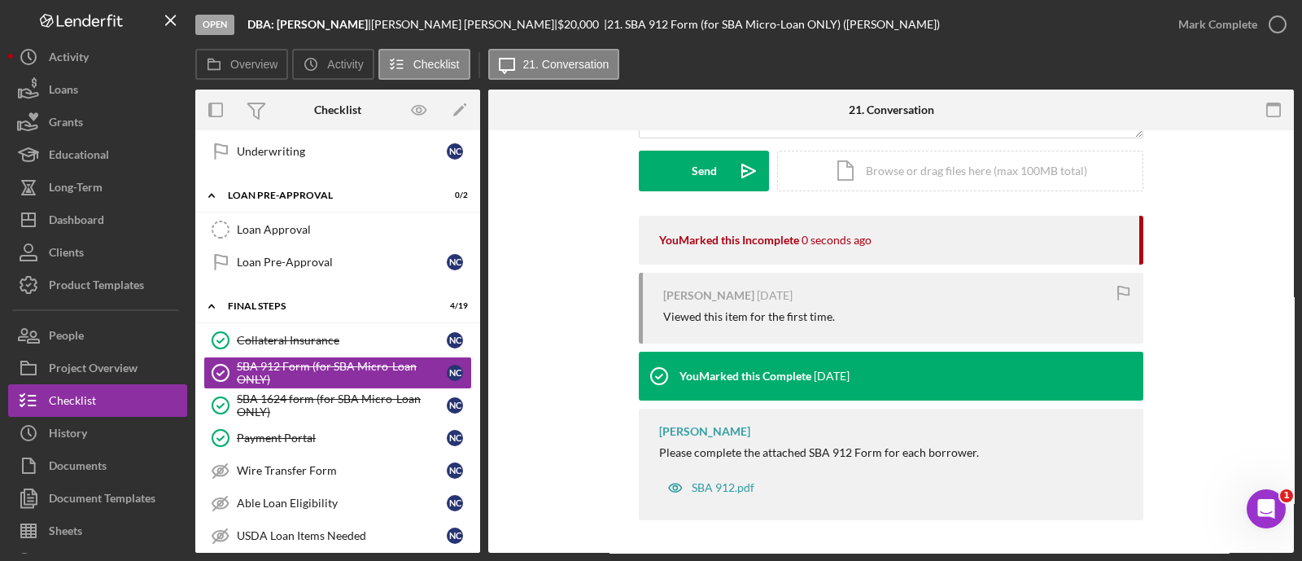
scroll to position [63, 0]
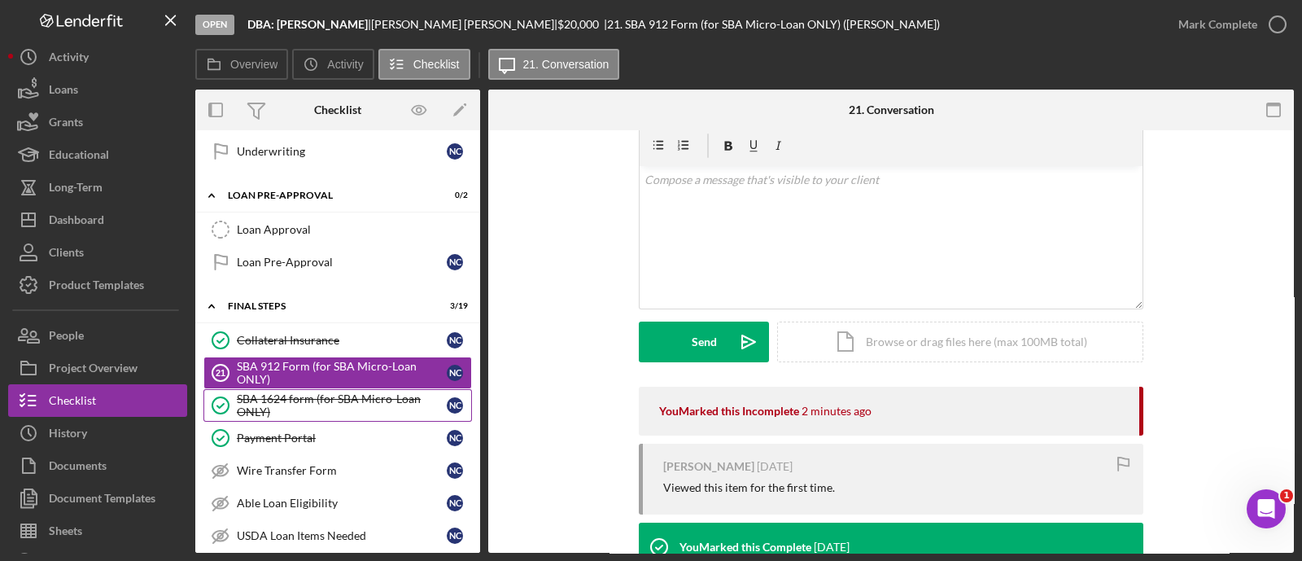
click at [367, 389] on link "SBA 1624 form (for SBA Micro-Loan ONLY) SBA 1624 form (for SBA Micro-Loan ONLY)…" at bounding box center [337, 405] width 269 height 33
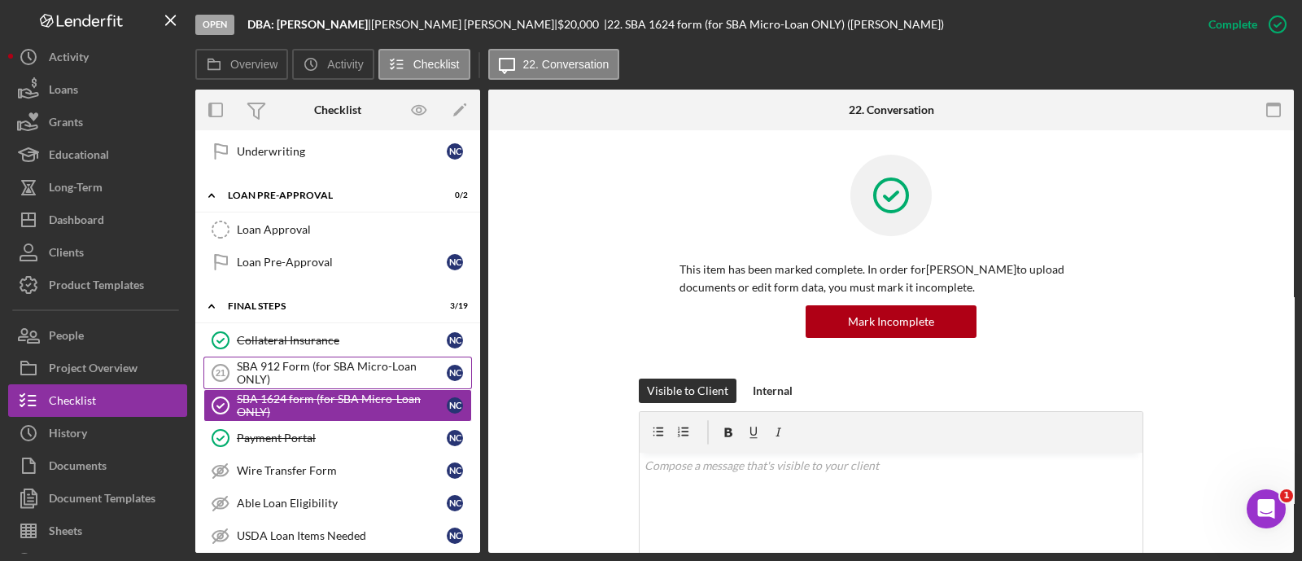
click at [354, 365] on div "SBA 912 Form (for SBA Micro-Loan ONLY)" at bounding box center [342, 373] width 210 height 26
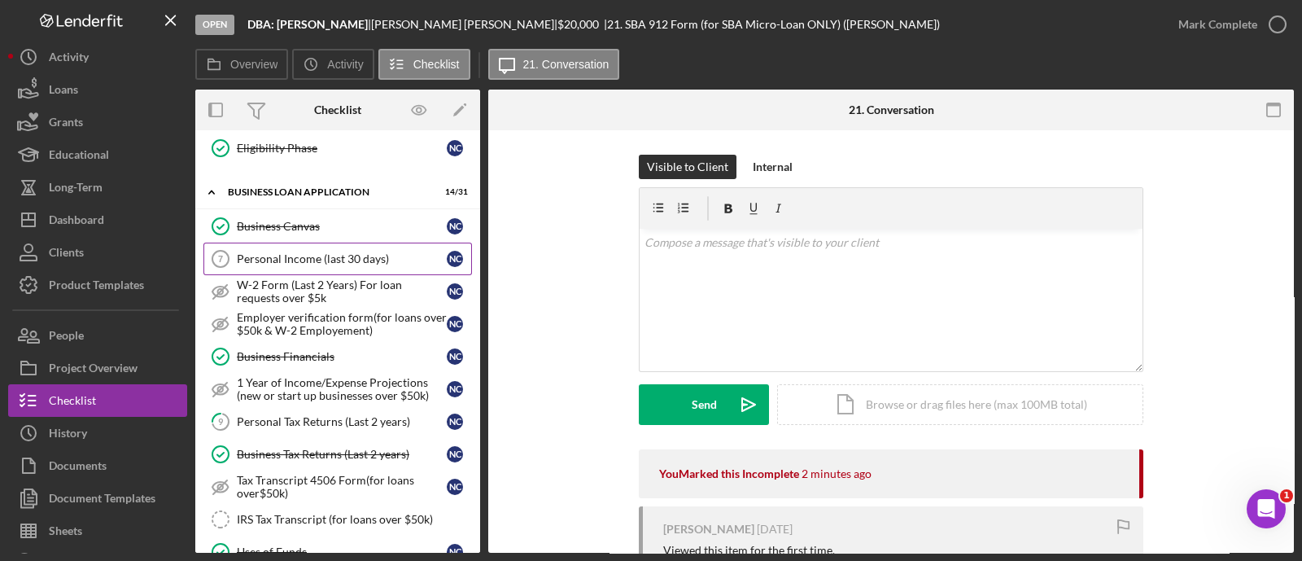
scroll to position [539, 0]
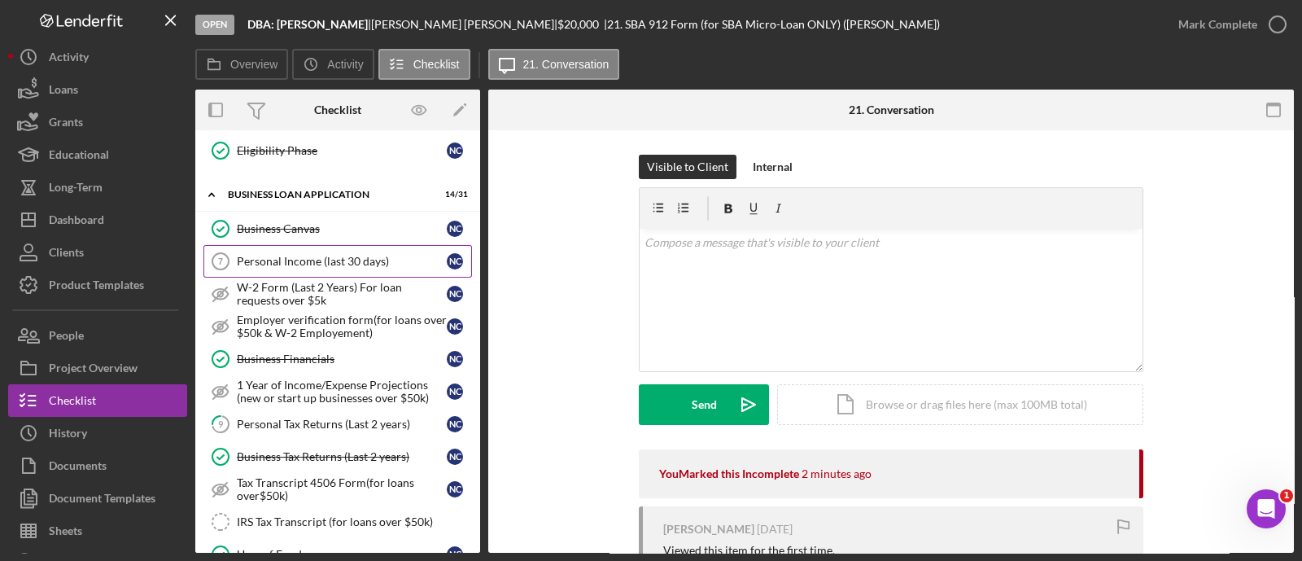
click at [292, 263] on link "Personal Income (last 30 days) 7 Personal Income (last 30 days) N C" at bounding box center [337, 261] width 269 height 33
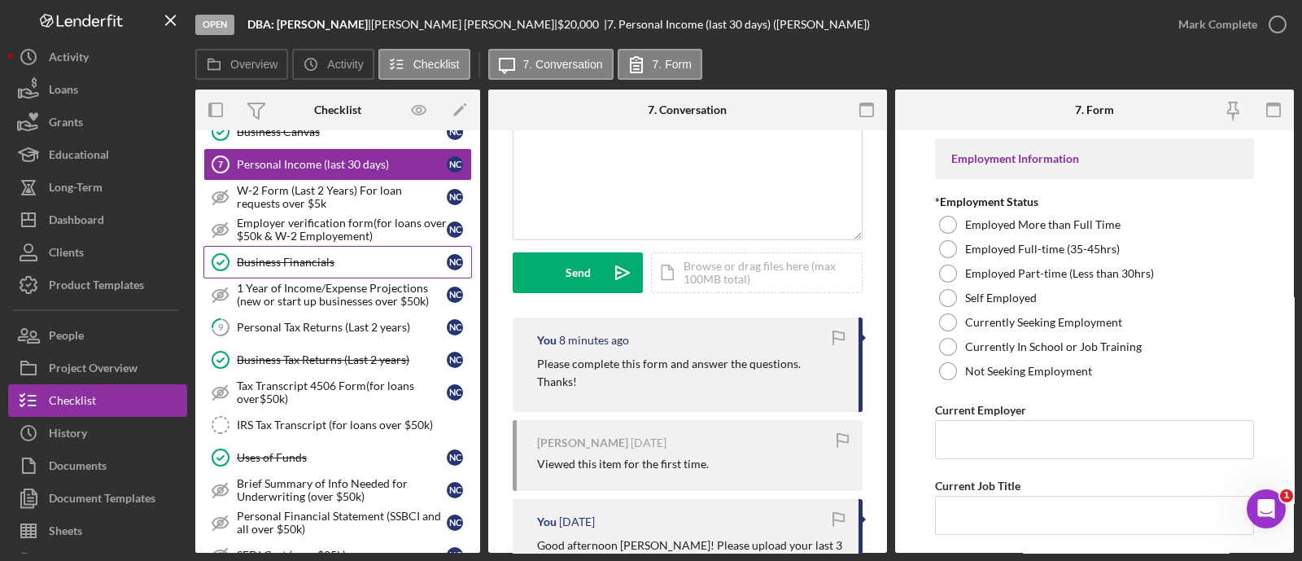
scroll to position [650, 0]
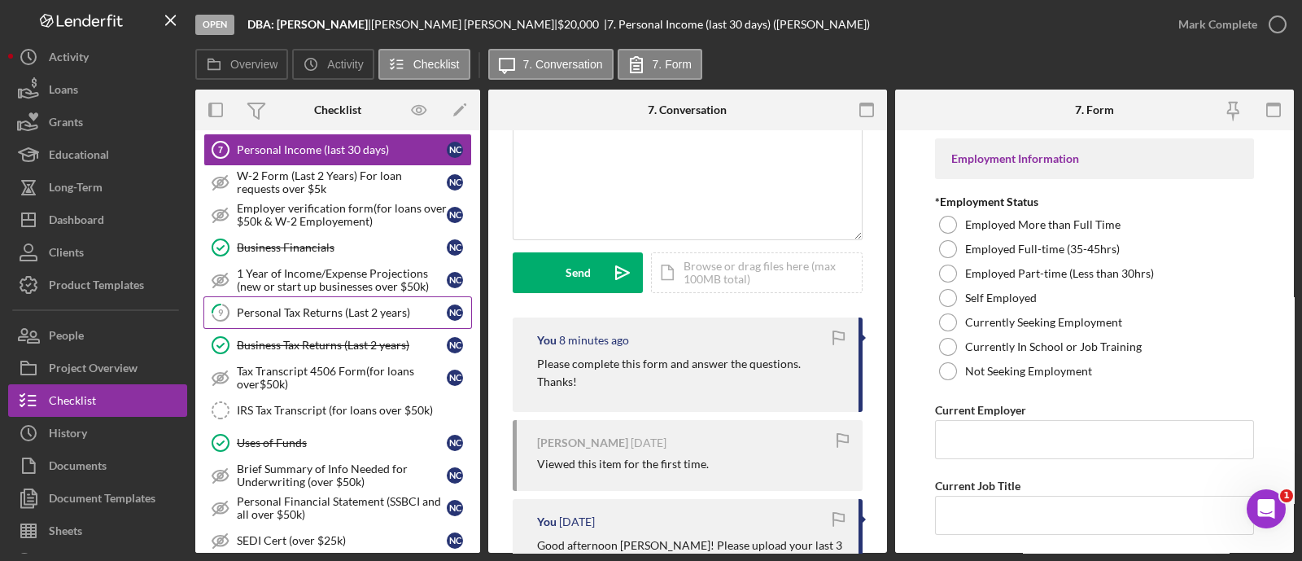
click at [301, 319] on link "9 Personal Tax Returns (Last 2 years) N C" at bounding box center [337, 312] width 269 height 33
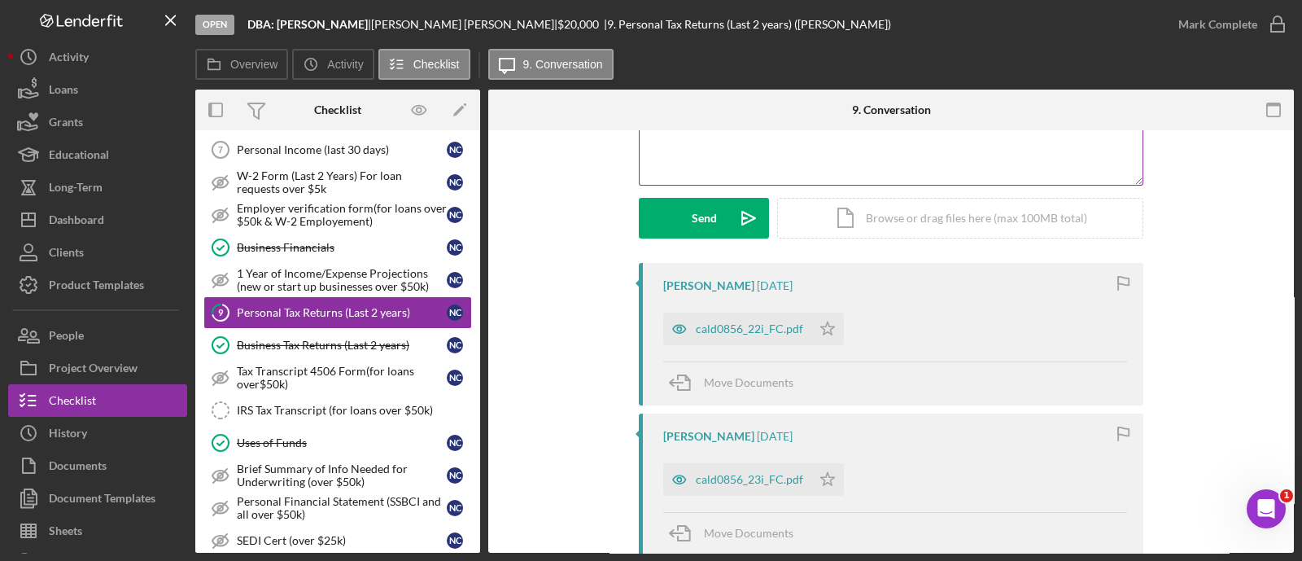
scroll to position [183, 0]
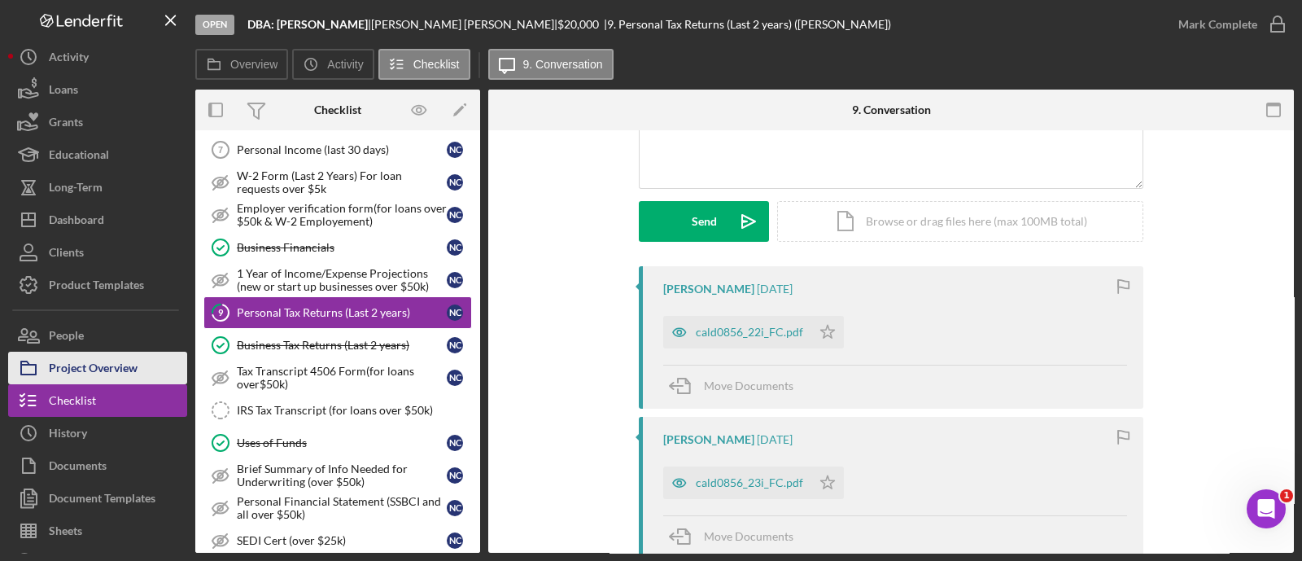
click at [166, 371] on button "Project Overview" at bounding box center [97, 368] width 179 height 33
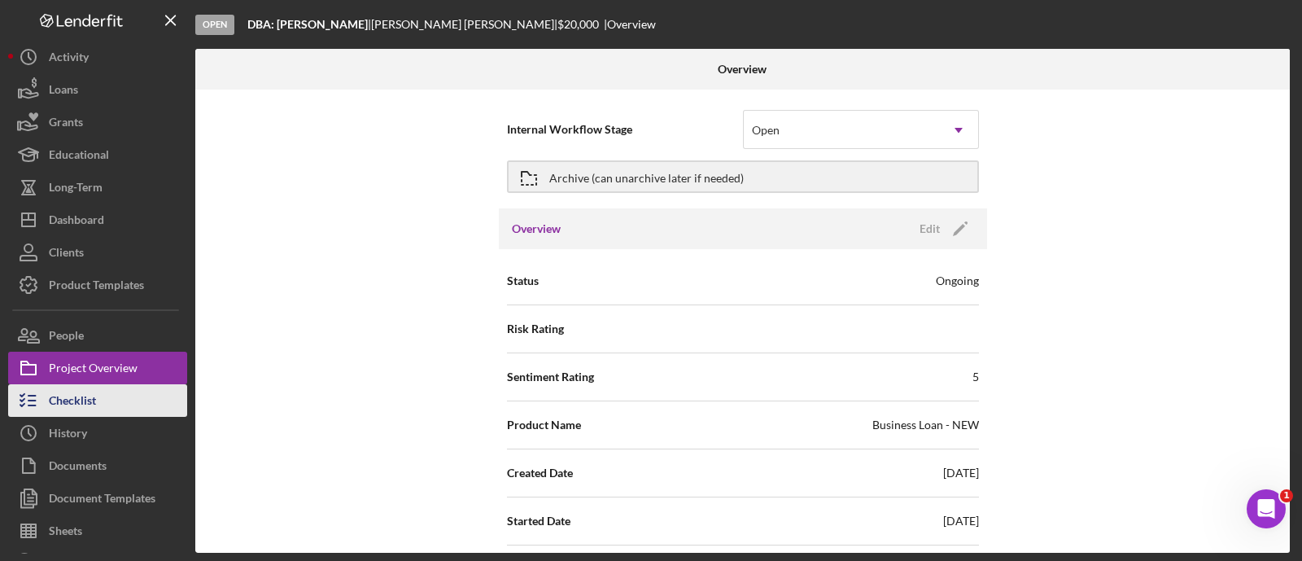
click at [135, 401] on button "Checklist" at bounding box center [97, 400] width 179 height 33
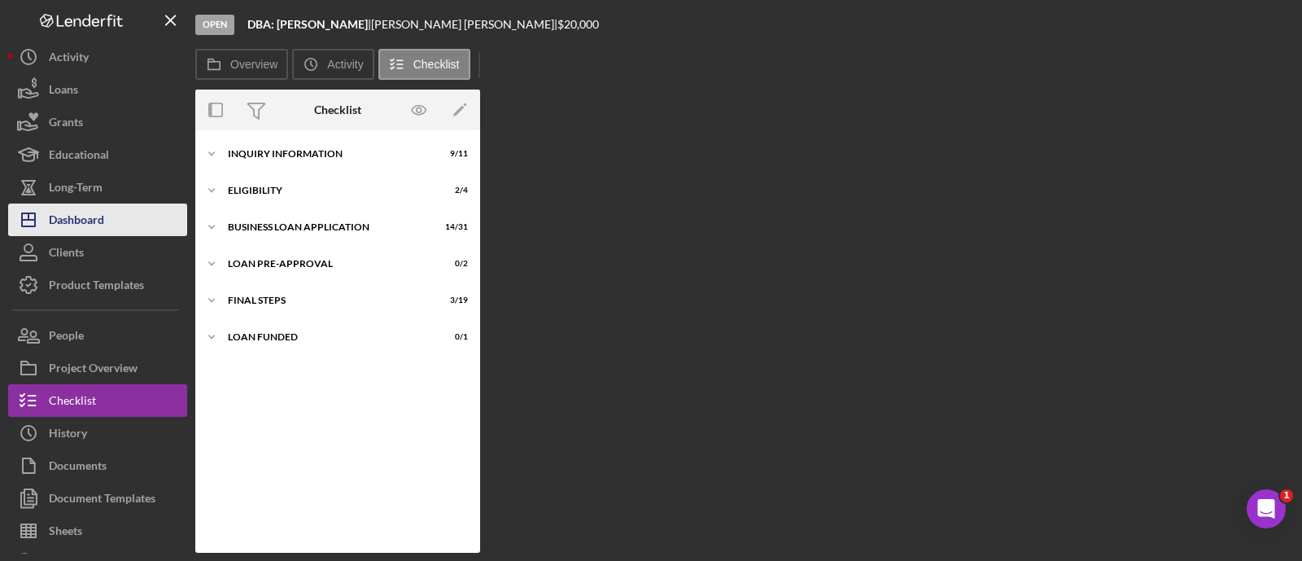
scroll to position [24, 0]
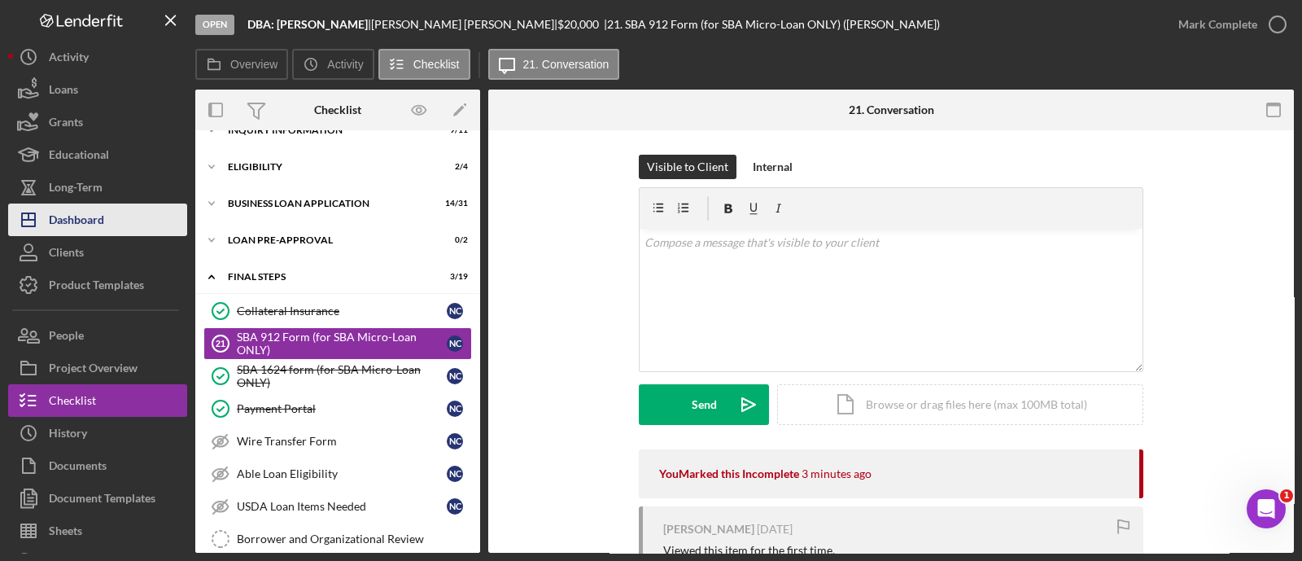
click at [94, 225] on div "Dashboard" at bounding box center [76, 221] width 55 height 37
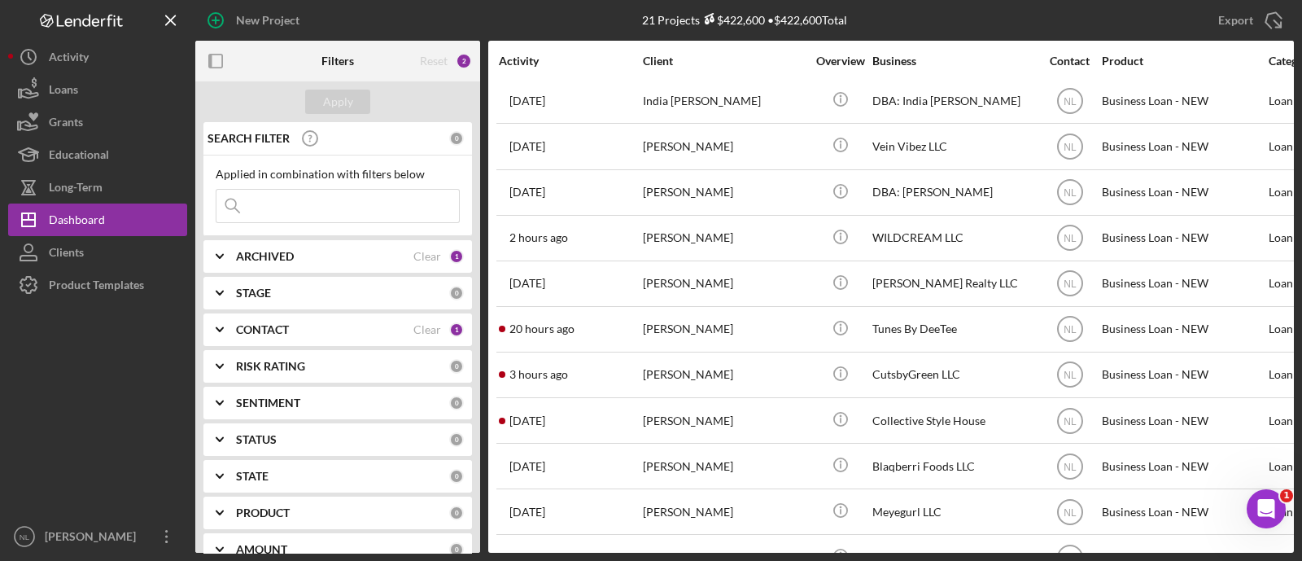
scroll to position [419, 0]
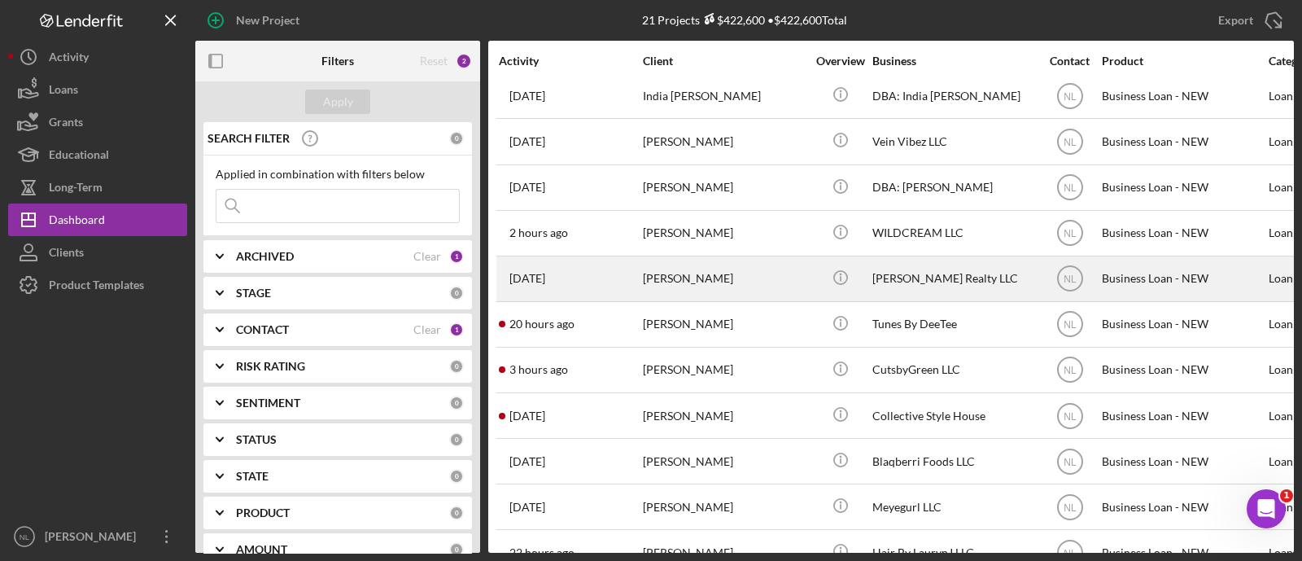
click at [704, 267] on div "[PERSON_NAME]" at bounding box center [724, 278] width 163 height 43
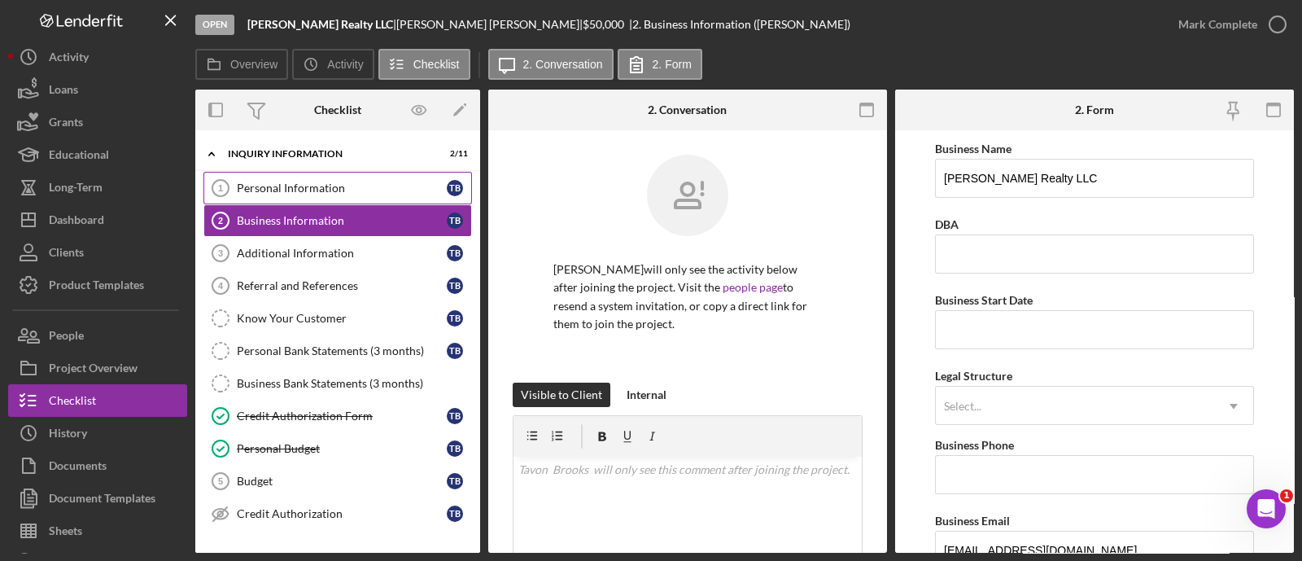
click at [261, 182] on div "Personal Information" at bounding box center [342, 188] width 210 height 13
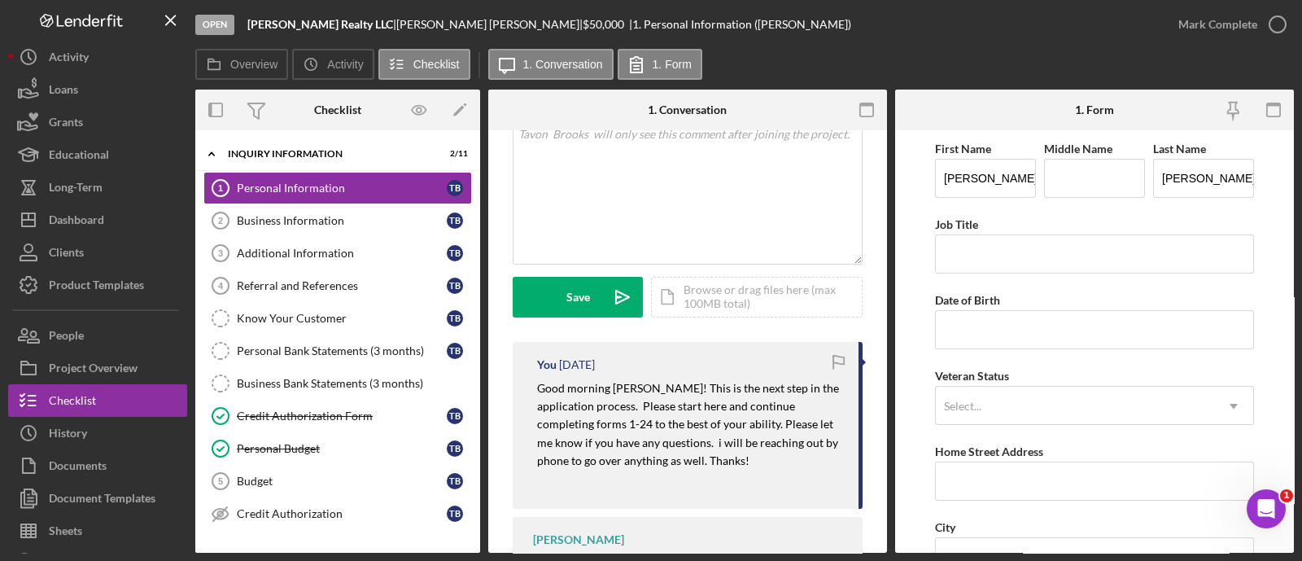
scroll to position [345, 0]
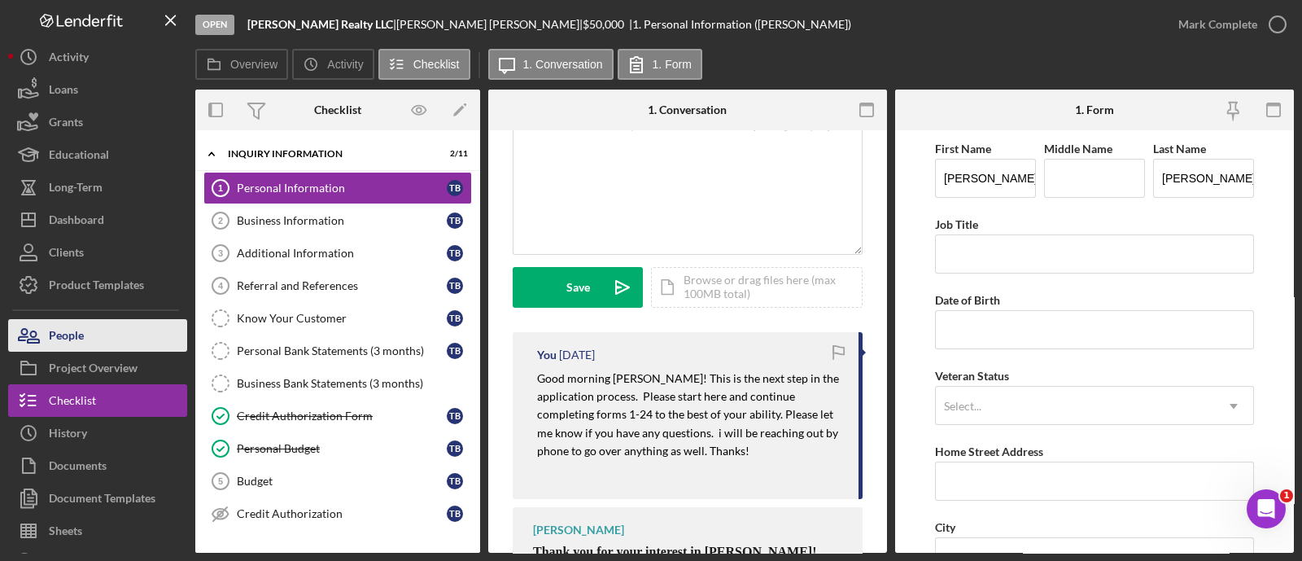
click at [105, 328] on button "People" at bounding box center [97, 335] width 179 height 33
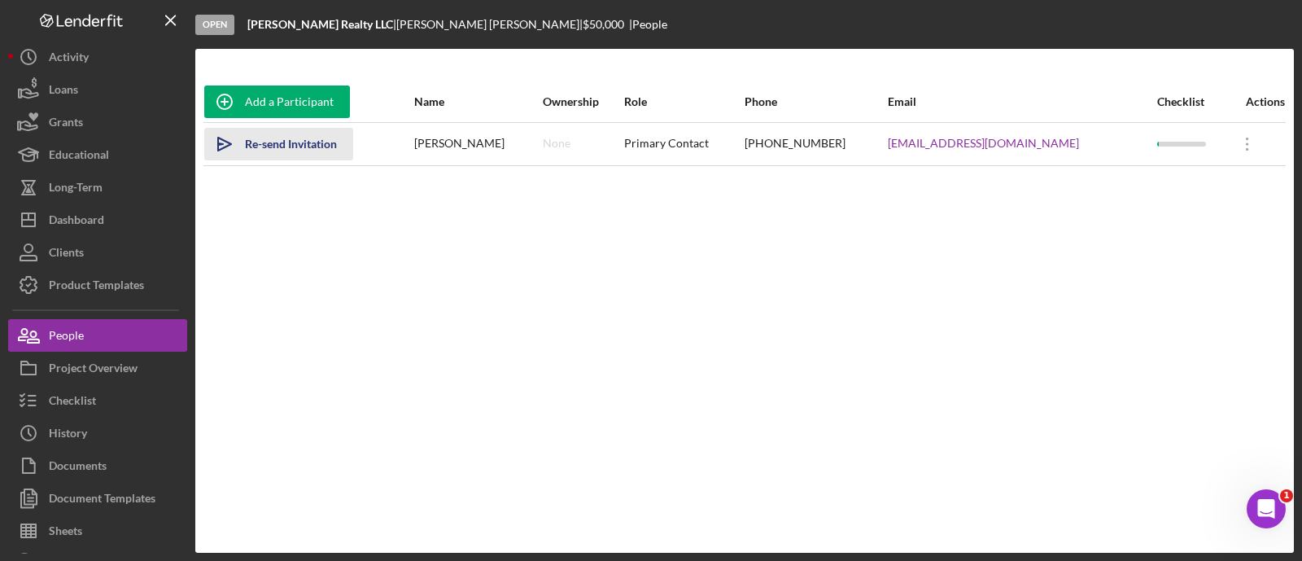
click at [264, 152] on div "Re-send Invitation" at bounding box center [291, 144] width 92 height 33
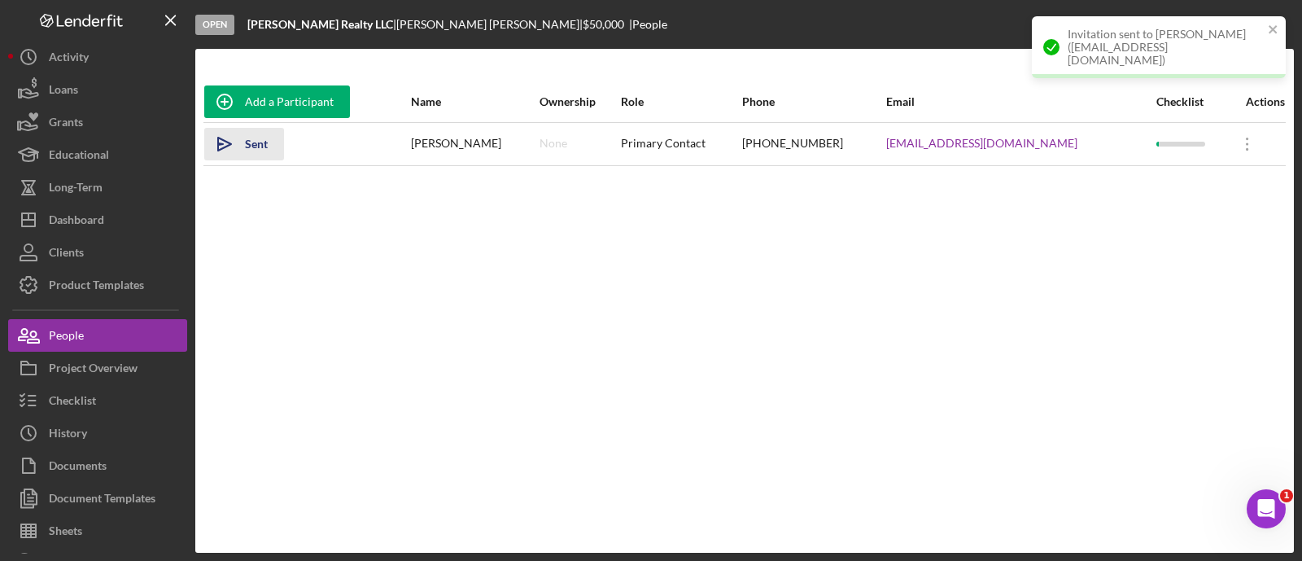
click at [255, 149] on div "Sent" at bounding box center [256, 144] width 23 height 33
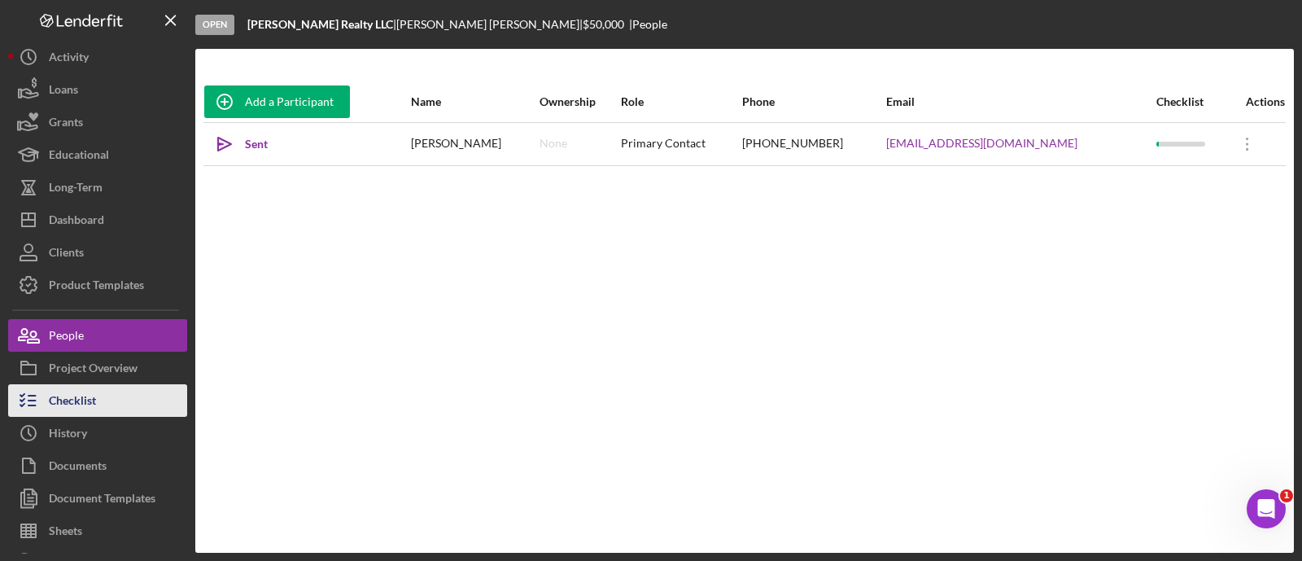
click at [169, 390] on button "Checklist" at bounding box center [97, 400] width 179 height 33
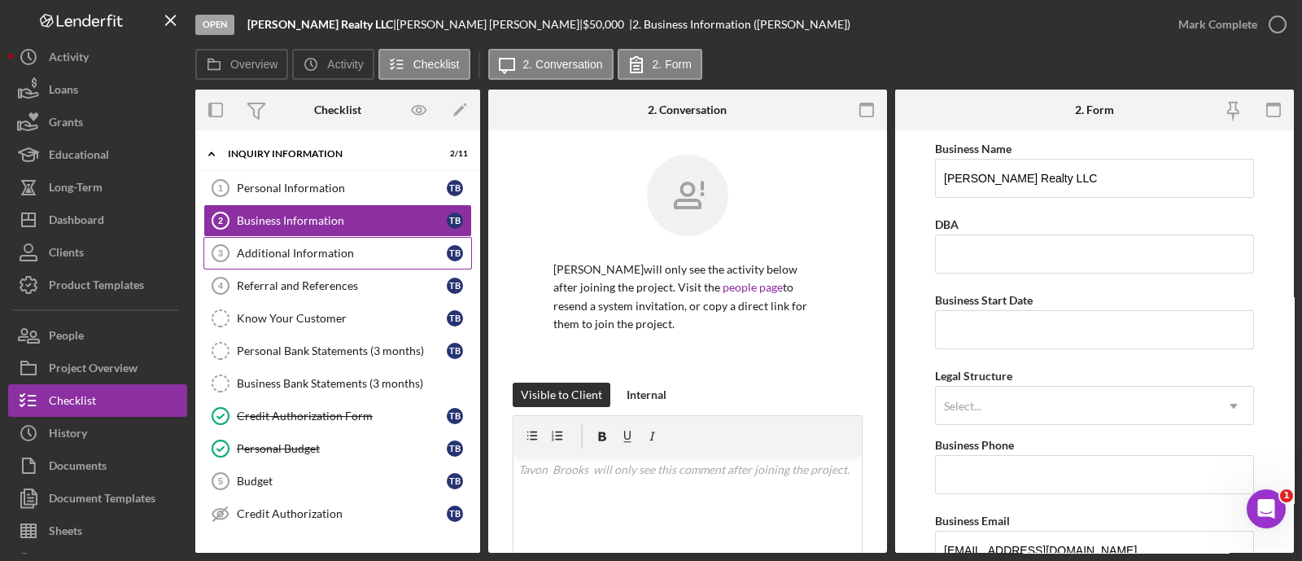
click at [263, 253] on div "Additional Information" at bounding box center [342, 253] width 210 height 13
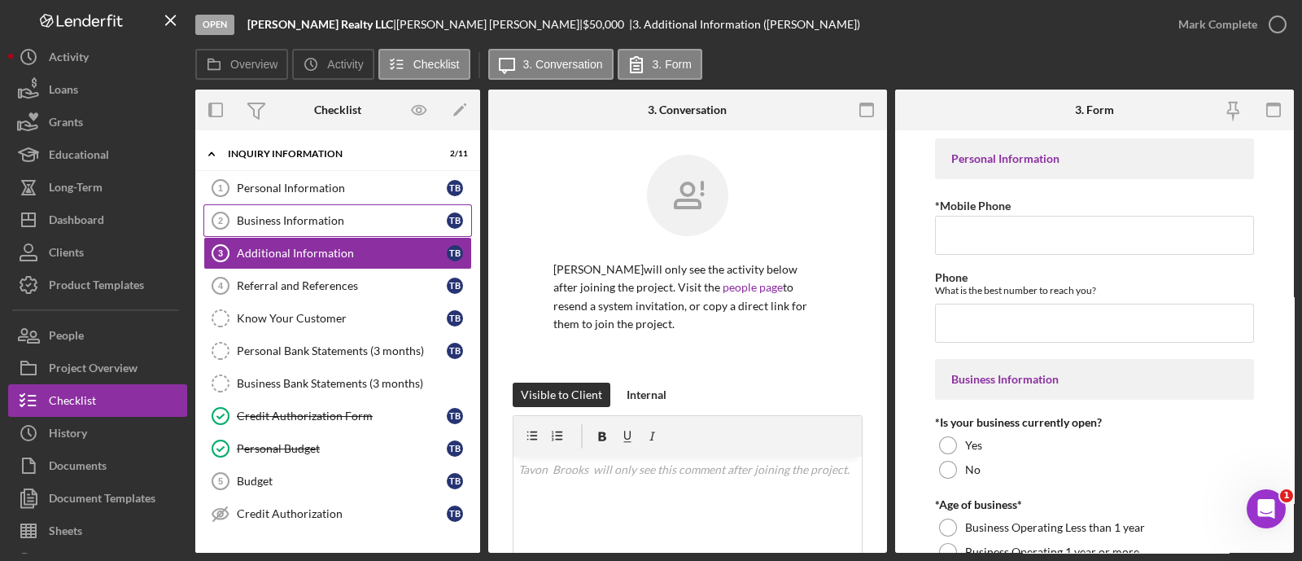
click at [308, 204] on link "Business Information 2 Business Information T B" at bounding box center [337, 220] width 269 height 33
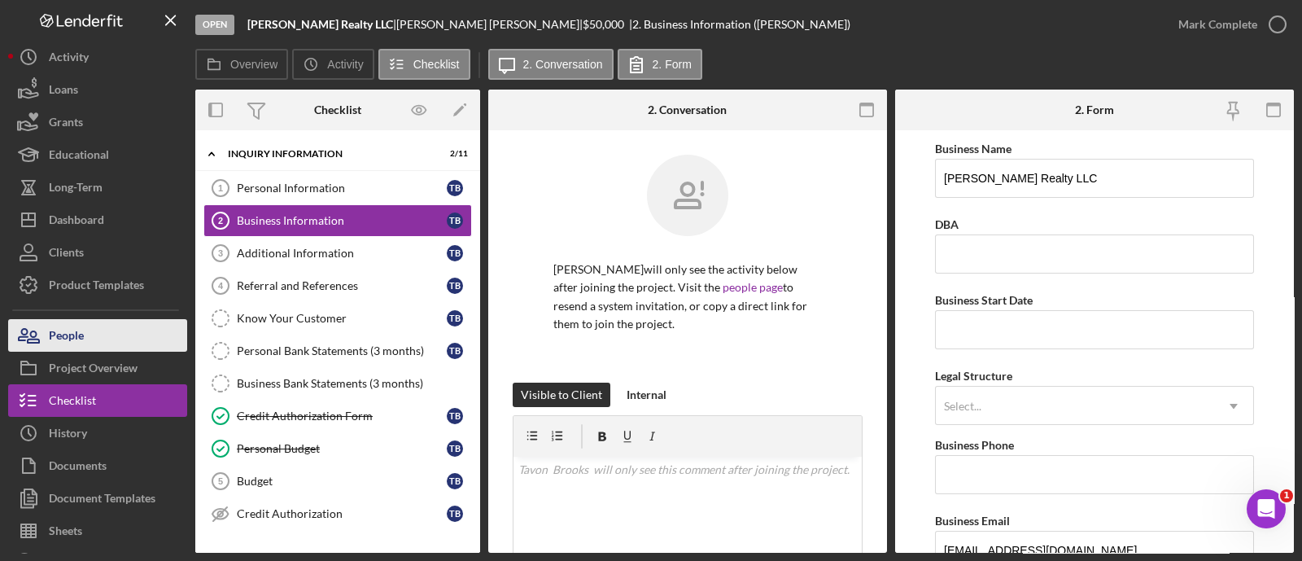
click at [114, 344] on button "People" at bounding box center [97, 335] width 179 height 33
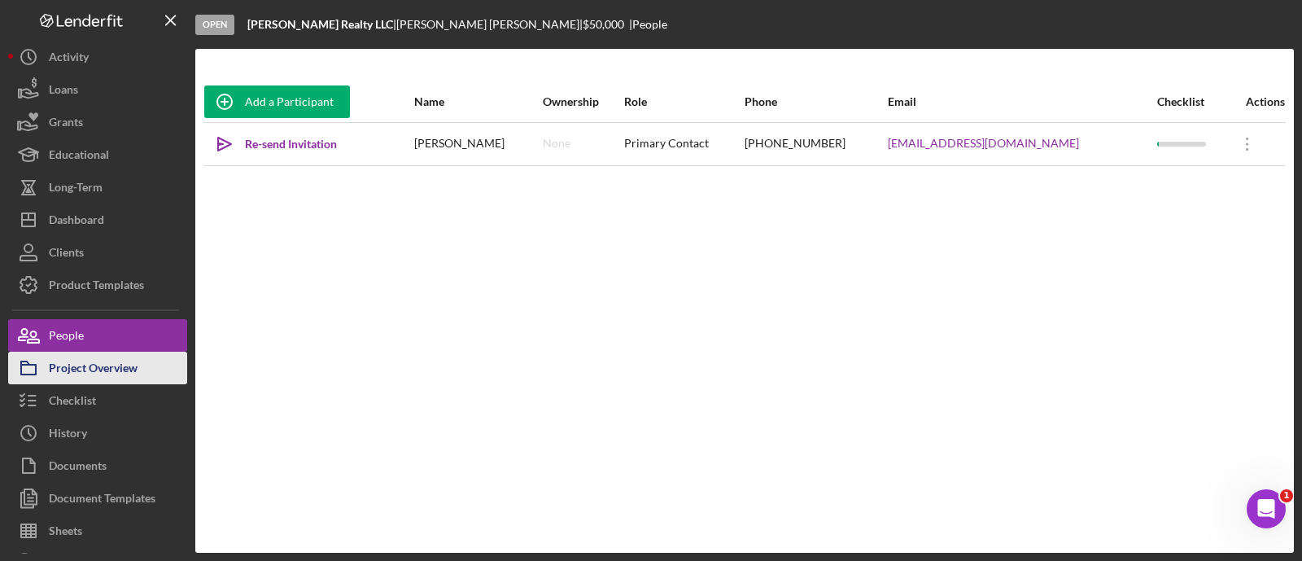
click at [120, 352] on div "Project Overview" at bounding box center [93, 370] width 89 height 37
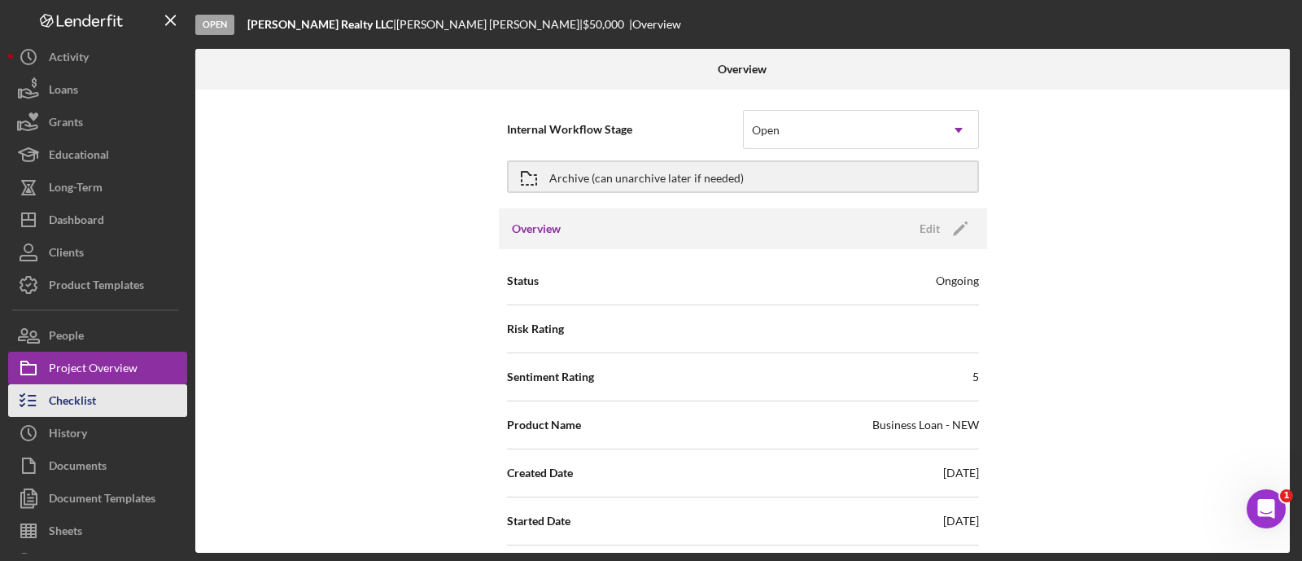
click at [138, 388] on button "Checklist" at bounding box center [97, 400] width 179 height 33
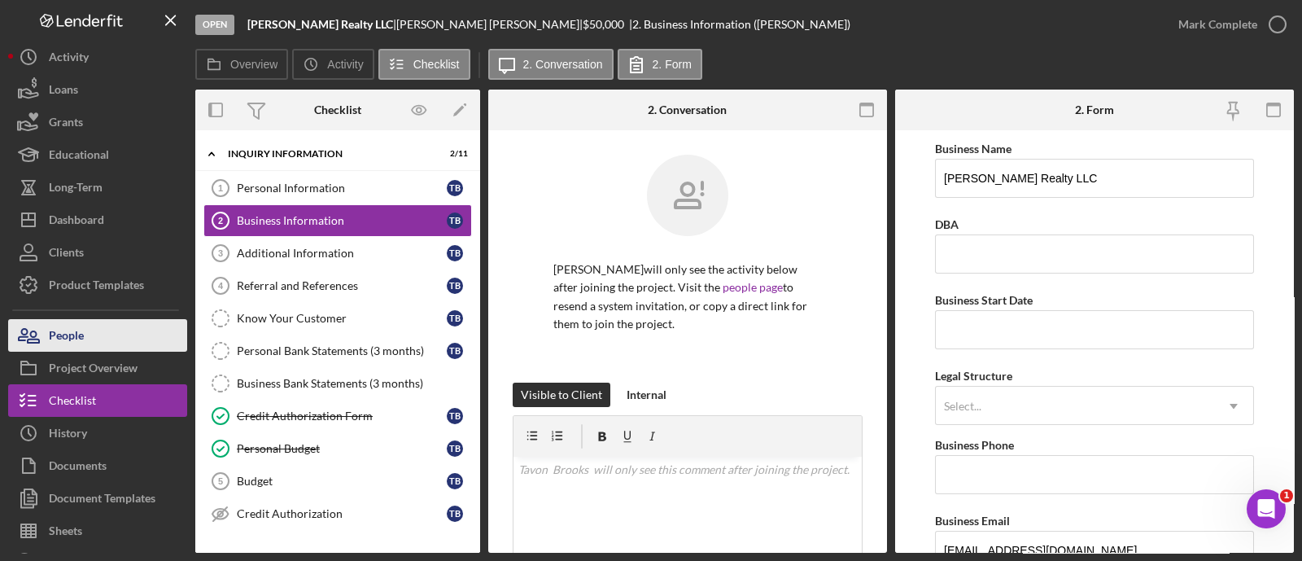
click at [121, 322] on button "People" at bounding box center [97, 335] width 179 height 33
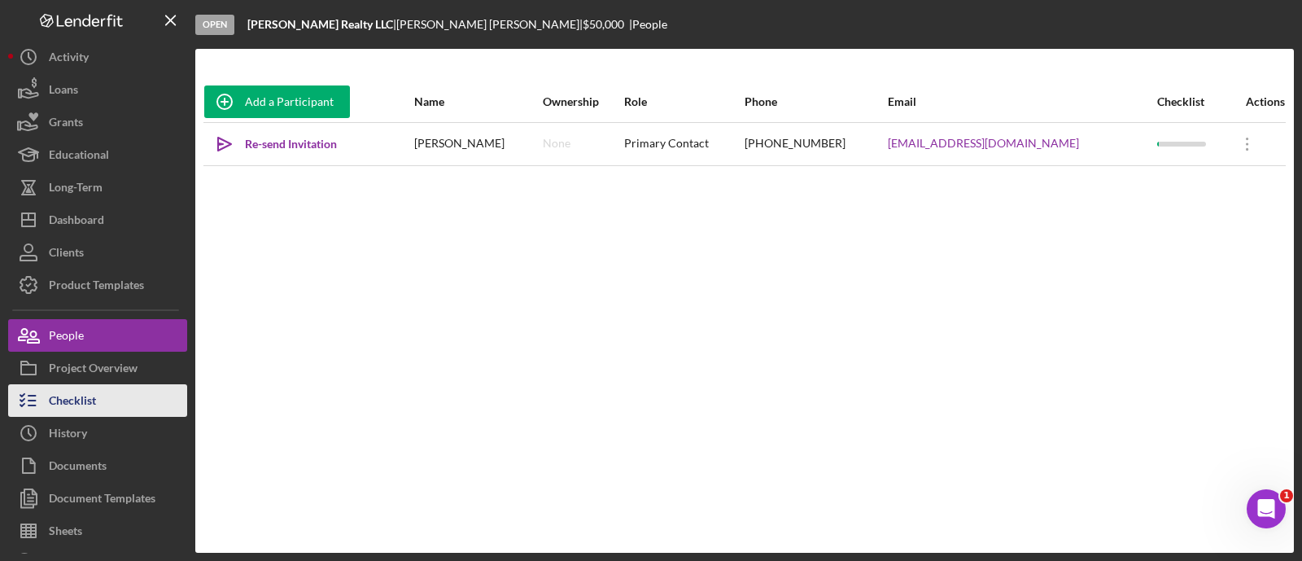
click at [101, 405] on button "Checklist" at bounding box center [97, 400] width 179 height 33
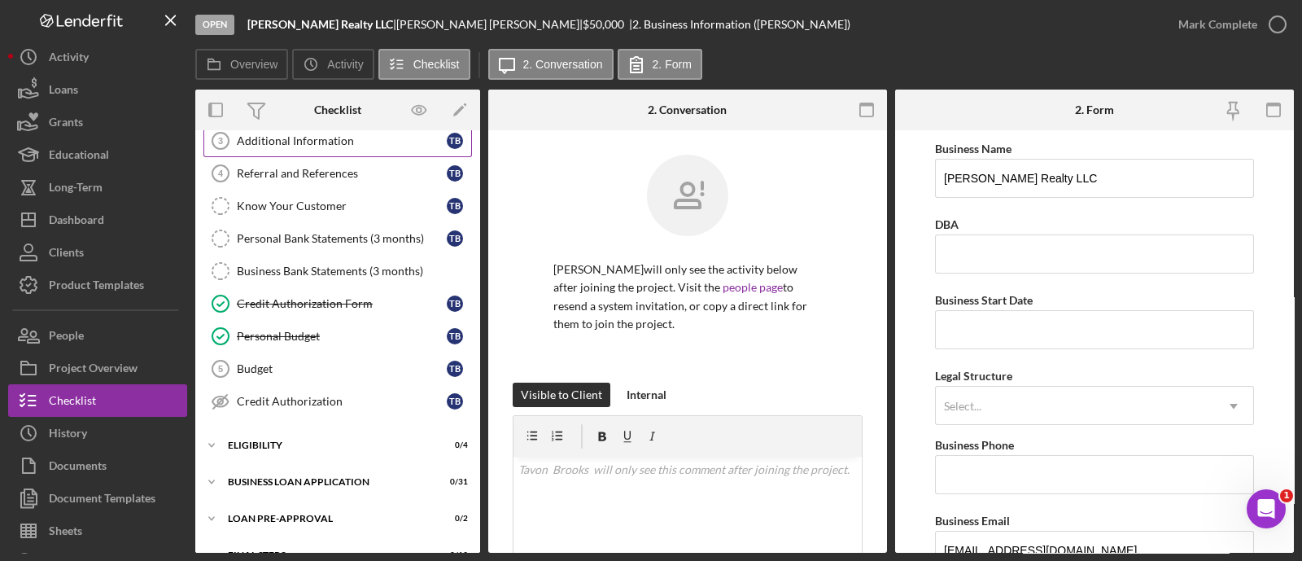
scroll to position [173, 0]
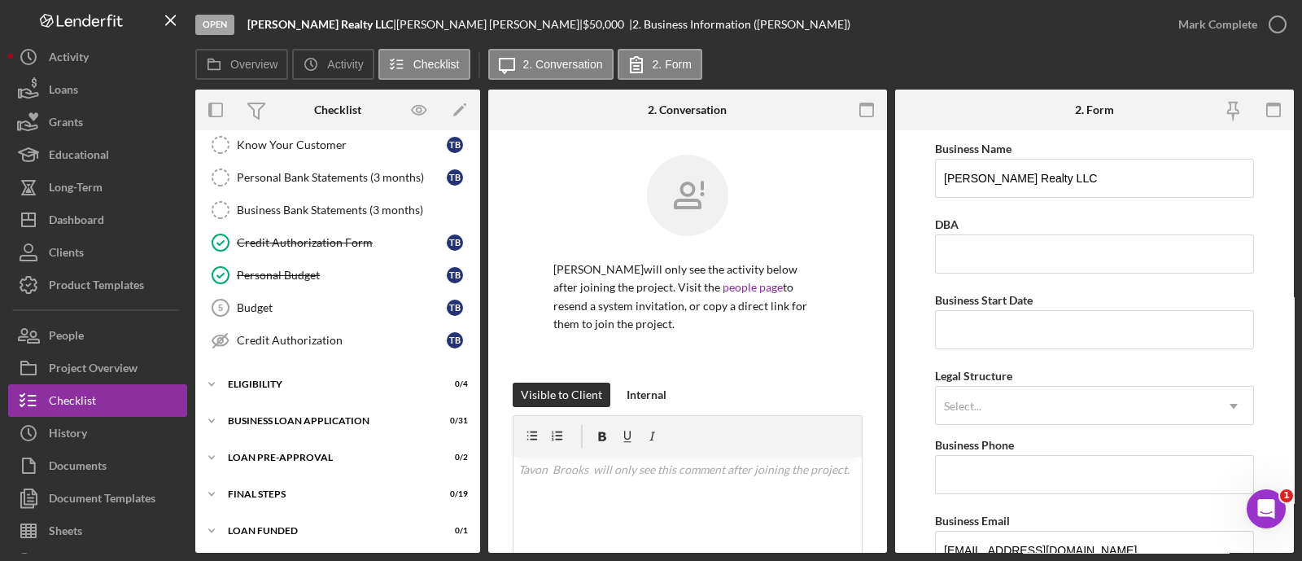
click at [337, 400] on div "Icon/Expander INQUIRY INFORMATION 2 / 11 Personal Information 1 Personal Inform…" at bounding box center [337, 256] width 285 height 583
click at [338, 416] on div "BUSINESS LOAN APPLICATION" at bounding box center [344, 421] width 232 height 10
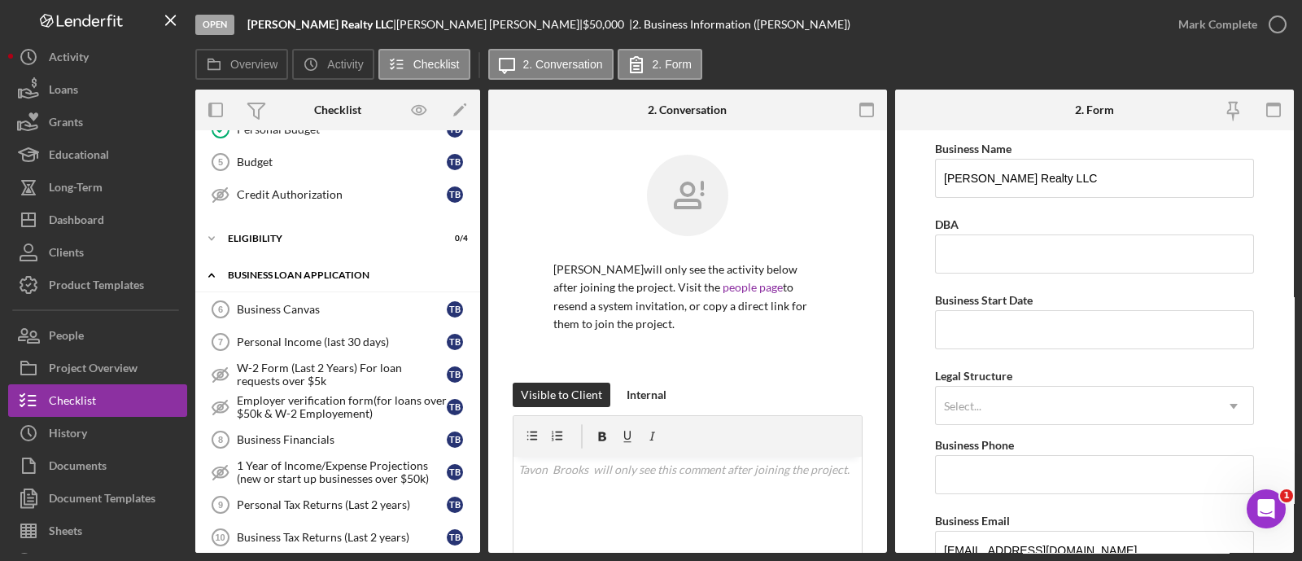
scroll to position [0, 0]
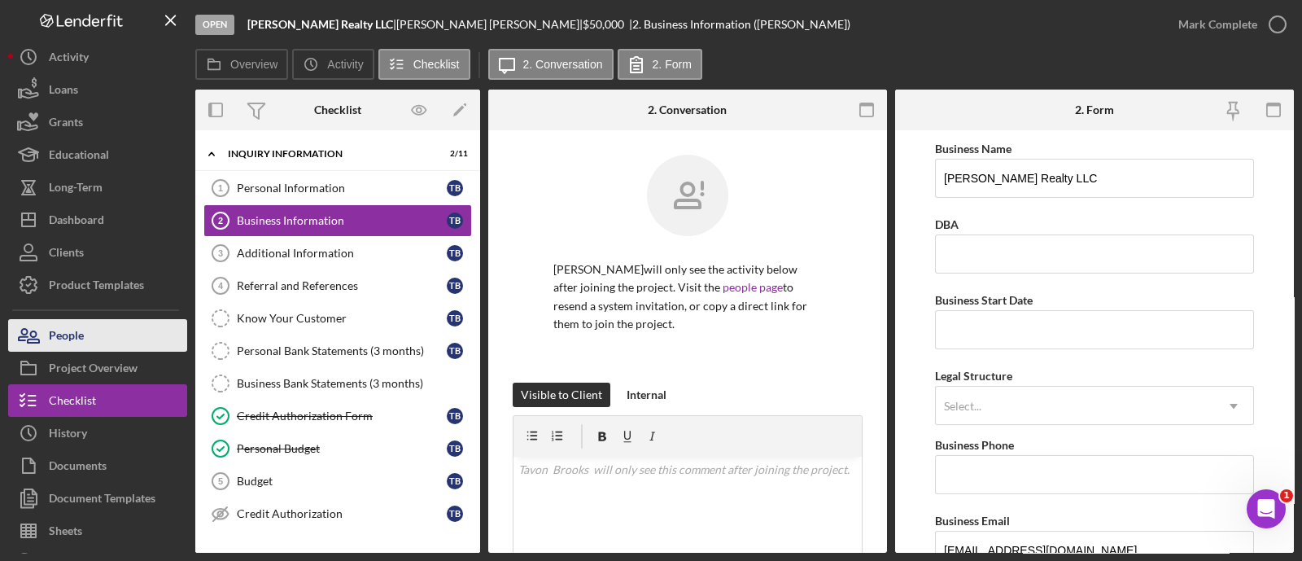
click at [101, 348] on button "People" at bounding box center [97, 335] width 179 height 33
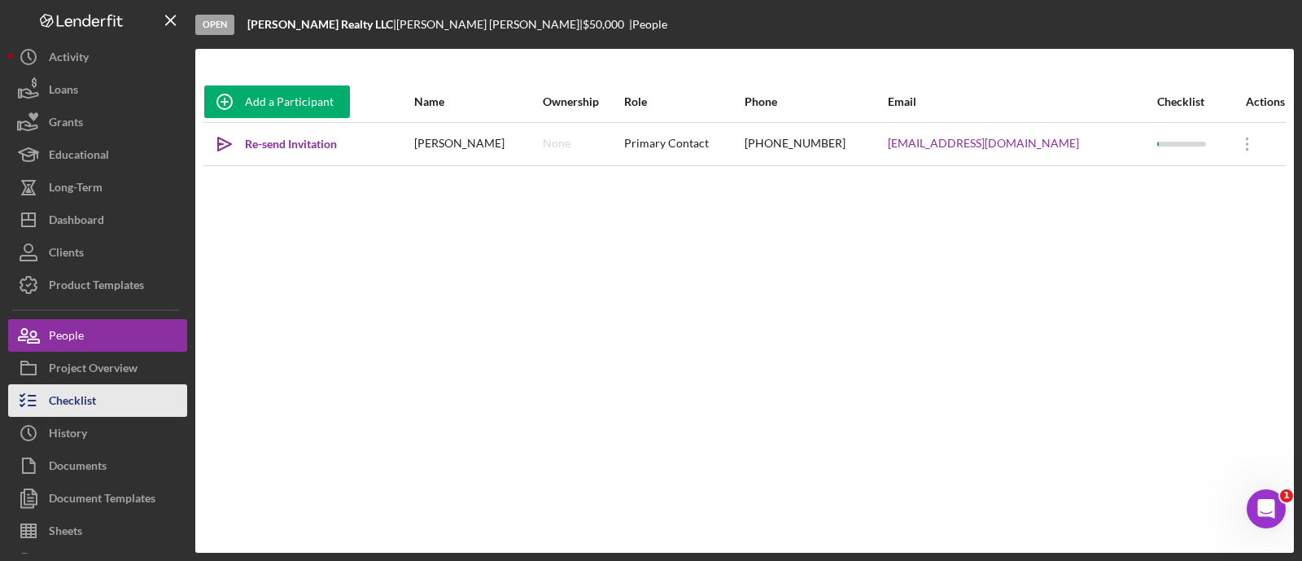
click at [128, 398] on button "Checklist" at bounding box center [97, 400] width 179 height 33
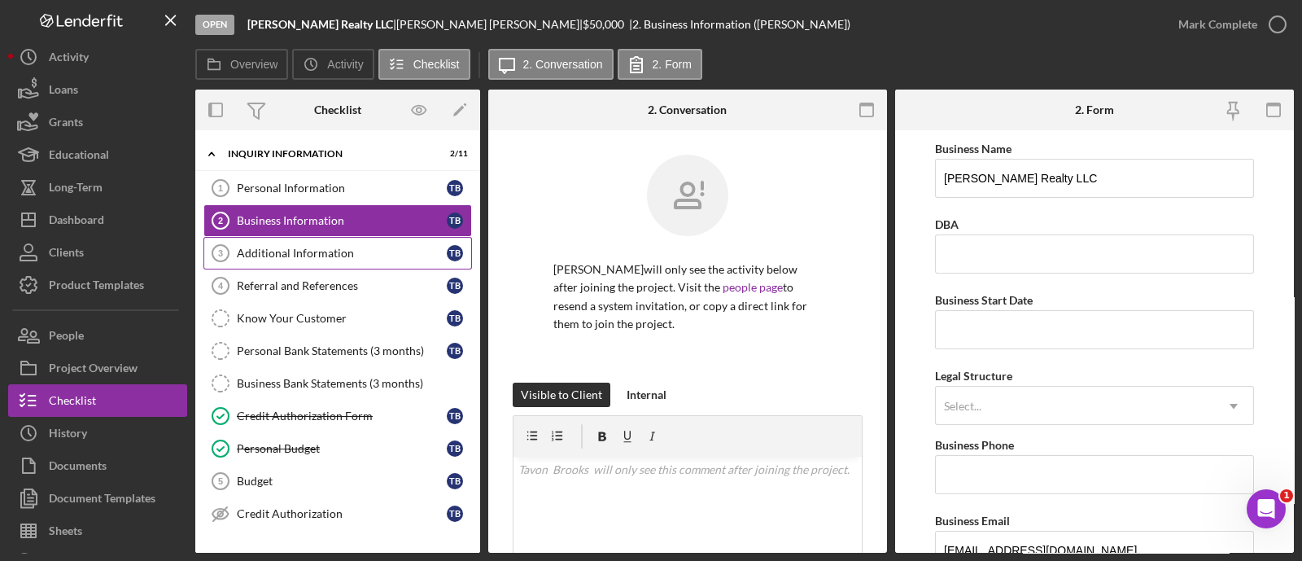
scroll to position [19, 0]
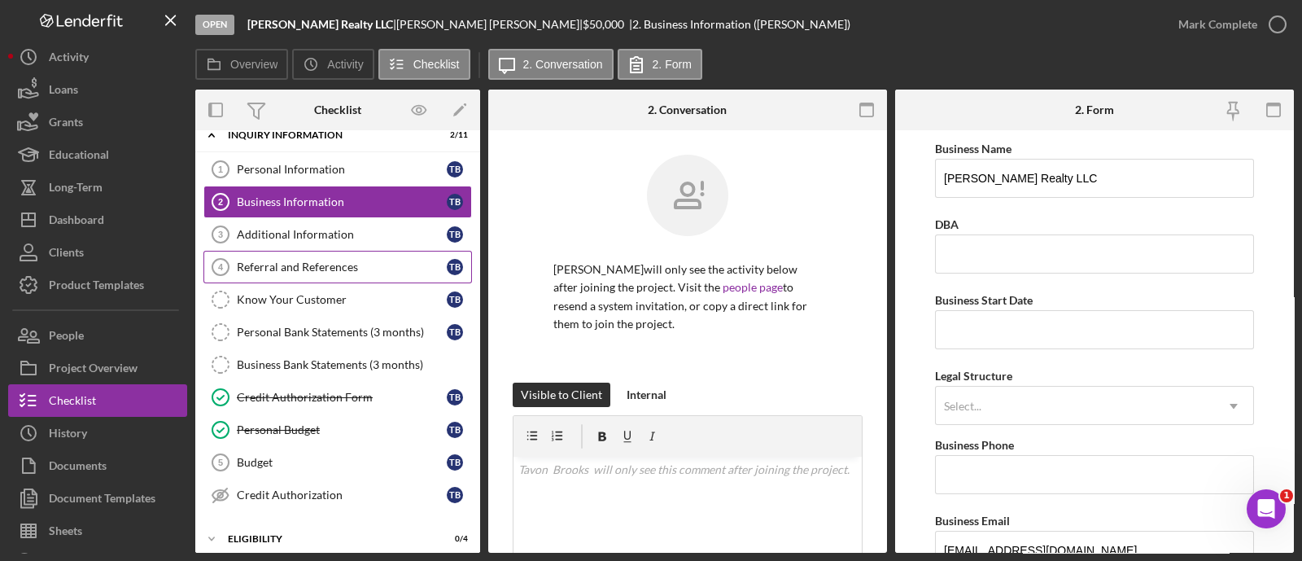
click at [349, 256] on link "Referral and References 4 Referral and References T B" at bounding box center [337, 267] width 269 height 33
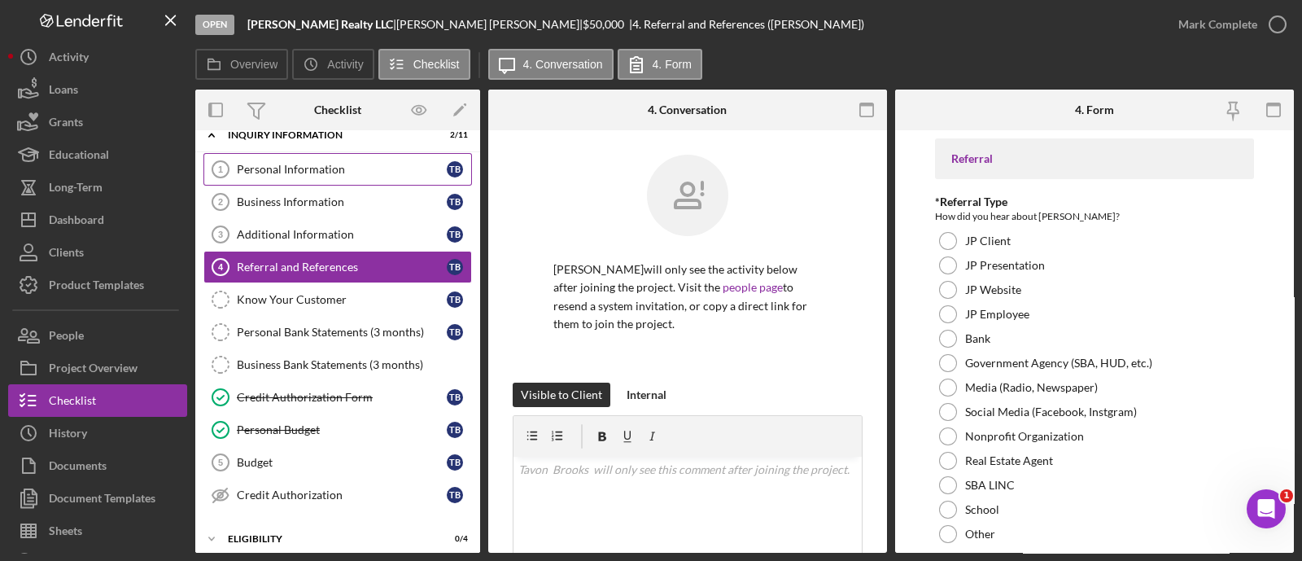
click at [295, 163] on div "Personal Information" at bounding box center [342, 169] width 210 height 13
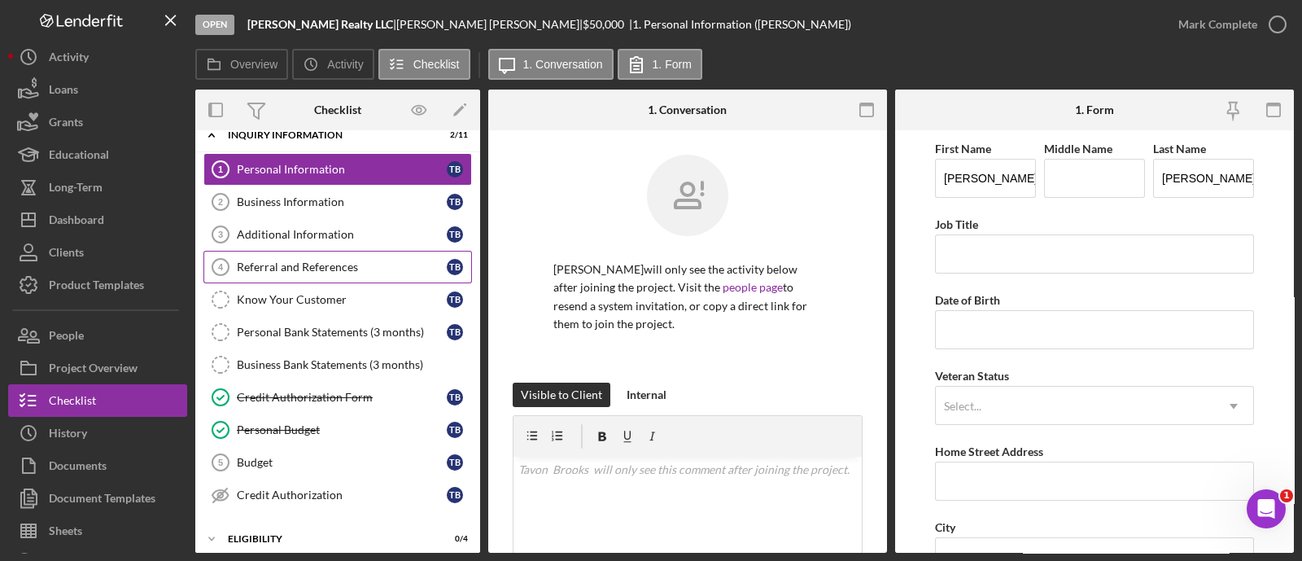
scroll to position [94, 0]
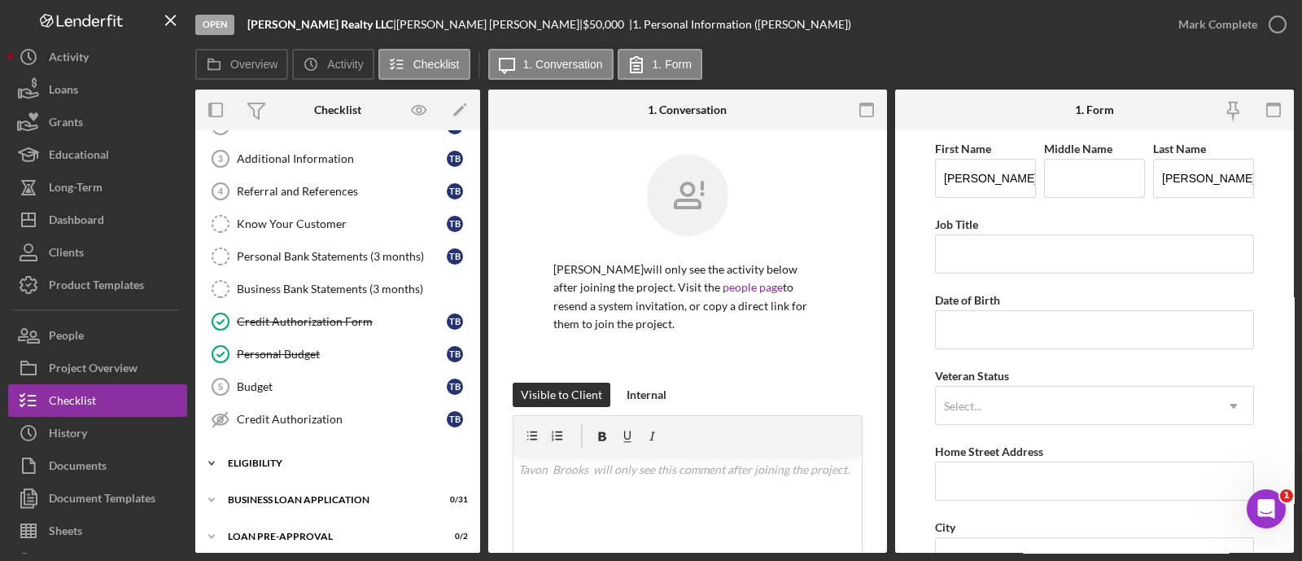
click at [311, 461] on div "ELIGIBILITY" at bounding box center [344, 463] width 232 height 10
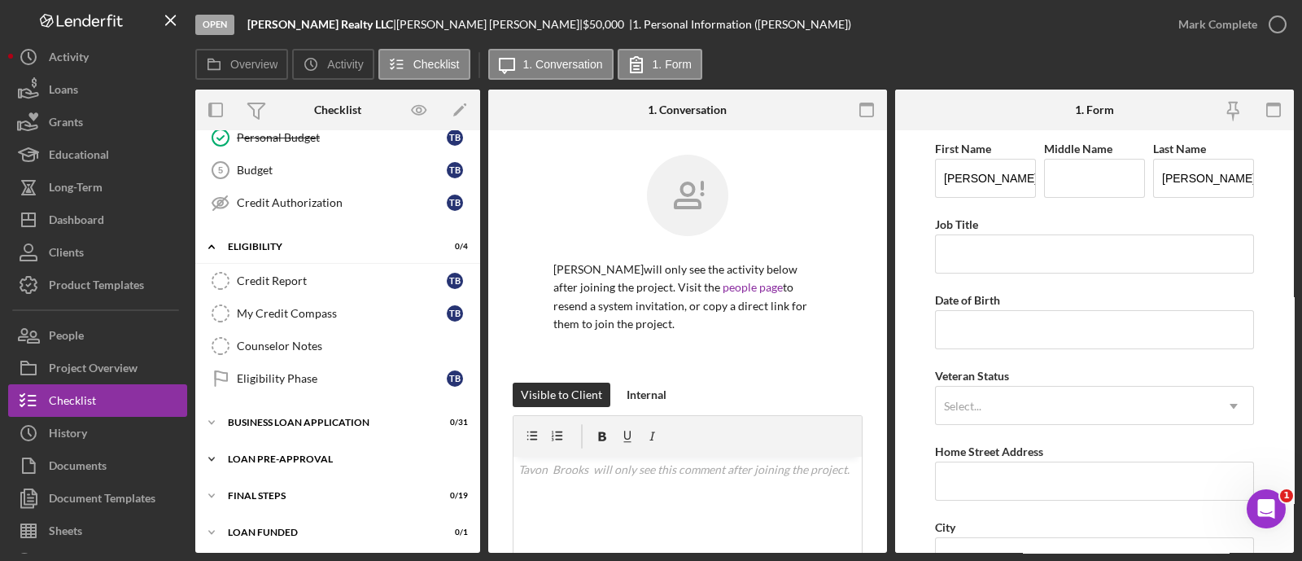
click at [297, 454] on div "LOAN PRE-APPROVAL" at bounding box center [344, 459] width 232 height 10
click at [278, 418] on div "BUSINESS LOAN APPLICATION" at bounding box center [344, 423] width 232 height 10
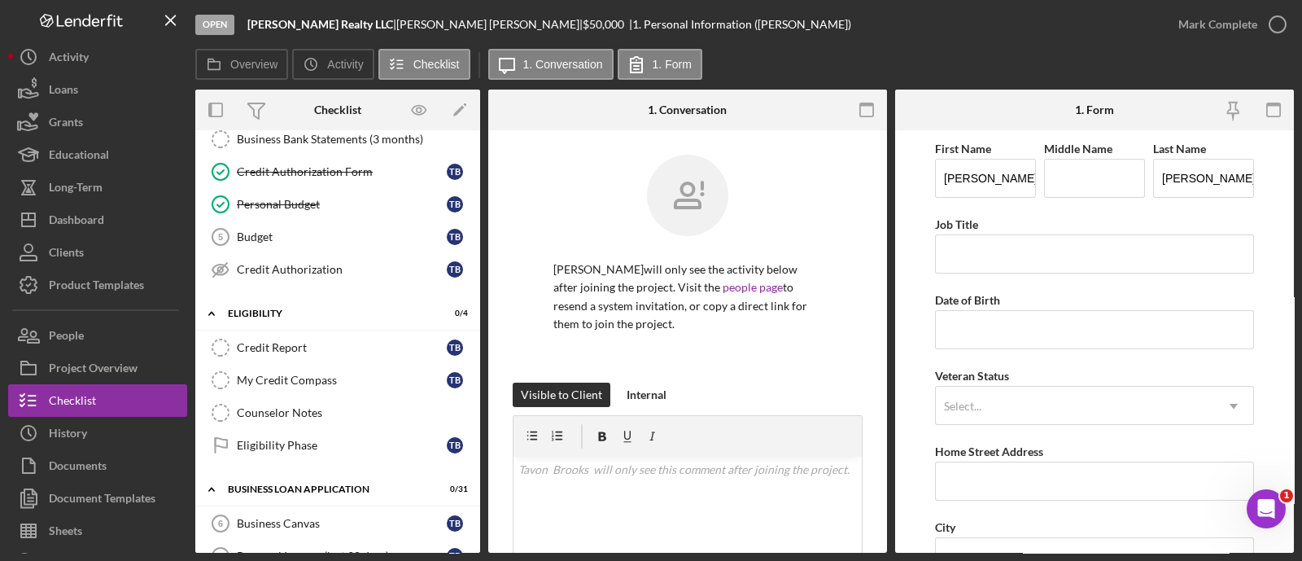
scroll to position [0, 0]
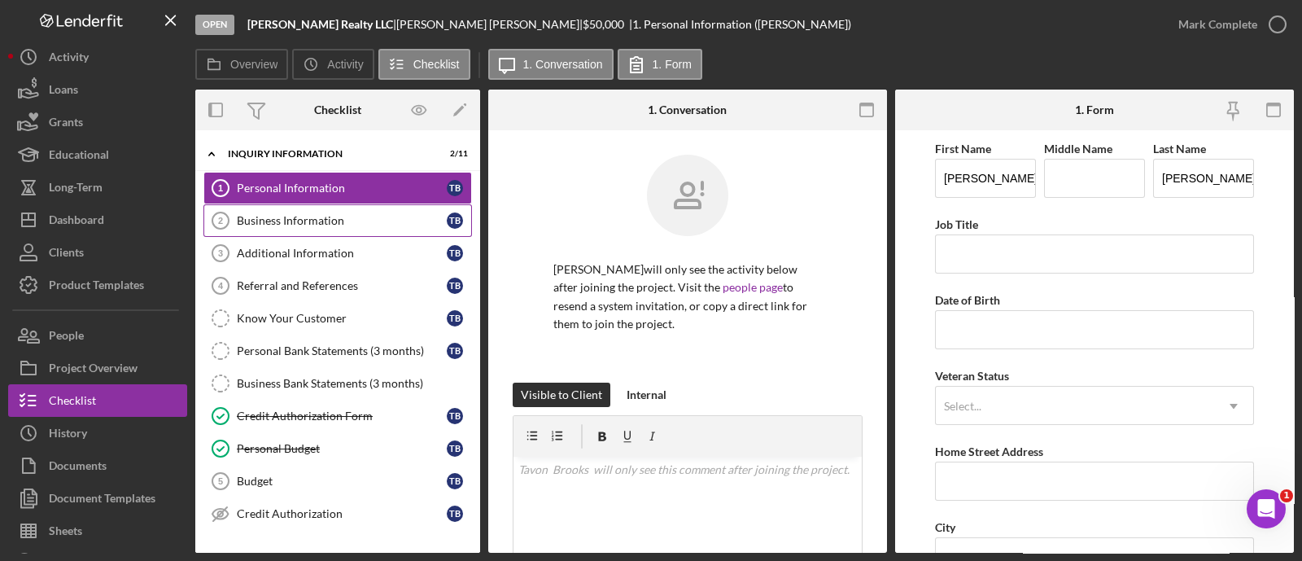
click at [288, 217] on div "Business Information" at bounding box center [342, 220] width 210 height 13
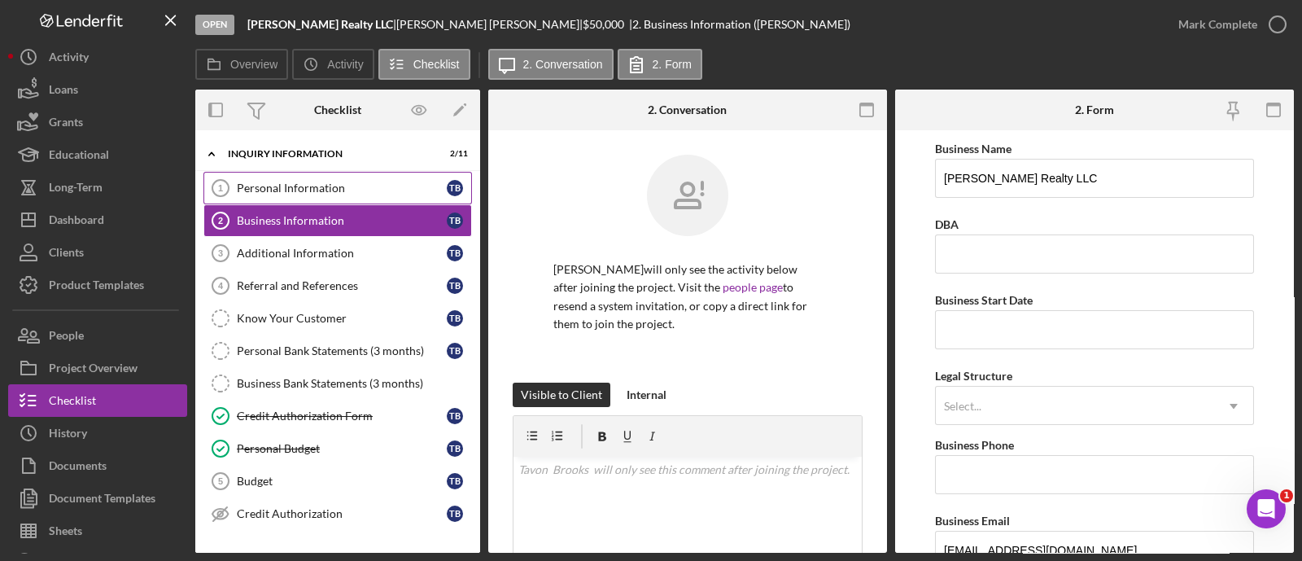
click at [321, 195] on link "Personal Information 1 Personal Information T B" at bounding box center [337, 188] width 269 height 33
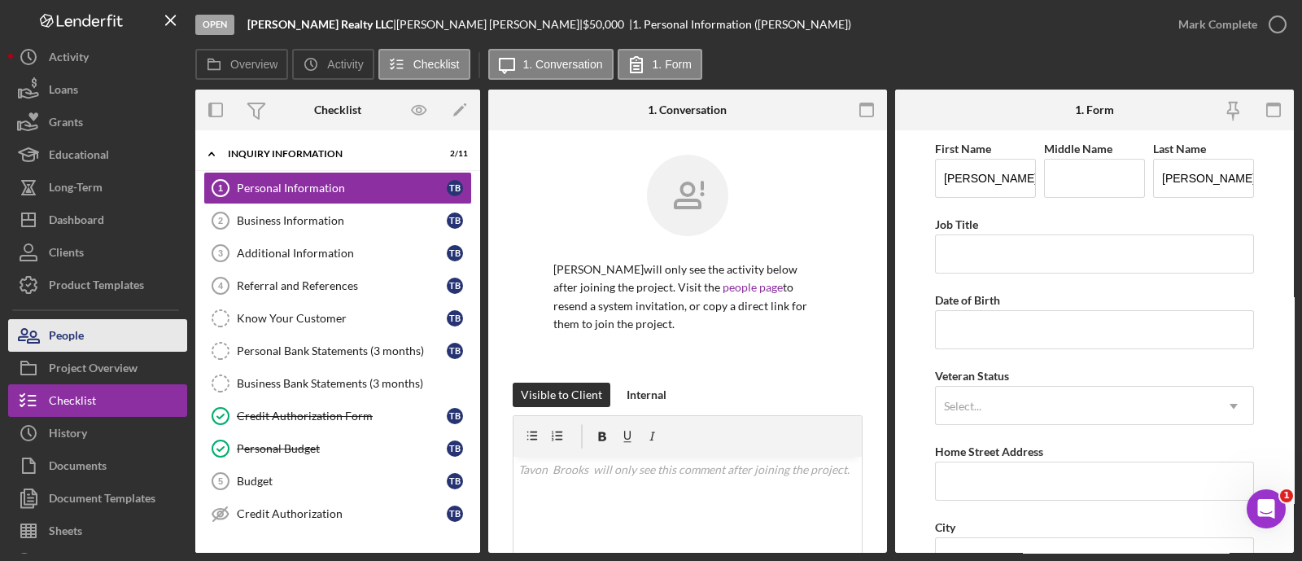
click at [85, 329] on button "People" at bounding box center [97, 335] width 179 height 33
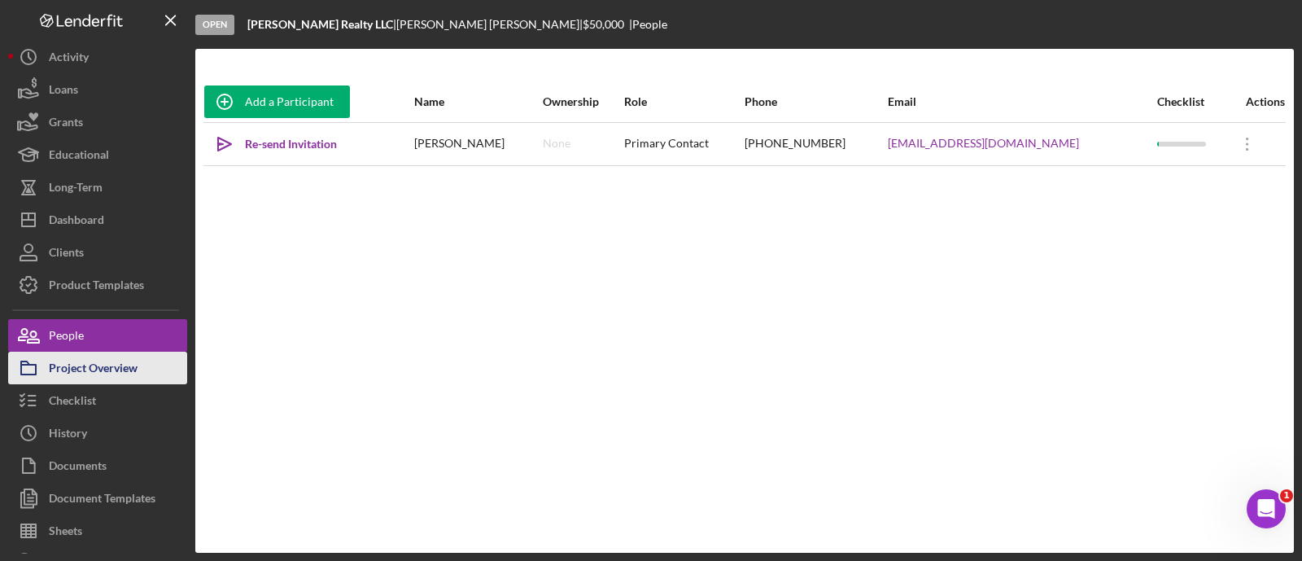
click at [123, 365] on div "Project Overview" at bounding box center [93, 370] width 89 height 37
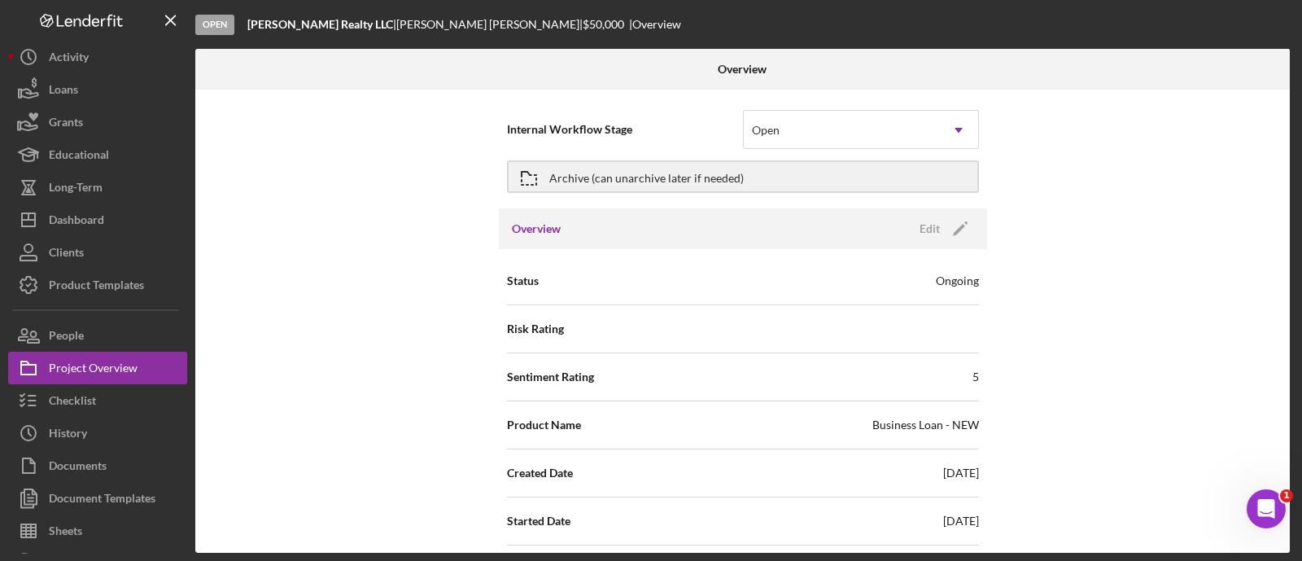
click at [951, 243] on div "Overview Edit Icon/Edit" at bounding box center [743, 228] width 488 height 41
click at [954, 232] on polygon "button" at bounding box center [959, 230] width 12 height 12
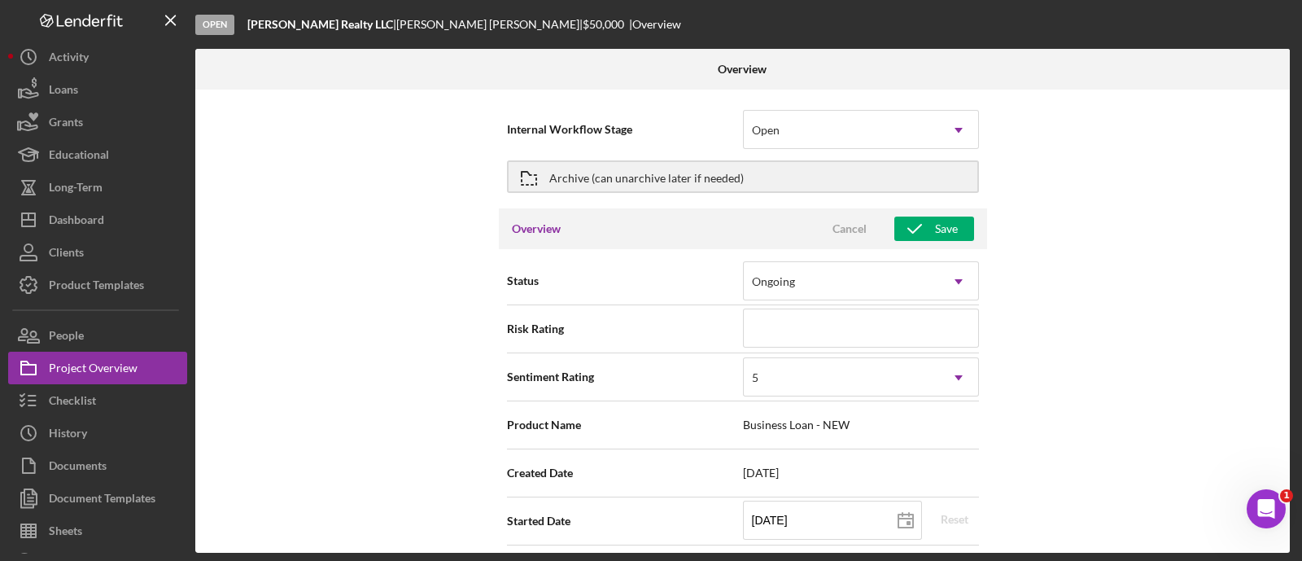
click at [729, 501] on div "Started Date 09/10/2025 2025-09-10 Reset" at bounding box center [743, 521] width 472 height 41
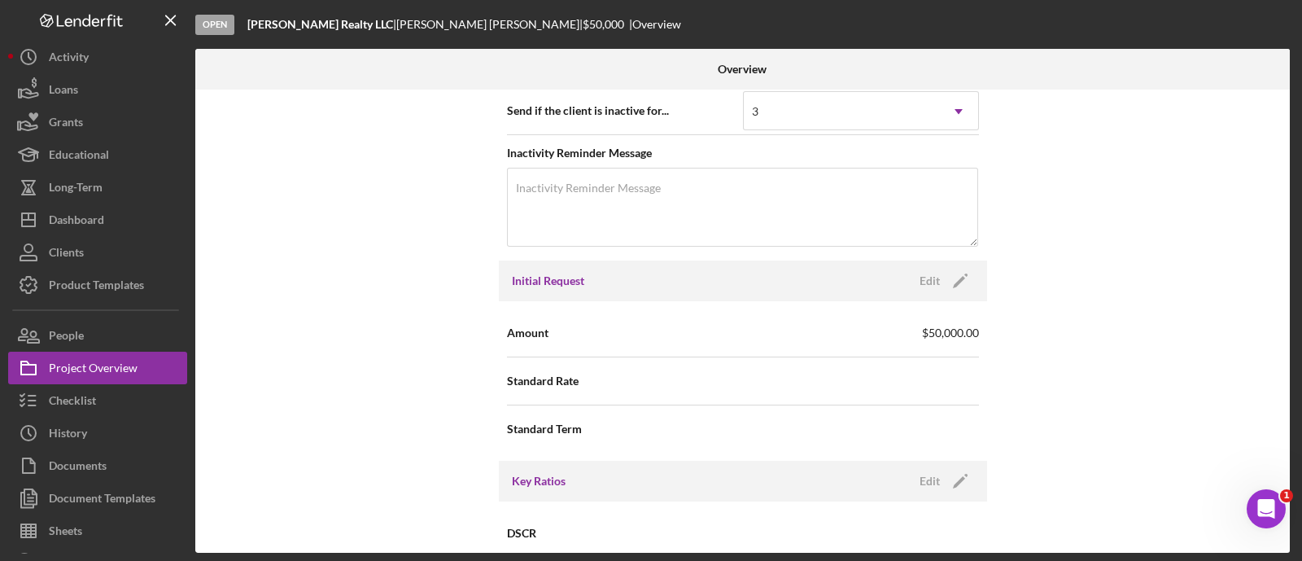
scroll to position [715, 0]
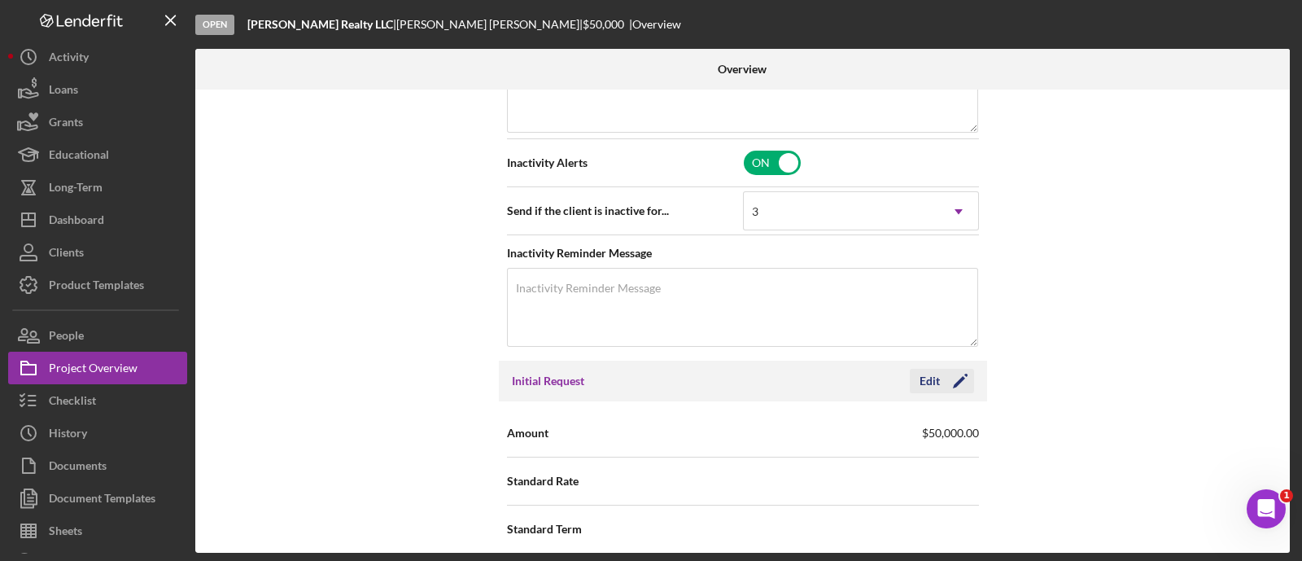
click at [952, 380] on icon "Icon/Edit" at bounding box center [960, 381] width 41 height 41
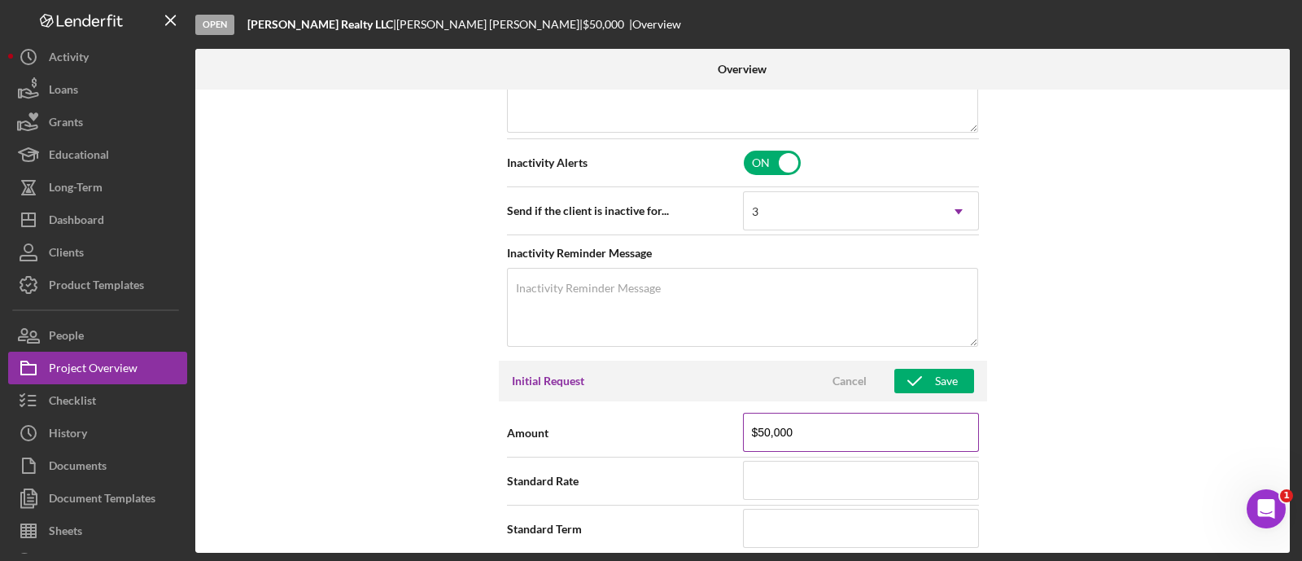
click at [875, 426] on input "$50,000" at bounding box center [861, 432] width 236 height 39
type input "$5,000"
click at [947, 380] on div "Save" at bounding box center [946, 381] width 23 height 24
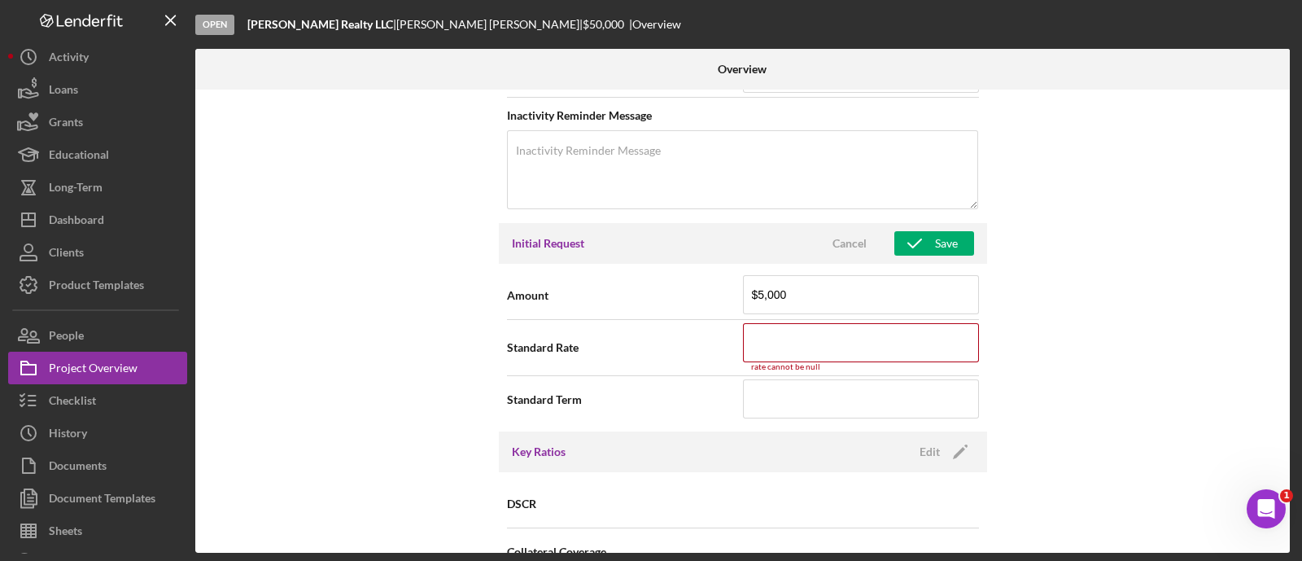
scroll to position [827, 0]
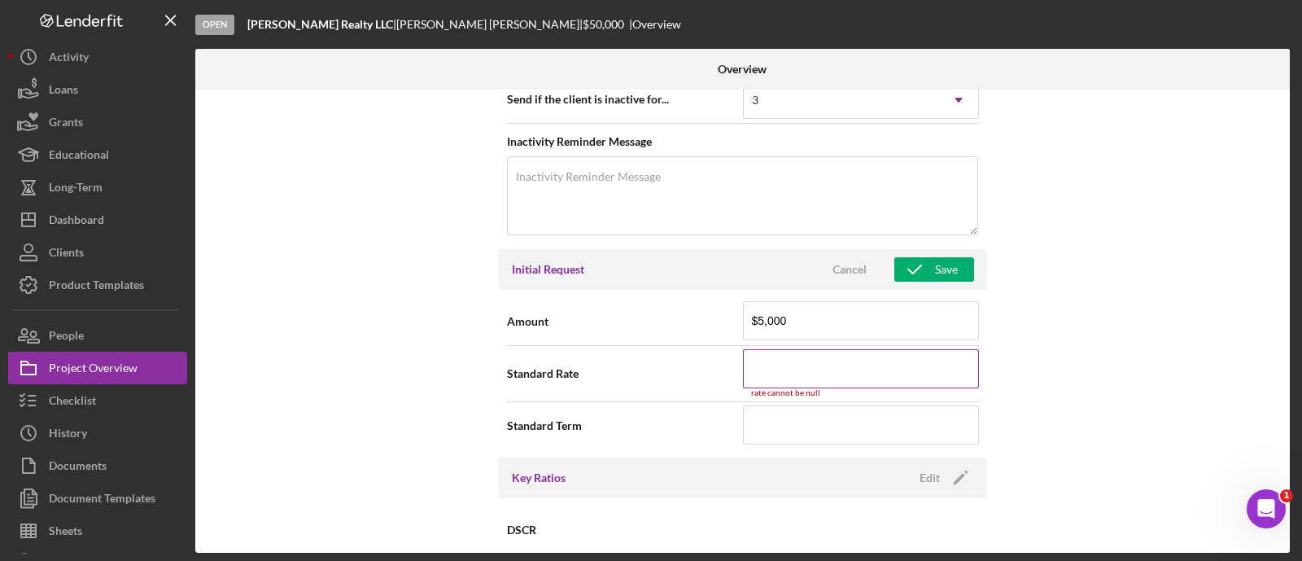
click at [787, 372] on input at bounding box center [861, 368] width 236 height 39
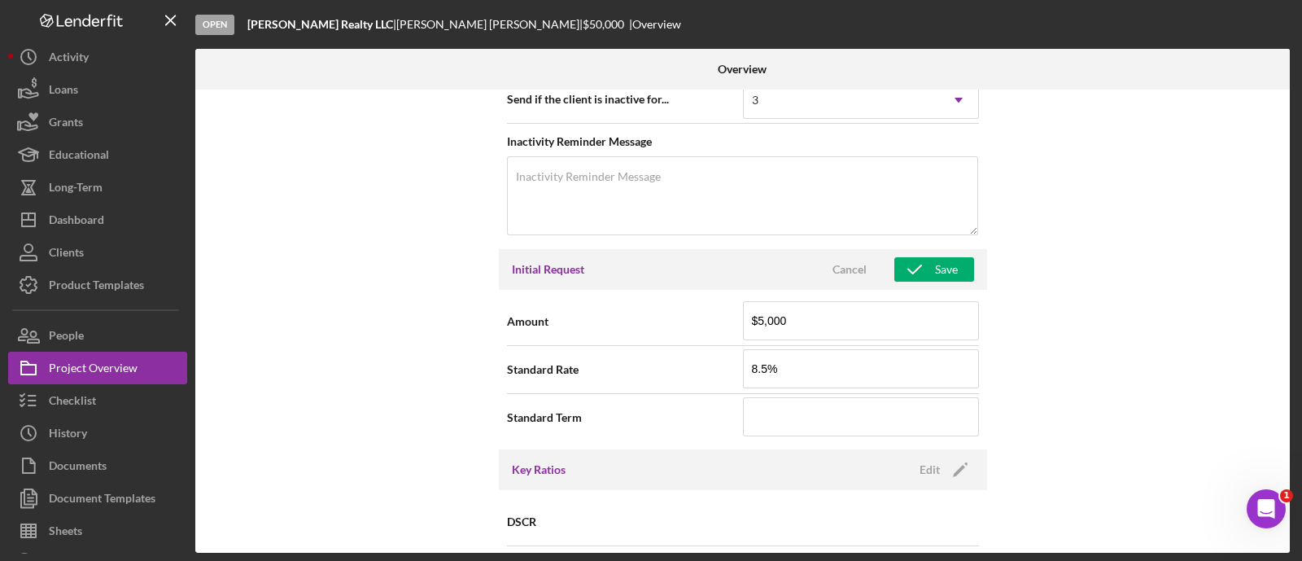
type input "8.500%"
click at [936, 282] on div "Initial Request Cancel Save" at bounding box center [743, 269] width 488 height 41
click at [935, 274] on div "Save" at bounding box center [946, 269] width 23 height 24
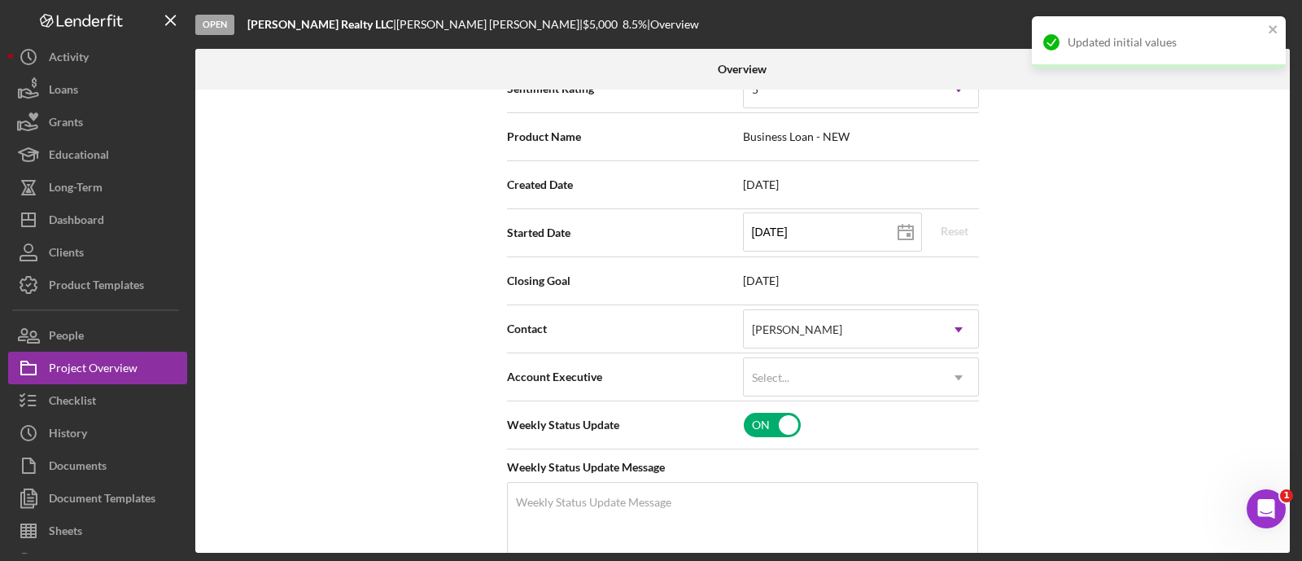
scroll to position [0, 0]
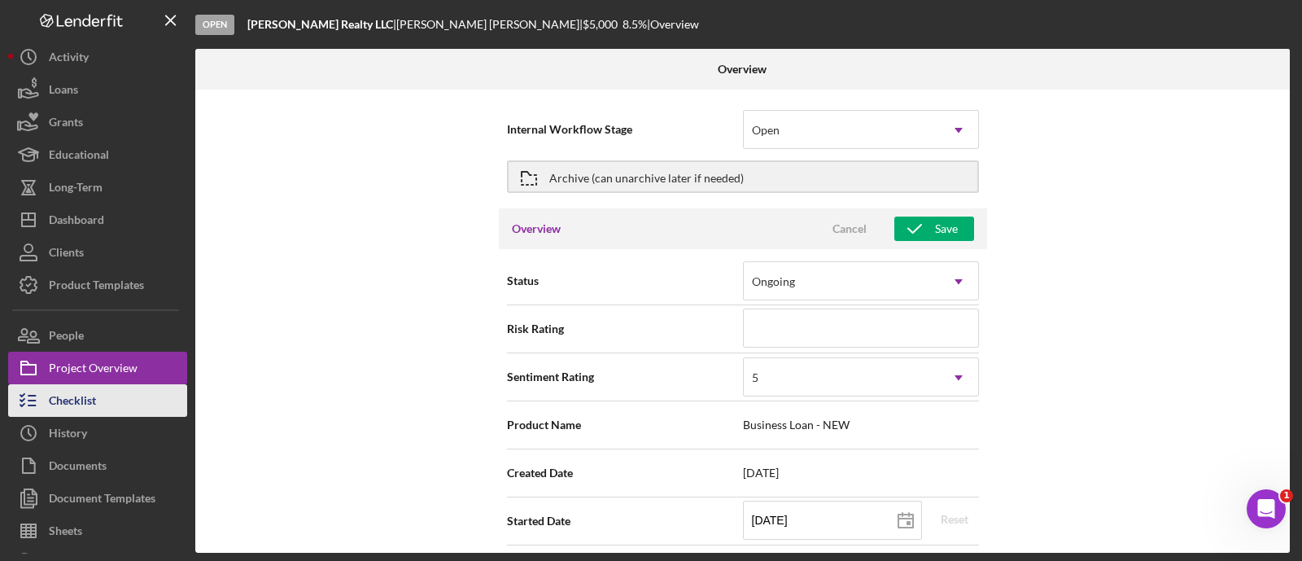
click at [138, 405] on button "Checklist" at bounding box center [97, 400] width 179 height 33
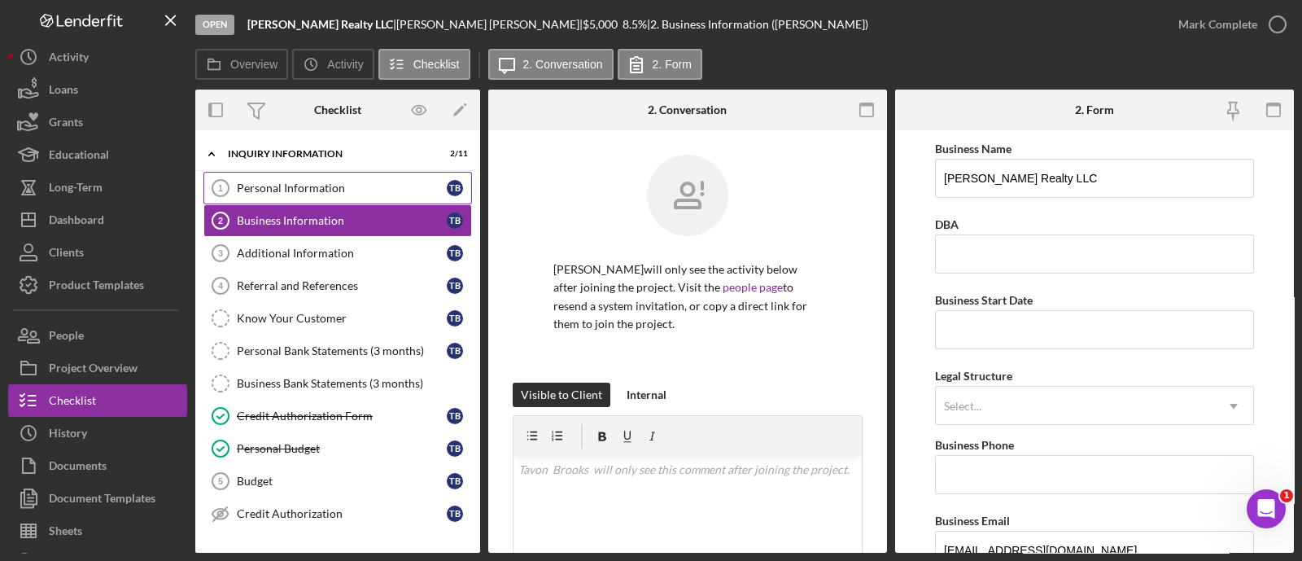
click at [313, 182] on div "Personal Information" at bounding box center [342, 188] width 210 height 13
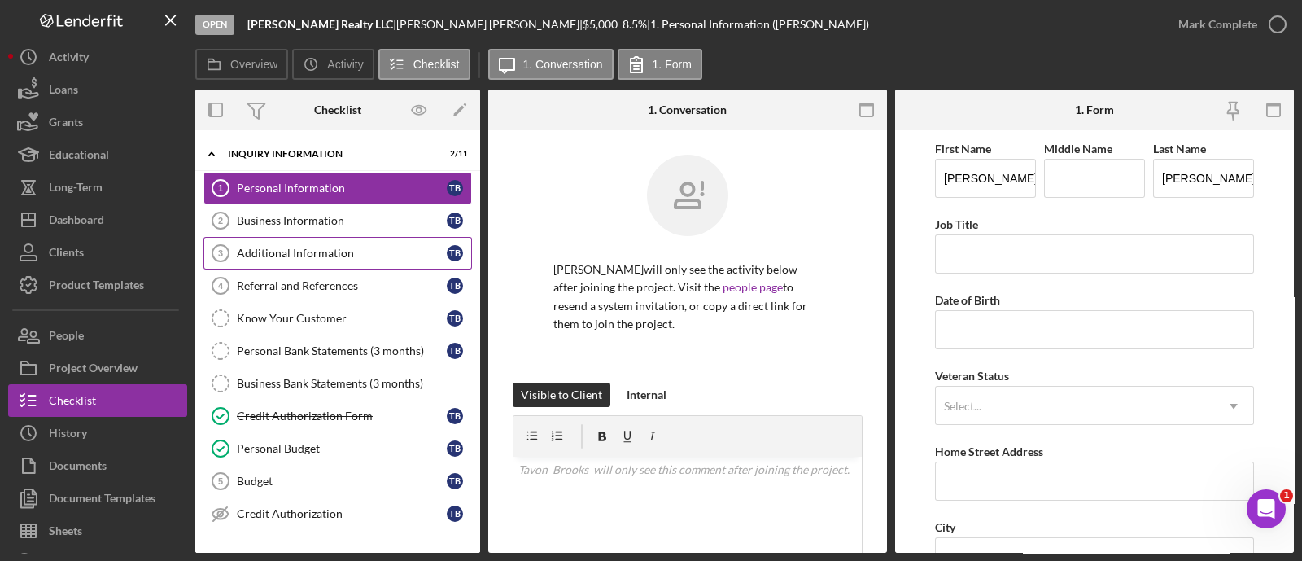
click at [322, 257] on div "Additional Information" at bounding box center [342, 253] width 210 height 13
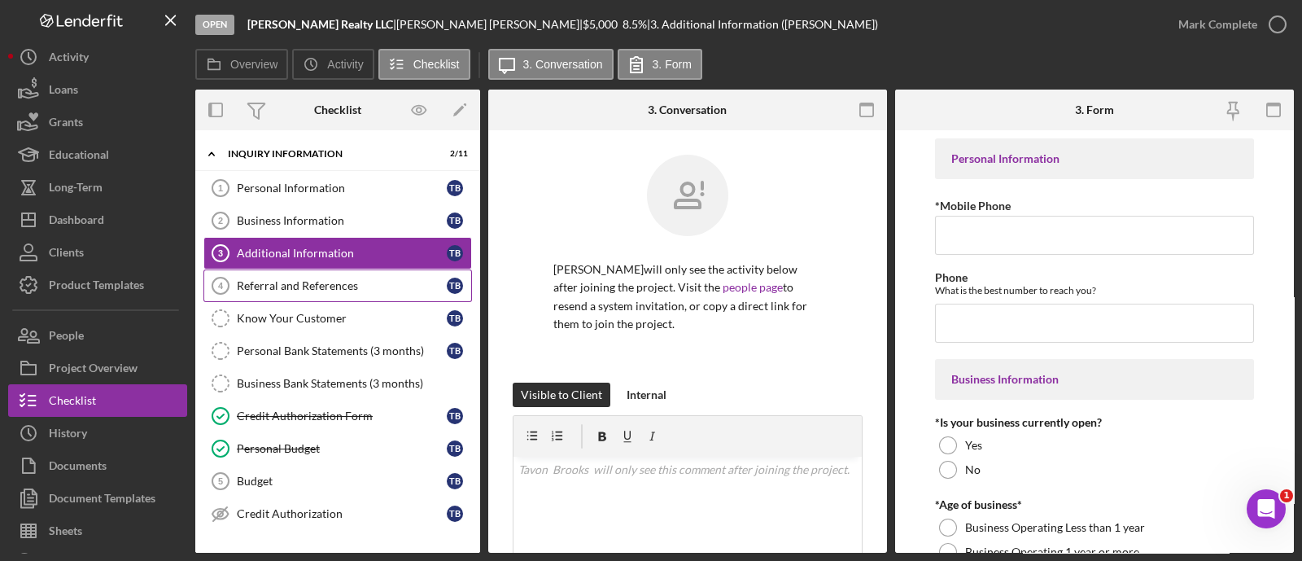
click at [319, 271] on link "Referral and References 4 Referral and References T B" at bounding box center [337, 285] width 269 height 33
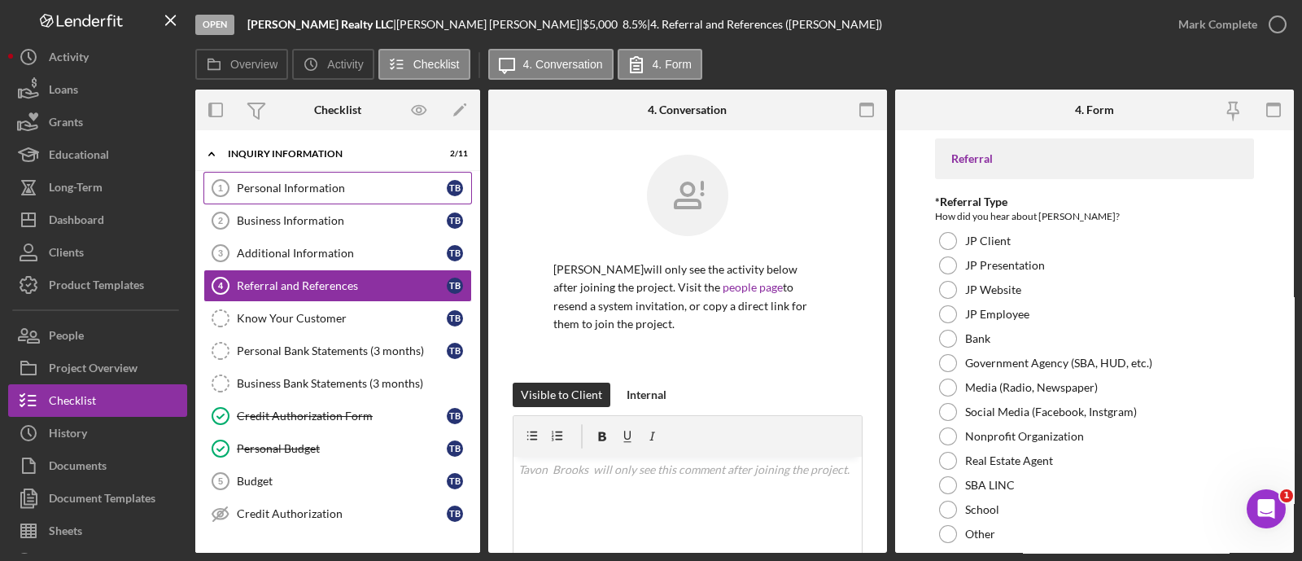
click at [295, 194] on link "Personal Information 1 Personal Information T B" at bounding box center [337, 188] width 269 height 33
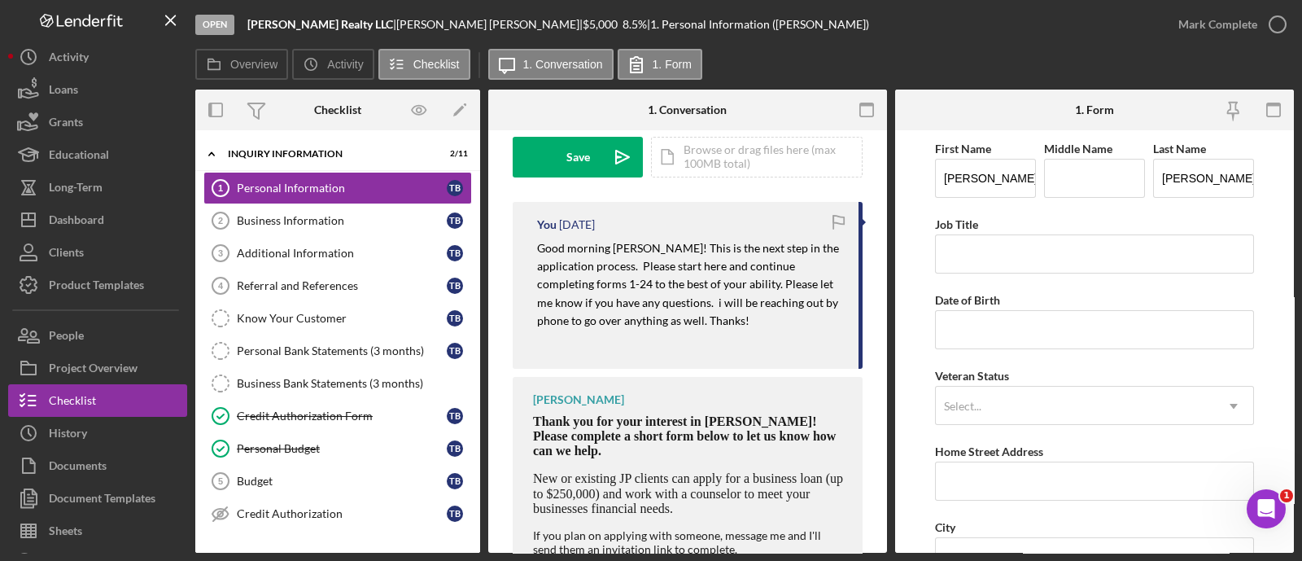
scroll to position [495, 0]
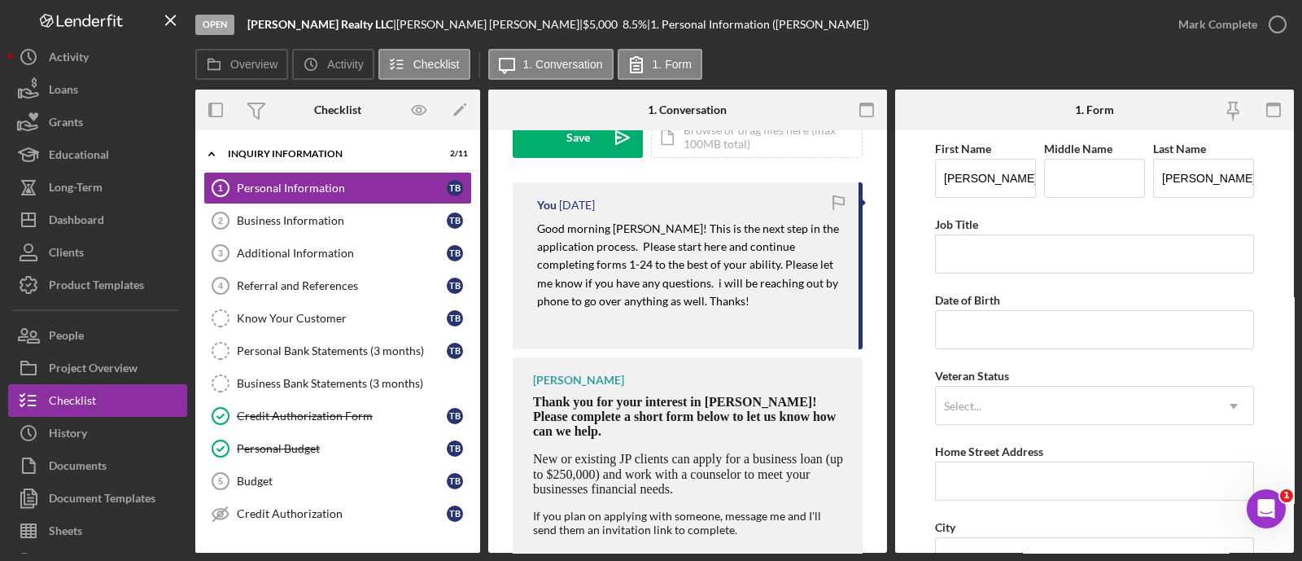
click at [593, 243] on mark "Good morning Mr Brooks! This is the next step in the application process. Pleas…" at bounding box center [689, 264] width 304 height 87
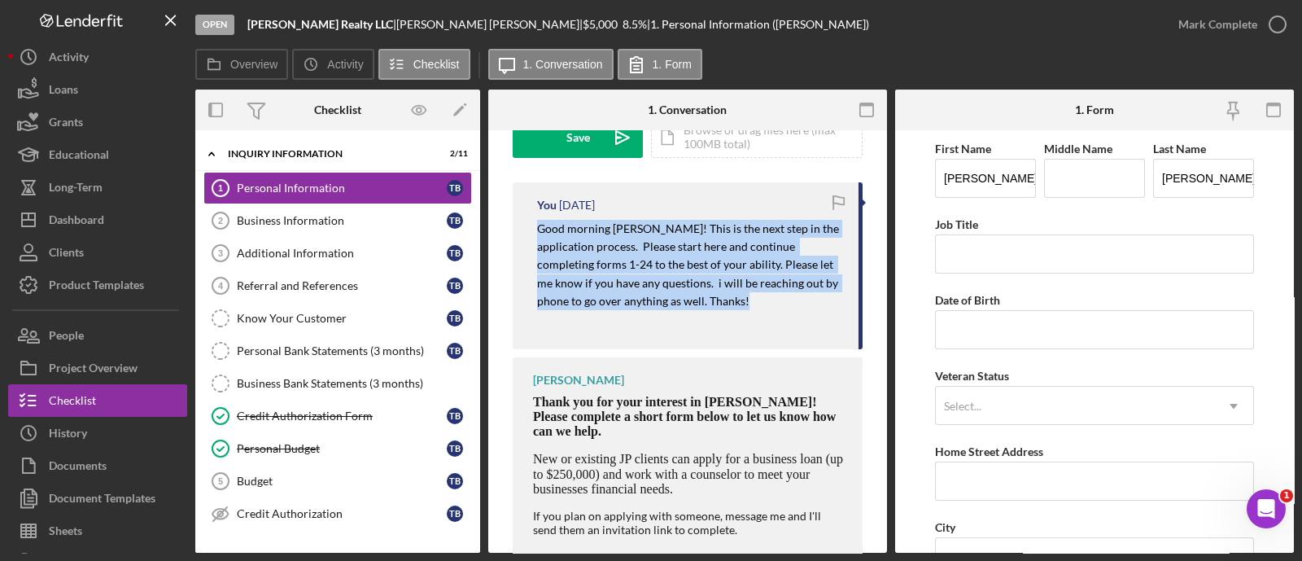
click at [593, 243] on mark "Good morning Mr Brooks! This is the next step in the application process. Pleas…" at bounding box center [689, 264] width 304 height 87
copy mark "Good morning Mr Brooks! This is the next step in the application process. Pleas…"
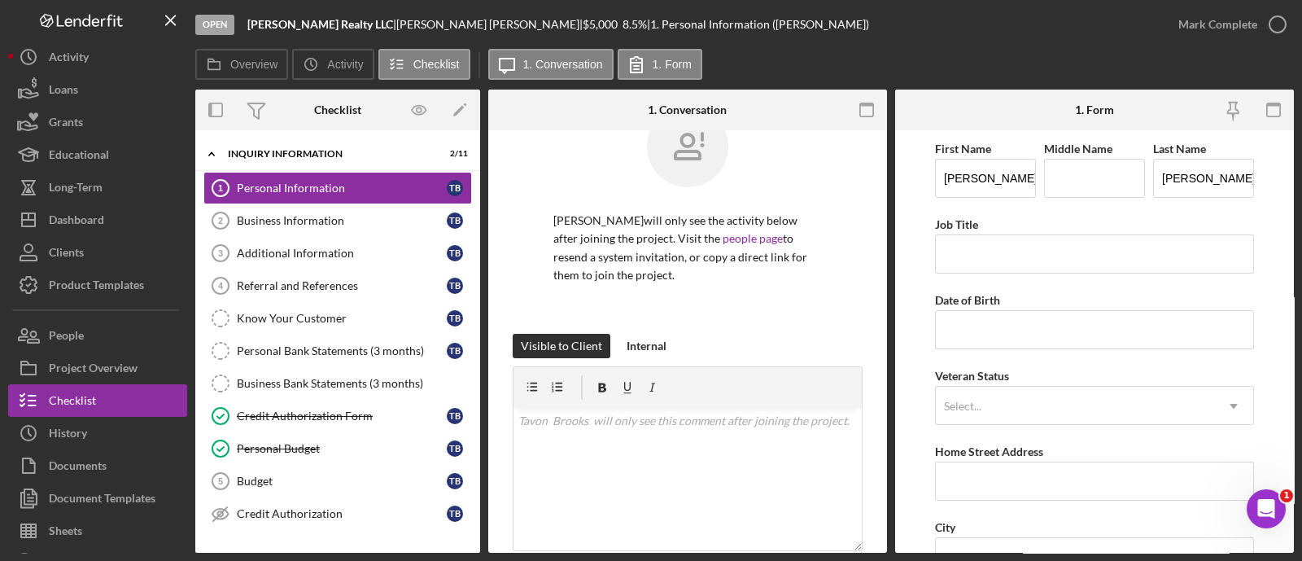
scroll to position [48, 0]
click at [582, 475] on div "v Color teal Color pink Remove color Add row above Add row below Add column bef…" at bounding box center [688, 480] width 348 height 142
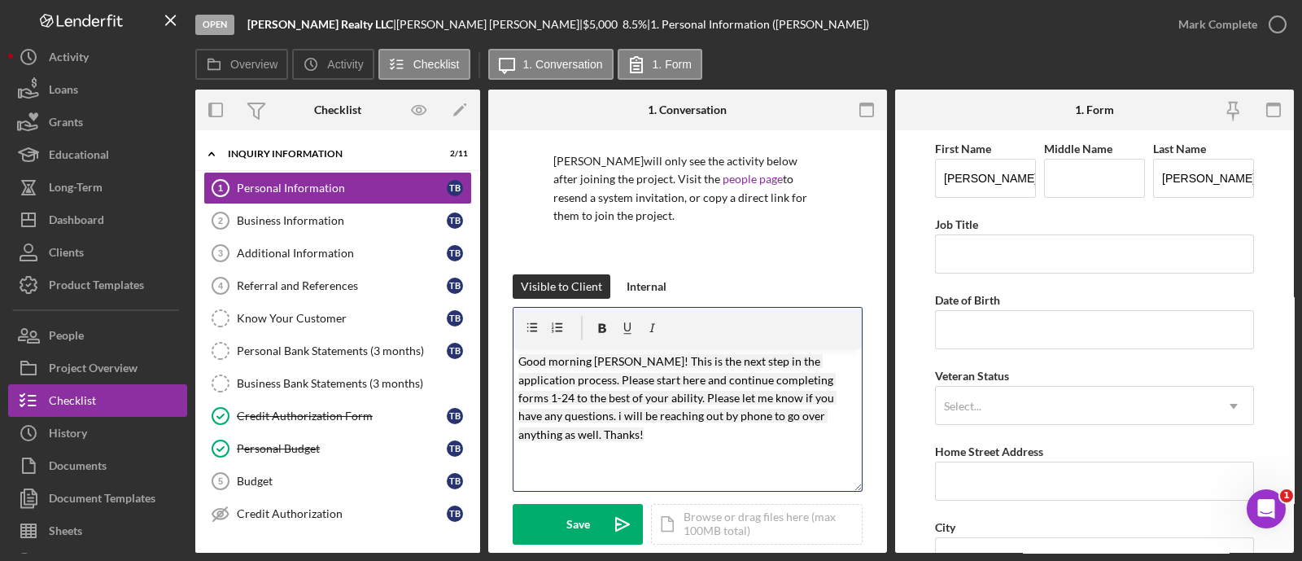
scroll to position [111, 0]
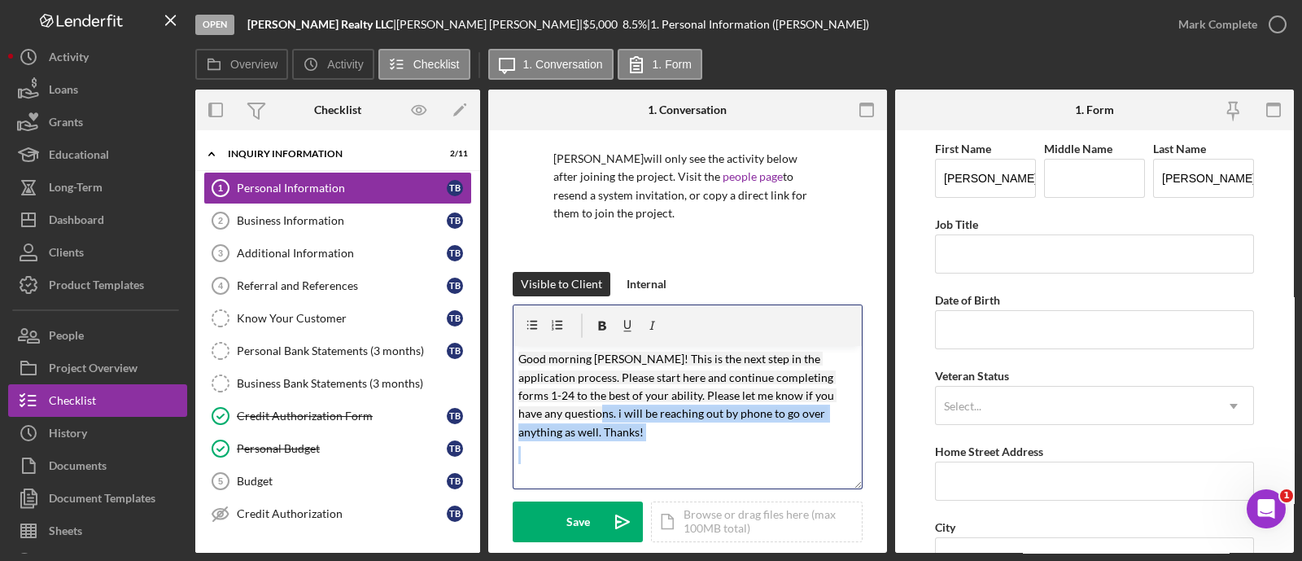
drag, startPoint x: 584, startPoint y: 442, endPoint x: 571, endPoint y: 416, distance: 29.5
click at [571, 416] on div "v Color teal Color pink Remove color Add row above Add row below Add column bef…" at bounding box center [688, 417] width 348 height 142
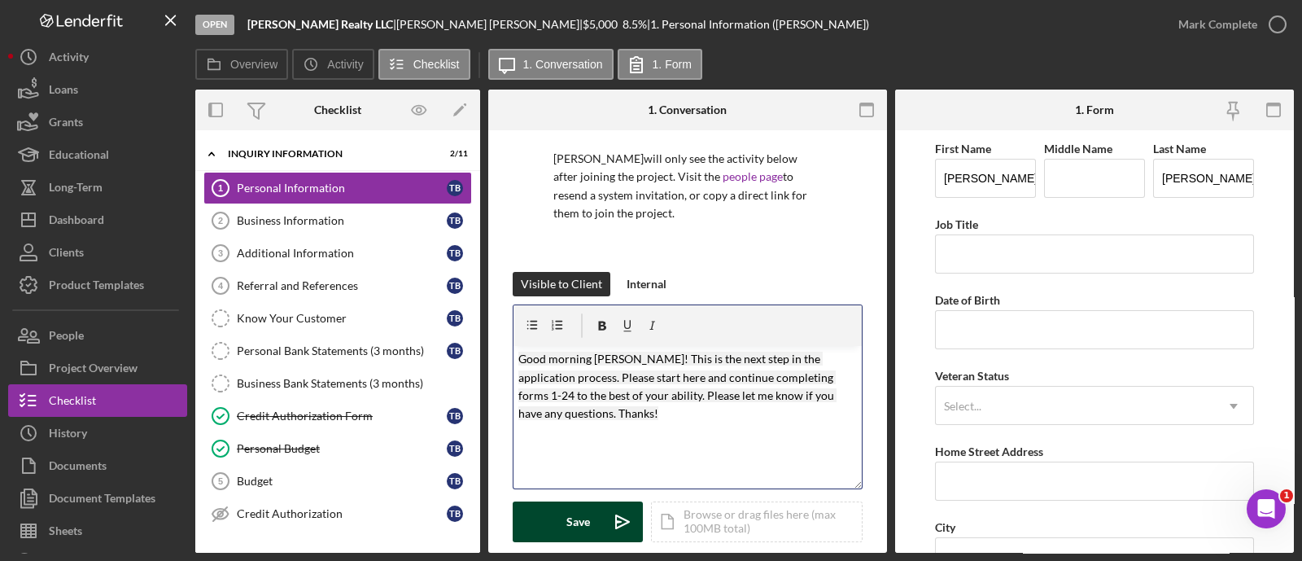
click at [586, 517] on div "Save" at bounding box center [579, 521] width 24 height 41
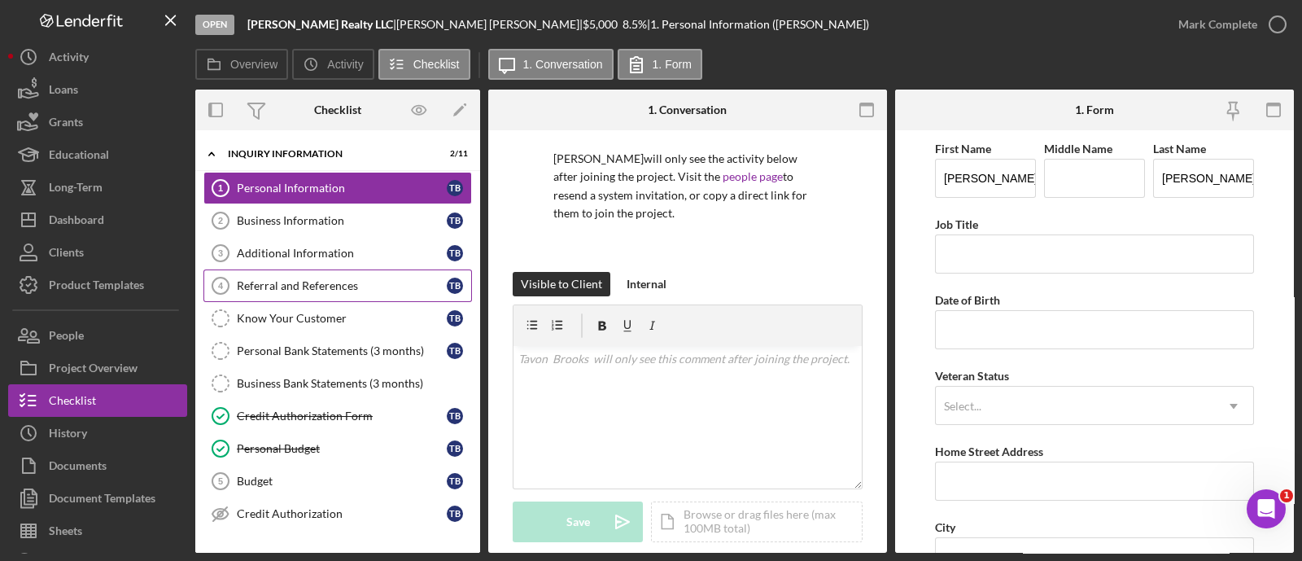
click at [344, 282] on div "Referral and References" at bounding box center [342, 285] width 210 height 13
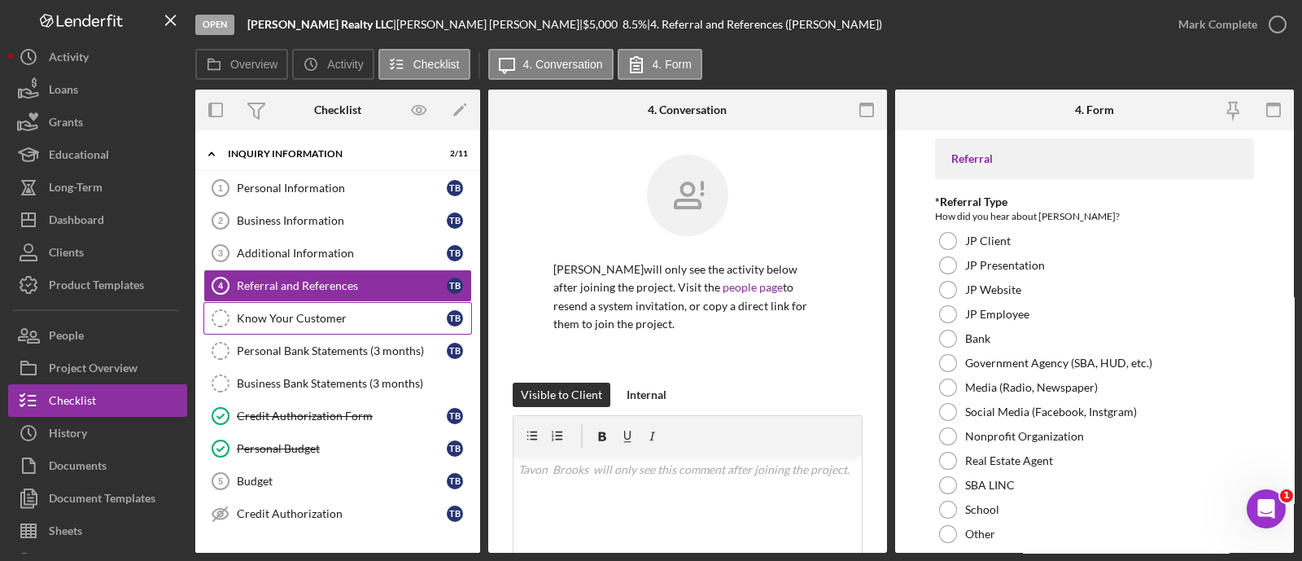
click at [331, 314] on div "Know Your Customer" at bounding box center [342, 318] width 210 height 13
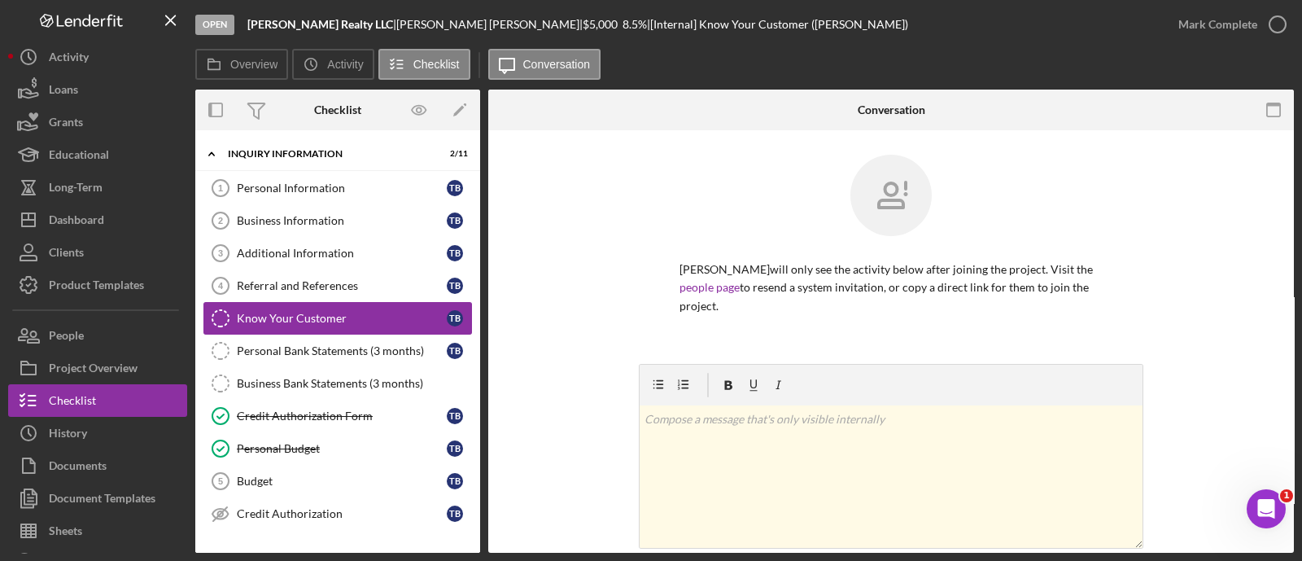
scroll to position [107, 0]
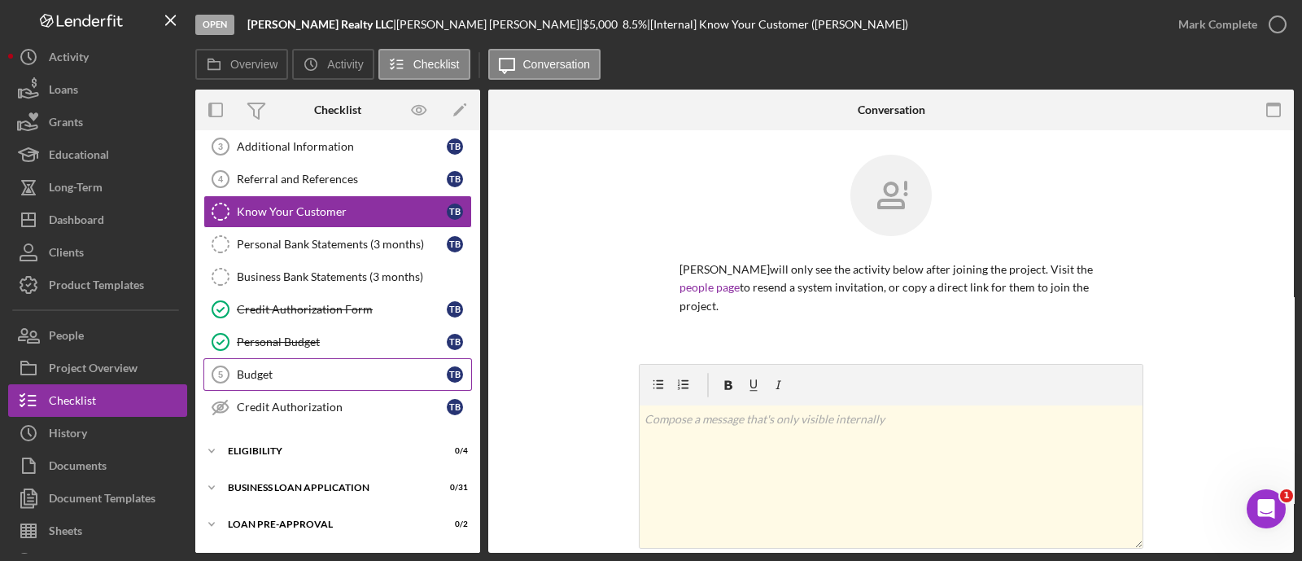
click at [298, 368] on div "Budget" at bounding box center [342, 374] width 210 height 13
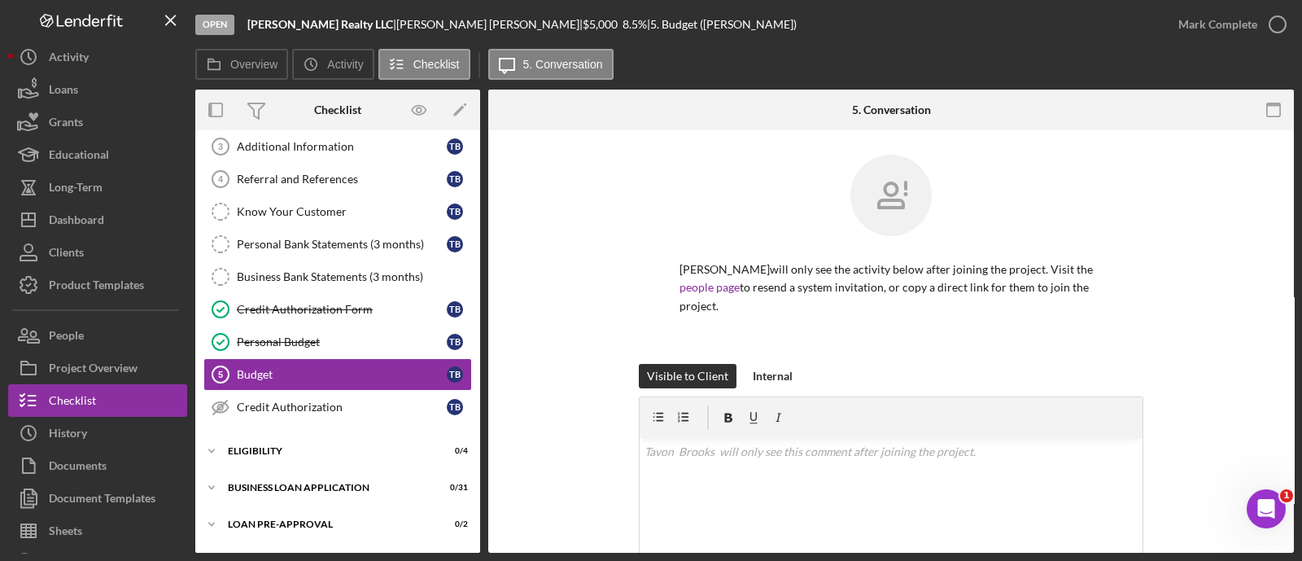
scroll to position [385, 0]
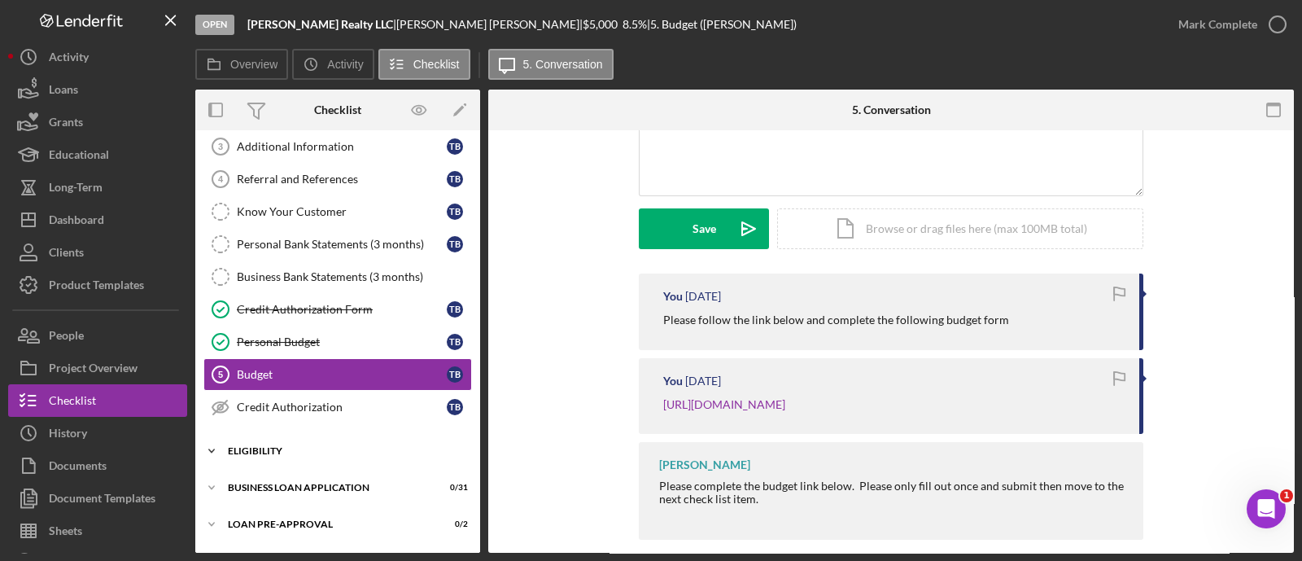
click at [349, 446] on div "ELIGIBILITY" at bounding box center [344, 451] width 232 height 10
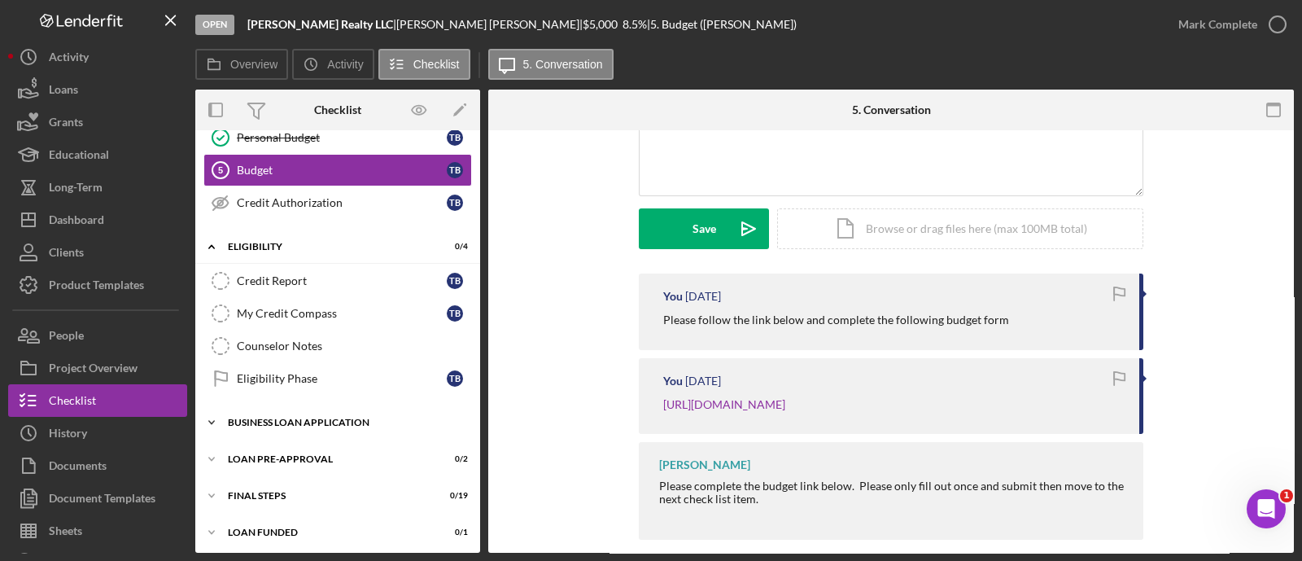
click at [322, 418] on div "BUSINESS LOAN APPLICATION" at bounding box center [344, 423] width 232 height 10
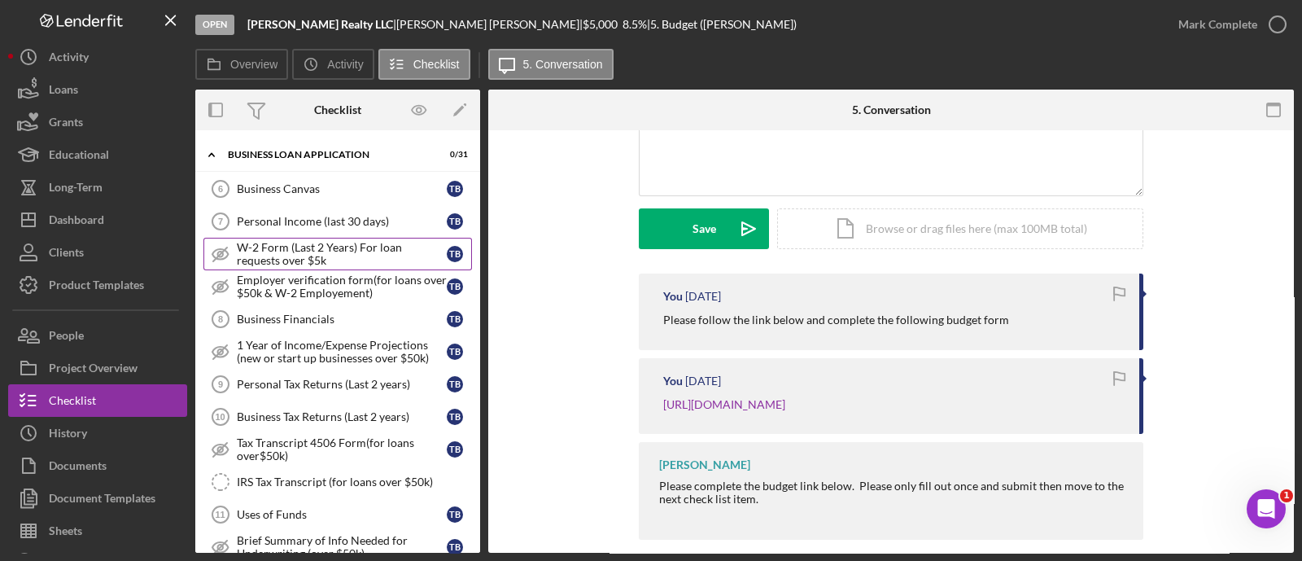
scroll to position [580, 0]
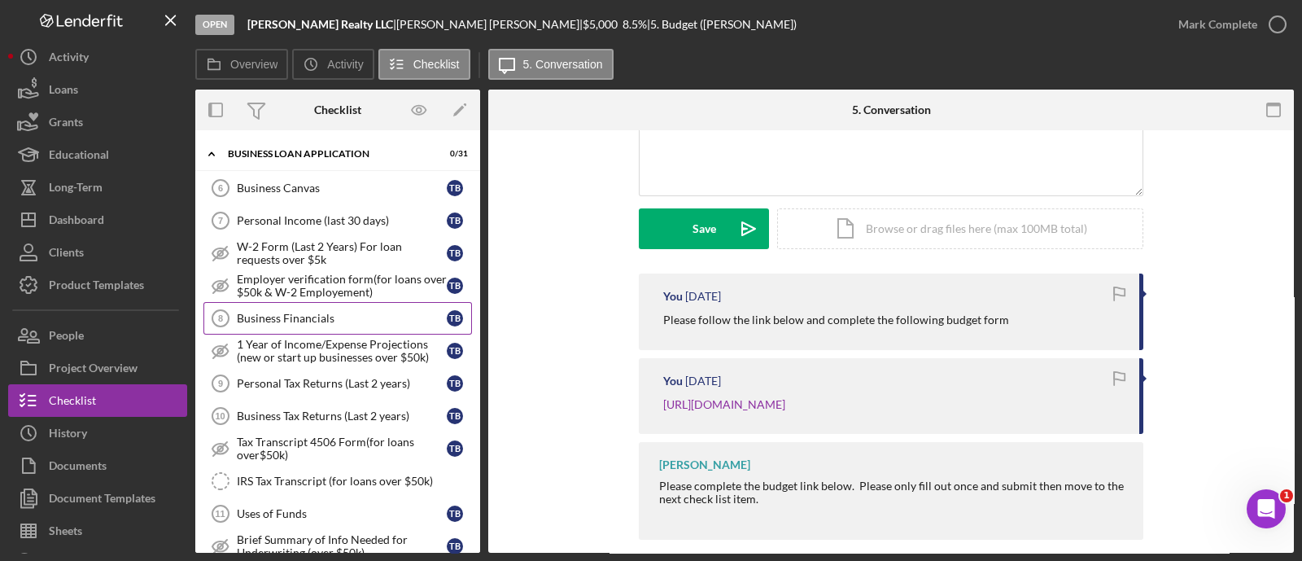
click at [317, 315] on div "Business Financials" at bounding box center [342, 318] width 210 height 13
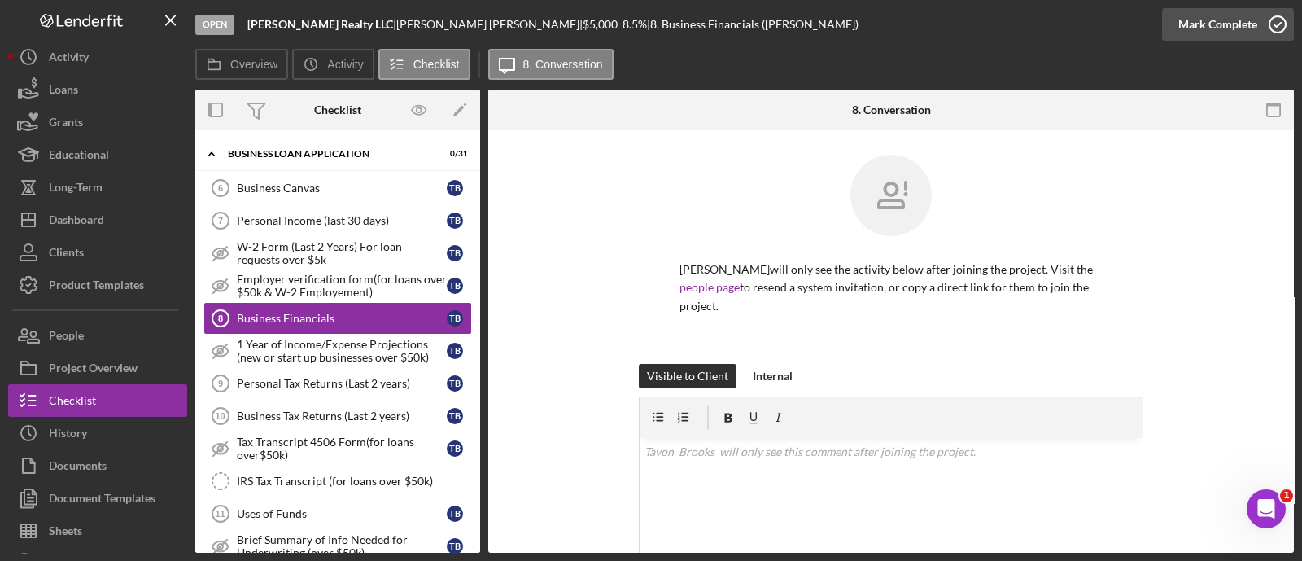
click at [1241, 24] on div "Mark Complete" at bounding box center [1218, 24] width 79 height 33
click at [352, 377] on div "Personal Tax Returns (Last 2 years)" at bounding box center [342, 383] width 210 height 13
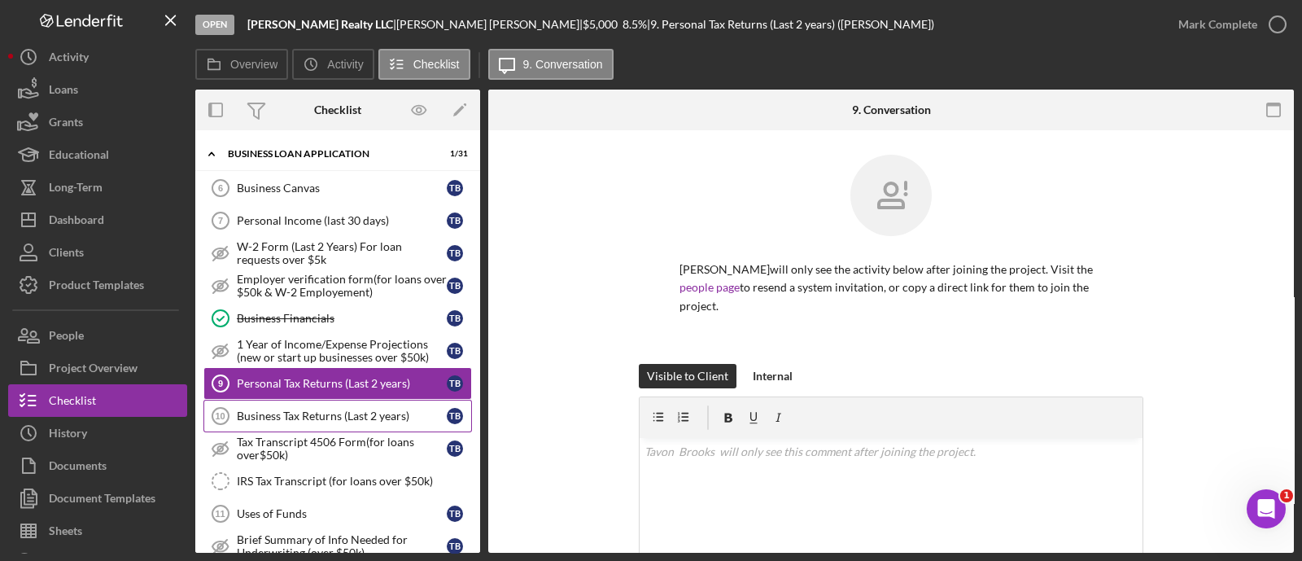
click at [352, 400] on link "Business Tax Returns (Last 2 years) 10 Business Tax Returns (Last 2 years) T B" at bounding box center [337, 416] width 269 height 33
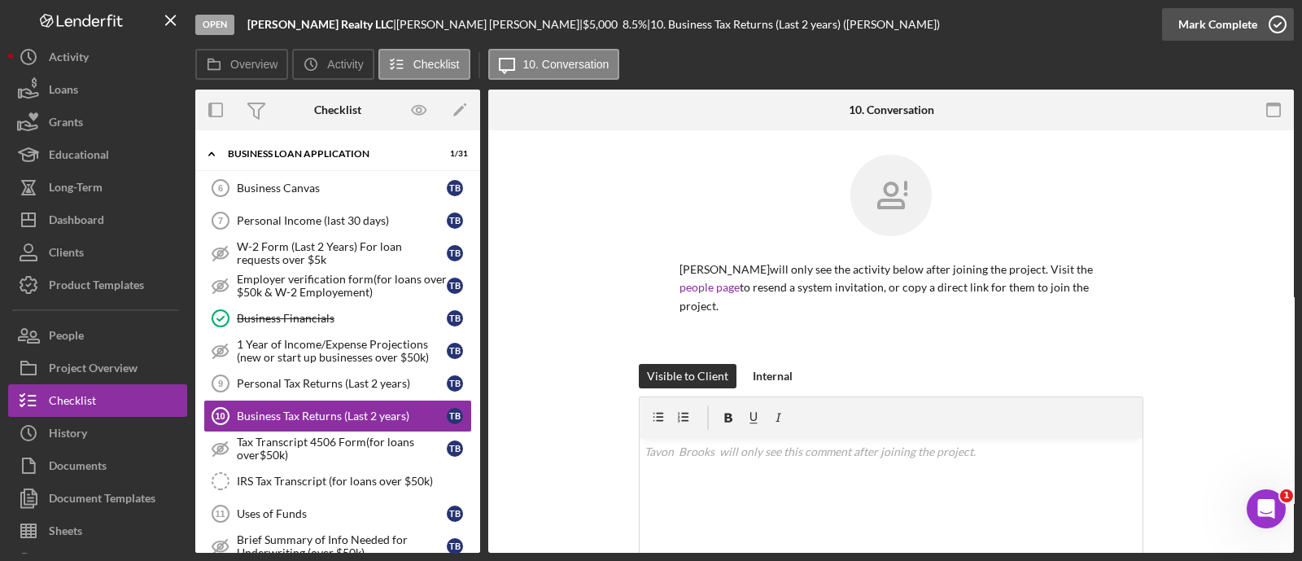
click at [1213, 23] on div "Mark Complete" at bounding box center [1218, 24] width 79 height 33
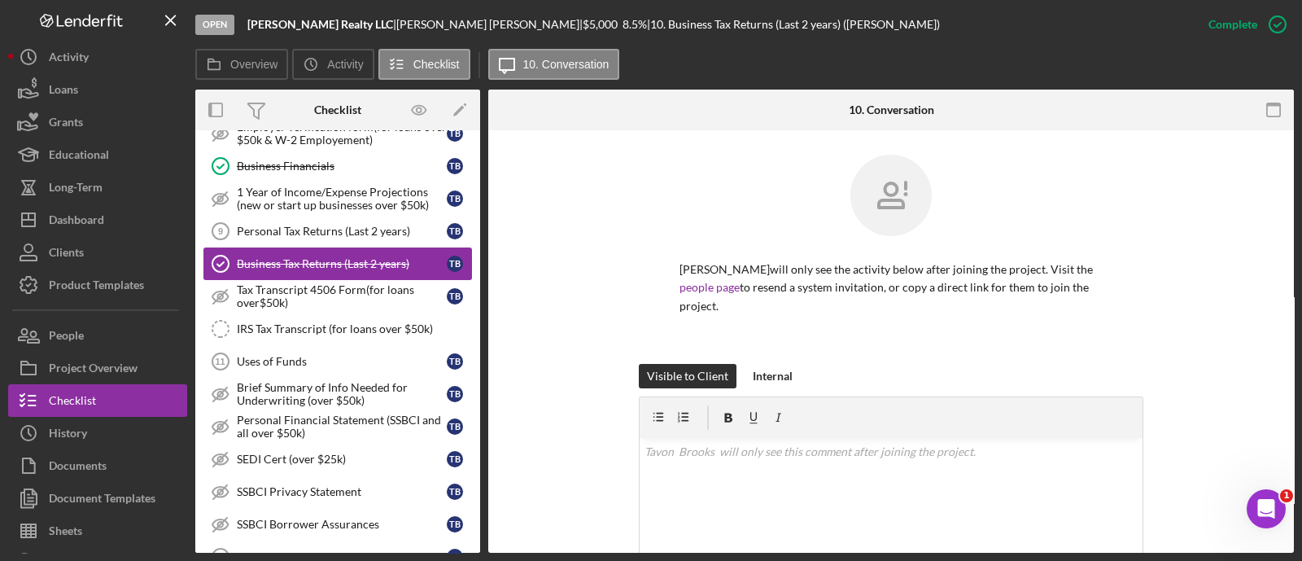
scroll to position [772, 0]
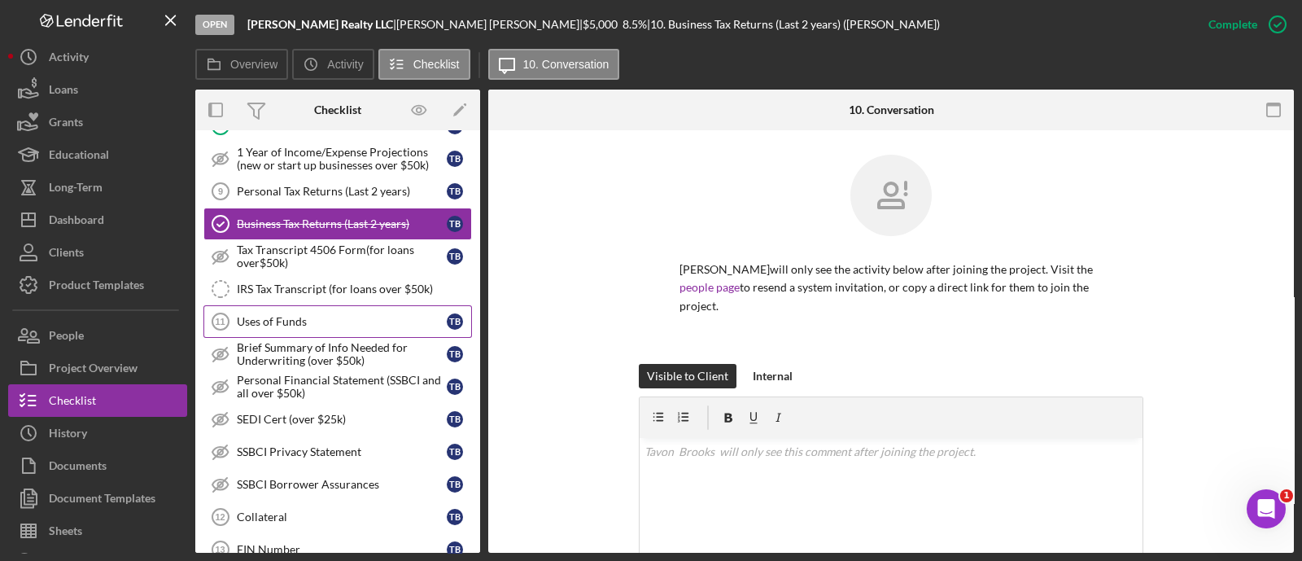
click at [301, 315] on div "Uses of Funds" at bounding box center [342, 321] width 210 height 13
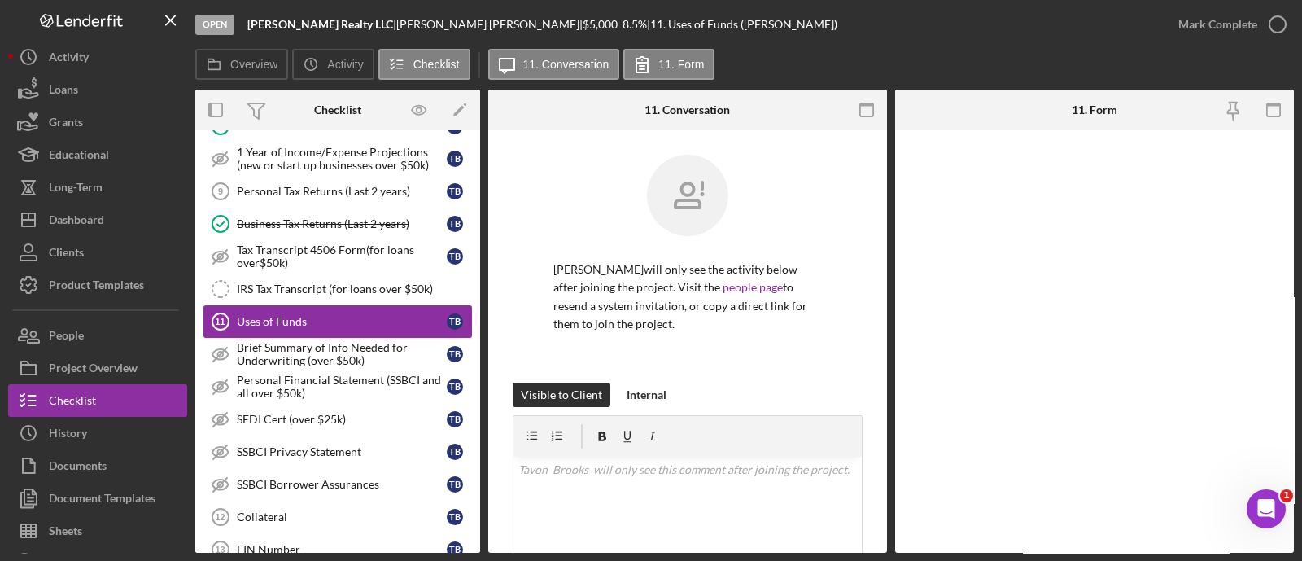
scroll to position [989, 0]
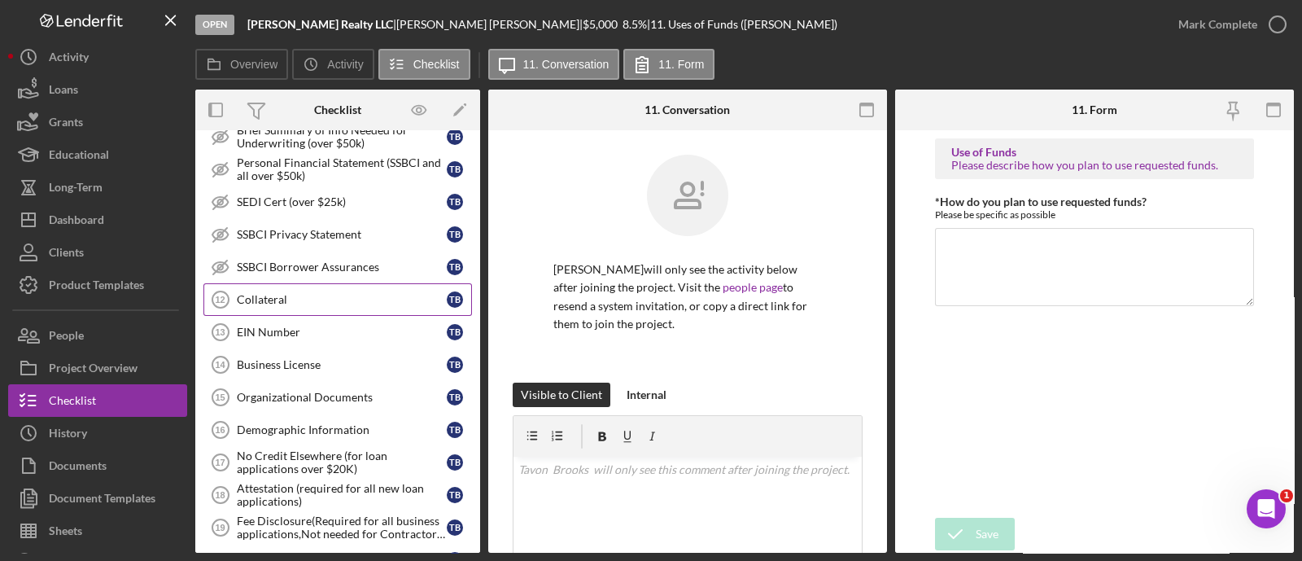
click at [313, 296] on div "Collateral" at bounding box center [342, 299] width 210 height 13
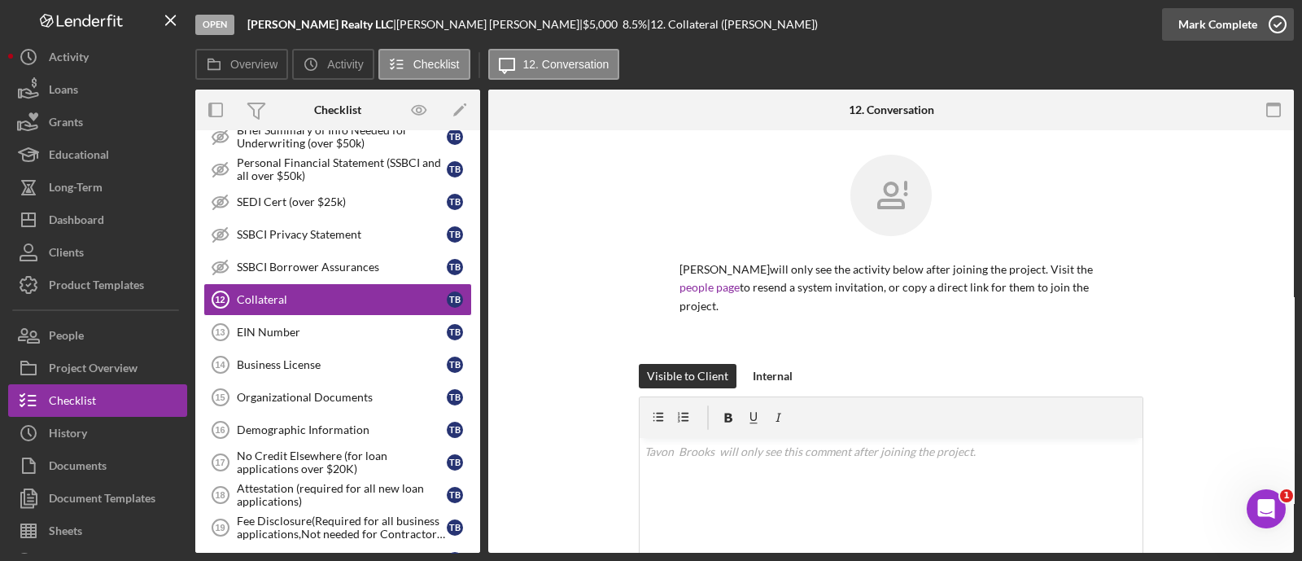
click at [1215, 28] on div "Mark Complete" at bounding box center [1218, 24] width 79 height 33
click at [322, 358] on div "Business License" at bounding box center [342, 364] width 210 height 13
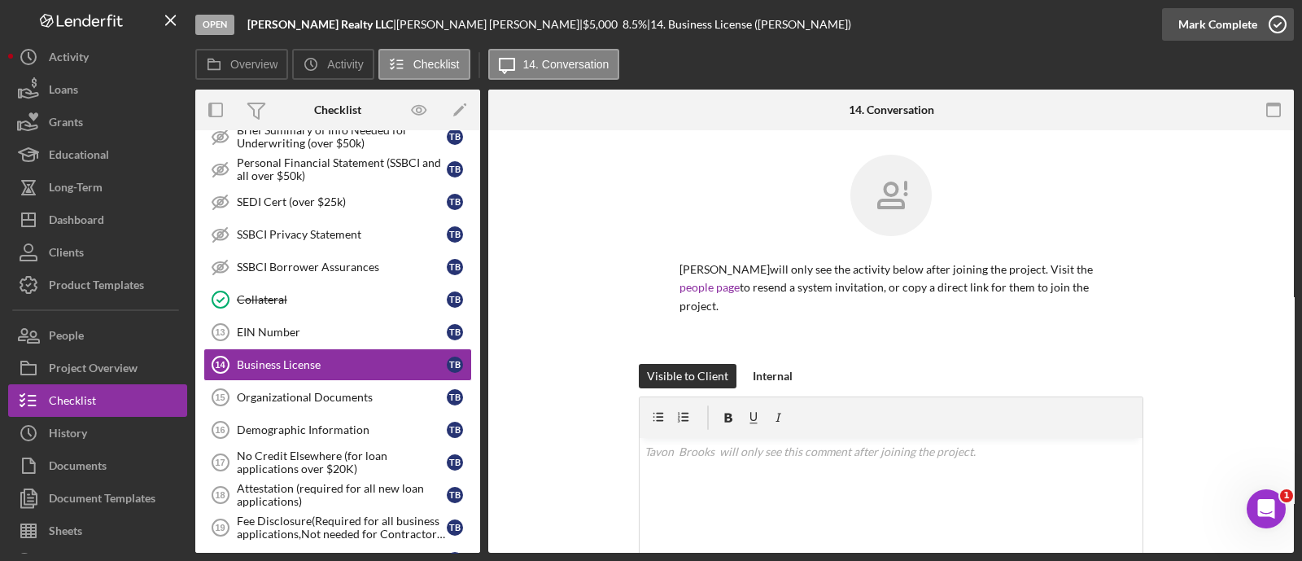
click at [1208, 21] on div "Mark Complete" at bounding box center [1218, 24] width 79 height 33
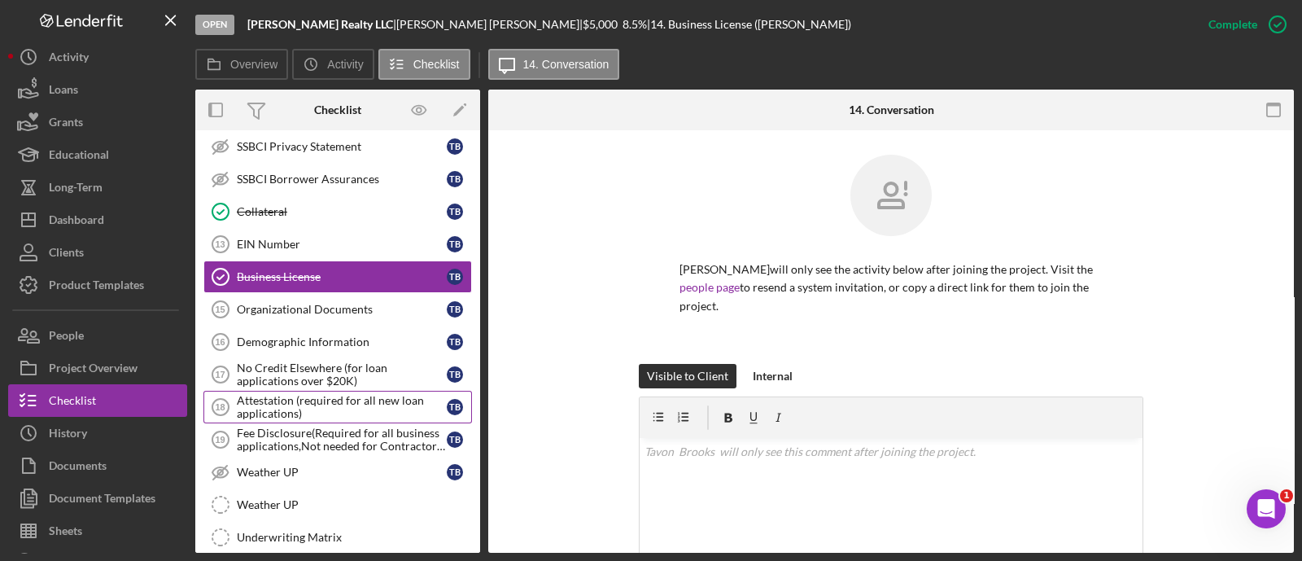
scroll to position [1079, 0]
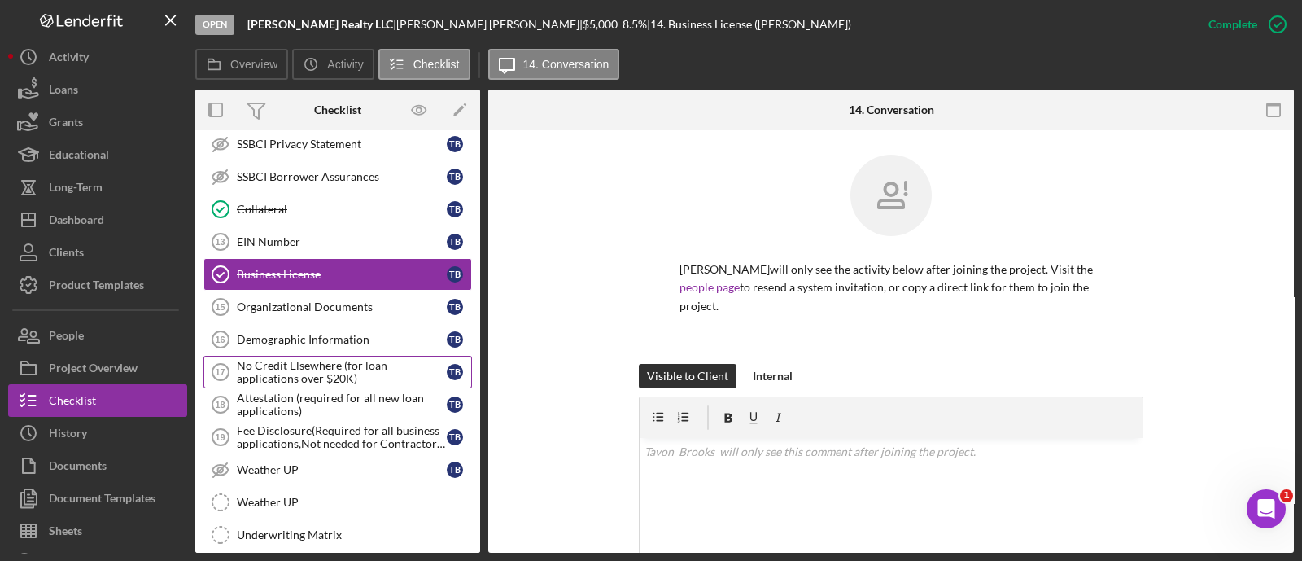
click at [297, 367] on div "No Credit Elsewhere (for loan applications over $20K)" at bounding box center [342, 372] width 210 height 26
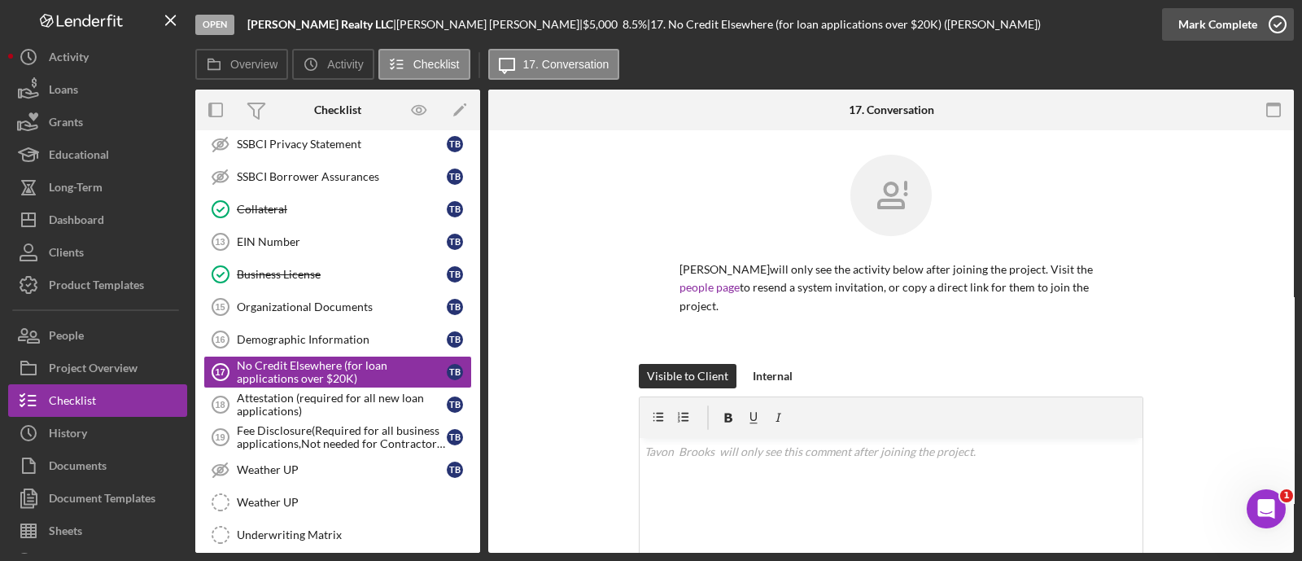
click at [1217, 36] on div "Mark Complete" at bounding box center [1218, 24] width 79 height 33
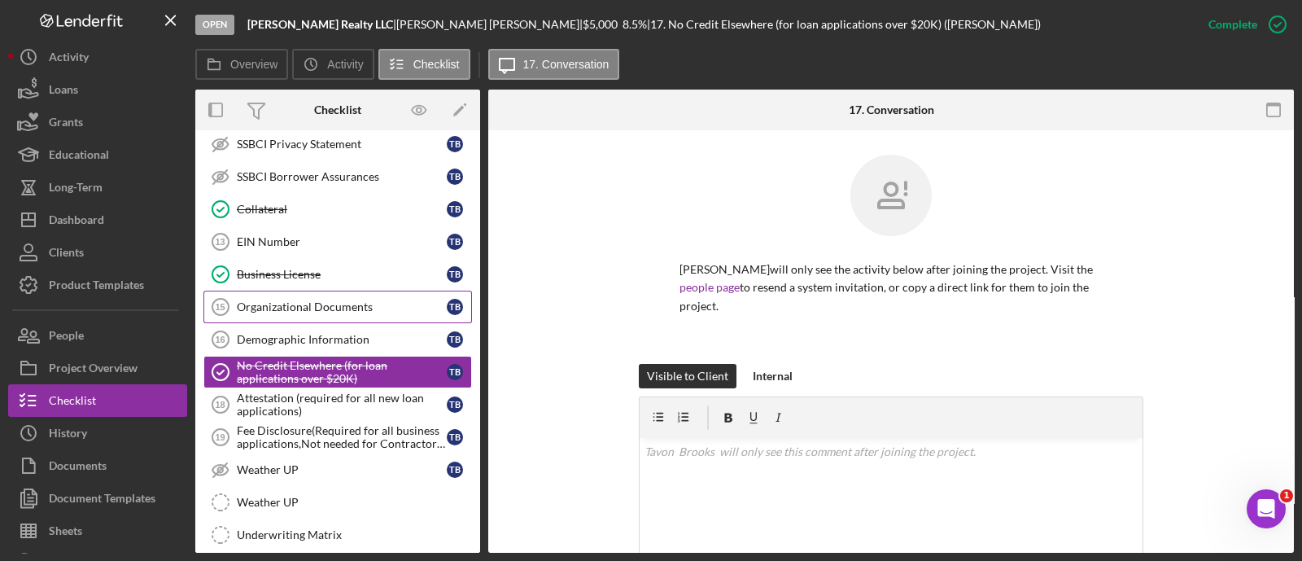
click at [285, 291] on link "Organizational Documents 15 Organizational Documents T B" at bounding box center [337, 307] width 269 height 33
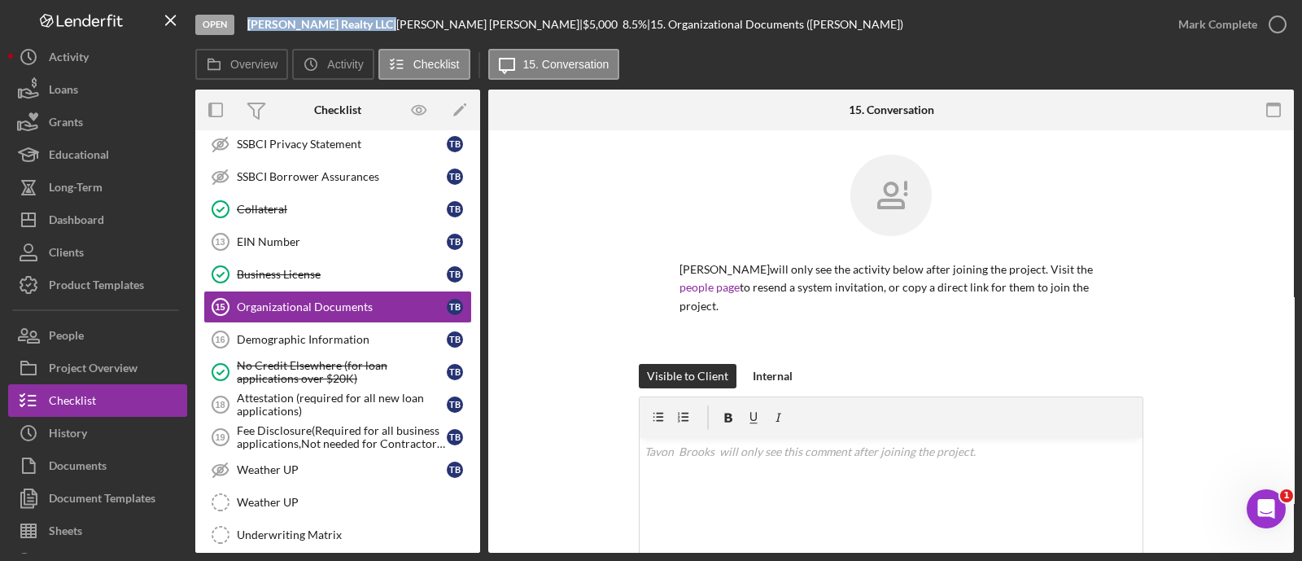
drag, startPoint x: 342, startPoint y: 22, endPoint x: 240, endPoint y: 25, distance: 101.8
click at [240, 25] on div "Open Brooks Realty LLC | Tavon Brooks | $5,000 $5,000 8.5 % | 15. Organizationa…" at bounding box center [678, 24] width 967 height 49
copy div "[PERSON_NAME] Realty LLC"
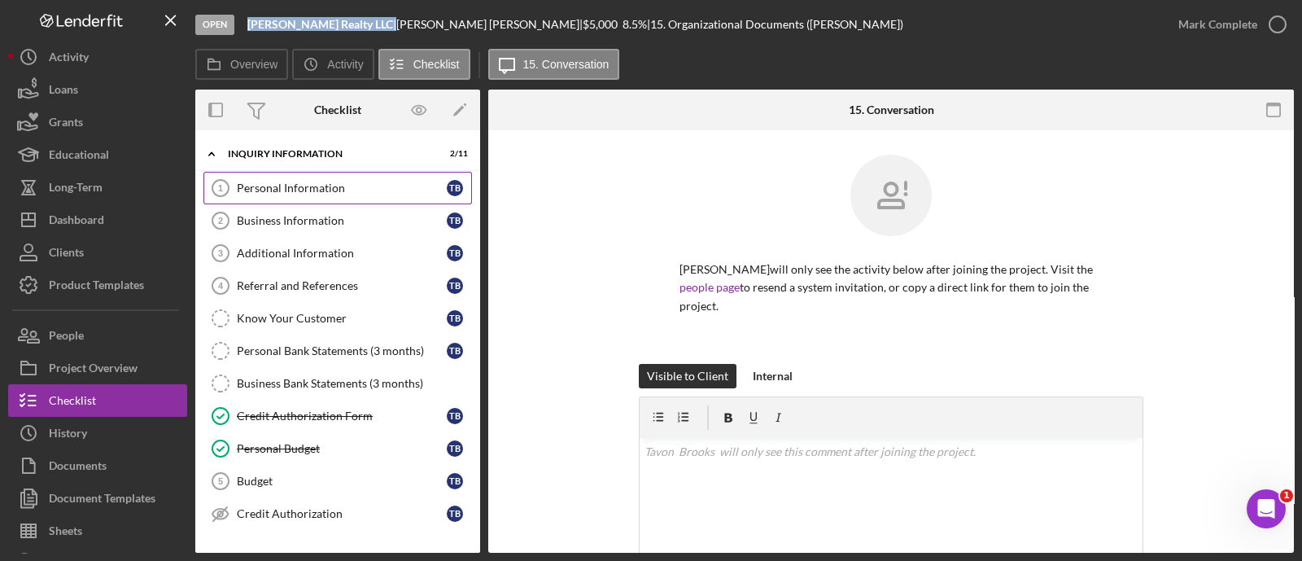
click at [326, 187] on div "Personal Information" at bounding box center [342, 188] width 210 height 13
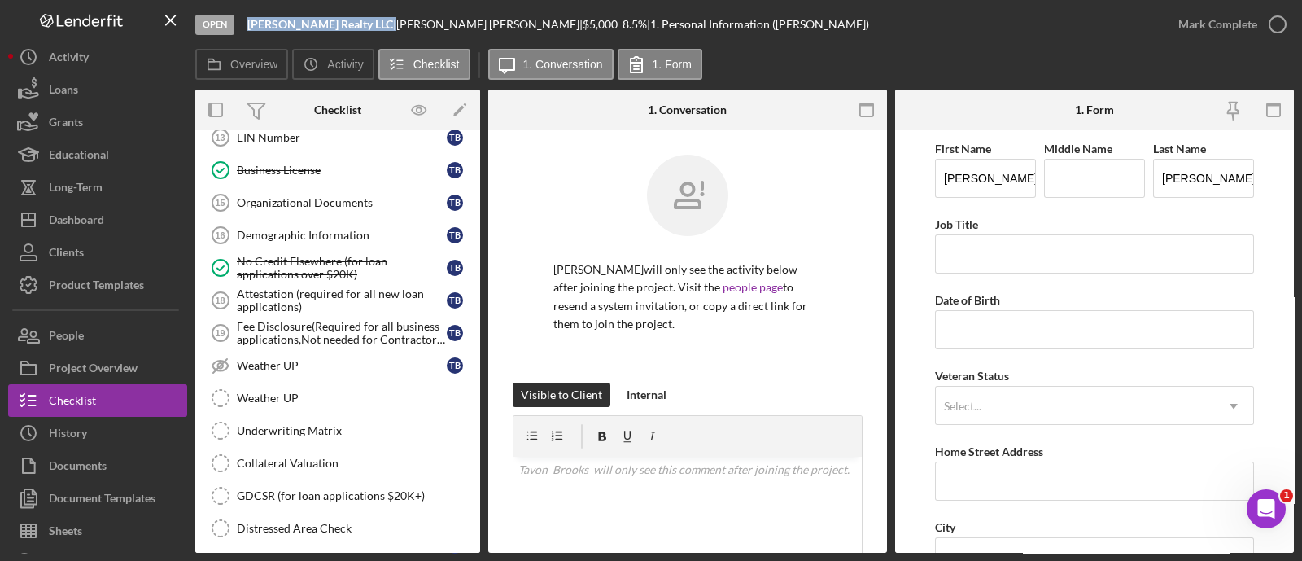
scroll to position [1184, 0]
click at [365, 291] on div "Attestation (required for all new loan applications)" at bounding box center [342, 300] width 210 height 26
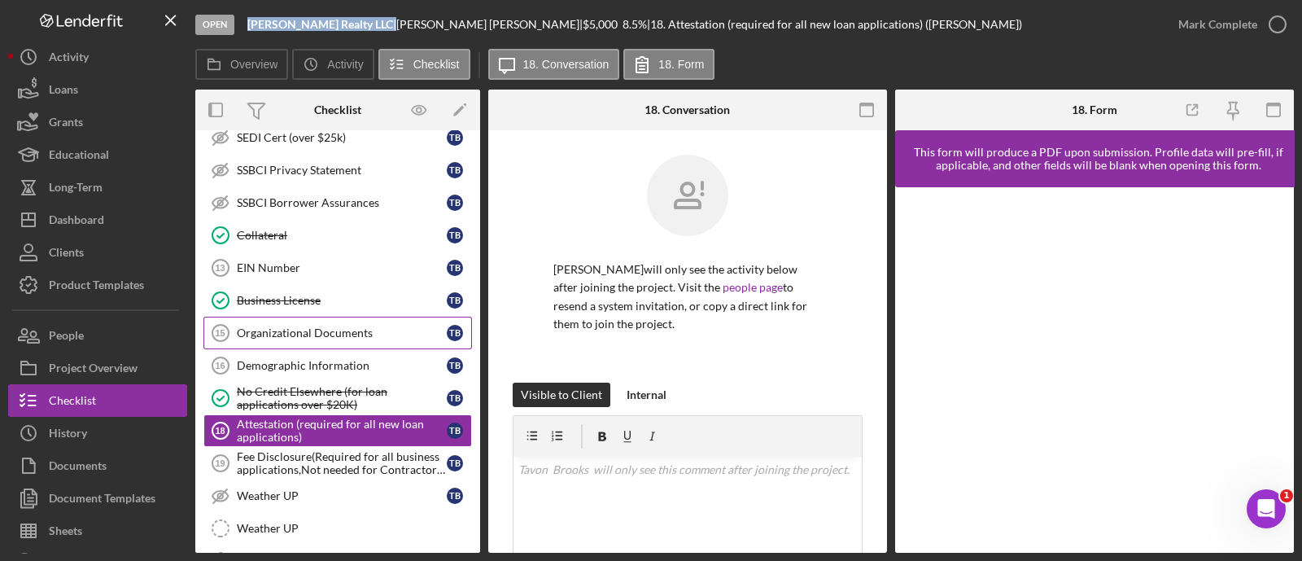
scroll to position [1039, 0]
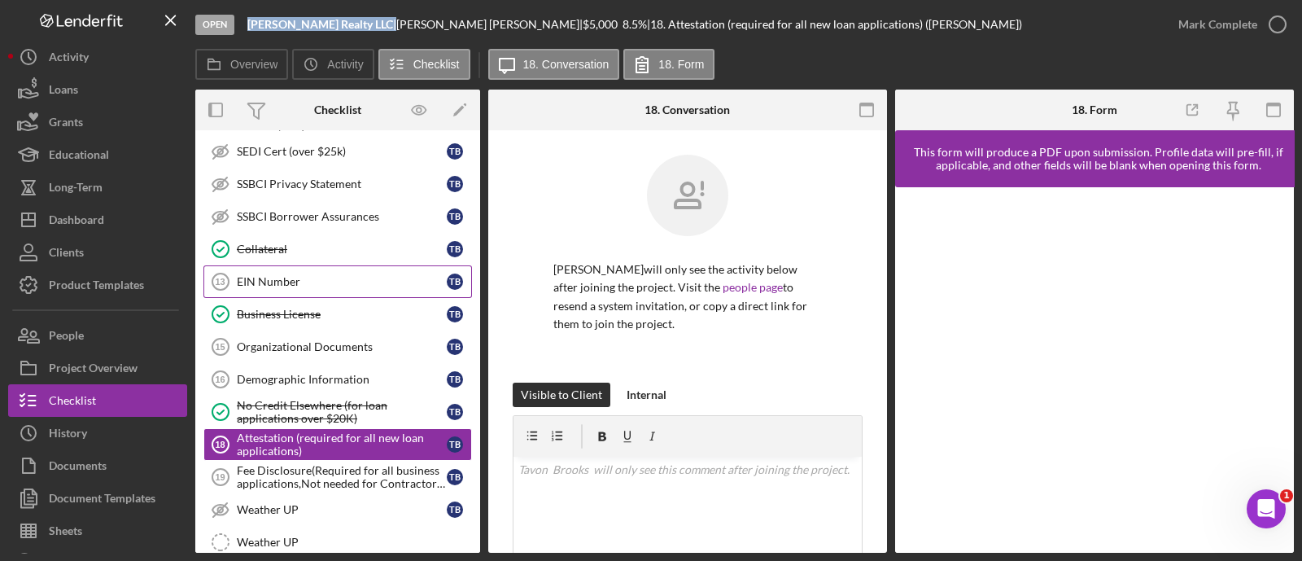
click at [344, 275] on div "EIN Number" at bounding box center [342, 281] width 210 height 13
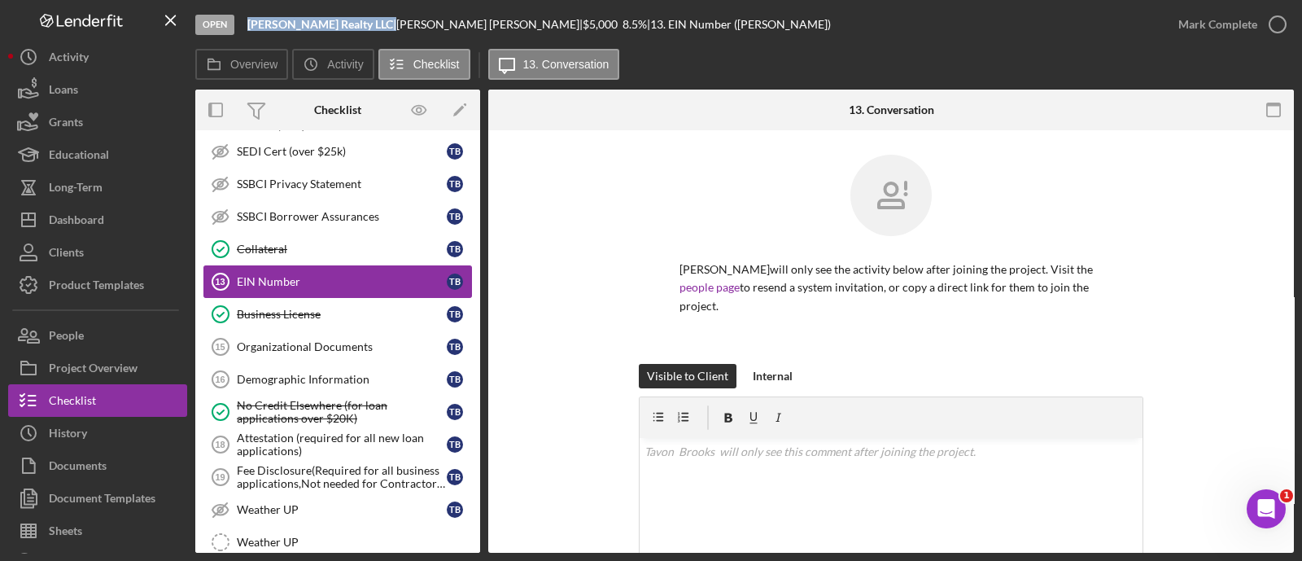
scroll to position [1186, 0]
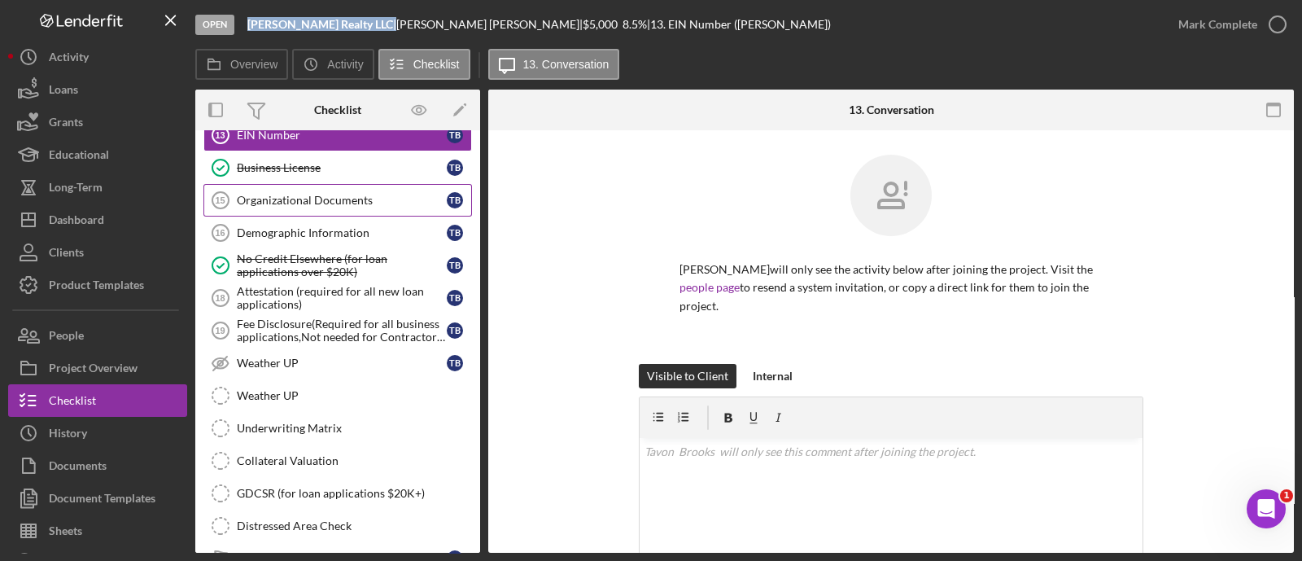
click at [310, 184] on link "Organizational Documents 15 Organizational Documents T B" at bounding box center [337, 200] width 269 height 33
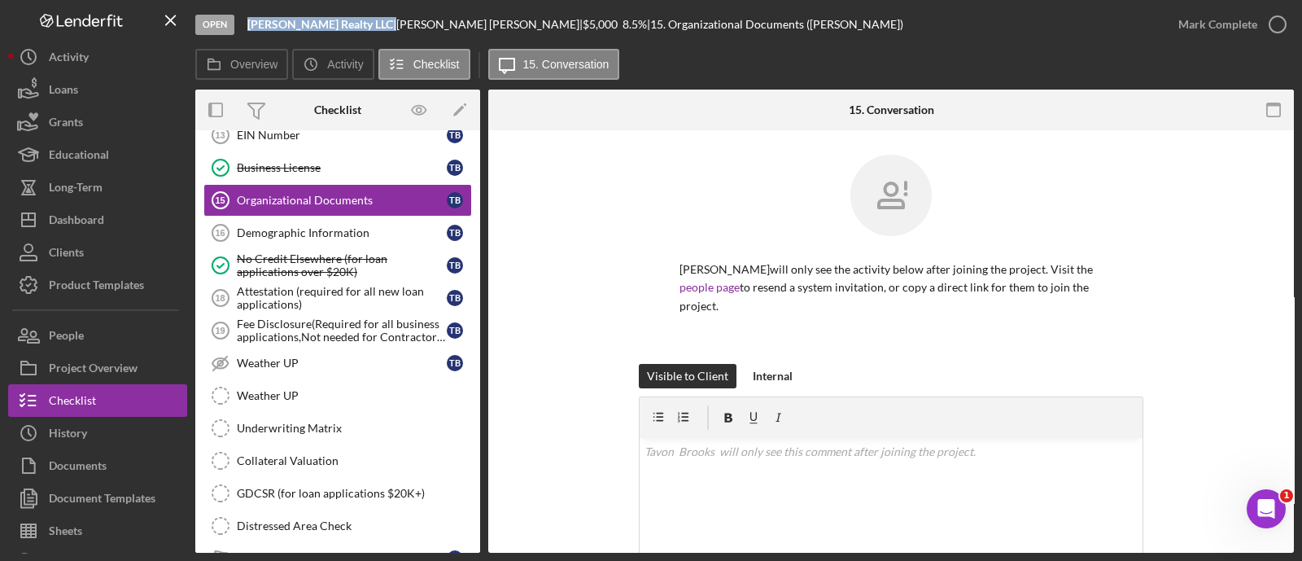
scroll to position [256, 0]
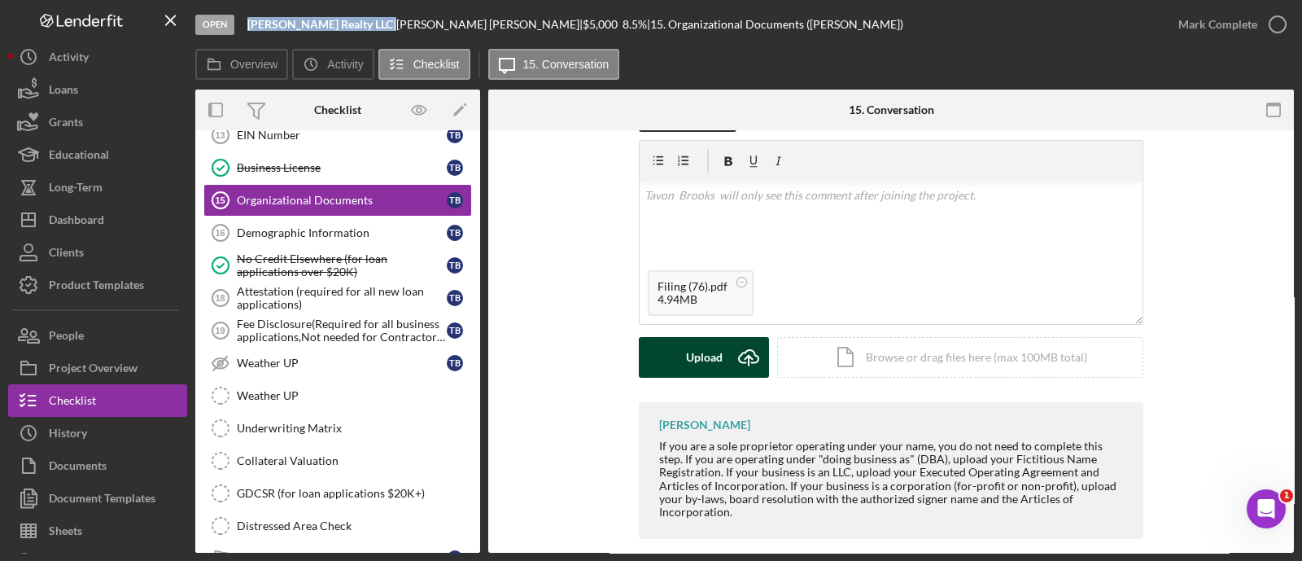
click at [720, 344] on div "Upload" at bounding box center [704, 357] width 37 height 41
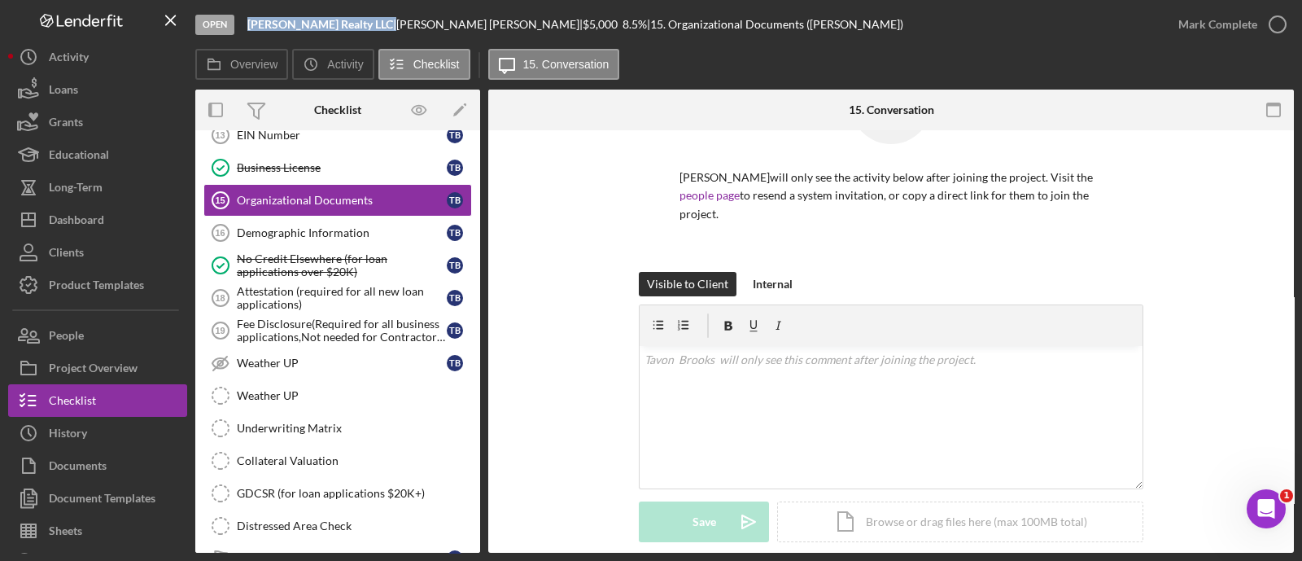
scroll to position [90, 0]
click at [790, 274] on button "Internal" at bounding box center [773, 286] width 56 height 24
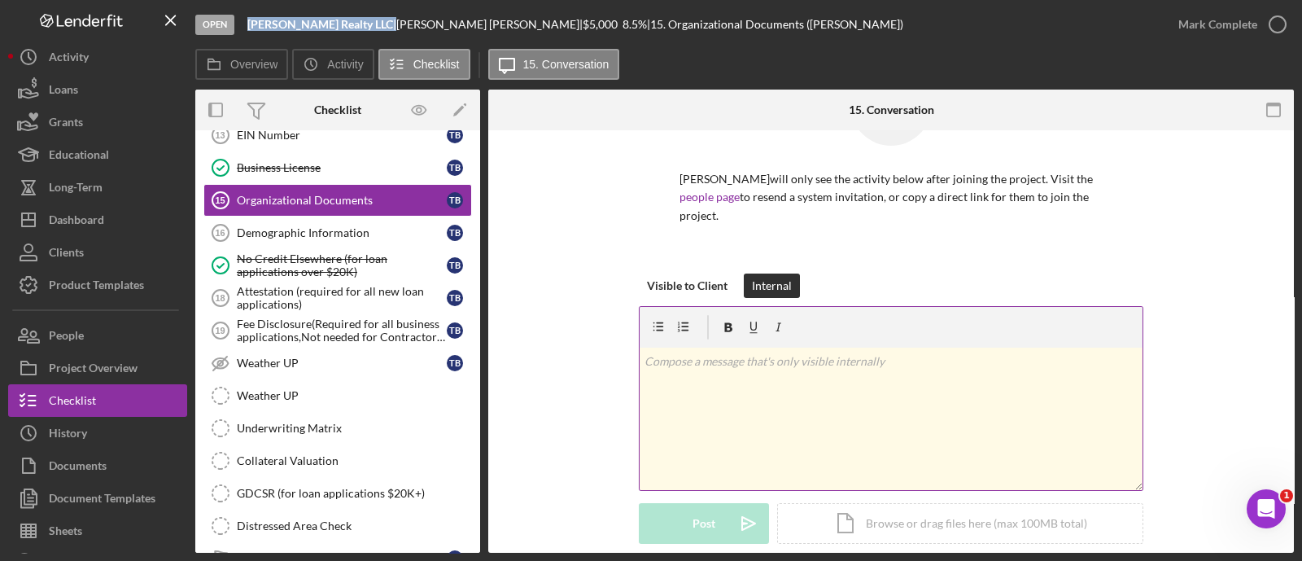
scroll to position [348, 0]
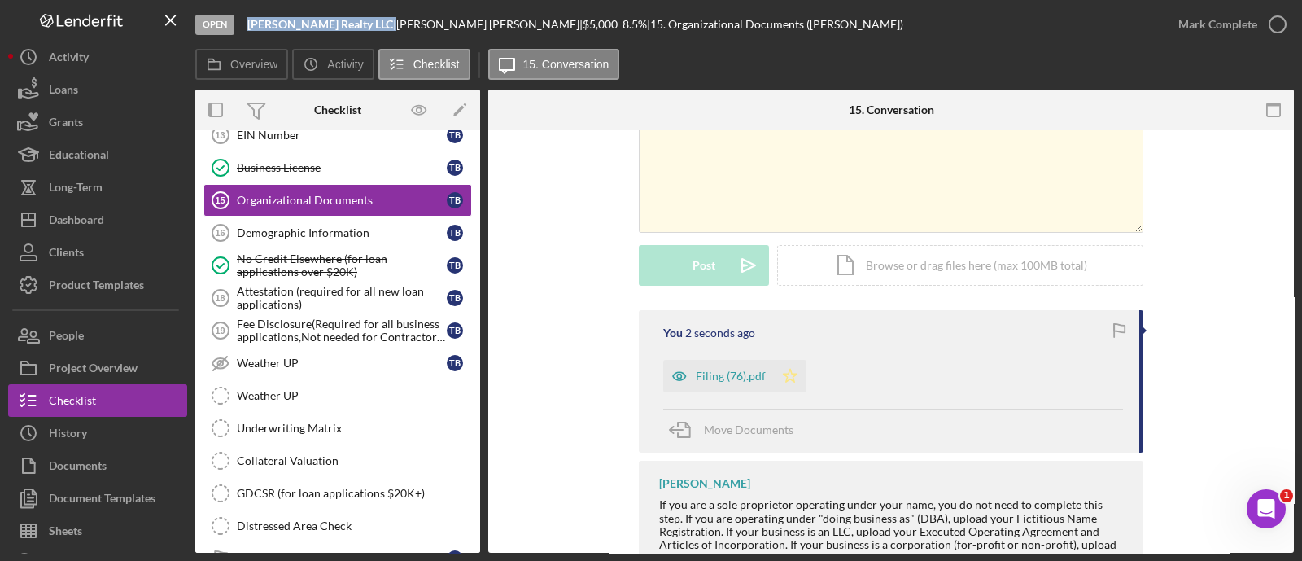
click at [791, 364] on icon "Icon/Star" at bounding box center [790, 376] width 33 height 33
click at [1187, 24] on div "Mark Complete" at bounding box center [1218, 24] width 79 height 33
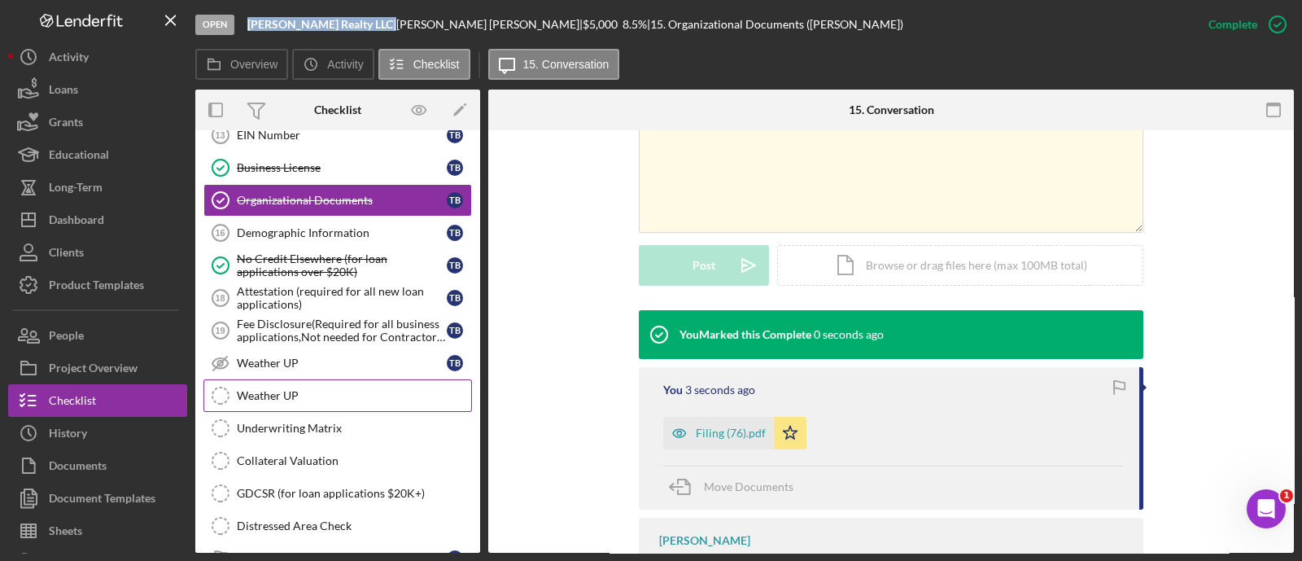
click at [328, 379] on link "Weather UP Weather UP" at bounding box center [337, 395] width 269 height 33
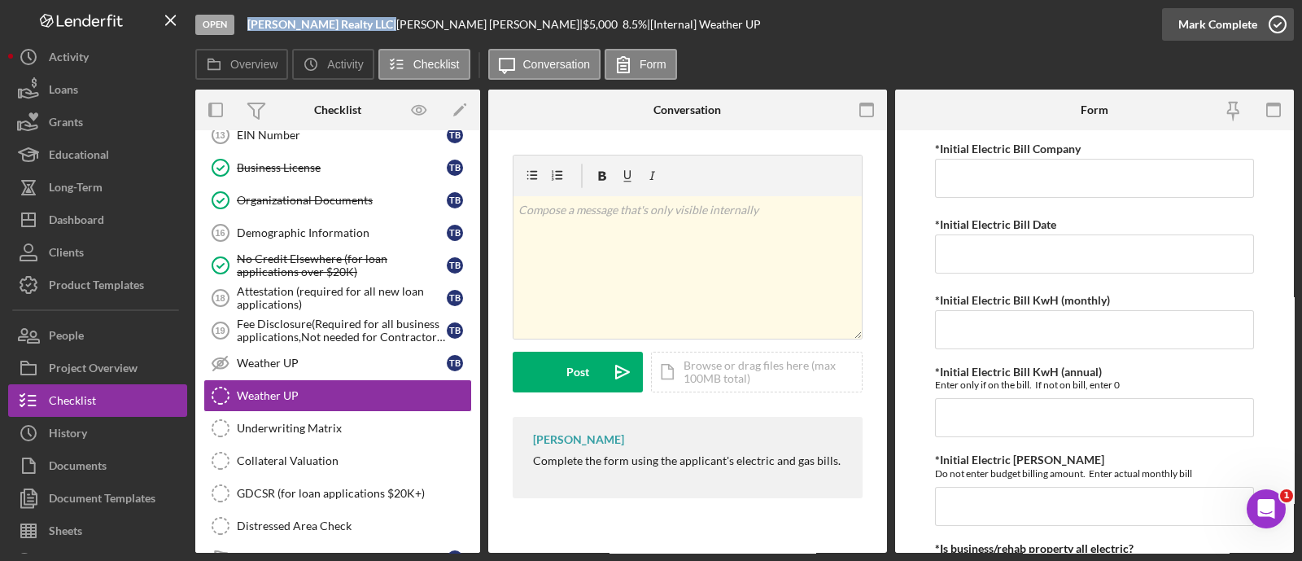
click at [1201, 17] on div "Mark Complete" at bounding box center [1218, 24] width 79 height 33
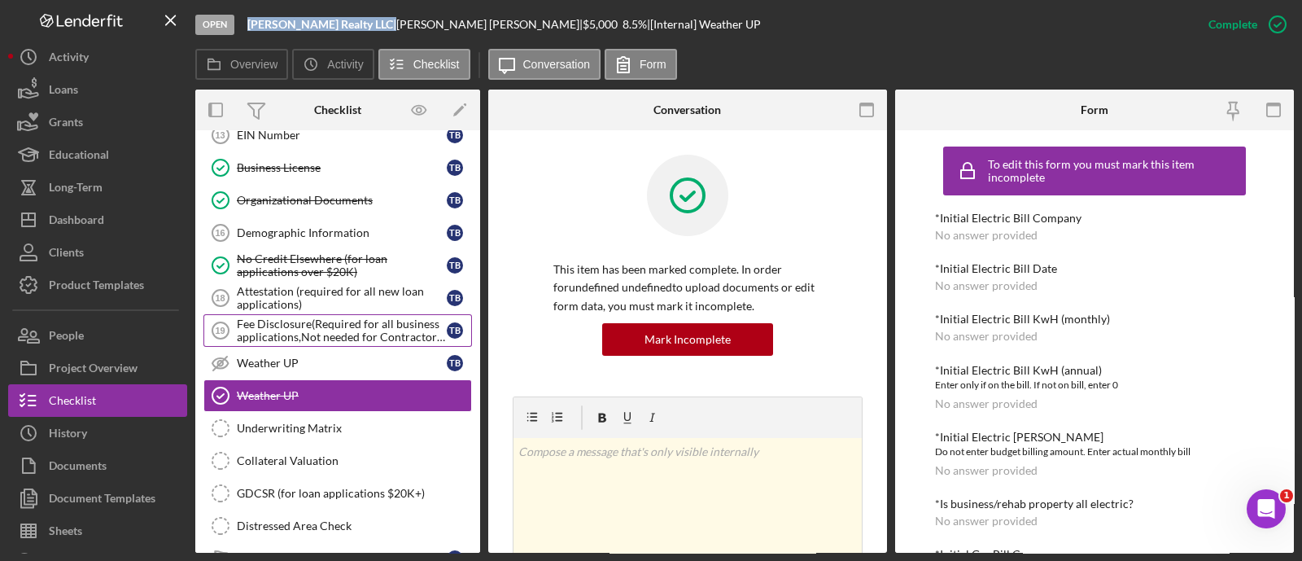
scroll to position [1318, 0]
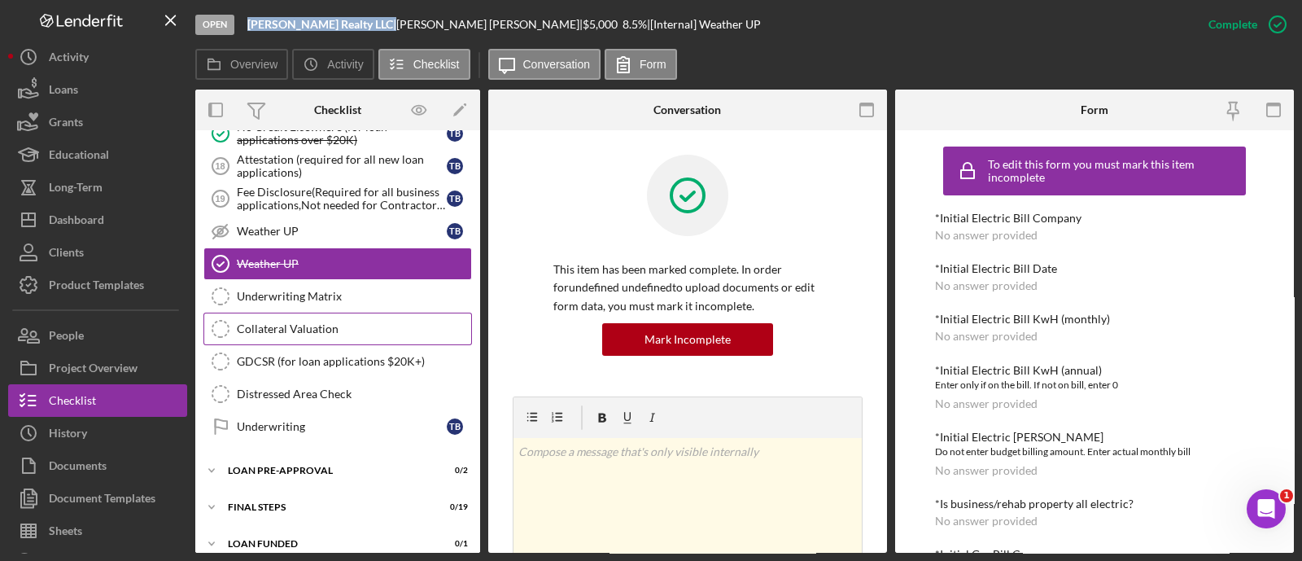
click at [342, 322] on div "Collateral Valuation" at bounding box center [354, 328] width 234 height 13
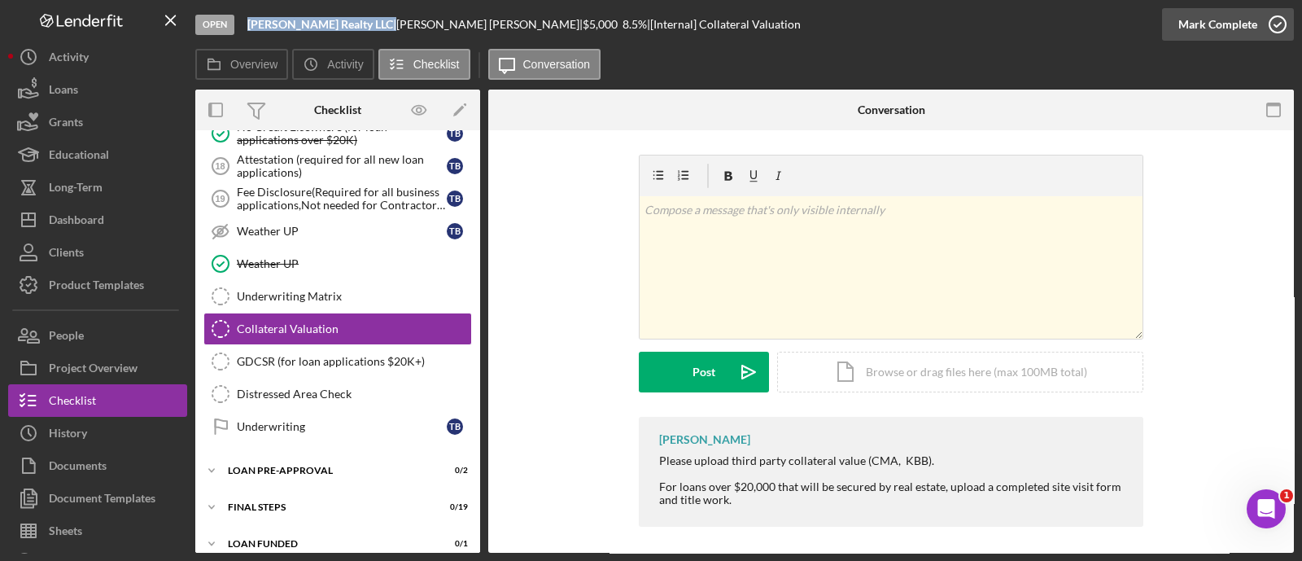
click at [1241, 30] on div "Mark Complete" at bounding box center [1218, 24] width 79 height 33
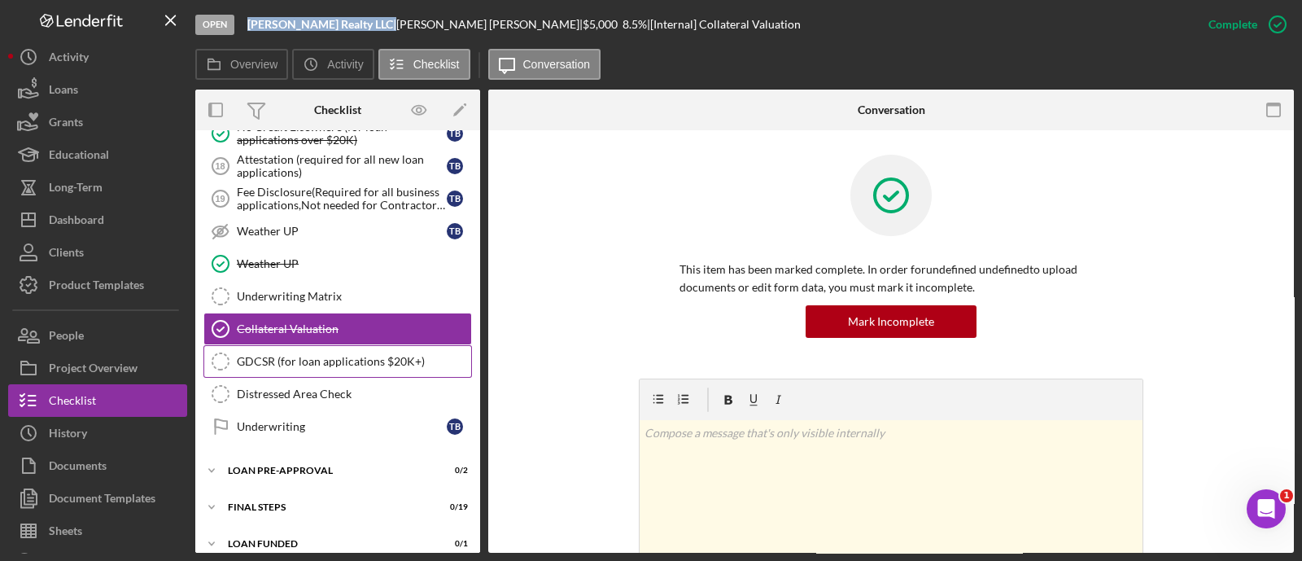
click at [338, 355] on div "GDCSR (for loan applications $20K+)" at bounding box center [354, 361] width 234 height 13
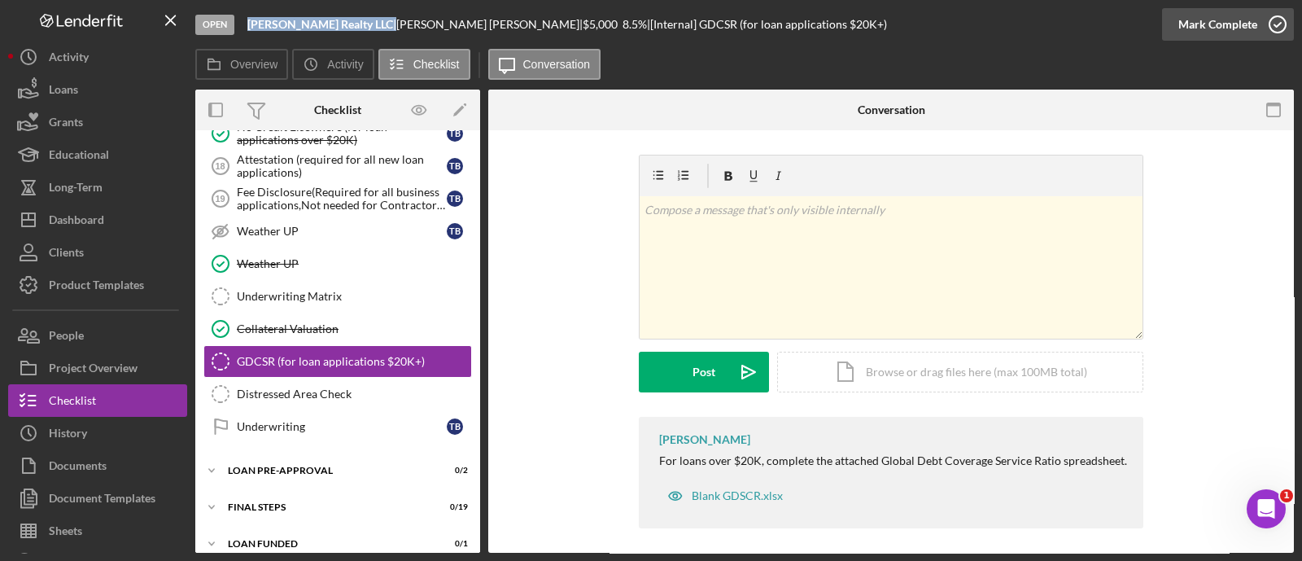
click at [1179, 24] on div "Mark Complete" at bounding box center [1218, 24] width 79 height 33
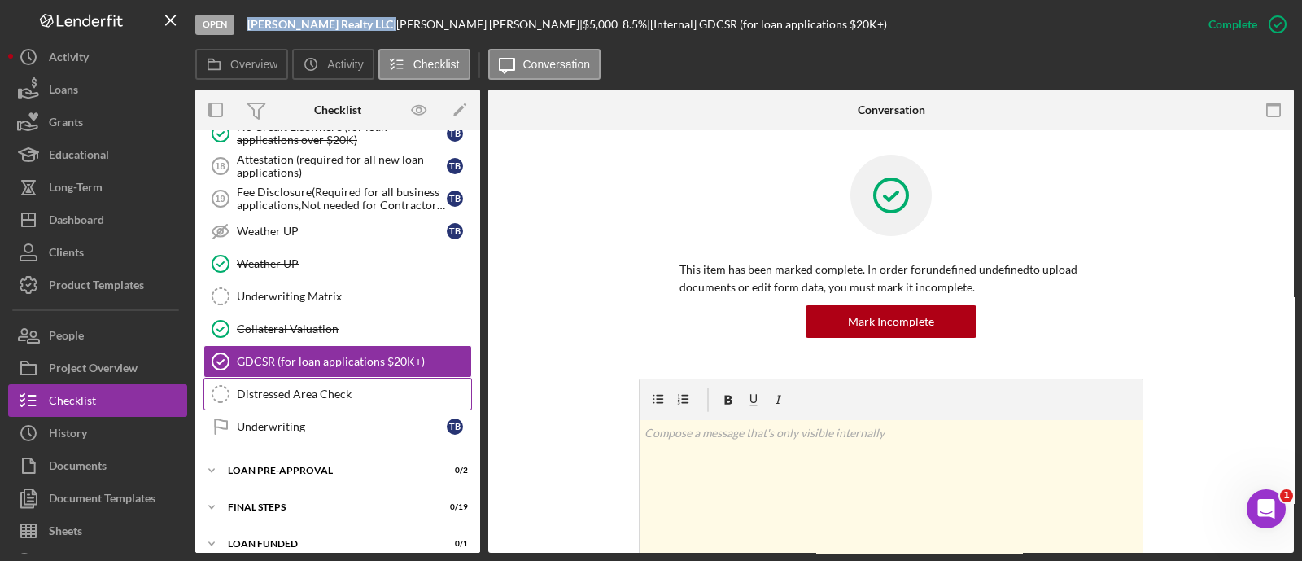
click at [311, 387] on div "Distressed Area Check" at bounding box center [354, 393] width 234 height 13
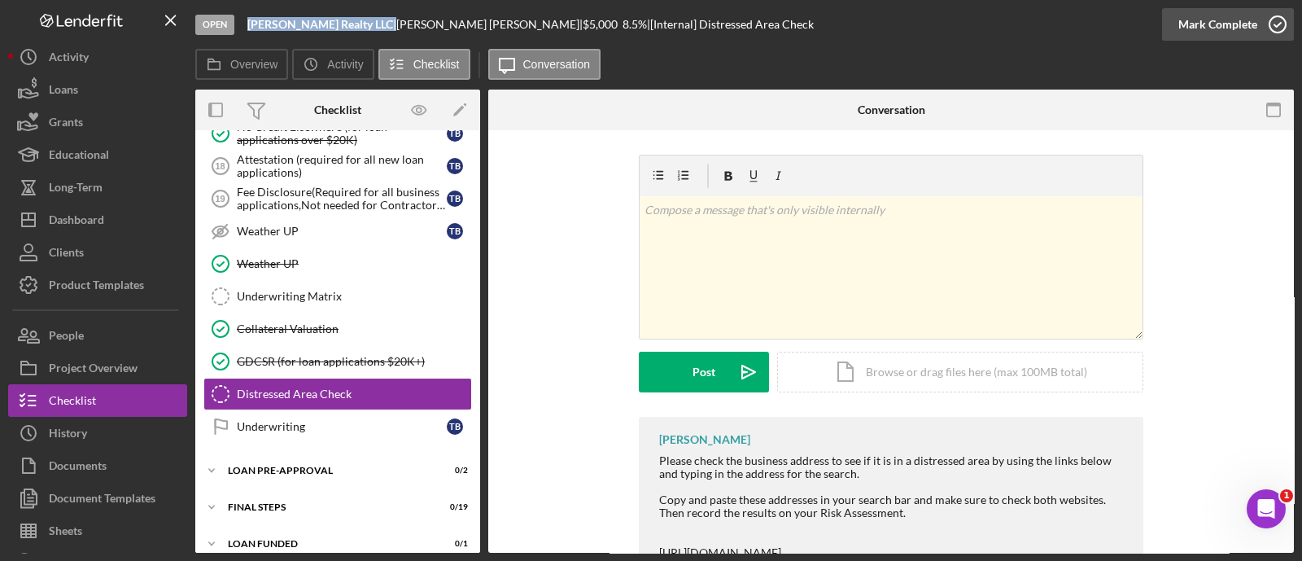
click at [1209, 24] on div "Mark Complete" at bounding box center [1218, 24] width 79 height 33
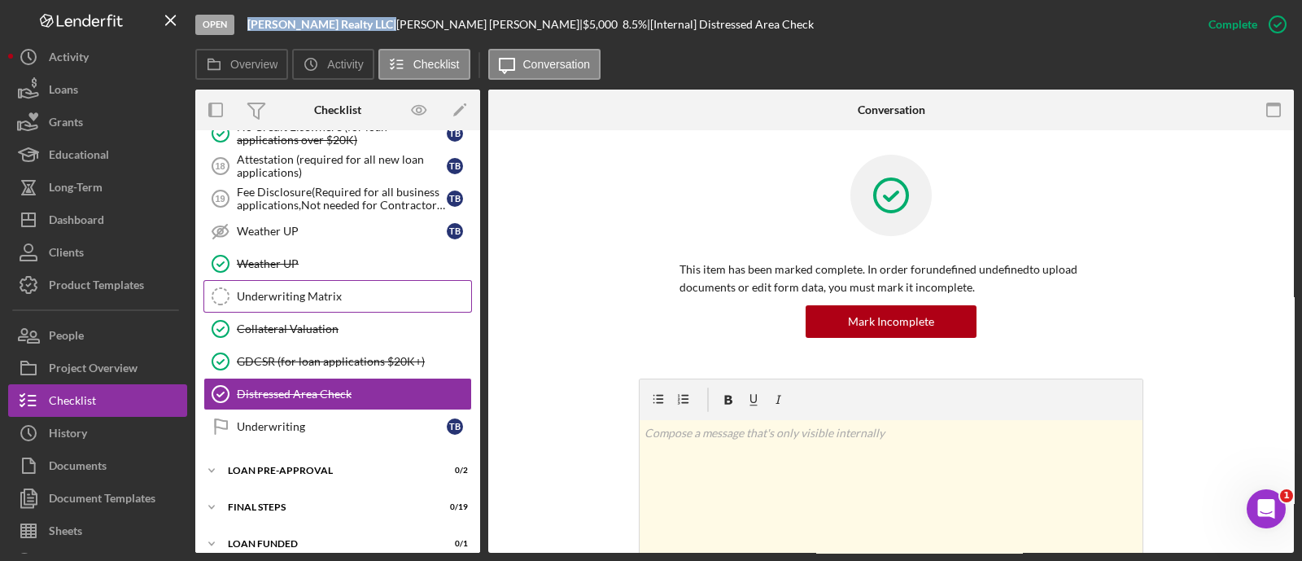
click at [299, 280] on link "Underwriting Matrix Underwriting Matrix" at bounding box center [337, 296] width 269 height 33
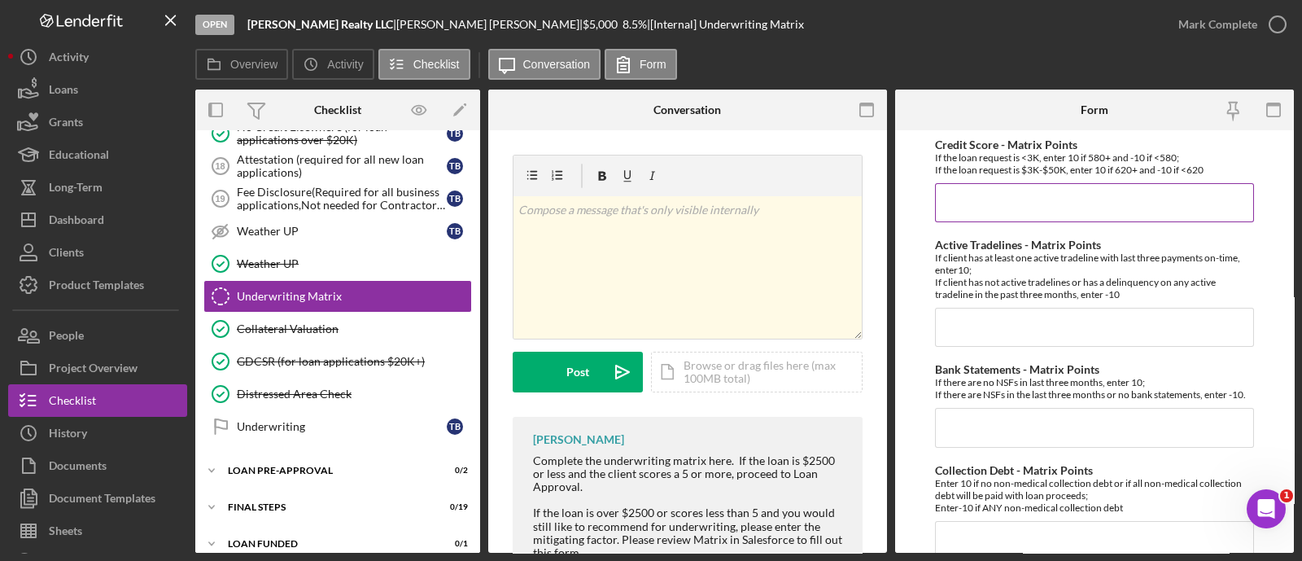
click at [956, 217] on input "Credit Score - Matrix Points" at bounding box center [1094, 202] width 319 height 39
type input "-10"
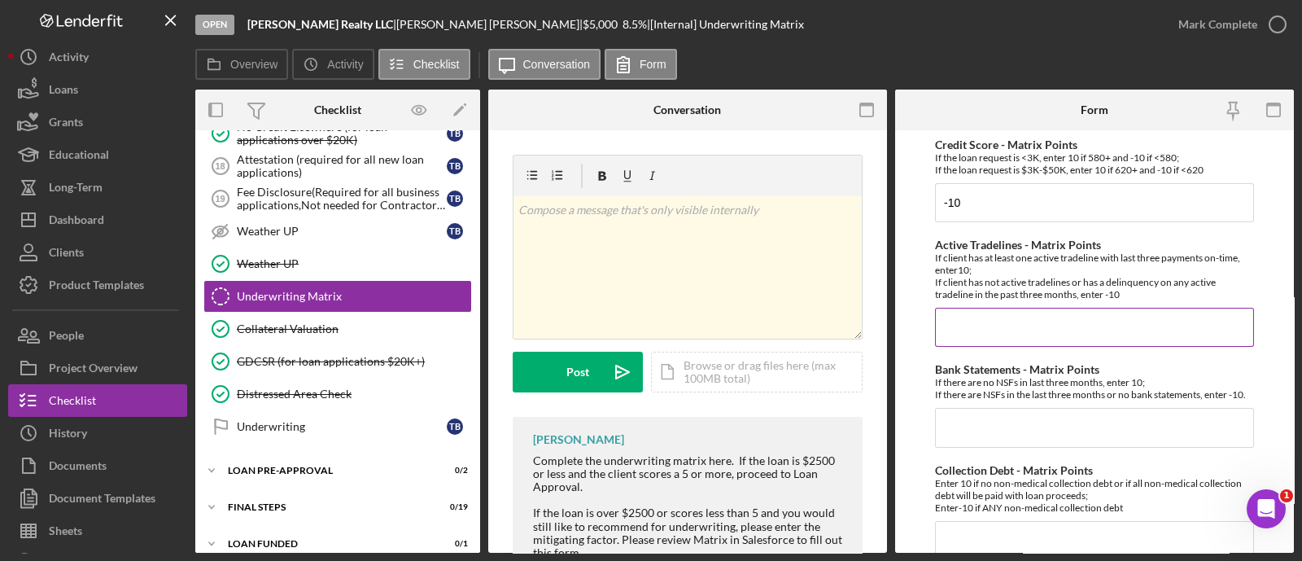
click at [964, 314] on input "Active Tradelines - Matrix Points" at bounding box center [1094, 327] width 319 height 39
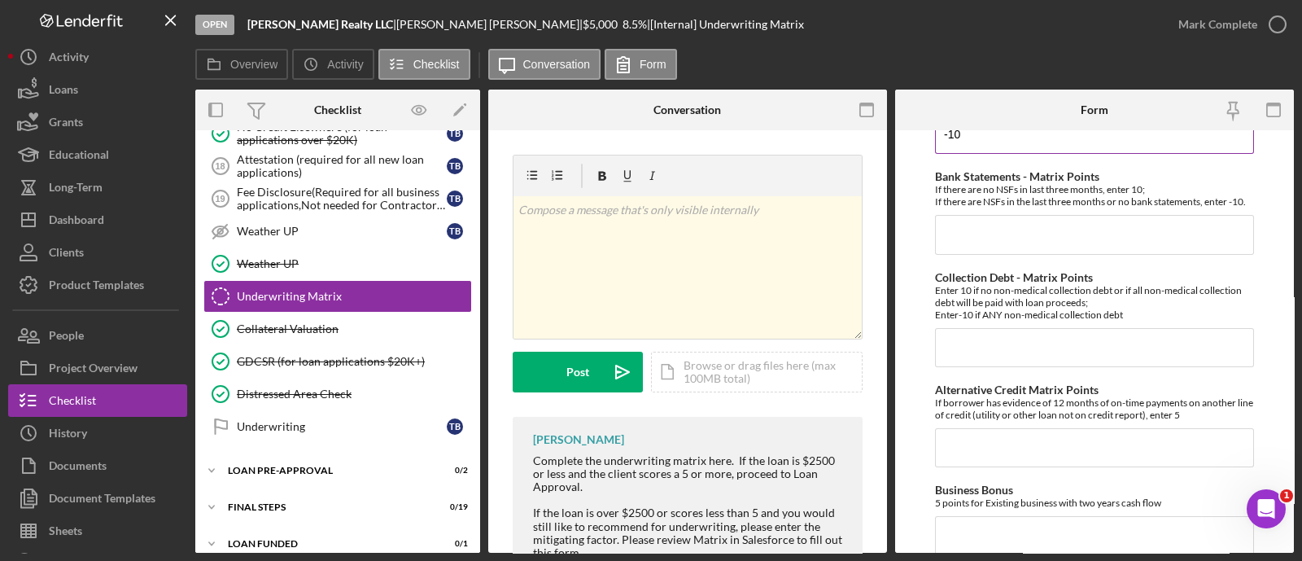
scroll to position [199, 0]
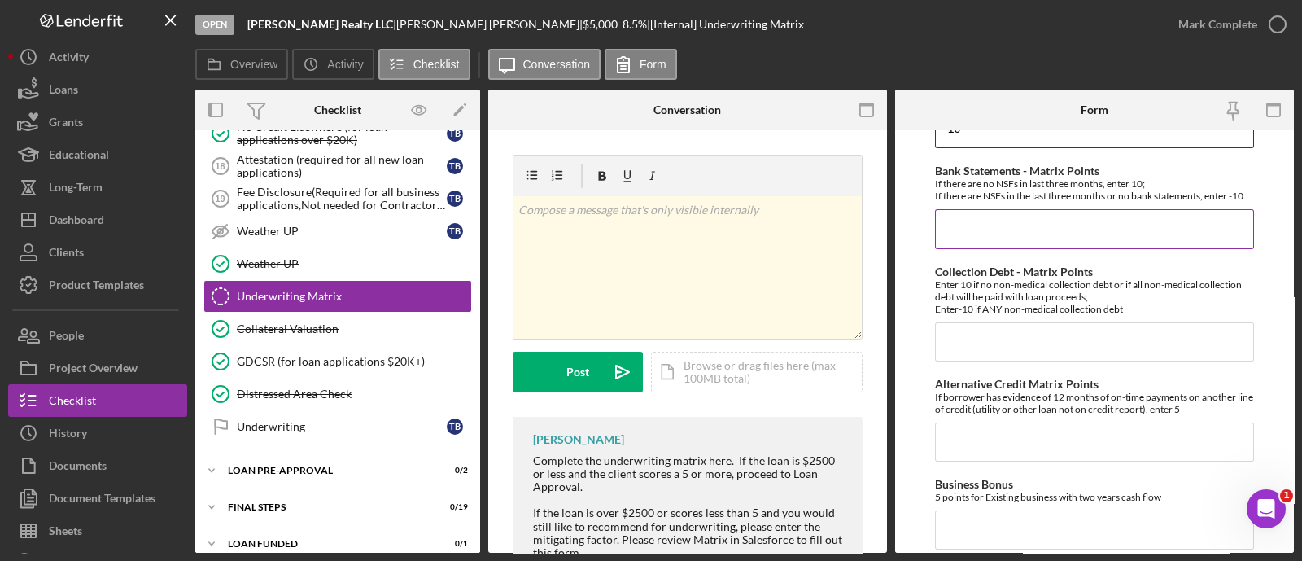
type input "-10"
click at [991, 238] on input "Bank Statements - Matrix Points" at bounding box center [1094, 228] width 319 height 39
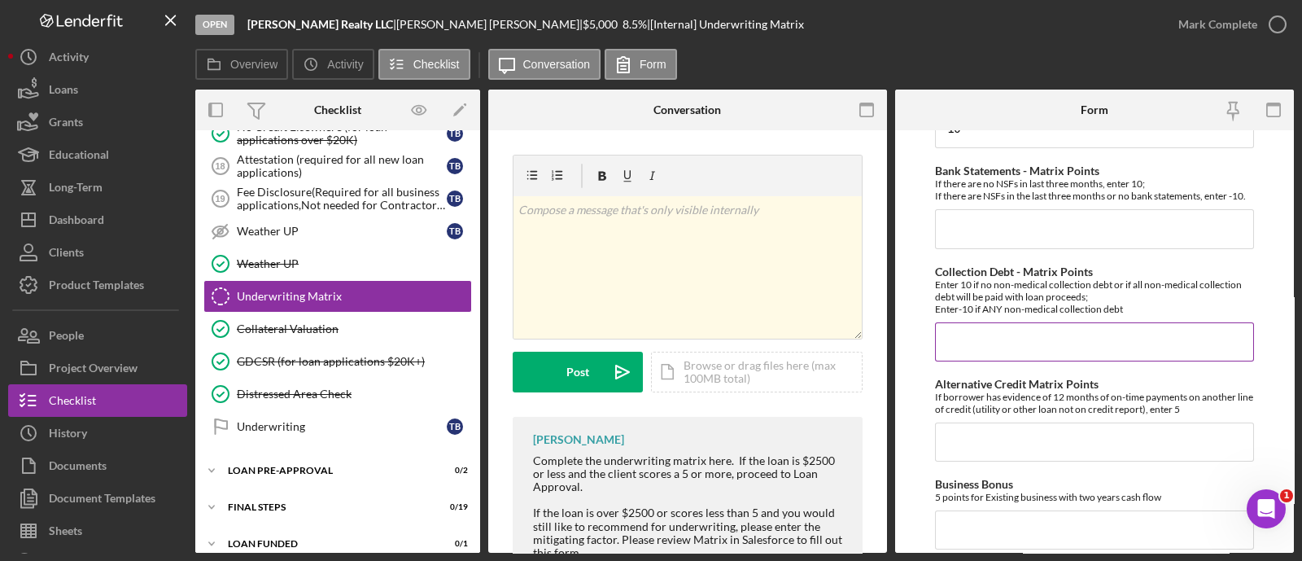
click at [989, 346] on input "Collection Debt - Matrix Points" at bounding box center [1094, 341] width 319 height 39
type input "1"
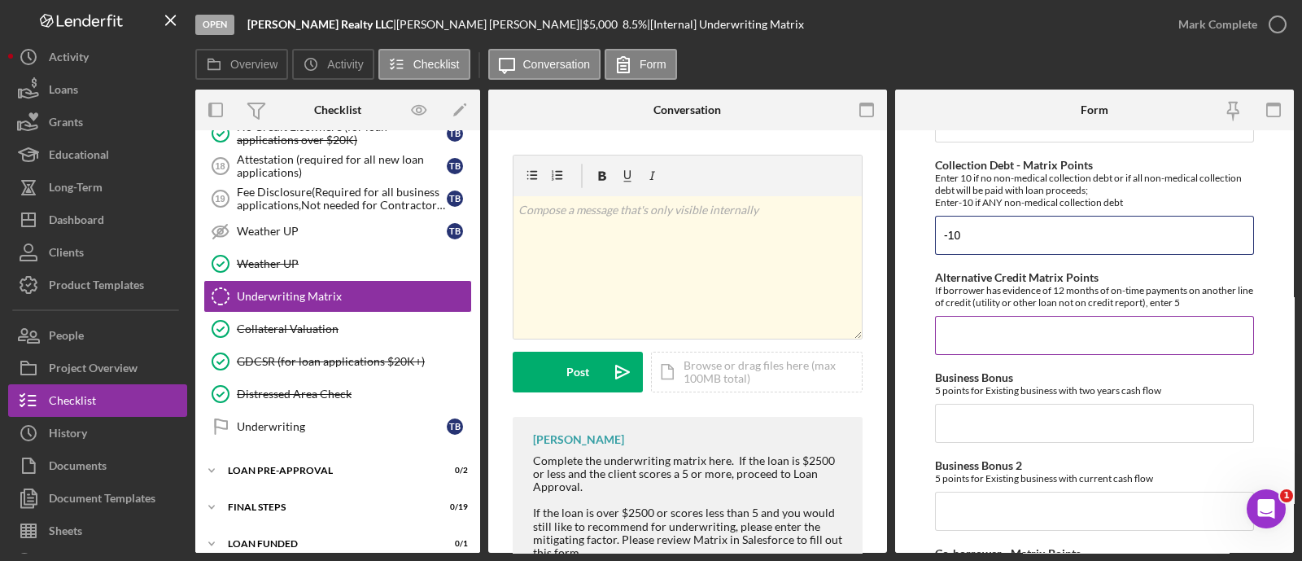
type input "-10"
click at [979, 347] on input "Alternative Credit Matrix Points" at bounding box center [1094, 335] width 319 height 39
type input "0"
click at [980, 443] on input "Business Bonus" at bounding box center [1094, 423] width 319 height 39
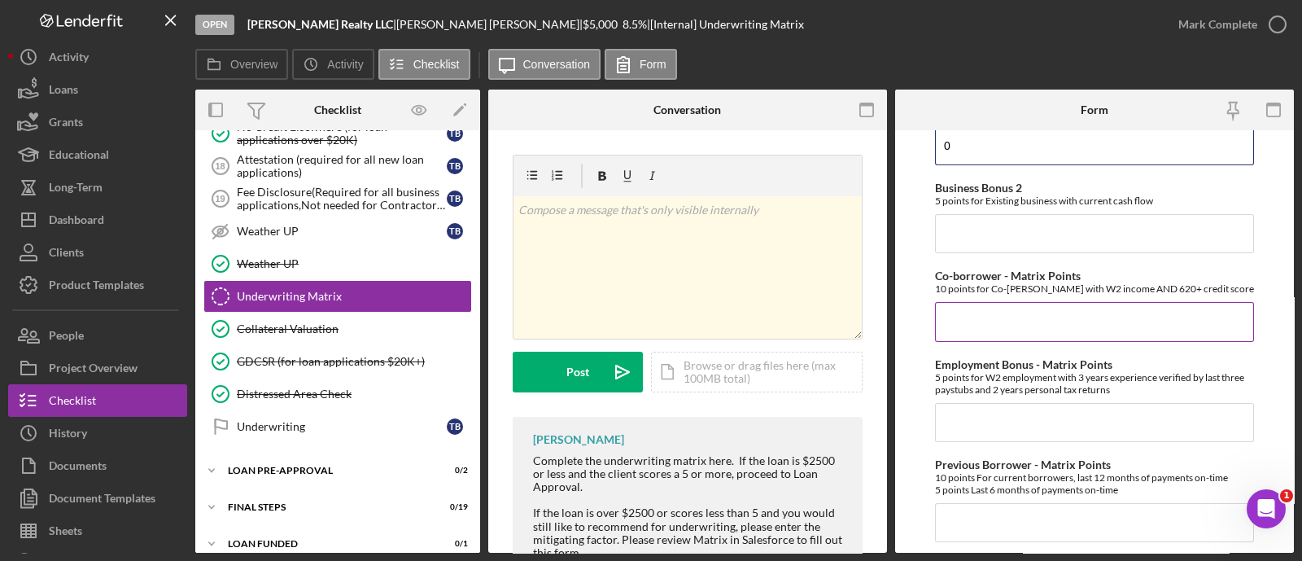
type input "0"
click at [942, 341] on input "Co-borrower - Matrix Points" at bounding box center [1094, 321] width 319 height 39
type input "0"
click at [993, 244] on input "Business Bonus 2" at bounding box center [1094, 233] width 319 height 39
type input "0"
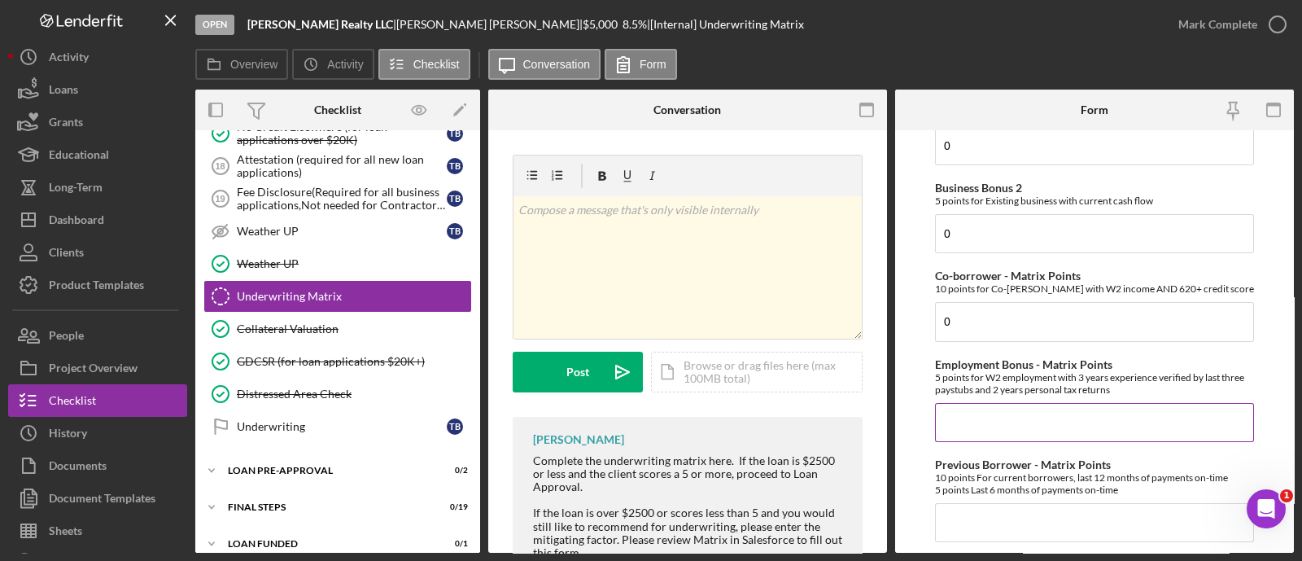
click at [970, 439] on input "Employment Bonus - Matrix Points" at bounding box center [1094, 422] width 319 height 39
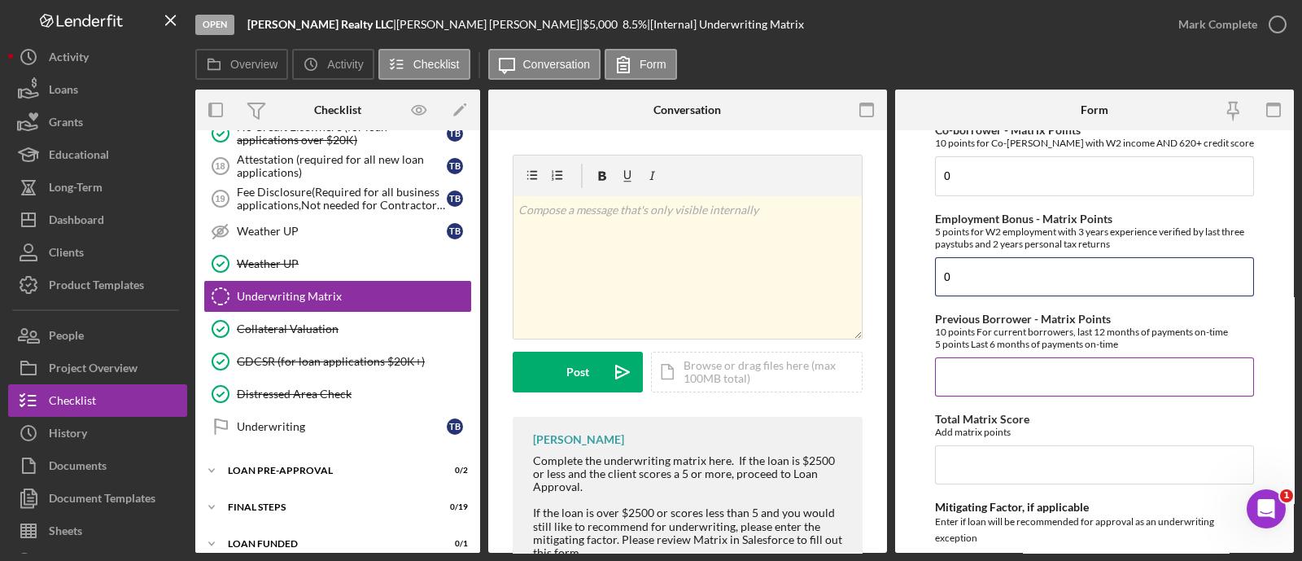
type input "0"
click at [971, 389] on input "Previous Borrower - Matrix Points" at bounding box center [1094, 376] width 319 height 39
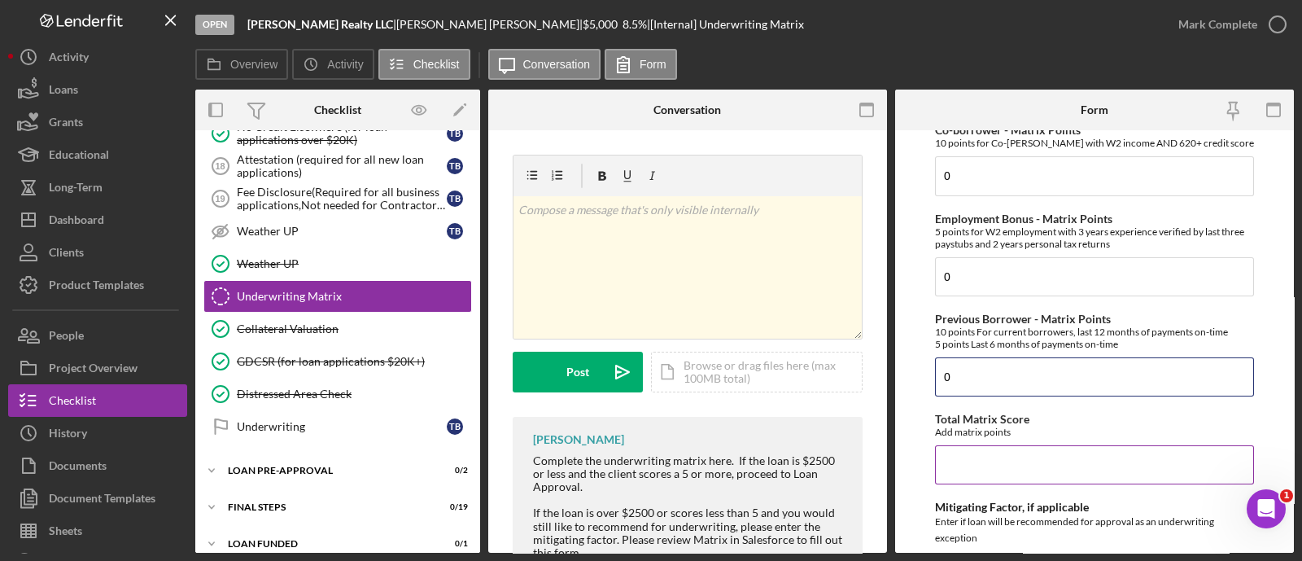
type input "0"
click at [994, 457] on input "Total Matrix Score" at bounding box center [1094, 464] width 319 height 39
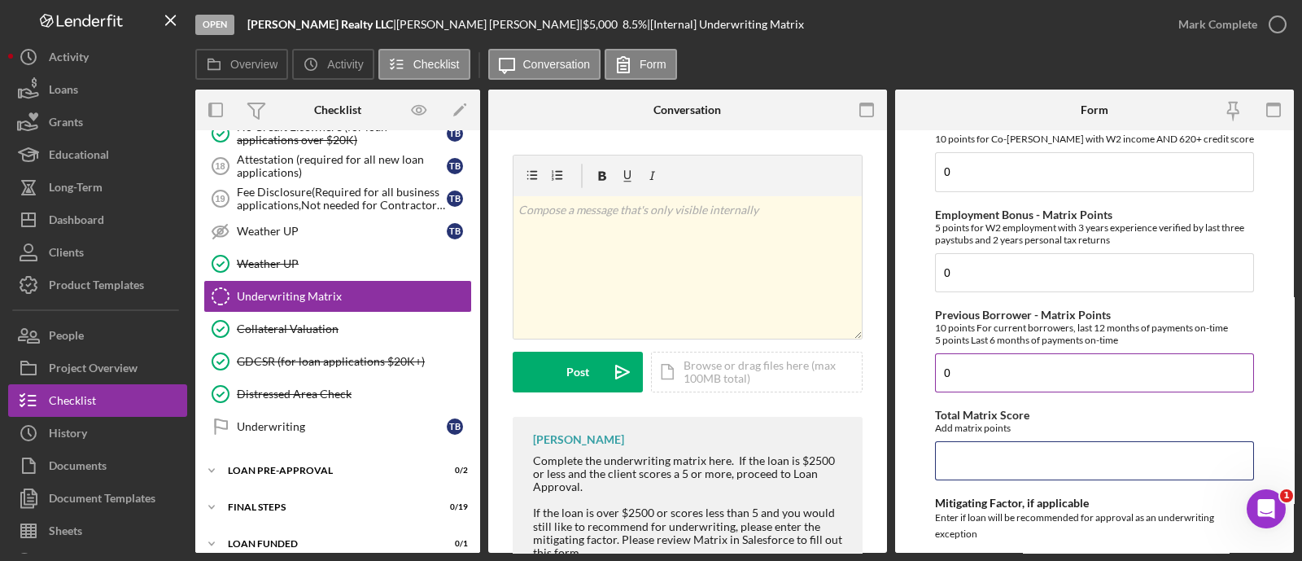
scroll to position [1009, 0]
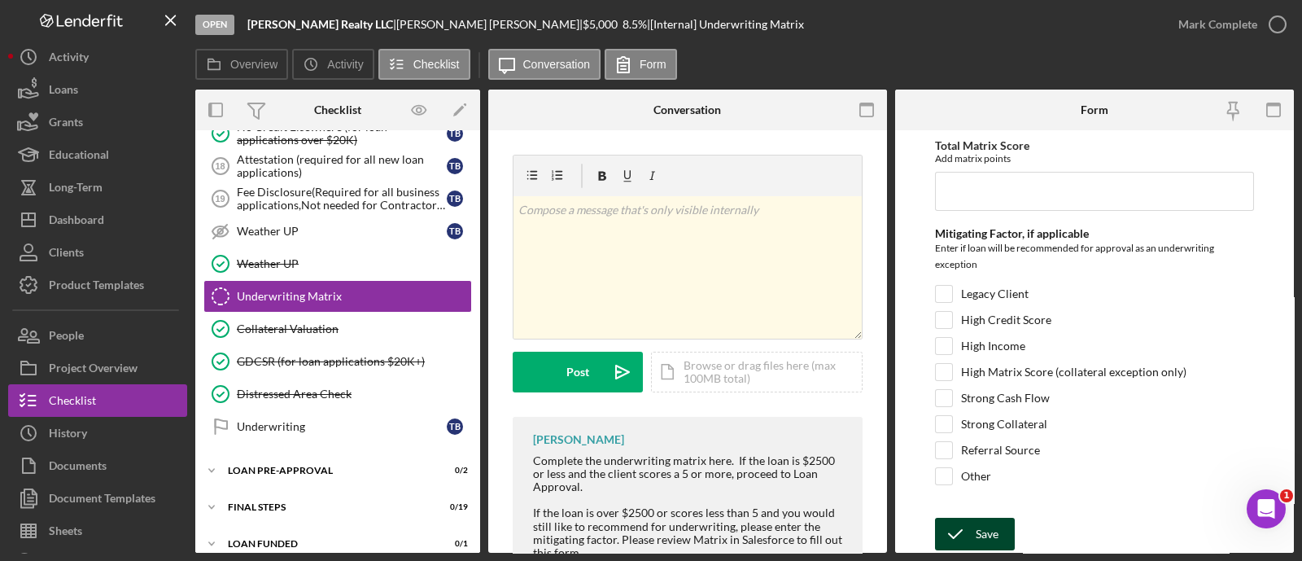
click at [974, 528] on icon "submit" at bounding box center [955, 534] width 41 height 41
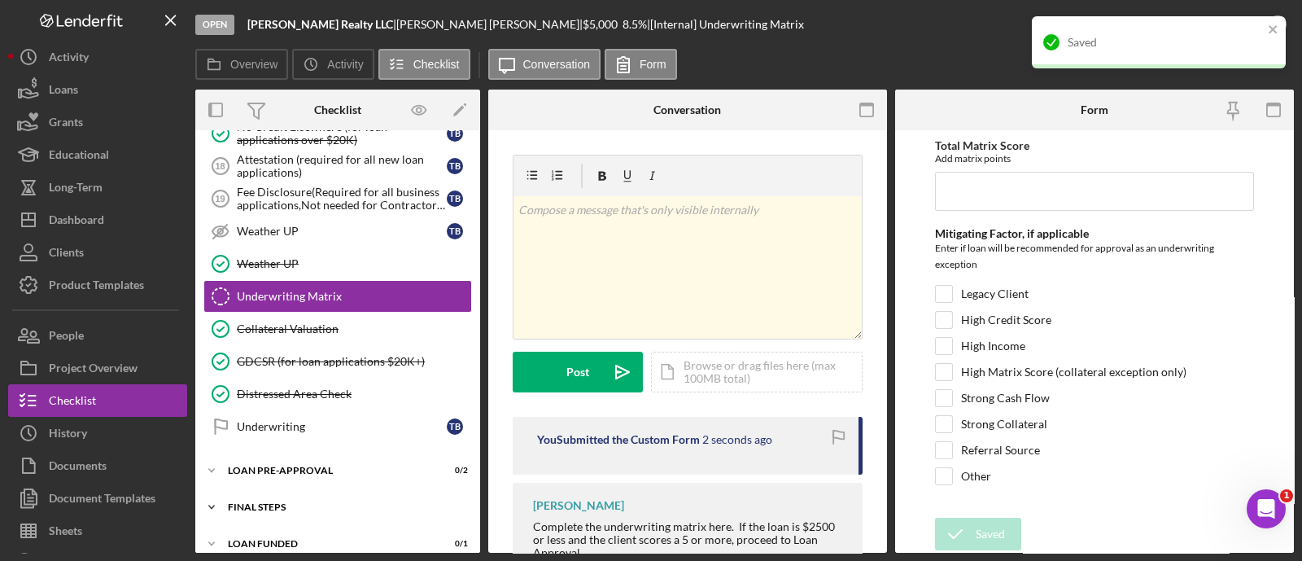
click at [291, 502] on div "FINAL STEPS" at bounding box center [344, 507] width 232 height 10
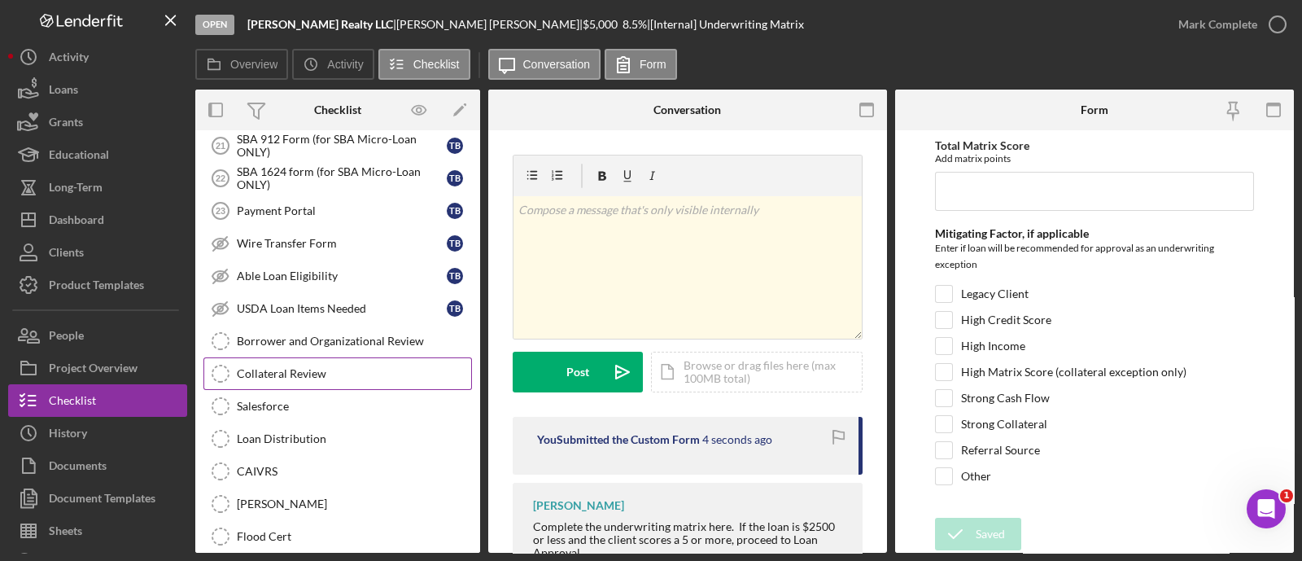
scroll to position [1546, 0]
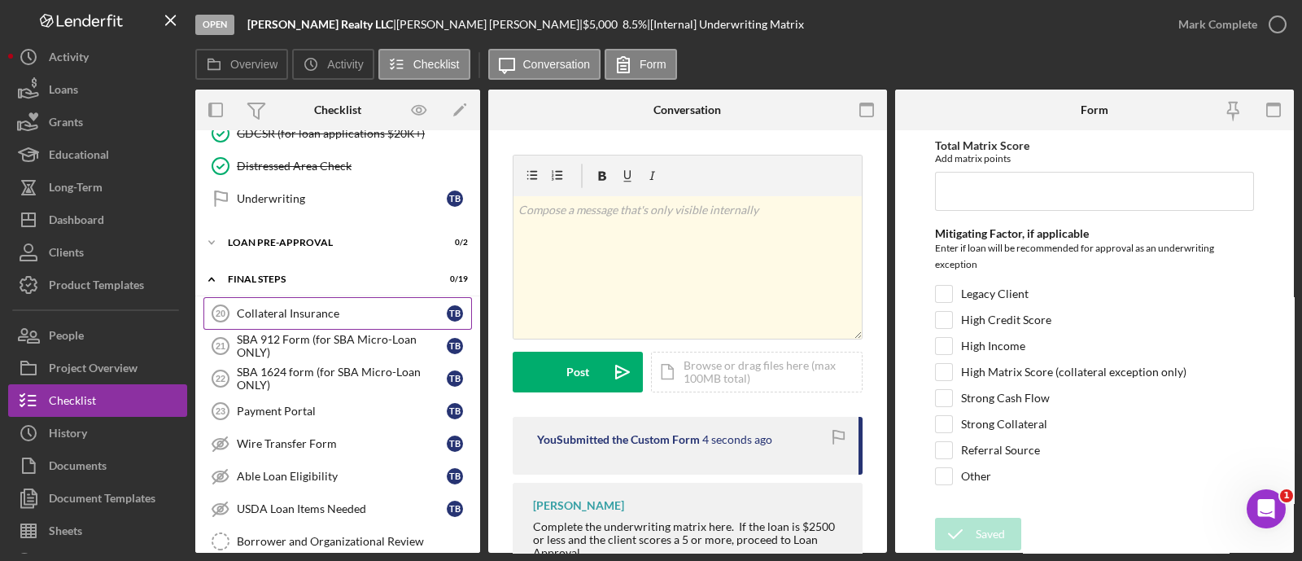
click at [310, 297] on link "Collateral Insurance 20 Collateral Insurance T B" at bounding box center [337, 313] width 269 height 33
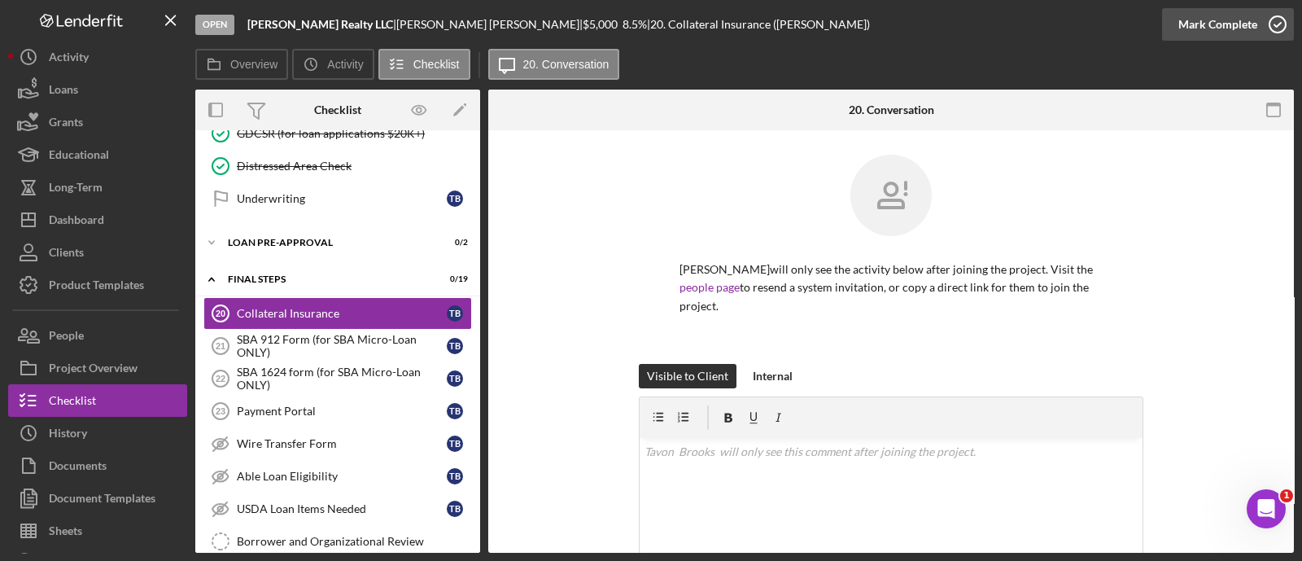
click at [1204, 29] on div "Mark Complete" at bounding box center [1218, 24] width 79 height 33
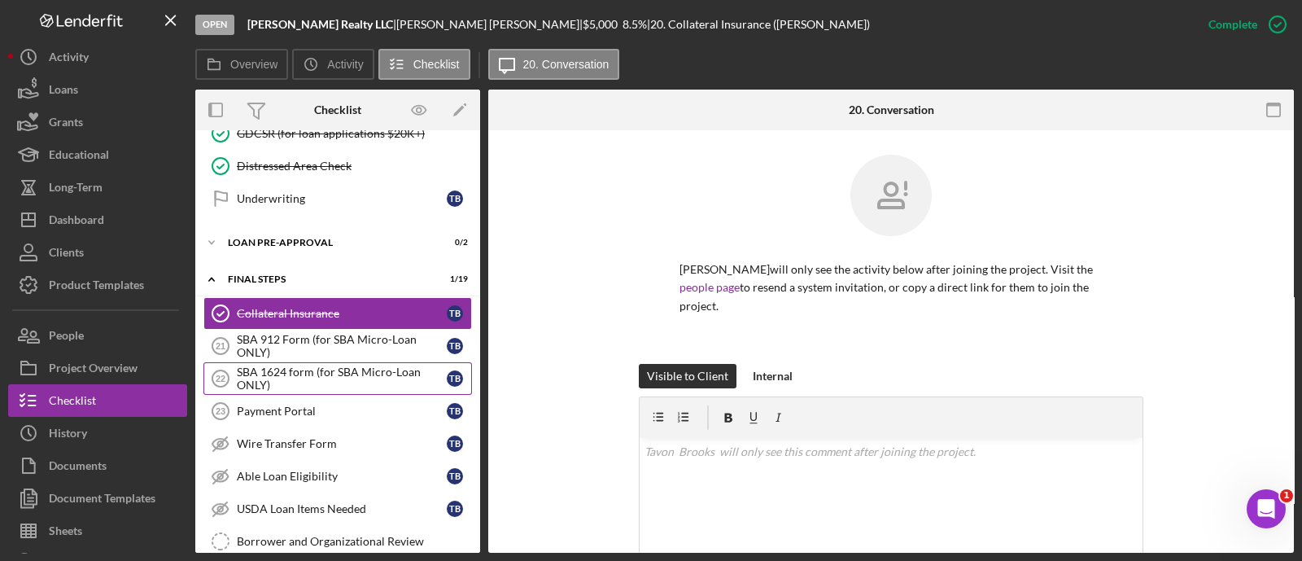
click at [274, 365] on div "SBA 1624 form (for SBA Micro-Loan ONLY)" at bounding box center [342, 378] width 210 height 26
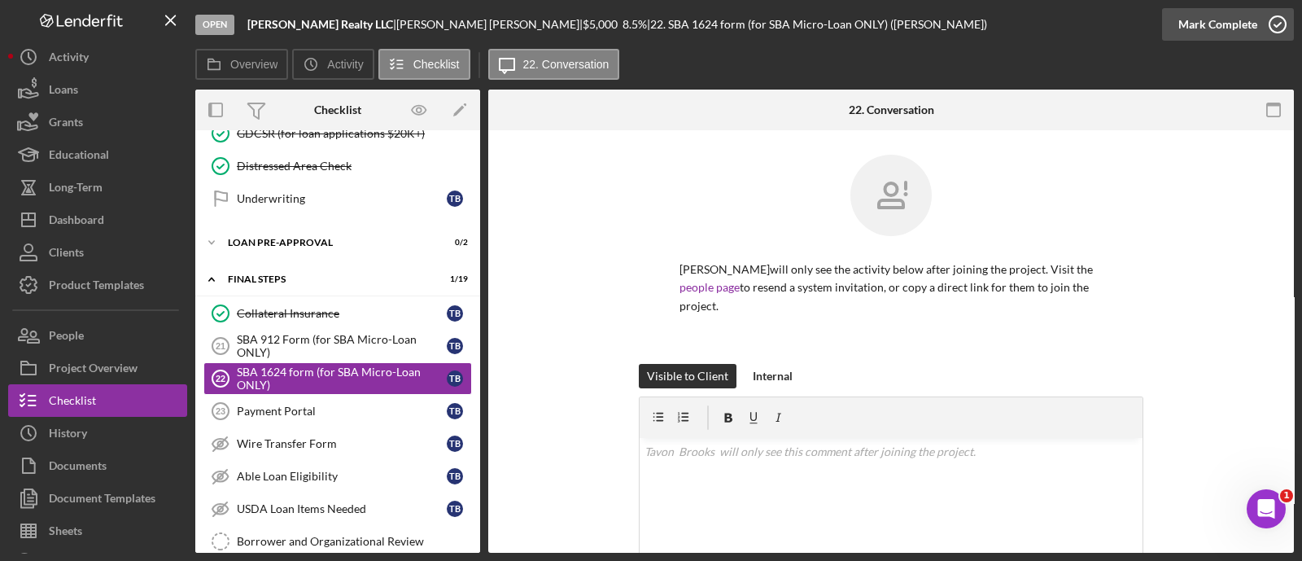
click at [1217, 21] on div "Mark Complete" at bounding box center [1218, 24] width 79 height 33
click at [316, 333] on div "SBA 912 Form (for SBA Micro-Loan ONLY)" at bounding box center [342, 346] width 210 height 26
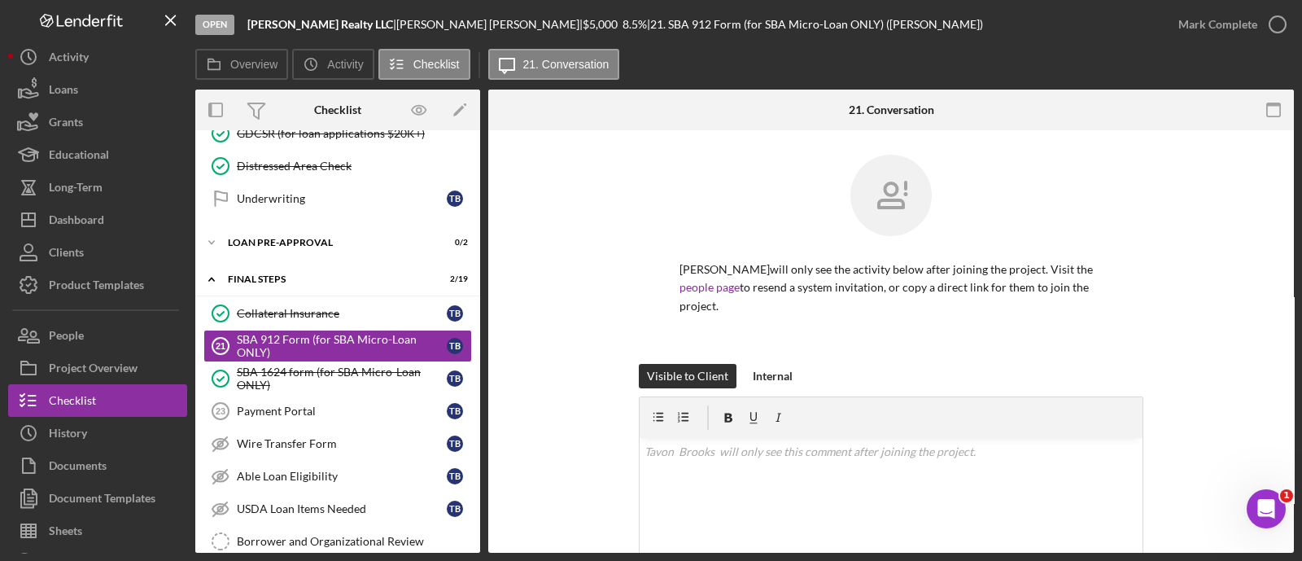
scroll to position [231, 0]
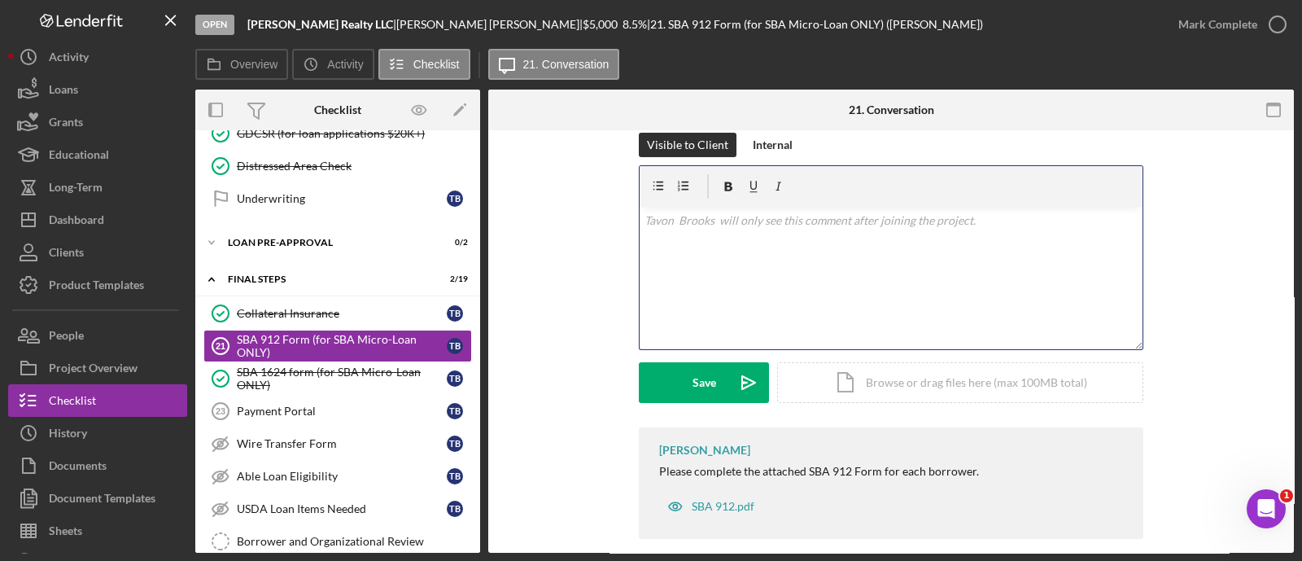
click at [712, 221] on div "v Color teal Color pink Remove color Add row above Add row below Add column bef…" at bounding box center [891, 278] width 503 height 142
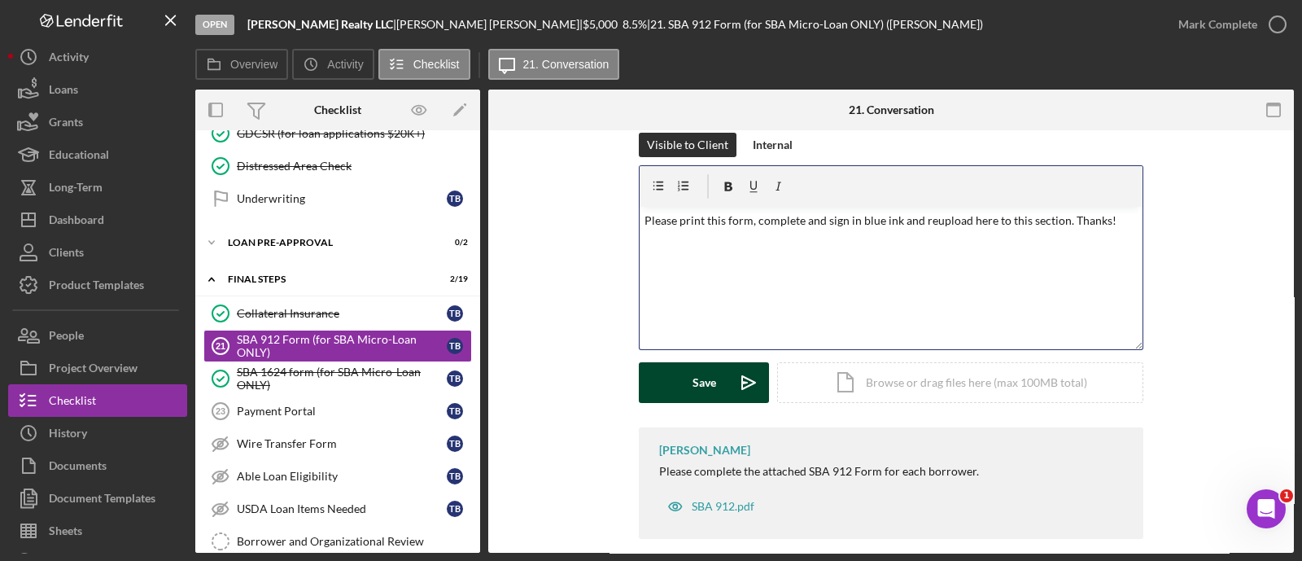
click at [707, 368] on div "Save" at bounding box center [705, 382] width 24 height 41
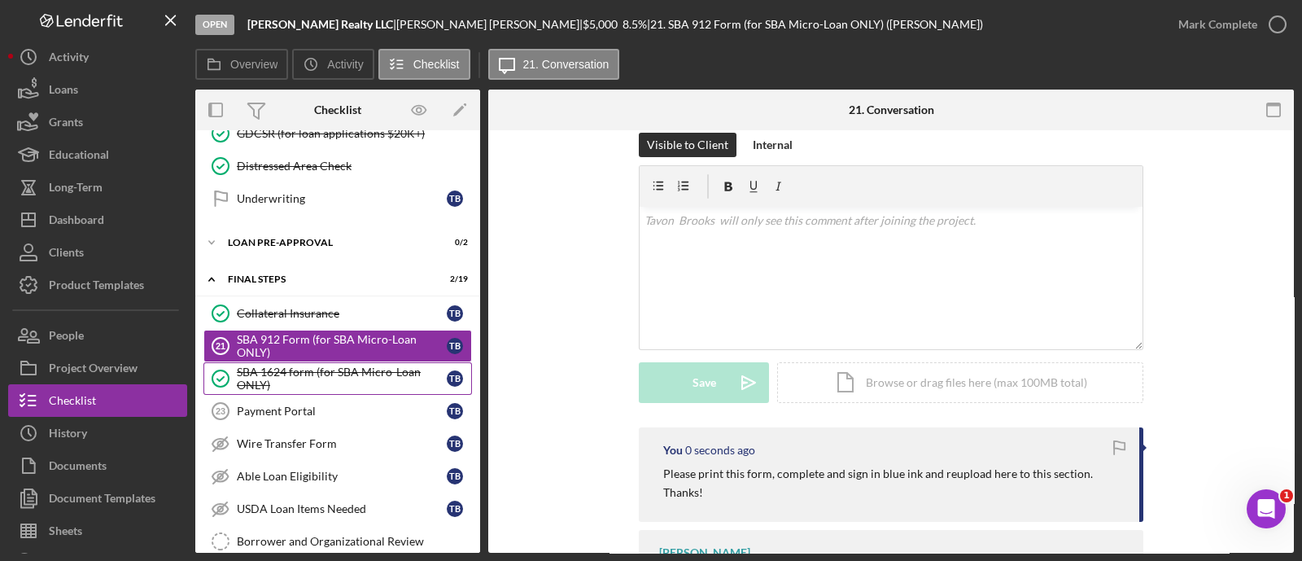
click at [334, 376] on div "SBA 1624 form (for SBA Micro-Loan ONLY)" at bounding box center [342, 378] width 210 height 26
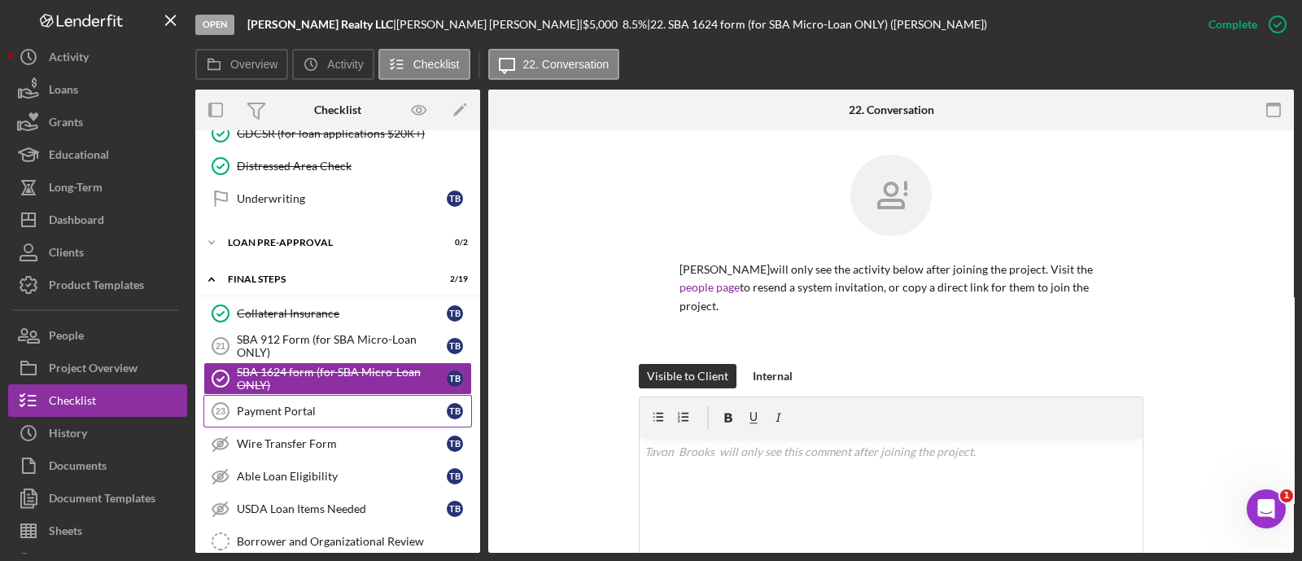
click at [323, 405] on div "Payment Portal" at bounding box center [342, 411] width 210 height 13
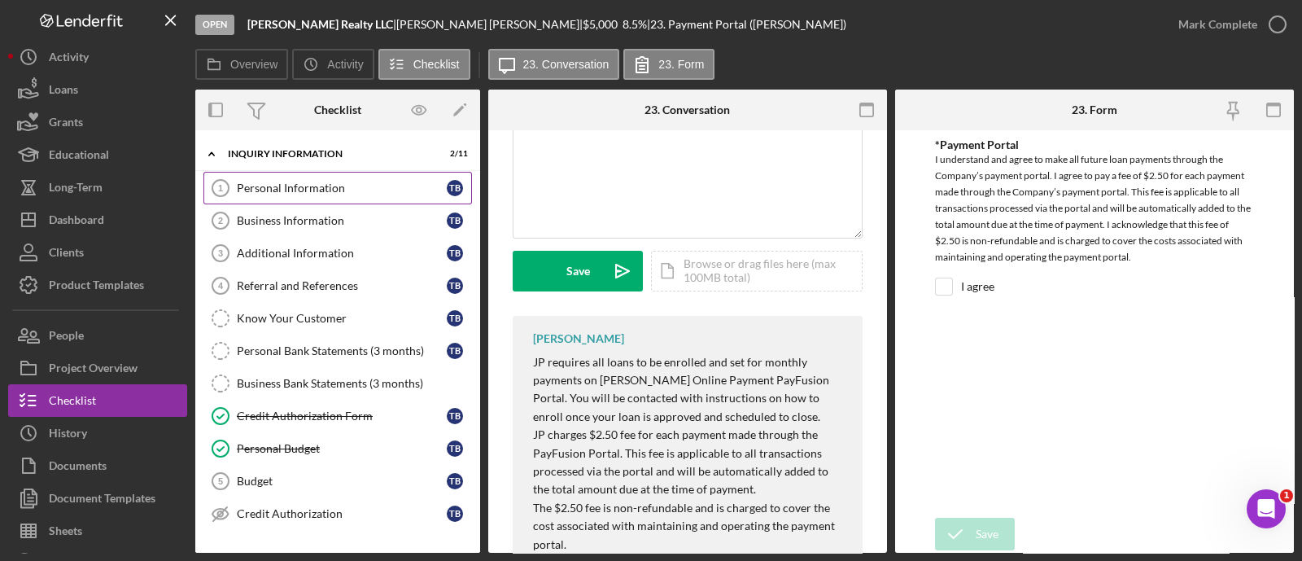
click at [273, 195] on link "Personal Information 1 Personal Information T B" at bounding box center [337, 188] width 269 height 33
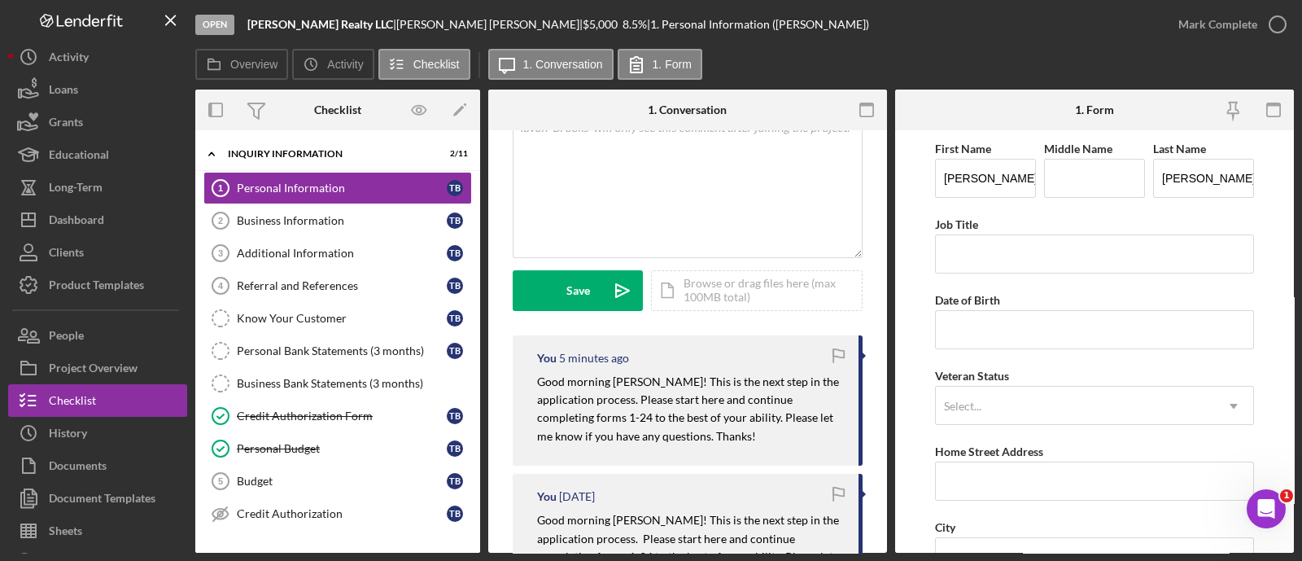
scroll to position [357, 0]
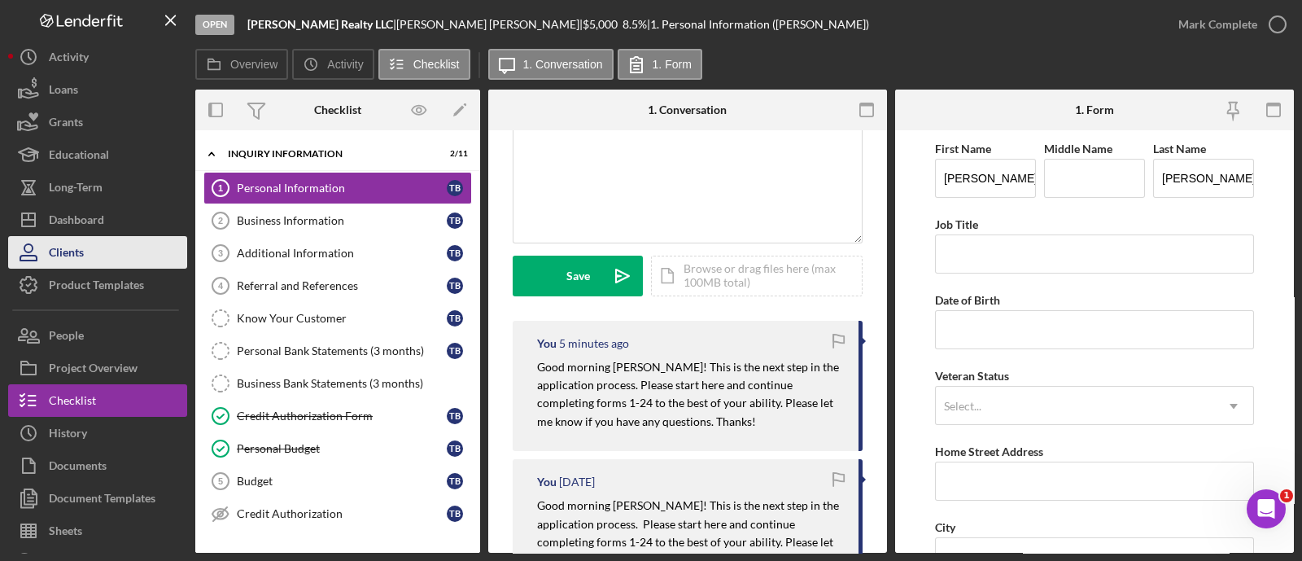
click at [146, 236] on button "Clients" at bounding box center [97, 252] width 179 height 33
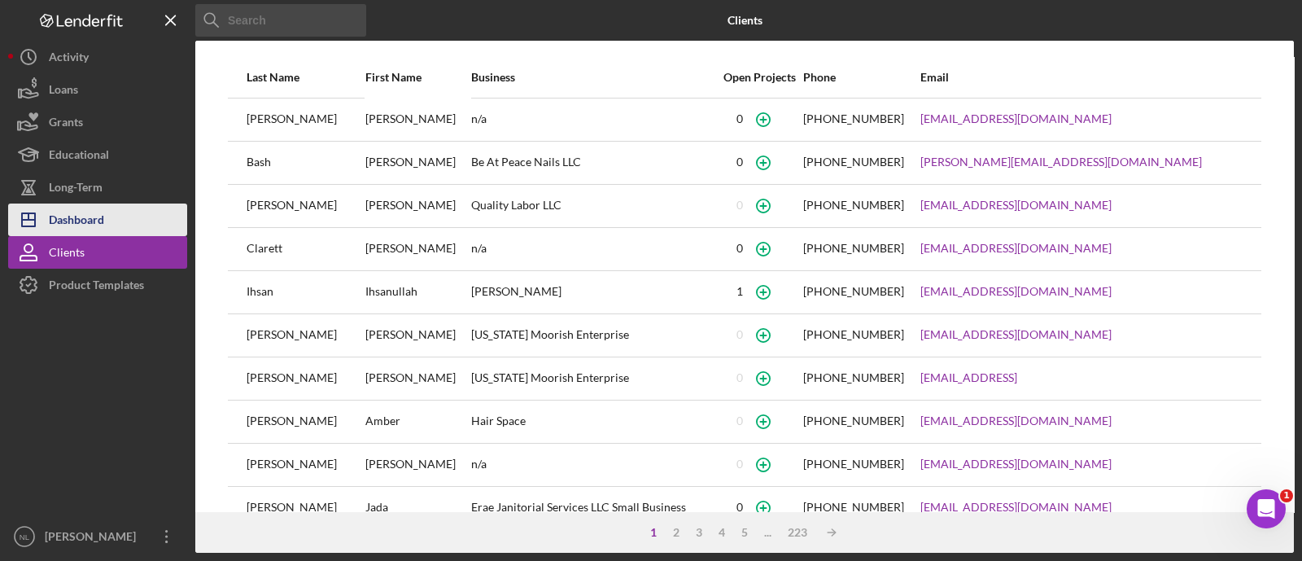
click at [118, 221] on button "Icon/Dashboard Dashboard" at bounding box center [97, 219] width 179 height 33
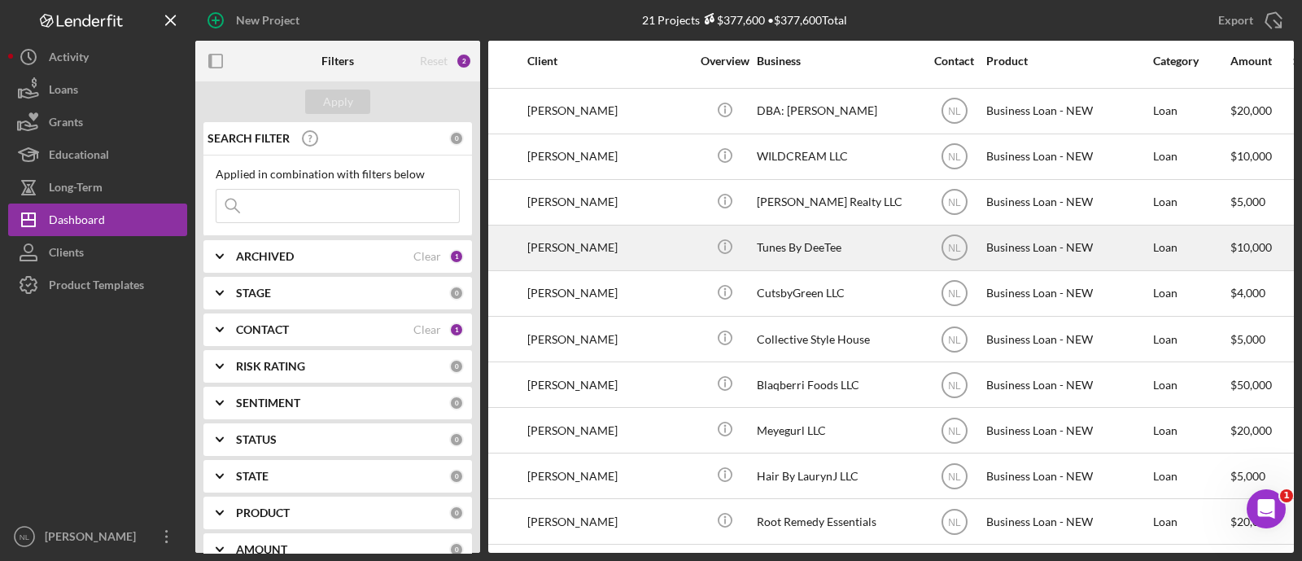
scroll to position [502, 0]
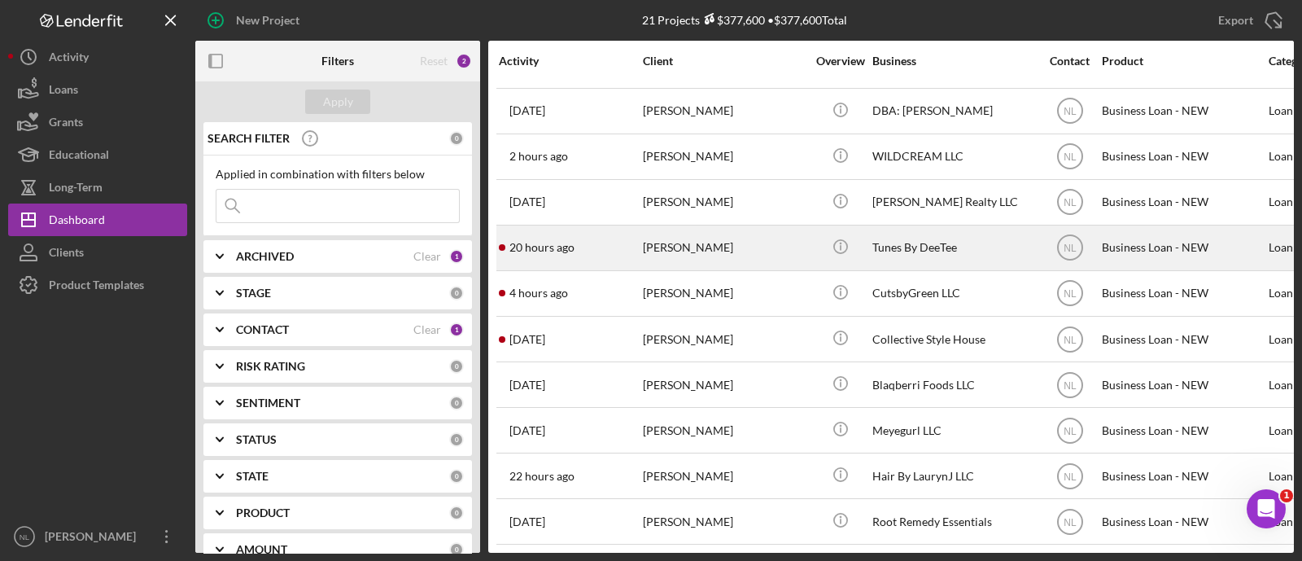
click at [685, 243] on div "[PERSON_NAME]" at bounding box center [724, 247] width 163 height 43
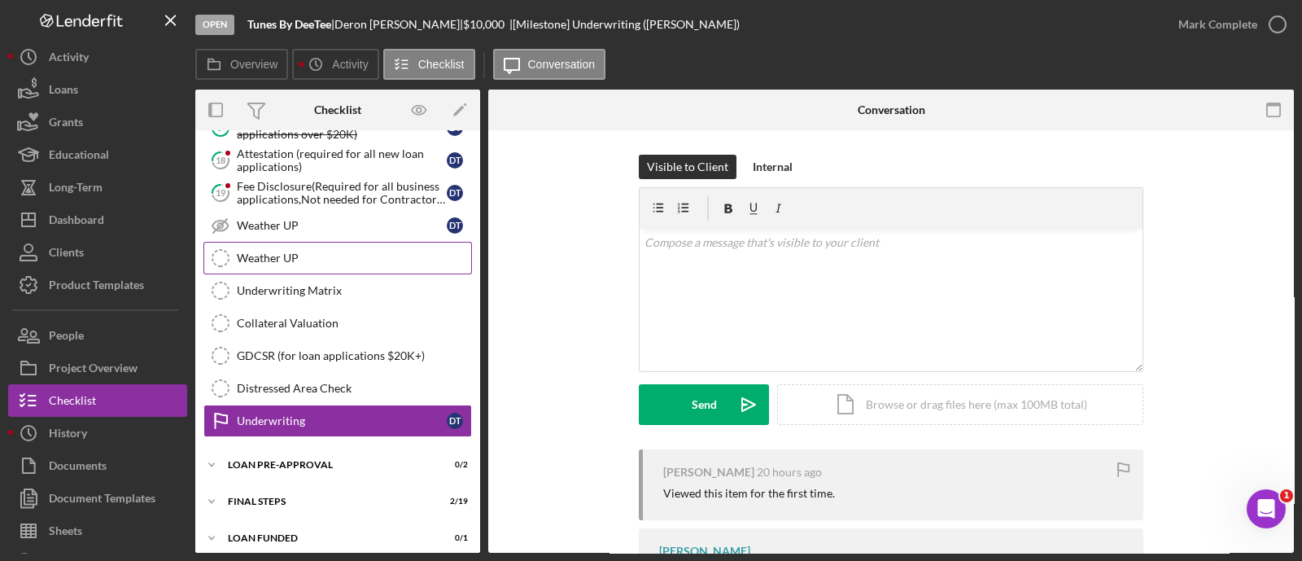
scroll to position [818, 0]
click at [299, 466] on div "Icon/Expander LOAN PRE-APPROVAL 0 / 2" at bounding box center [337, 464] width 285 height 33
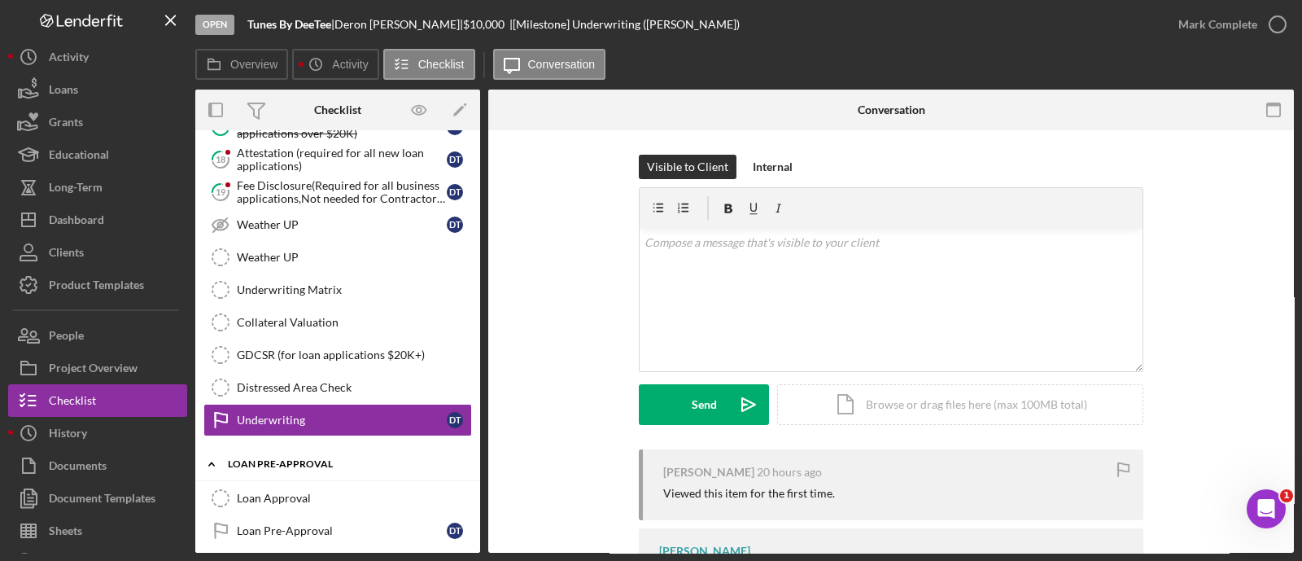
scroll to position [892, 0]
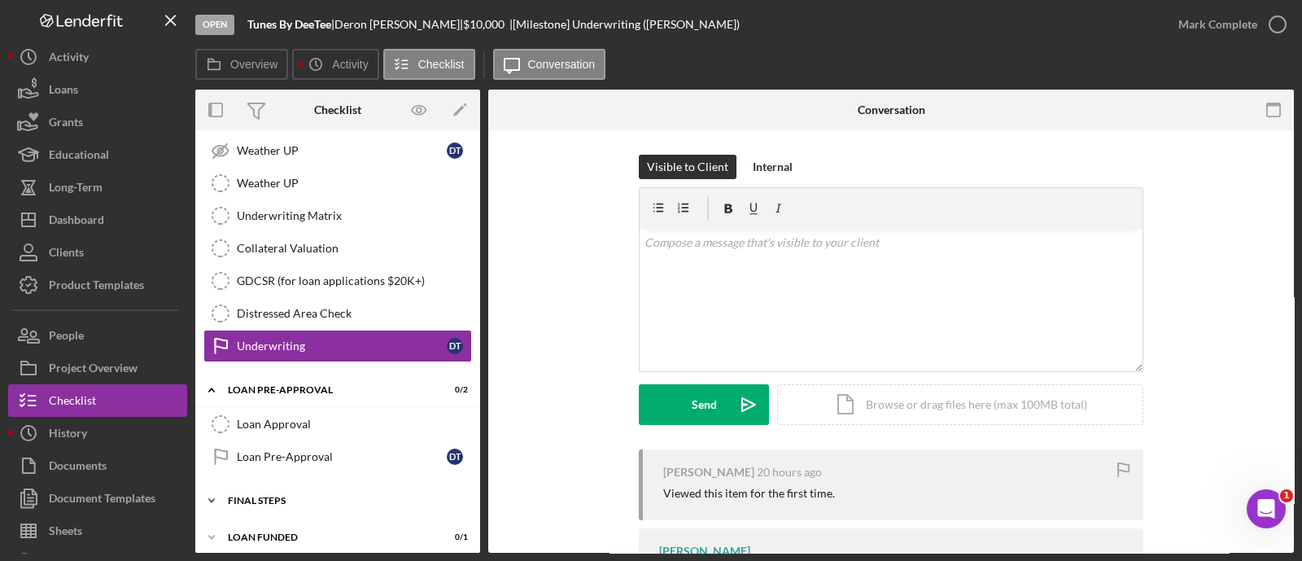
click at [291, 496] on div "FINAL STEPS" at bounding box center [344, 501] width 232 height 10
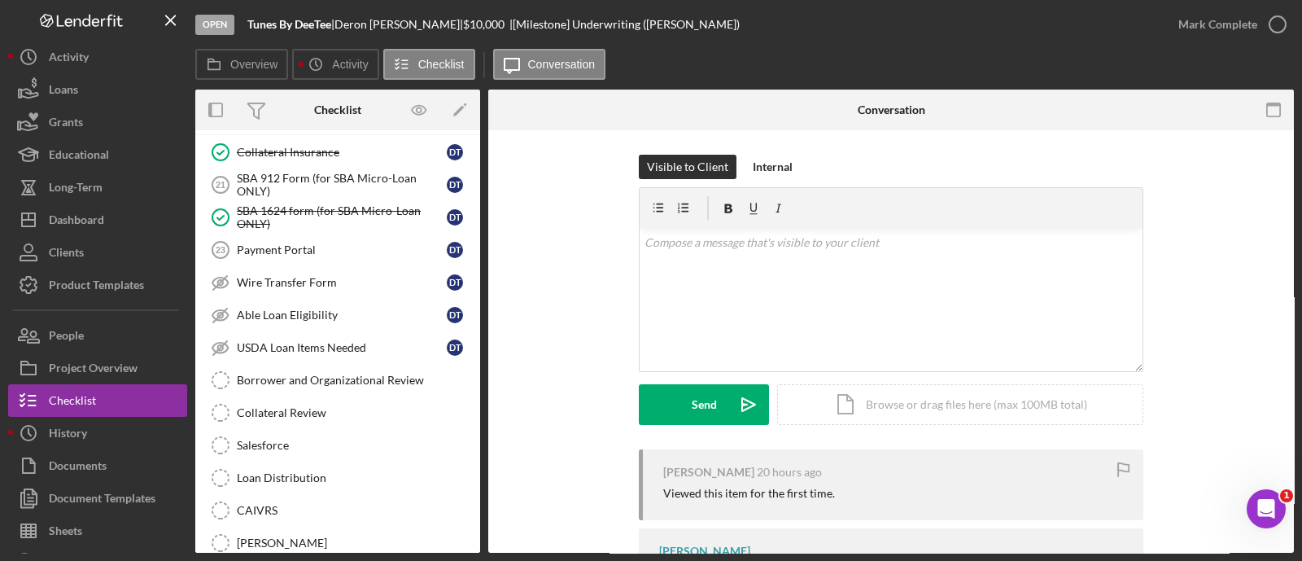
scroll to position [1332, 0]
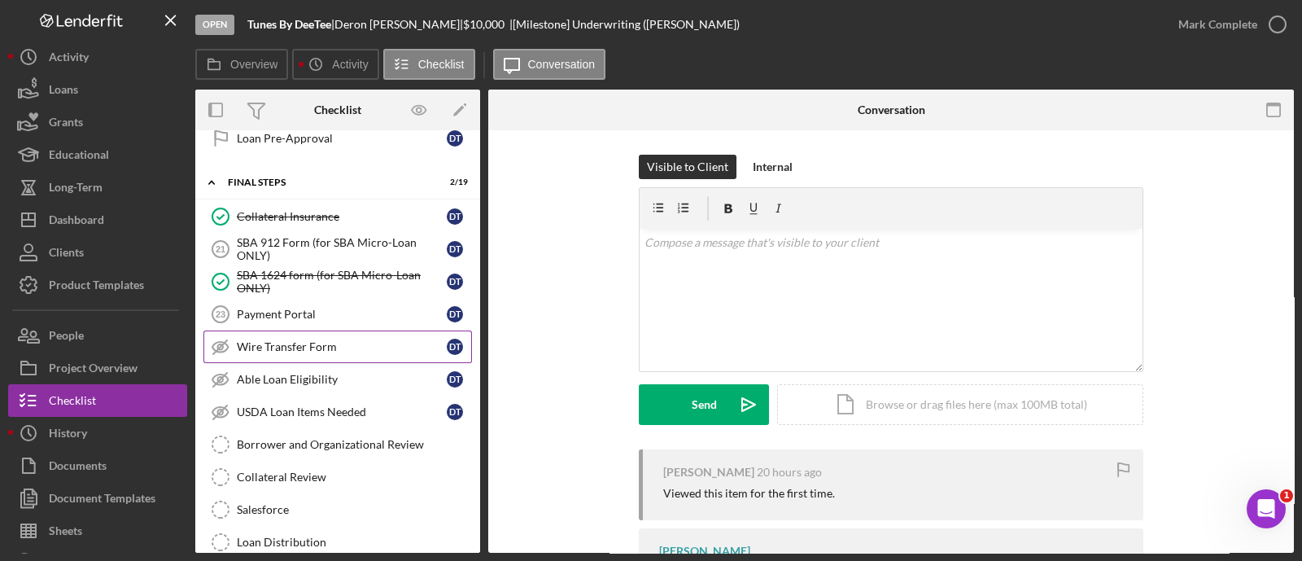
click at [338, 298] on link "Payment Portal 23 Payment Portal D T" at bounding box center [337, 314] width 269 height 33
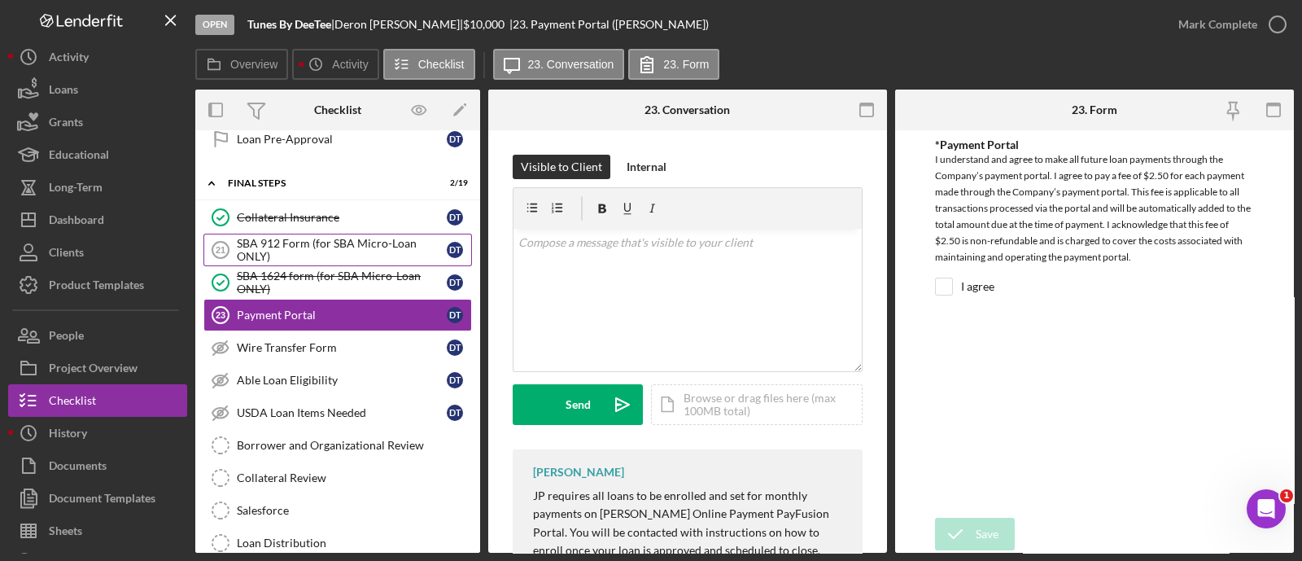
click at [309, 237] on div "SBA 912 Form (for SBA Micro-Loan ONLY)" at bounding box center [342, 250] width 210 height 26
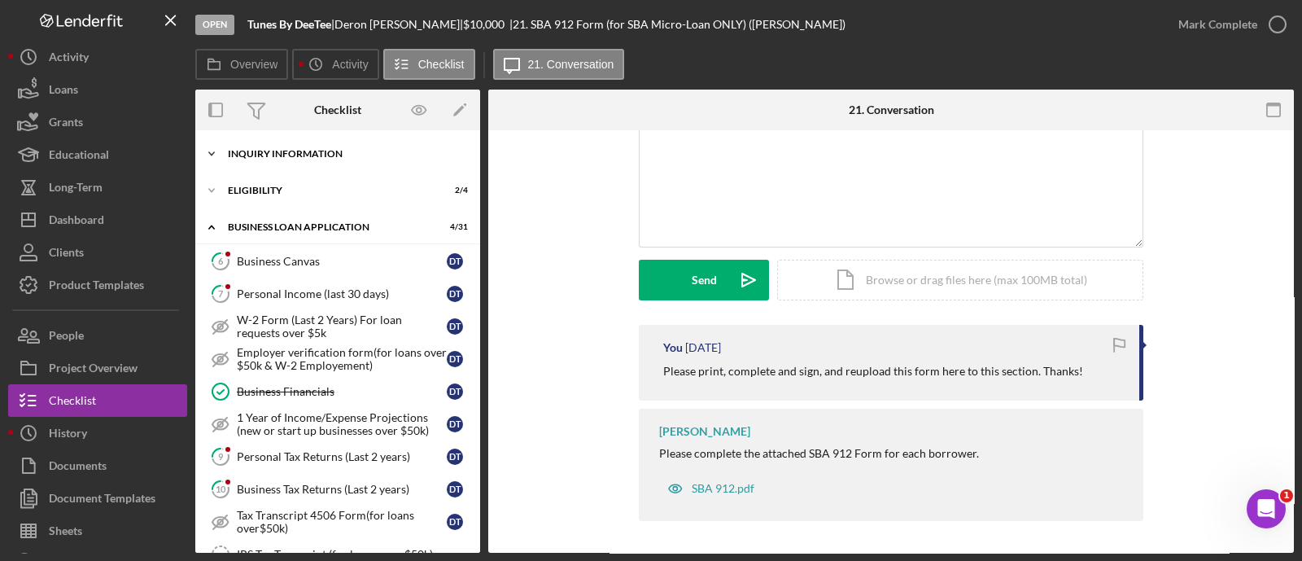
click at [272, 151] on div "INQUIRY INFORMATION" at bounding box center [344, 154] width 232 height 10
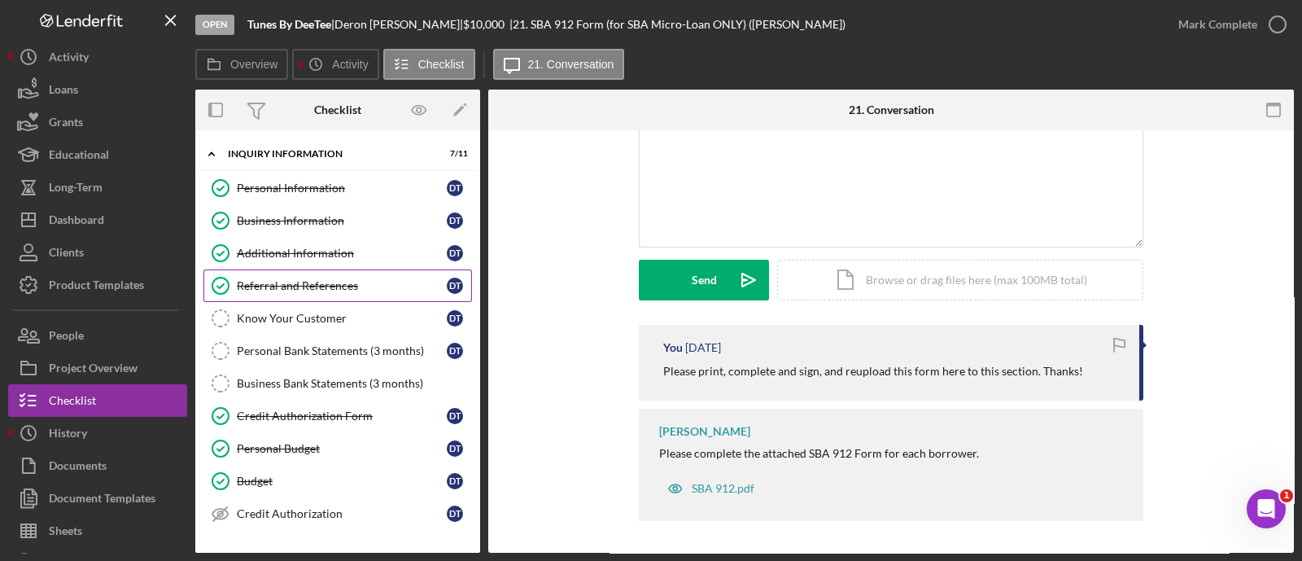
click at [298, 282] on div "Referral and References" at bounding box center [342, 285] width 210 height 13
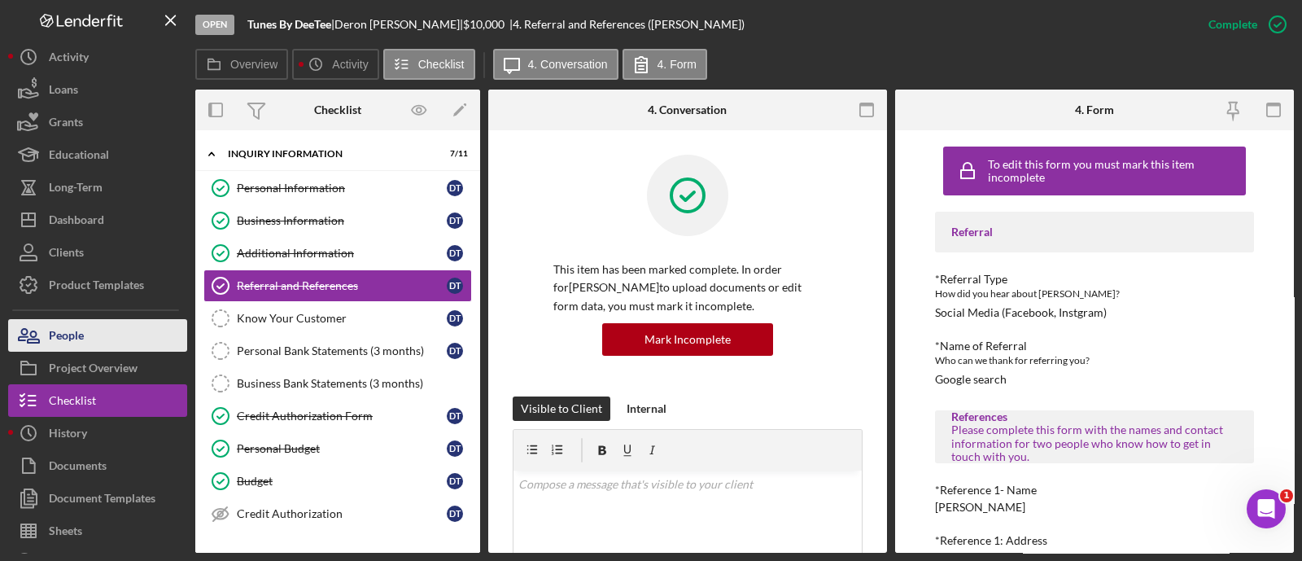
click at [139, 329] on button "People" at bounding box center [97, 335] width 179 height 33
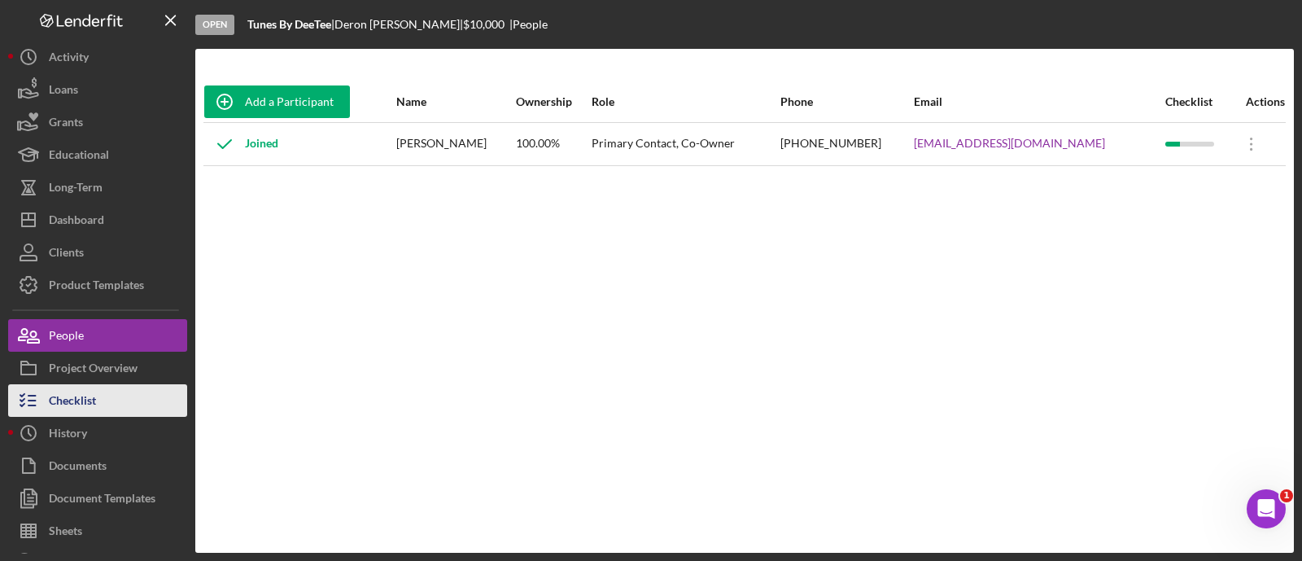
click at [125, 392] on button "Checklist" at bounding box center [97, 400] width 179 height 33
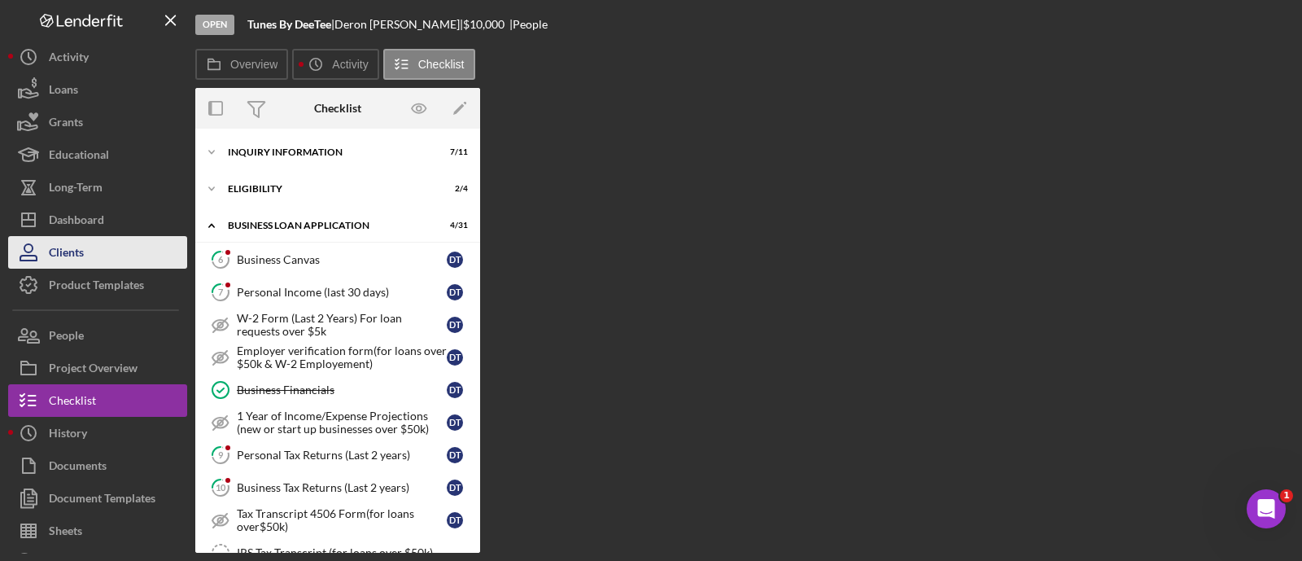
scroll to position [817, 0]
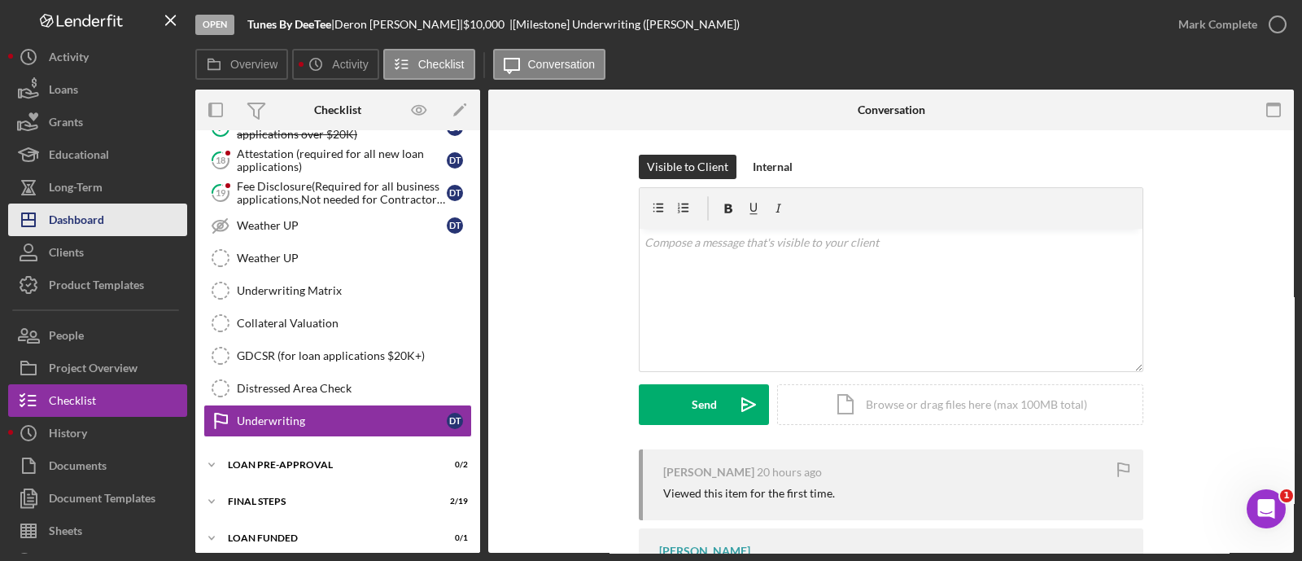
click at [76, 221] on div "Dashboard" at bounding box center [76, 221] width 55 height 37
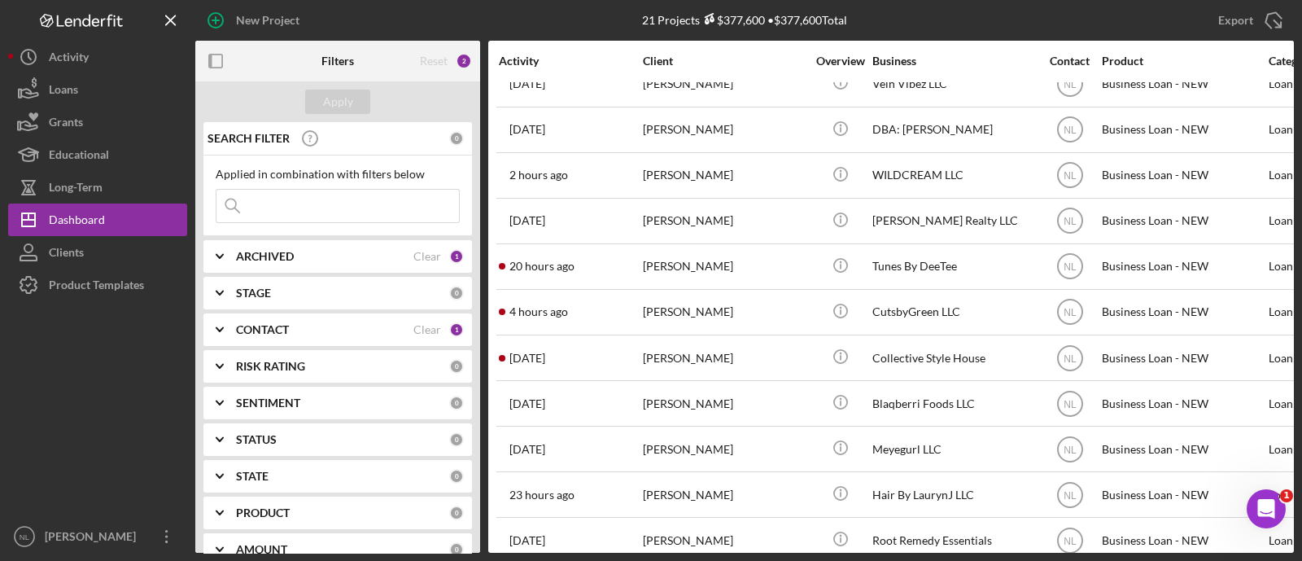
scroll to position [502, 0]
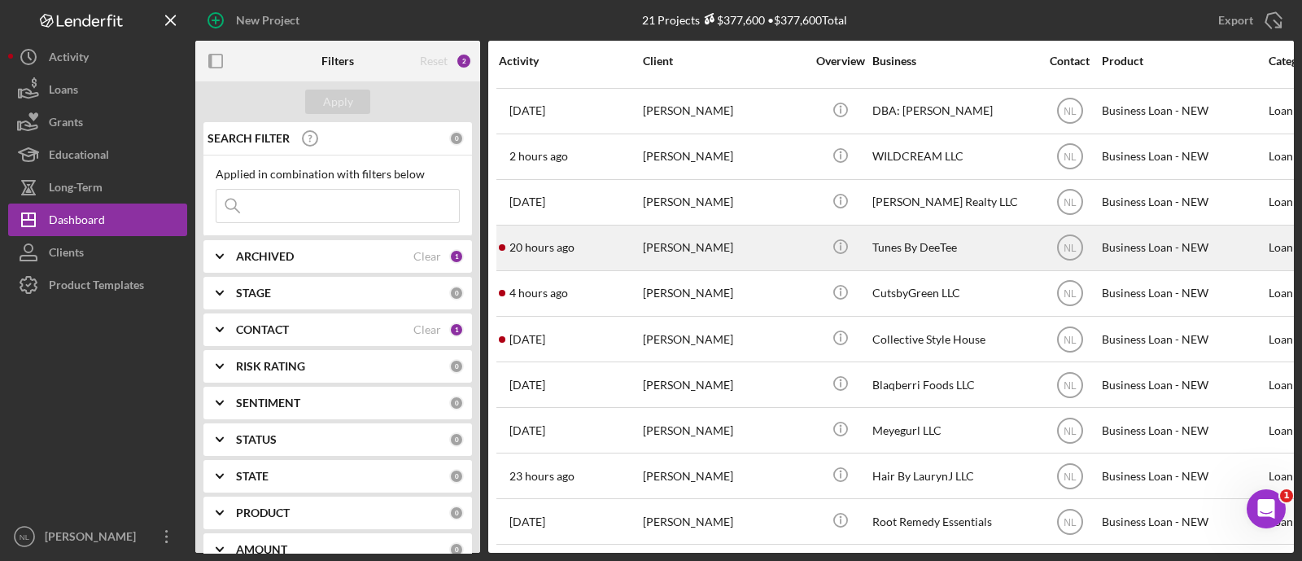
click at [651, 229] on div "[PERSON_NAME]" at bounding box center [724, 247] width 163 height 43
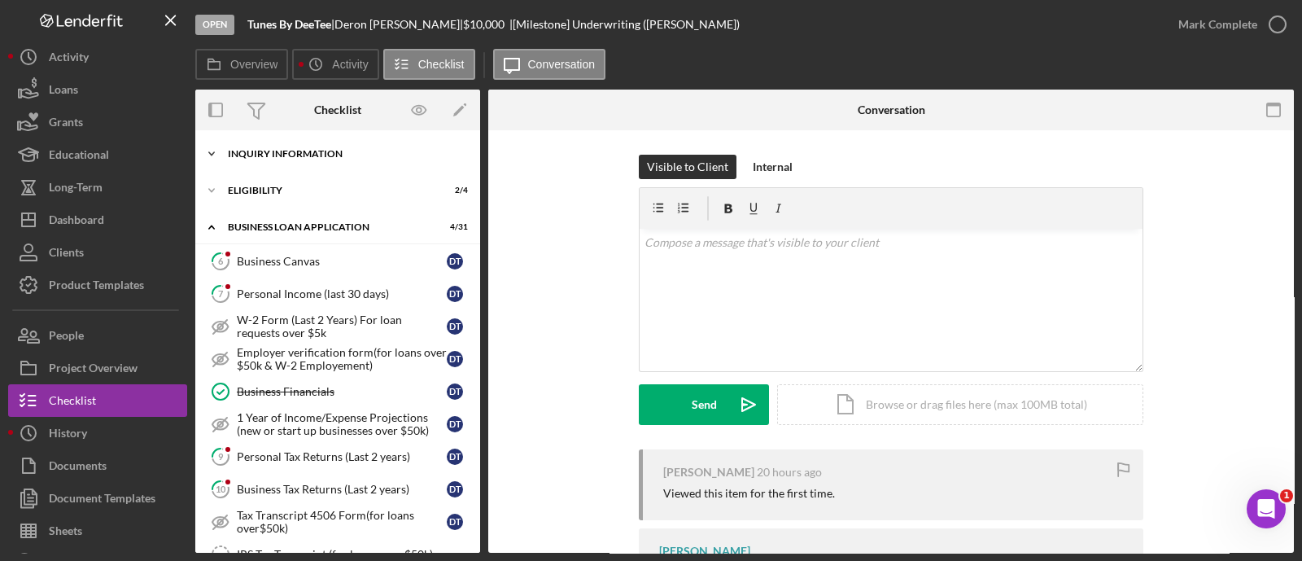
click at [277, 151] on div "INQUIRY INFORMATION" at bounding box center [344, 154] width 232 height 10
